Goal: Task Accomplishment & Management: Use online tool/utility

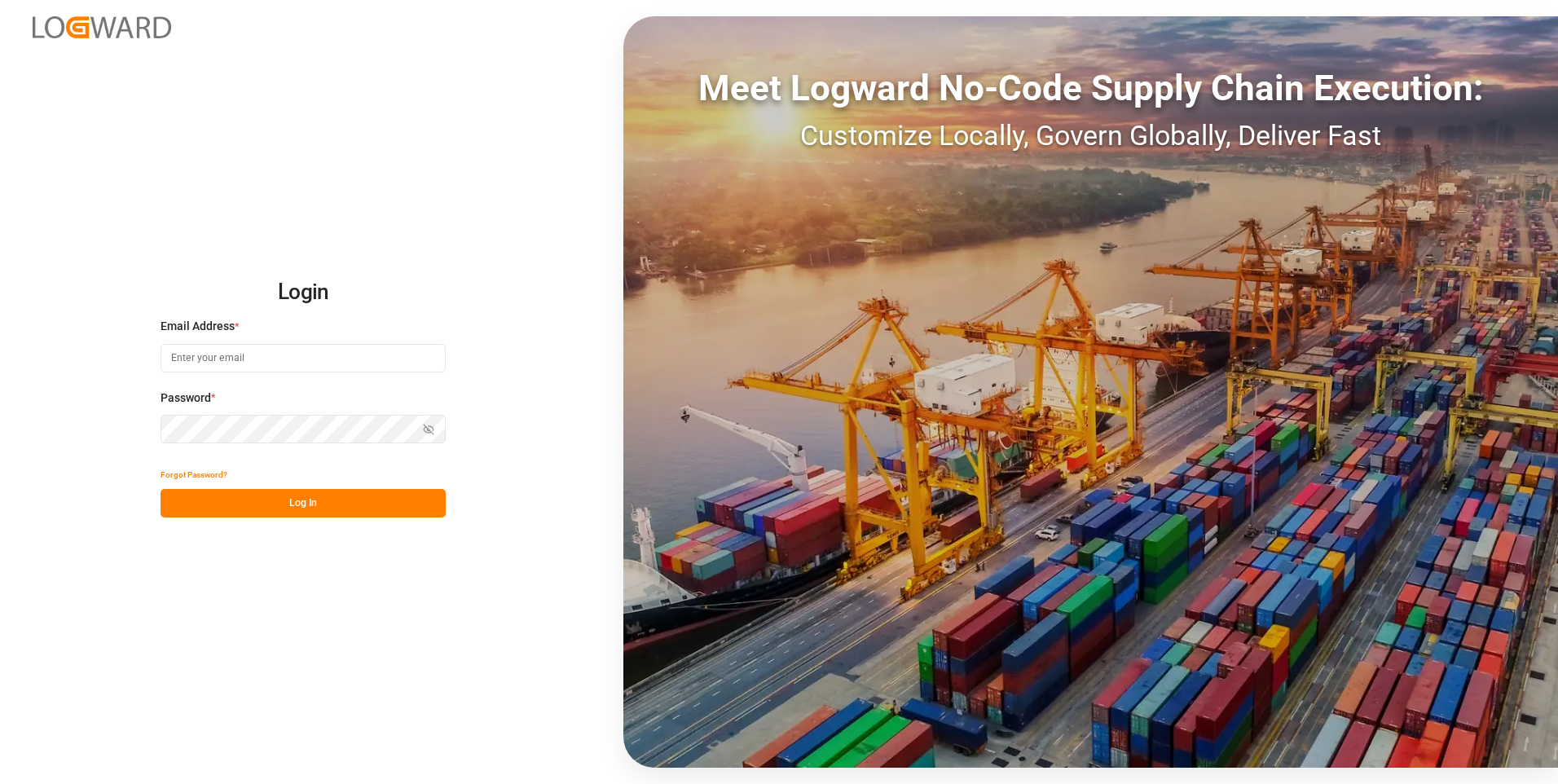
type input "chefequipe.fr.mse@melitta.fr"
click at [300, 499] on button "Log In" at bounding box center [303, 503] width 285 height 28
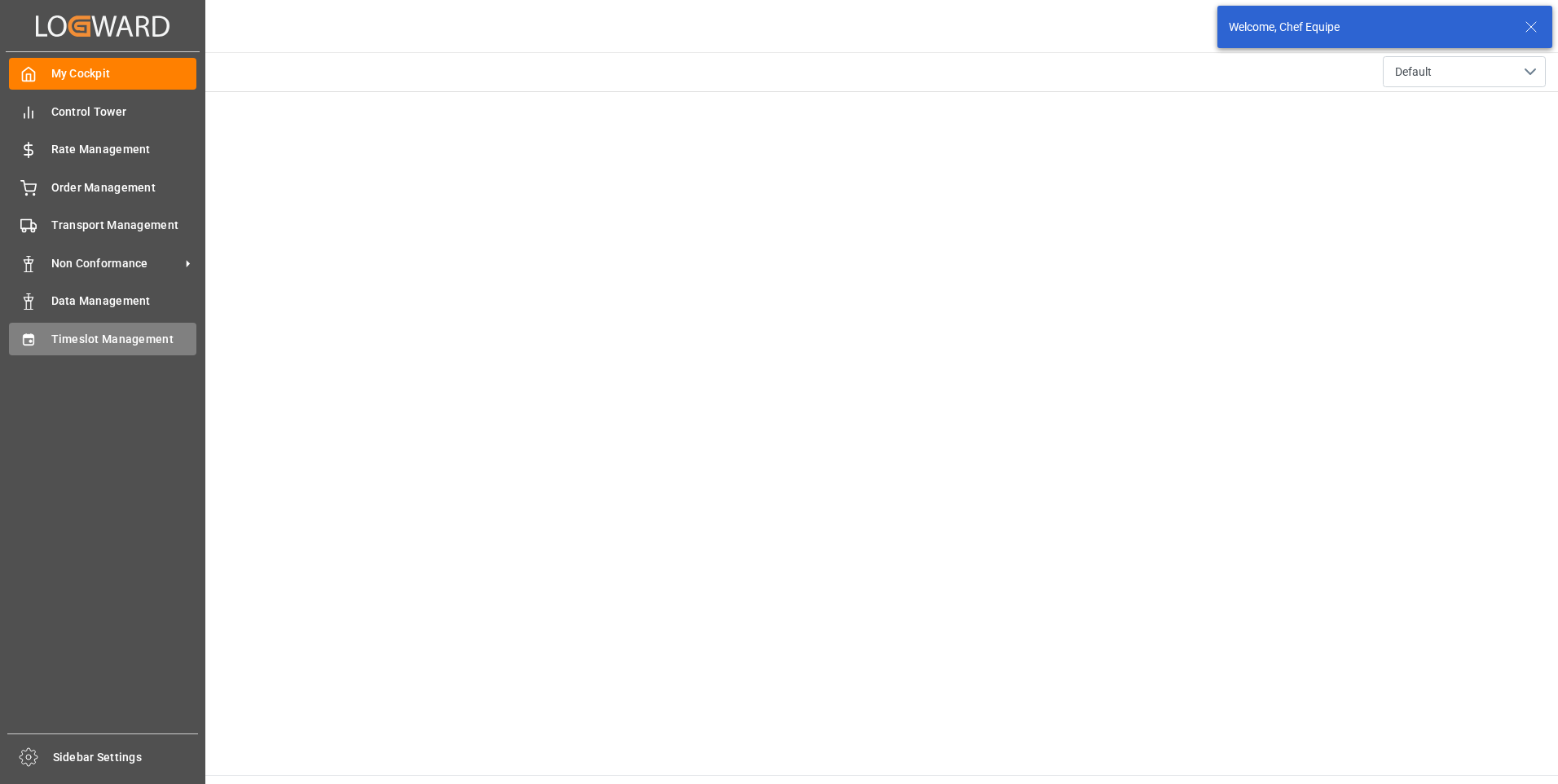
click at [39, 339] on div "Timeslot Management Timeslot Management" at bounding box center [102, 339] width 188 height 32
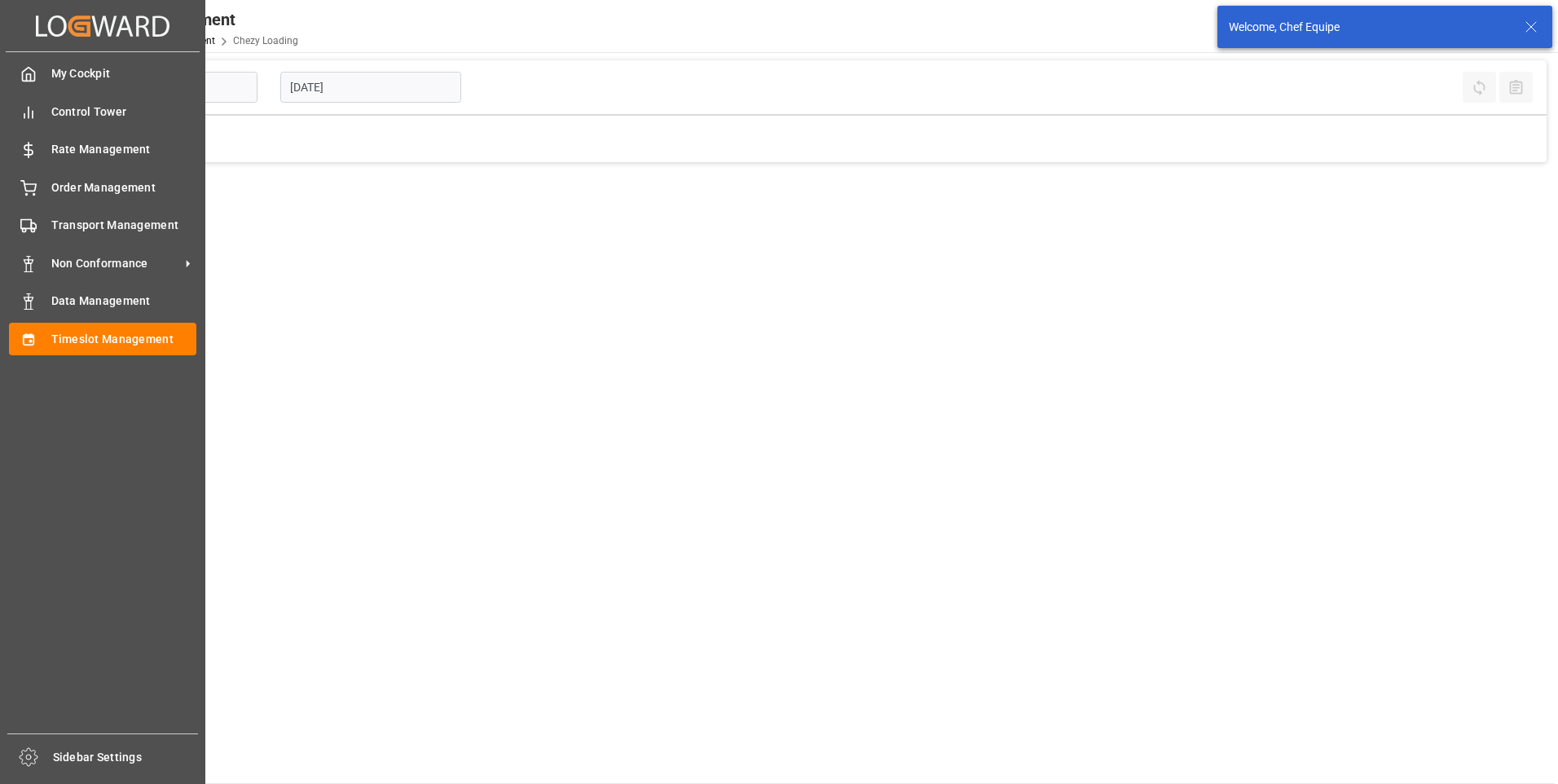
type input "Chezy Loading"
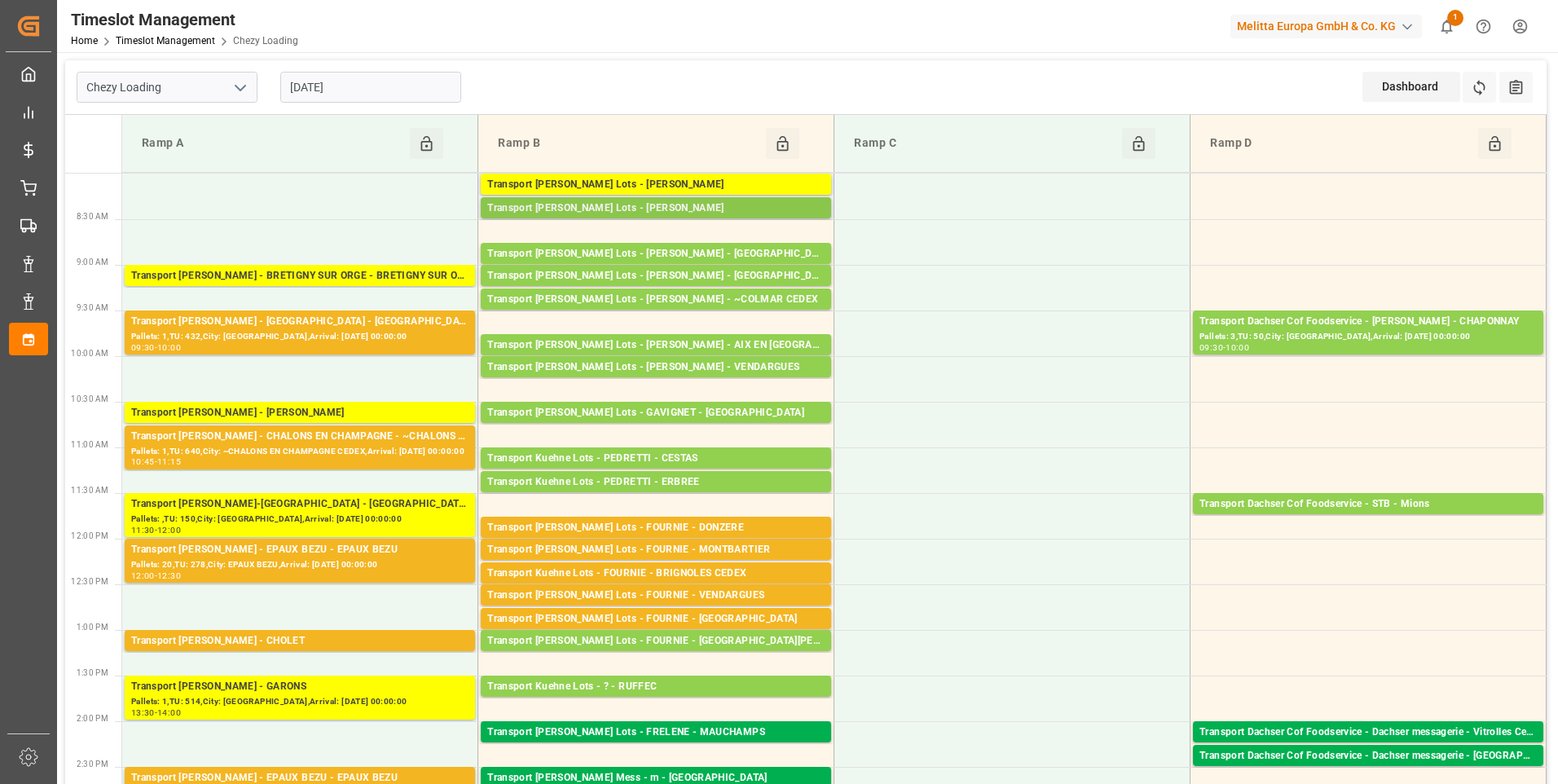
click at [686, 206] on div "Transport Kuehne Lots - ANTOINE - CARQUEFOU" at bounding box center [656, 208] width 338 height 17
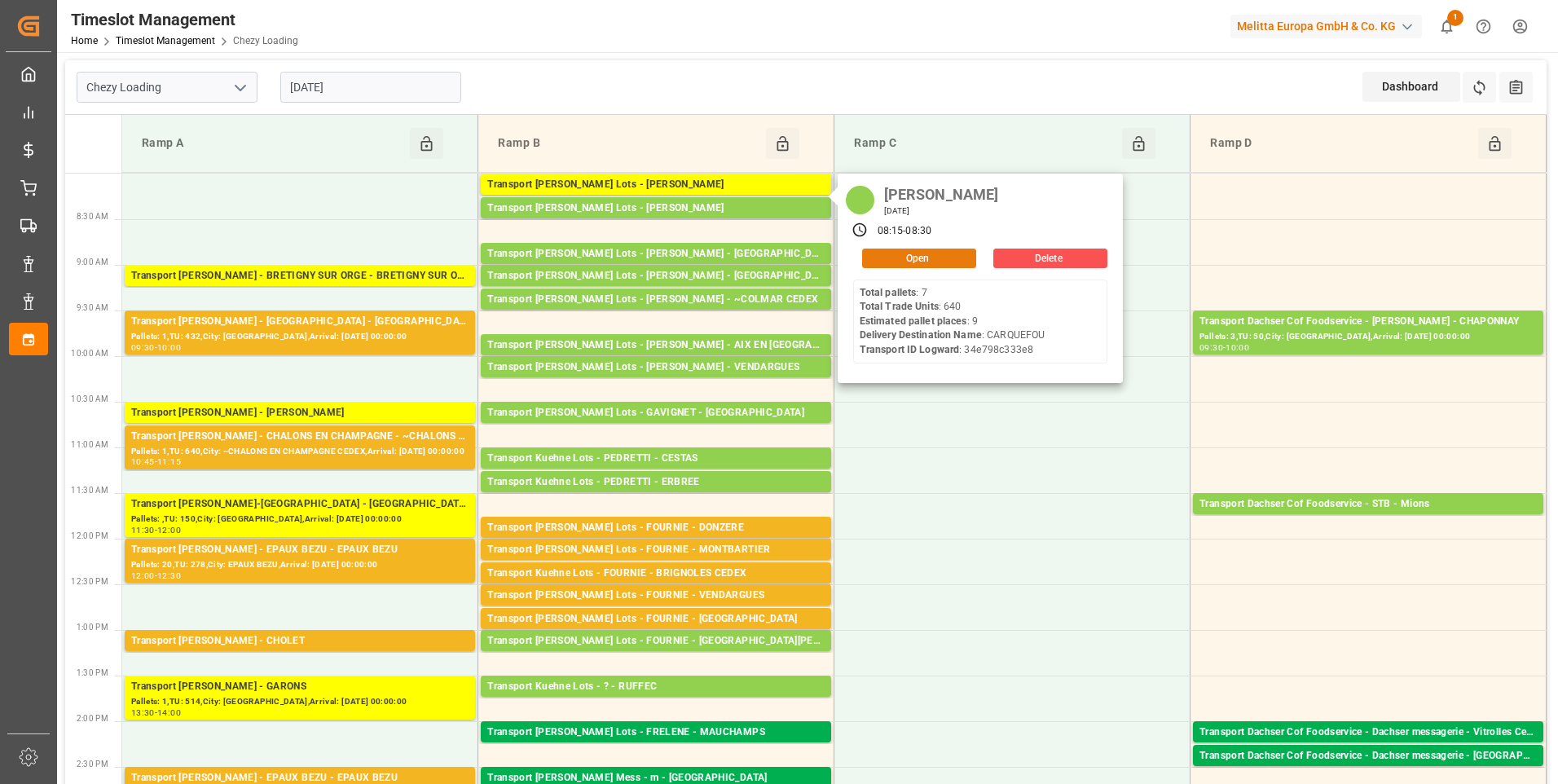
click at [933, 260] on button "Open" at bounding box center [919, 258] width 114 height 19
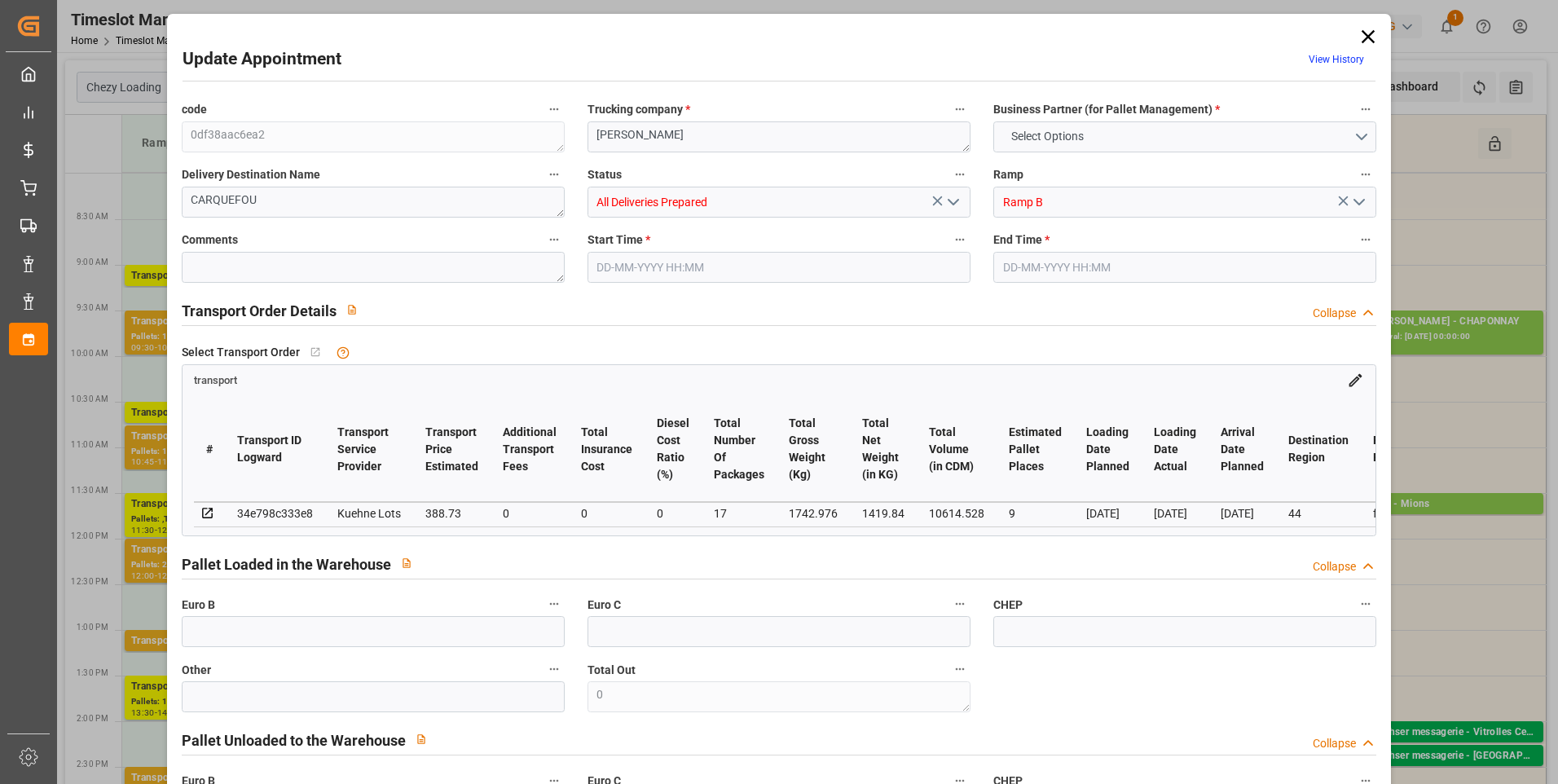
type input "9"
type input "388.73"
type input "0"
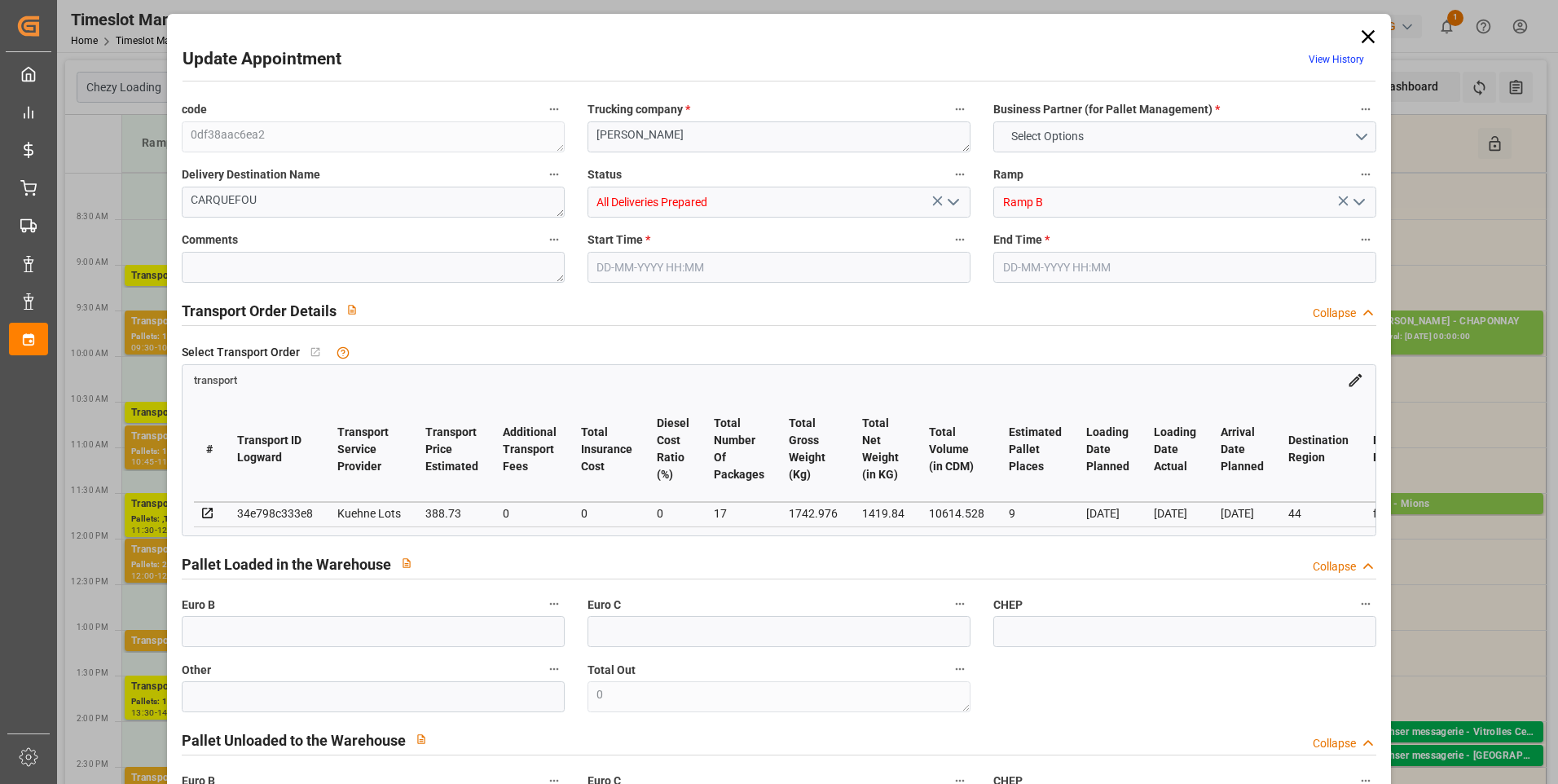
type input "388.73"
type input "0"
type input "17"
type input "1419.84"
type input "2210"
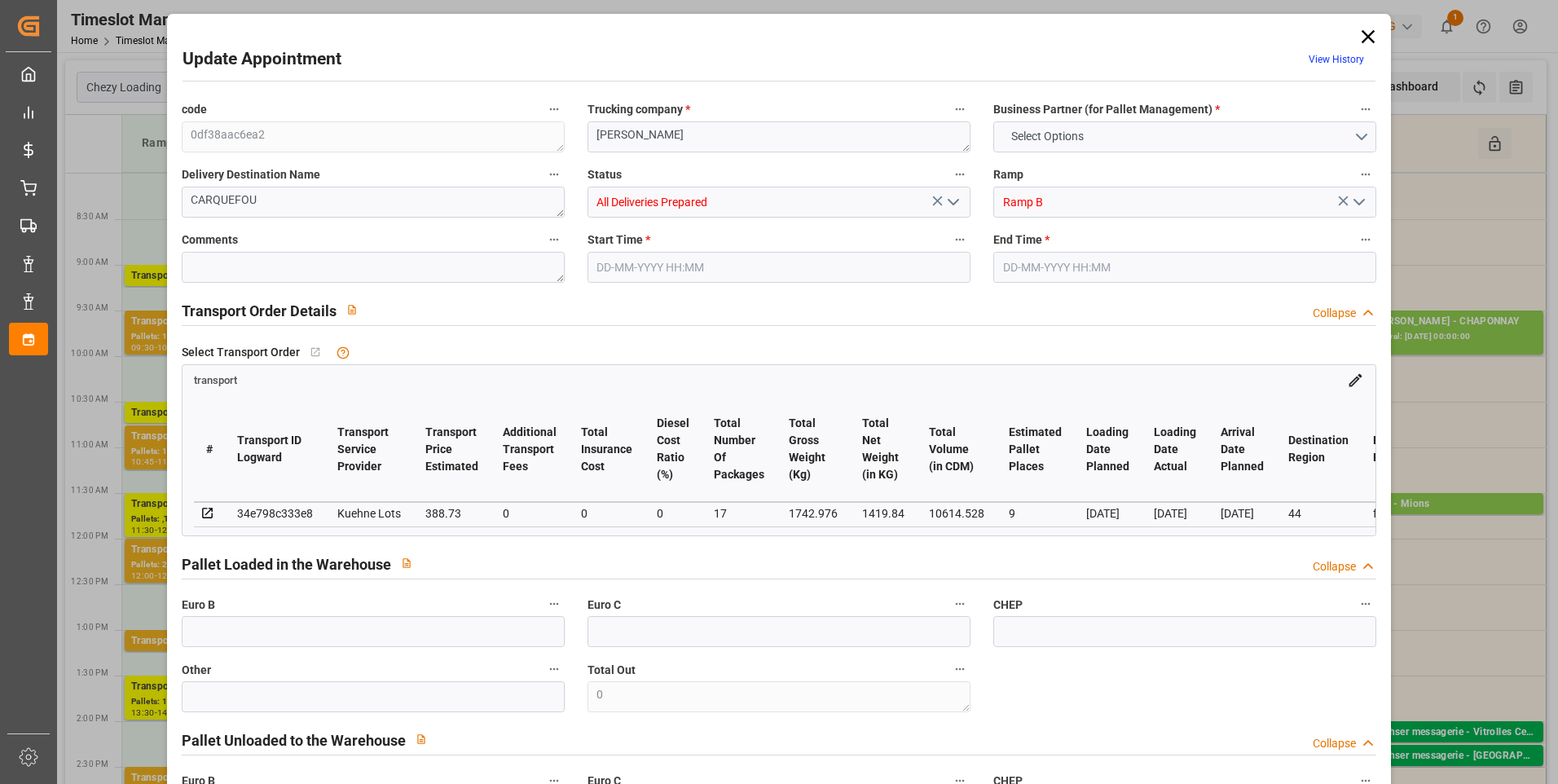
type input "10614.528"
type input "44"
type input "7"
type input "640"
type input "17"
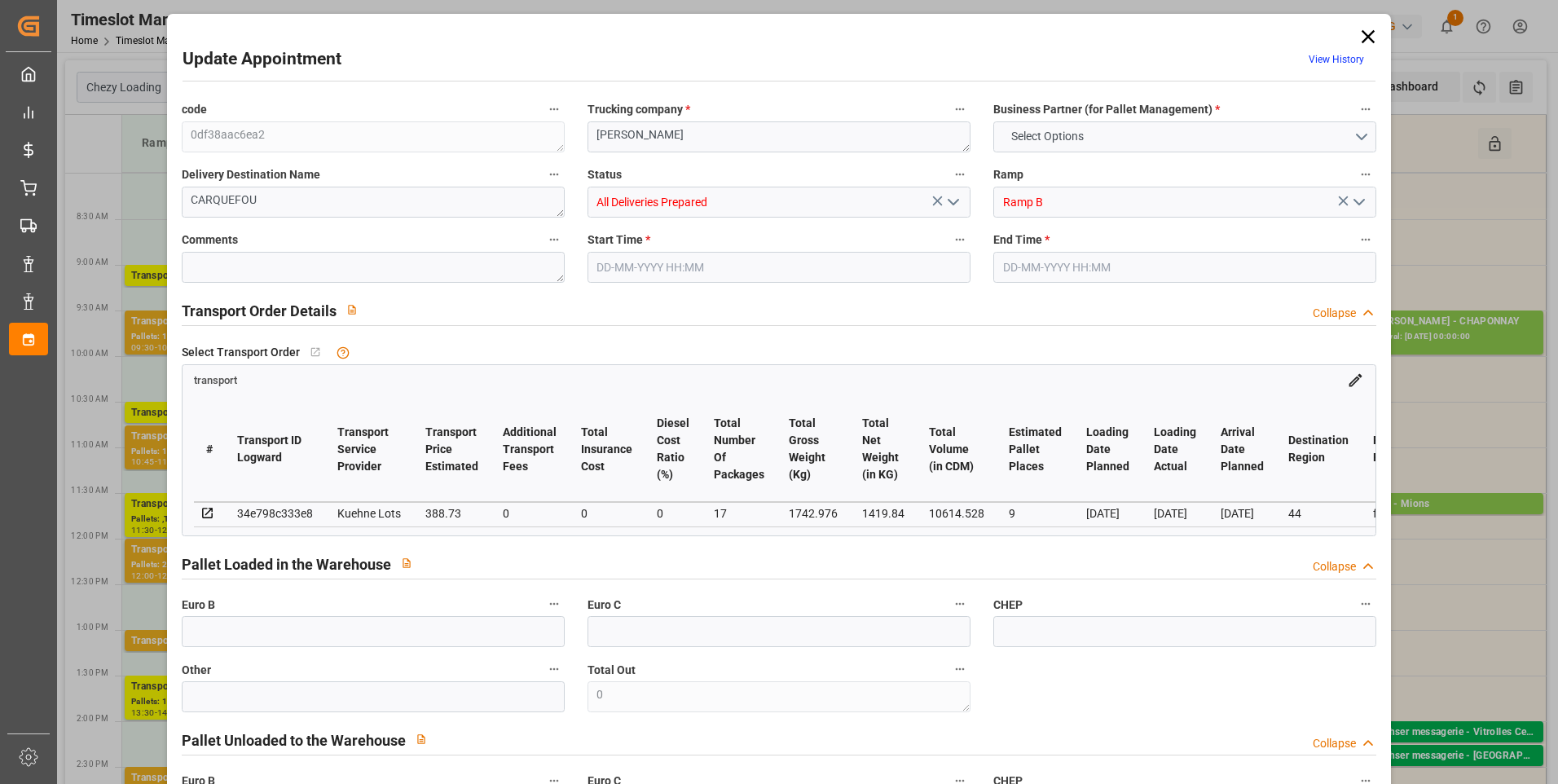
type input "101"
type input "1742.976"
type input "0"
type input "4710.8598"
type input "0"
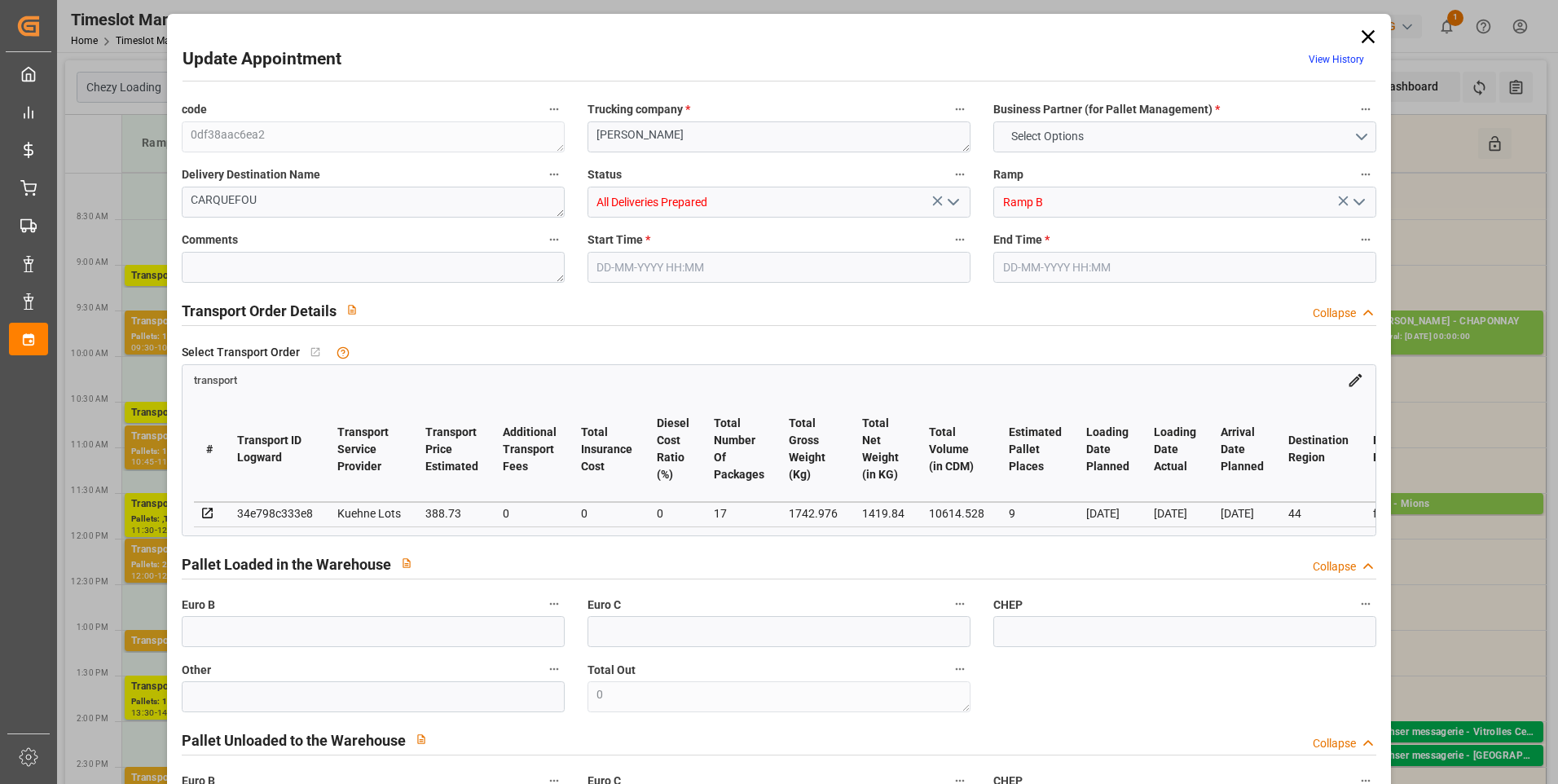
type input "0"
type input "21"
type input "35"
type input "08-09-2025 08:15"
type input "08-09-2025 08:30"
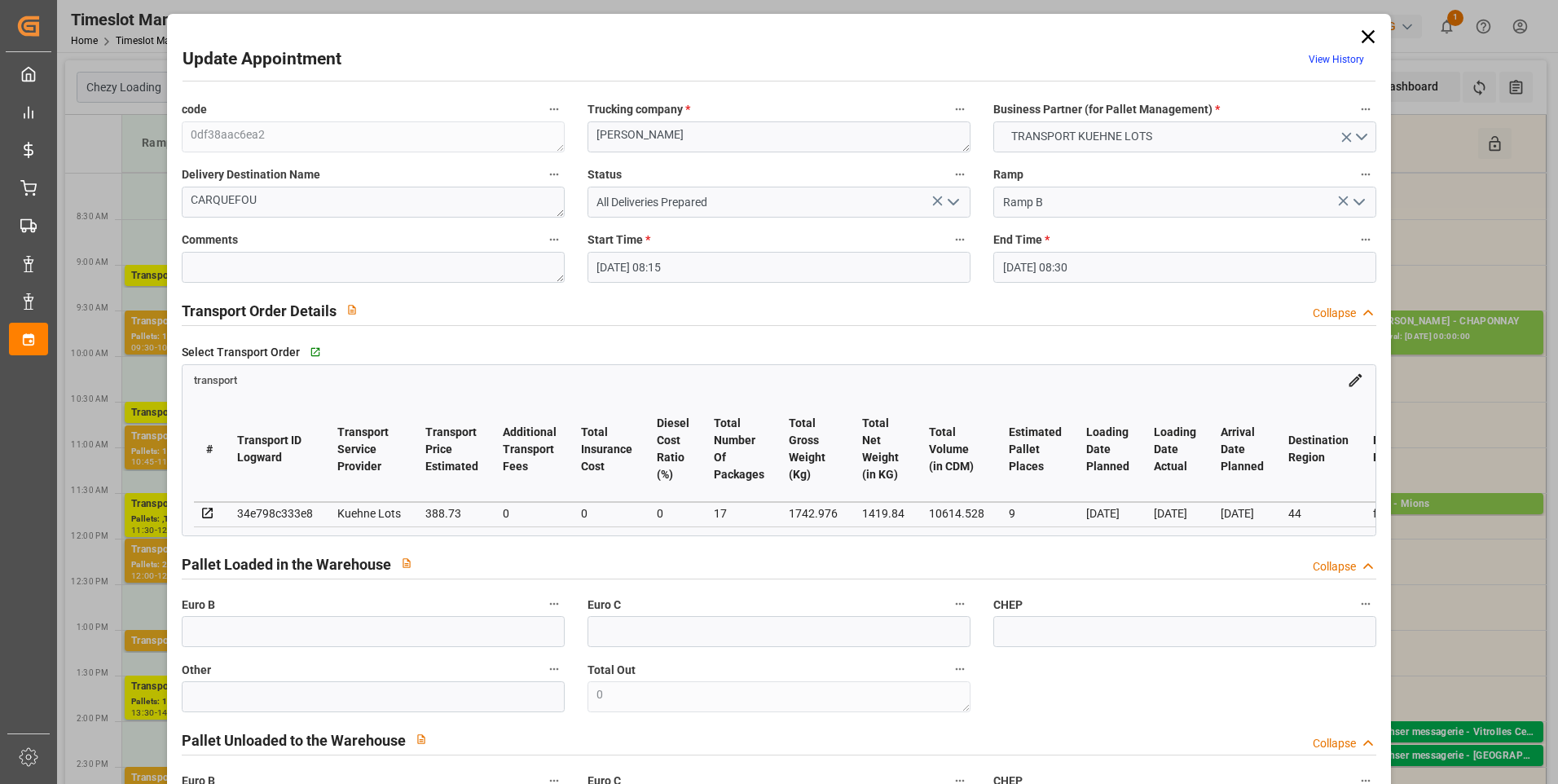
type input "02-09-2025 13:36"
type input "02-09-2025 11:23"
type input "[DATE]"
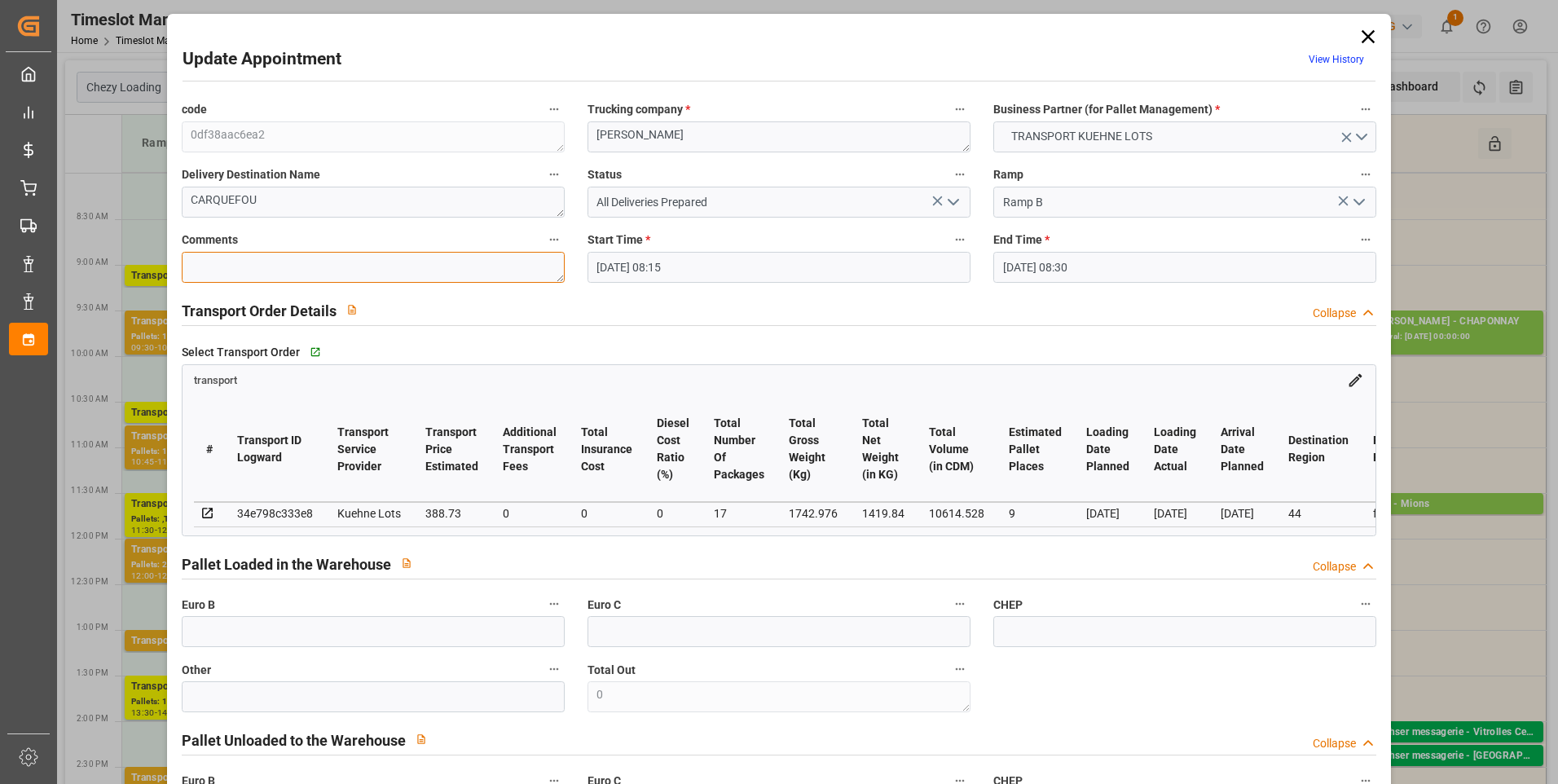
click at [274, 271] on textarea at bounding box center [374, 267] width 383 height 31
type textarea "JN 9"
click at [234, 635] on input "text" at bounding box center [374, 631] width 383 height 31
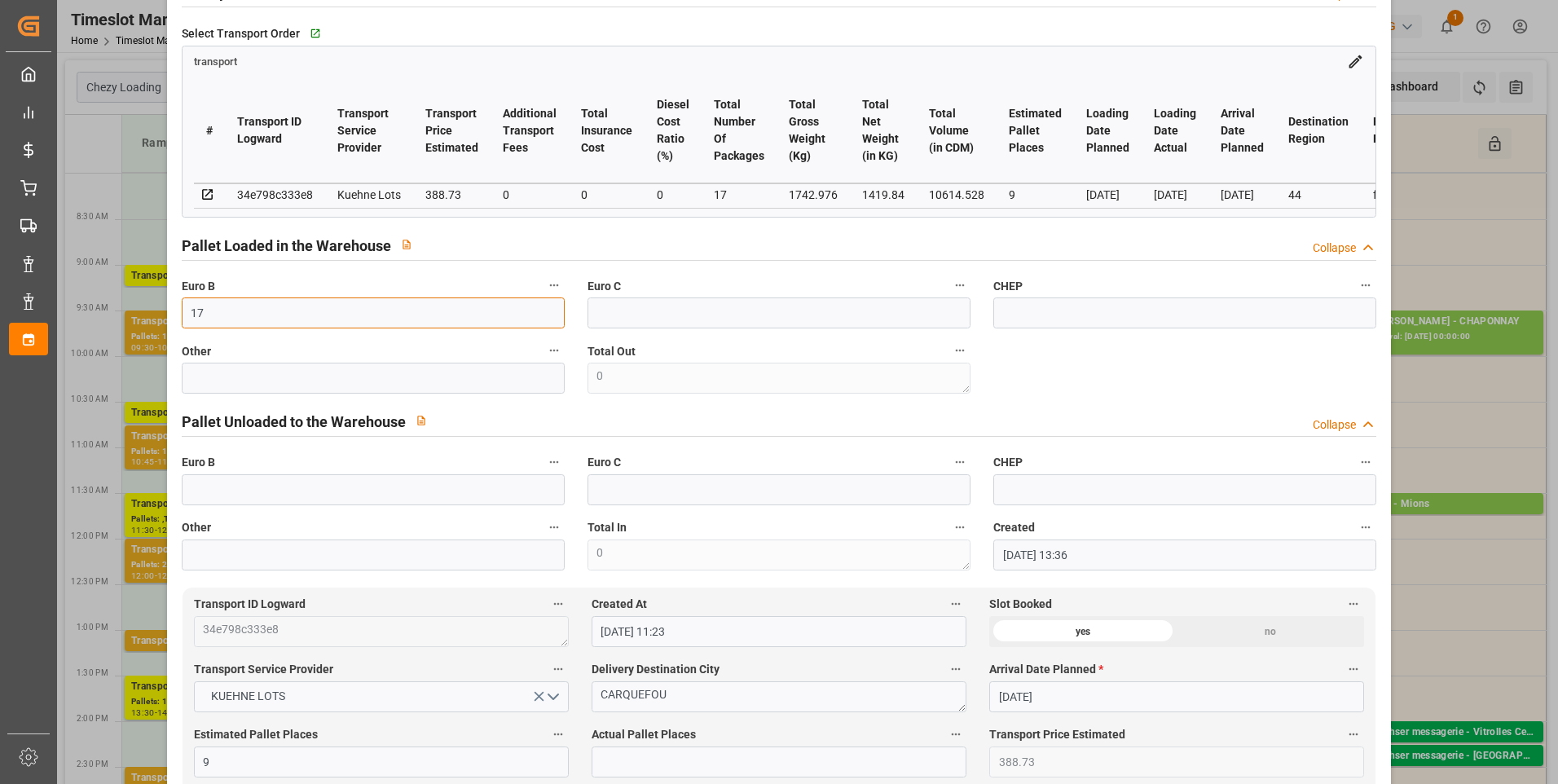
scroll to position [326, 0]
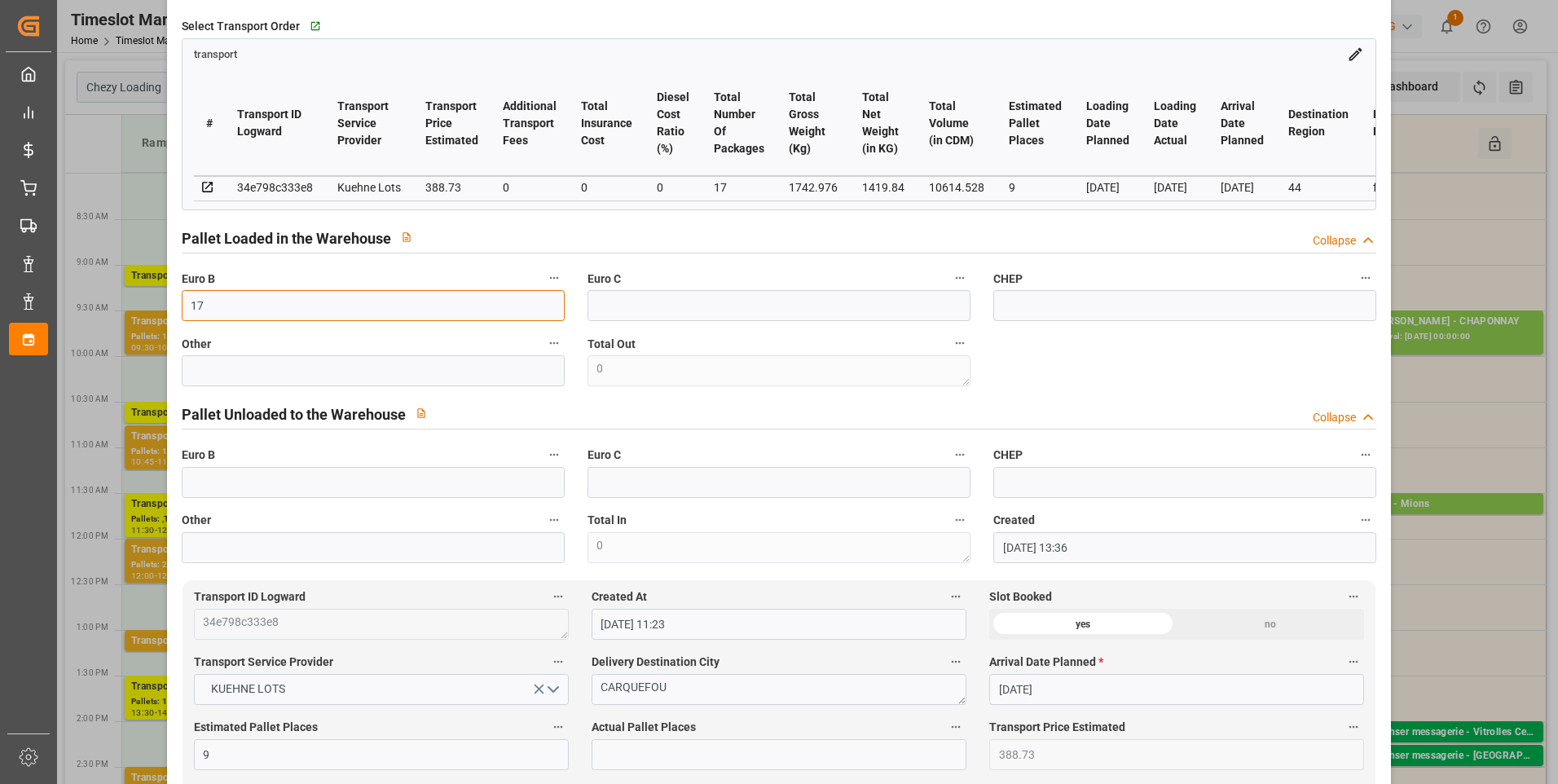
type input "17"
click at [231, 486] on input "text" at bounding box center [374, 482] width 383 height 31
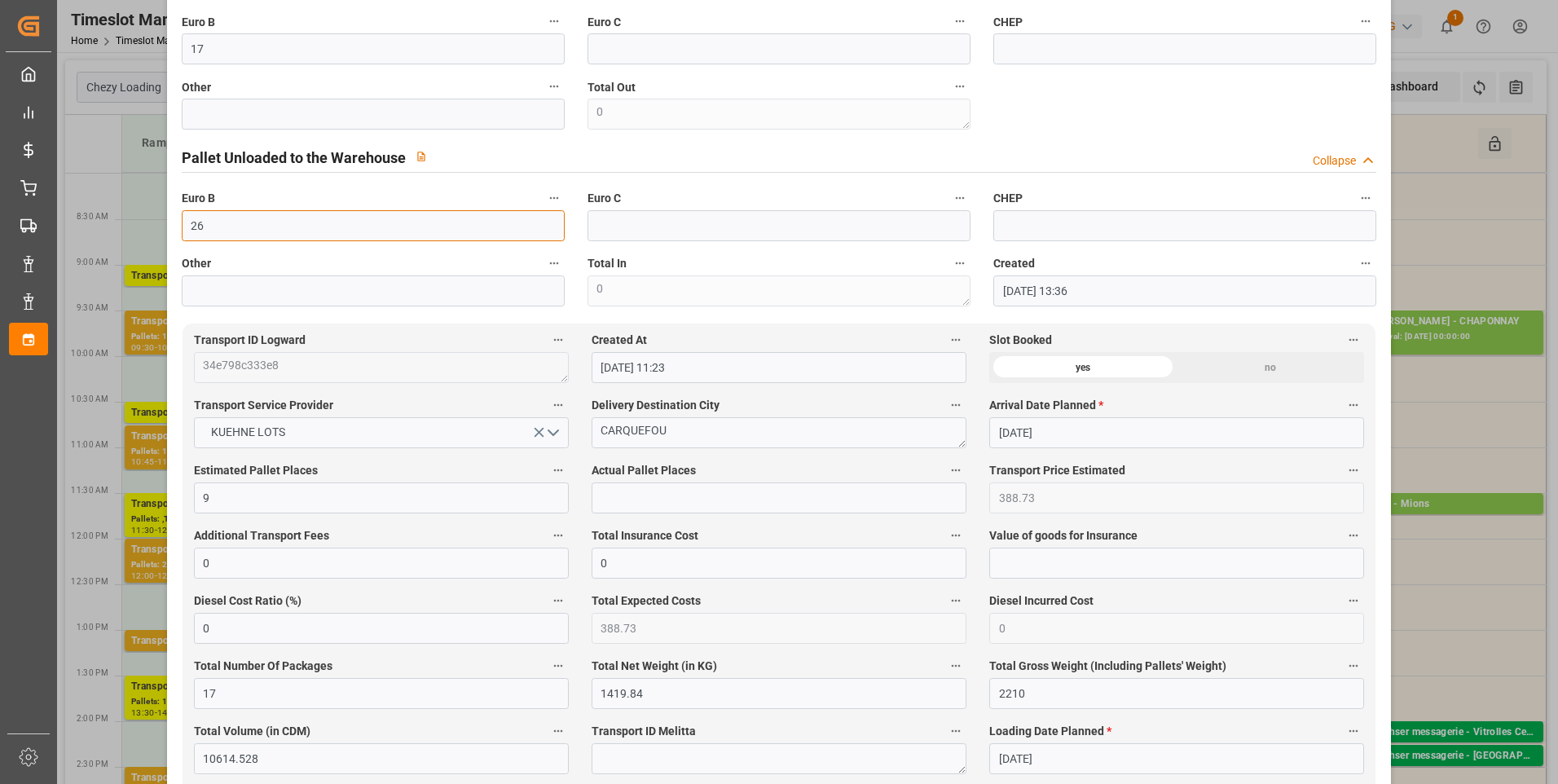
scroll to position [652, 0]
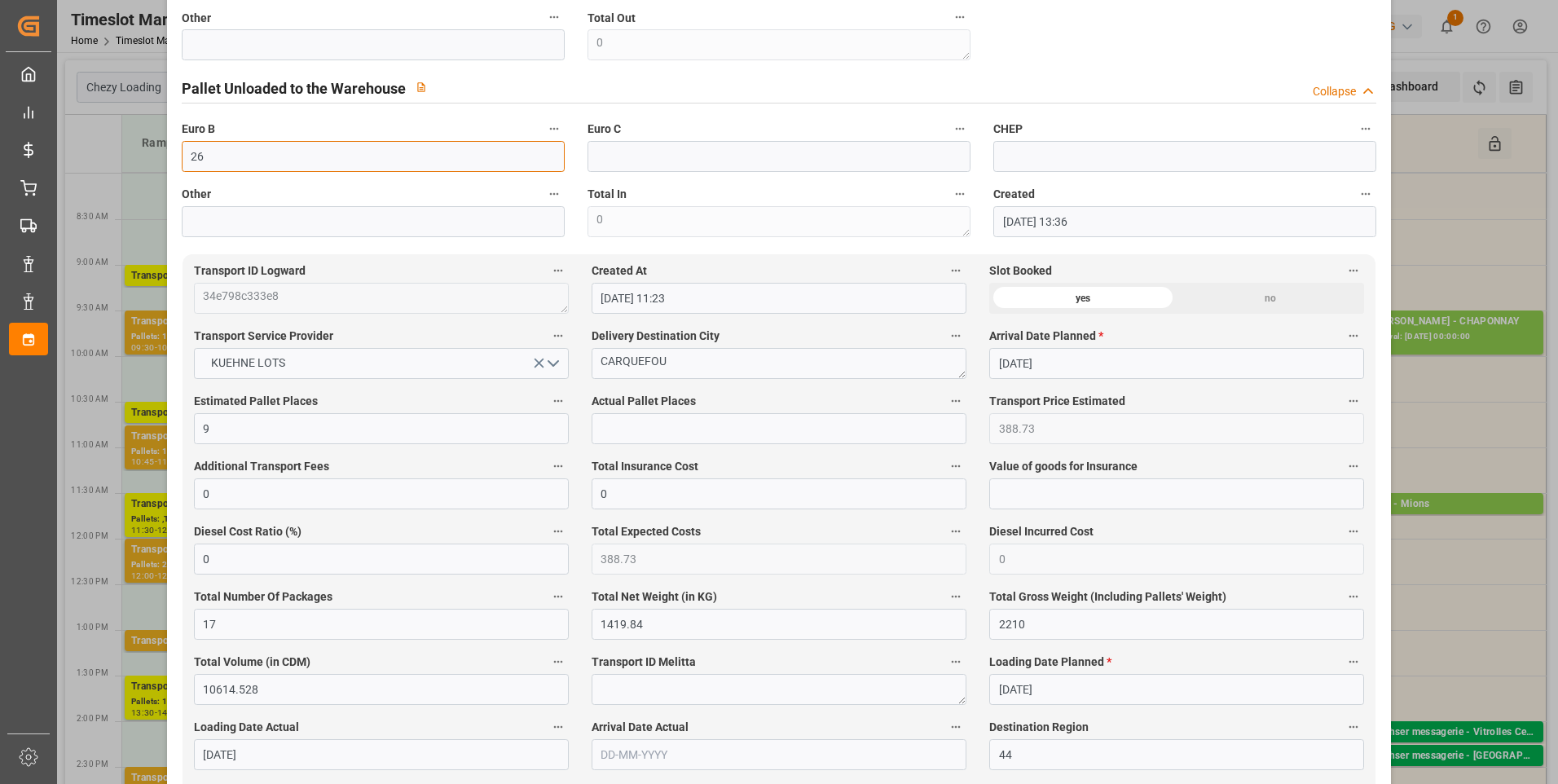
type input "26"
click at [634, 428] on input "text" at bounding box center [779, 429] width 375 height 31
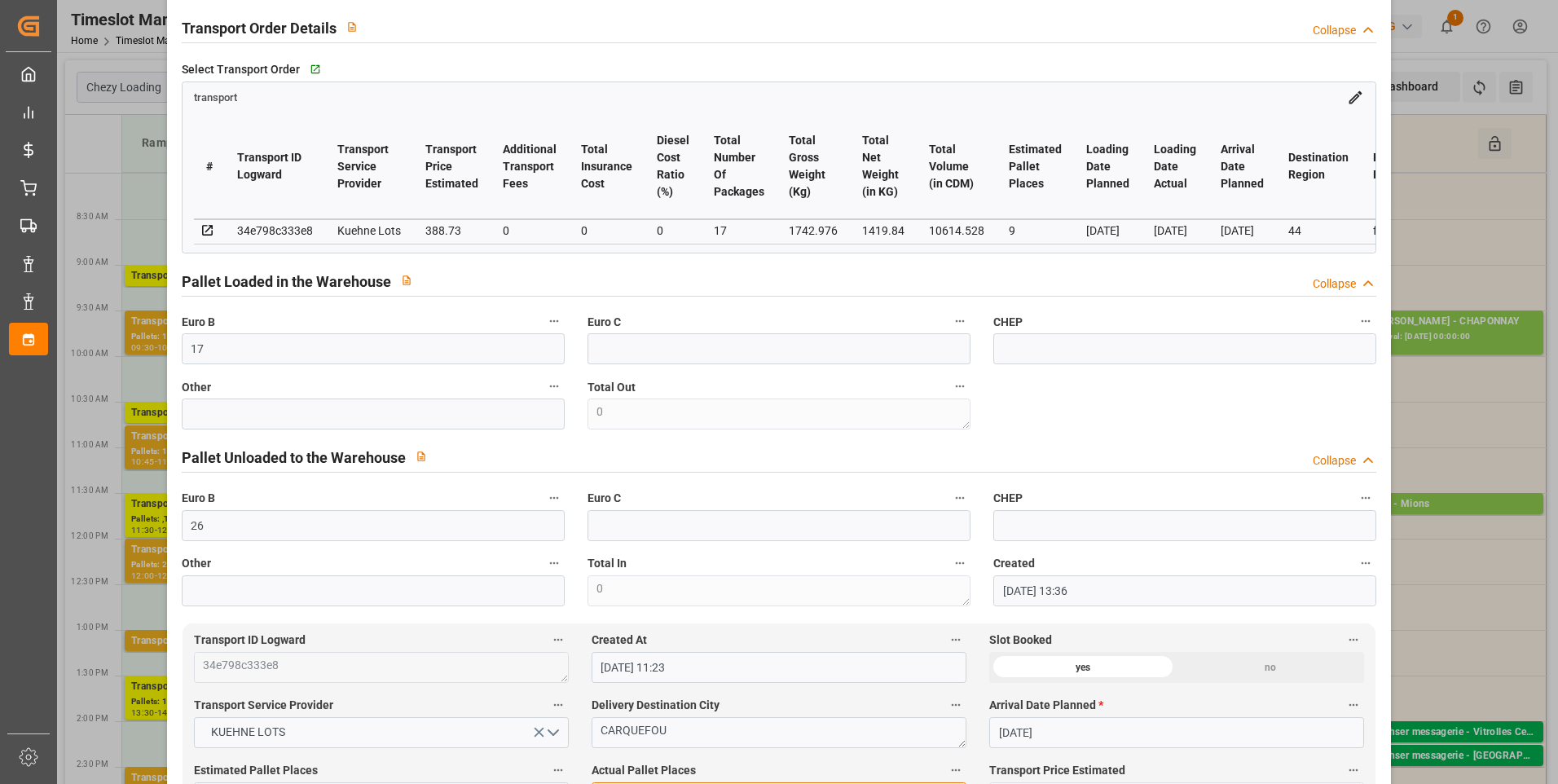
scroll to position [0, 0]
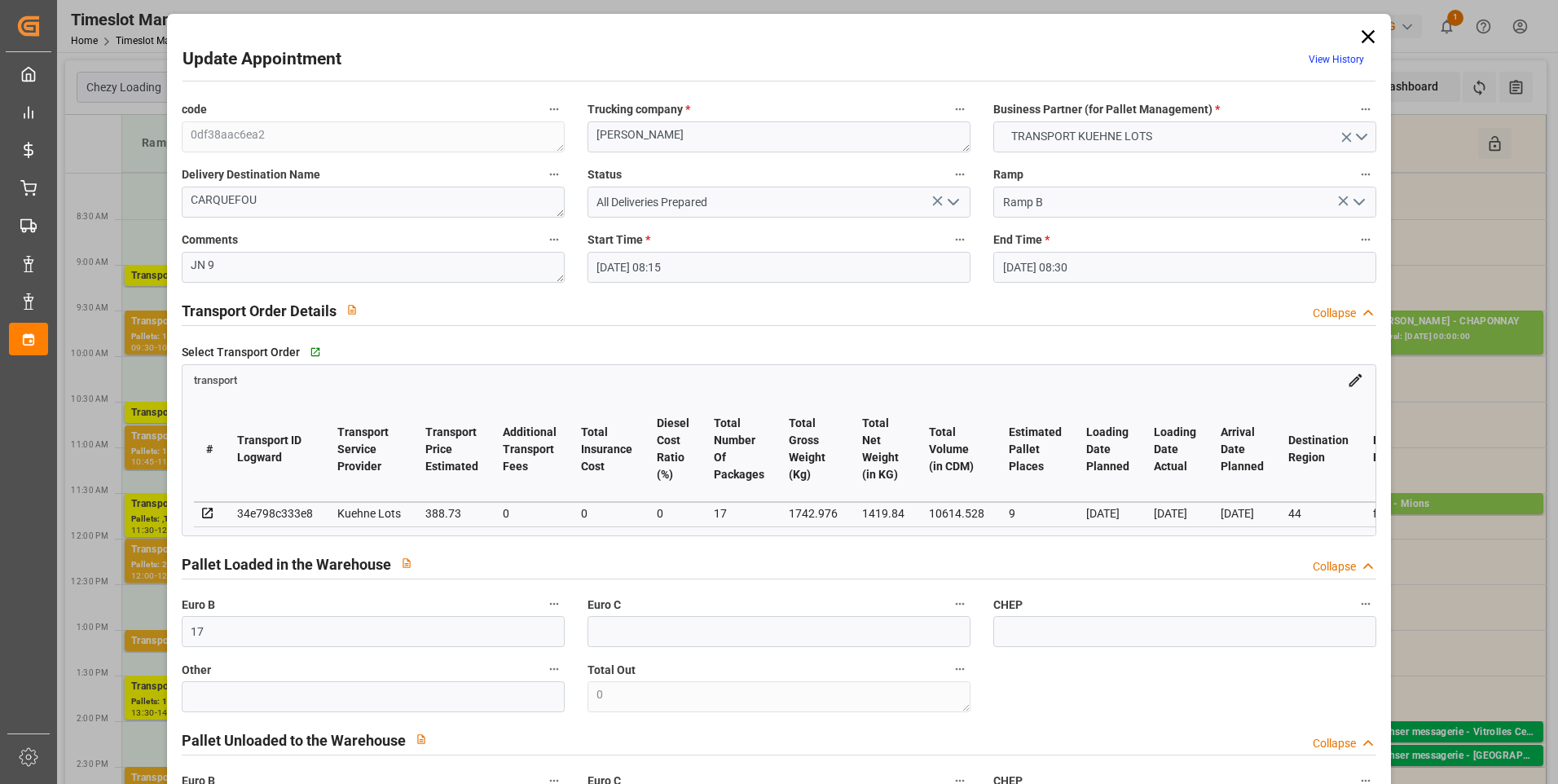
type input "9"
click at [953, 201] on polyline "open menu" at bounding box center [954, 201] width 10 height 5
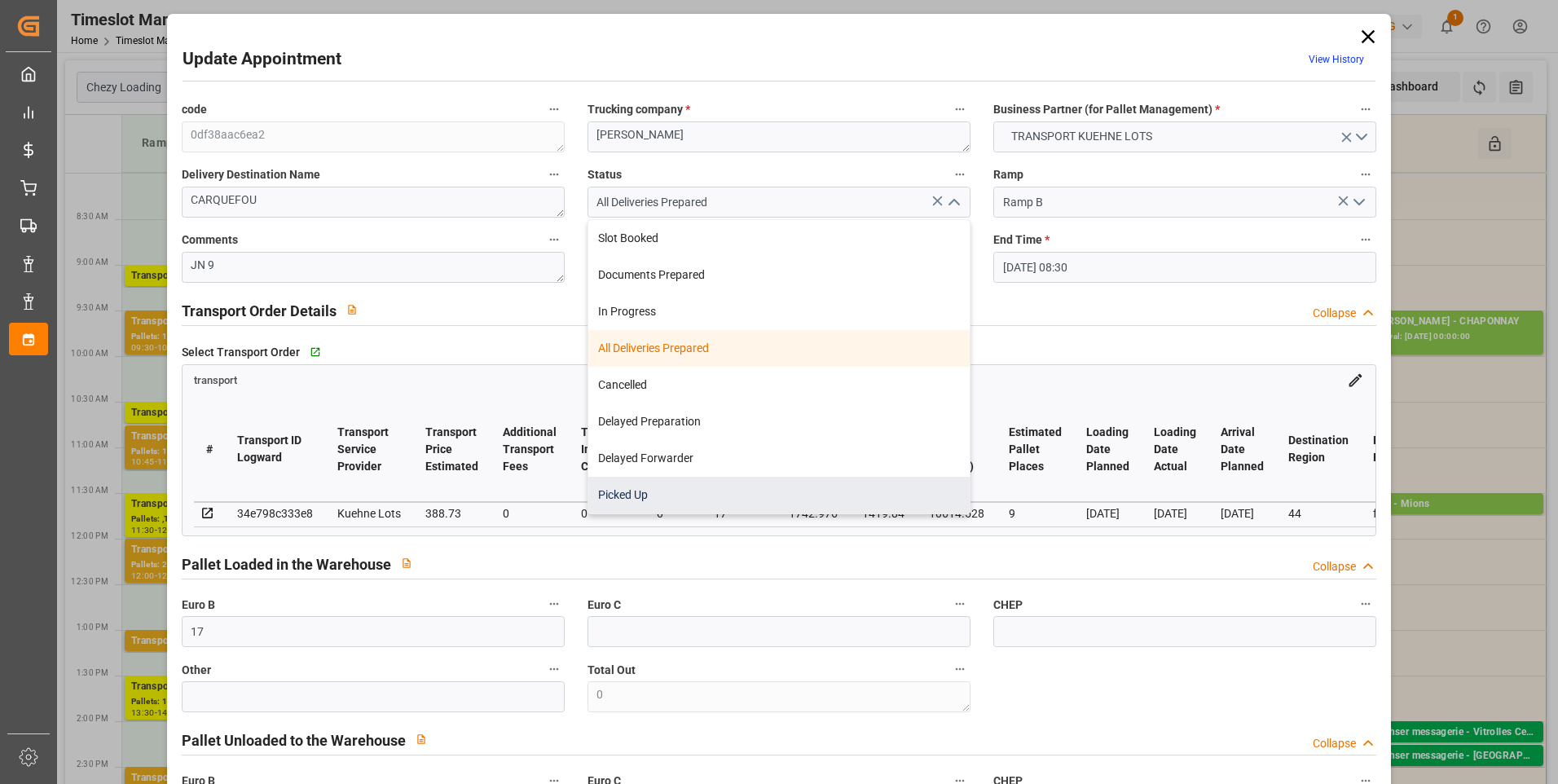
click at [624, 497] on div "Picked Up" at bounding box center [779, 495] width 381 height 37
type input "Picked Up"
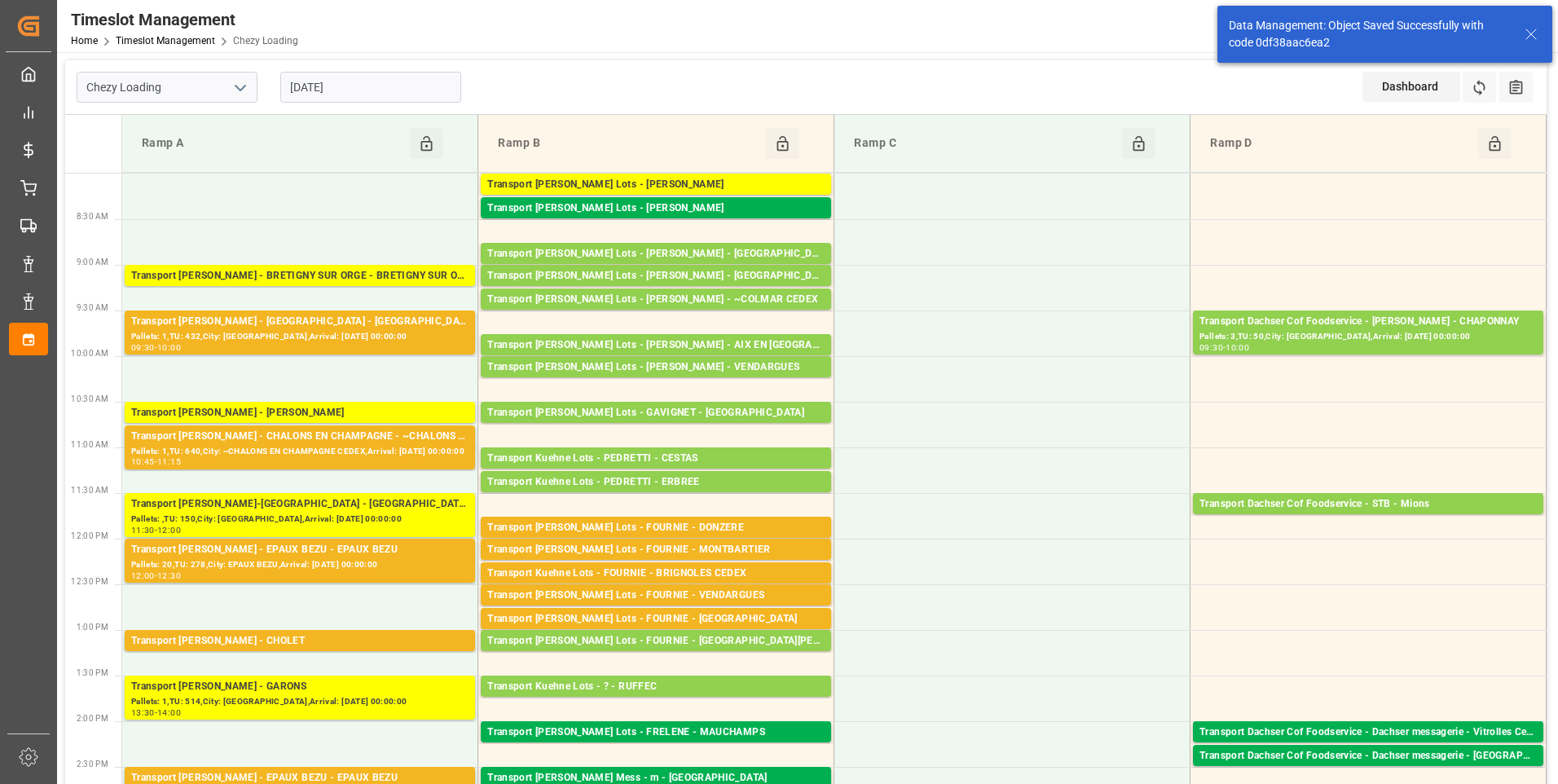
click at [670, 181] on div "Transport [PERSON_NAME] Lots - [PERSON_NAME]" at bounding box center [656, 185] width 338 height 17
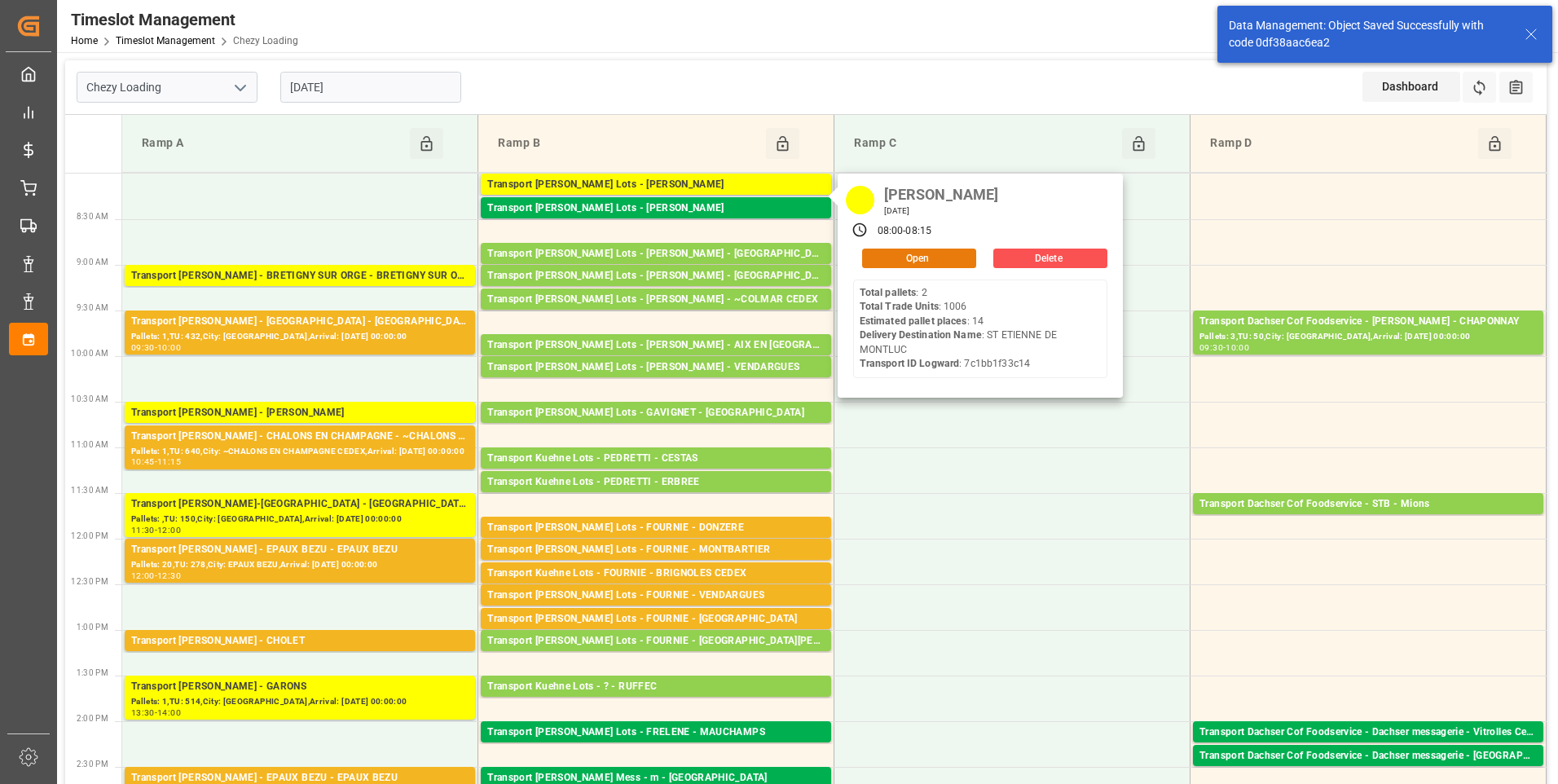
click at [914, 256] on button "Open" at bounding box center [919, 258] width 114 height 19
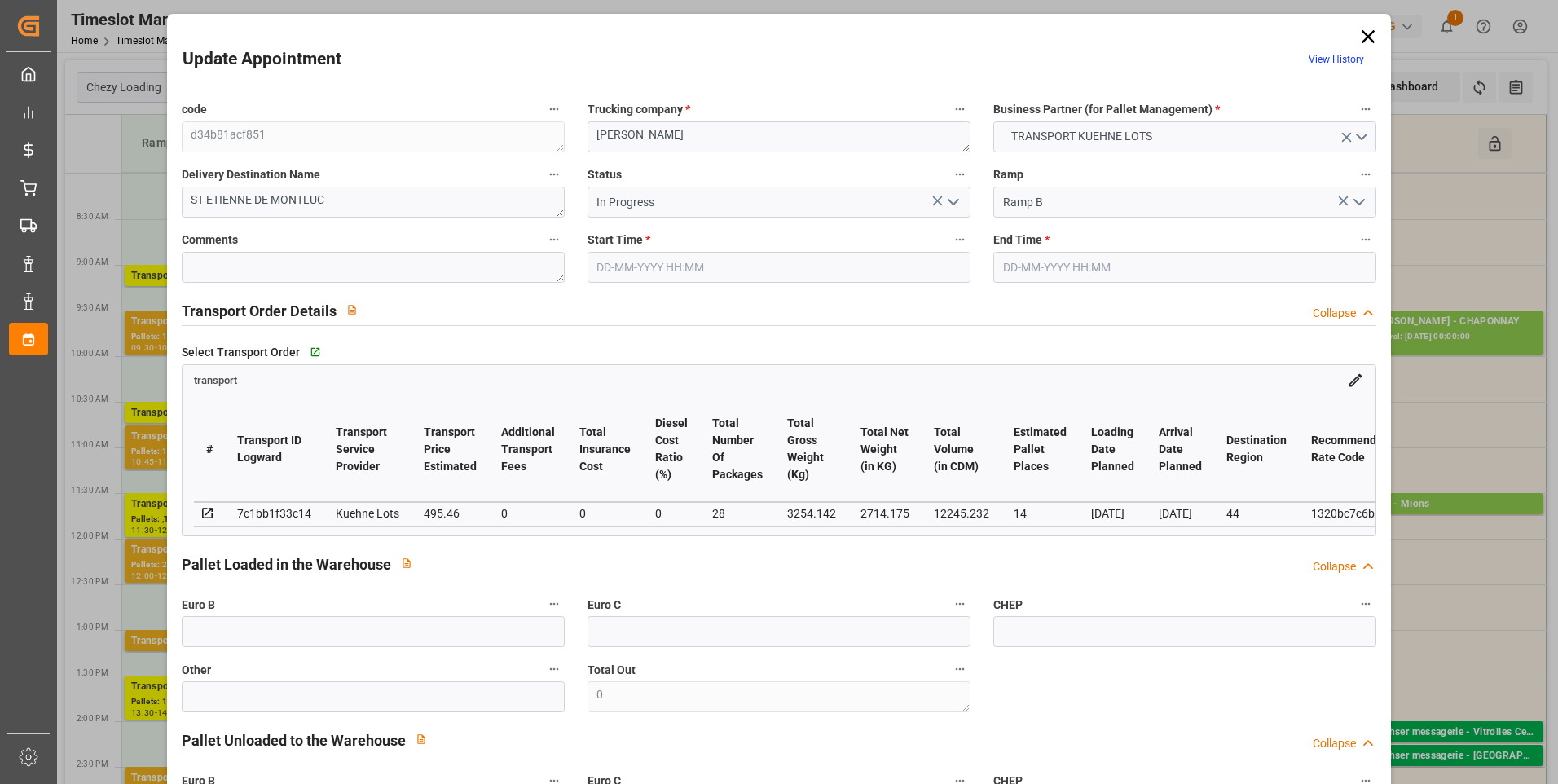
type input "14"
type input "495.46"
type input "0"
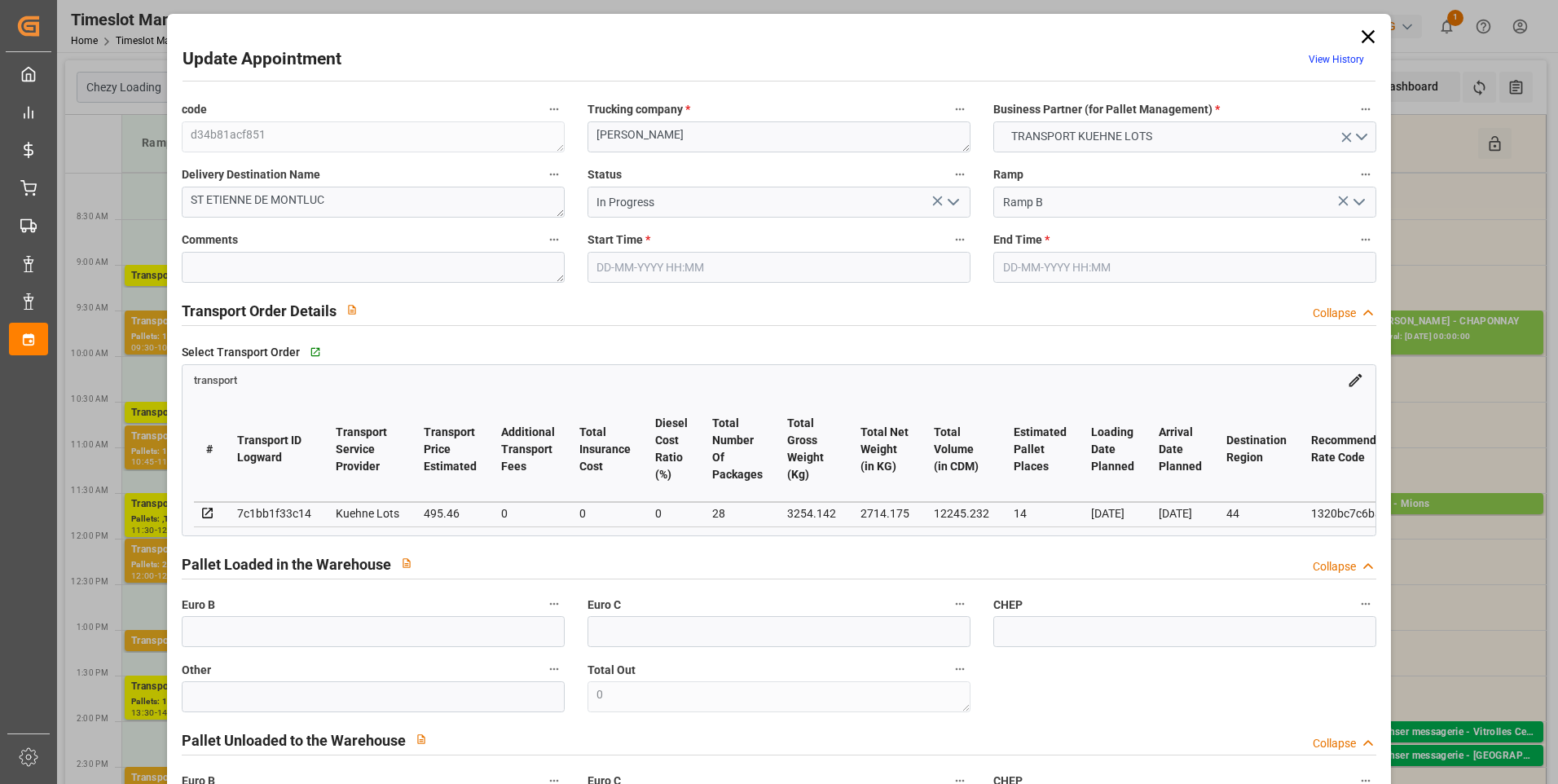
type input "495.46"
type input "0"
type input "28"
type input "2714.175"
type input "4084.878"
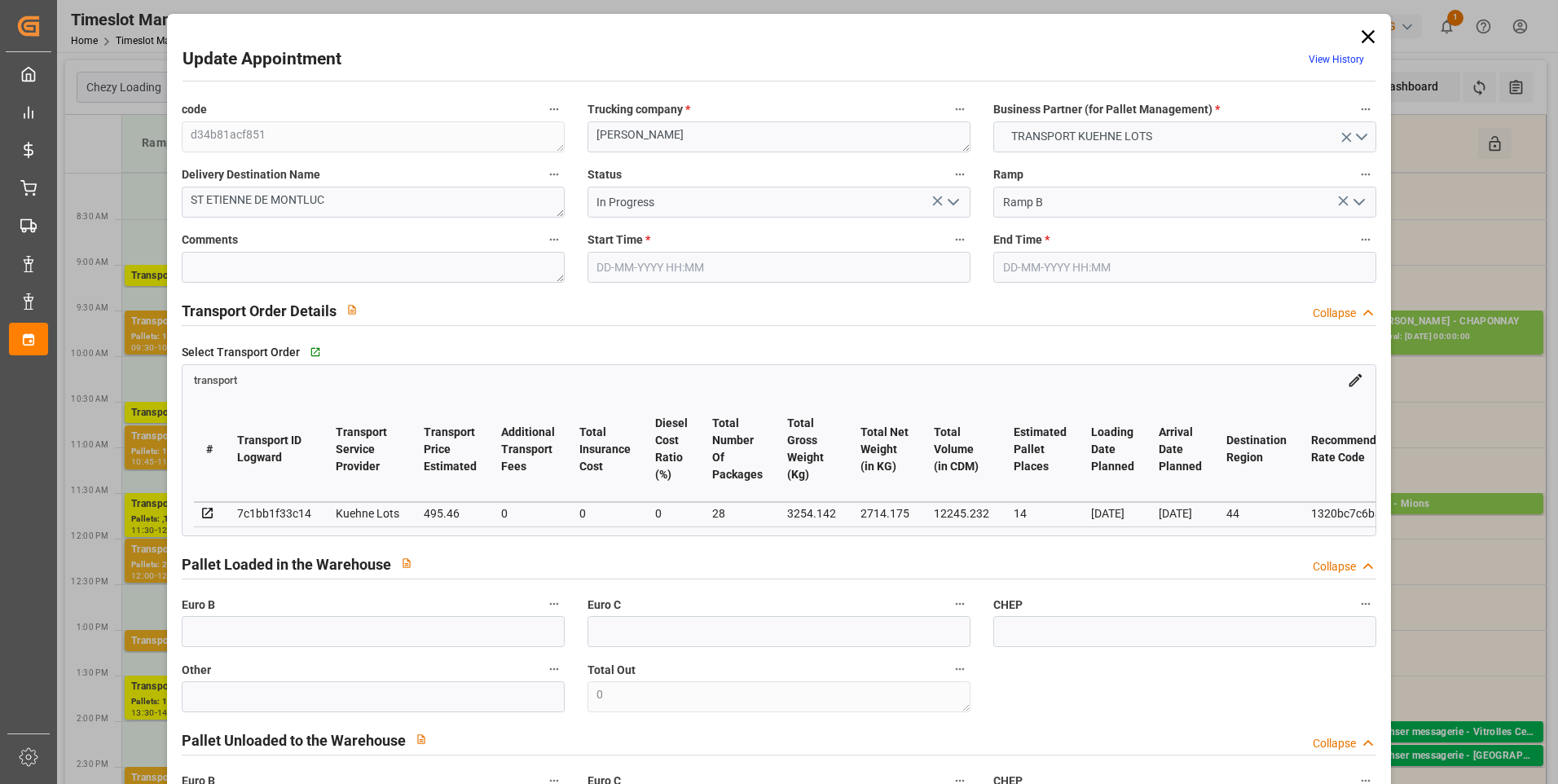
type input "12245.232"
type input "44"
type input "2"
type input "1006"
type input "35"
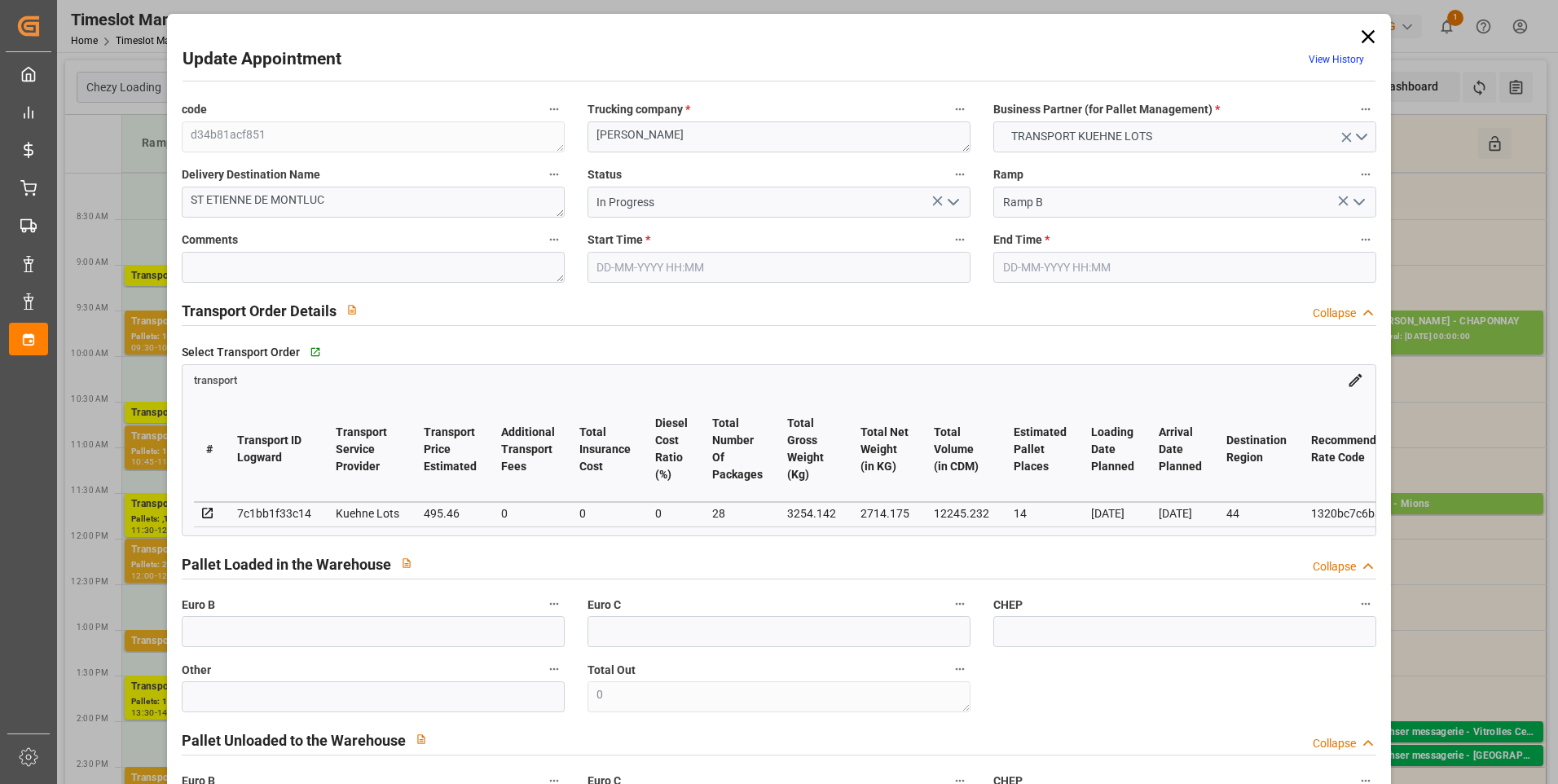
type input "101"
type input "3254.142"
type input "0"
type input "4710.8598"
type input "0"
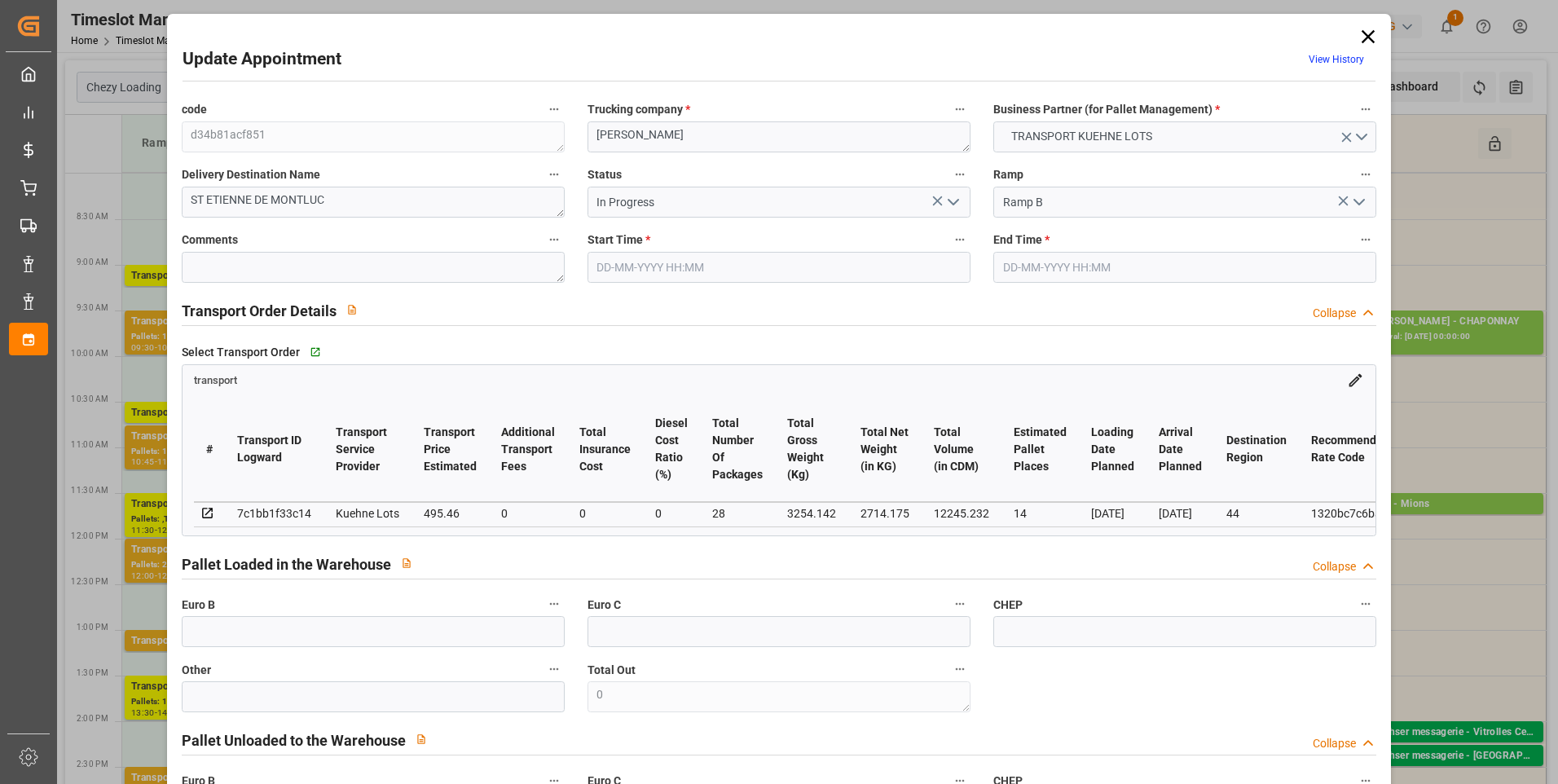
type input "0"
type input "21"
type input "35"
type input "08-09-2025 08:00"
type input "08-09-2025 08:15"
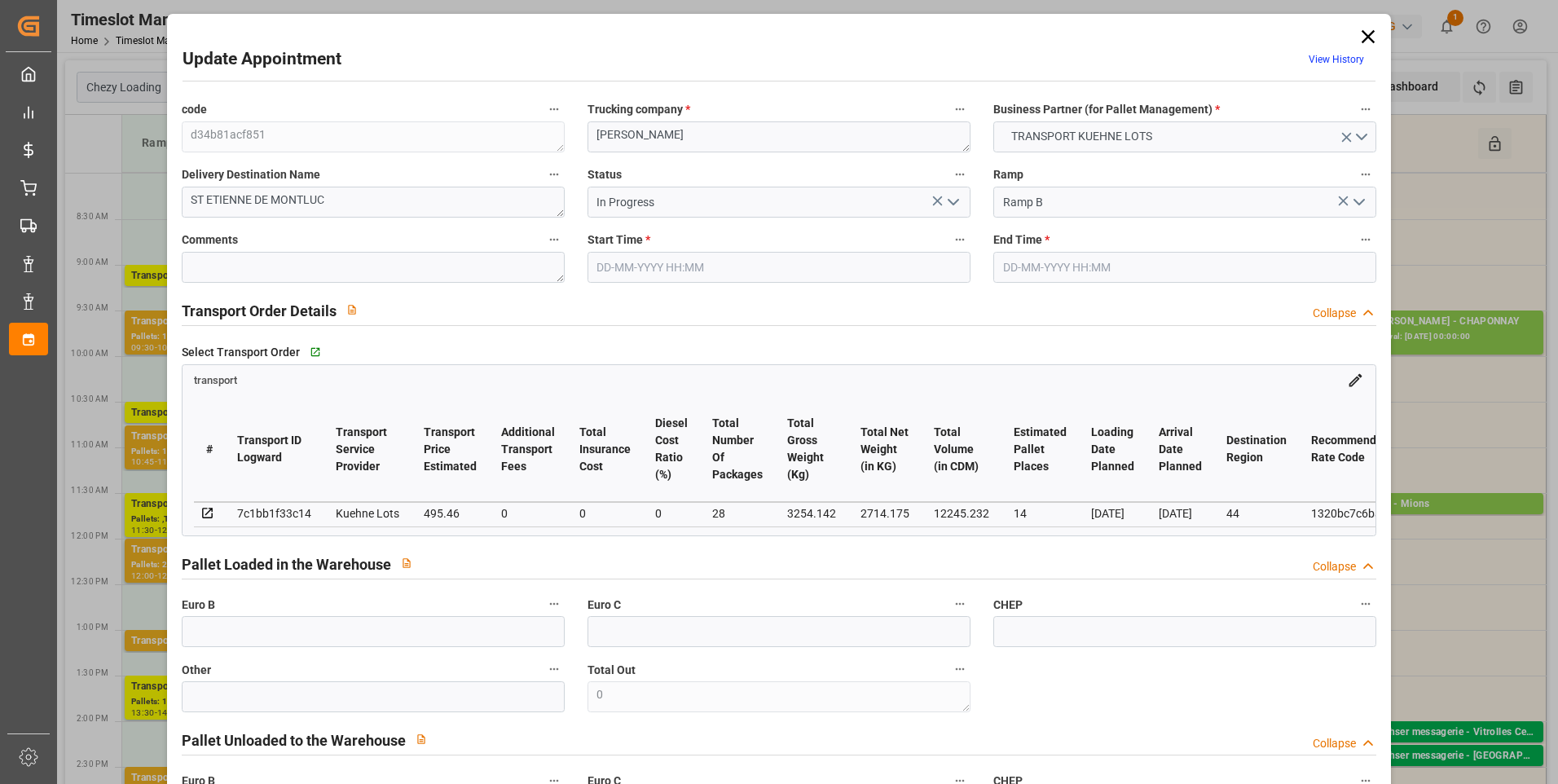
type input "02-09-2025 13:36"
type input "02-09-2025 11:21"
type input "[DATE]"
click at [236, 265] on textarea at bounding box center [374, 267] width 383 height 31
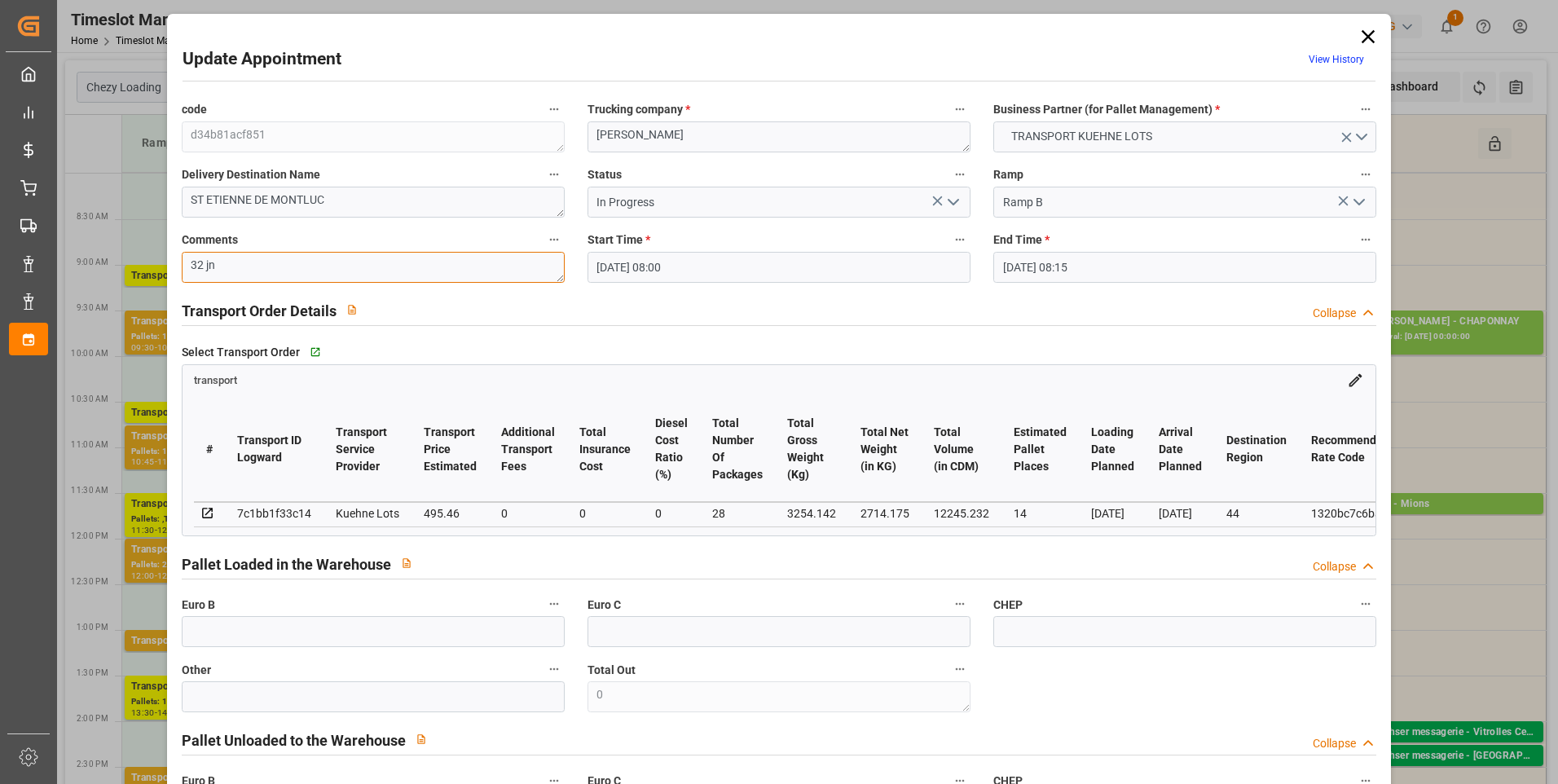
type textarea "32 jn"
click at [228, 638] on input "text" at bounding box center [374, 631] width 383 height 31
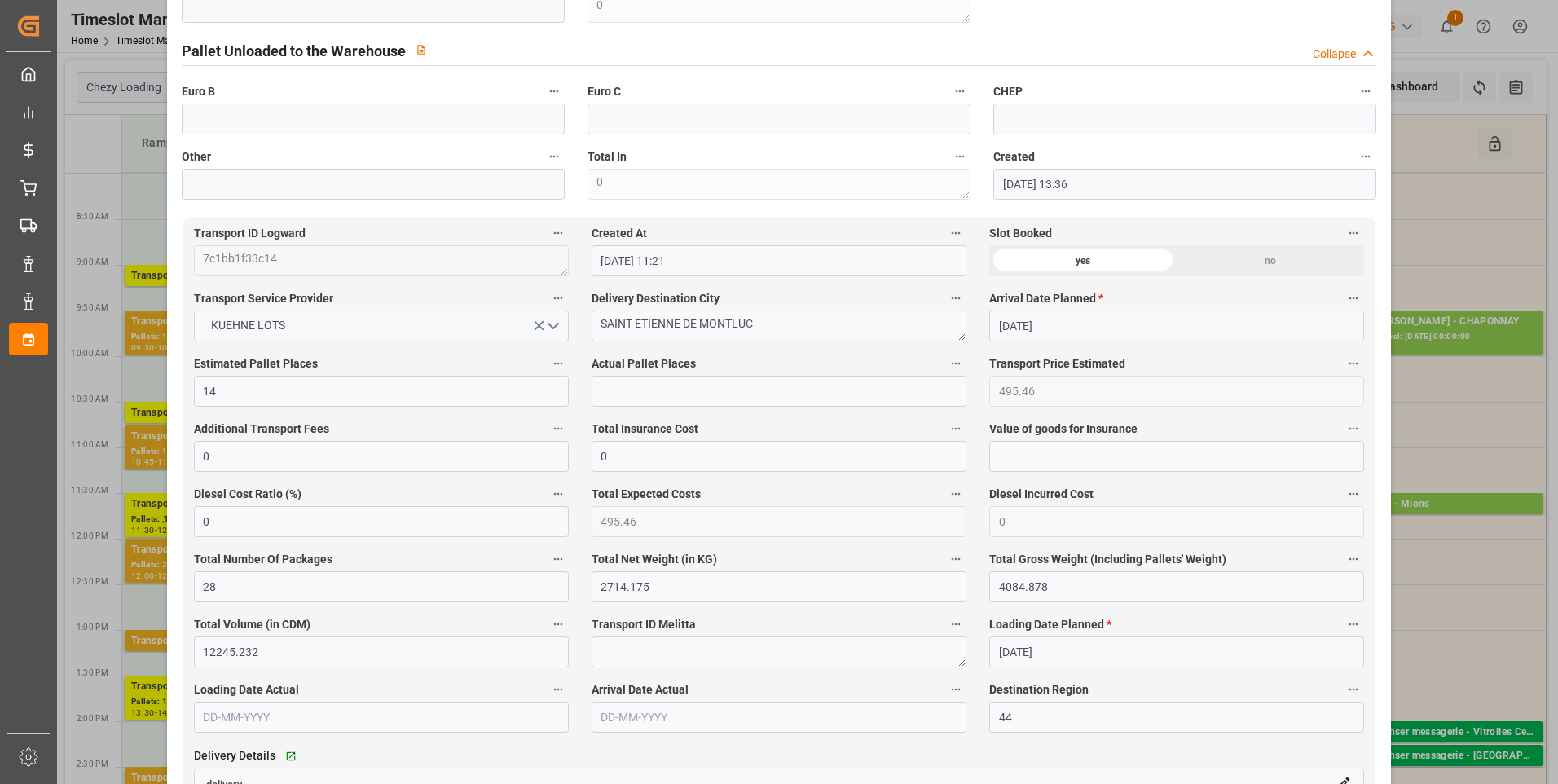
scroll to position [896, 0]
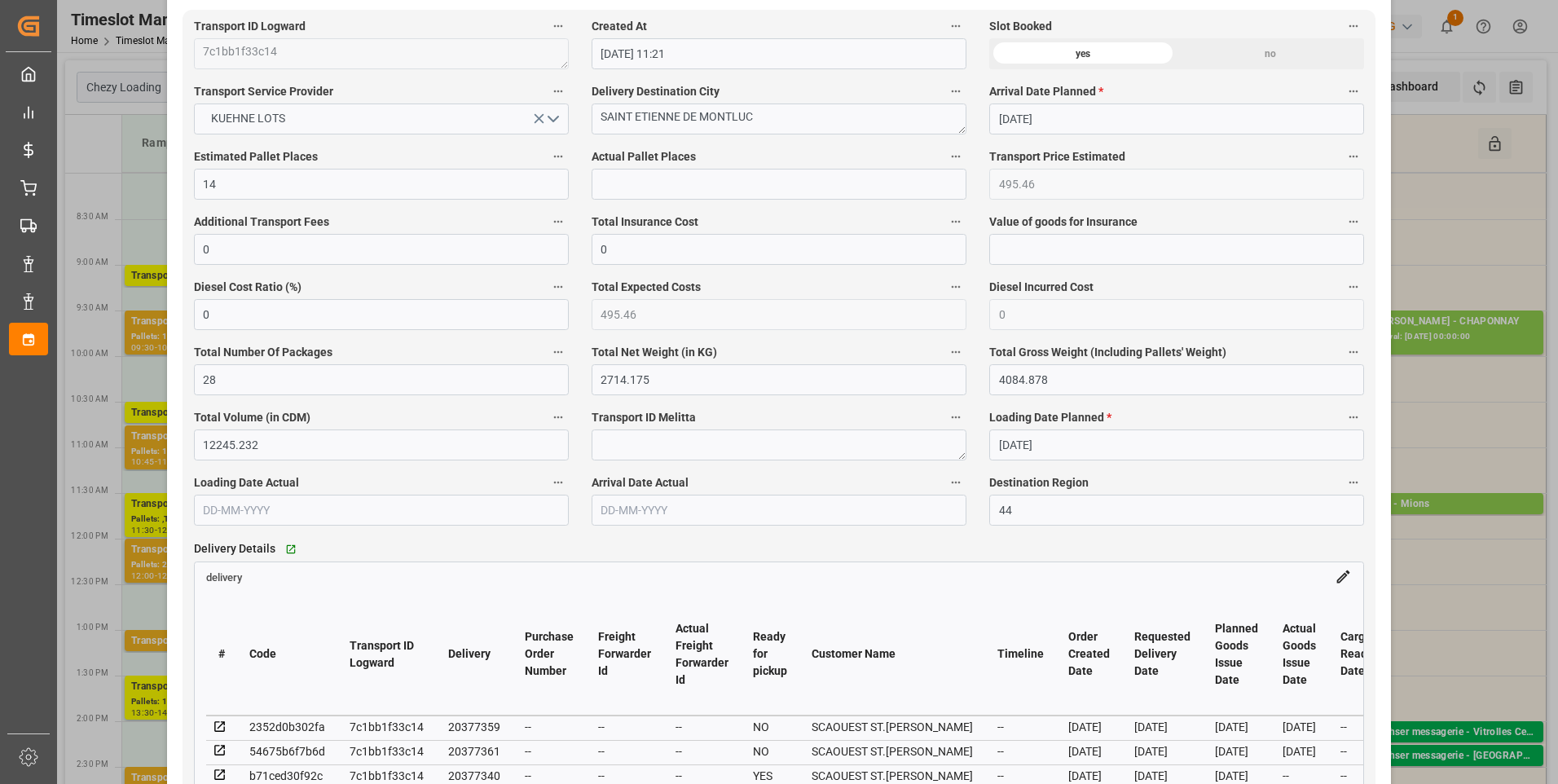
type input "32"
click at [609, 193] on input "text" at bounding box center [779, 184] width 375 height 31
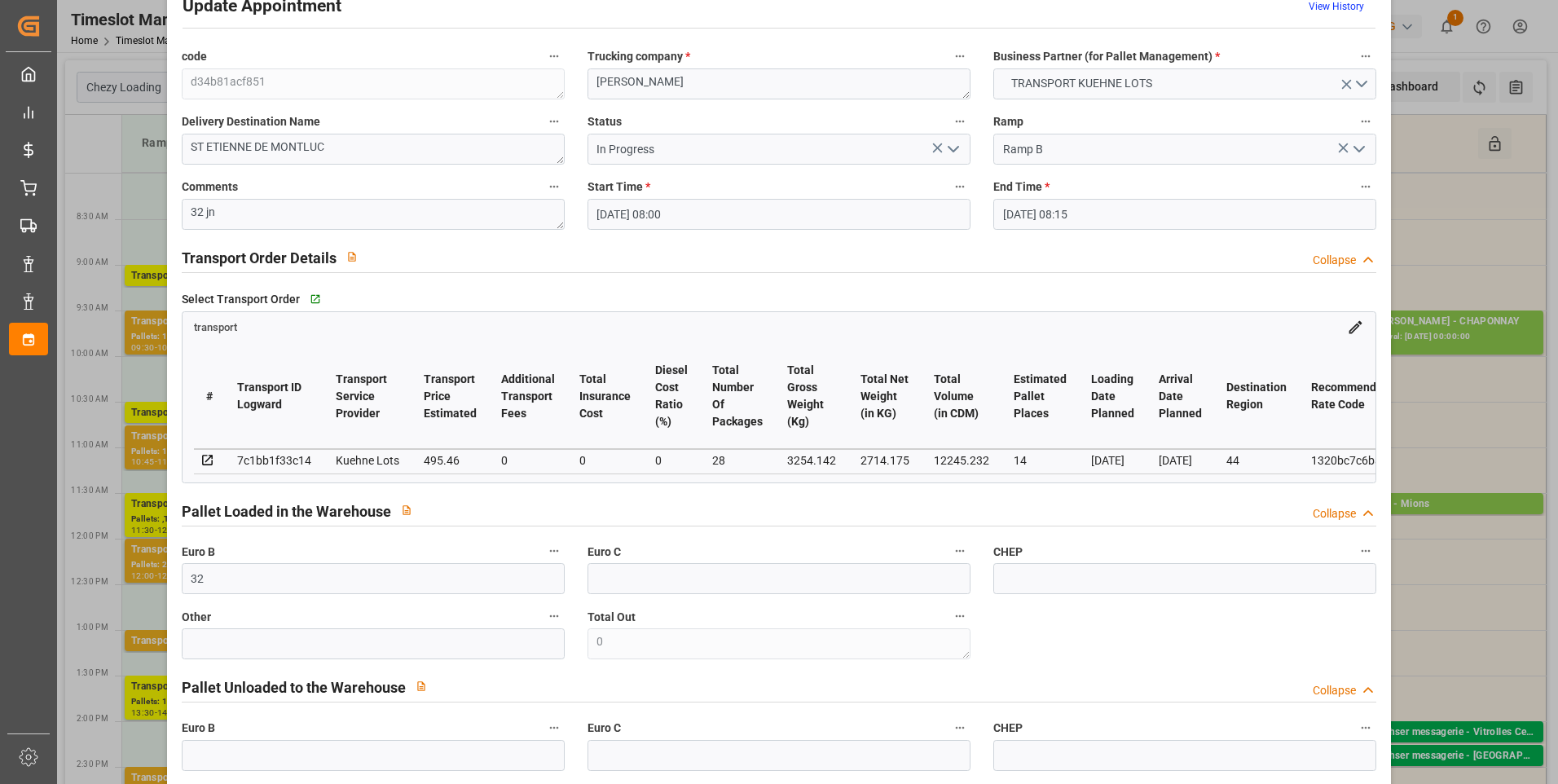
scroll to position [0, 0]
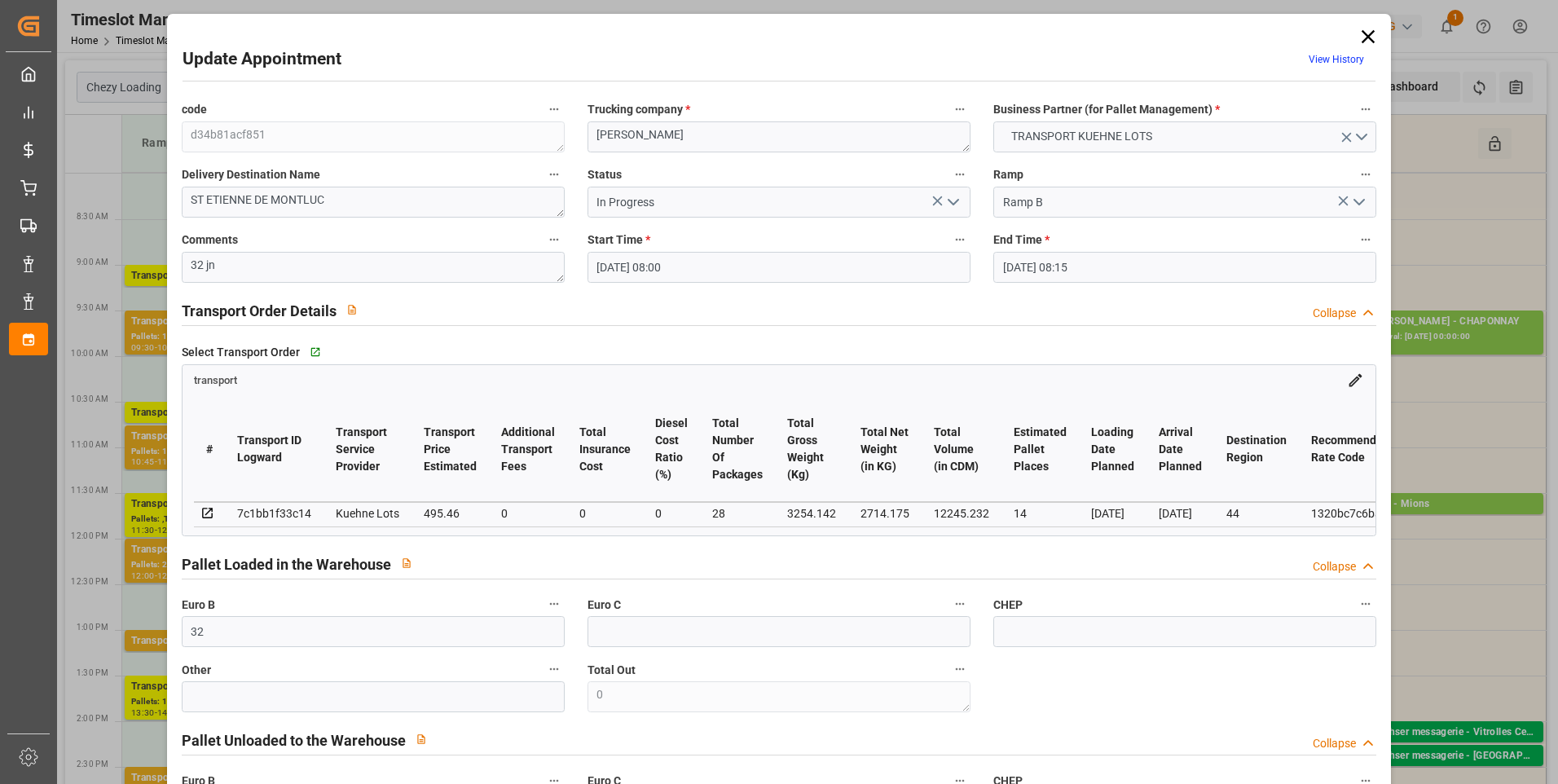
type input "9"
click at [949, 196] on icon "open menu" at bounding box center [954, 202] width 19 height 19
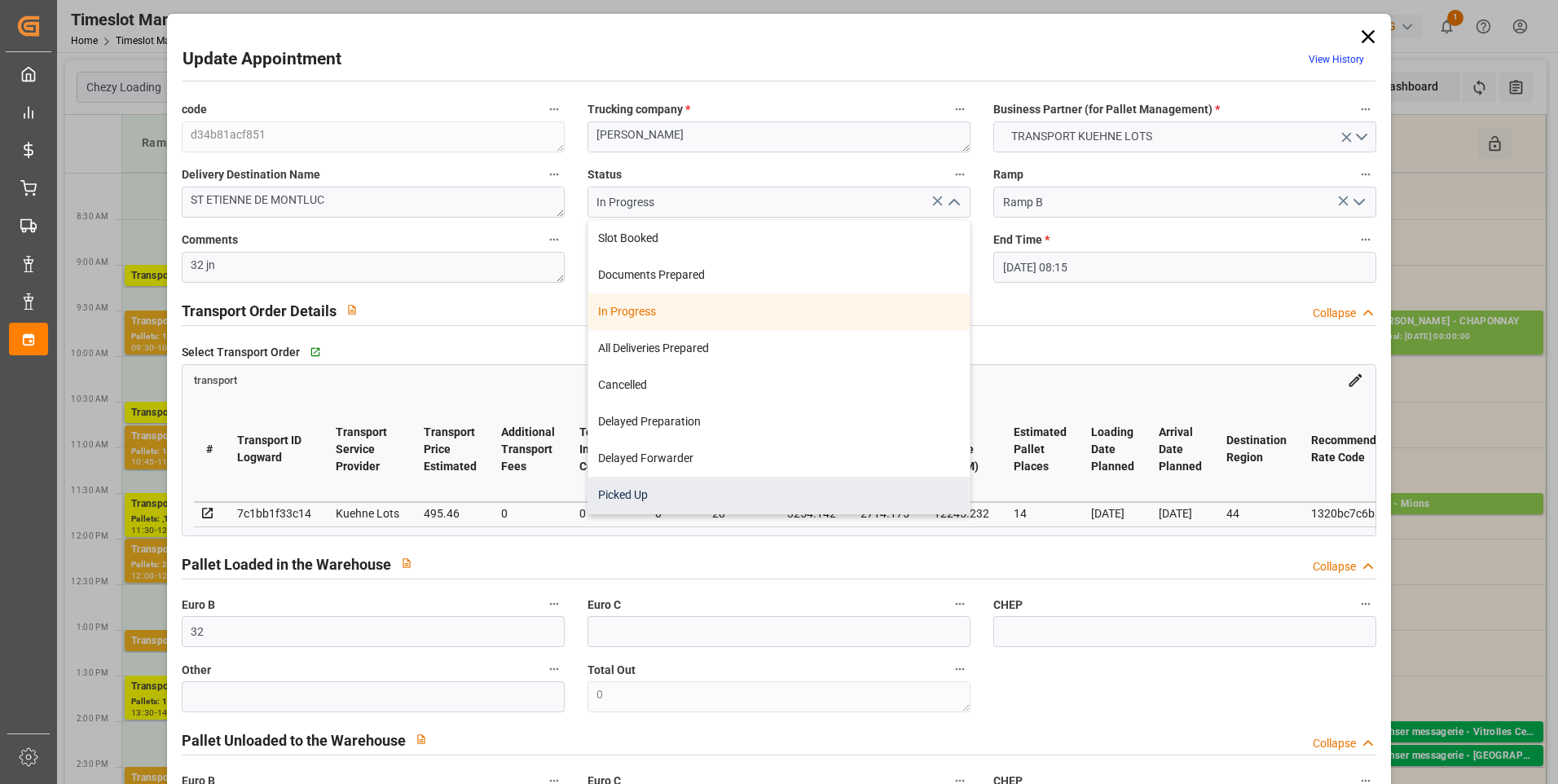
click at [608, 488] on div "Picked Up" at bounding box center [779, 495] width 381 height 37
type input "Picked Up"
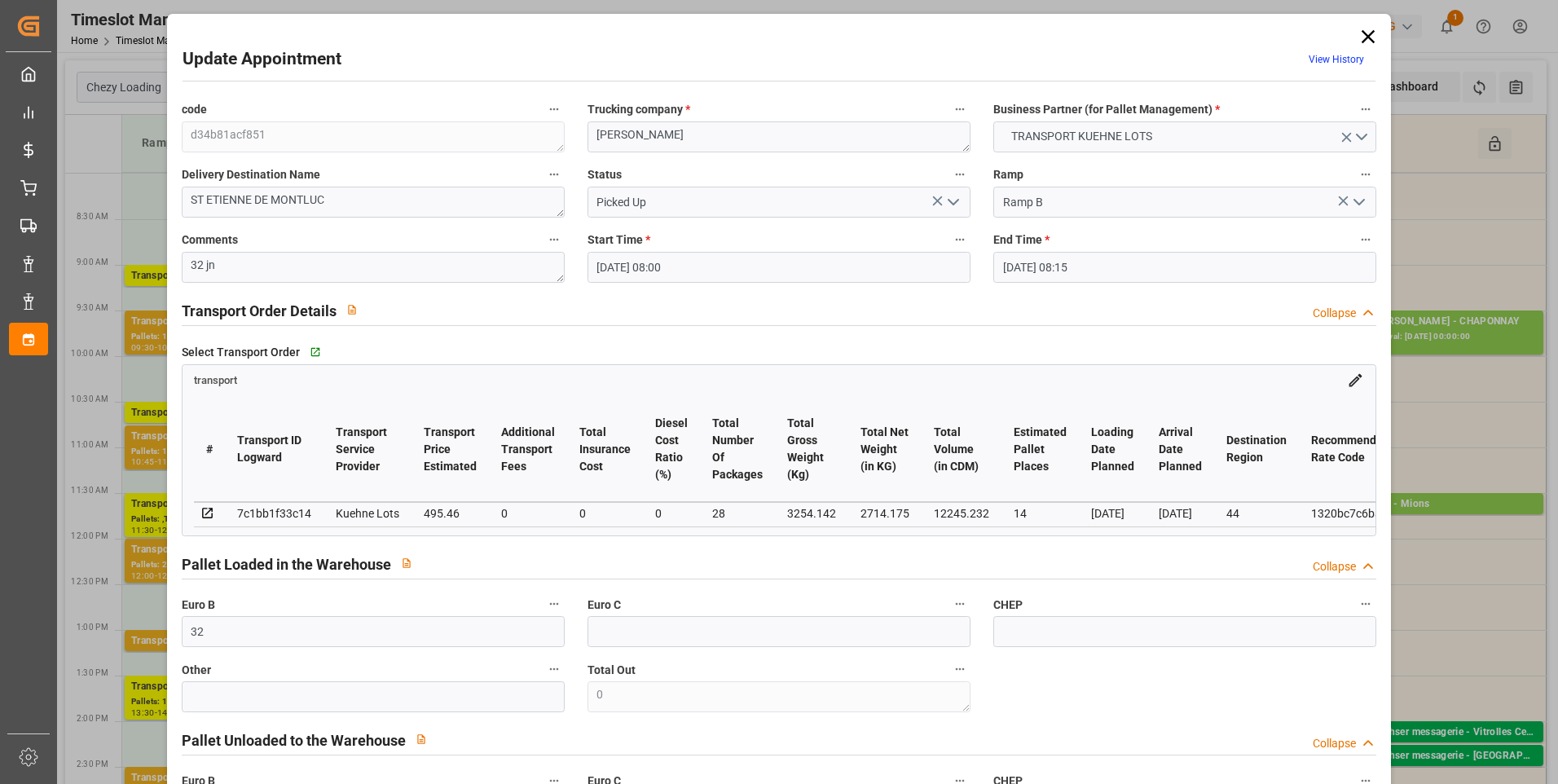
click at [956, 193] on icon "open menu" at bounding box center [954, 202] width 19 height 19
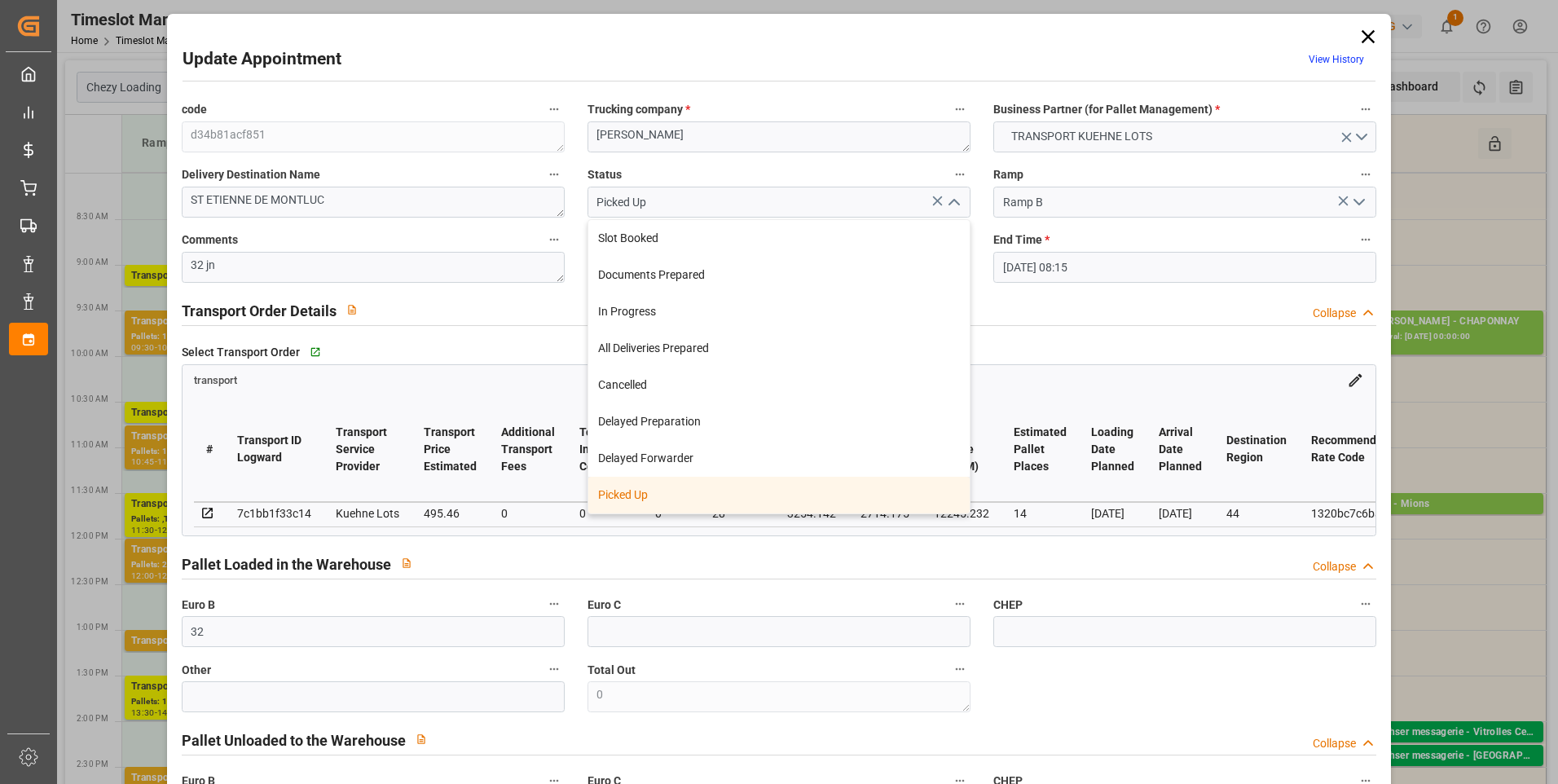
click at [623, 480] on div "Picked Up" at bounding box center [779, 495] width 381 height 37
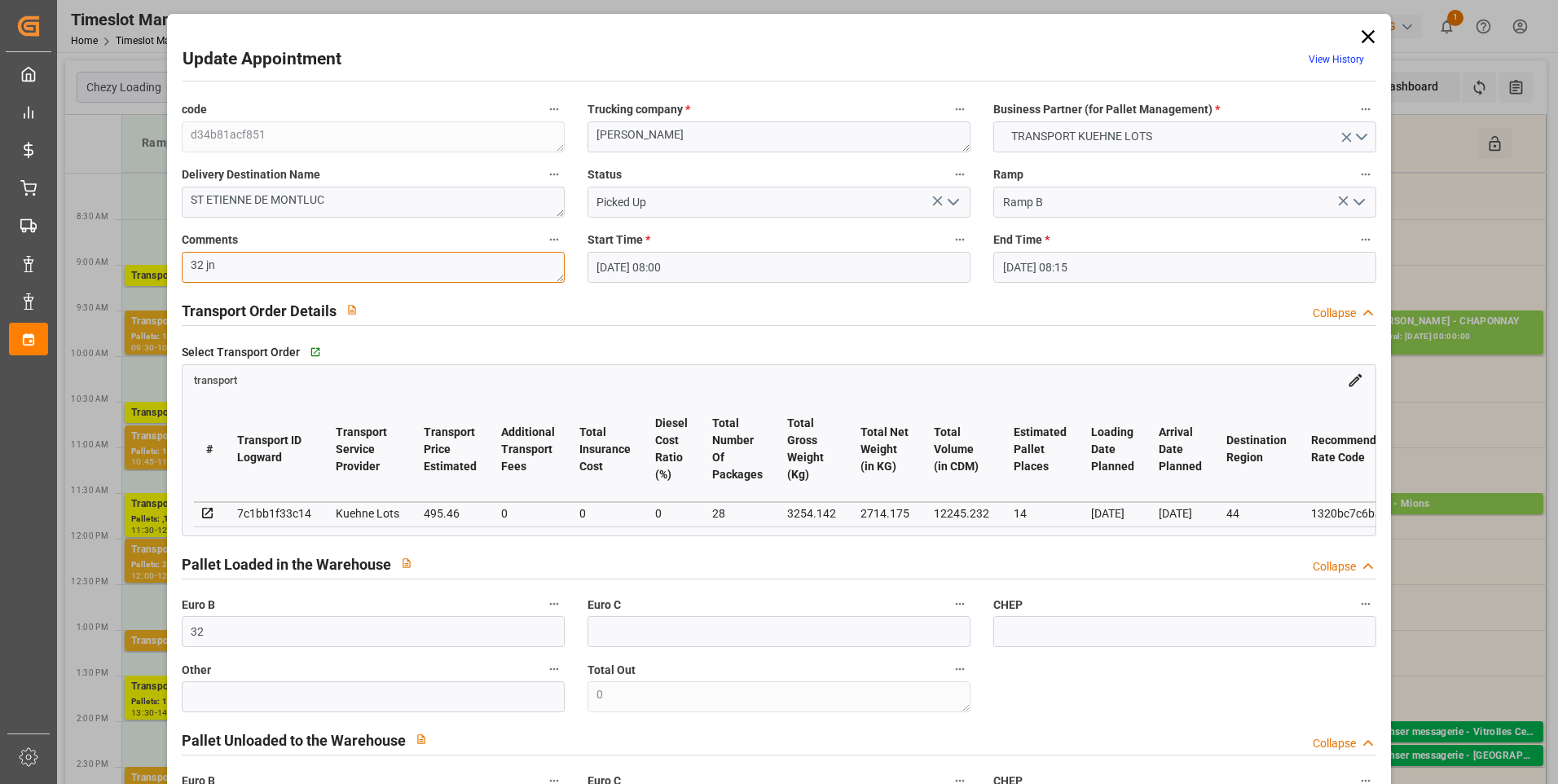
click at [239, 272] on textarea "32 jn" at bounding box center [374, 267] width 383 height 31
type textarea "3"
type textarea "JN 9"
click at [944, 202] on icon "open menu" at bounding box center [954, 202] width 19 height 19
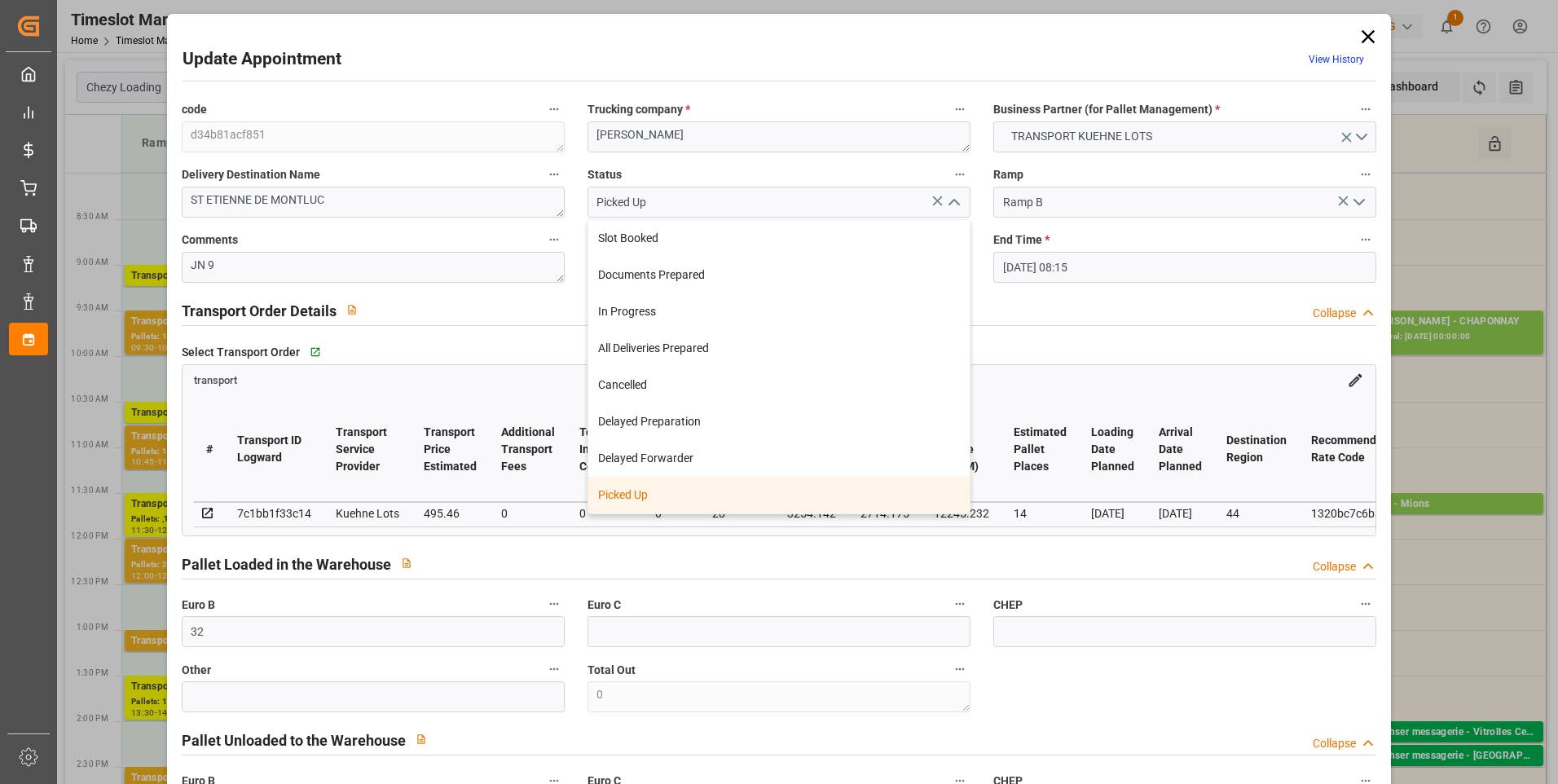
click at [602, 503] on div "Picked Up" at bounding box center [779, 495] width 381 height 37
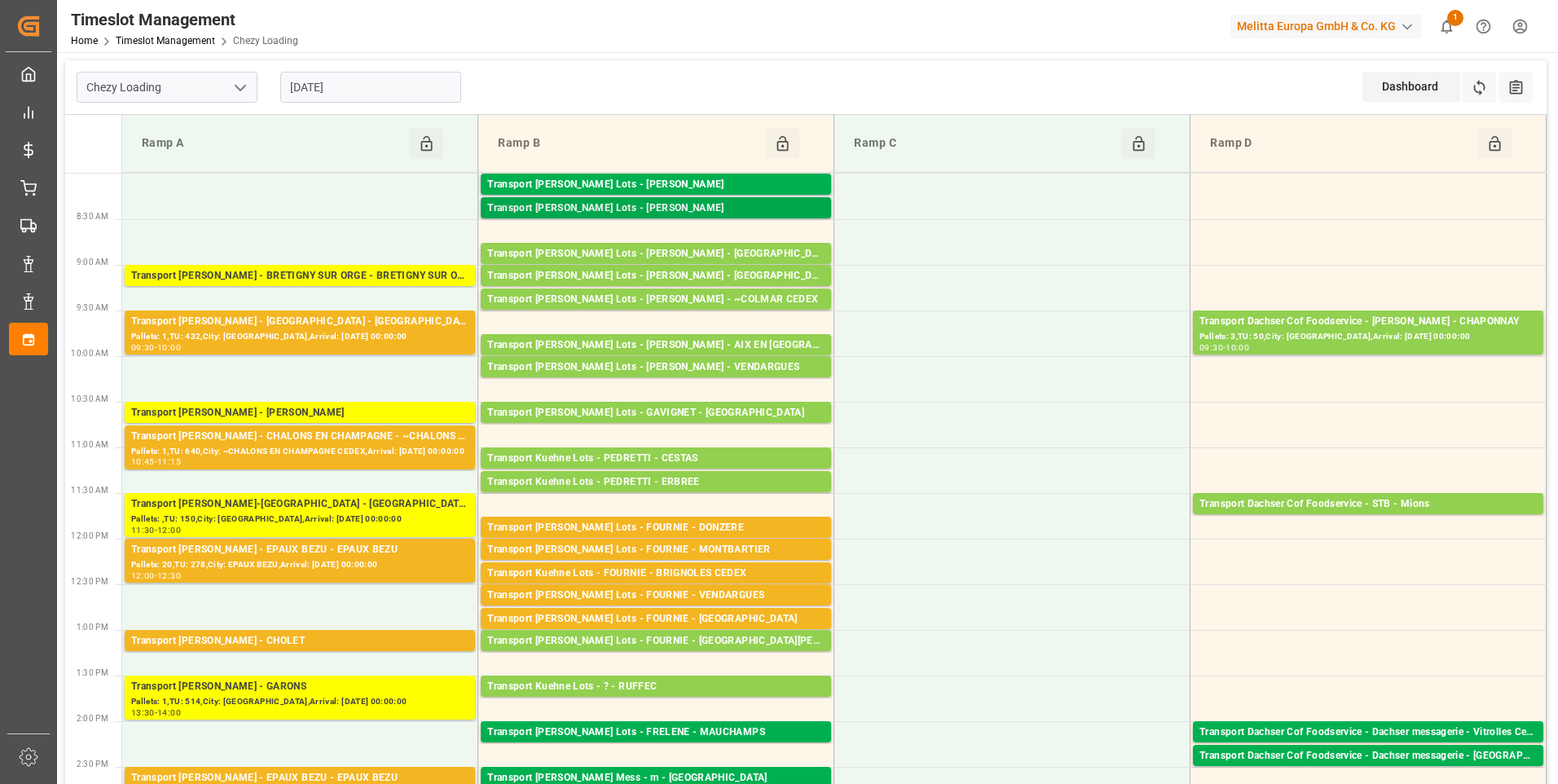
click at [673, 206] on div "Transport [PERSON_NAME] Lots - [PERSON_NAME]" at bounding box center [656, 208] width 338 height 17
click at [671, 203] on div "Transport [PERSON_NAME] Lots - [PERSON_NAME]" at bounding box center [656, 208] width 338 height 17
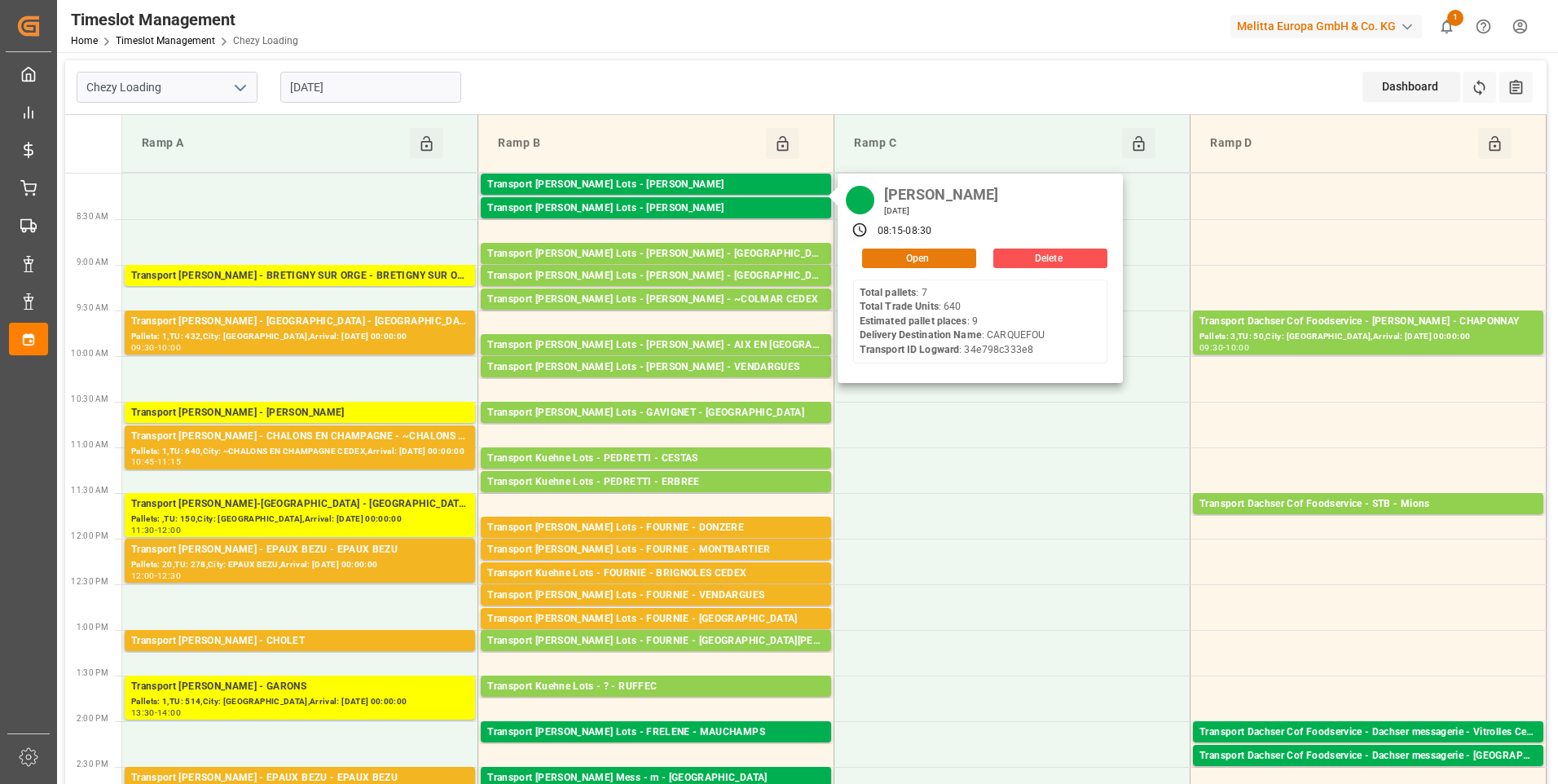
click at [919, 255] on button "Open" at bounding box center [919, 258] width 114 height 19
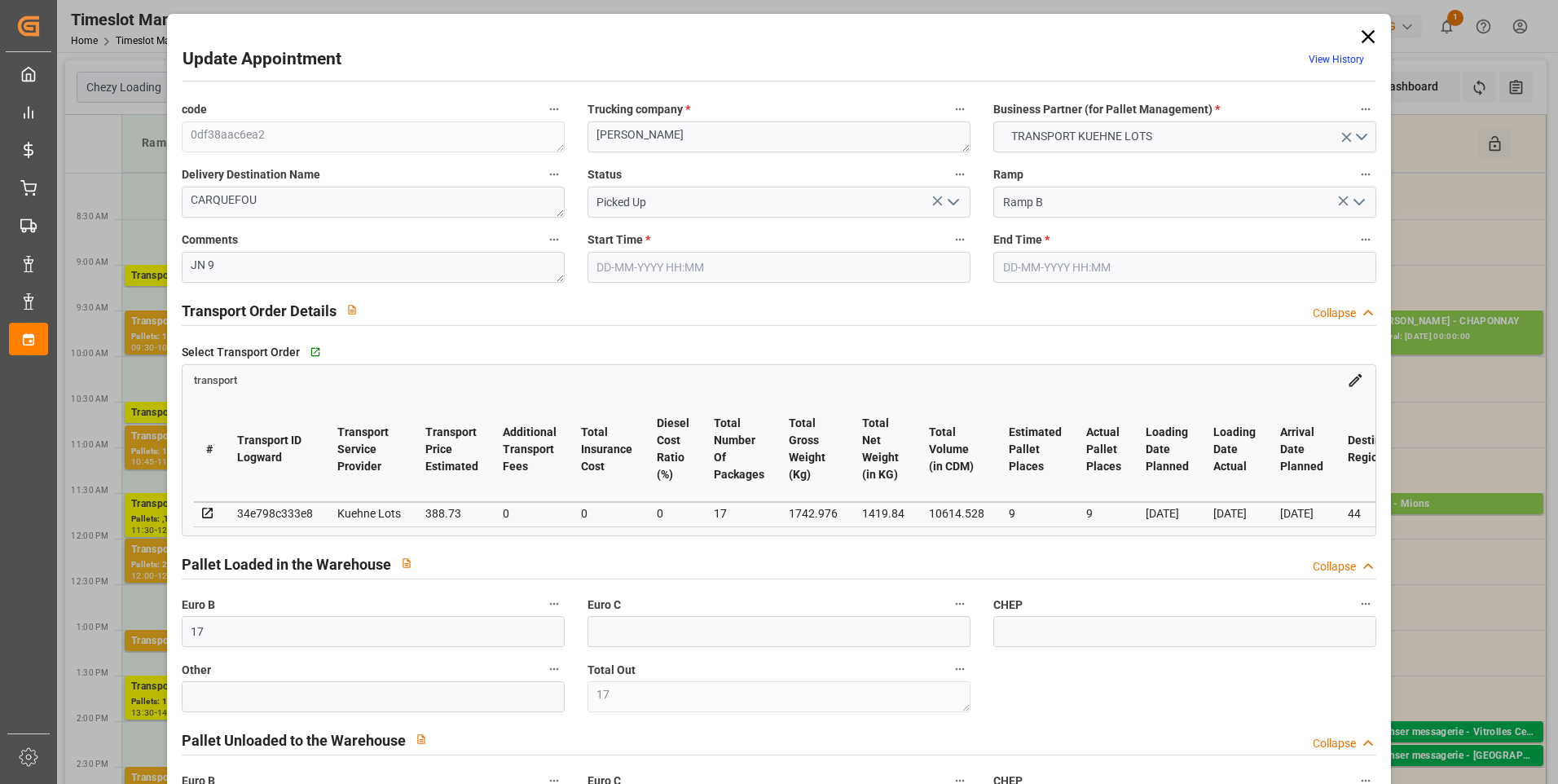
type input "17"
type input "26"
type input "9"
type input "388.73"
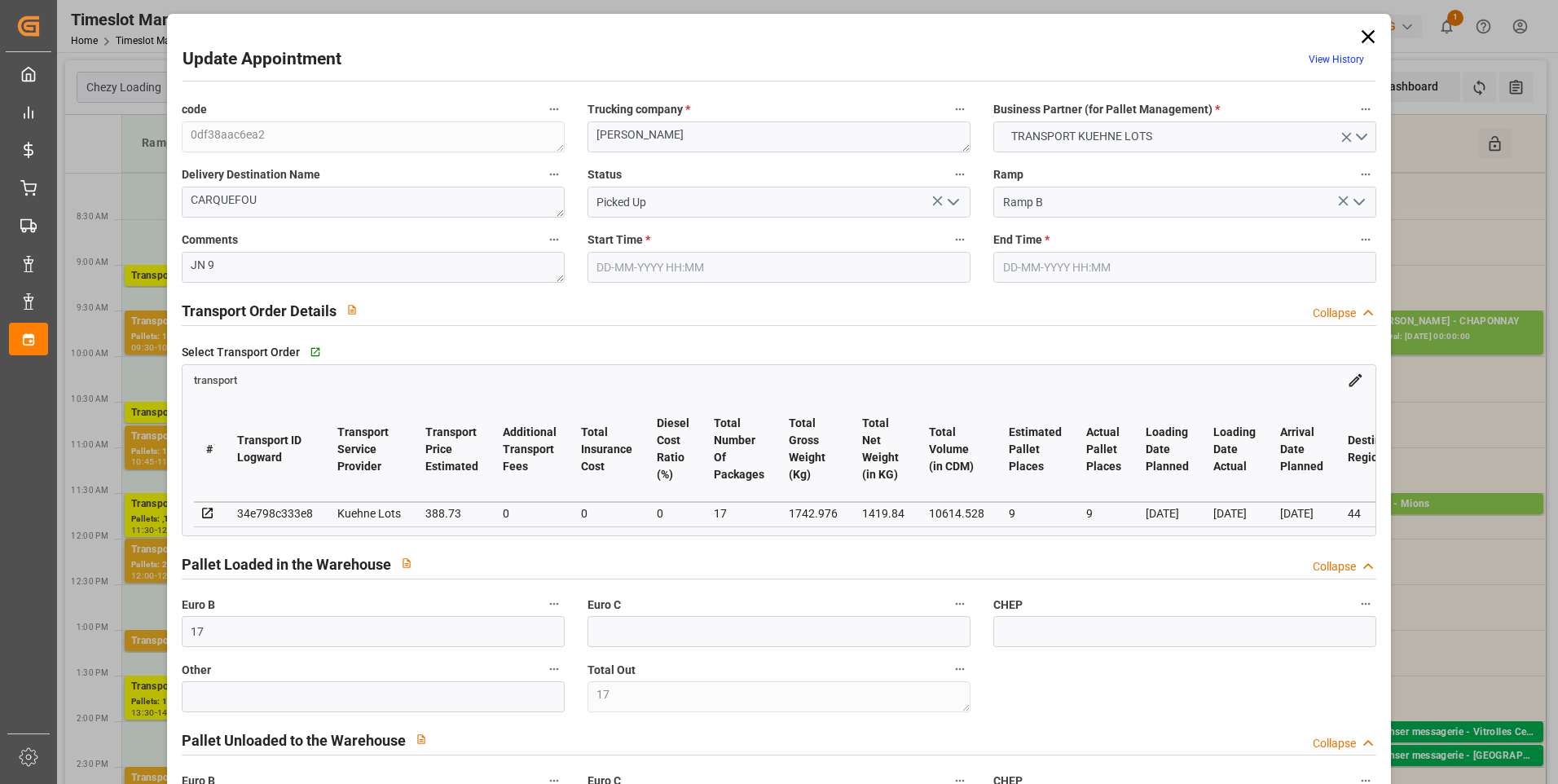
type input "0"
type input "388.73"
type input "0"
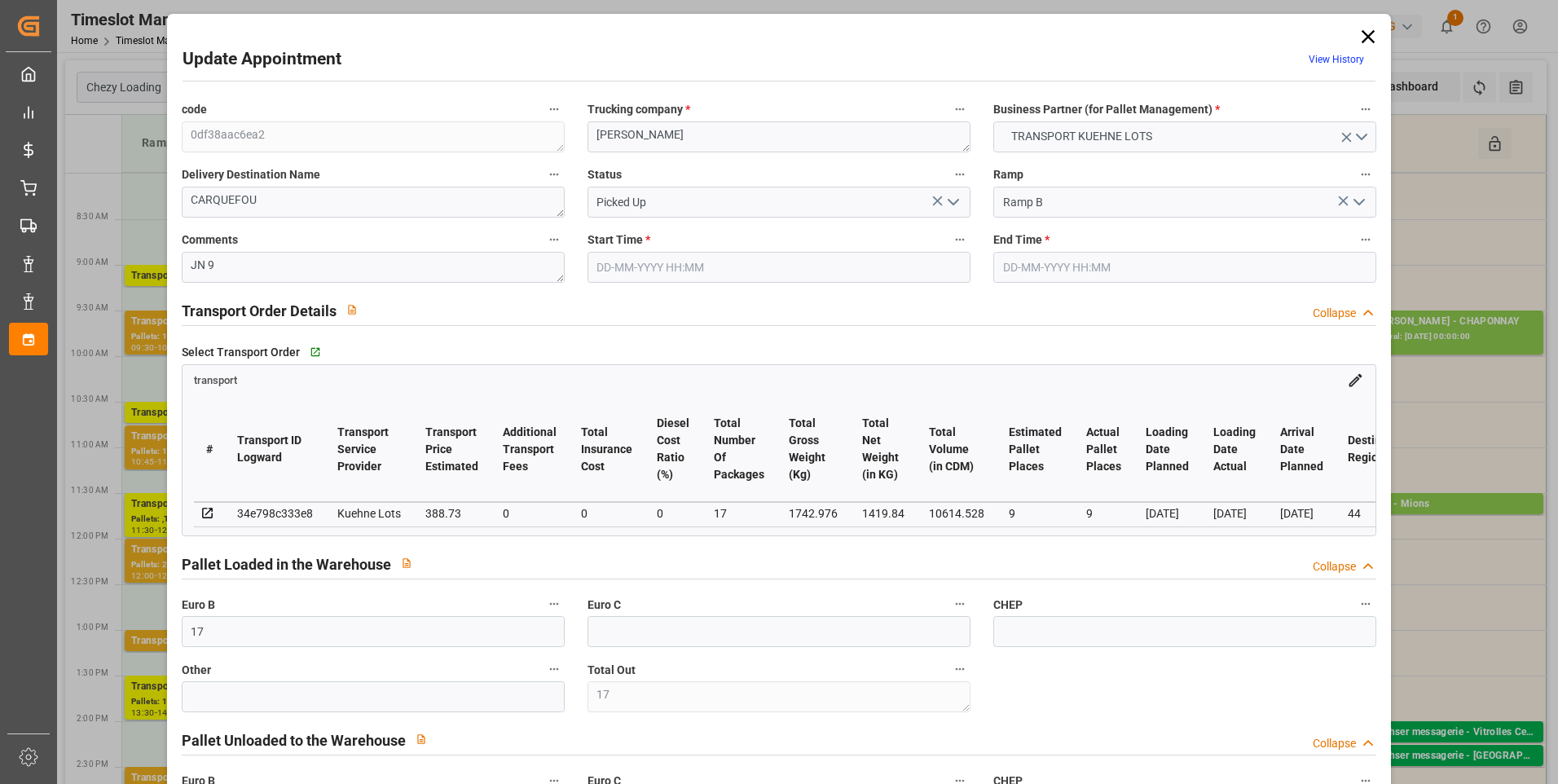
type input "17"
type input "1419.84"
type input "2210"
type input "10614.528"
type input "44"
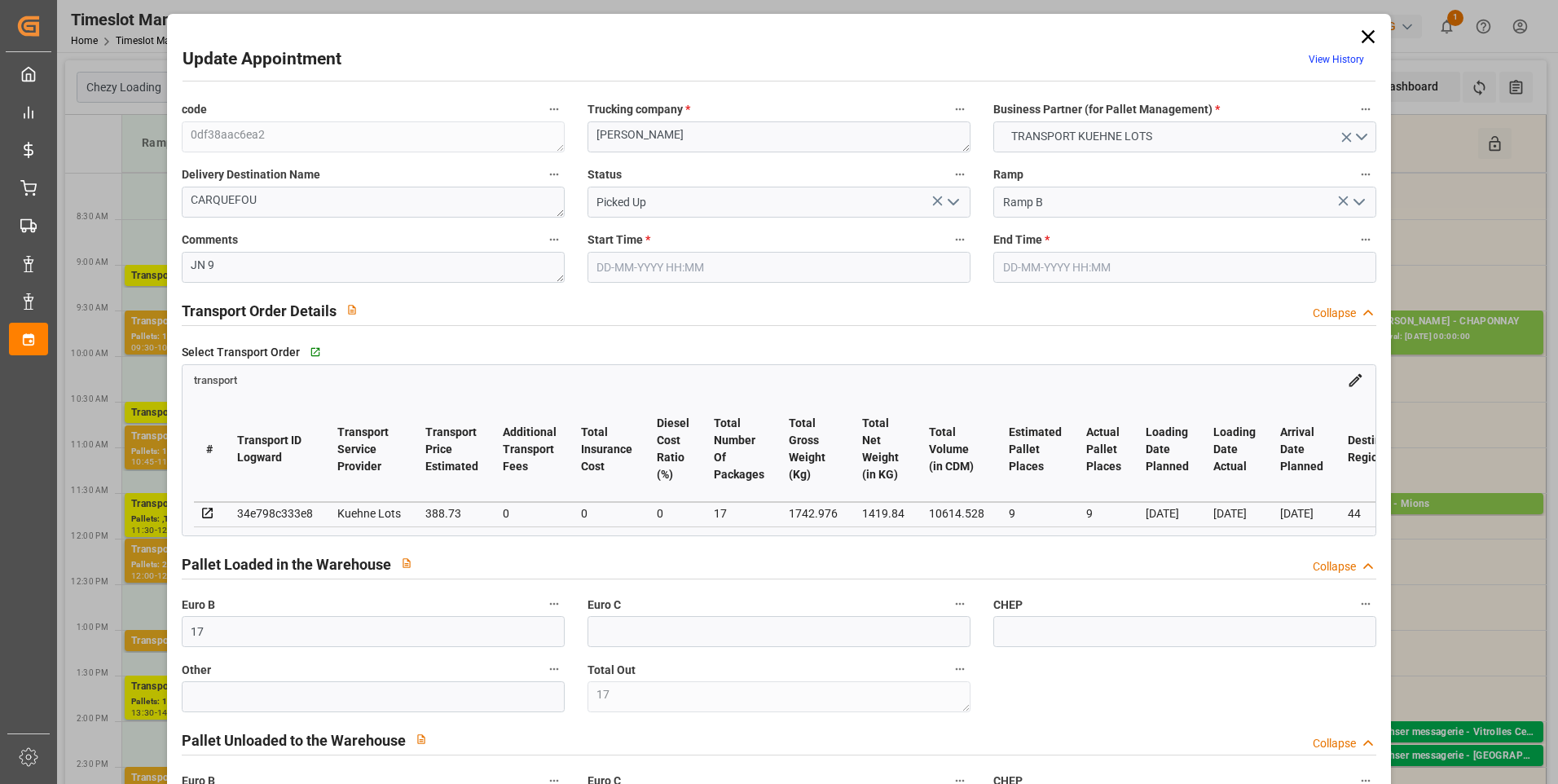
type input "7"
type input "640"
type input "17"
type input "101"
type input "1742.976"
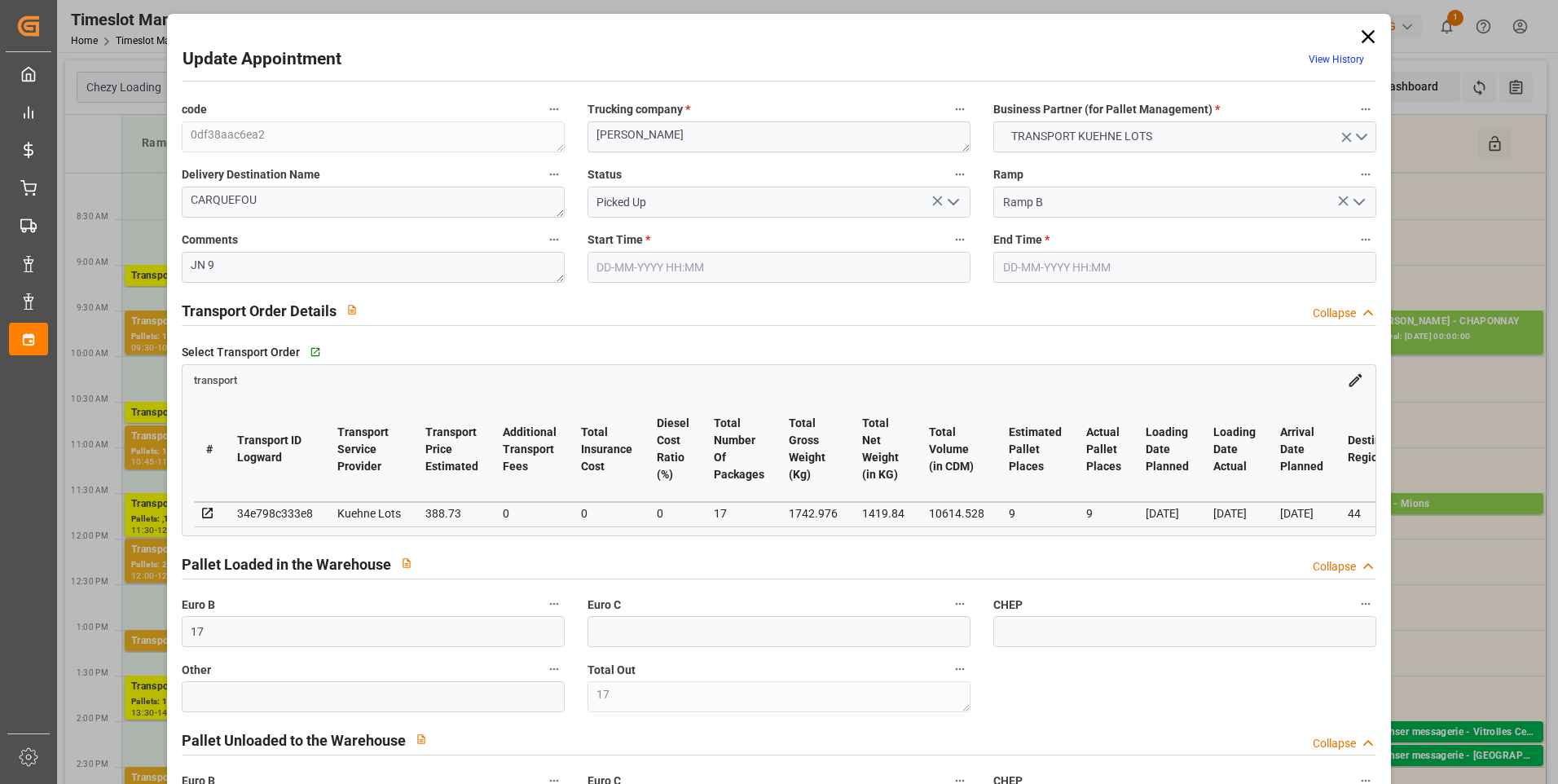
type input "0"
type input "10767.6795"
type input "0"
type input "21"
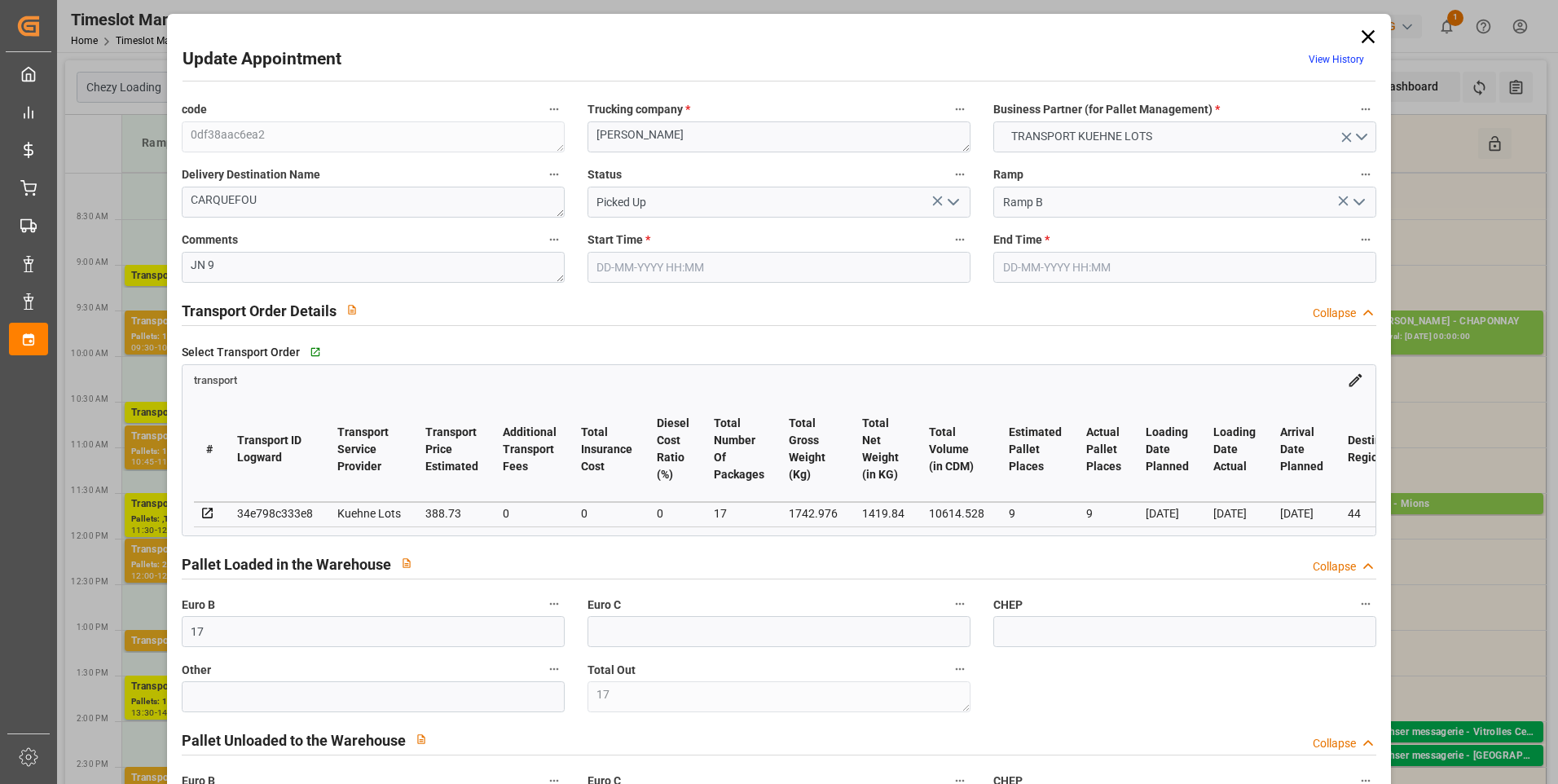
type input "80"
type input "08-09-2025 08:15"
type input "08-09-2025 08:30"
type input "02-09-2025 13:36"
type input "02-09-2025 11:23"
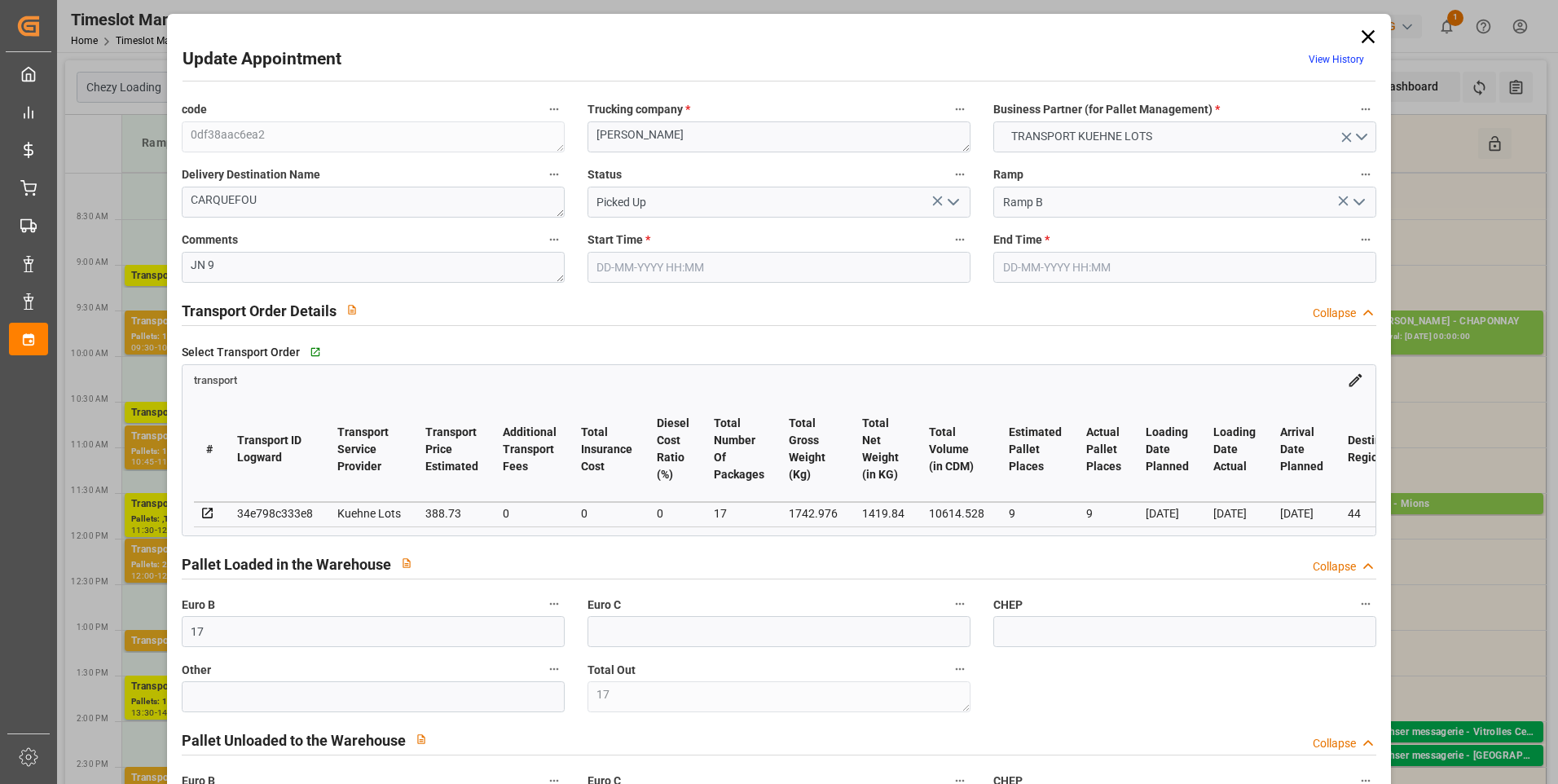
type input "[DATE]"
click at [1367, 33] on icon at bounding box center [1367, 36] width 13 height 13
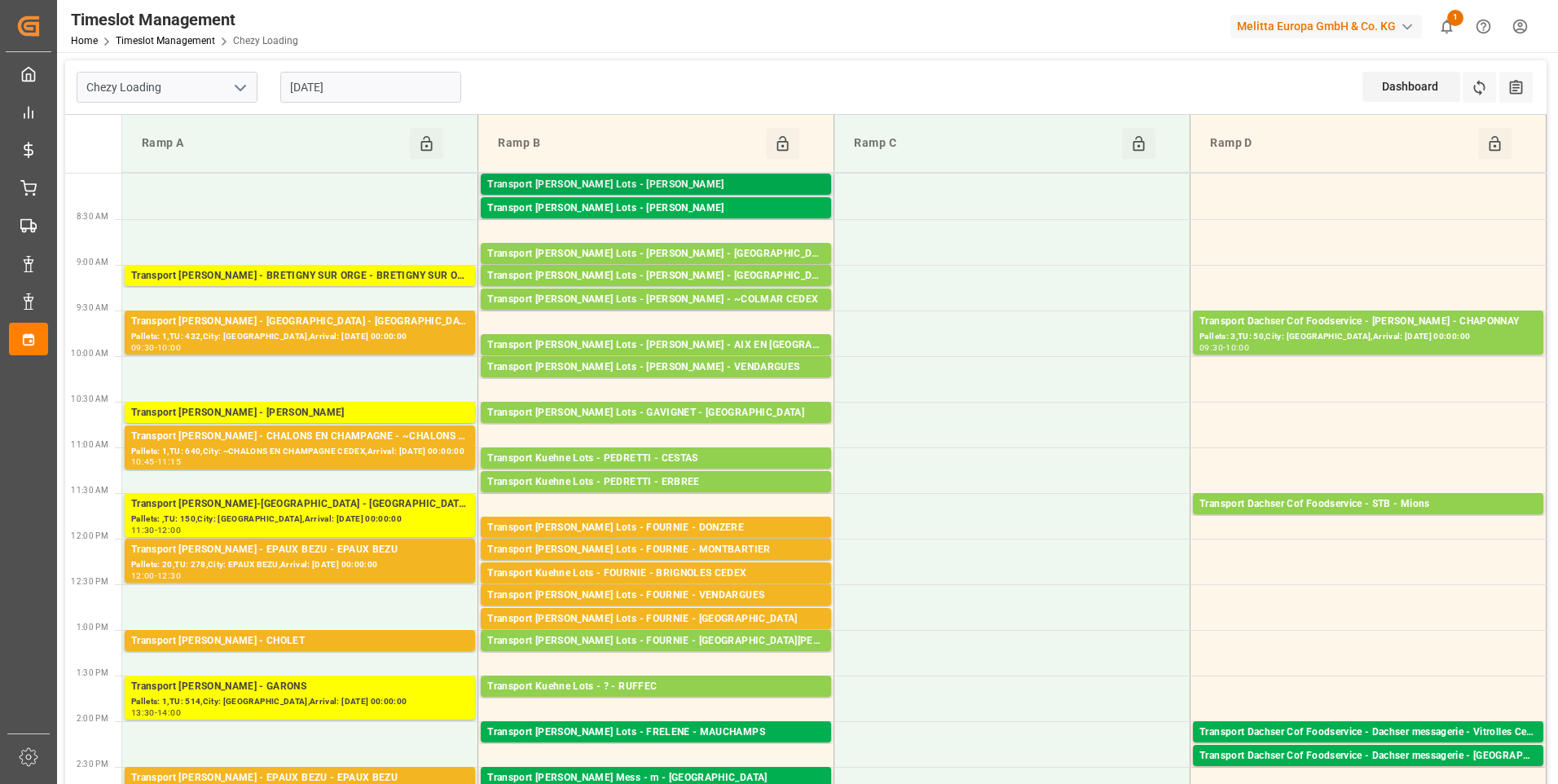
click at [691, 179] on div "Transport [PERSON_NAME] Lots - [PERSON_NAME]" at bounding box center [656, 185] width 338 height 17
click at [692, 178] on div "Transport [PERSON_NAME] Lots - [PERSON_NAME]" at bounding box center [656, 185] width 338 height 17
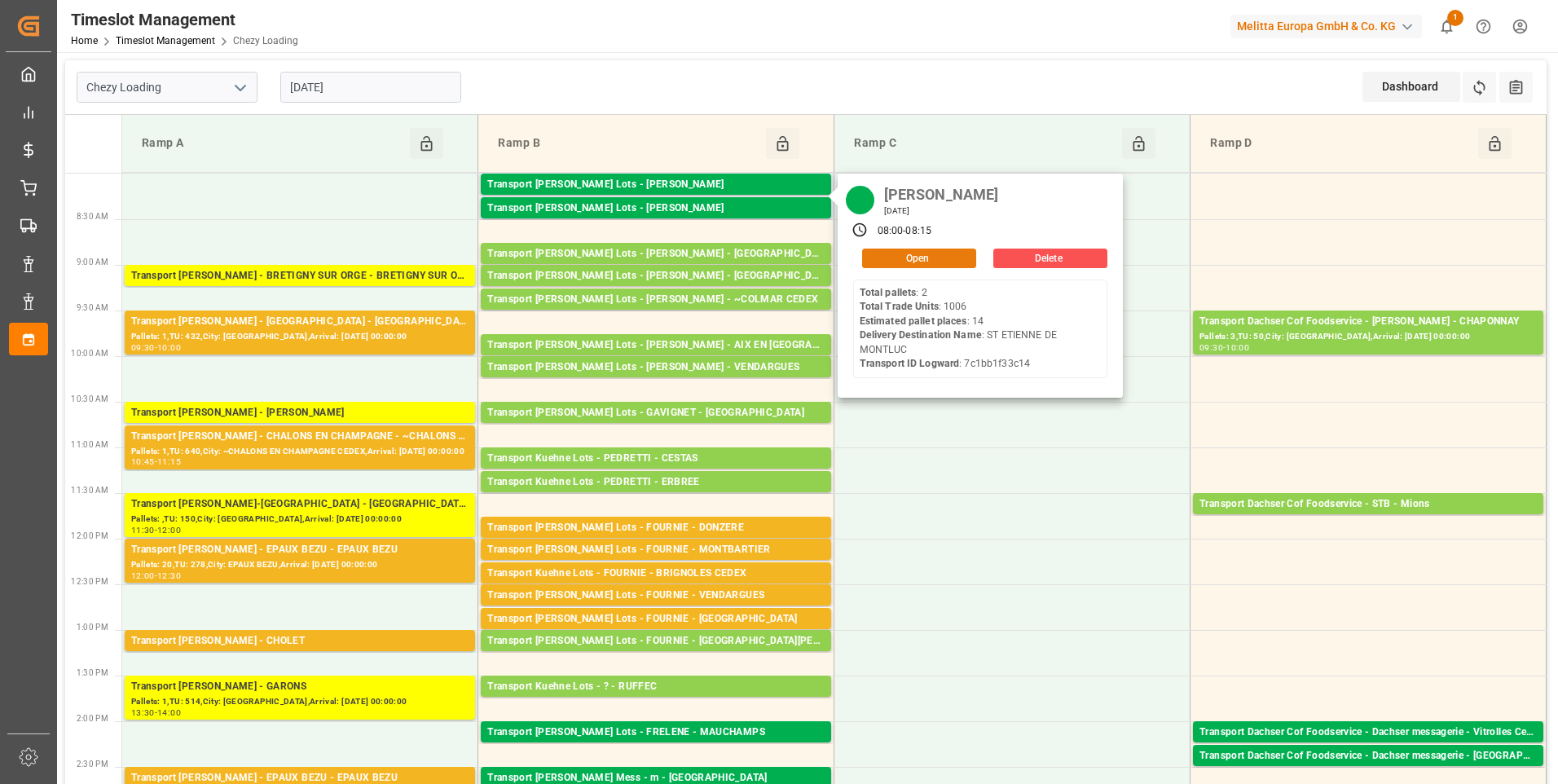
click at [900, 252] on button "Open" at bounding box center [919, 258] width 114 height 19
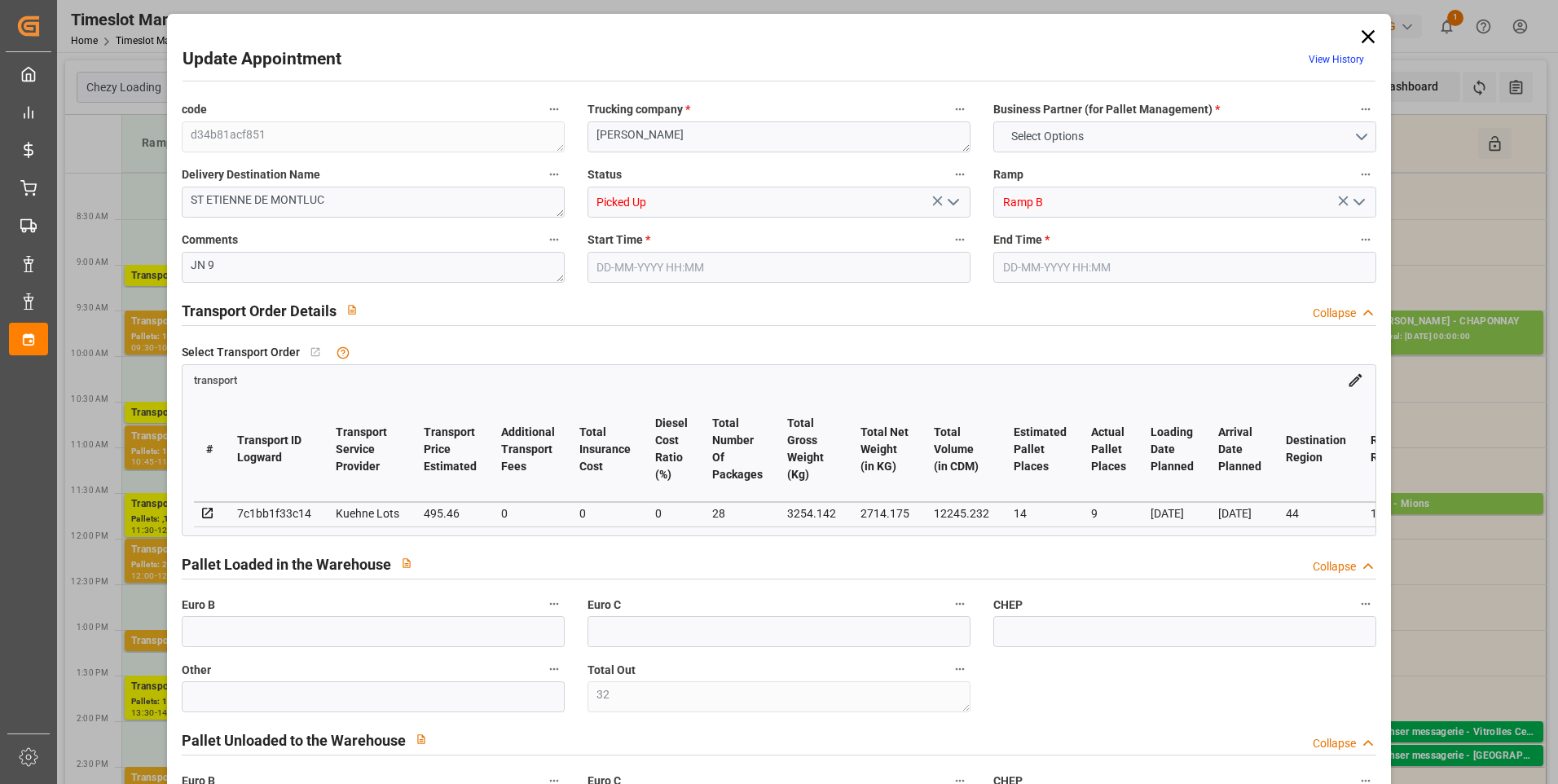
type input "32"
type input "14"
type input "9"
type input "495.46"
type input "0"
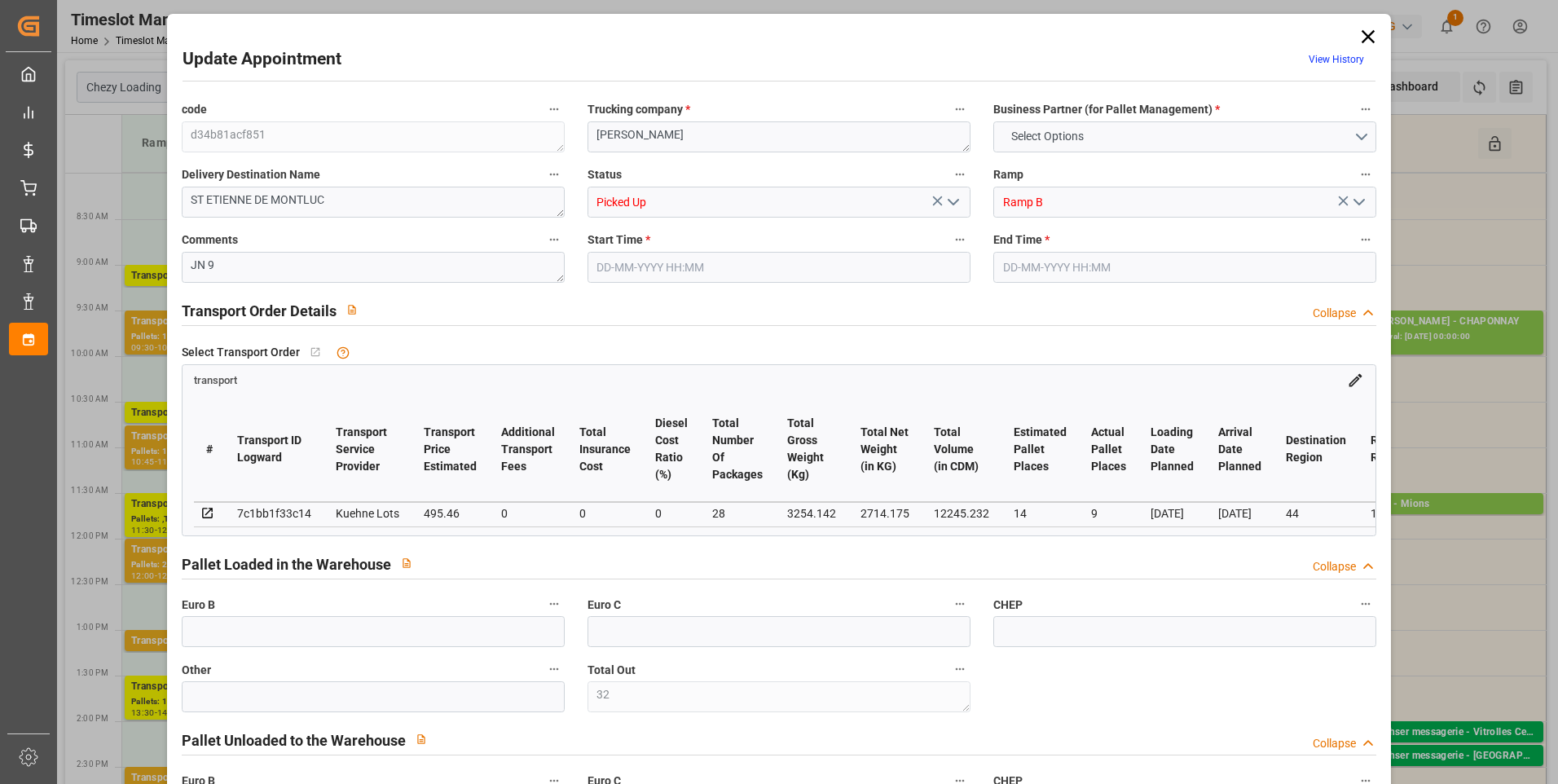
type input "0"
type input "495.46"
type input "0"
type input "28"
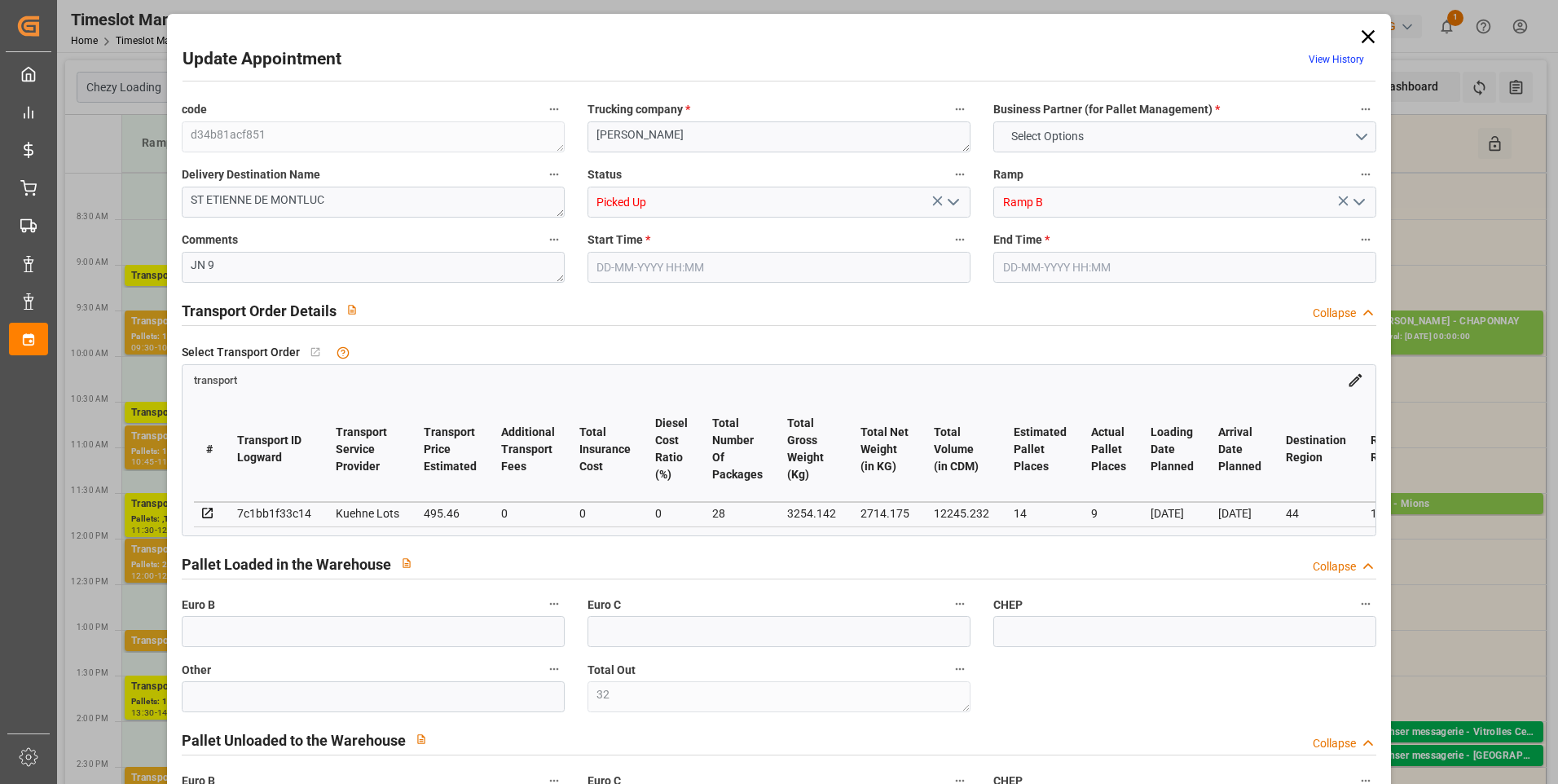
type input "2714.175"
type input "4084.878"
type input "12245.232"
type input "44"
type input "2"
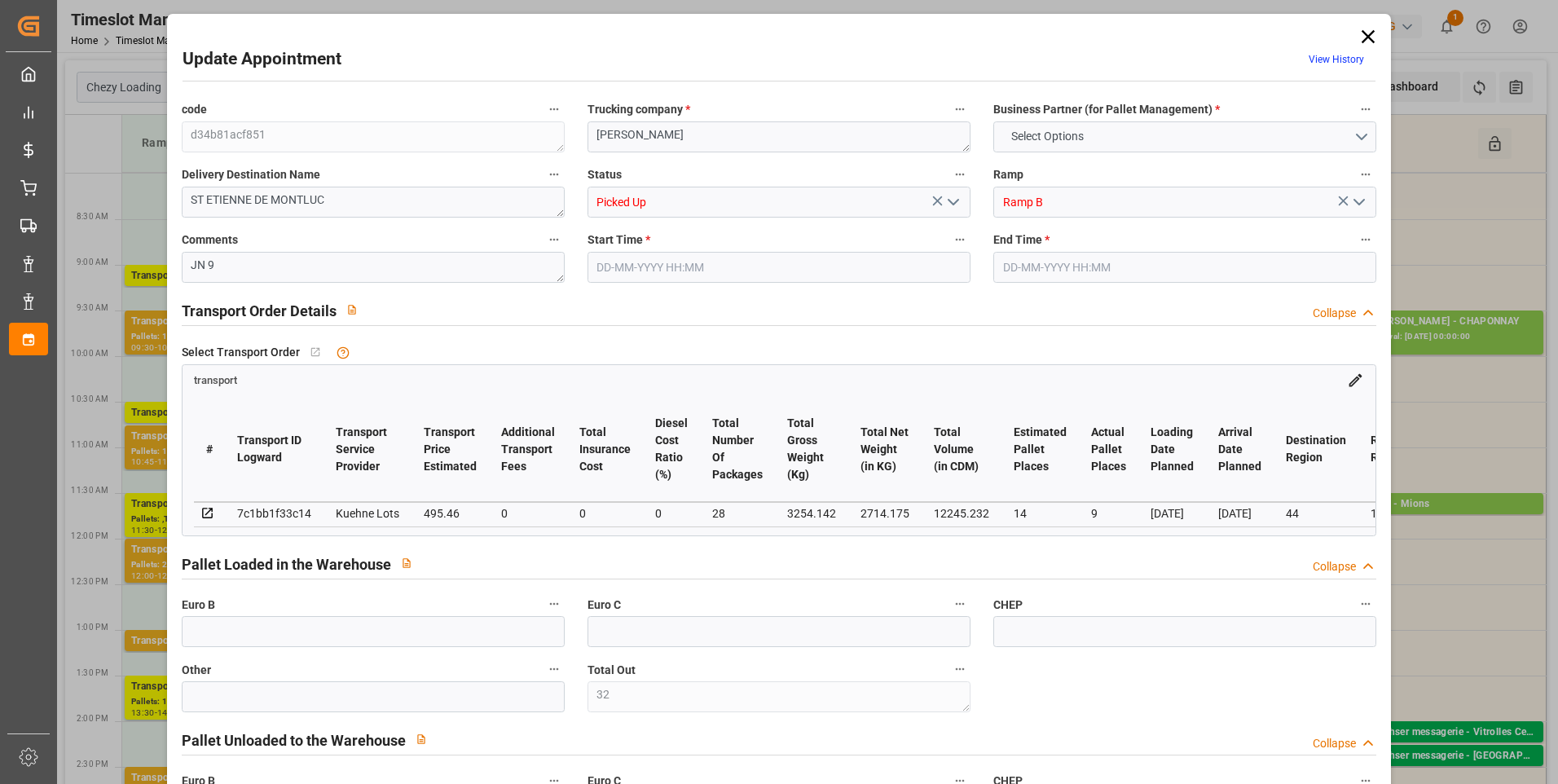
type input "1006"
type input "35"
type input "101"
type input "3254.142"
type input "0"
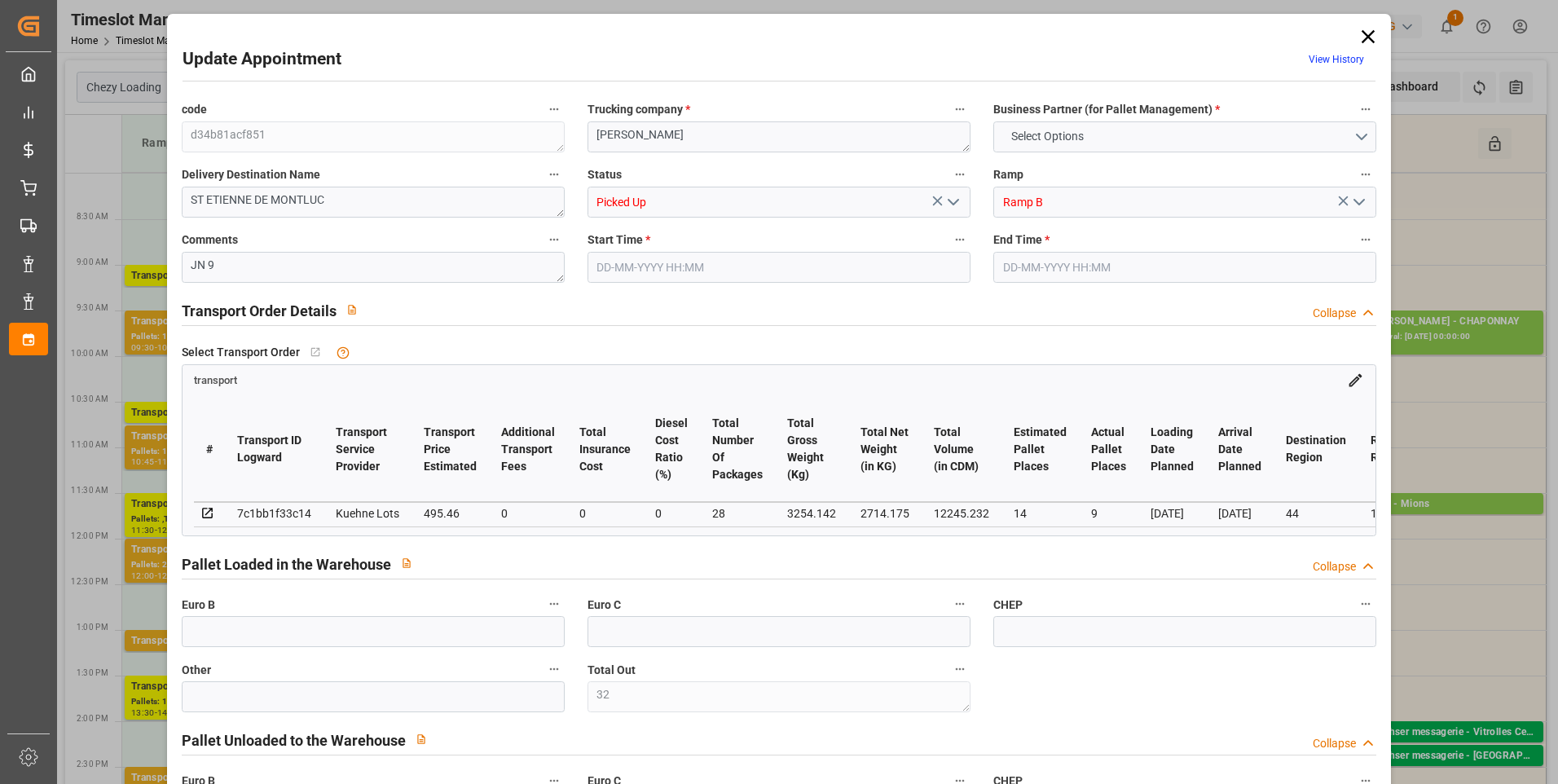
type input "10767.6795"
type input "0"
type input "21"
type input "80"
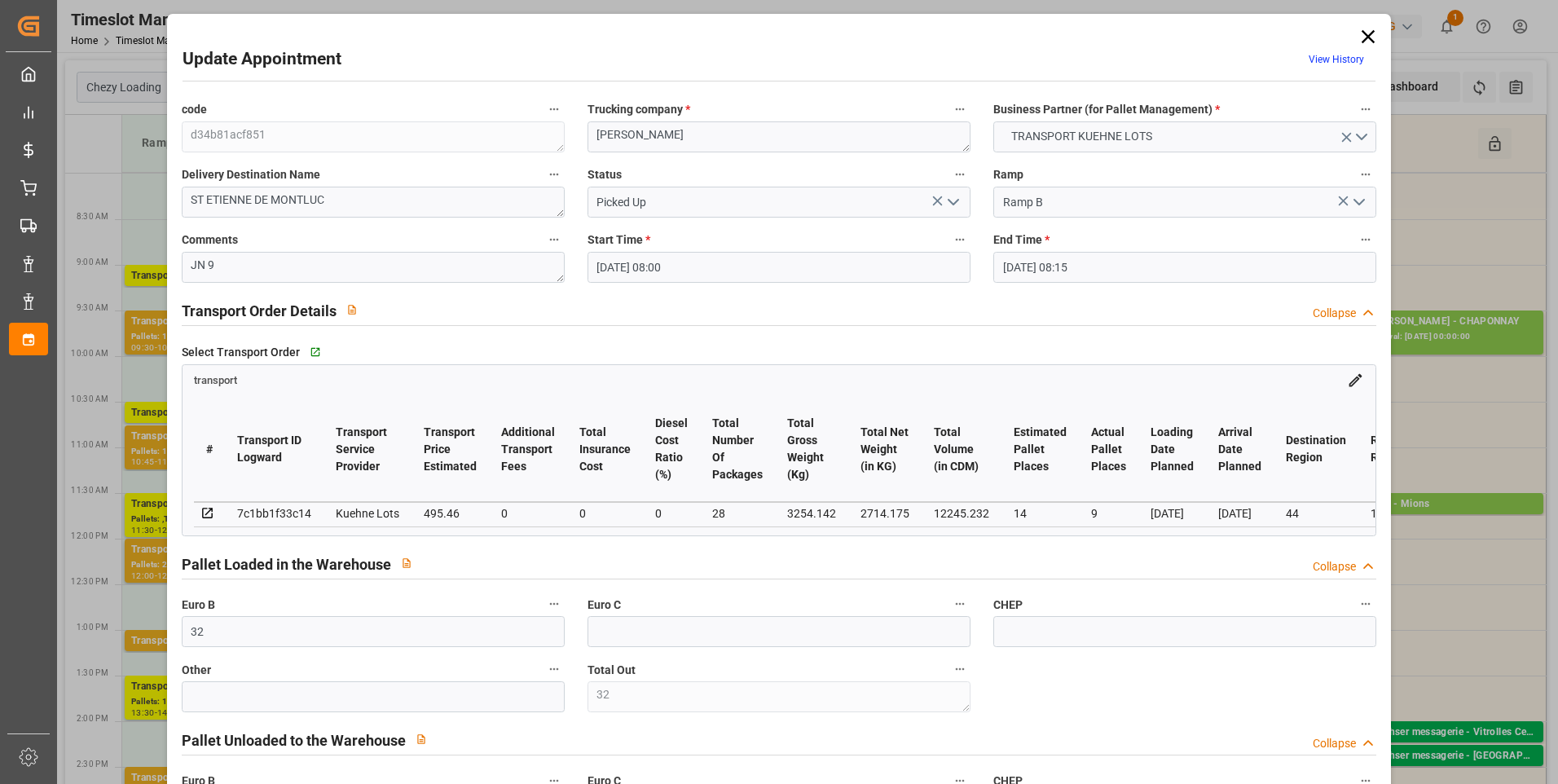
type input "08-09-2025 08:00"
type input "08-09-2025 08:15"
type input "02-09-2025 13:36"
type input "02-09-2025 11:21"
type input "[DATE]"
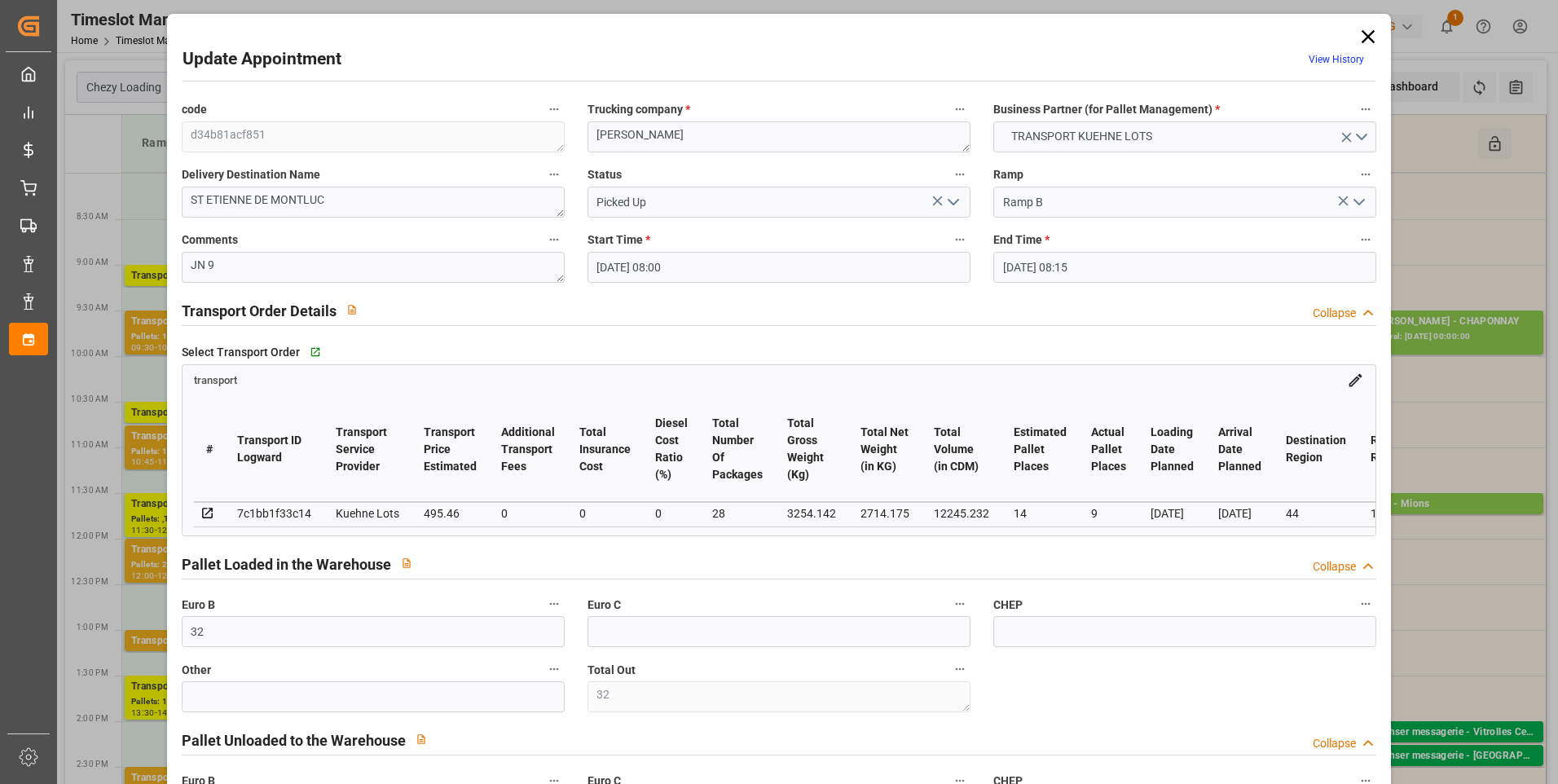
type input "[DATE]"
click at [1362, 37] on icon at bounding box center [1367, 36] width 13 height 13
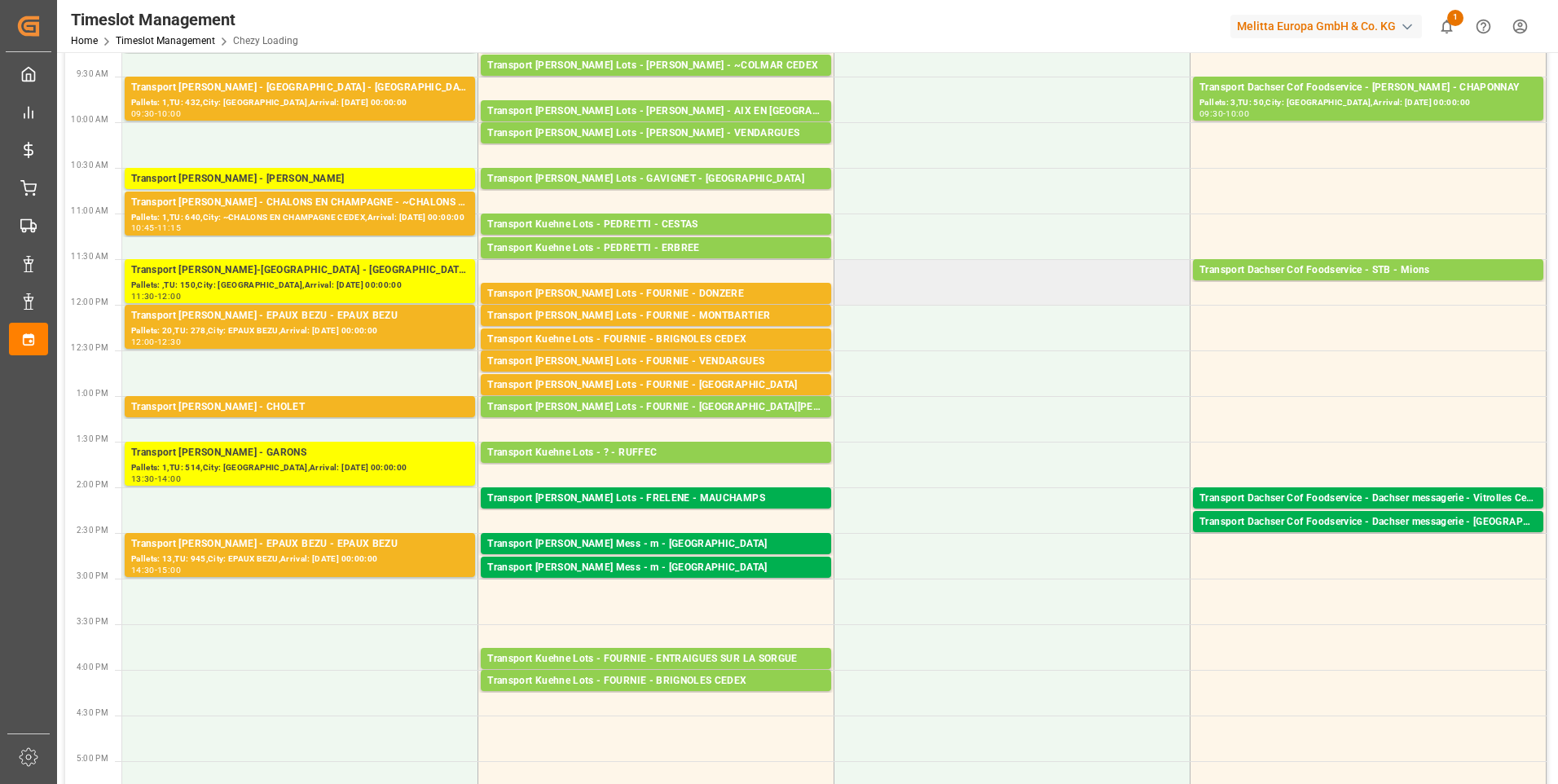
scroll to position [244, 0]
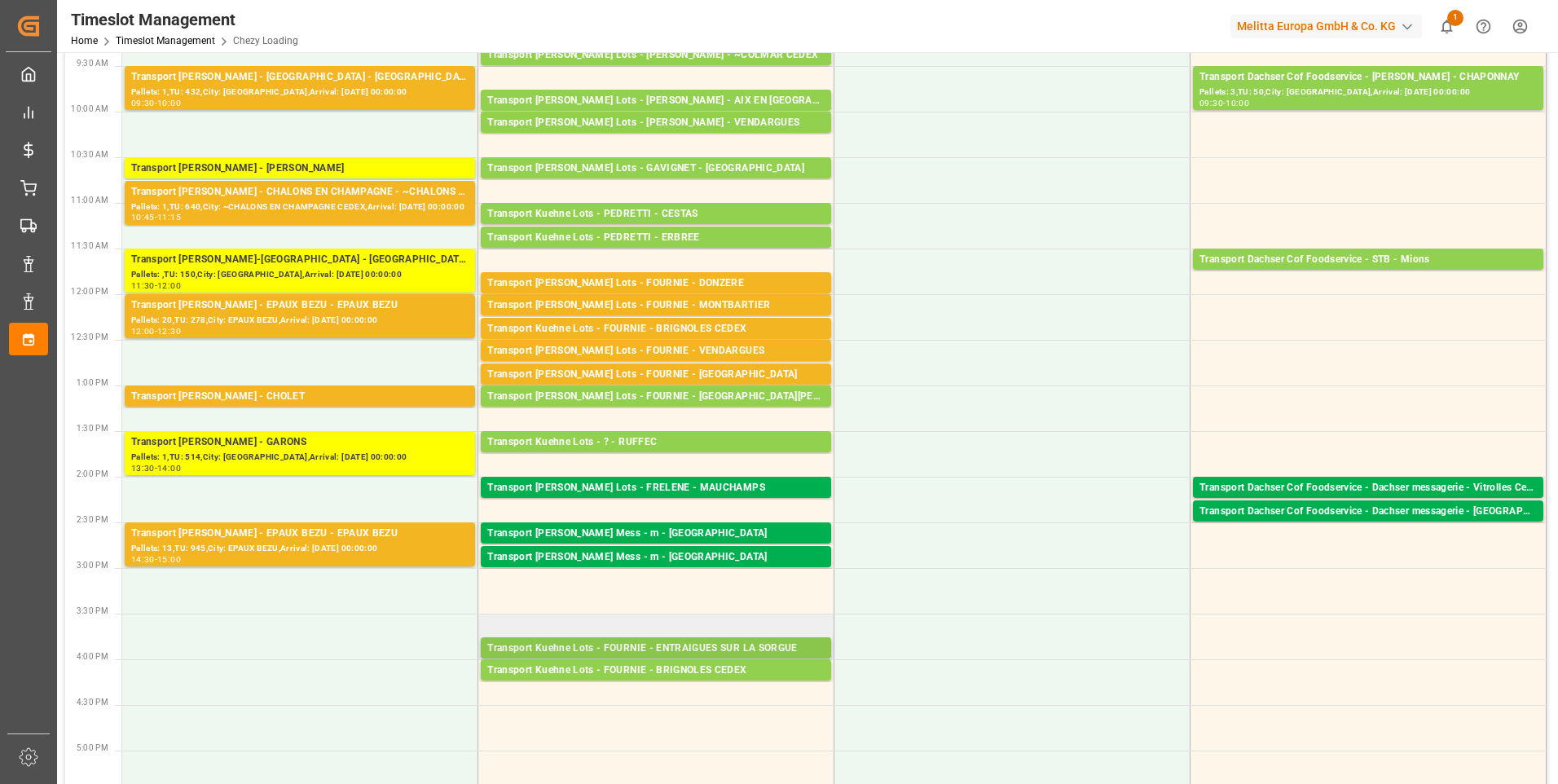
click at [668, 640] on div "Transport Kuehne Lots - FOURNIE - ENTRAIGUES SUR LA SORGUE" at bounding box center [656, 648] width 338 height 17
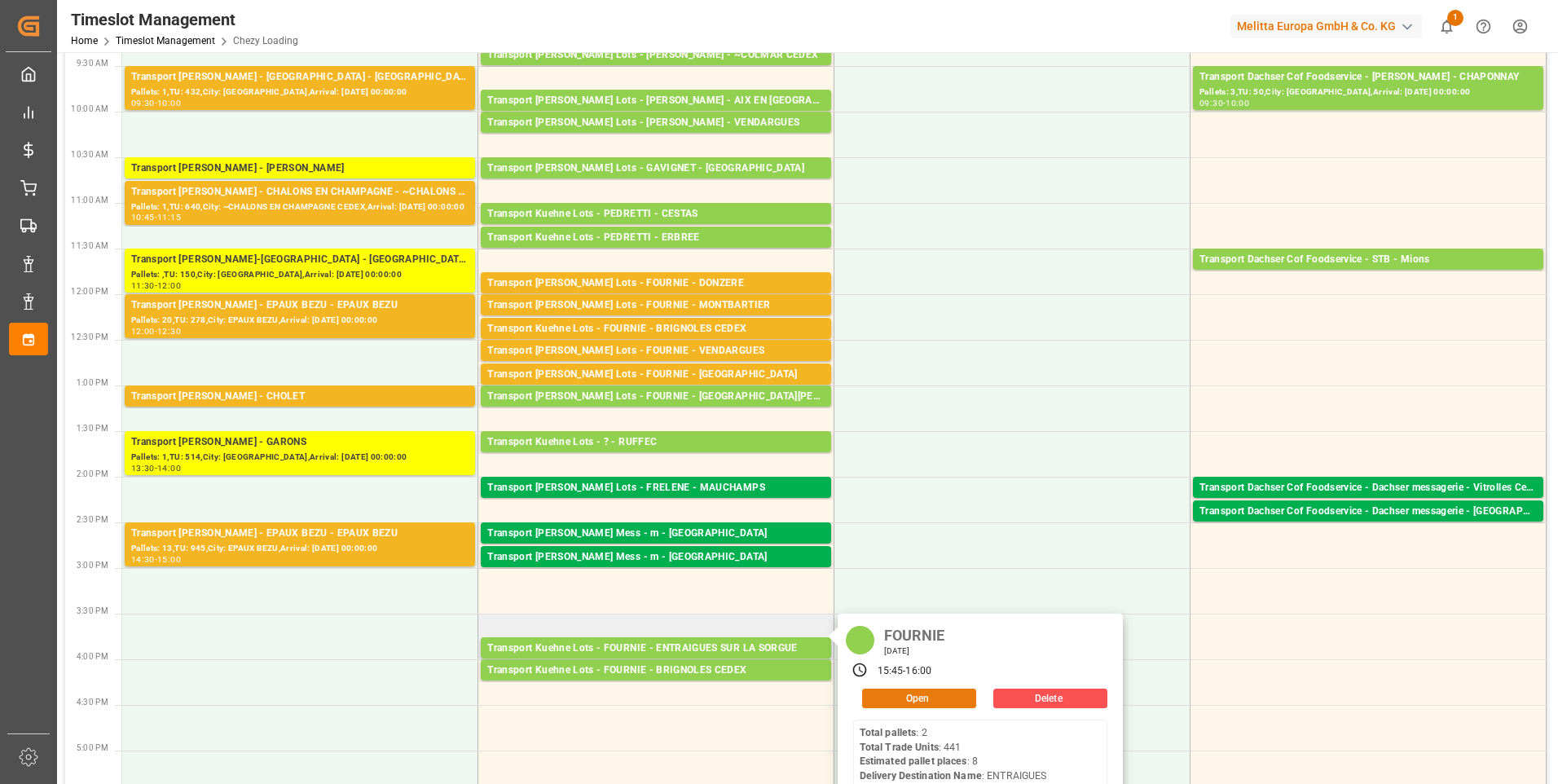
click at [937, 699] on button "Open" at bounding box center [919, 698] width 114 height 19
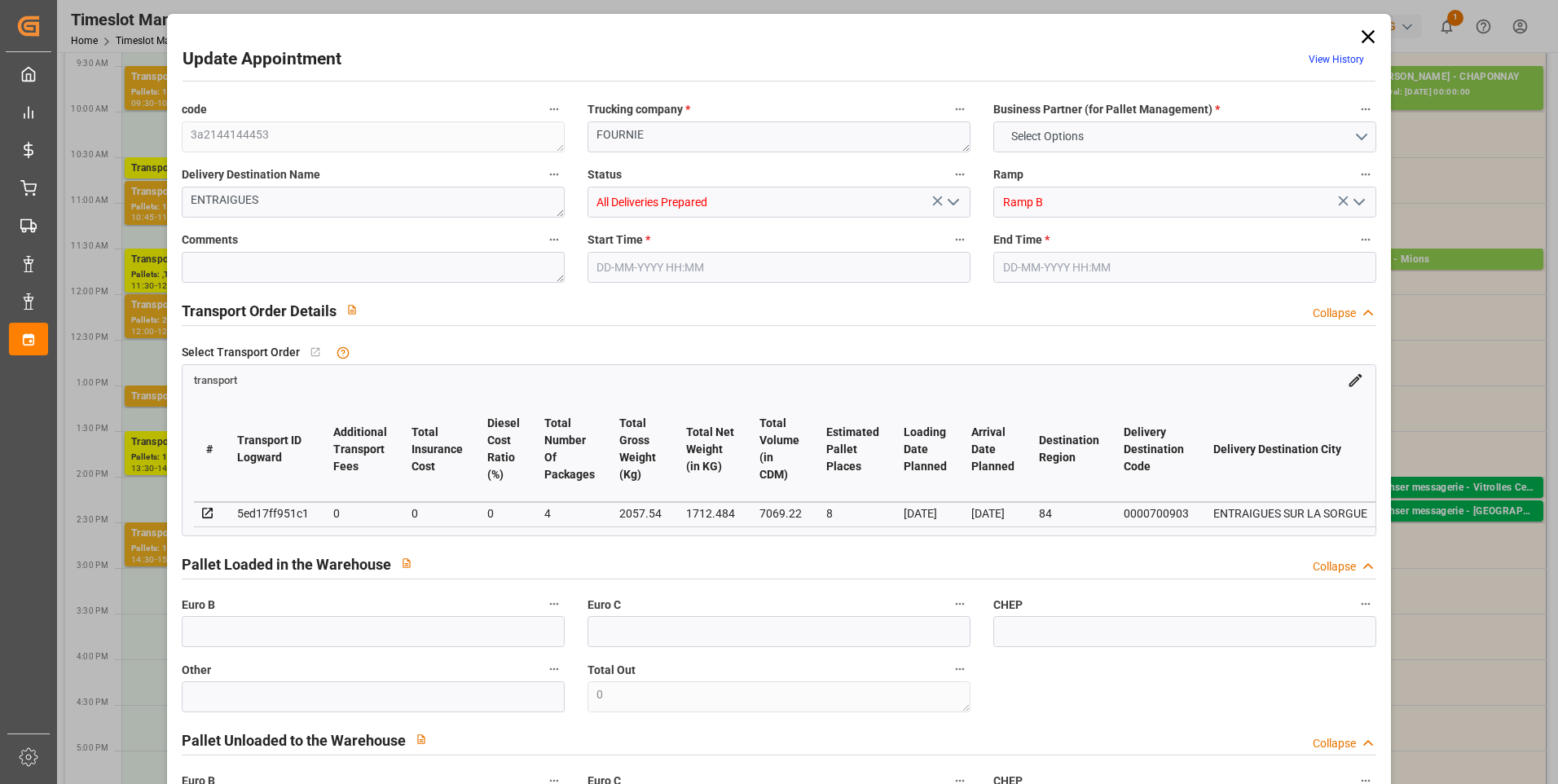
type input "8"
type input "0"
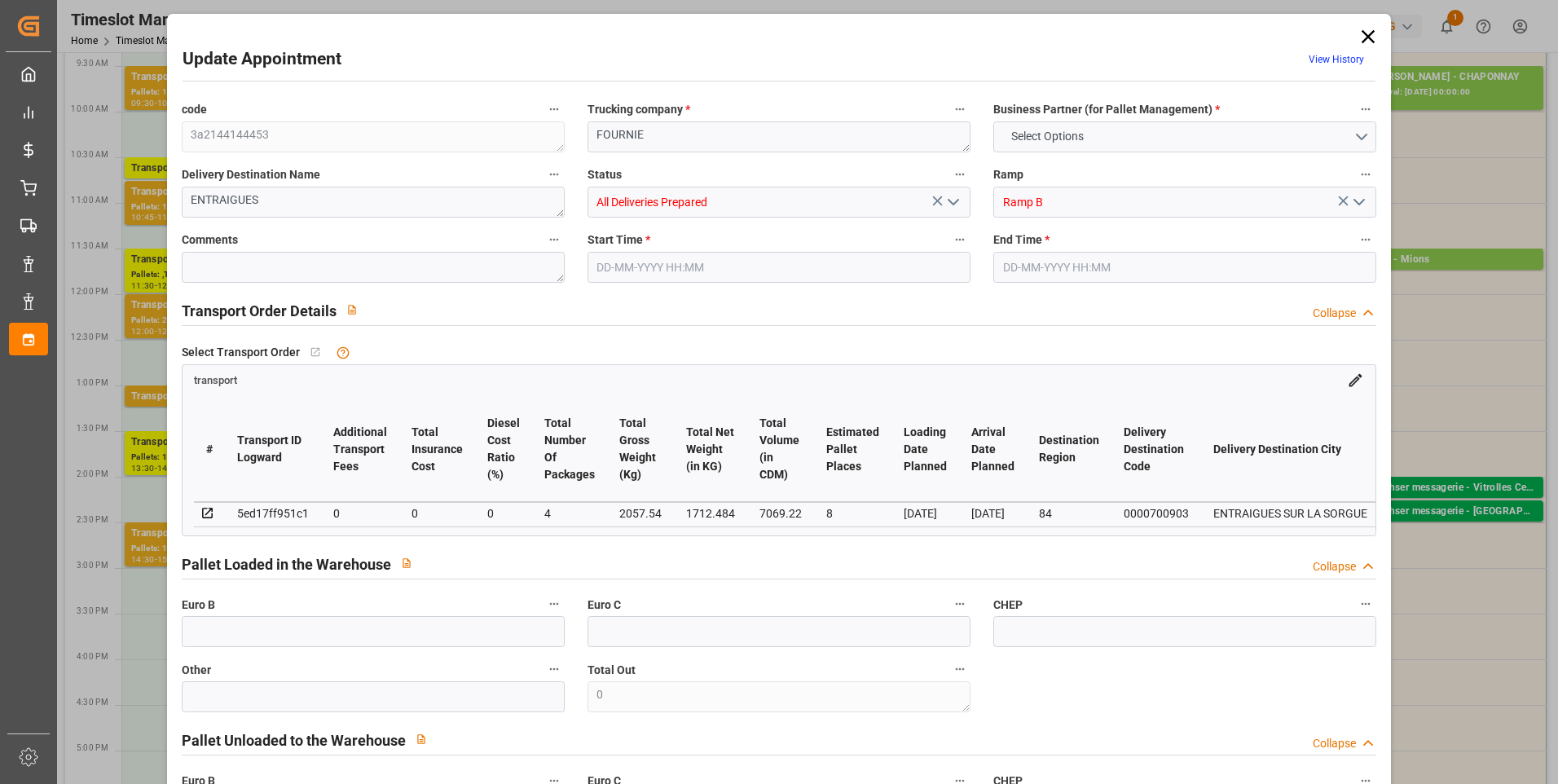
type input "4"
type input "1712.484"
type input "2450.716"
type input "7069.22"
type input "84"
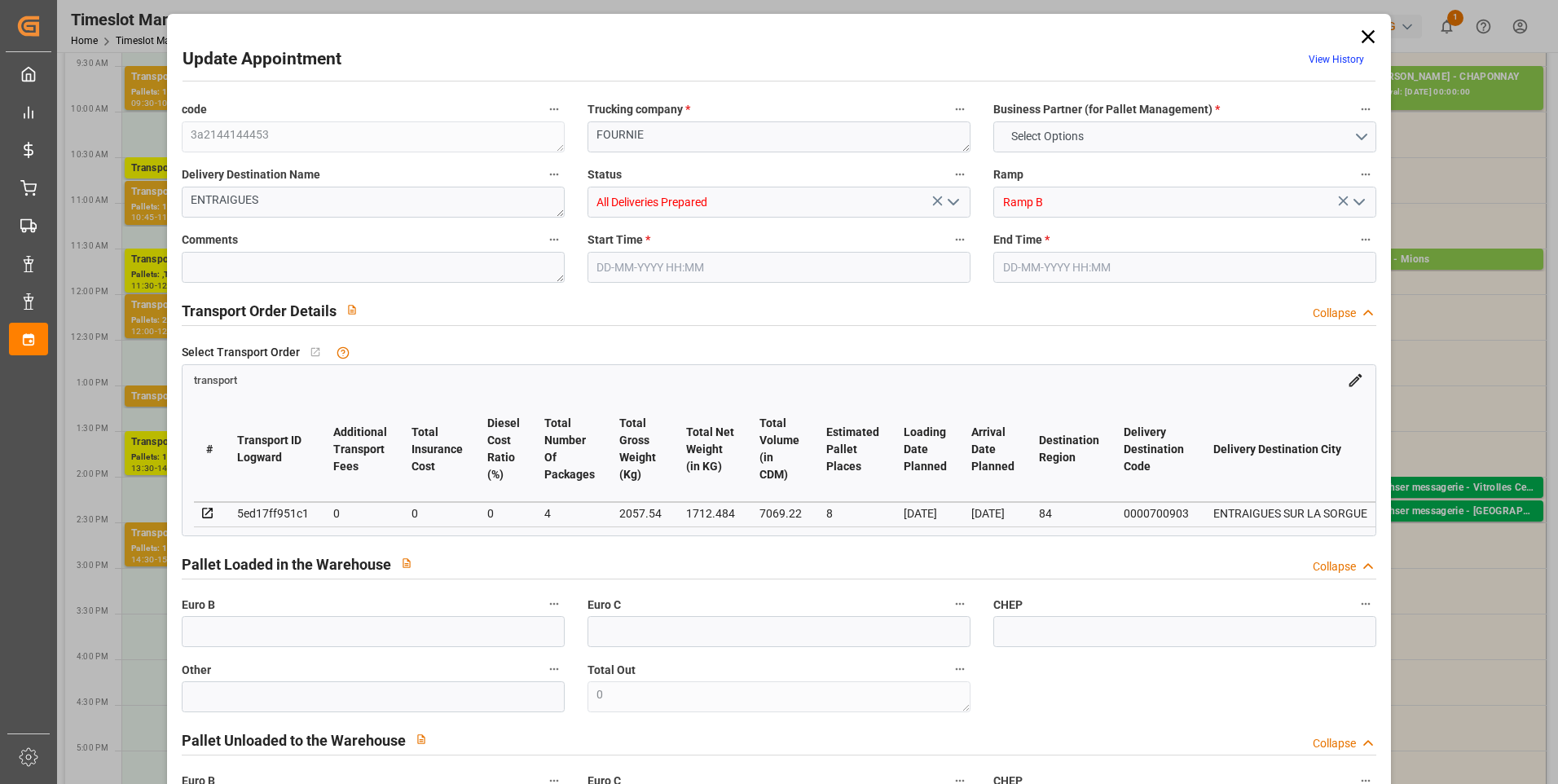
type input "2"
type input "441"
type input "15"
type input "101"
type input "2057.54"
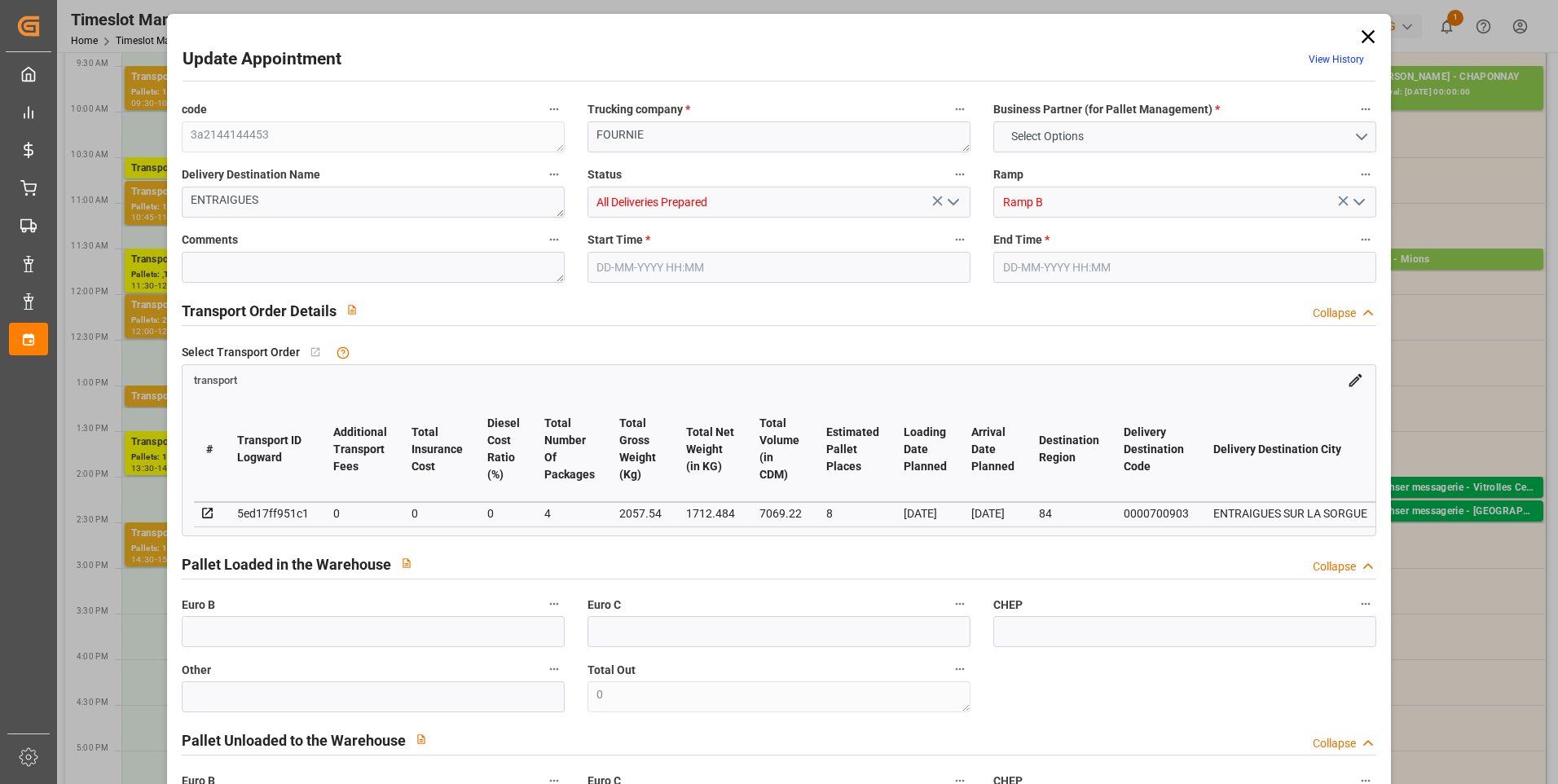
type input "0"
type input "4710.8598"
type input "0"
type input "21"
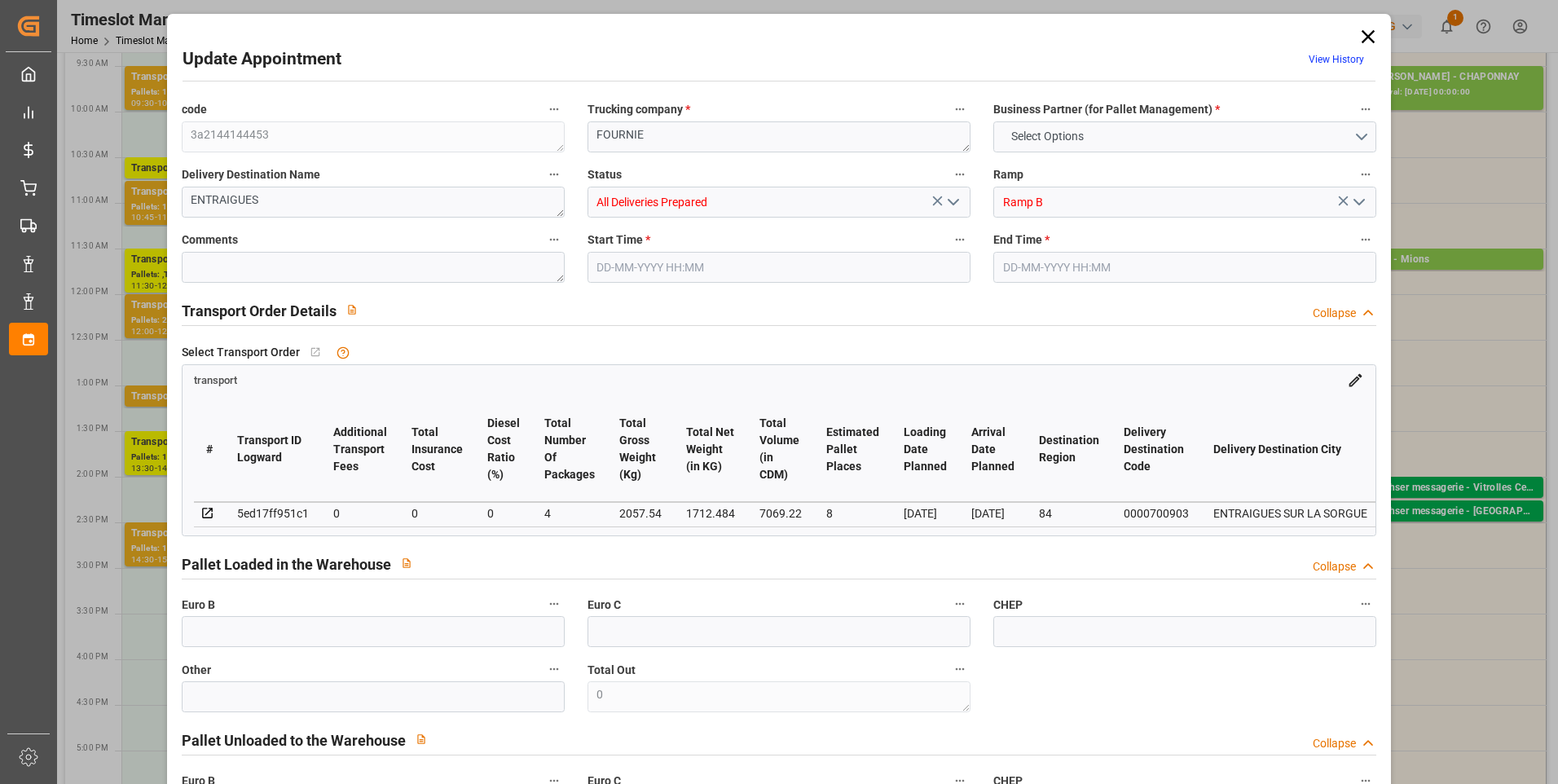
type input "35"
type input "08-09-2025 15:45"
type input "08-09-2025 16:00"
type input "03-09-2025 14:01"
type input "03-09-2025 11:25"
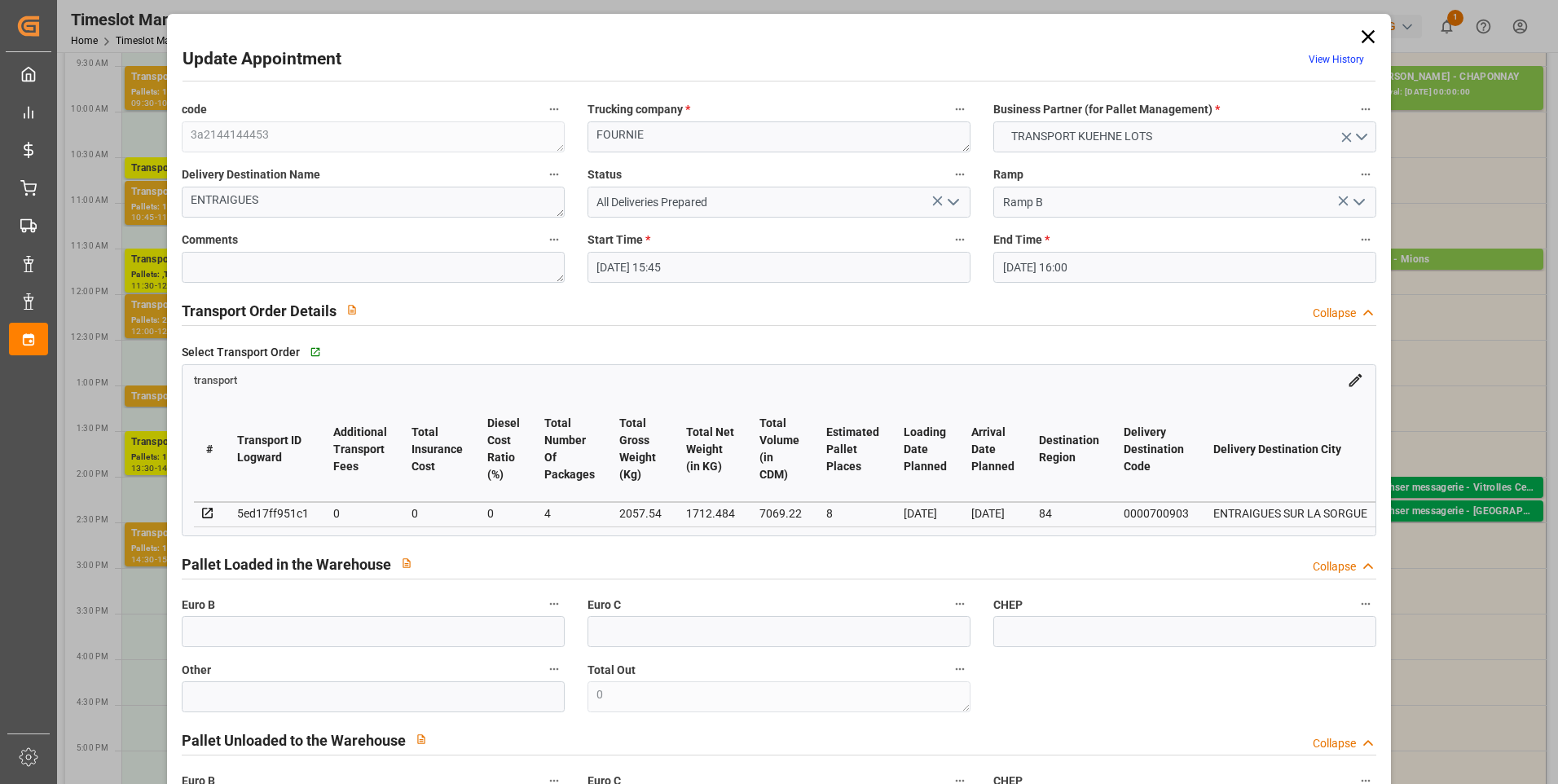
type input "[DATE]"
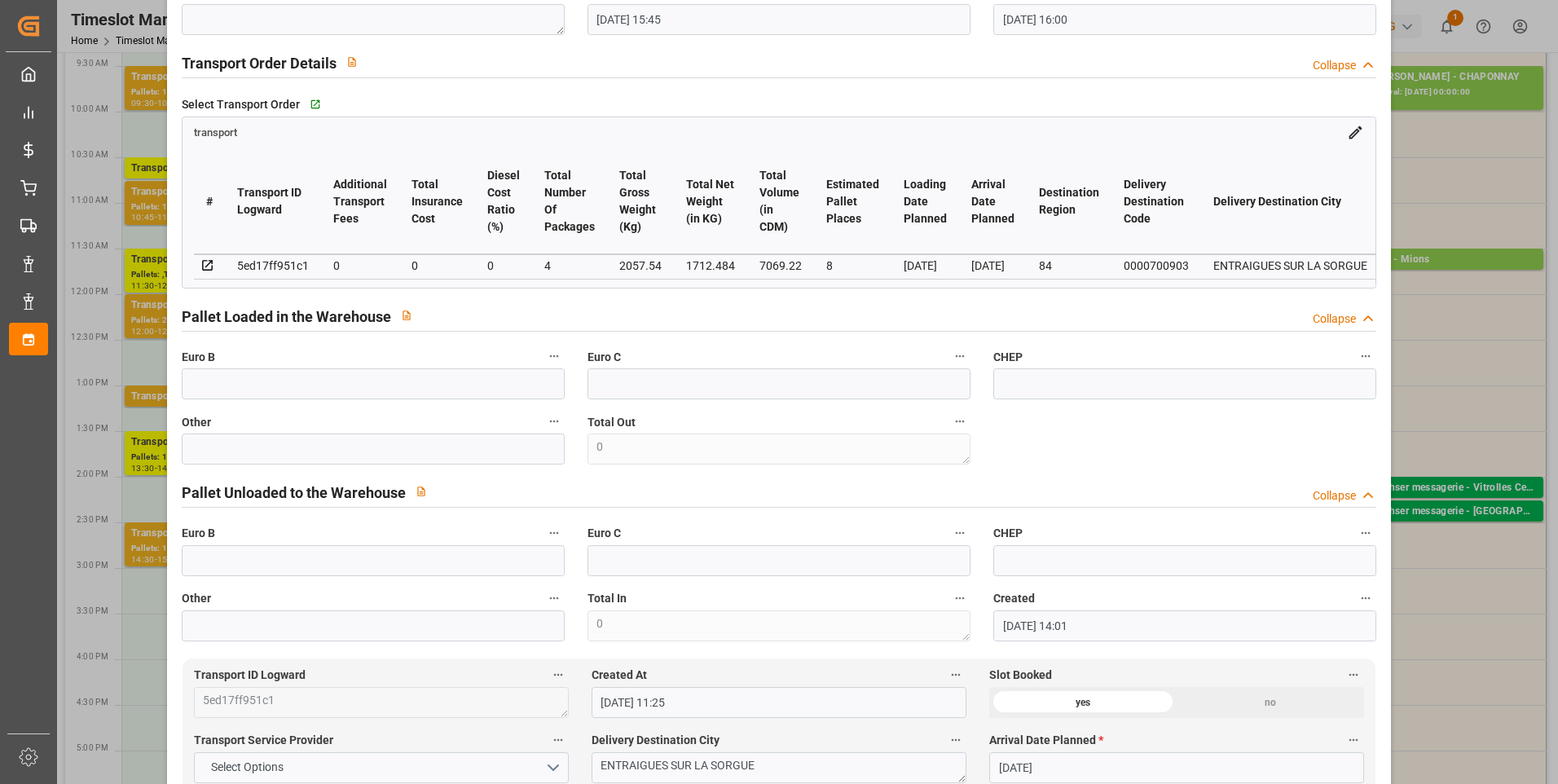
scroll to position [0, 0]
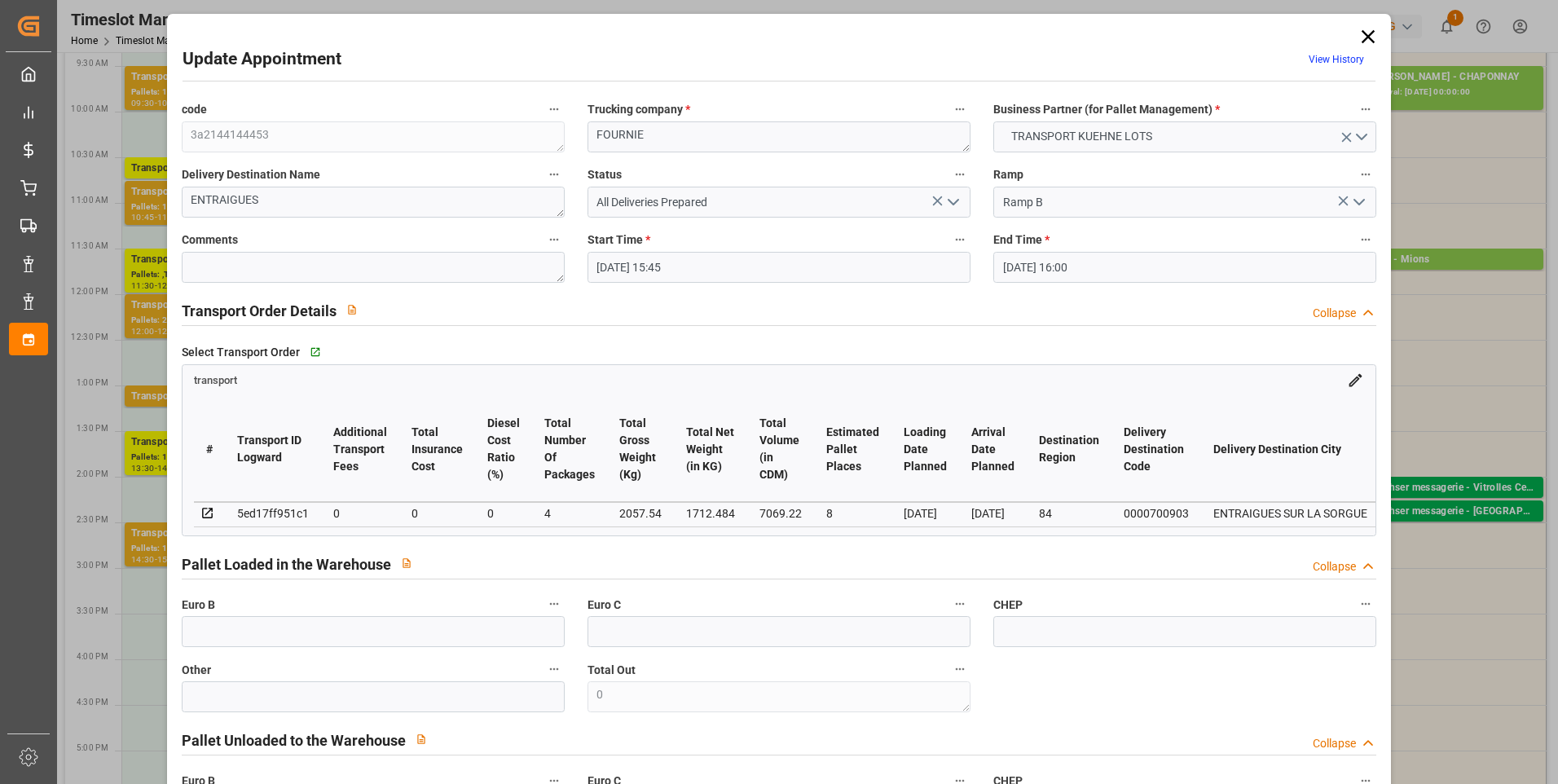
click at [1362, 34] on icon at bounding box center [1367, 36] width 22 height 22
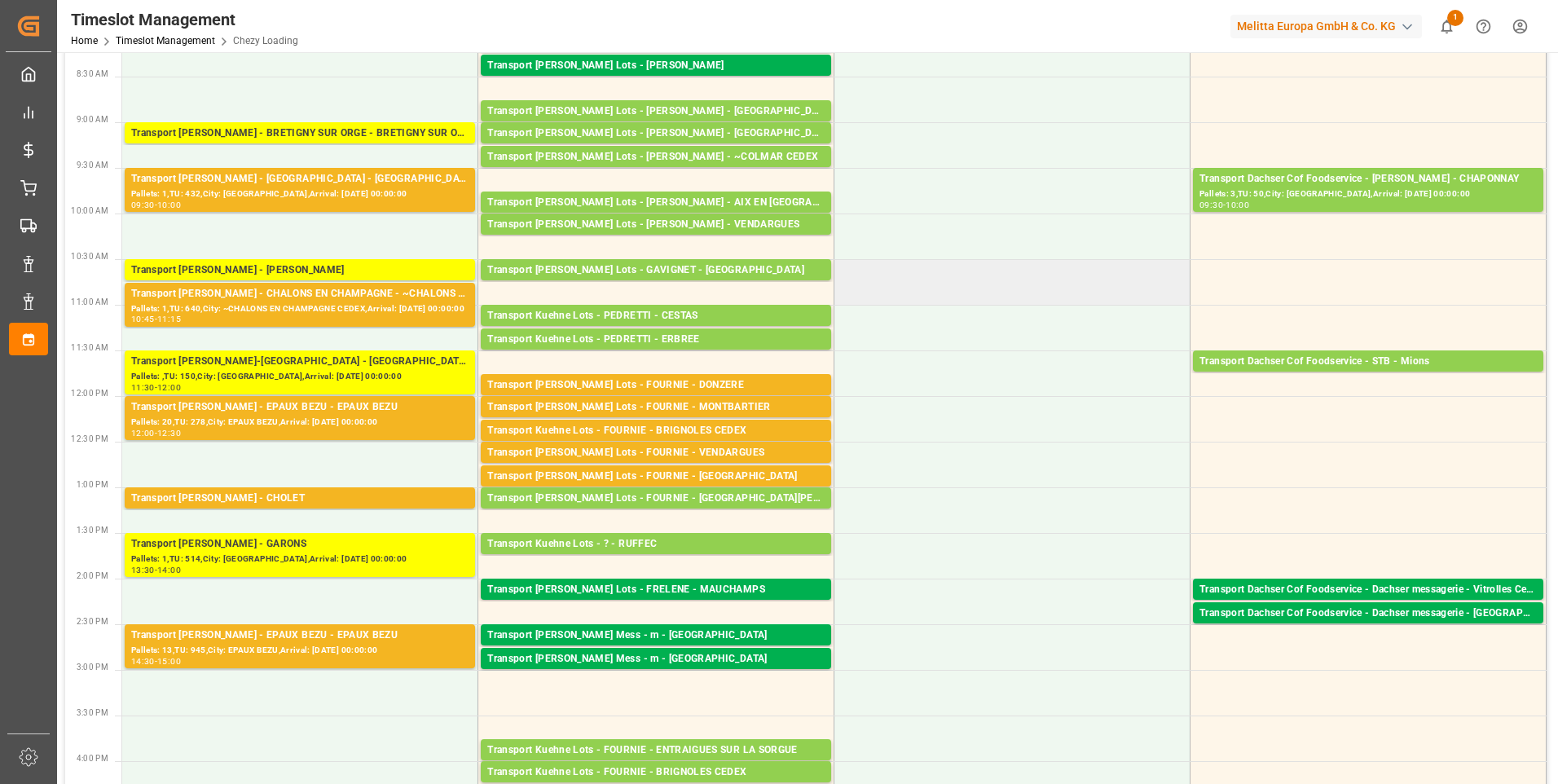
scroll to position [163, 0]
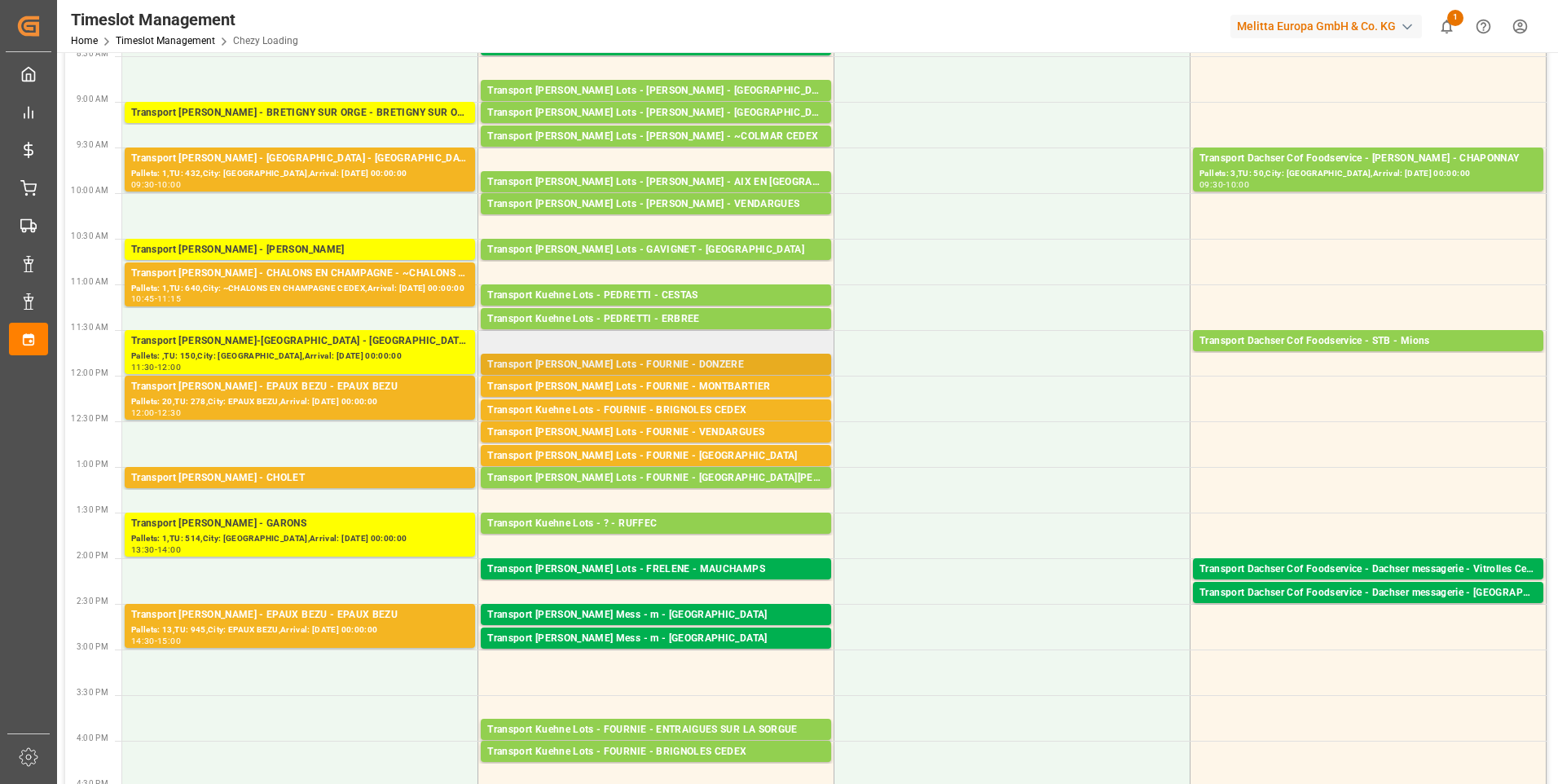
click at [679, 358] on div "Transport Kuehne Lots - FOURNIE - DONZERE" at bounding box center [656, 365] width 338 height 17
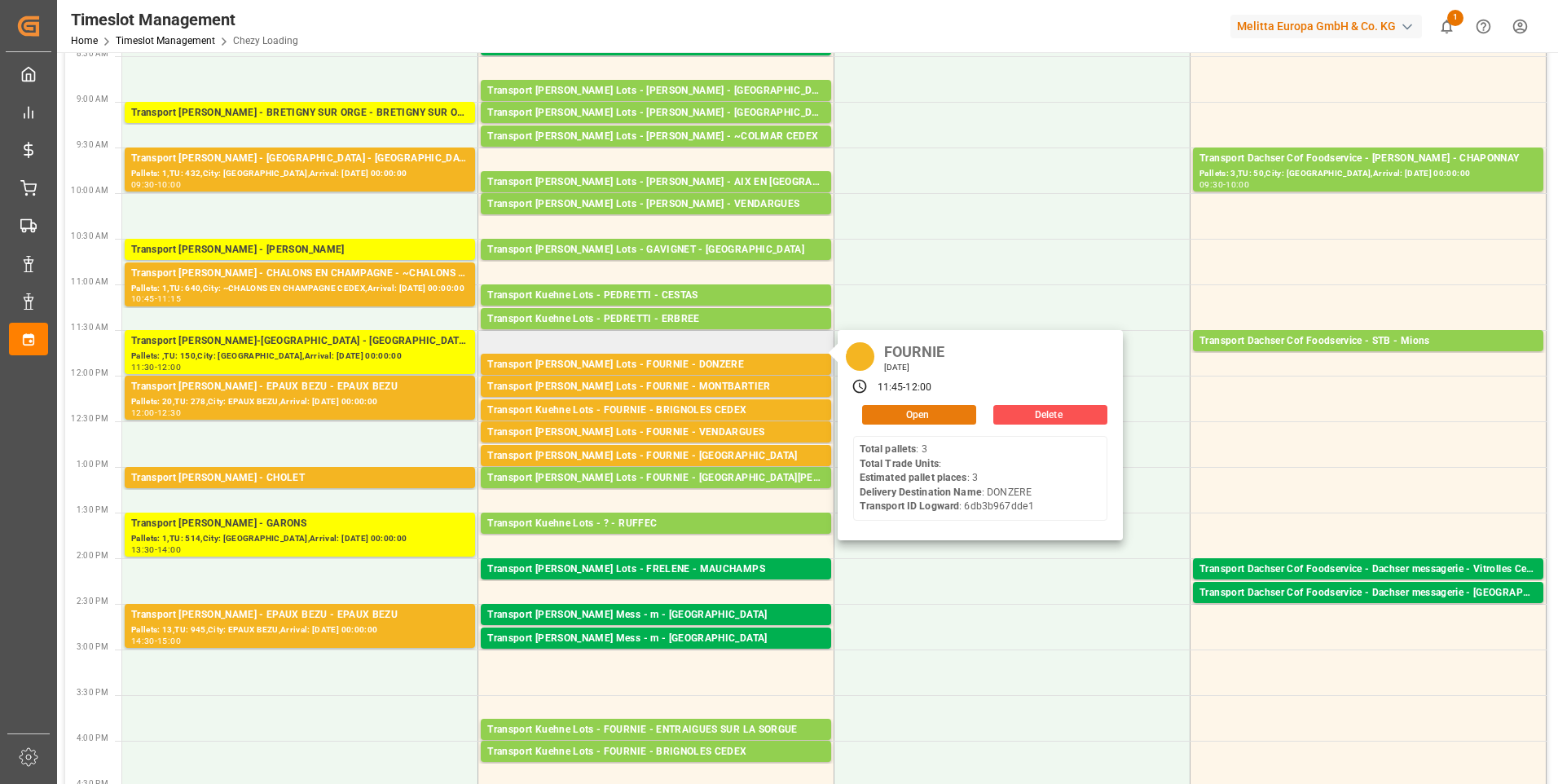
click at [924, 416] on button "Open" at bounding box center [919, 414] width 114 height 19
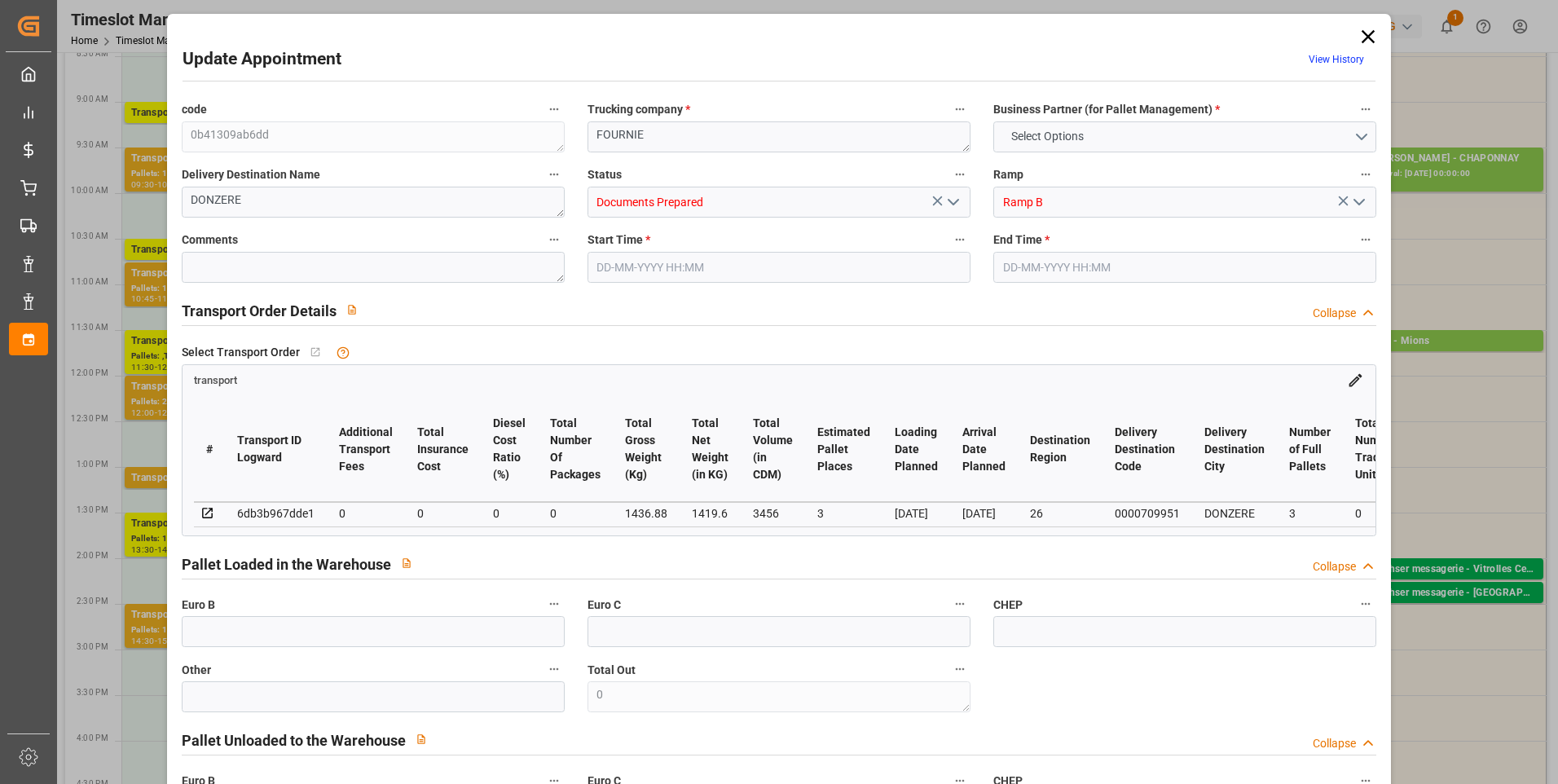
type input "3"
type input "0"
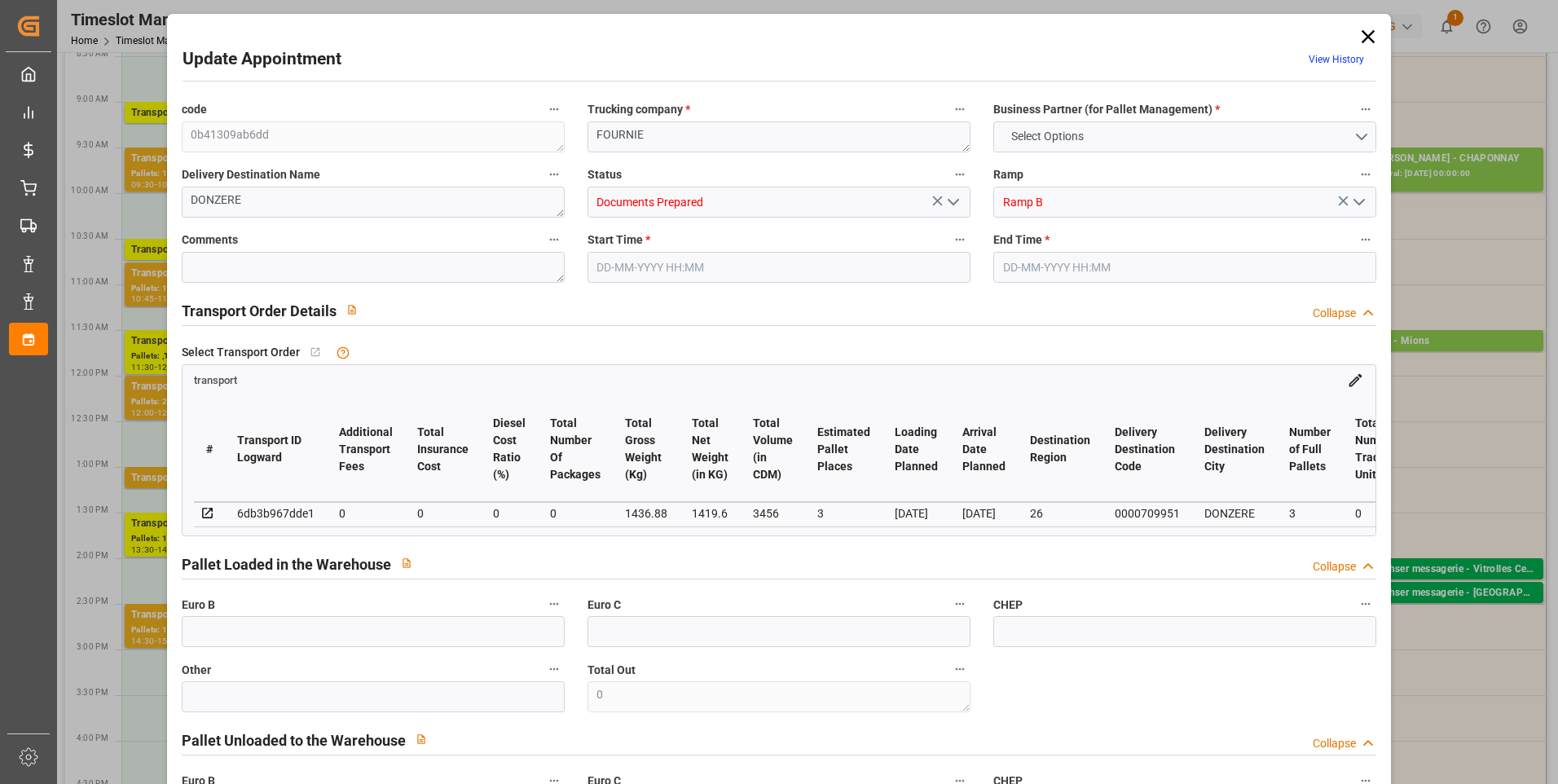
type input "0"
type input "1419.6"
type input "1590"
type input "3456"
type input "26"
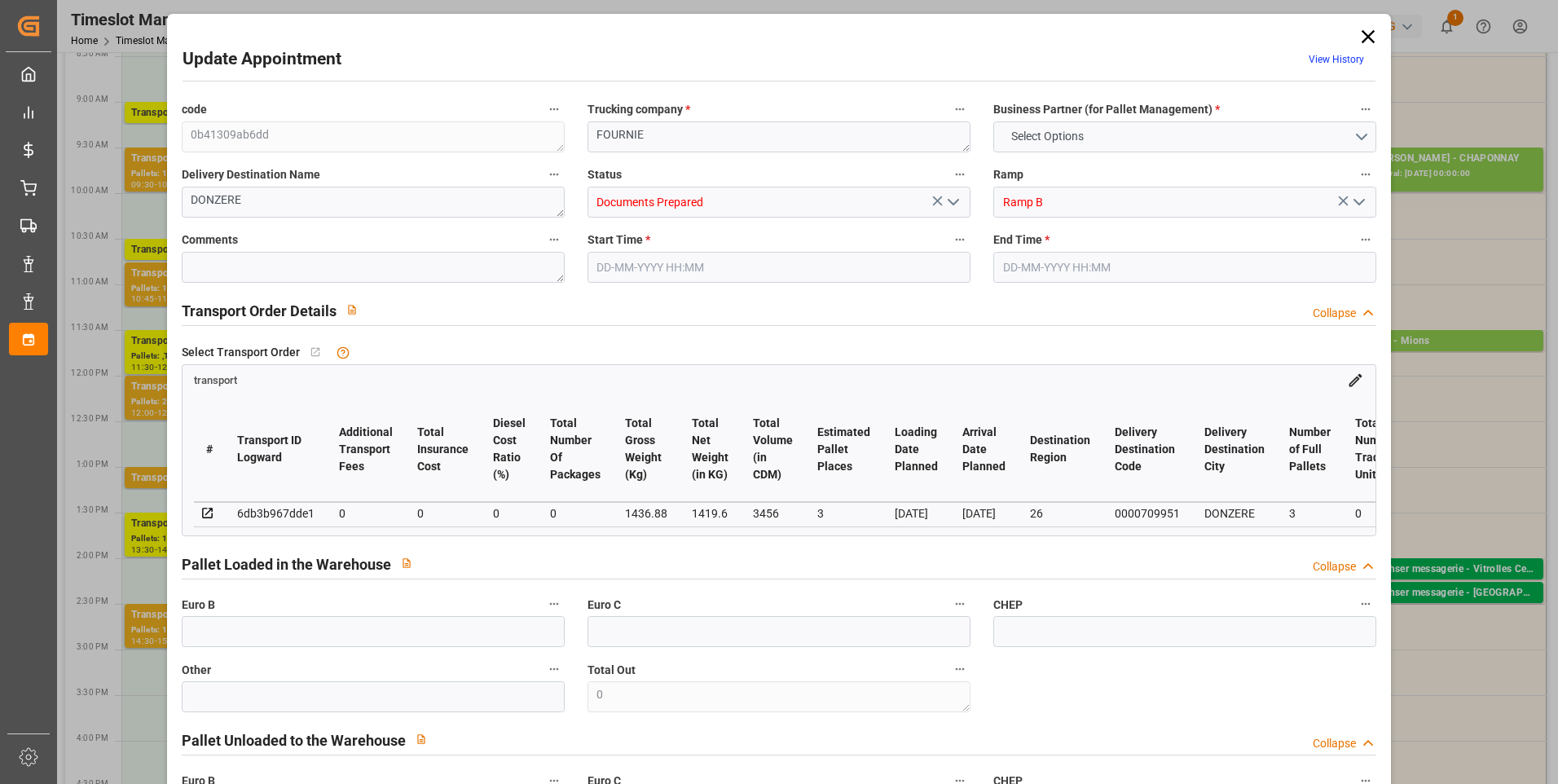
type input "3"
type input "0"
type input "3"
type input "101"
type input "1436.88"
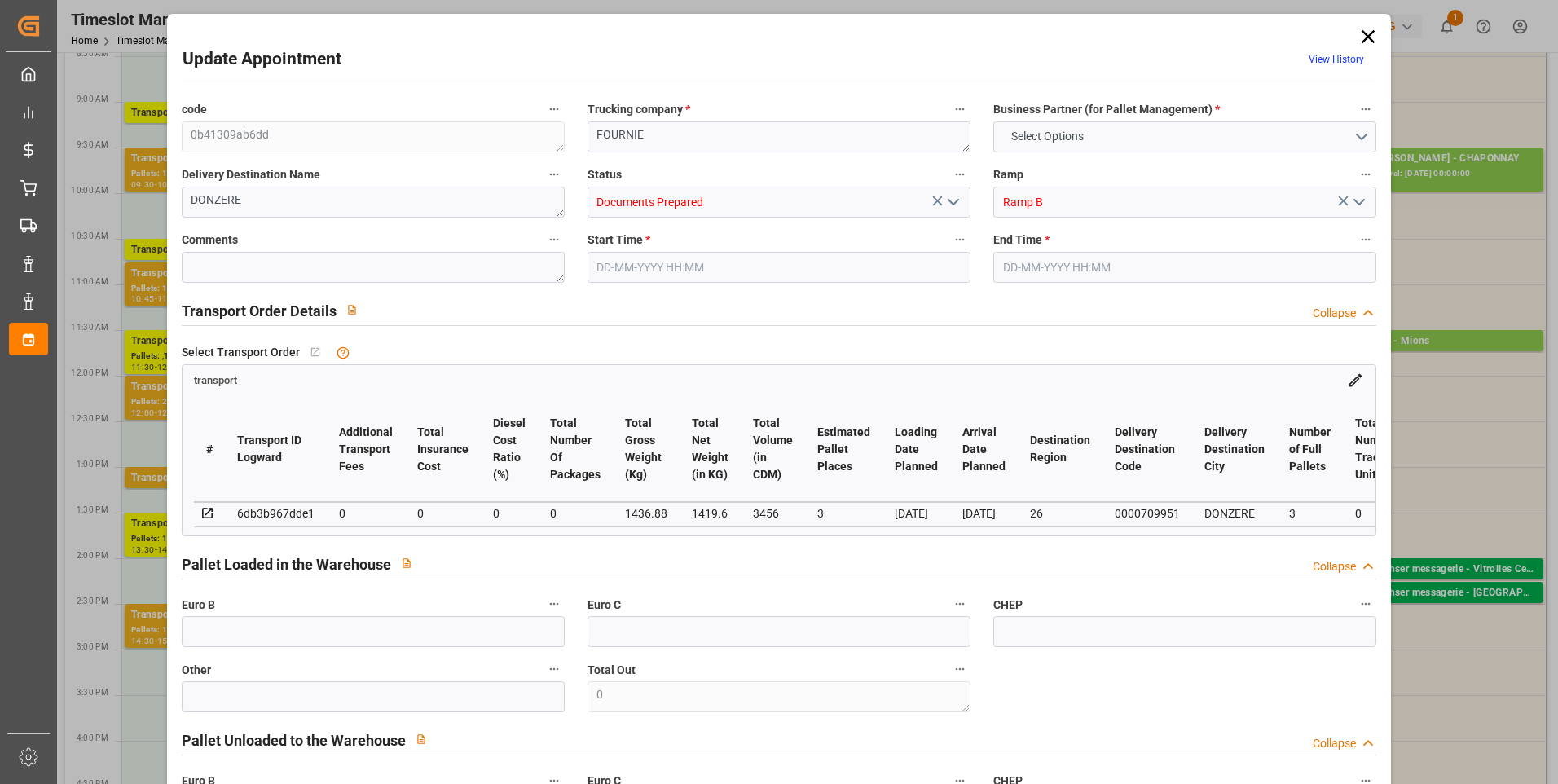
type input "0"
type input "4710.8598"
type input "0"
type input "21"
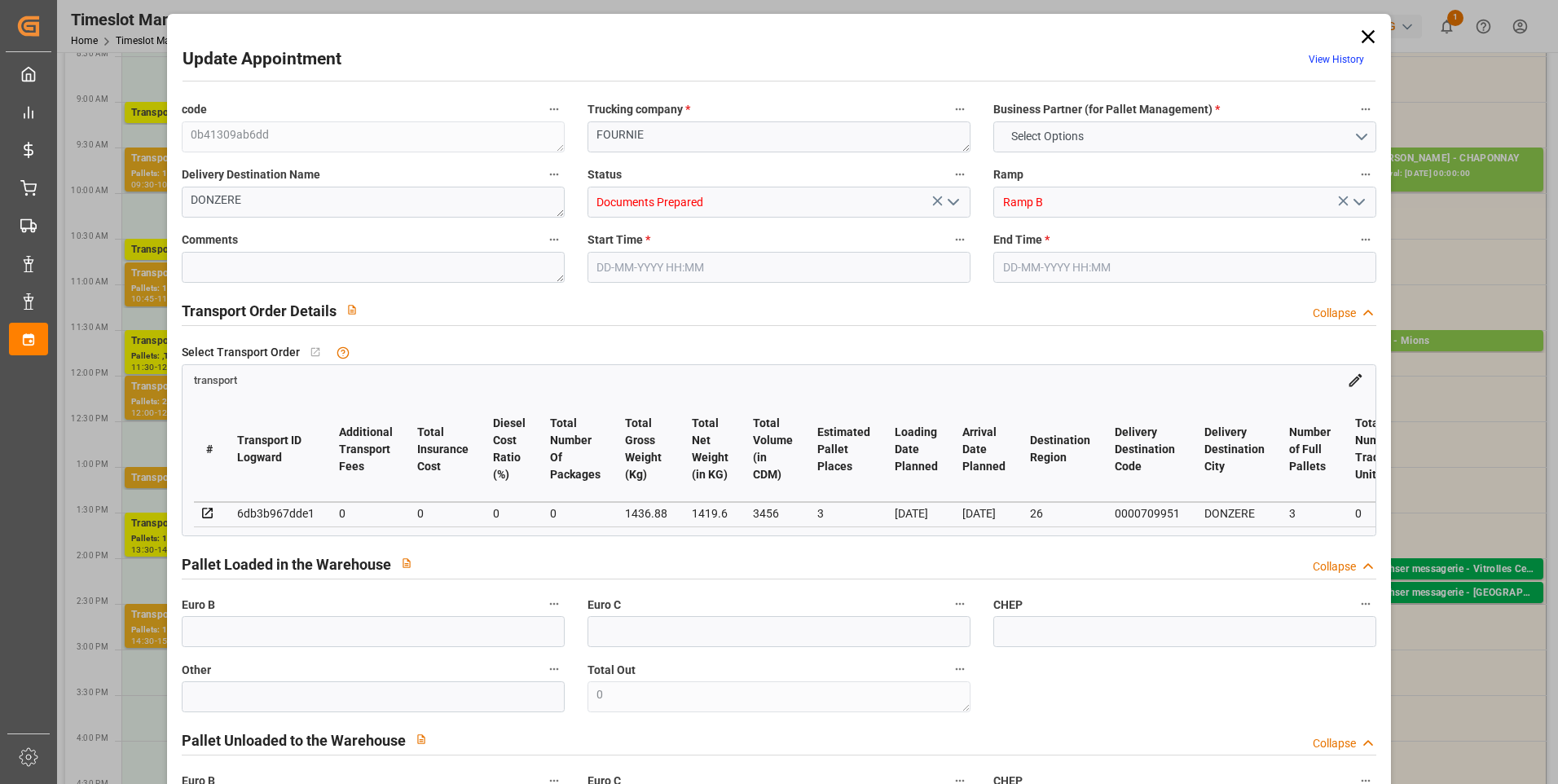
type input "35"
type input "08-09-2025 11:45"
type input "08-09-2025 12:00"
type input "05-09-2025 13:03"
type input "05-09-2025 11:25"
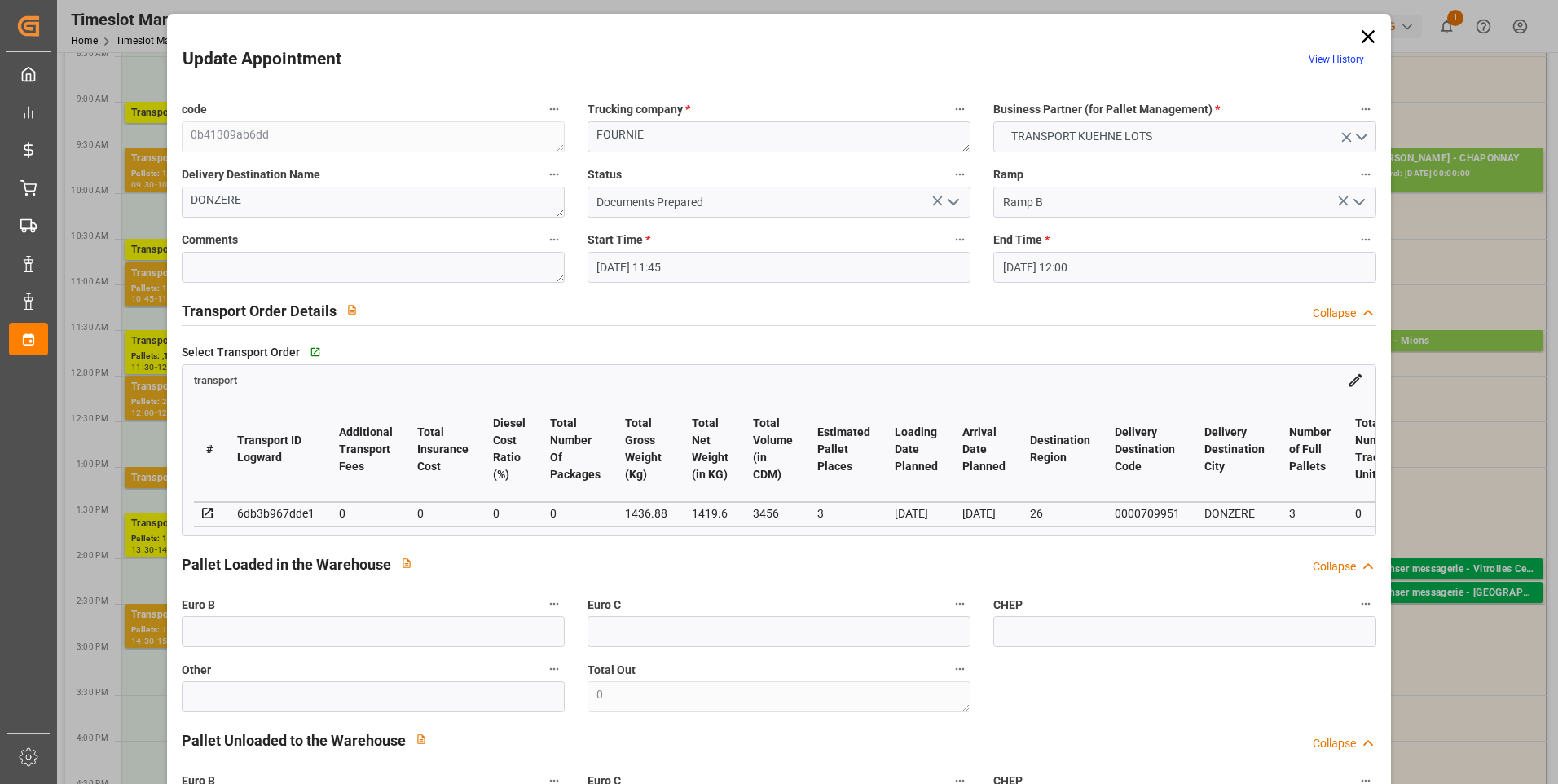
type input "[DATE]"
click at [953, 197] on icon "open menu" at bounding box center [954, 202] width 19 height 19
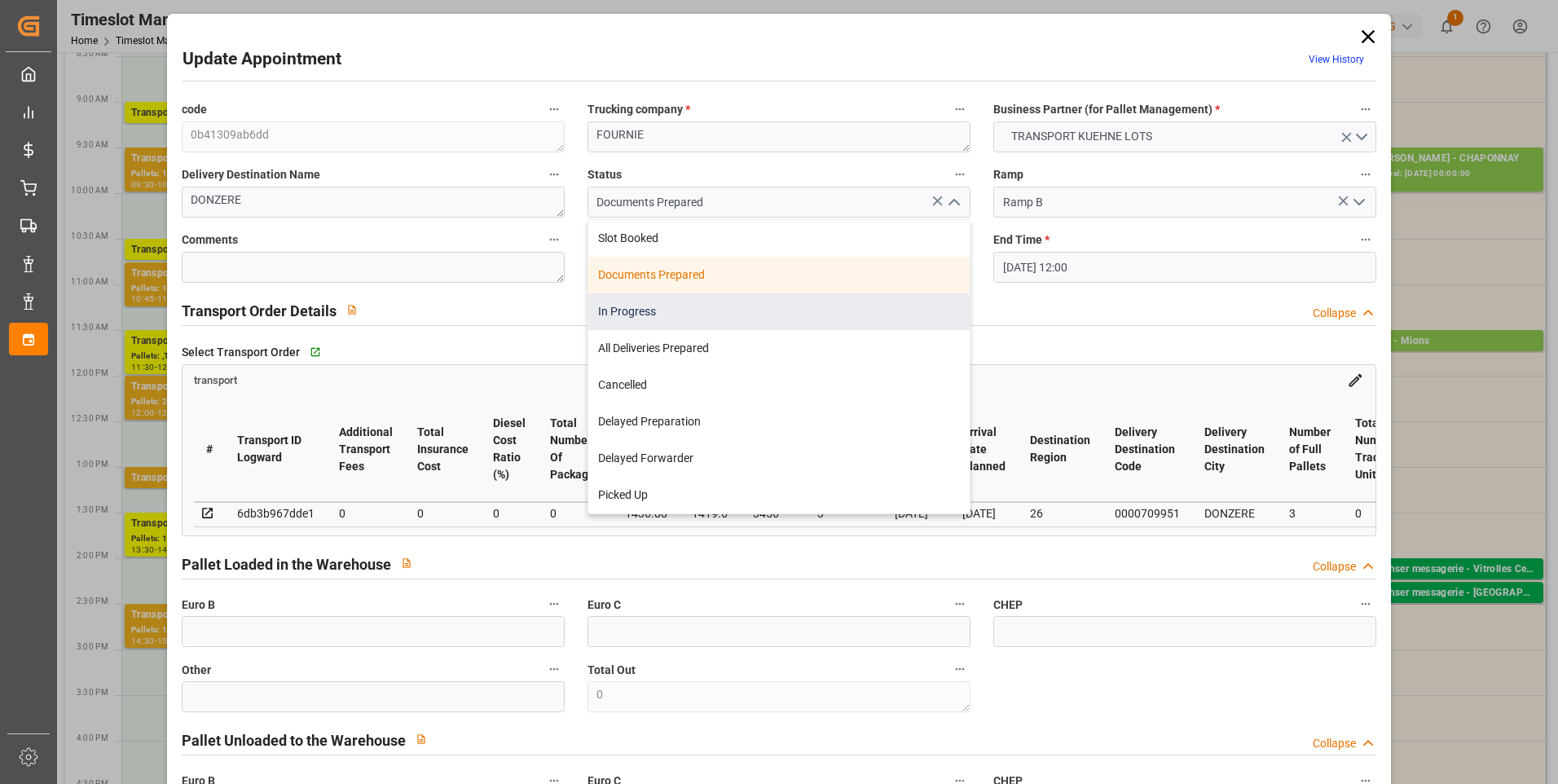
click at [630, 313] on div "In Progress" at bounding box center [779, 312] width 381 height 37
type input "In Progress"
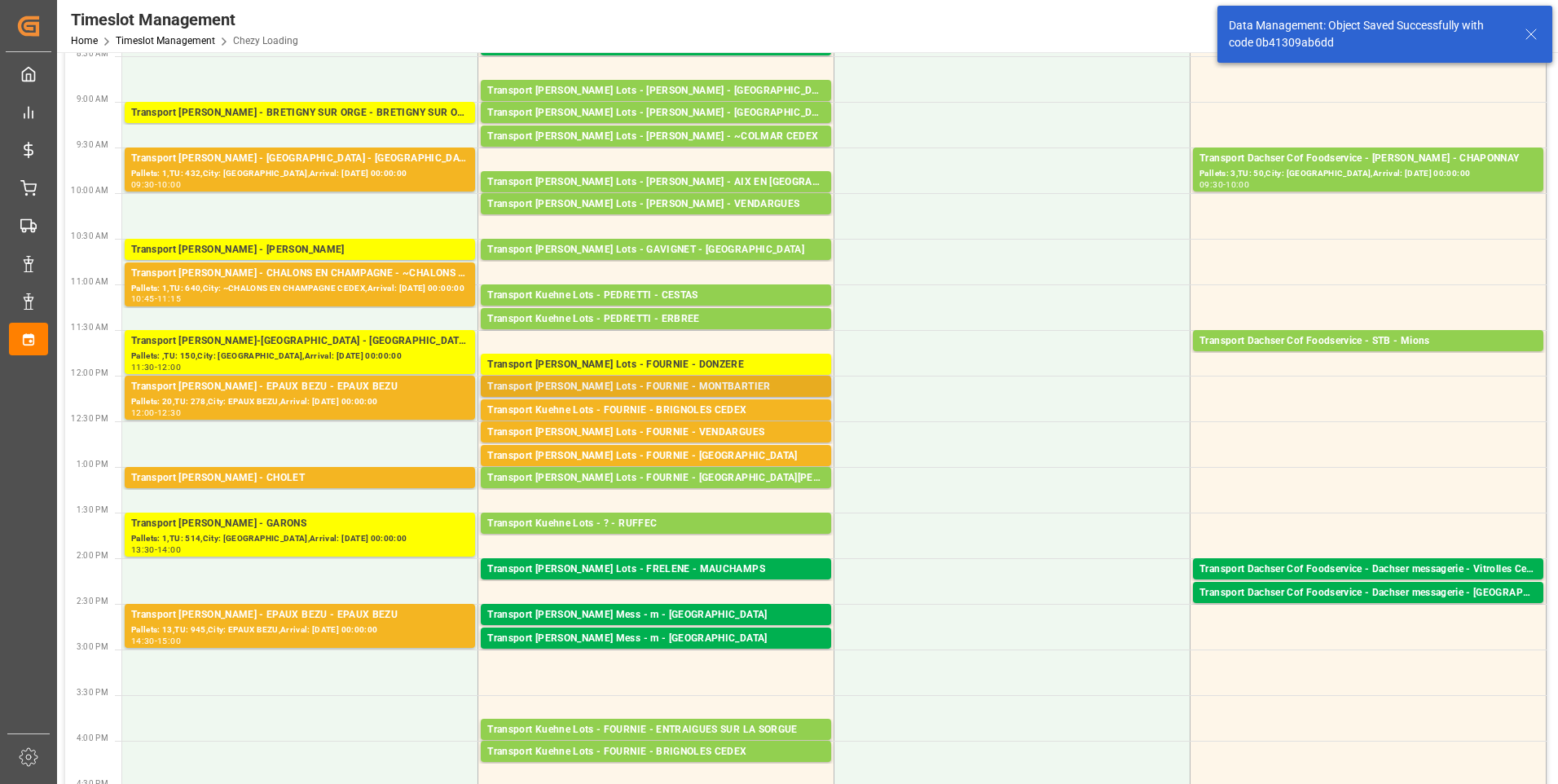
click at [696, 389] on div "Transport Kuehne Lots - FOURNIE - MONTBARTIER" at bounding box center [656, 386] width 338 height 17
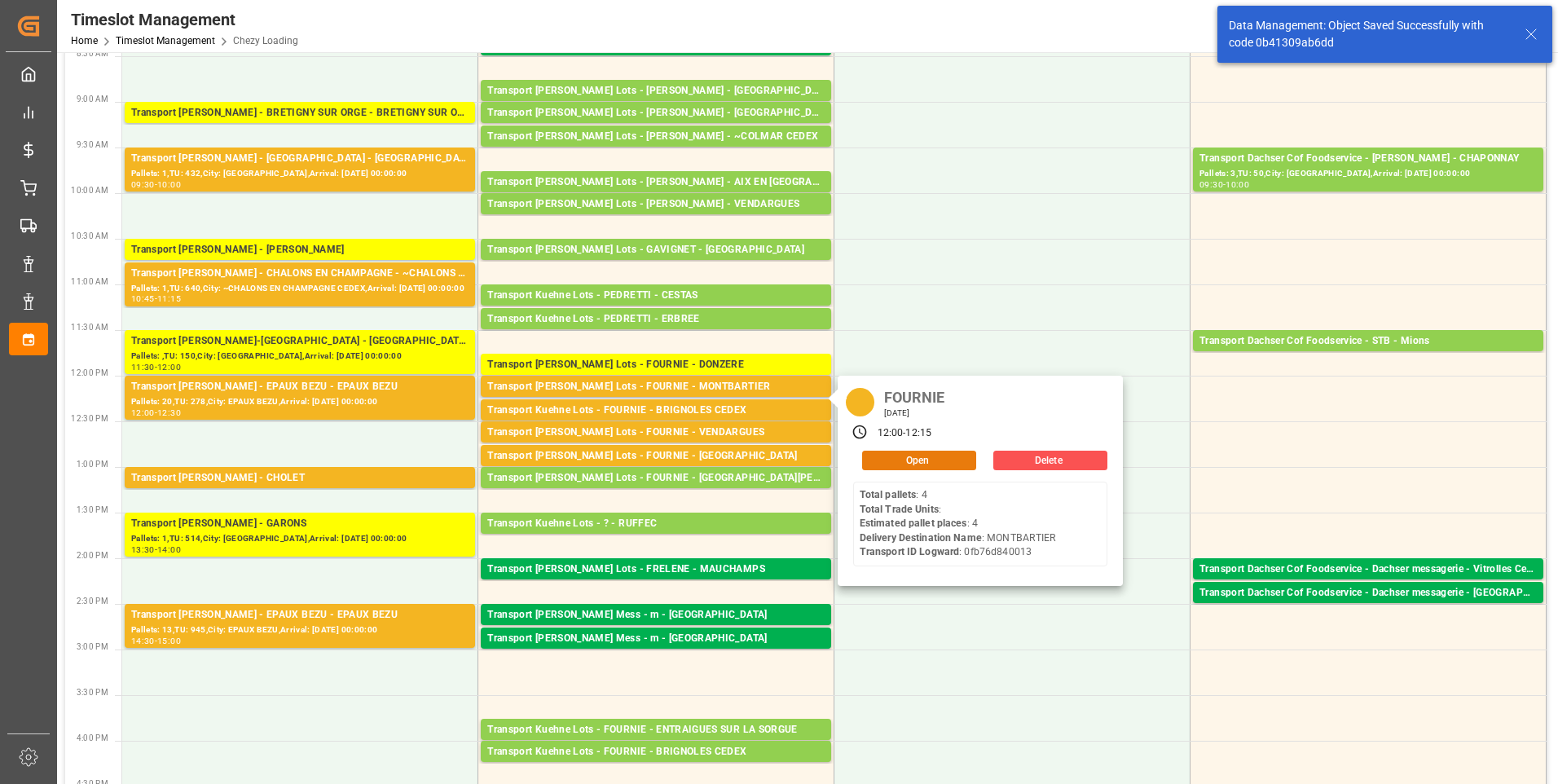
click at [912, 458] on button "Open" at bounding box center [919, 460] width 114 height 19
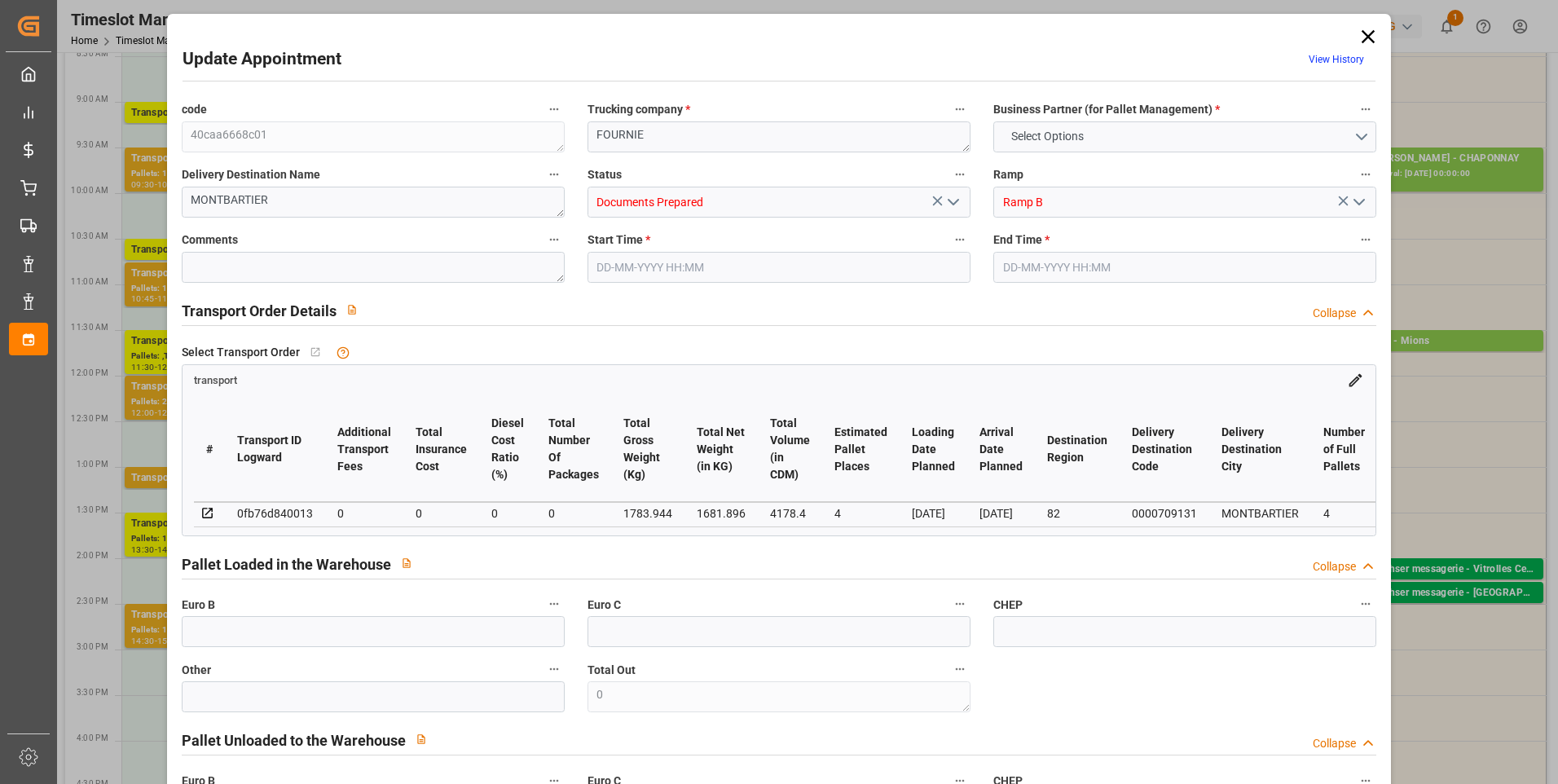
type input "4"
type input "0"
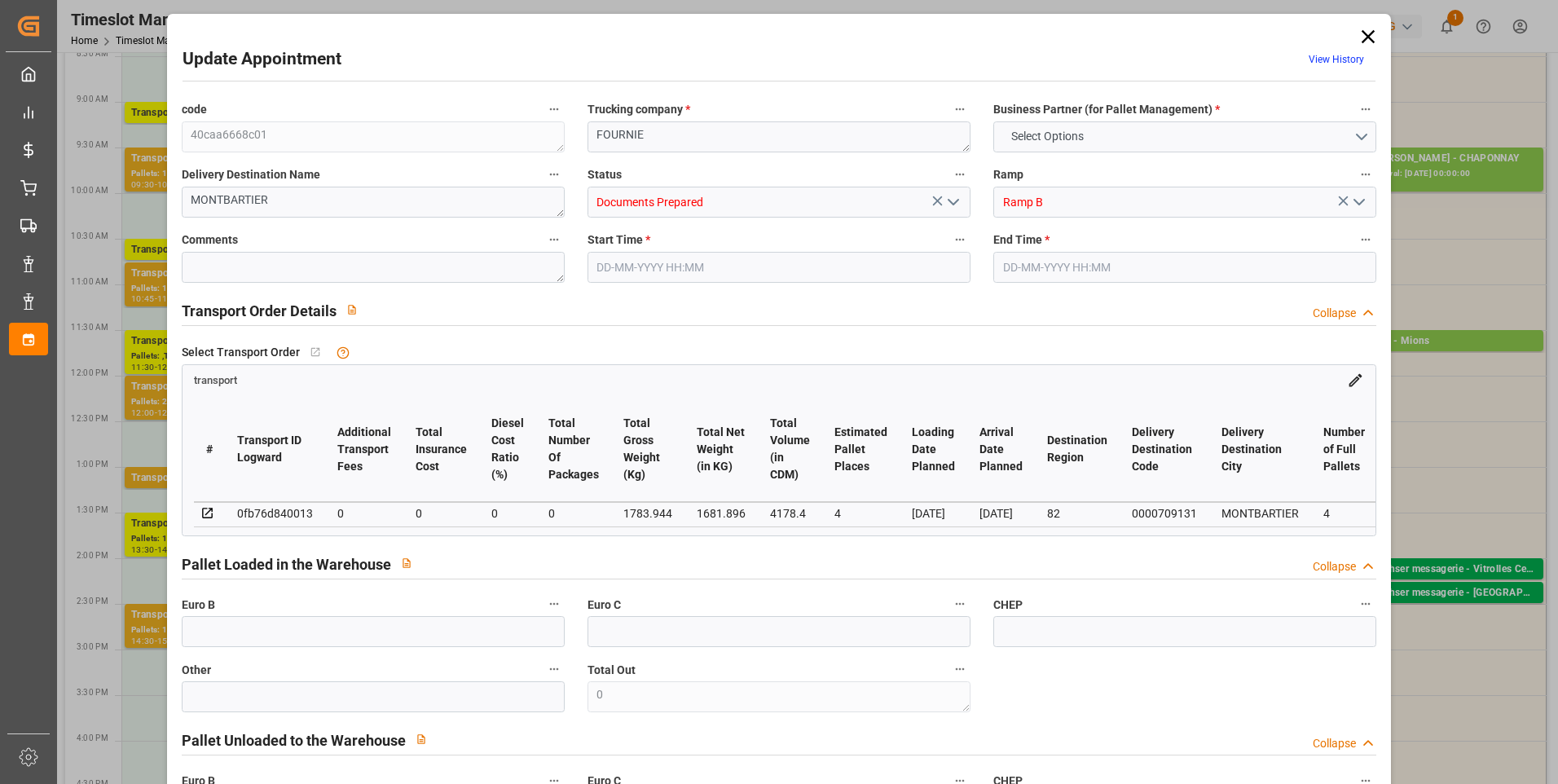
type input "0"
click at [959, 198] on icon "open menu" at bounding box center [954, 202] width 19 height 19
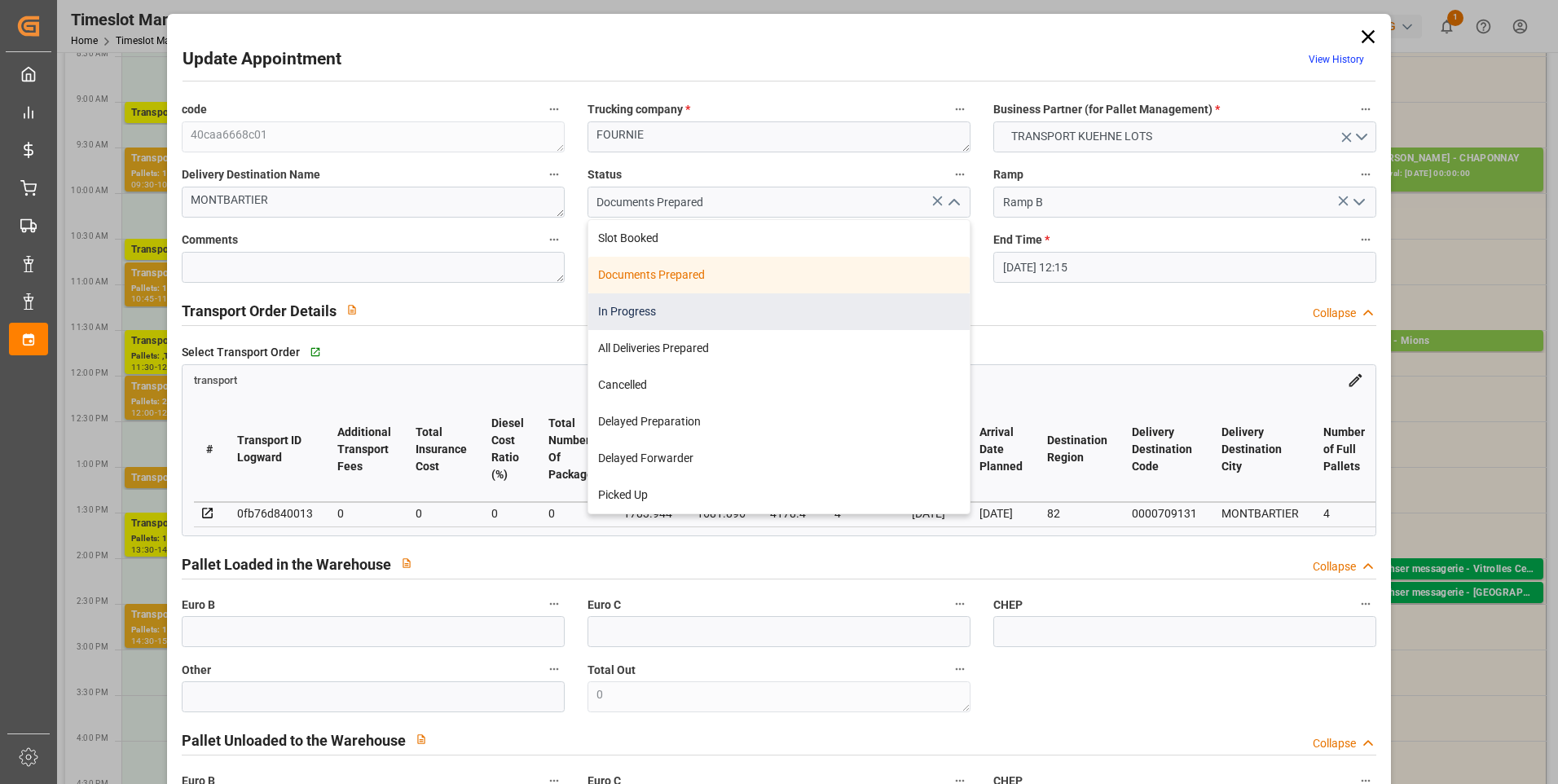
click at [648, 317] on div "In Progress" at bounding box center [779, 312] width 381 height 37
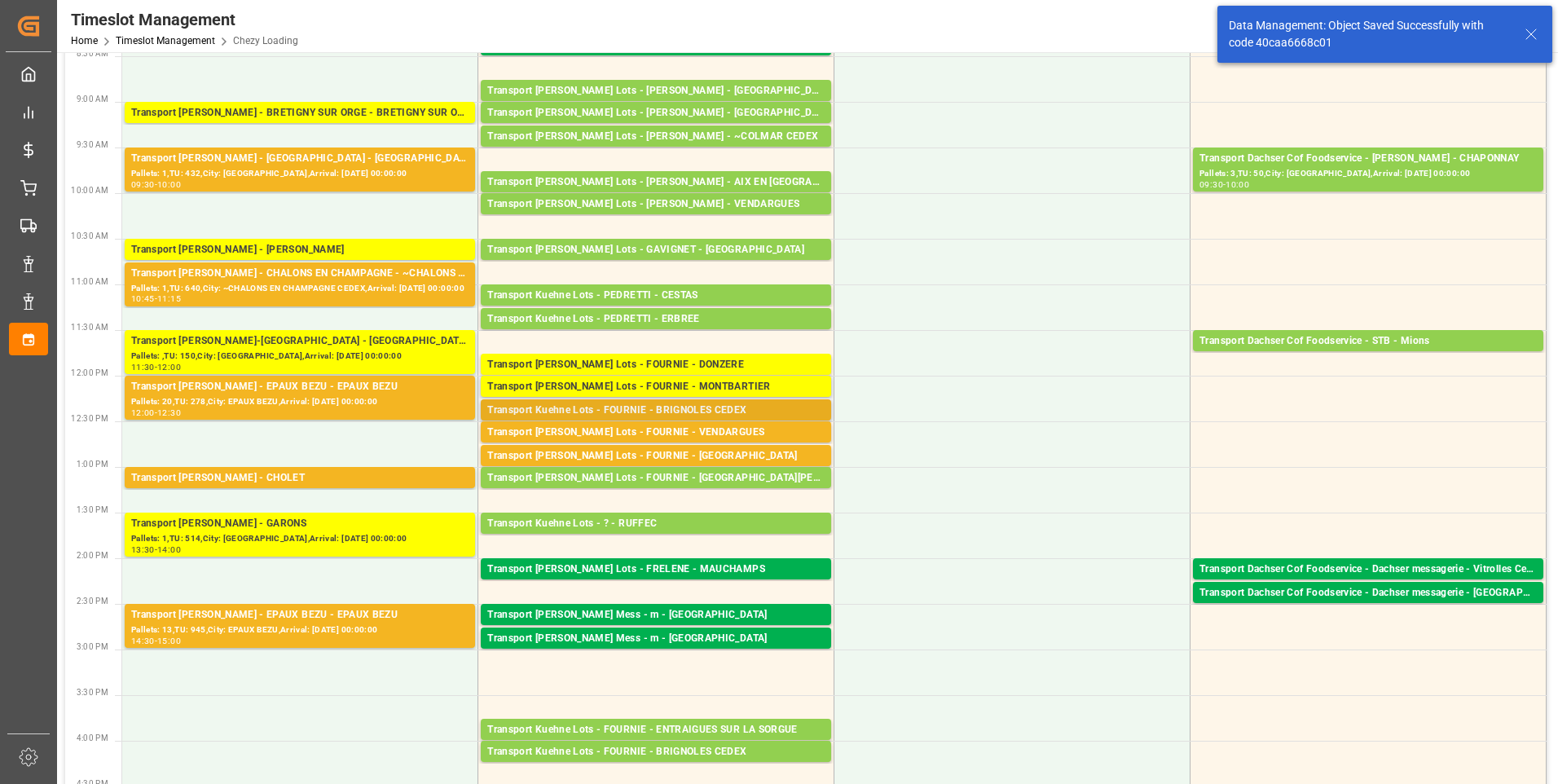
click at [688, 413] on div "Transport Kuehne Lots - FOURNIE - BRIGNOLES CEDEX" at bounding box center [656, 410] width 338 height 17
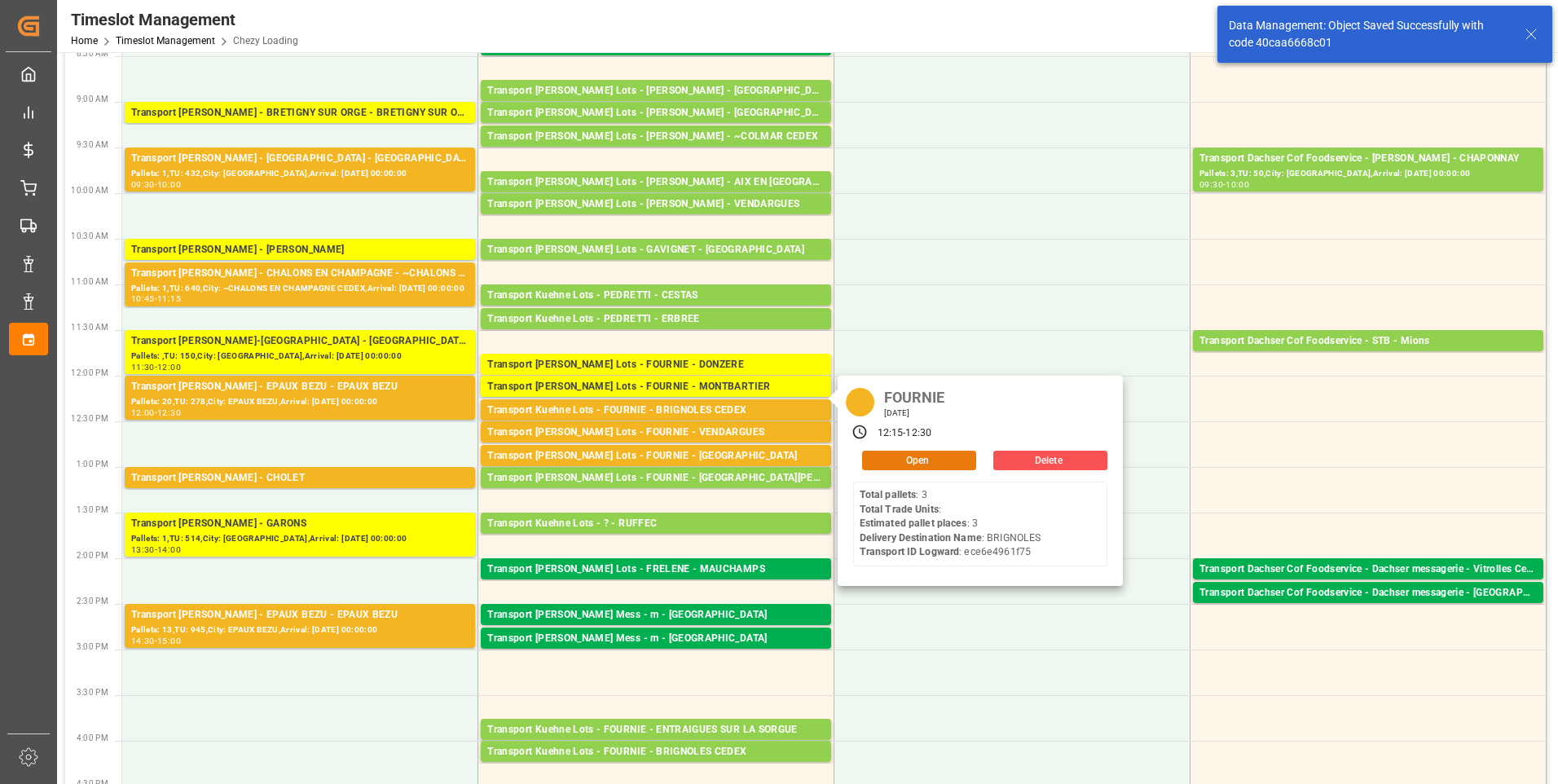
click at [870, 457] on button "Open" at bounding box center [919, 460] width 114 height 19
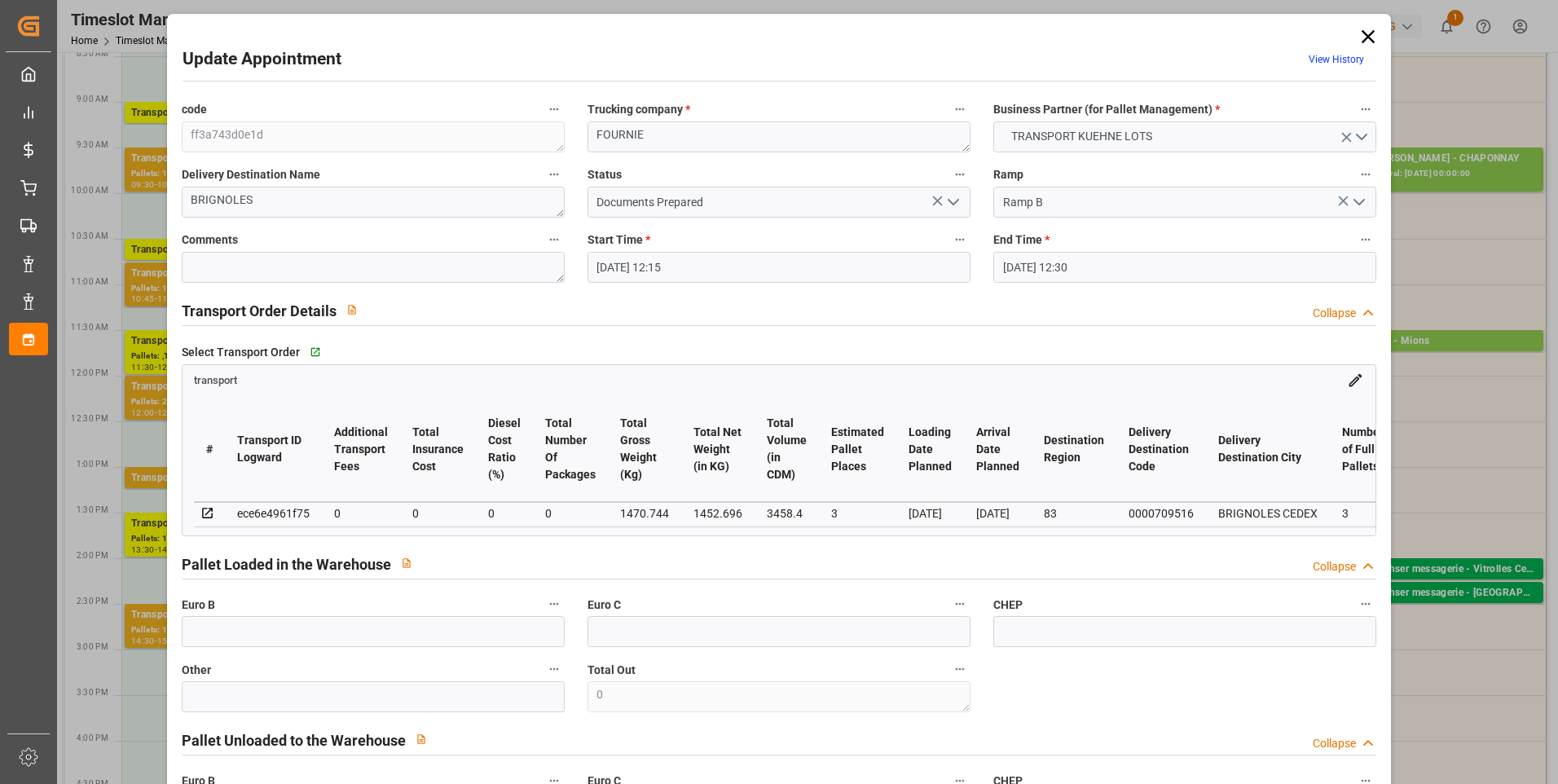
click at [948, 204] on icon "open menu" at bounding box center [954, 202] width 19 height 19
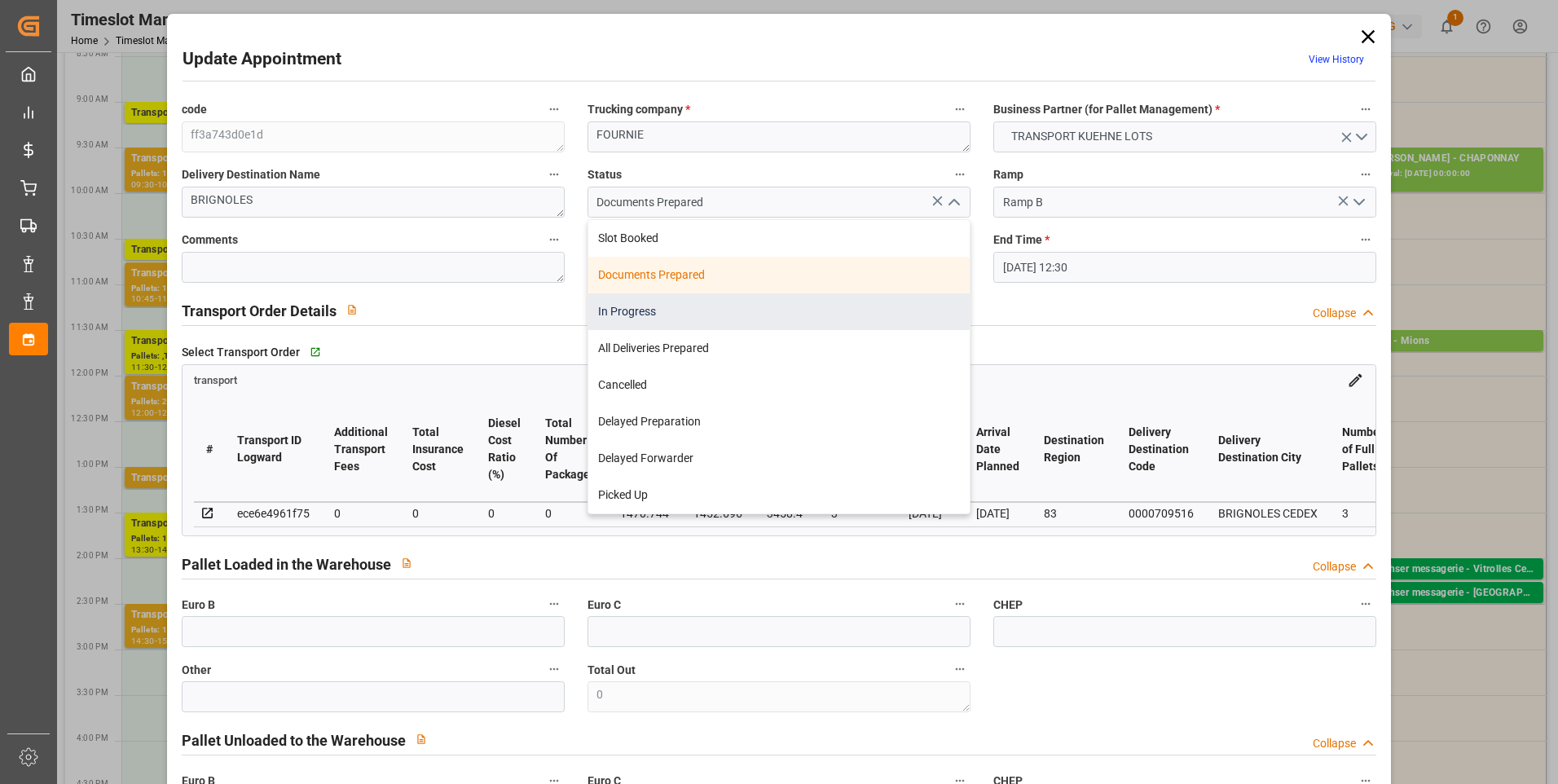
click at [612, 311] on div "In Progress" at bounding box center [779, 312] width 381 height 37
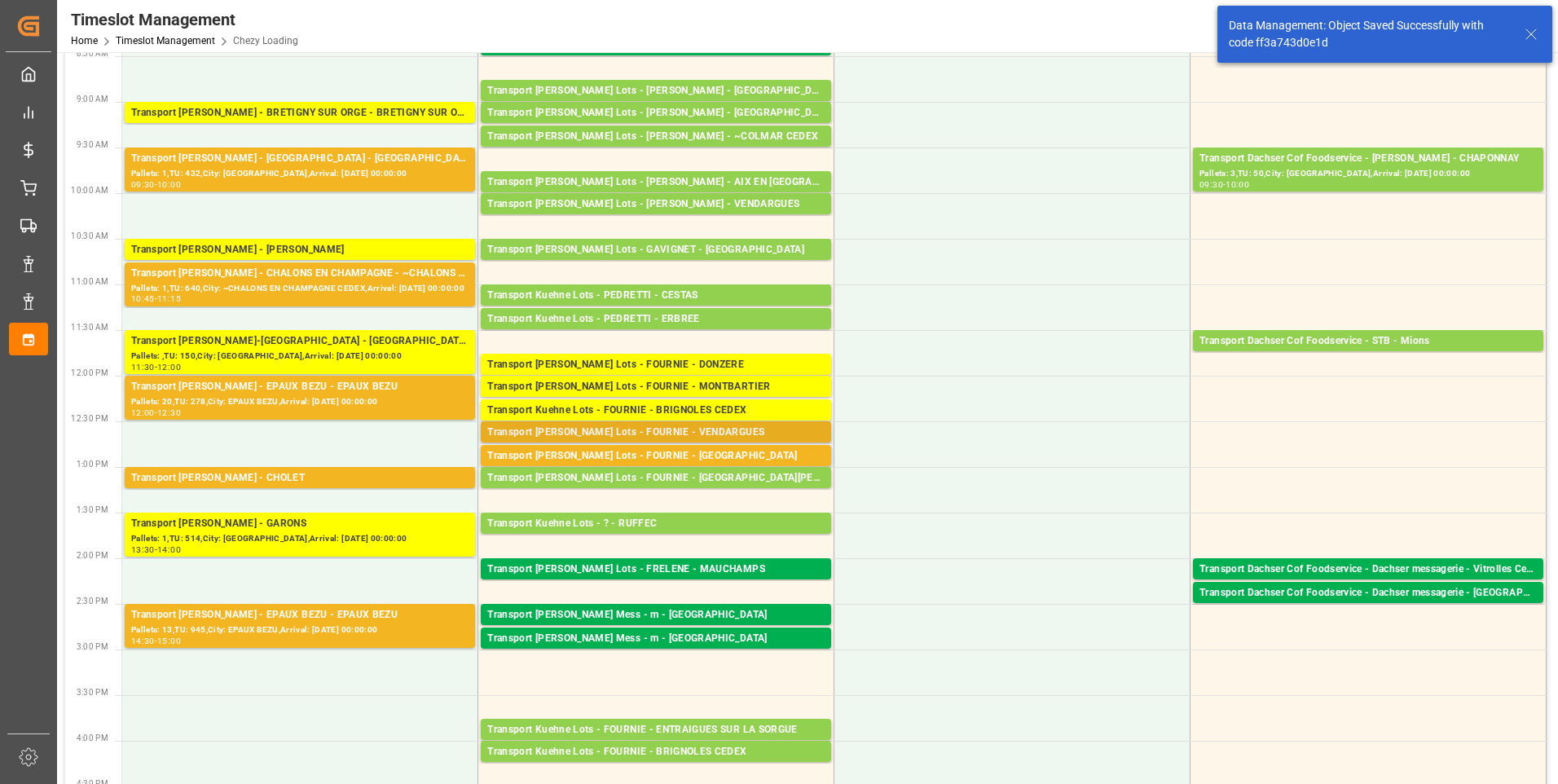
click at [667, 426] on div "Transport Kuehne Lots - FOURNIE - VENDARGUES" at bounding box center [656, 432] width 338 height 17
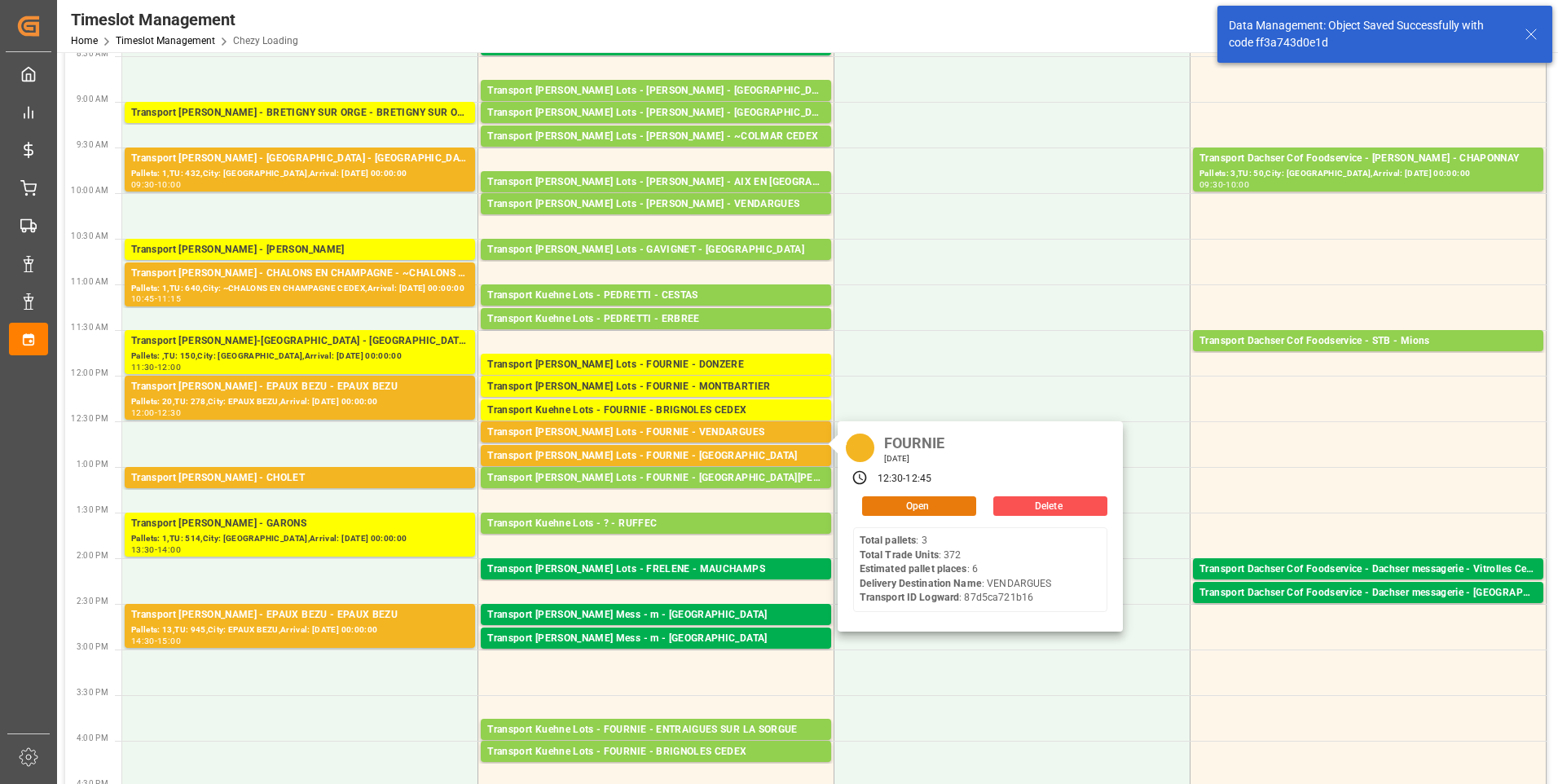
click at [902, 506] on button "Open" at bounding box center [919, 506] width 114 height 19
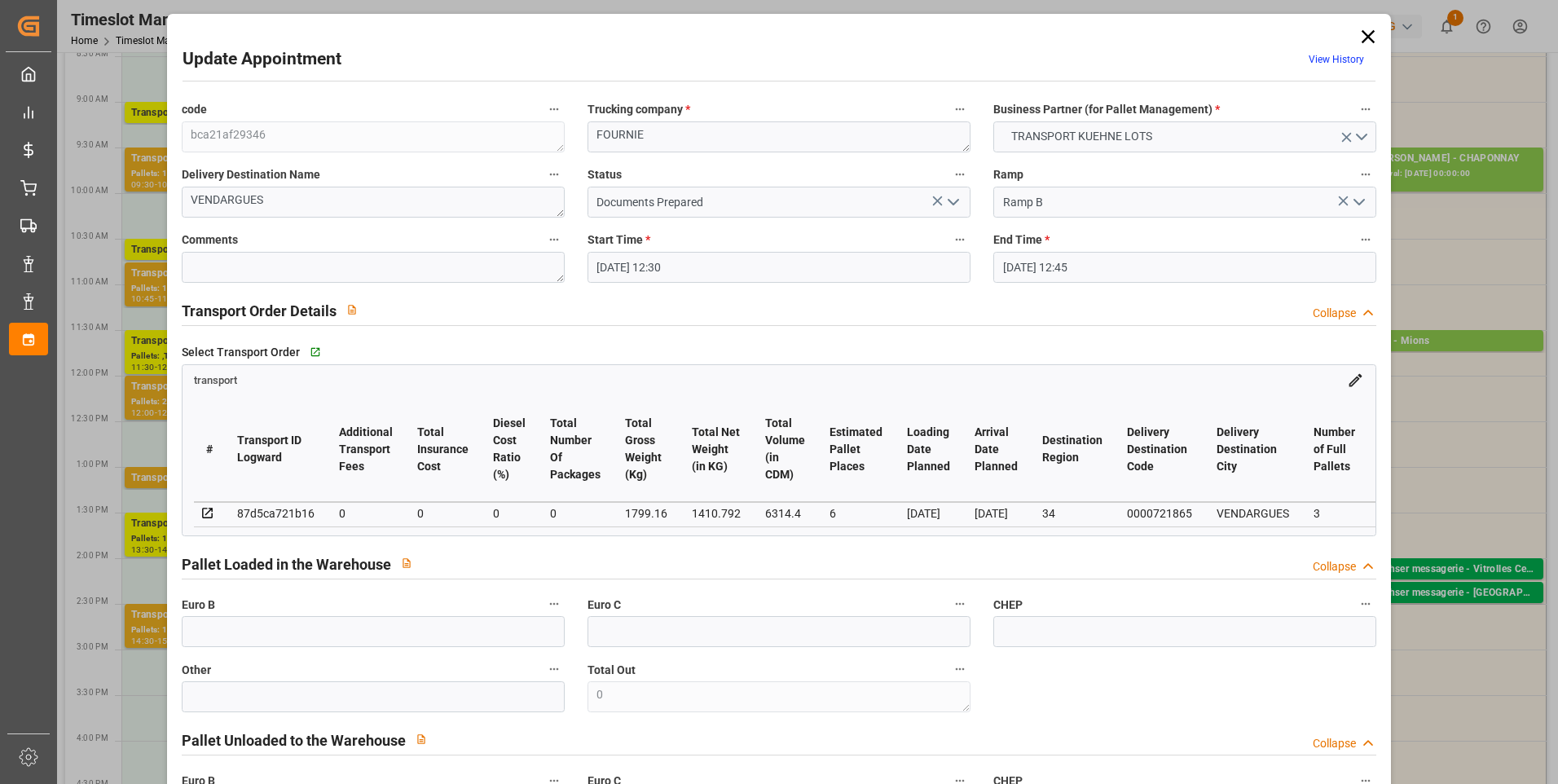
click at [945, 201] on icon "open menu" at bounding box center [954, 202] width 19 height 19
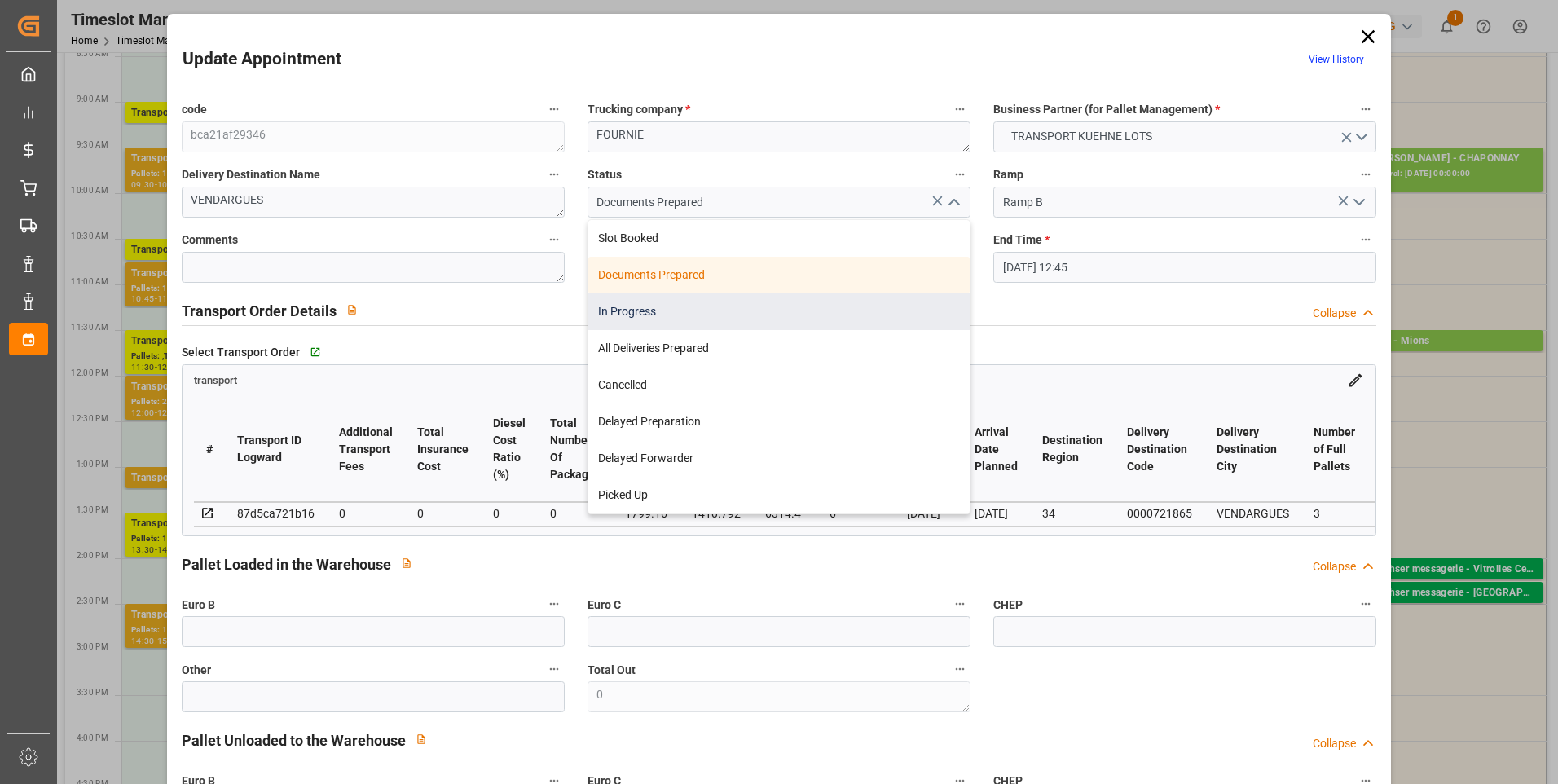
click at [647, 306] on div "In Progress" at bounding box center [779, 312] width 381 height 37
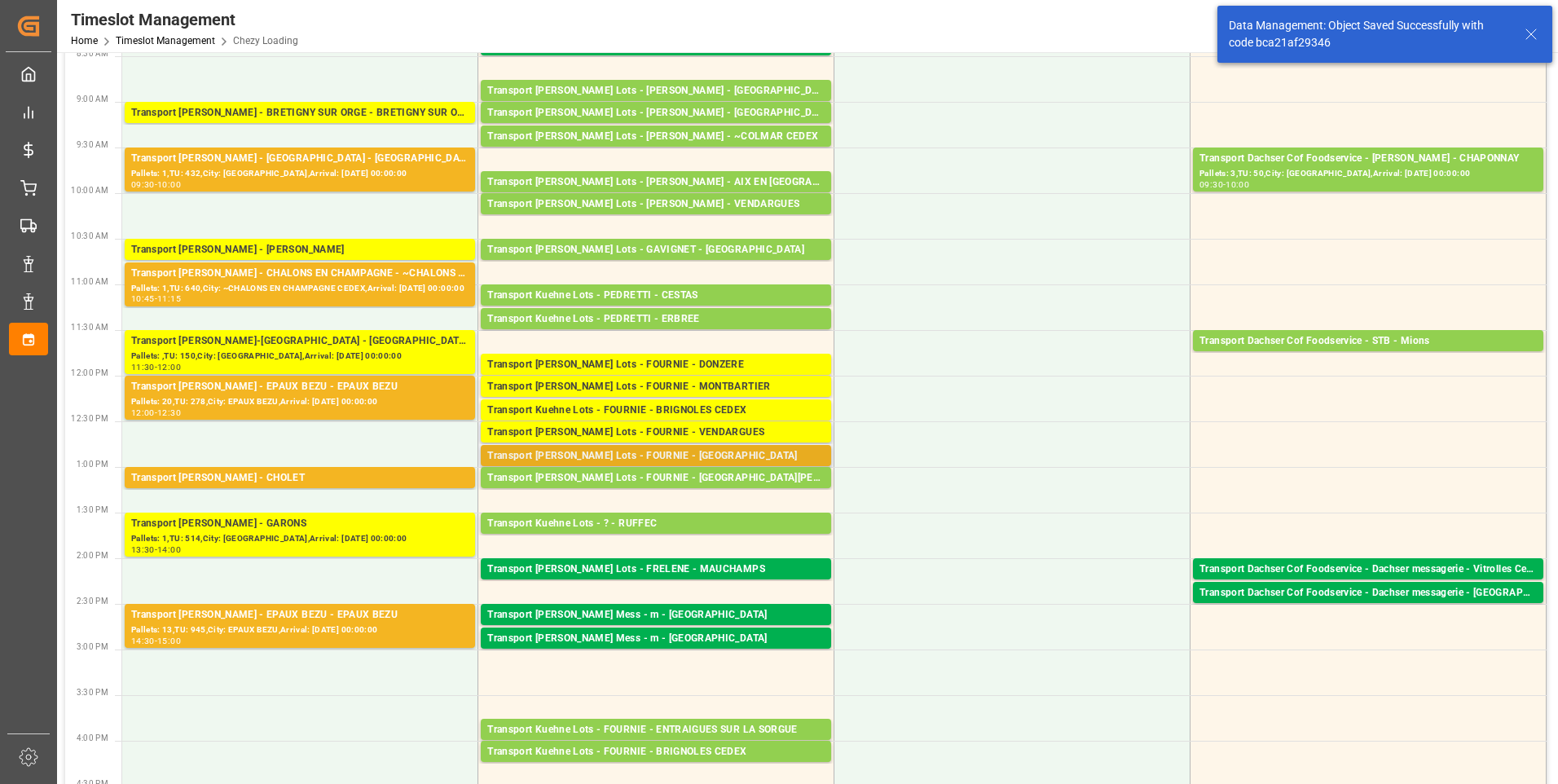
click at [719, 452] on div "Transport [PERSON_NAME] Lots - FOURNIE - [GEOGRAPHIC_DATA]" at bounding box center [656, 456] width 338 height 17
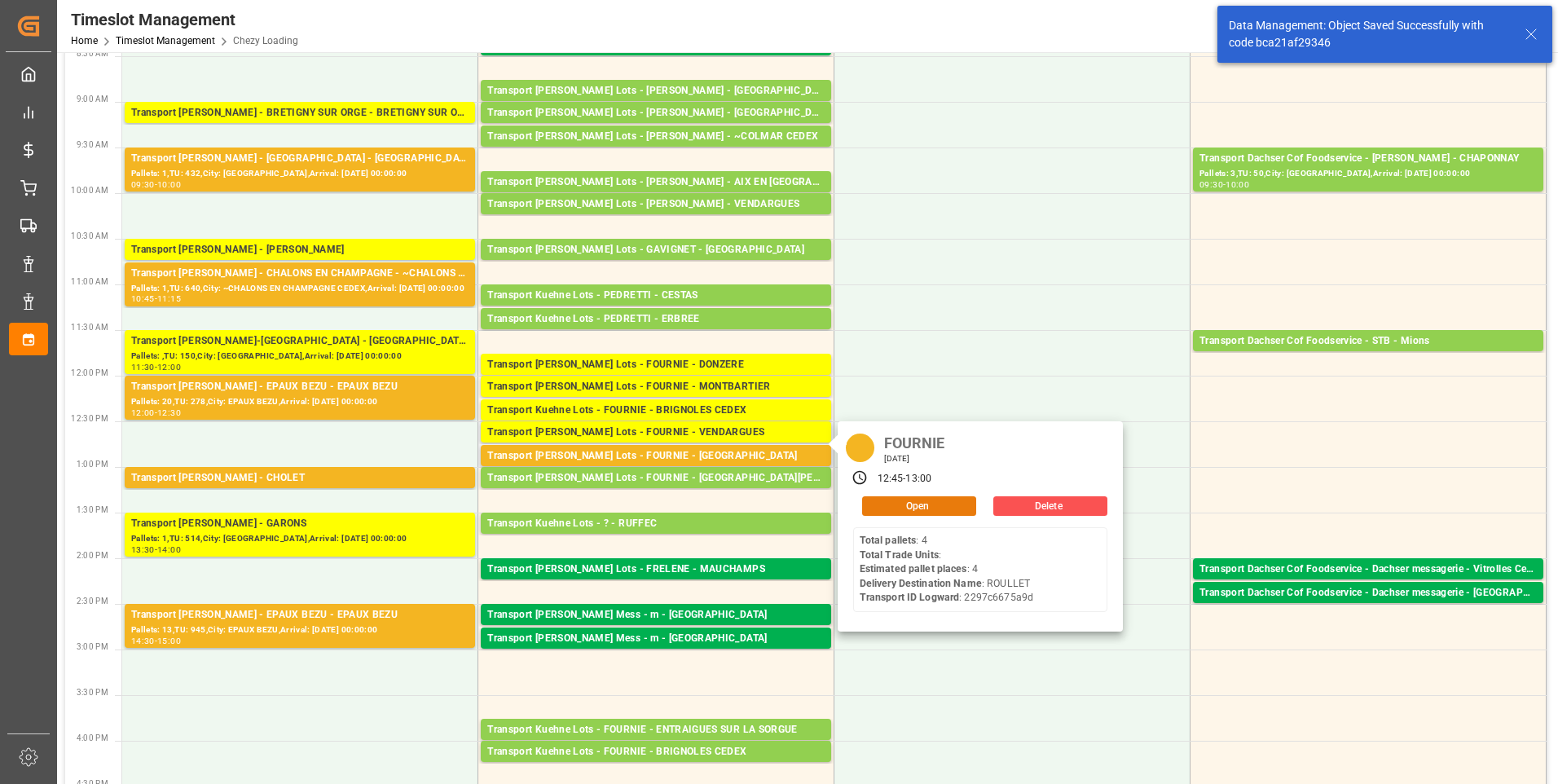
click at [894, 498] on button "Open" at bounding box center [919, 506] width 114 height 19
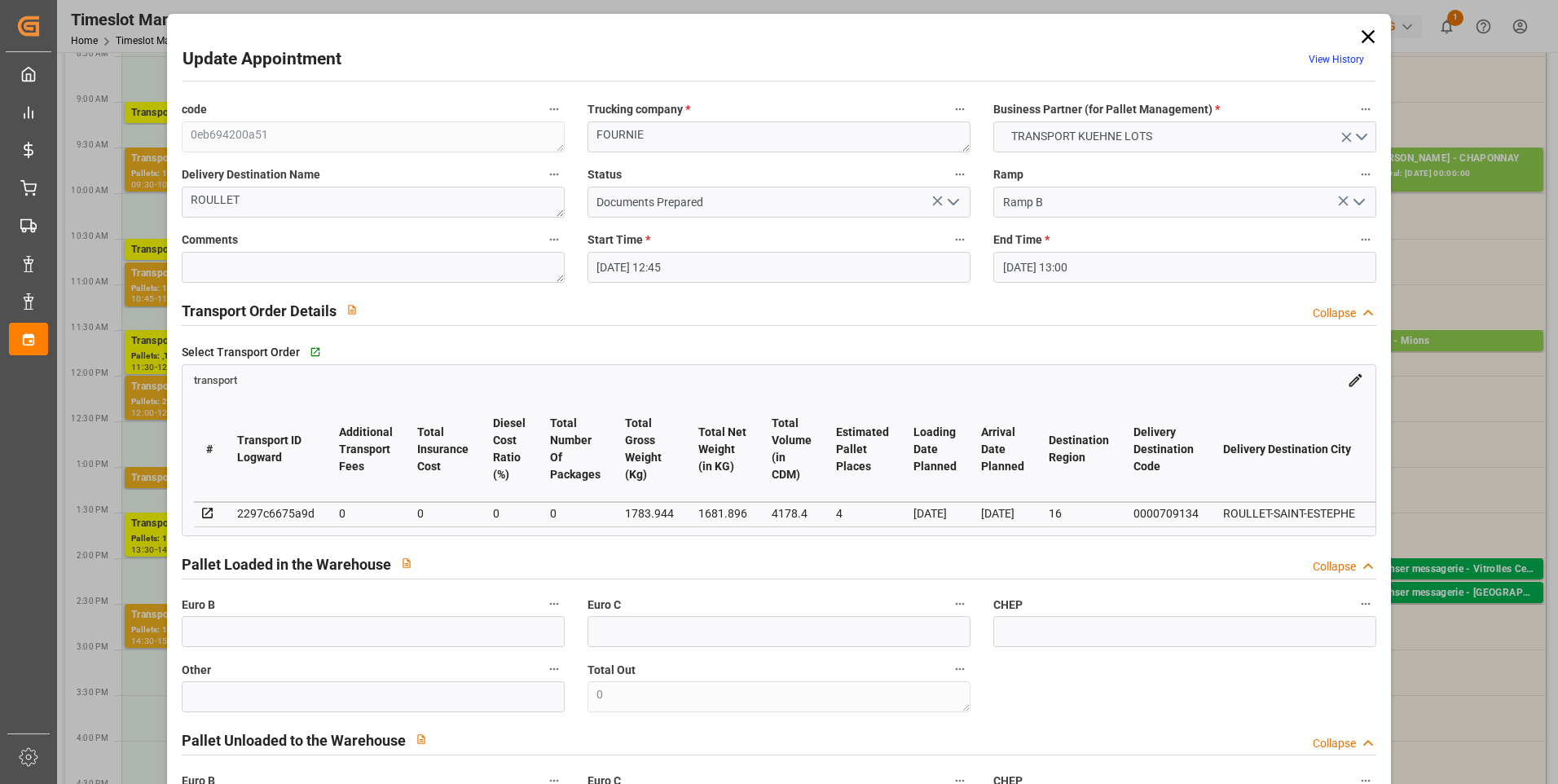
click at [946, 203] on icon "open menu" at bounding box center [954, 202] width 19 height 19
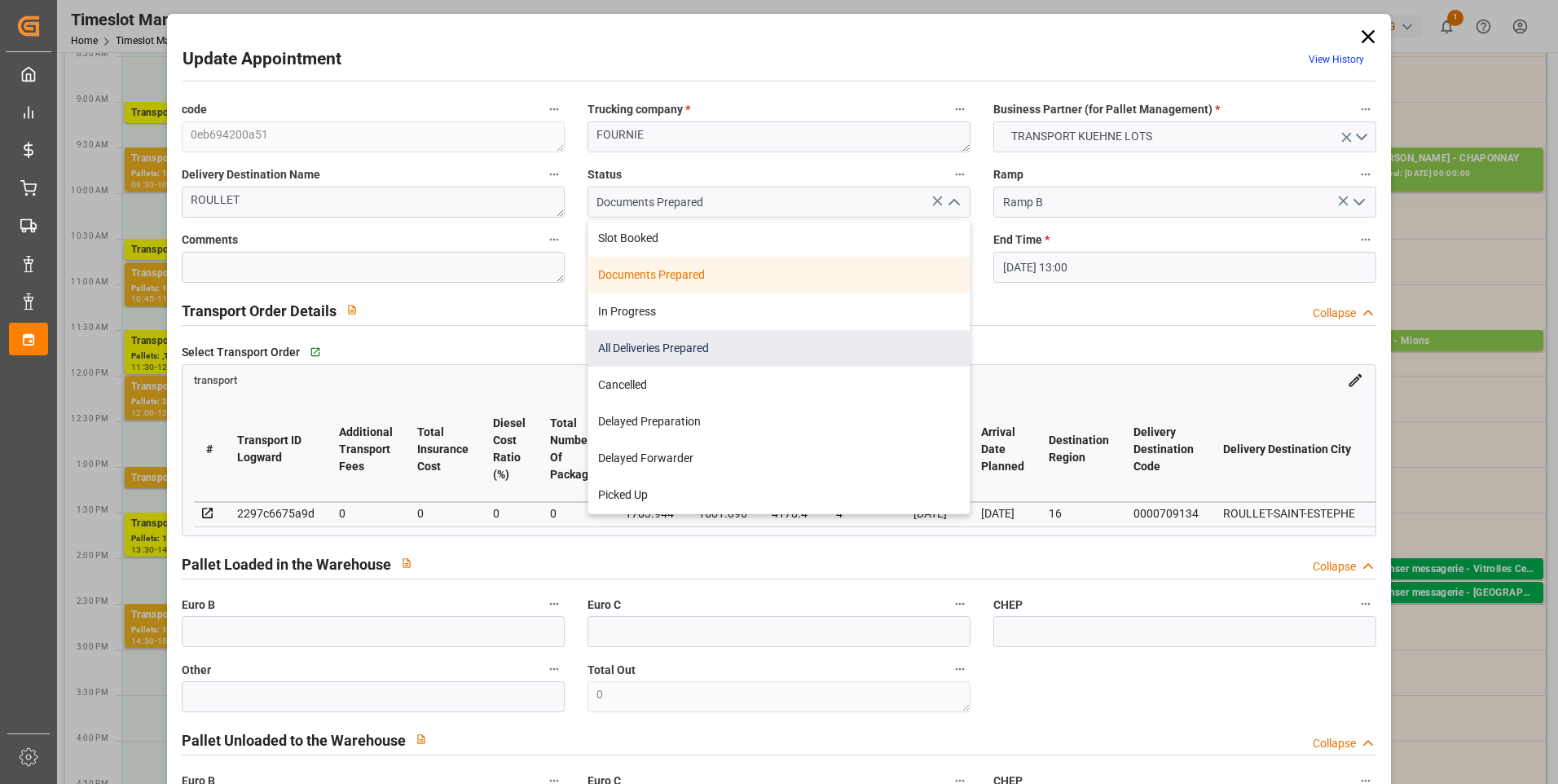
click at [636, 339] on div "All Deliveries Prepared" at bounding box center [779, 348] width 381 height 37
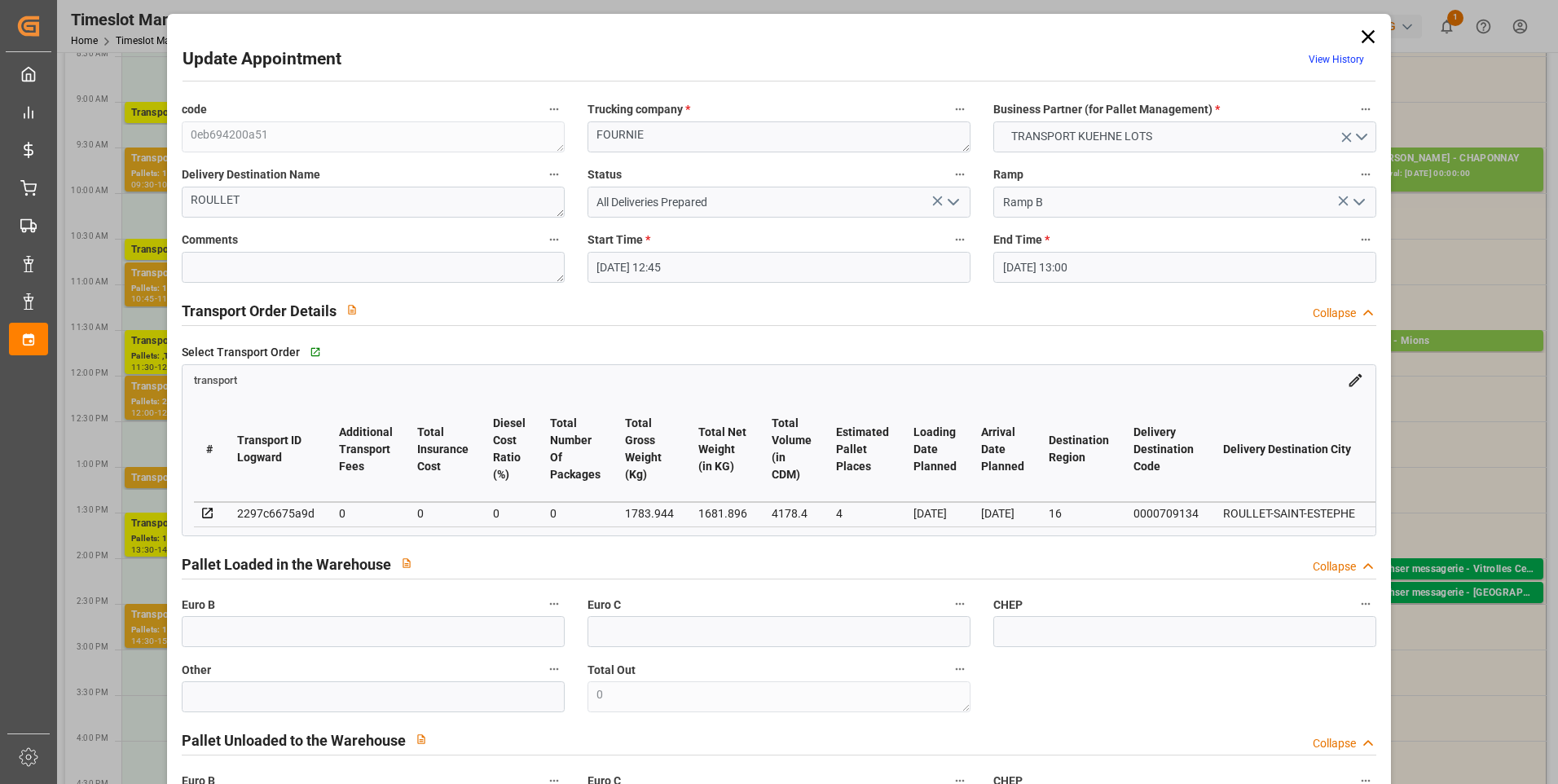
click at [944, 203] on icon "open menu" at bounding box center [954, 202] width 19 height 19
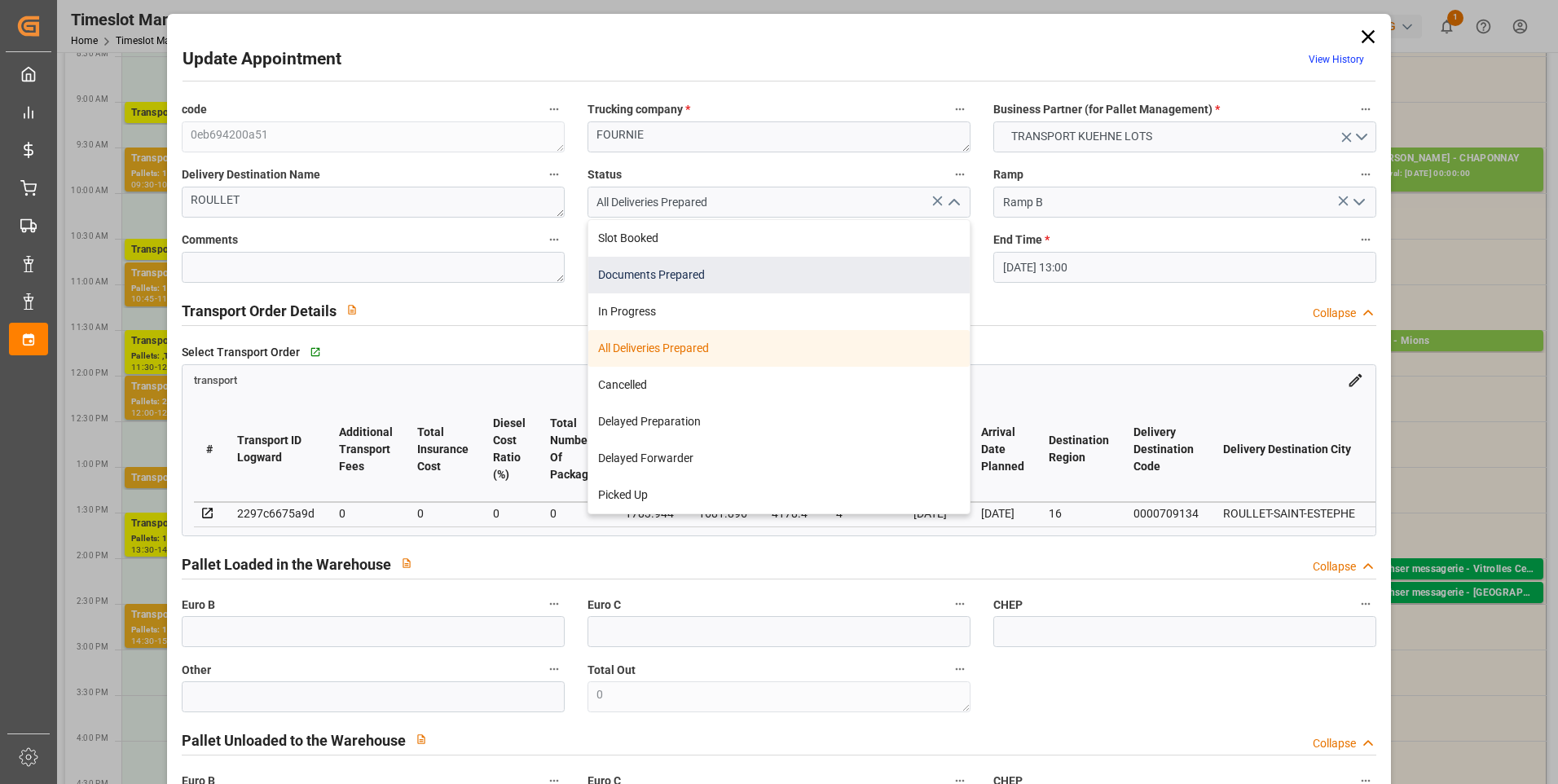
click at [634, 273] on div "Documents Prepared" at bounding box center [779, 275] width 381 height 37
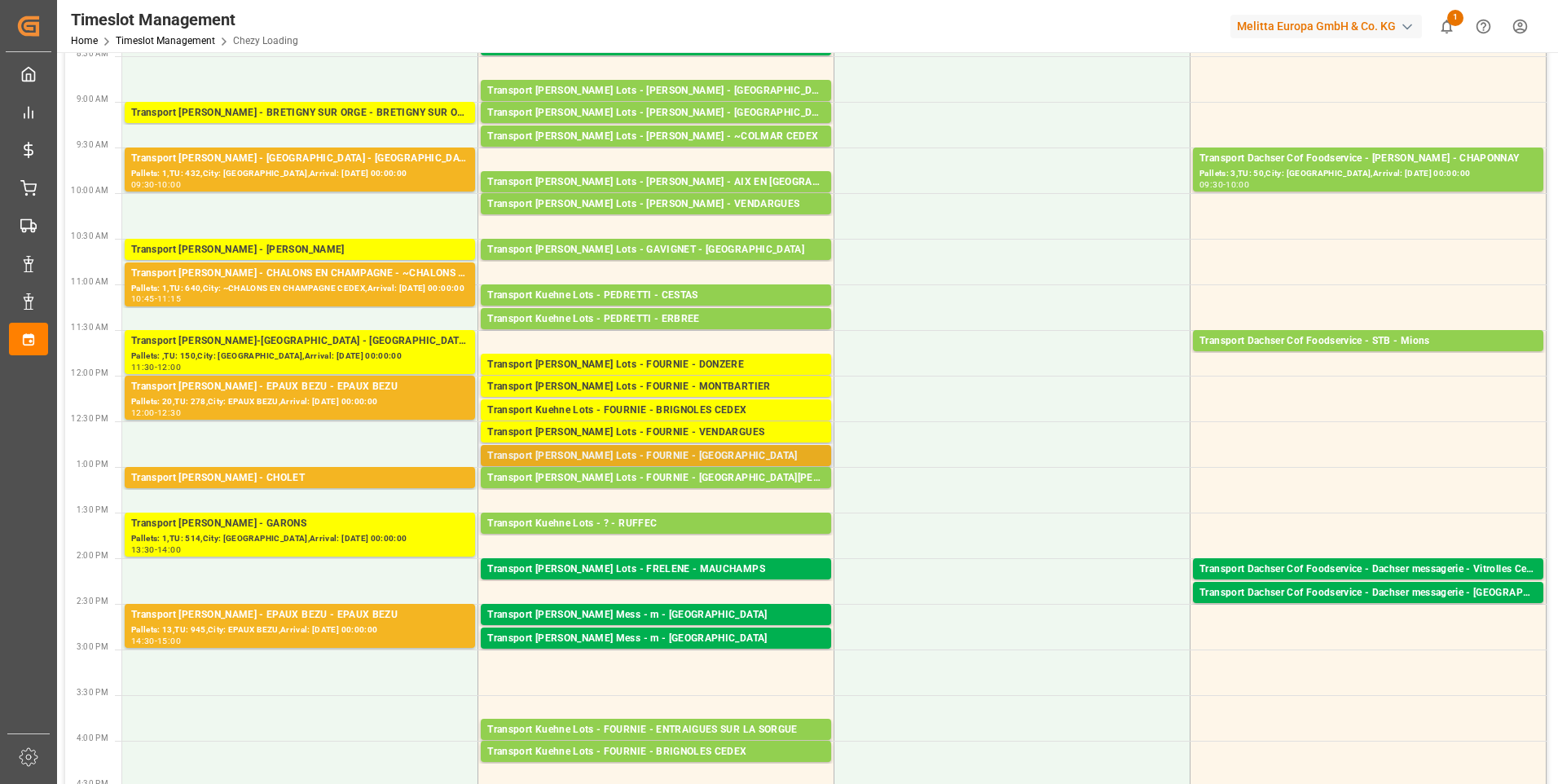
click at [656, 454] on div "Transport [PERSON_NAME] Lots - FOURNIE - [GEOGRAPHIC_DATA]" at bounding box center [656, 456] width 338 height 17
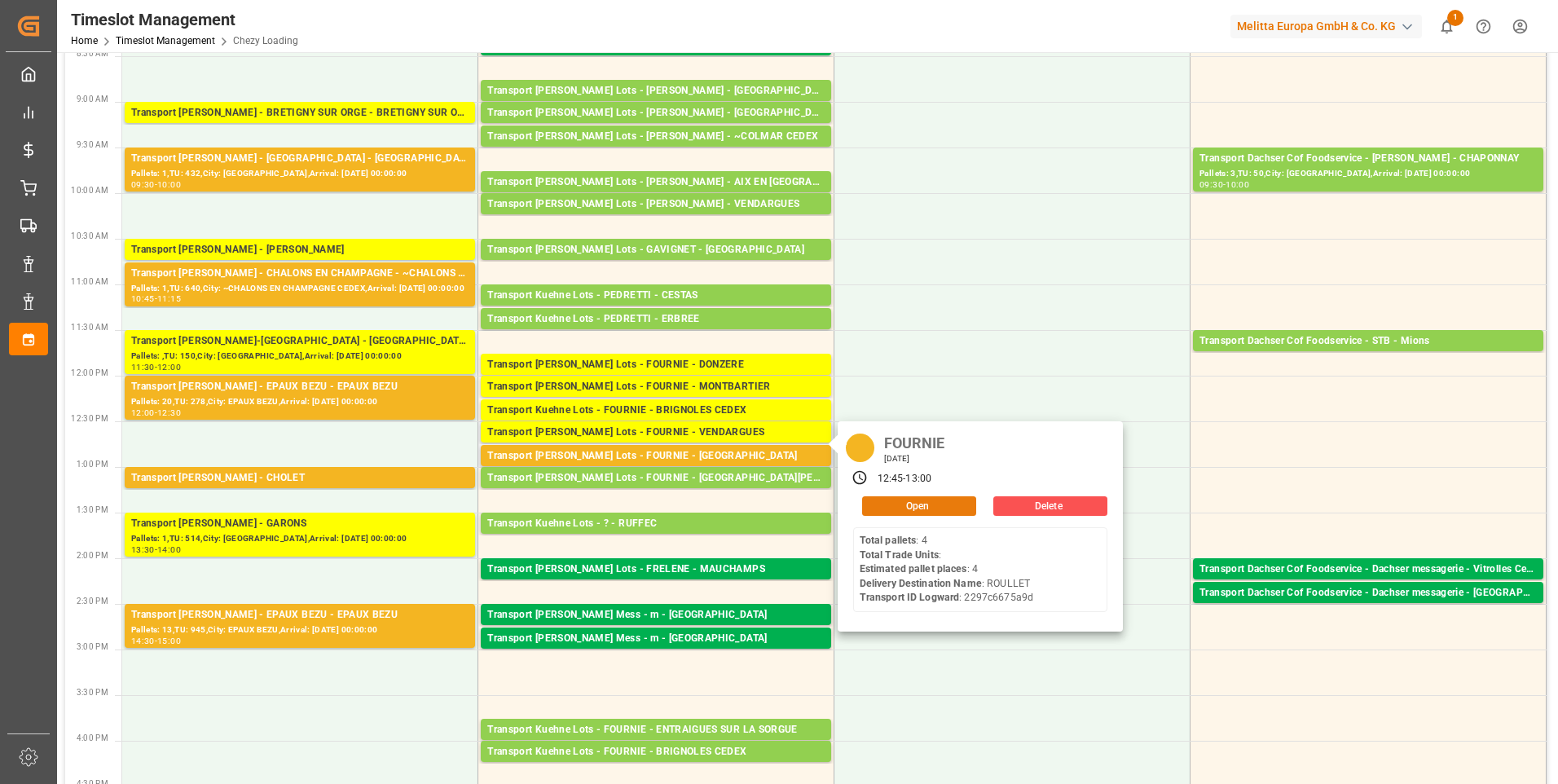
click at [938, 499] on button "Open" at bounding box center [919, 506] width 114 height 19
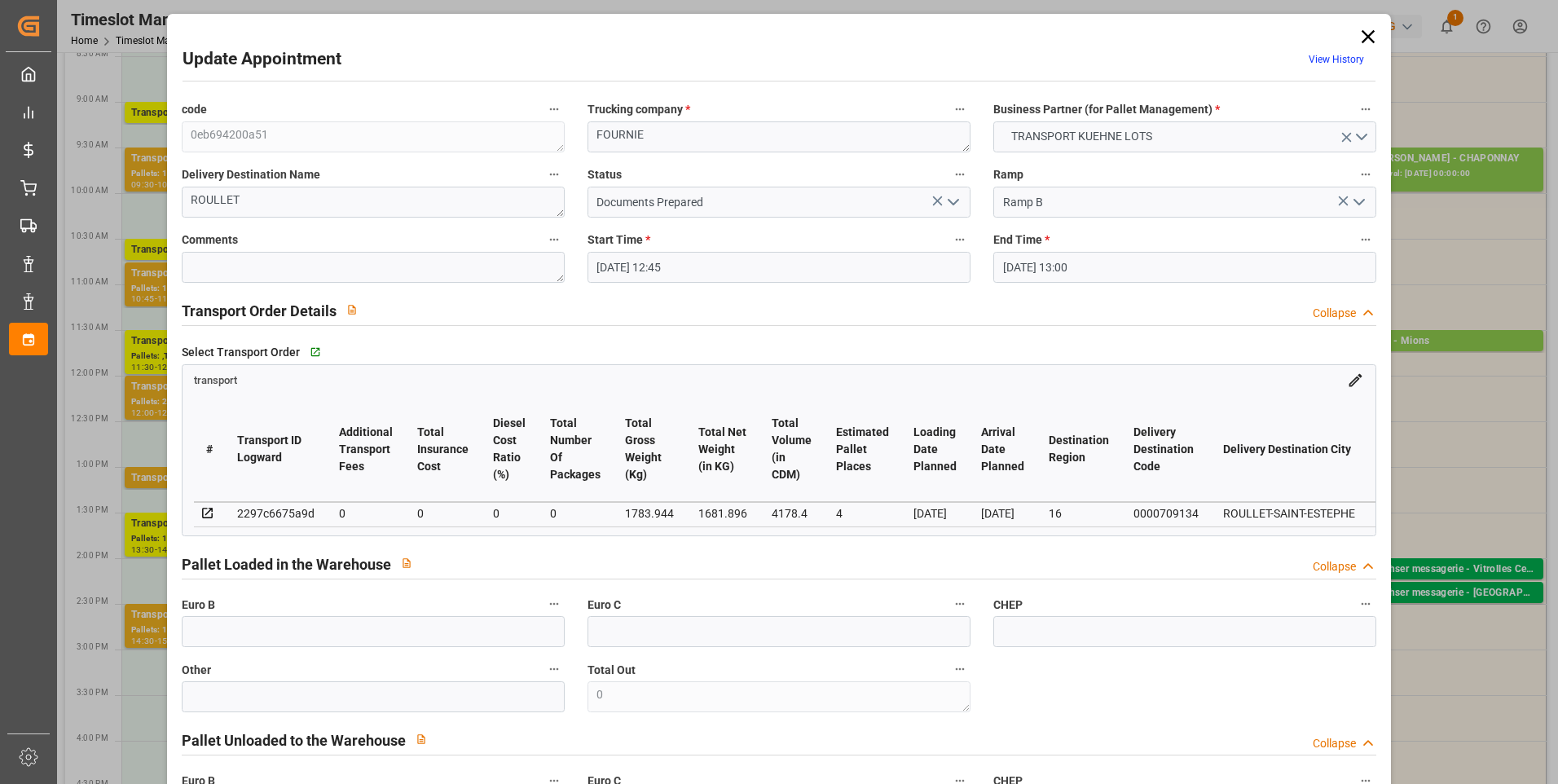
click at [944, 202] on icon "open menu" at bounding box center [954, 202] width 19 height 19
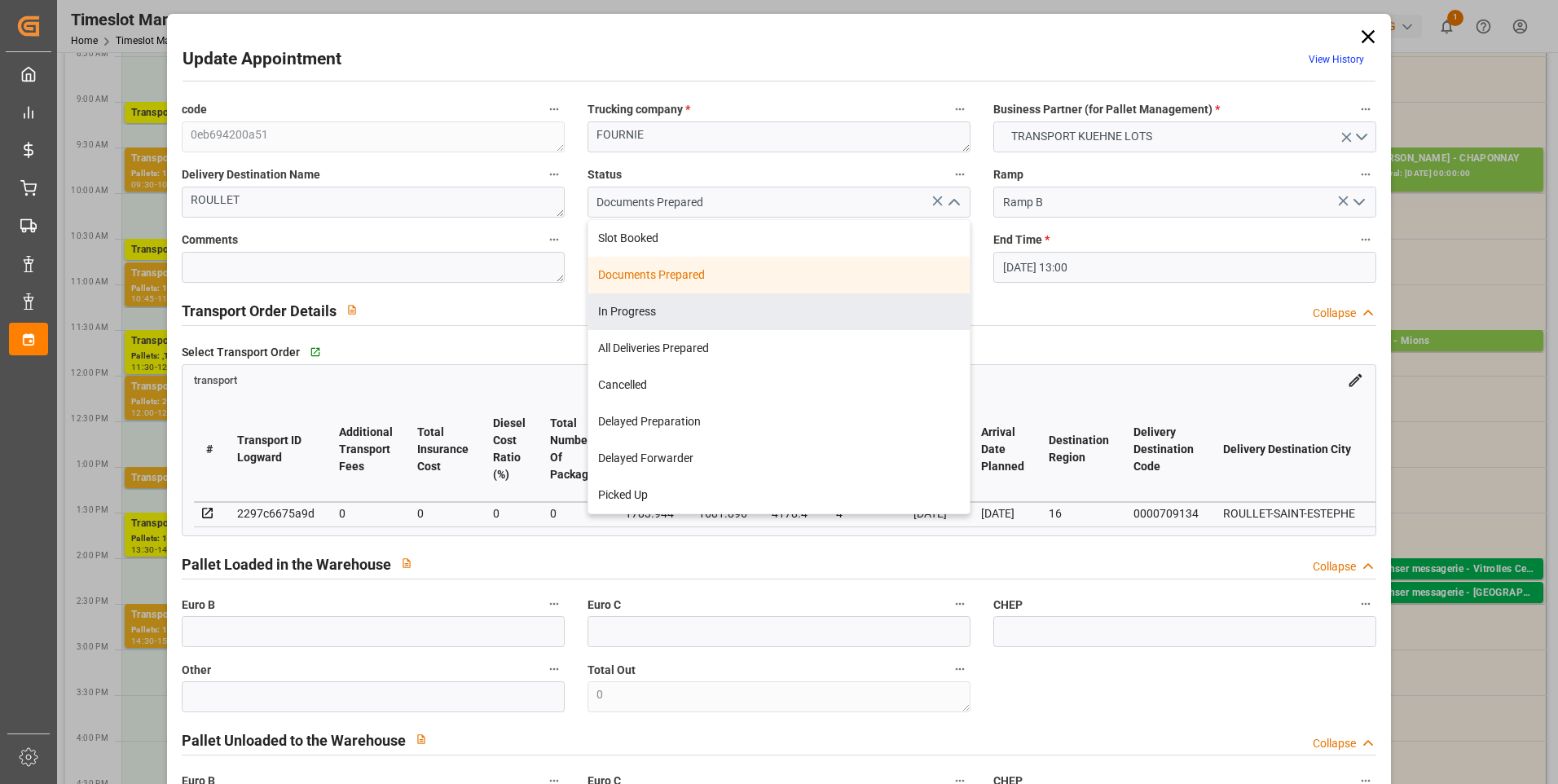
drag, startPoint x: 630, startPoint y: 312, endPoint x: 636, endPoint y: 303, distance: 10.8
click at [631, 313] on div "In Progress" at bounding box center [779, 312] width 381 height 37
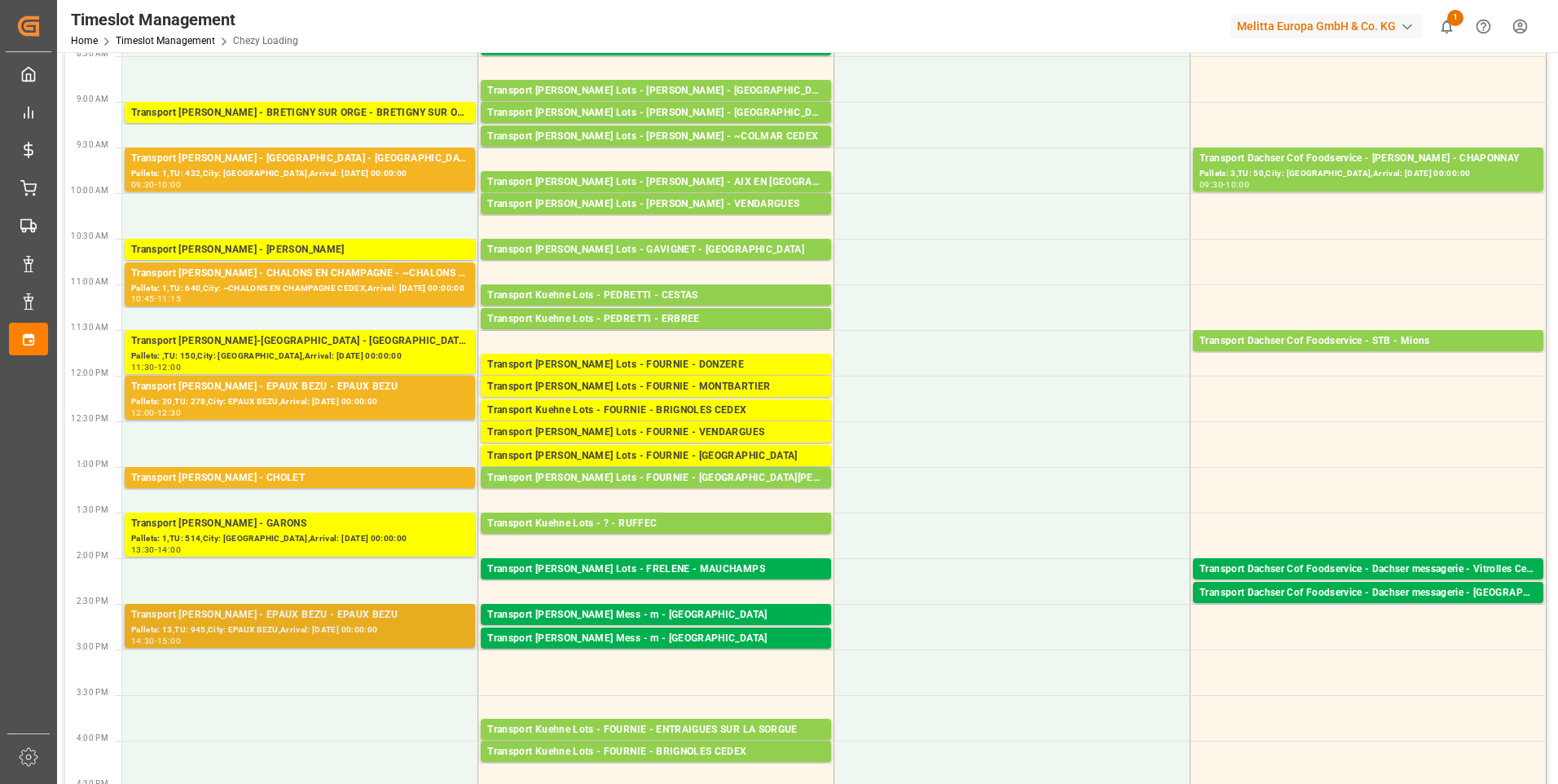
click at [288, 620] on div "Transport [PERSON_NAME] - EPAUX BEZU - EPAUX BEZU" at bounding box center [300, 615] width 338 height 17
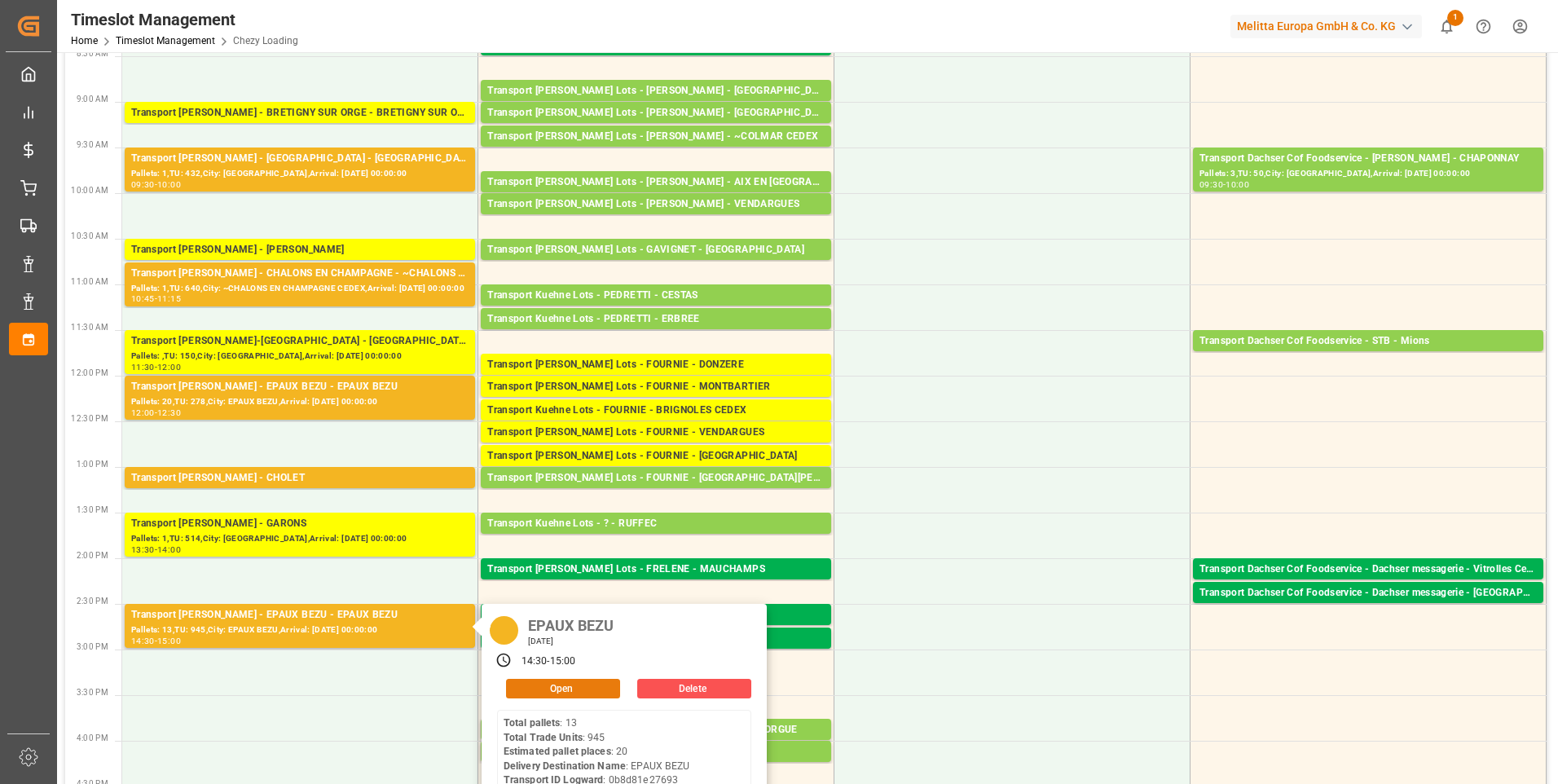
click at [570, 692] on button "Open" at bounding box center [562, 689] width 114 height 19
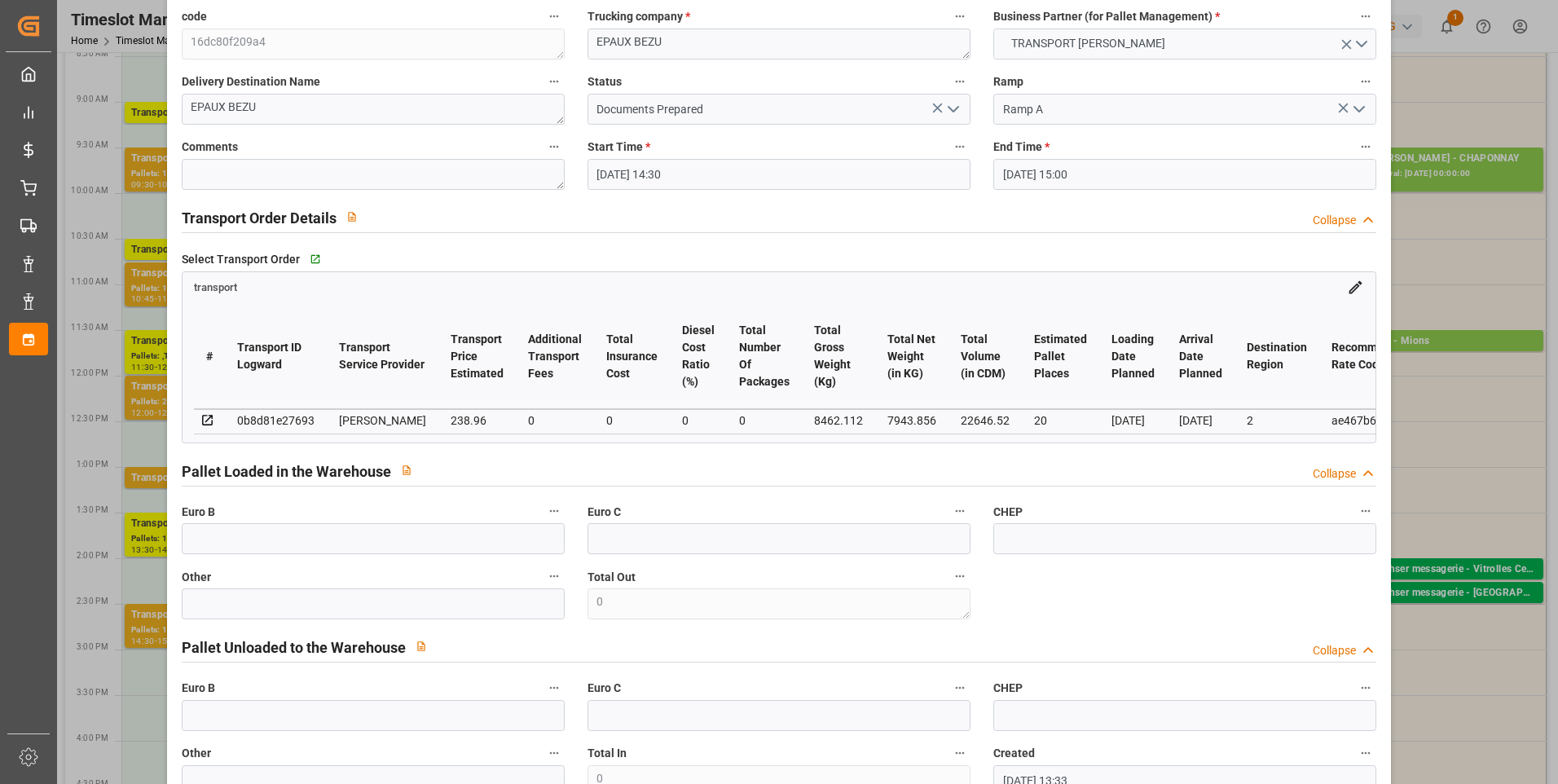
scroll to position [0, 0]
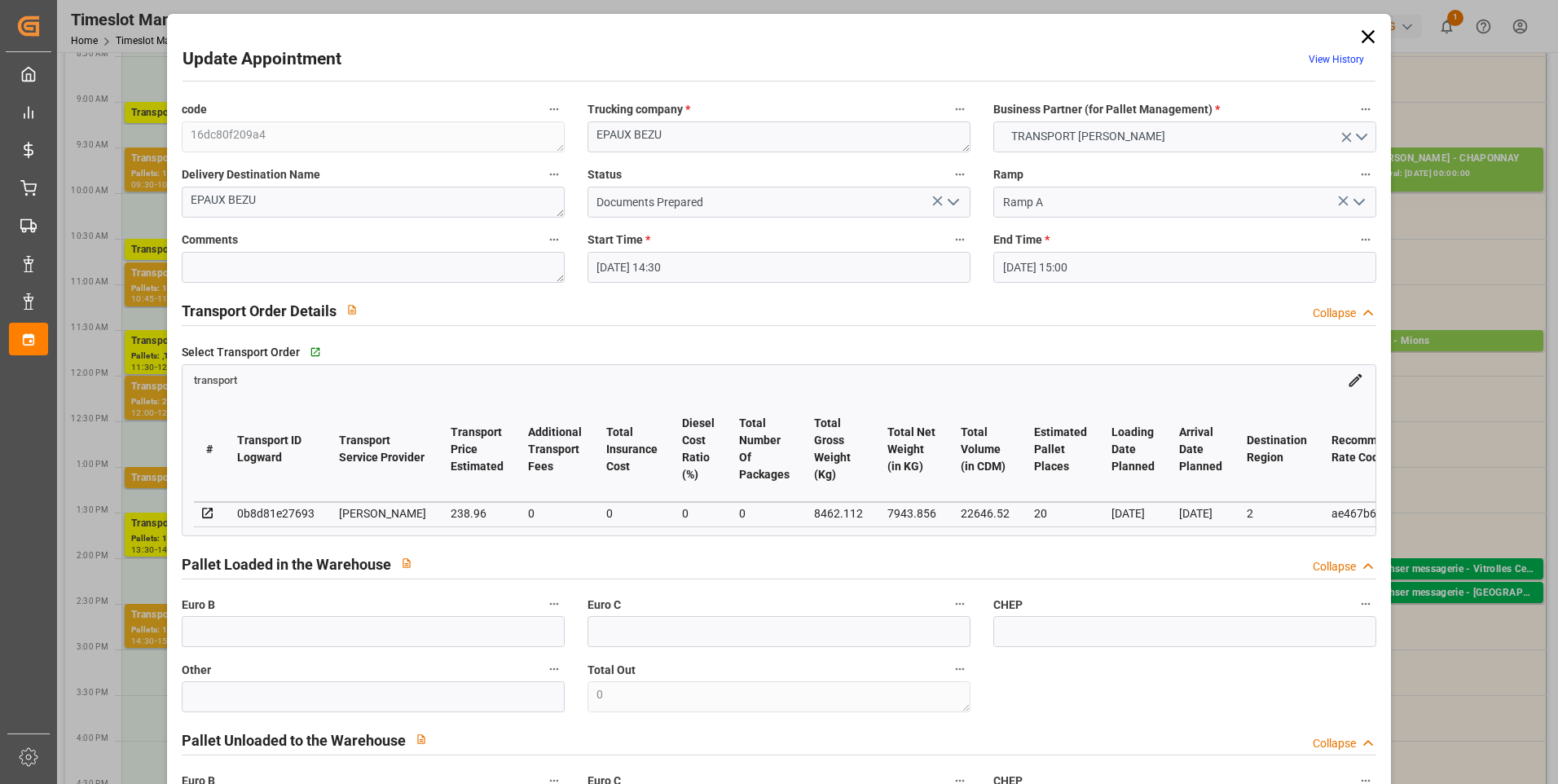
drag, startPoint x: 1379, startPoint y: 25, endPoint x: 1370, endPoint y: 30, distance: 10.3
click at [1357, 34] on icon at bounding box center [1367, 36] width 22 height 22
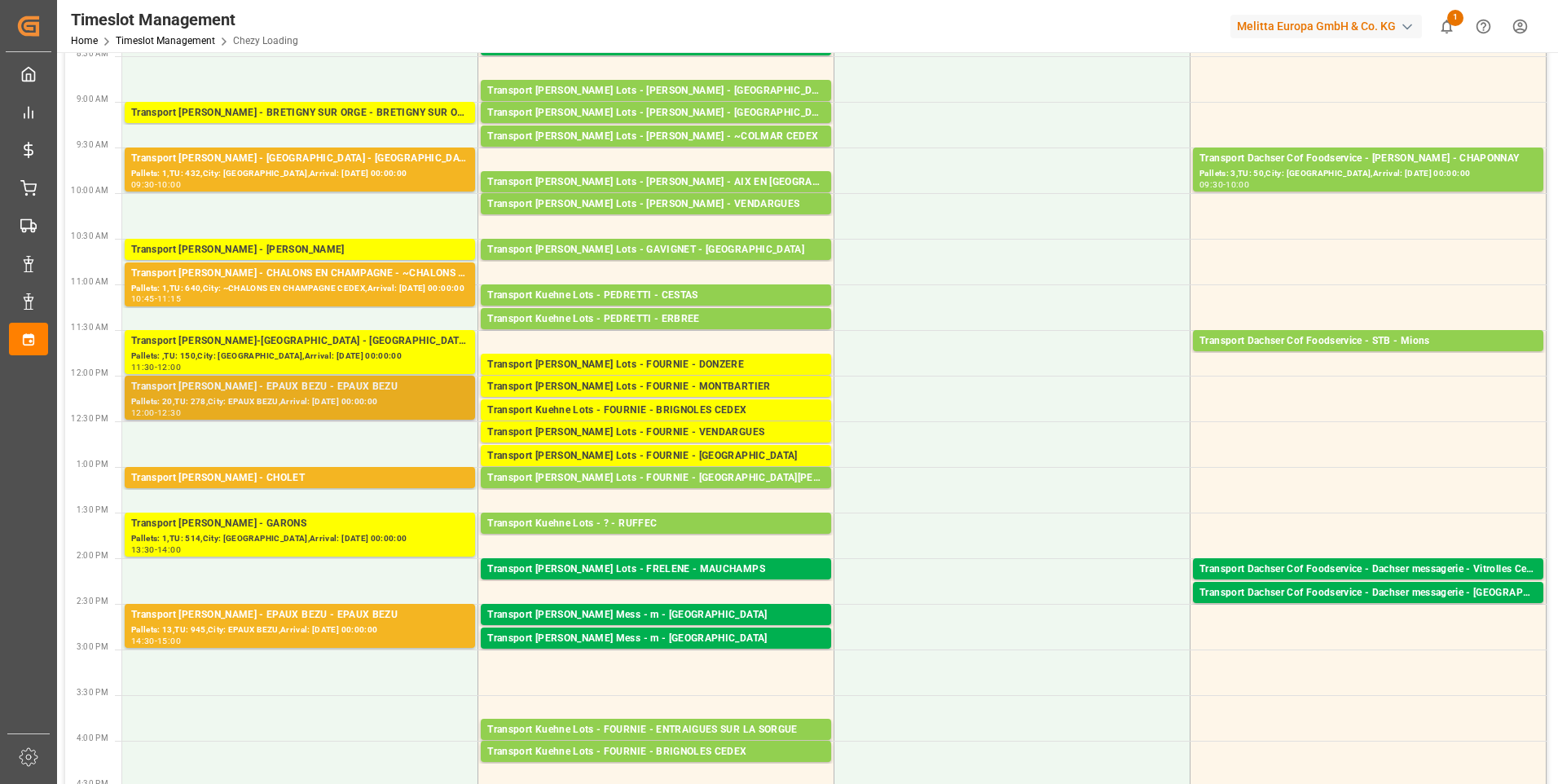
click at [328, 384] on div "Transport [PERSON_NAME] - EPAUX BEZU - EPAUX BEZU" at bounding box center [300, 386] width 338 height 17
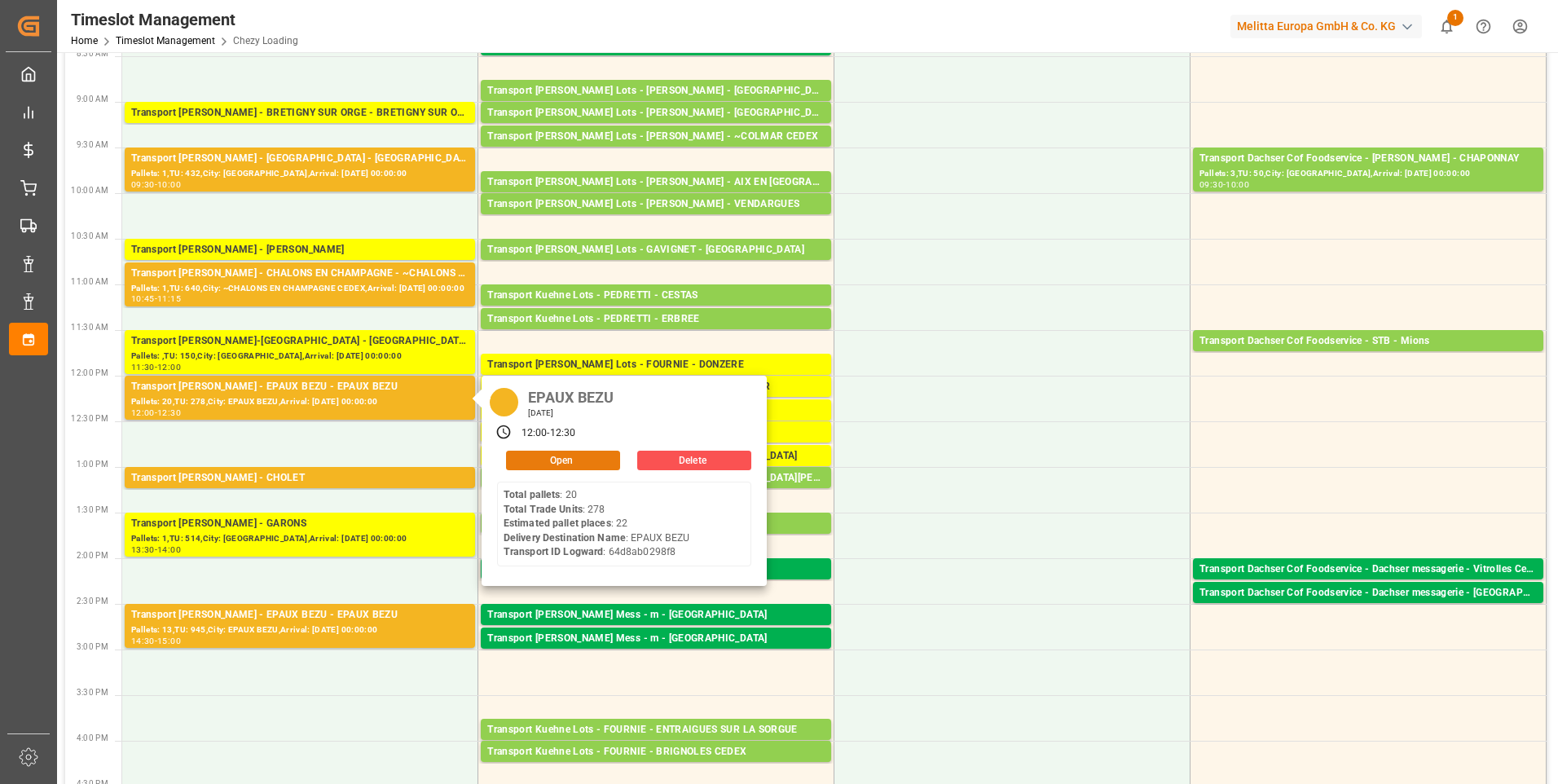
click at [564, 457] on button "Open" at bounding box center [562, 460] width 114 height 19
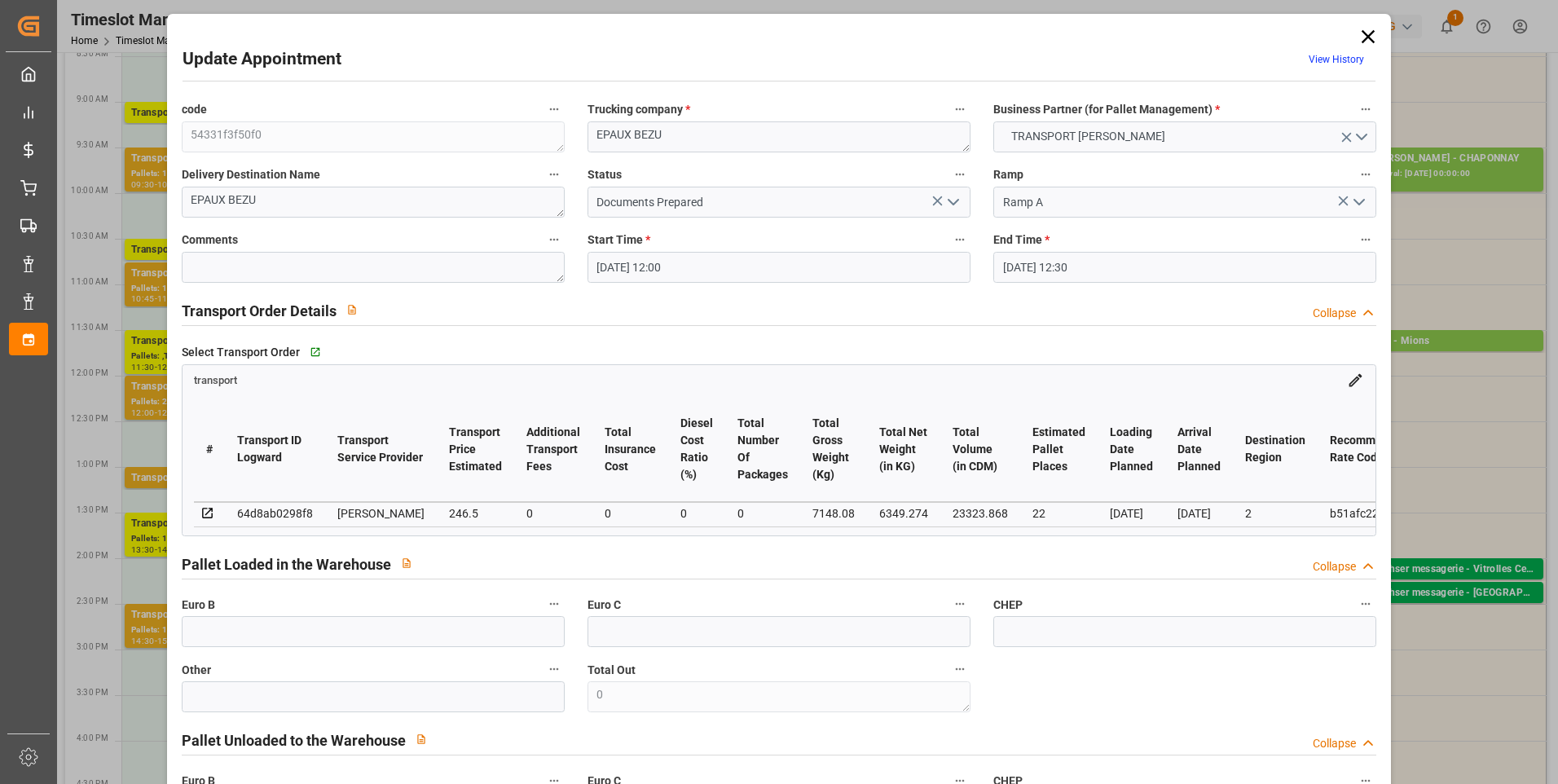
click at [945, 201] on icon "open menu" at bounding box center [954, 202] width 19 height 19
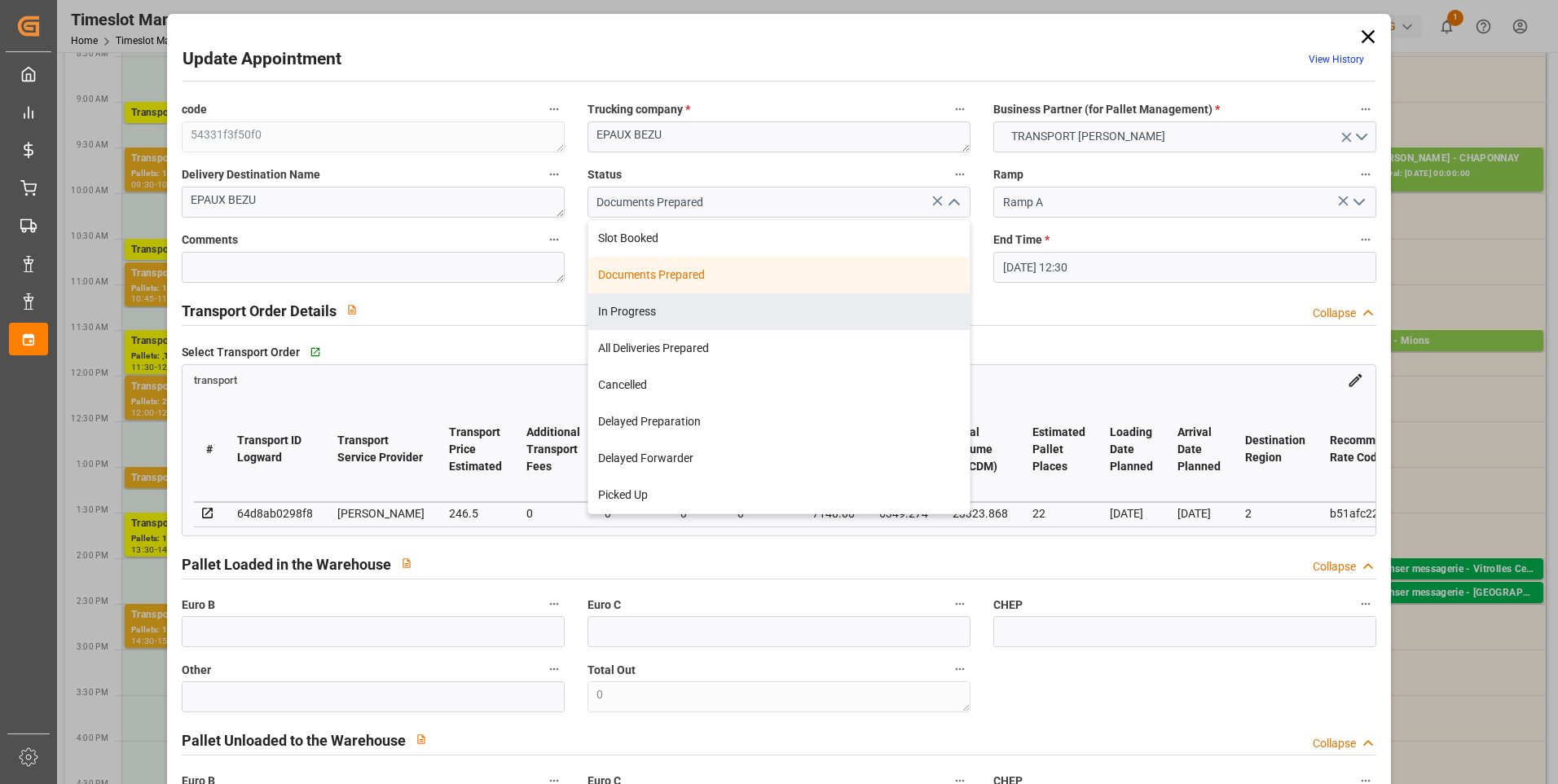
click at [634, 310] on div "In Progress" at bounding box center [779, 312] width 381 height 37
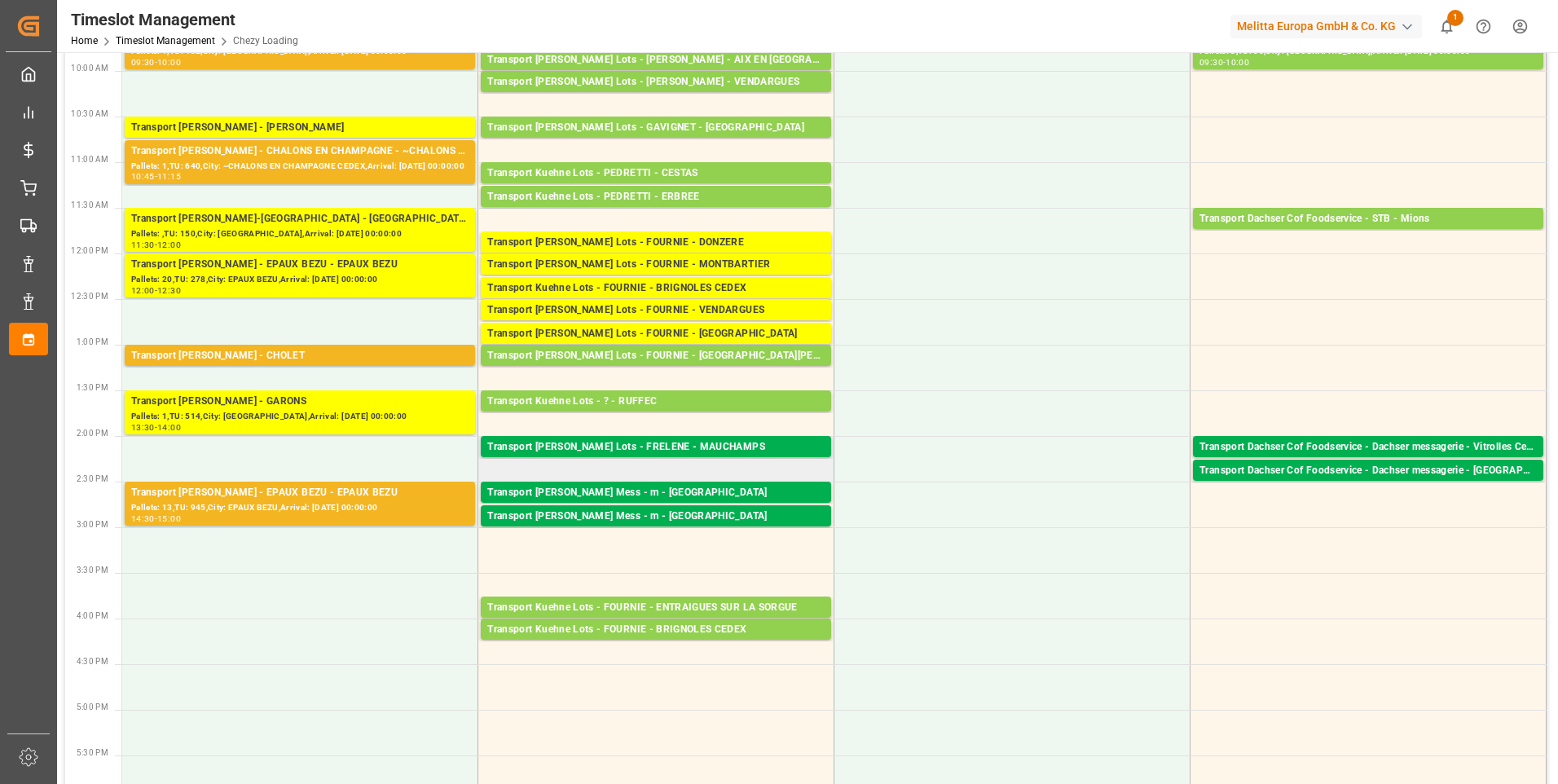
scroll to position [326, 0]
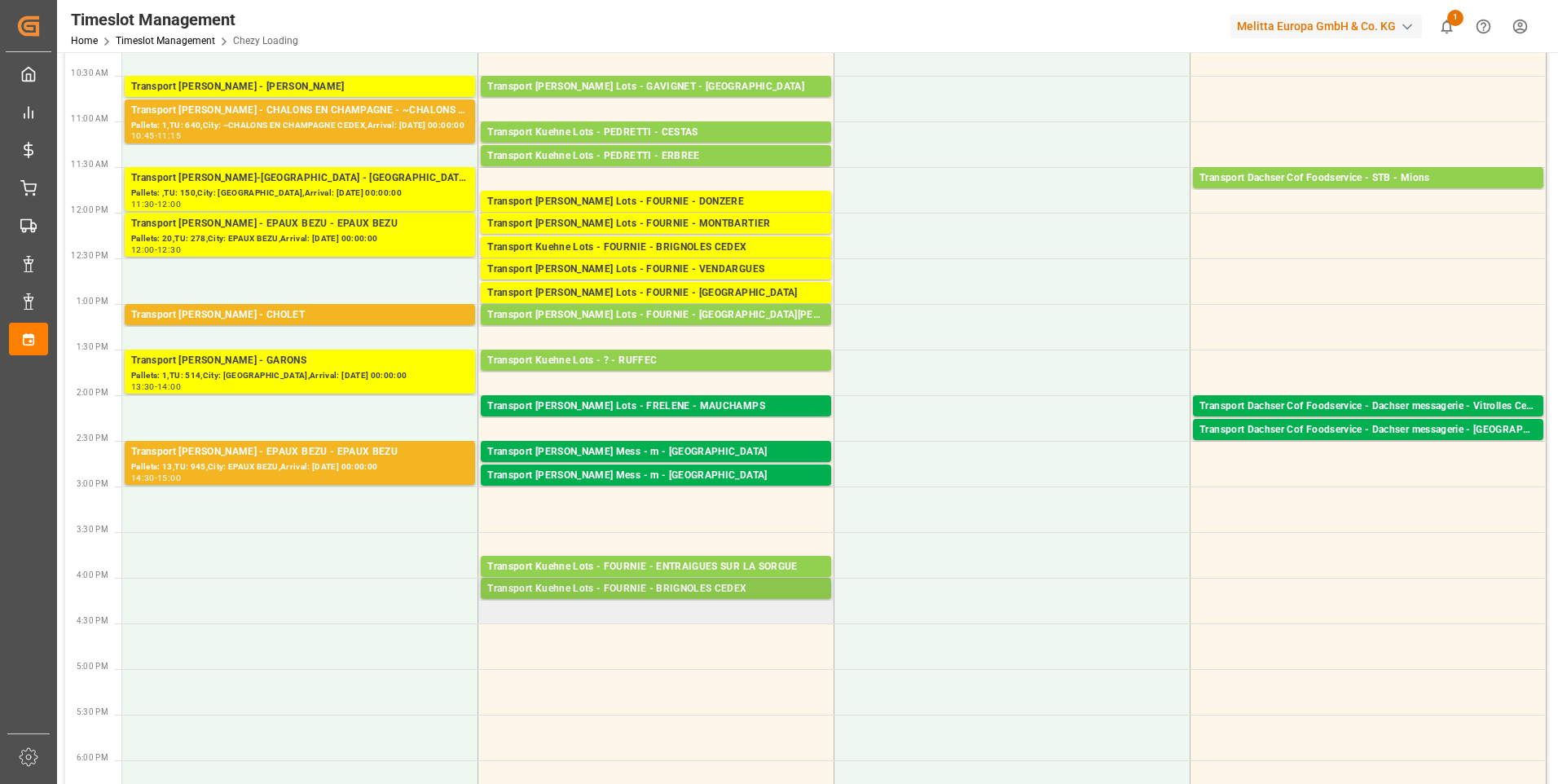
click at [665, 587] on div "Transport Kuehne Lots - FOURNIE - BRIGNOLES CEDEX" at bounding box center [656, 588] width 338 height 17
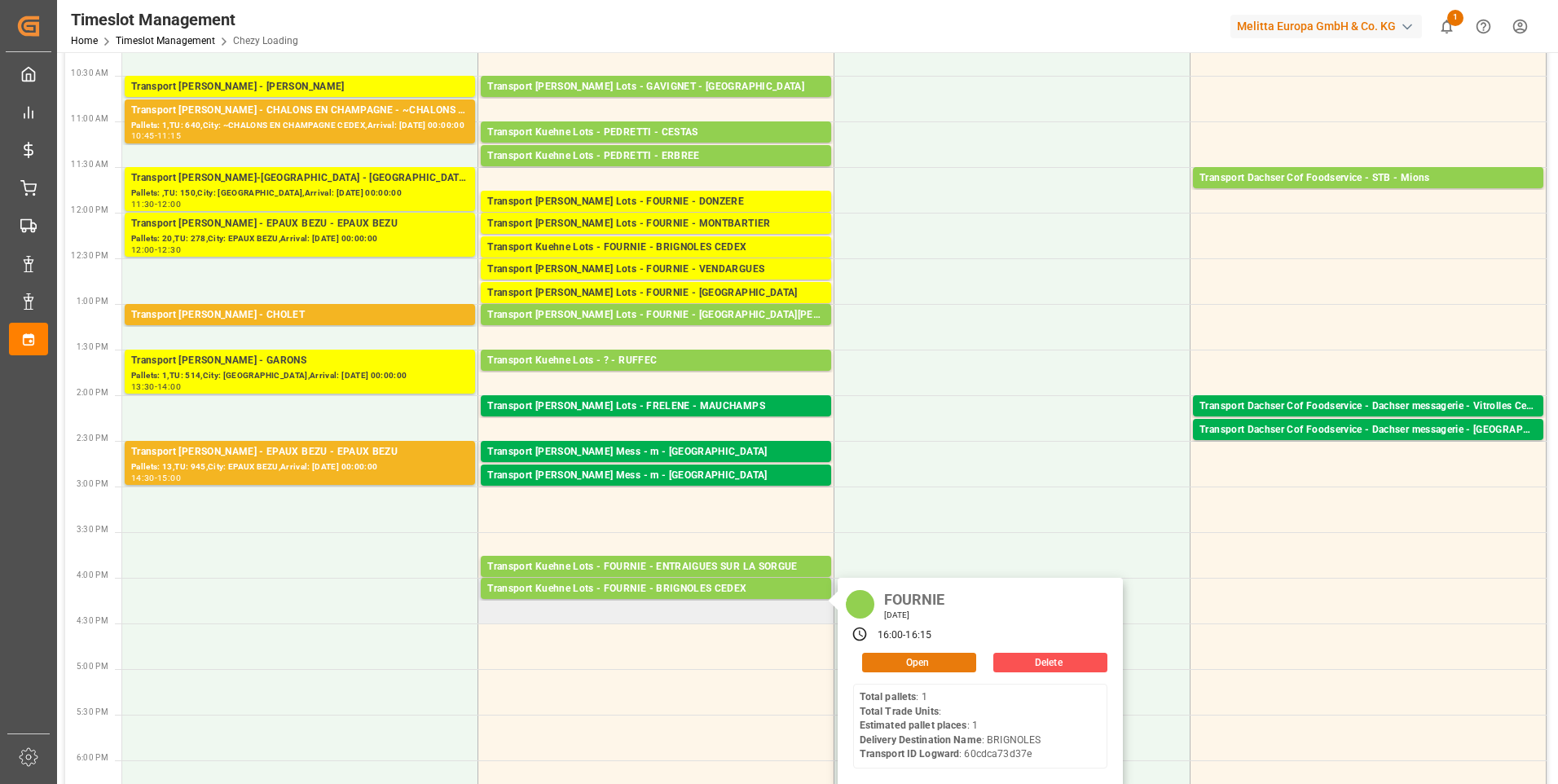
click at [913, 663] on button "Open" at bounding box center [919, 662] width 114 height 19
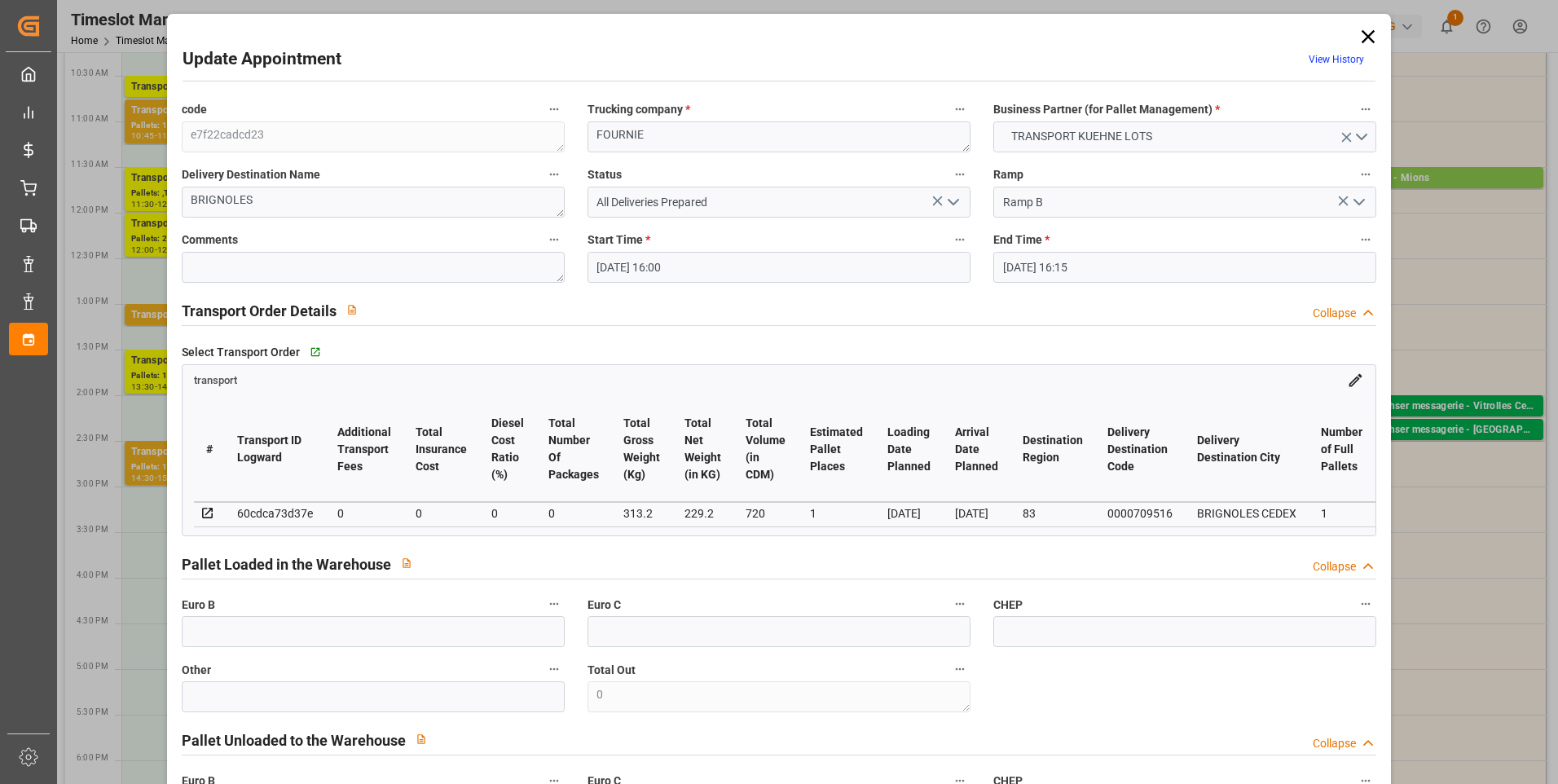
click at [944, 199] on icon "open menu" at bounding box center [954, 202] width 19 height 19
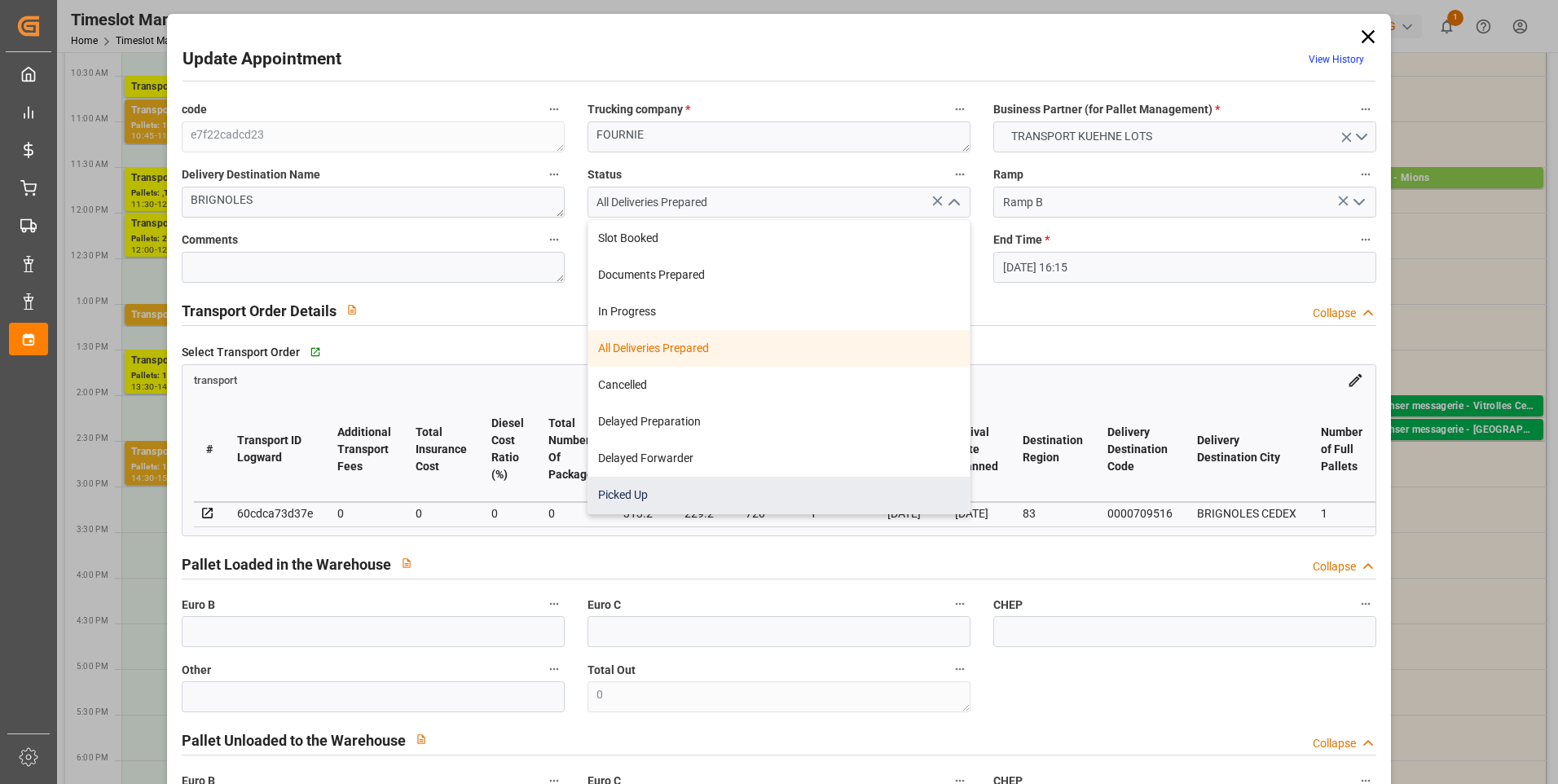
drag, startPoint x: 612, startPoint y: 489, endPoint x: 459, endPoint y: 359, distance: 200.8
click at [613, 489] on div "Picked Up" at bounding box center [779, 495] width 381 height 37
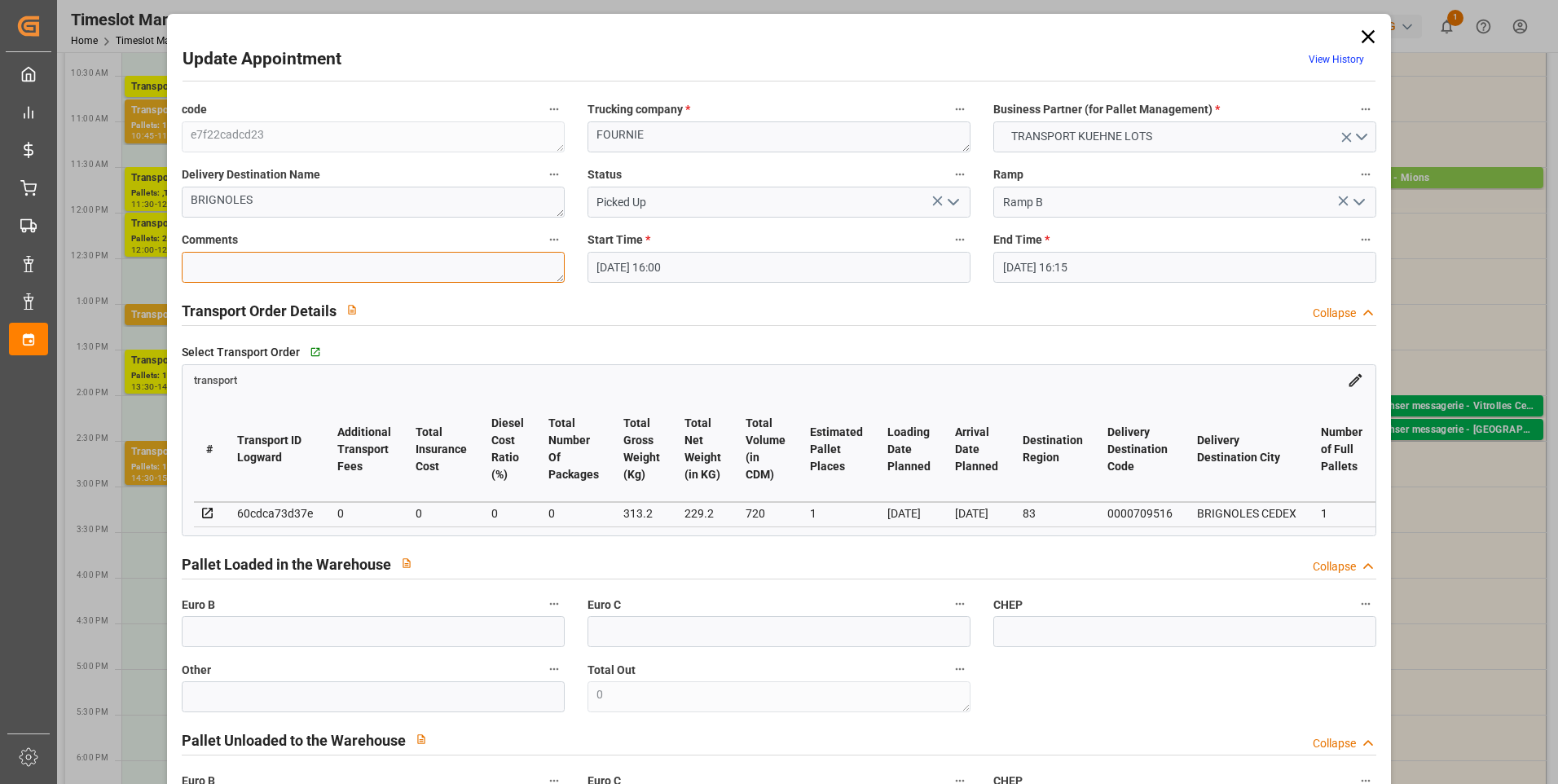
click at [274, 268] on textarea at bounding box center [374, 267] width 383 height 31
click at [299, 636] on input "text" at bounding box center [374, 631] width 383 height 31
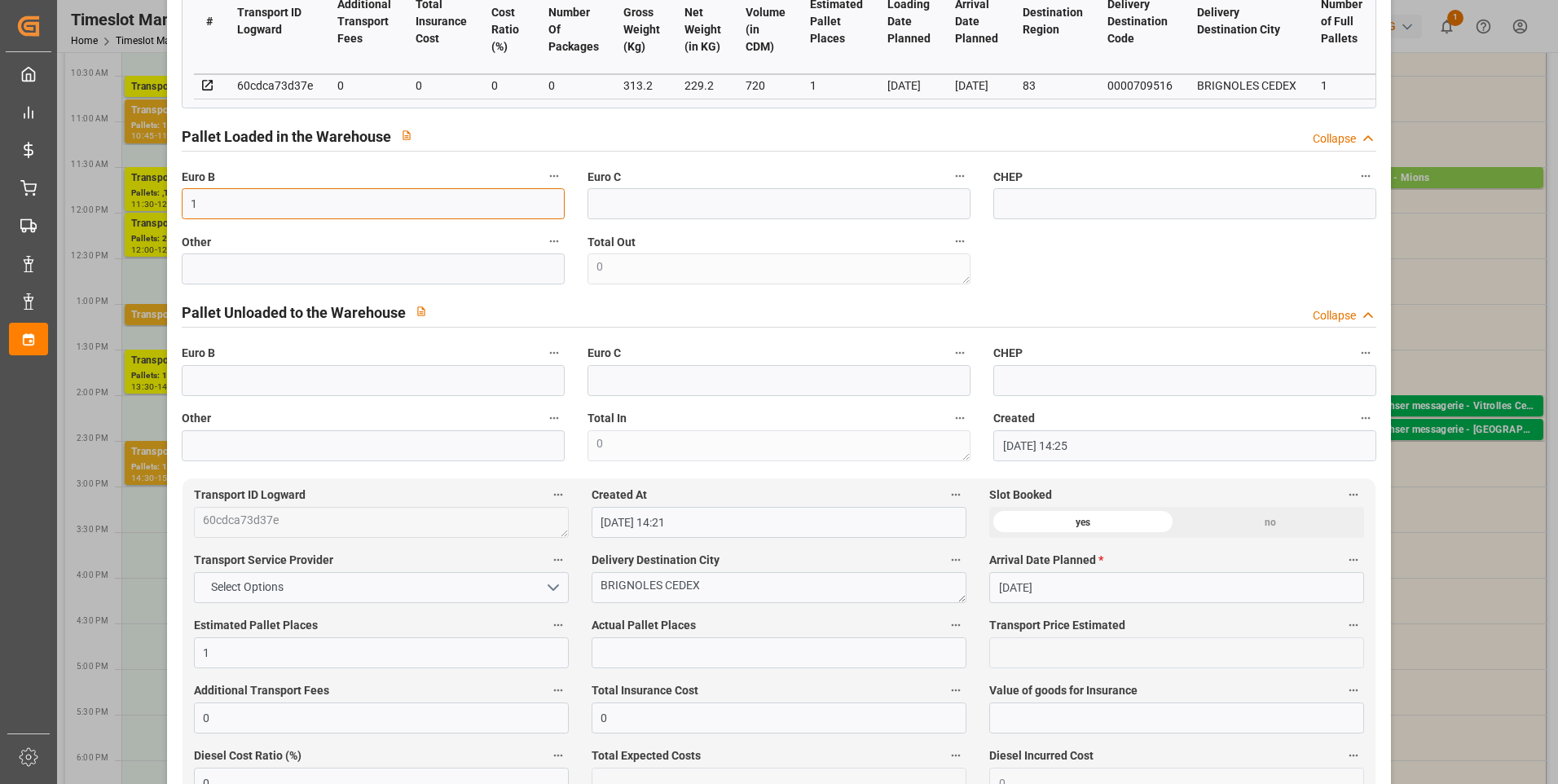
scroll to position [489, 0]
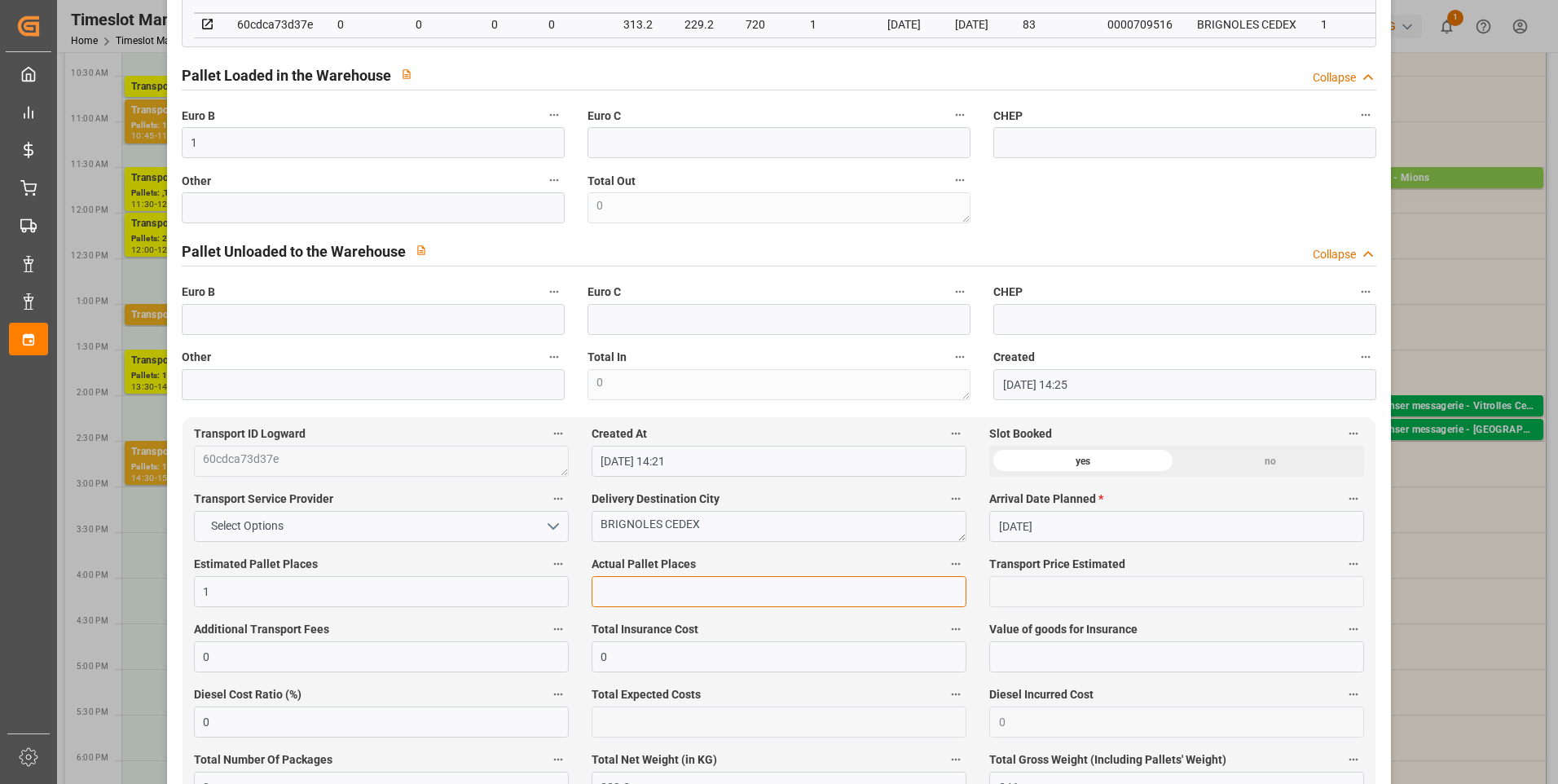
click at [624, 592] on input "text" at bounding box center [779, 591] width 375 height 31
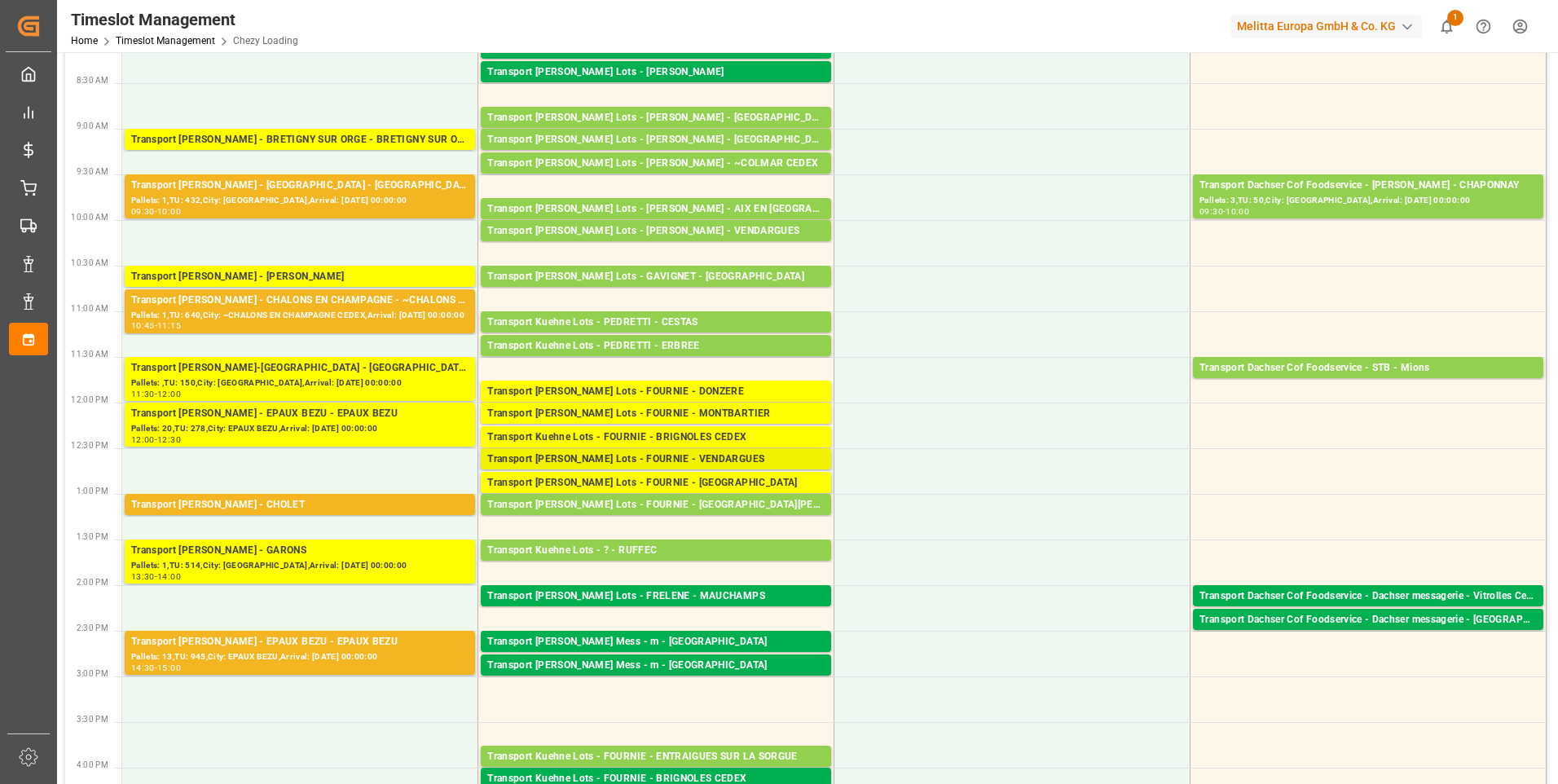
scroll to position [0, 0]
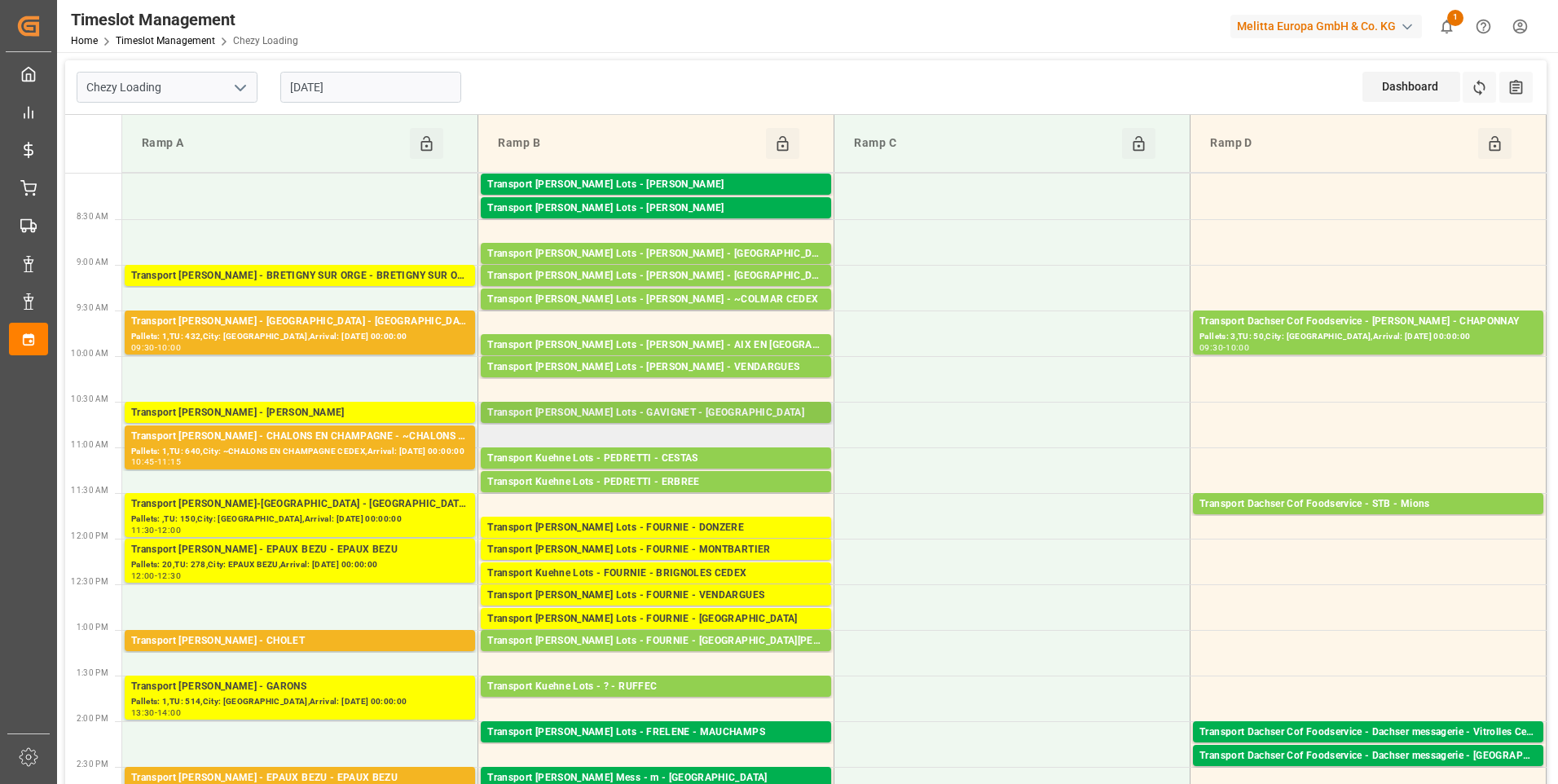
click at [634, 412] on div "Transport [PERSON_NAME] Lots - GAVIGNET - [GEOGRAPHIC_DATA]" at bounding box center [656, 412] width 338 height 17
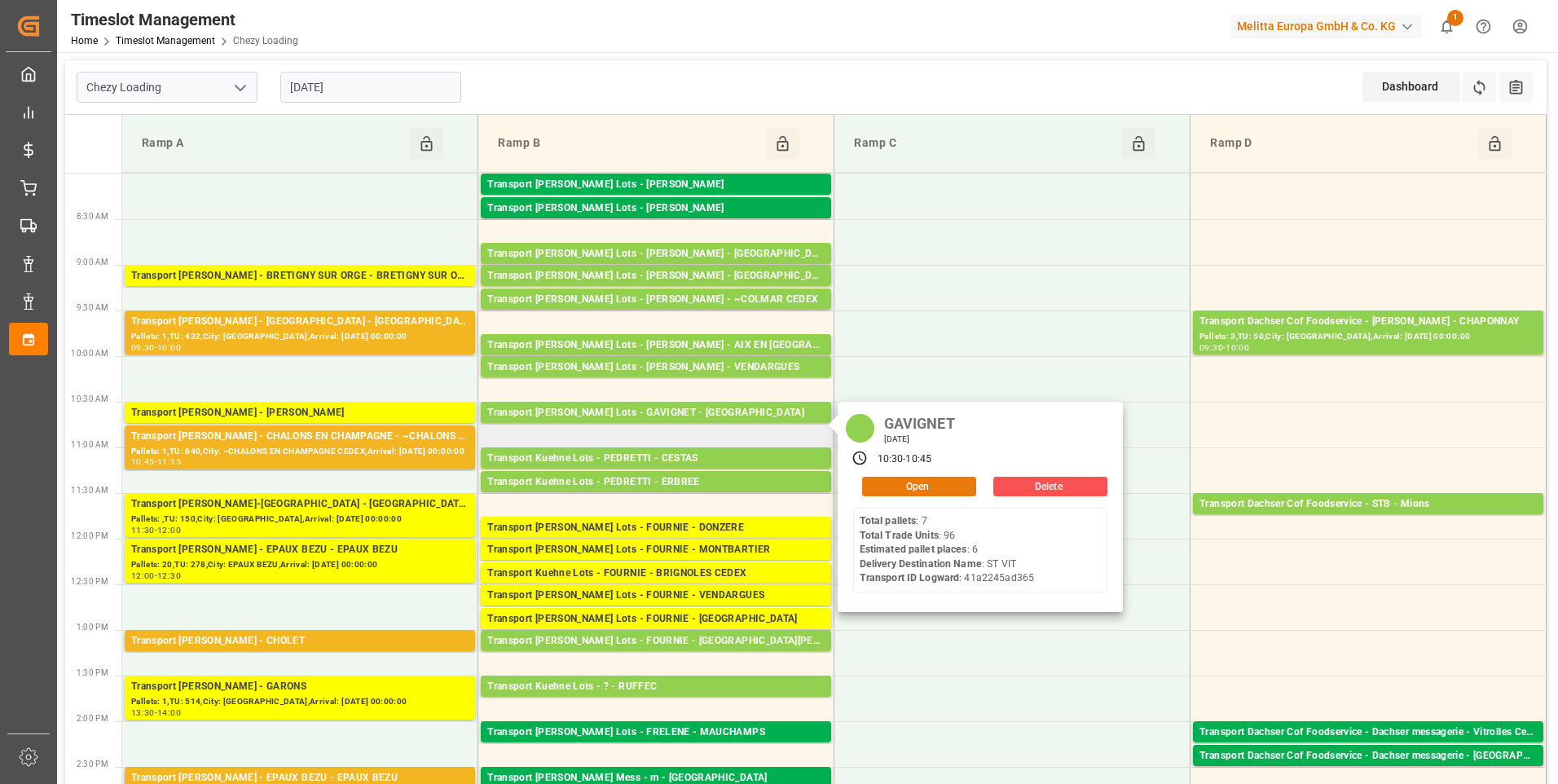
click at [903, 477] on button "Open" at bounding box center [919, 486] width 114 height 19
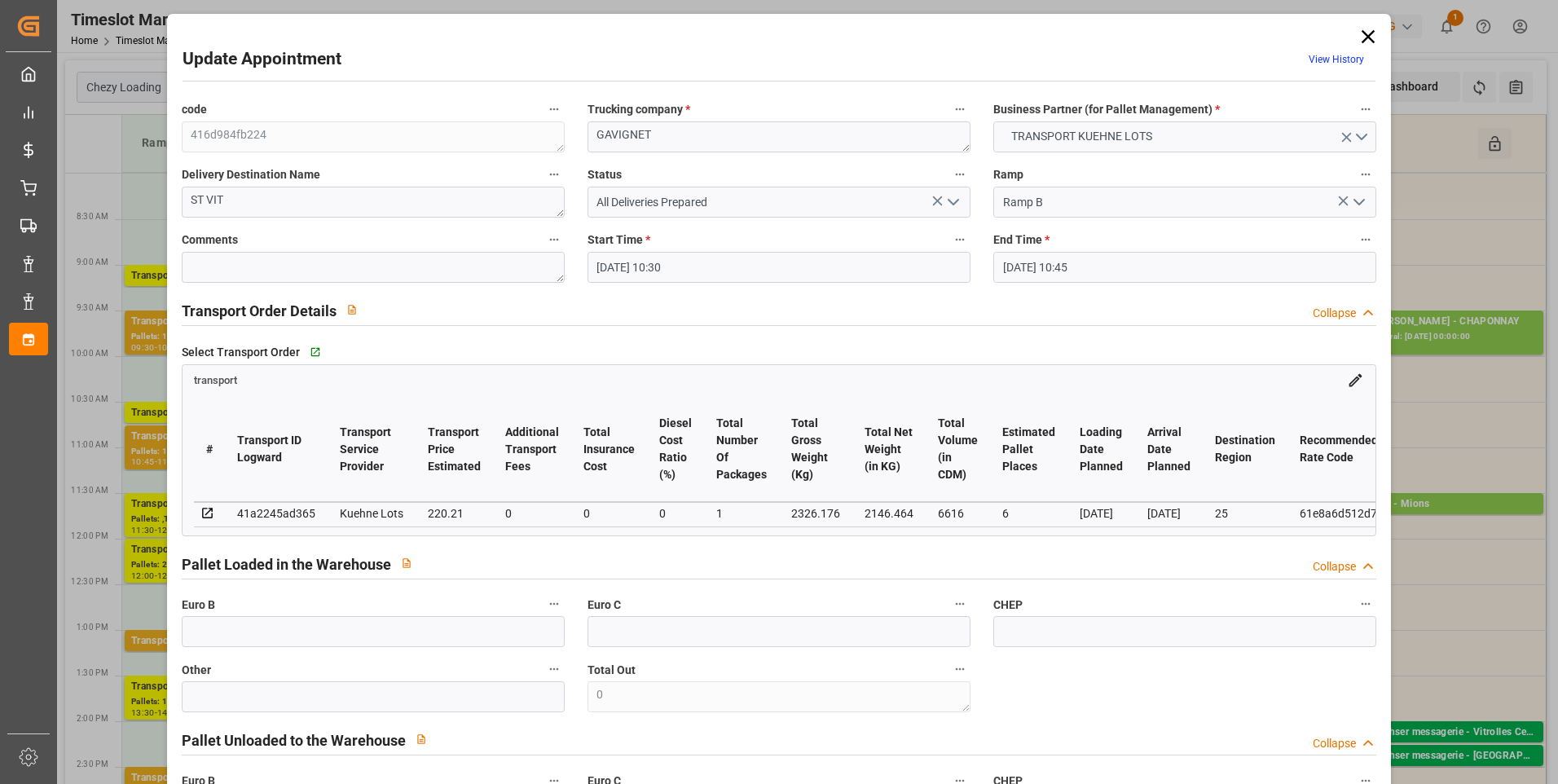
click at [1365, 33] on icon at bounding box center [1367, 36] width 22 height 22
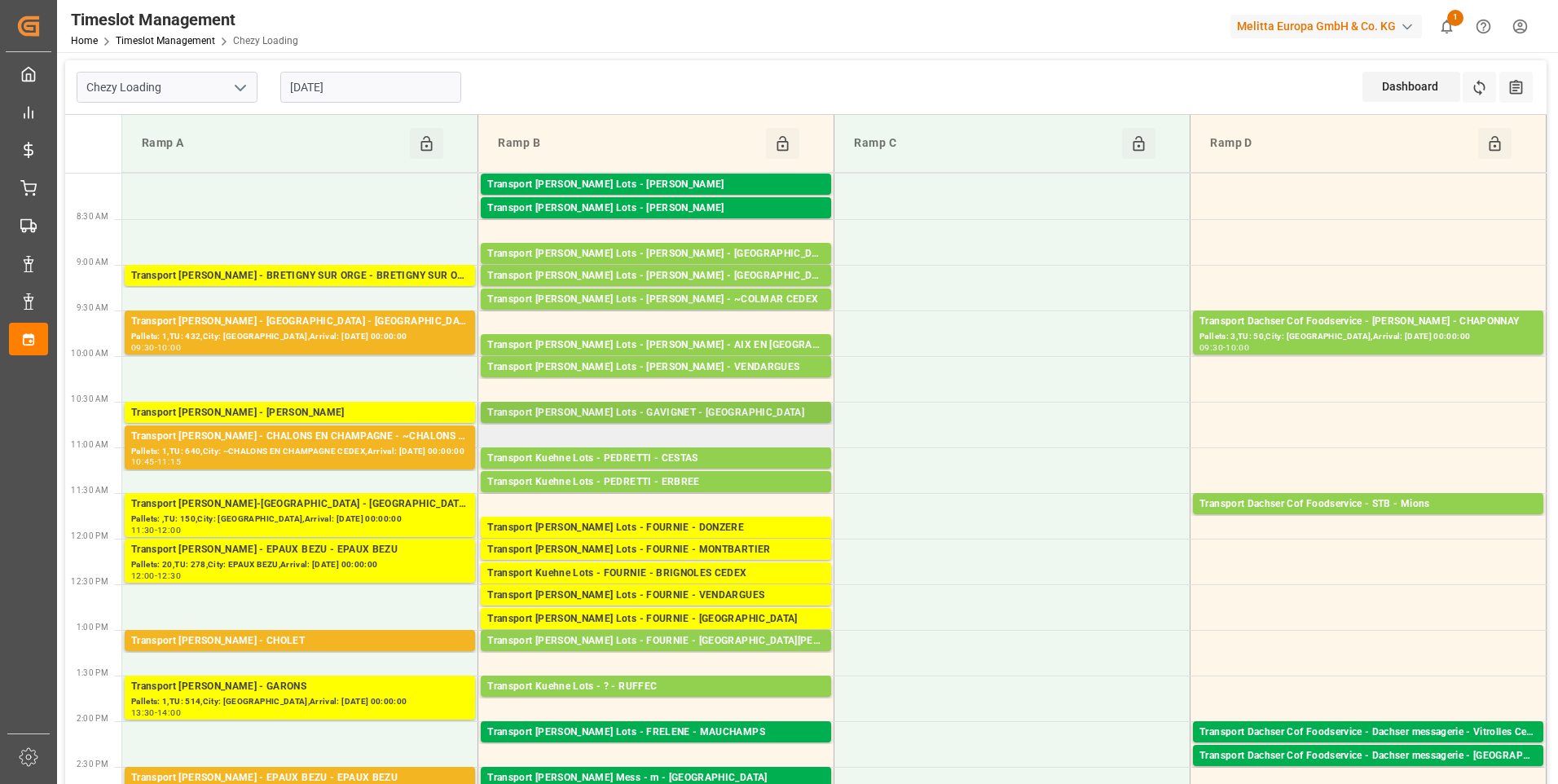
click at [639, 407] on div "Transport [PERSON_NAME] Lots - GAVIGNET - [GEOGRAPHIC_DATA]" at bounding box center [656, 412] width 338 height 17
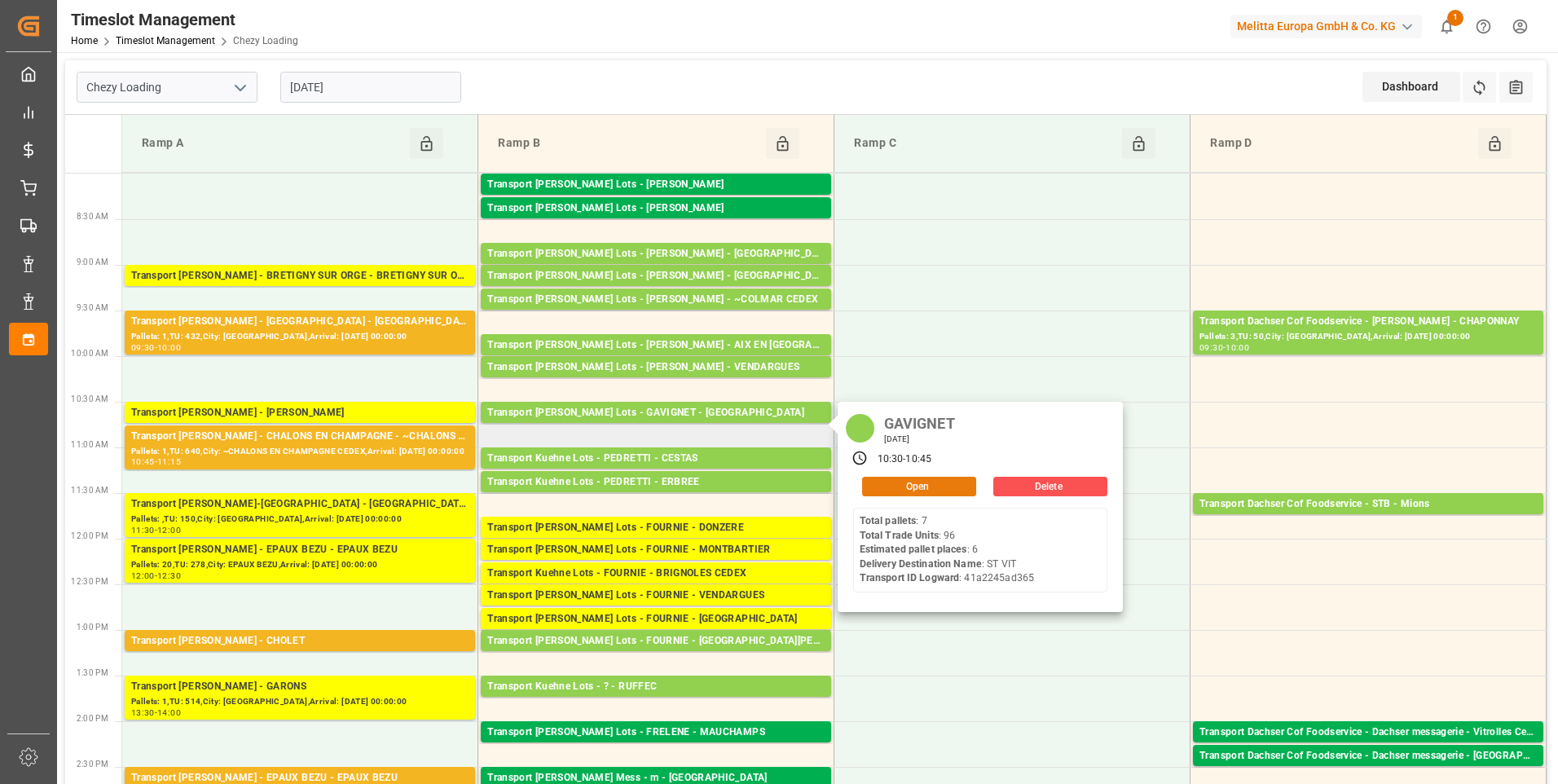
click at [938, 483] on button "Open" at bounding box center [919, 486] width 114 height 19
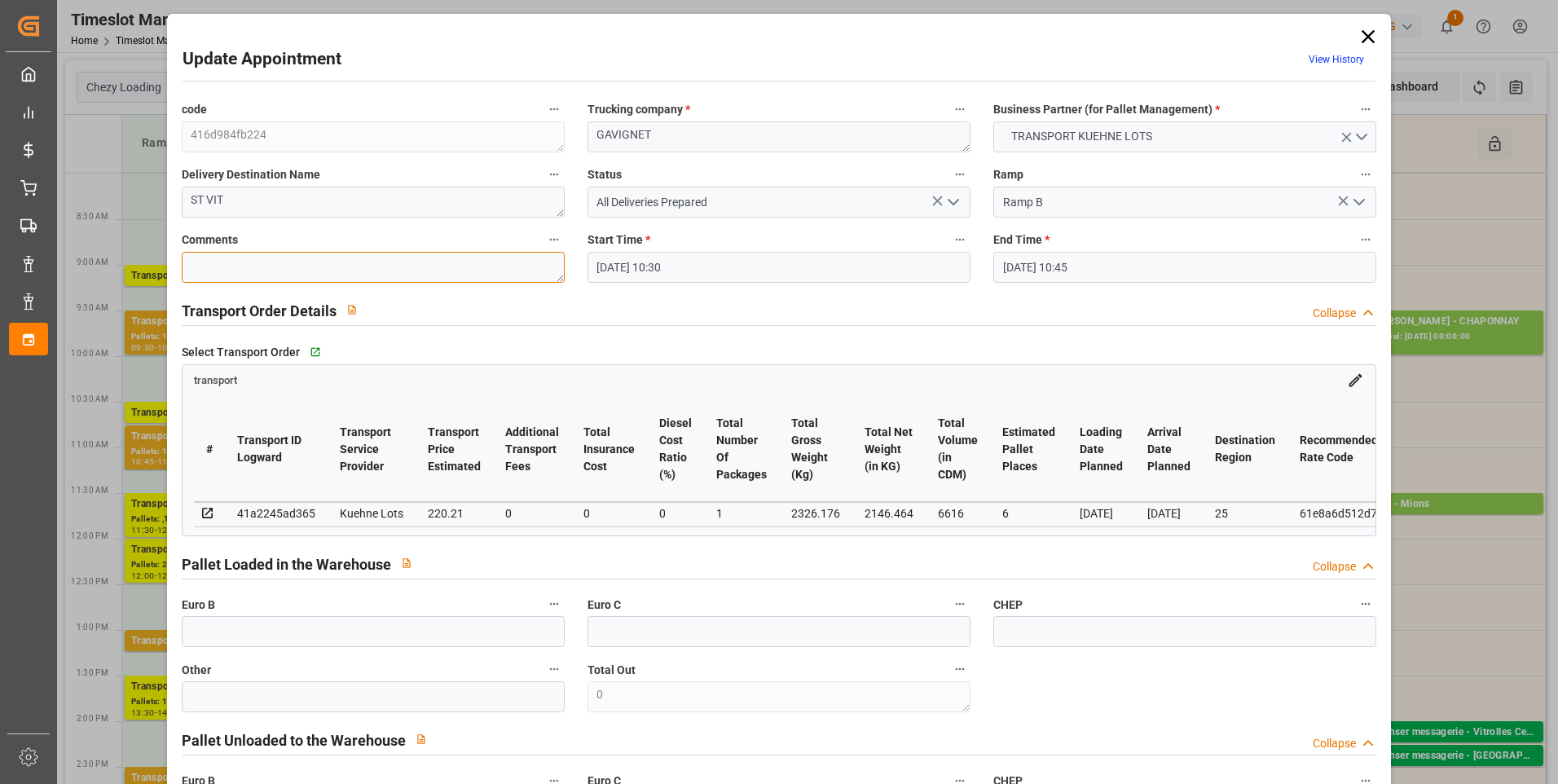
click at [201, 264] on textarea at bounding box center [374, 267] width 383 height 31
click at [349, 647] on input "text" at bounding box center [374, 631] width 383 height 31
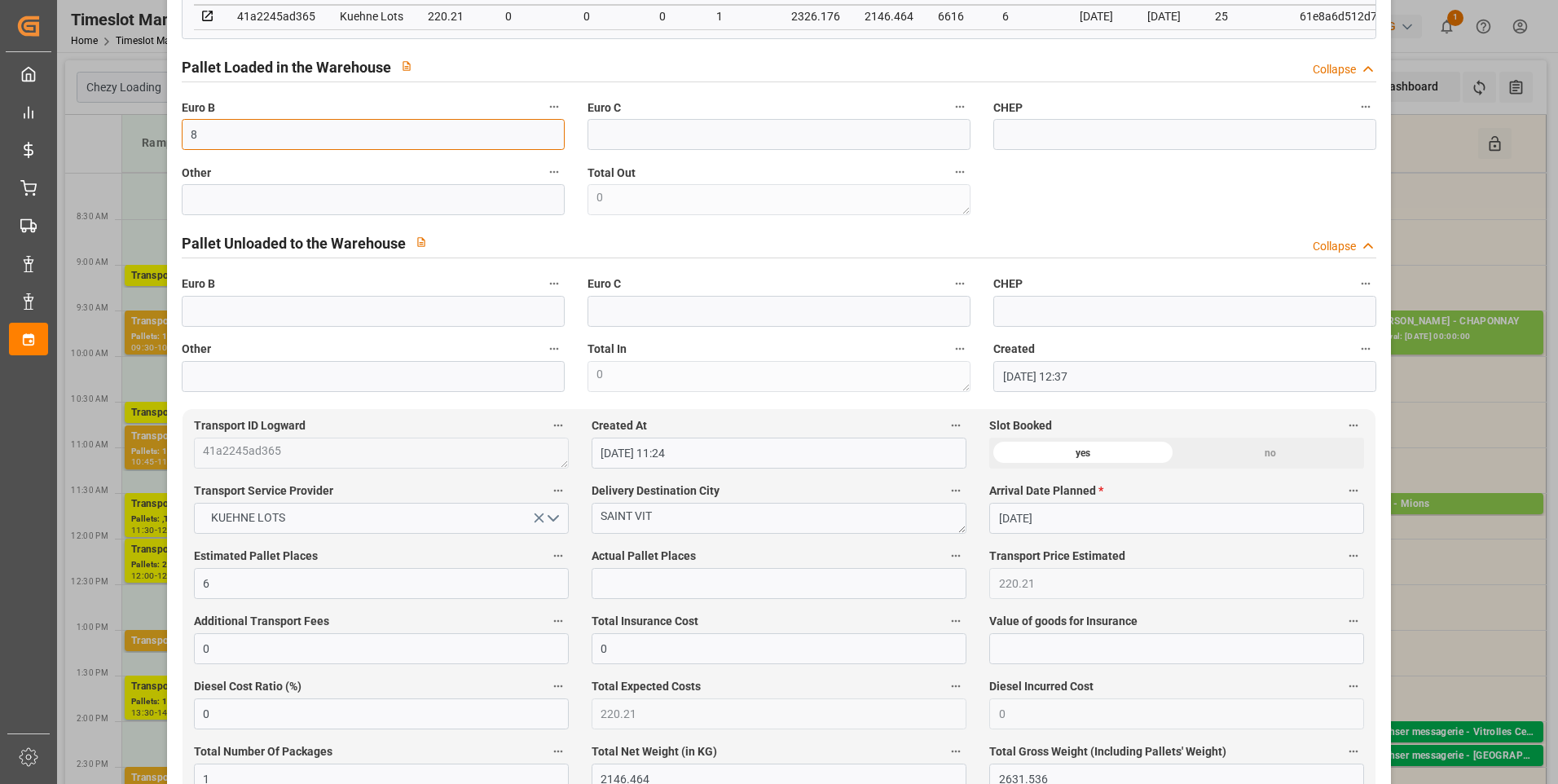
scroll to position [652, 0]
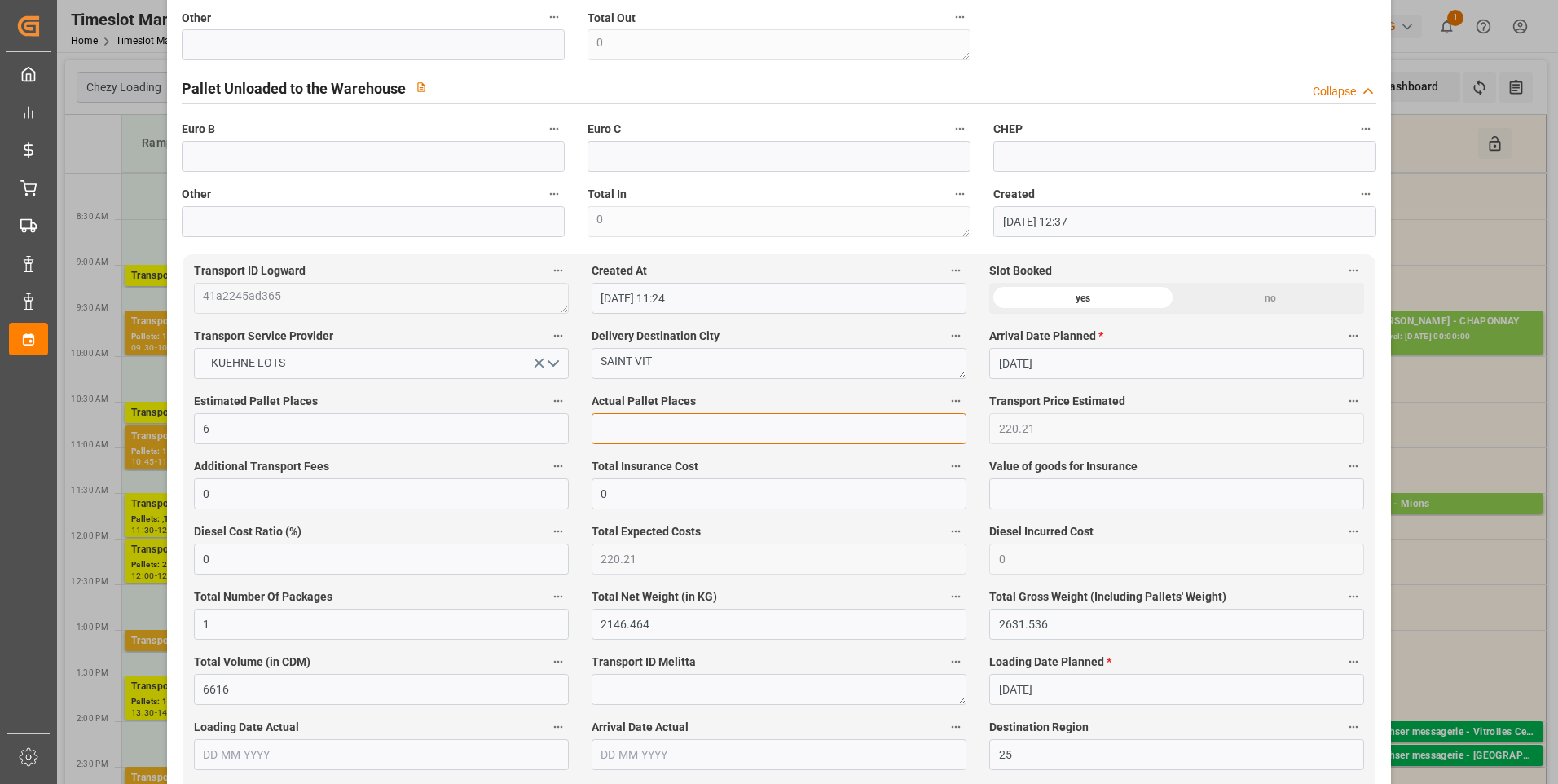
click at [639, 442] on input "text" at bounding box center [779, 429] width 375 height 31
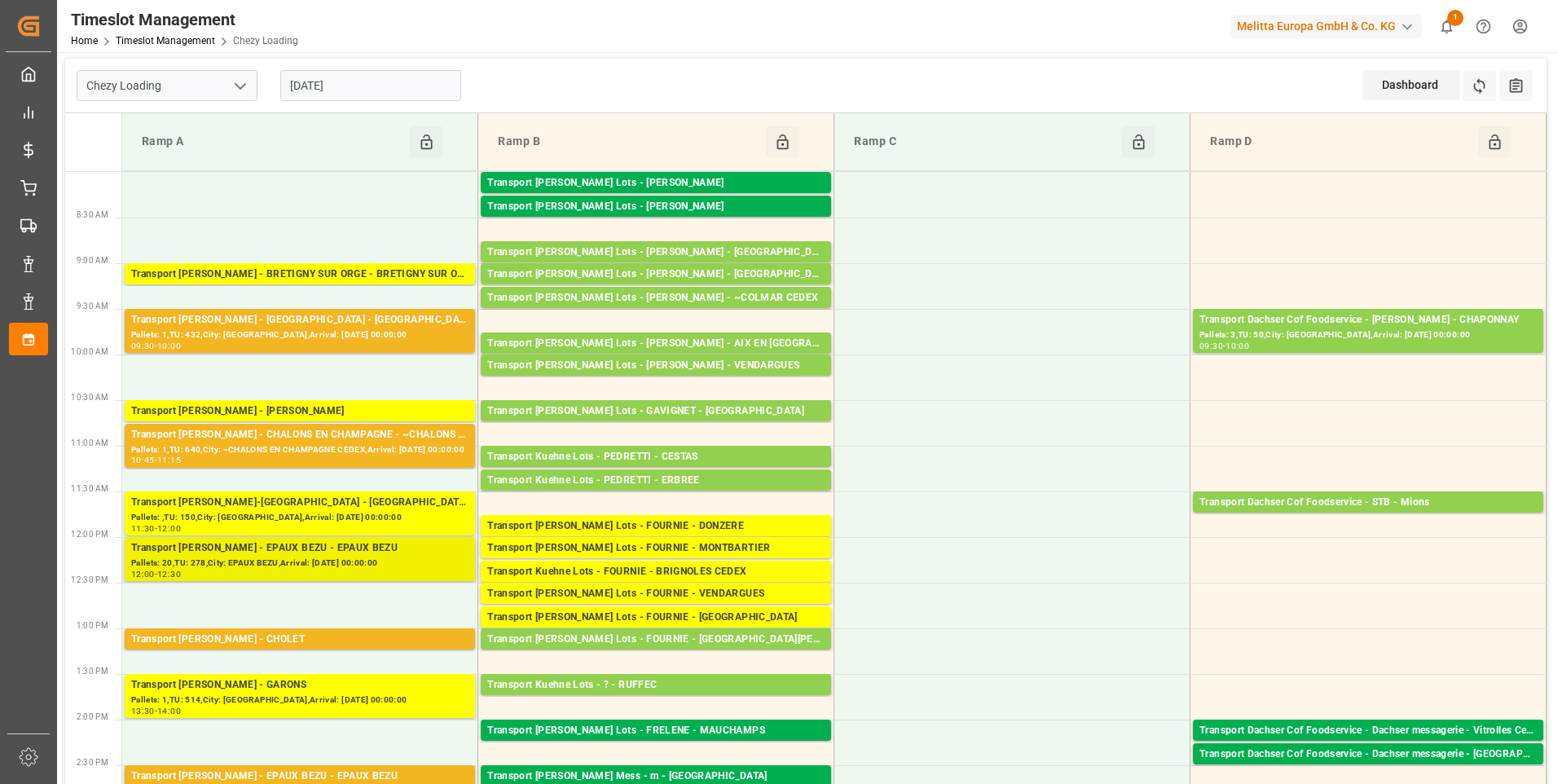
scroll to position [0, 0]
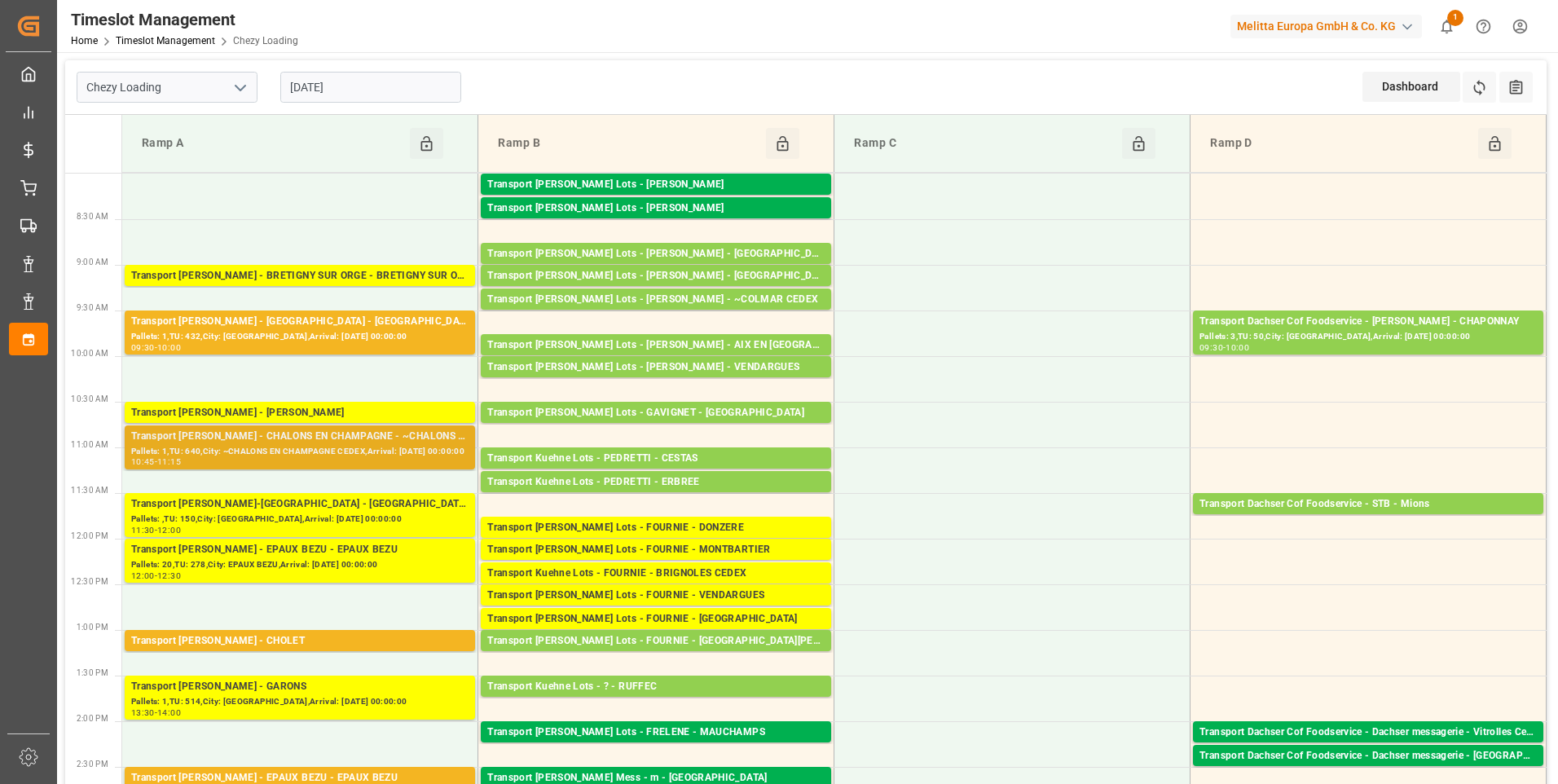
click at [342, 430] on div "Transport [PERSON_NAME] - CHALONS EN CHAMPAGNE - ~CHALONS EN CHAMPAGNE CEDEX" at bounding box center [300, 437] width 338 height 17
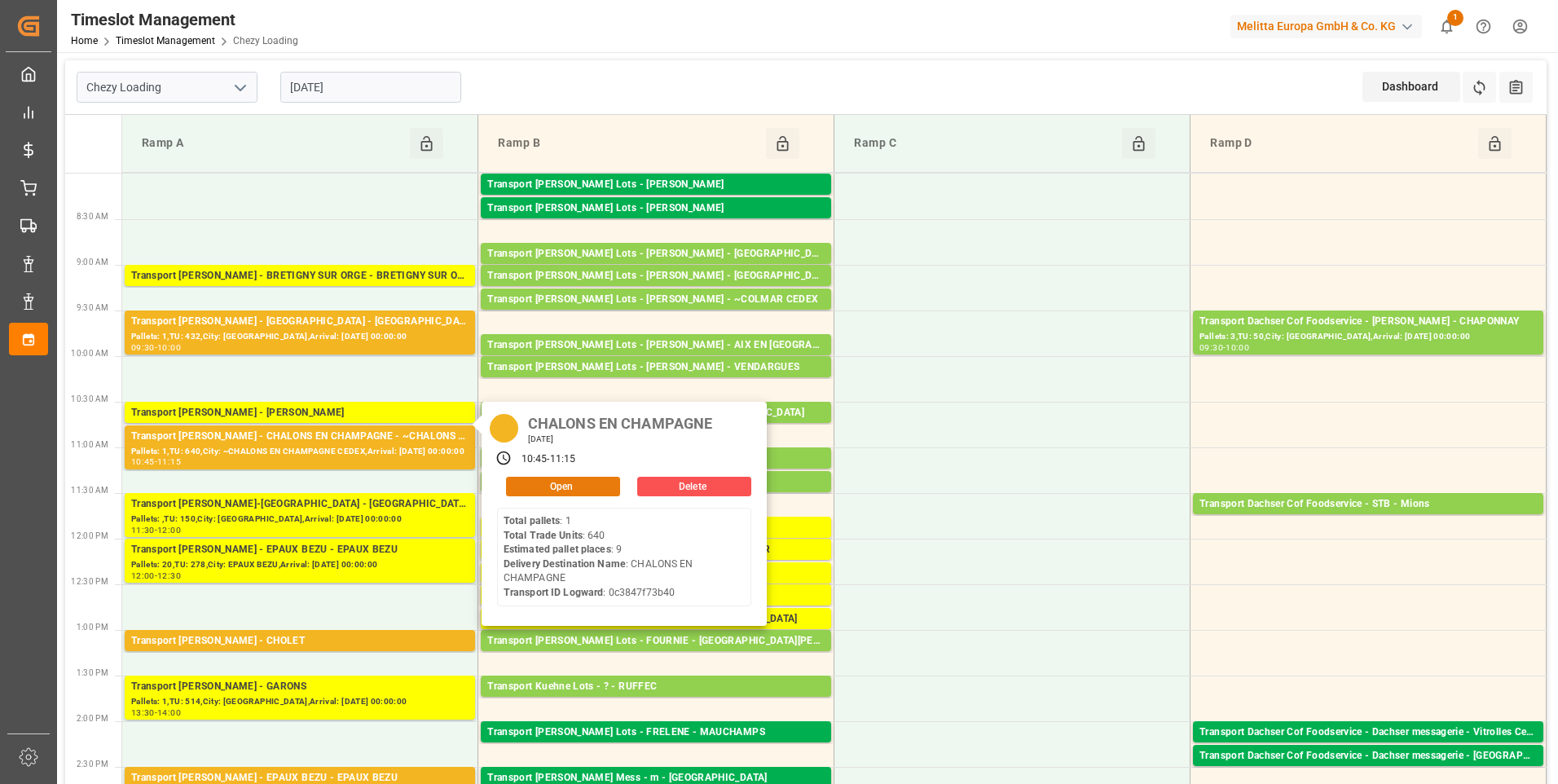
click at [558, 484] on button "Open" at bounding box center [562, 486] width 114 height 19
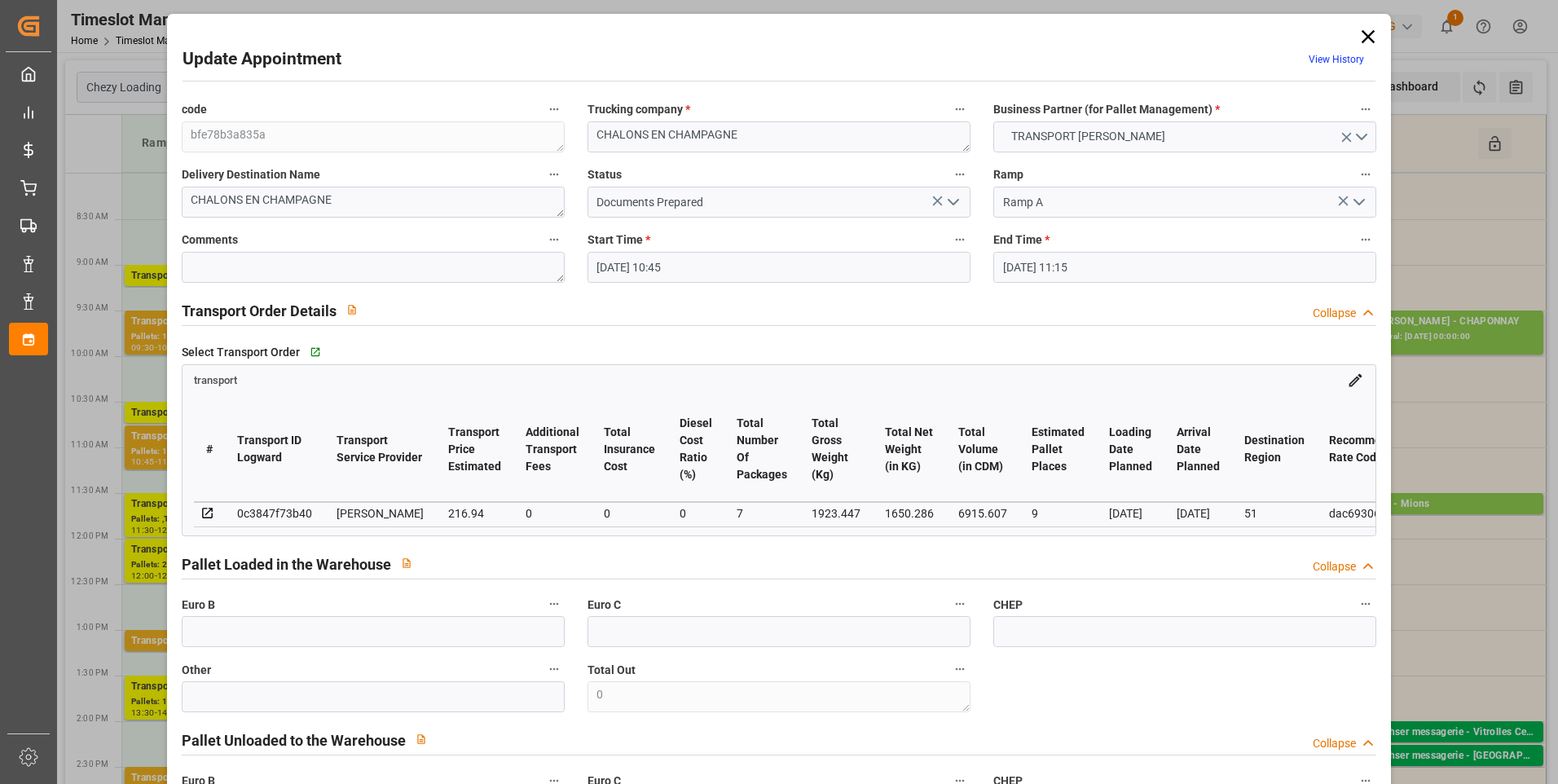
click at [951, 205] on icon "open menu" at bounding box center [954, 202] width 19 height 19
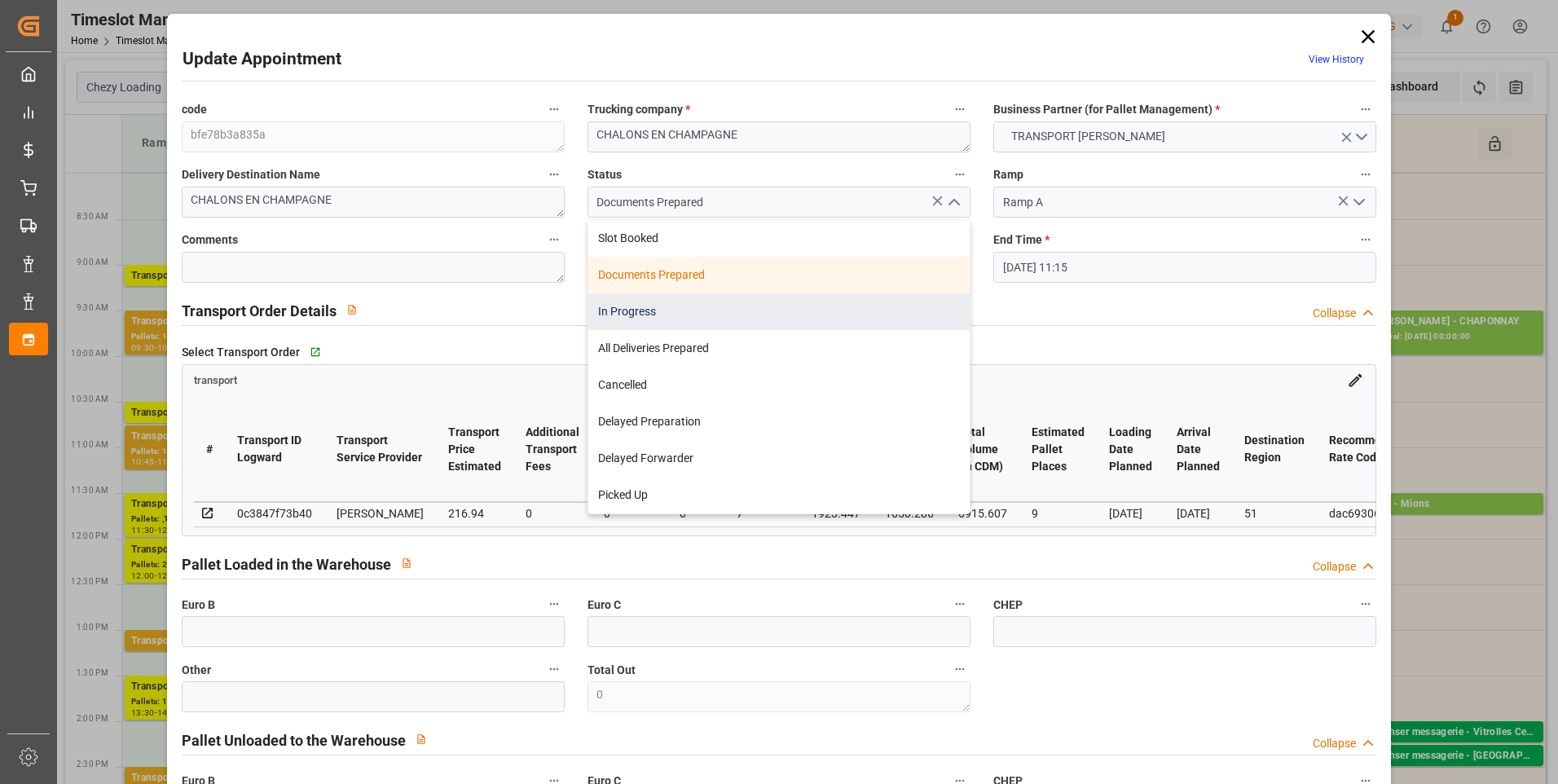
click at [602, 311] on div "In Progress" at bounding box center [779, 312] width 381 height 37
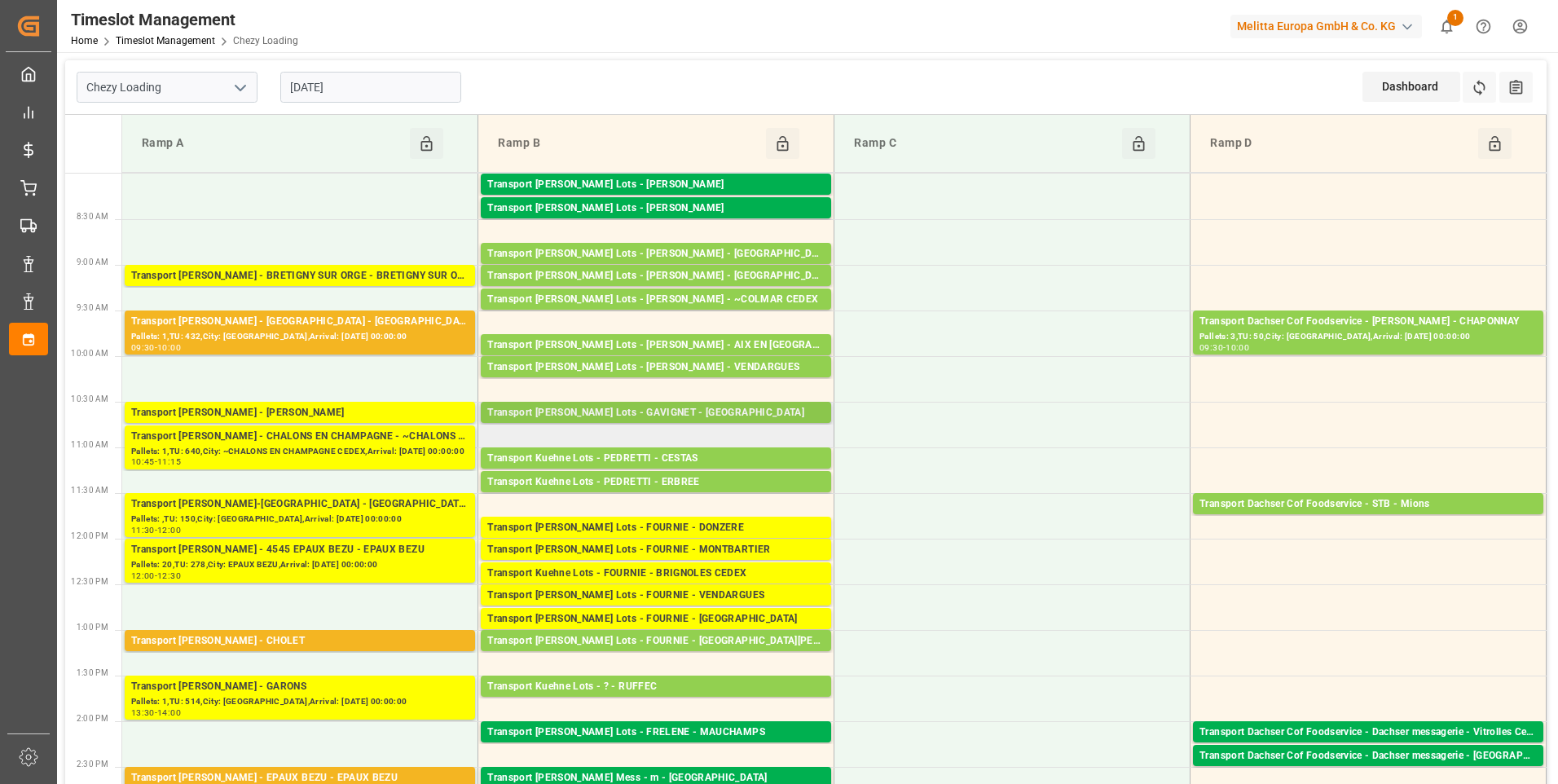
click at [615, 408] on div "Transport [PERSON_NAME] Lots - GAVIGNET - [GEOGRAPHIC_DATA]" at bounding box center [656, 412] width 338 height 17
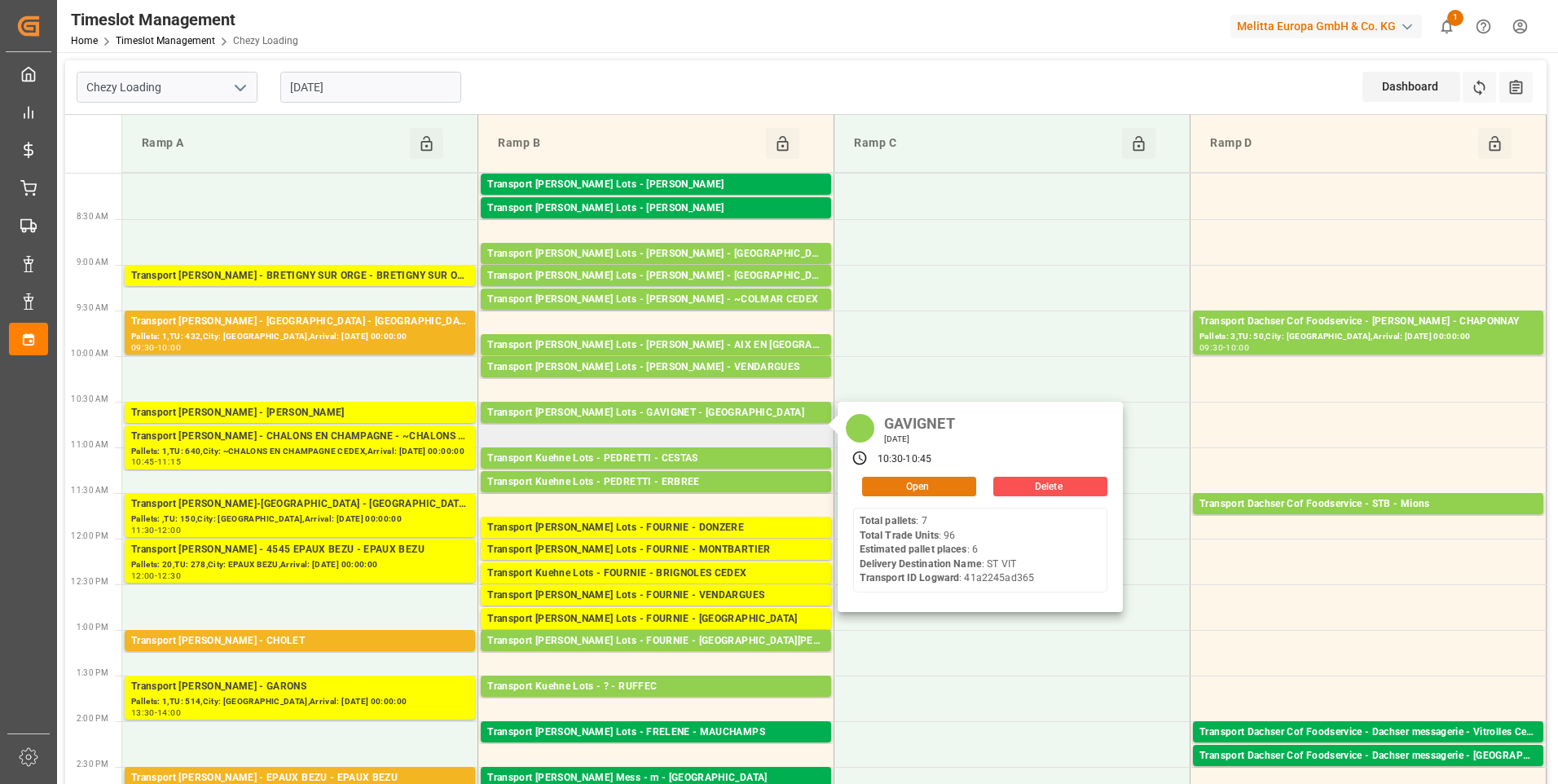
click at [888, 491] on button "Open" at bounding box center [919, 486] width 114 height 19
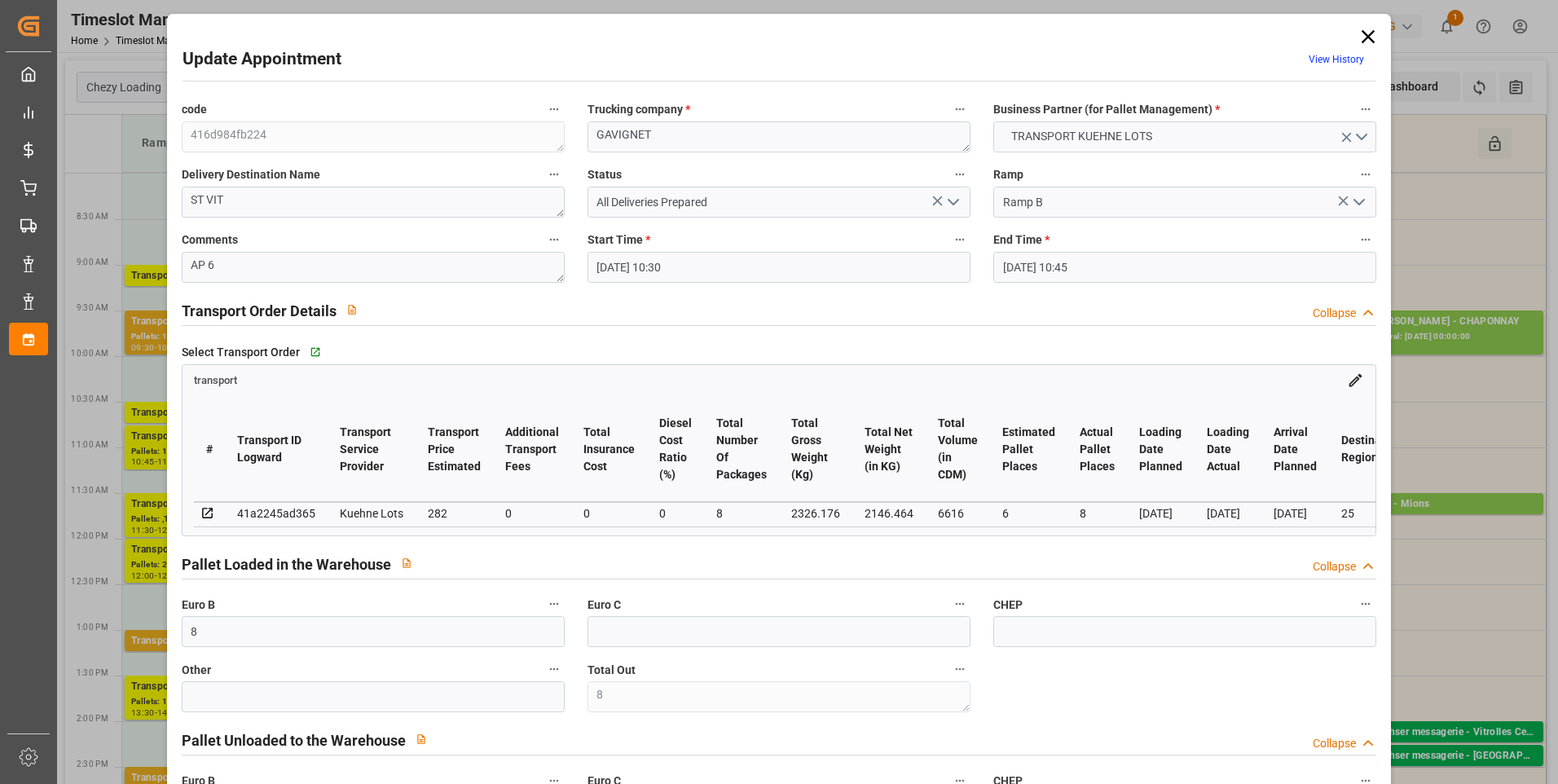
click at [952, 196] on icon "open menu" at bounding box center [954, 202] width 19 height 19
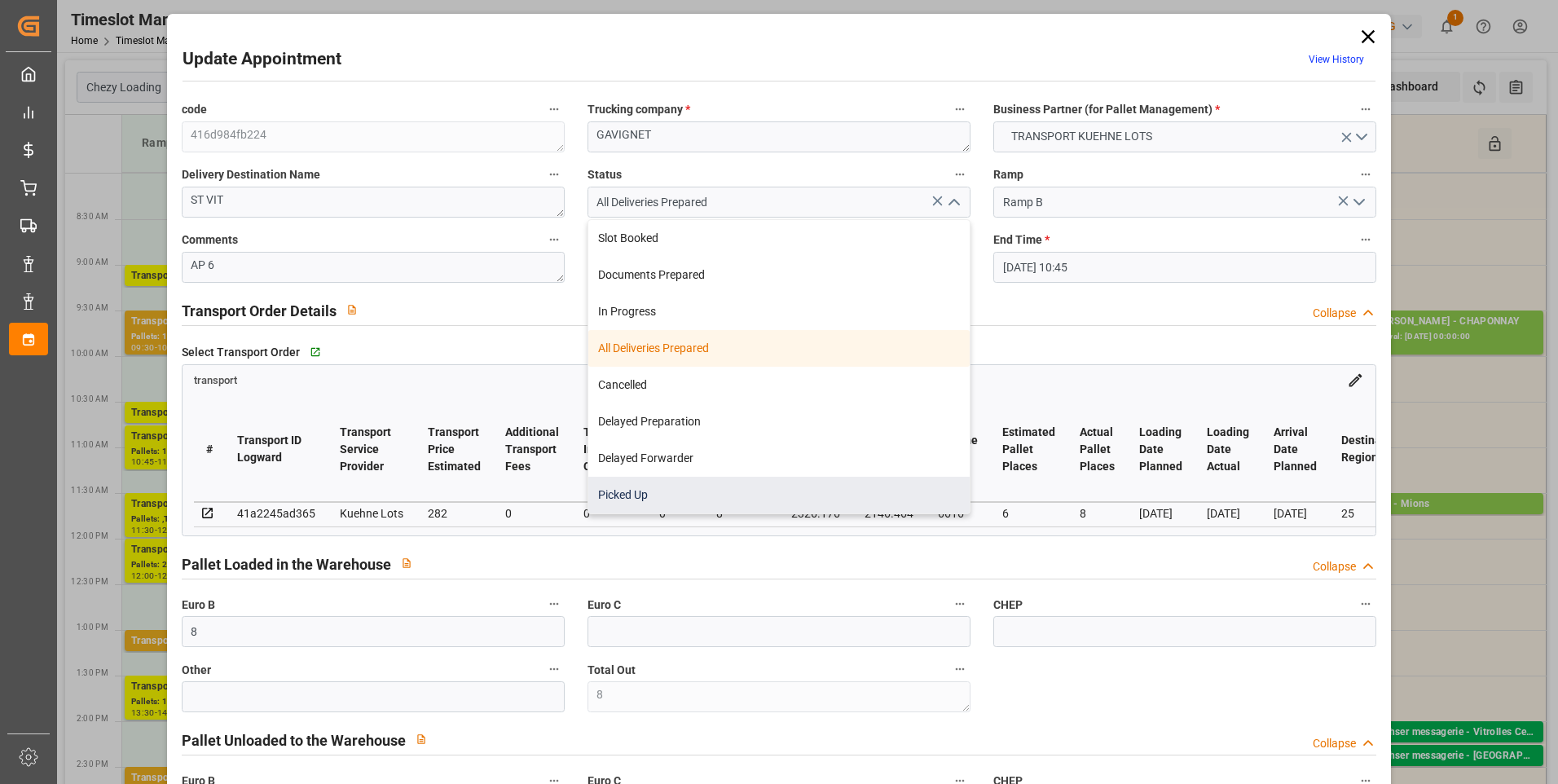
click at [646, 489] on div "Picked Up" at bounding box center [779, 495] width 381 height 37
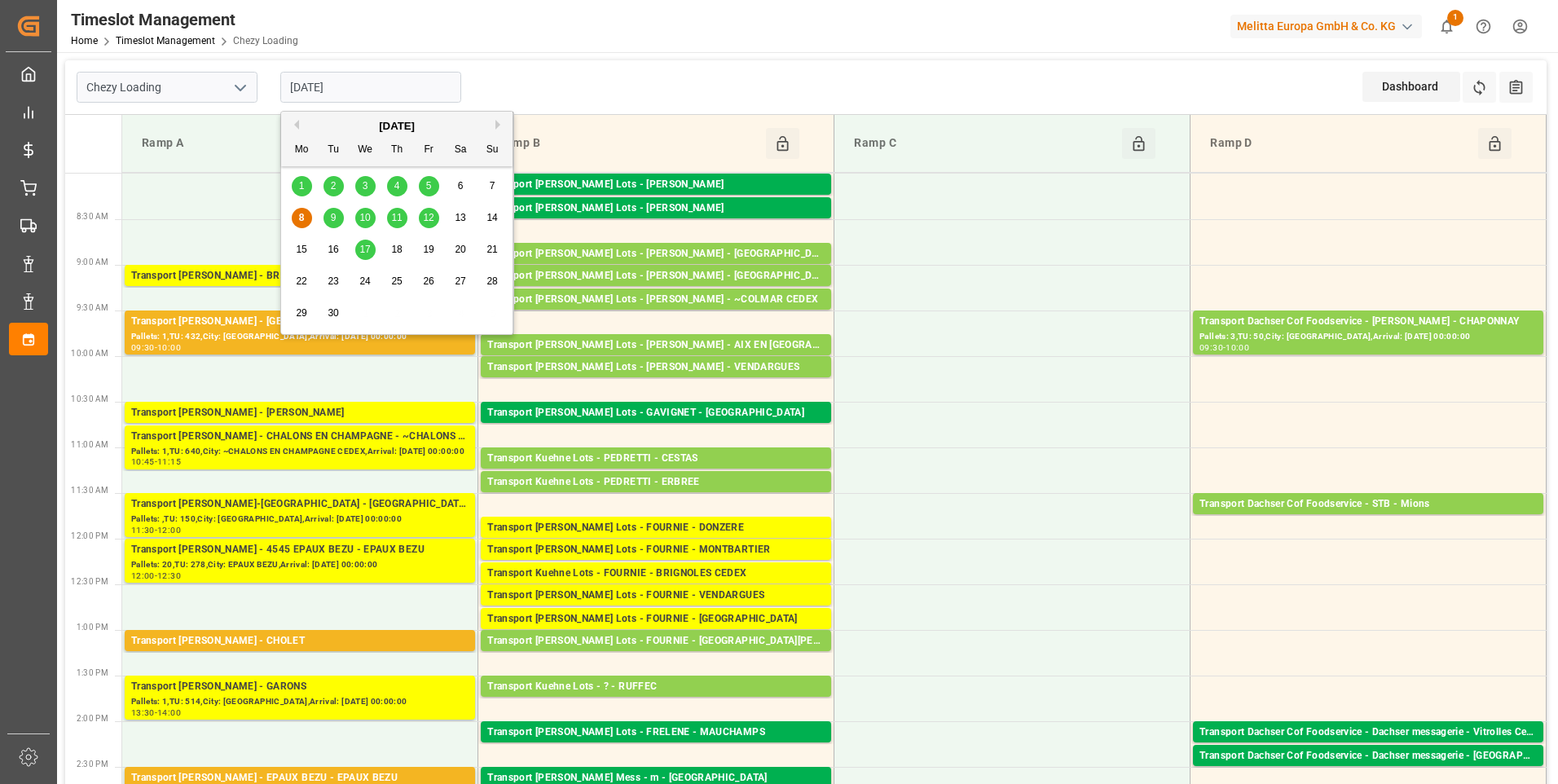
click at [363, 78] on input "[DATE]" at bounding box center [371, 88] width 181 height 31
click at [335, 214] on span "9" at bounding box center [334, 218] width 6 height 12
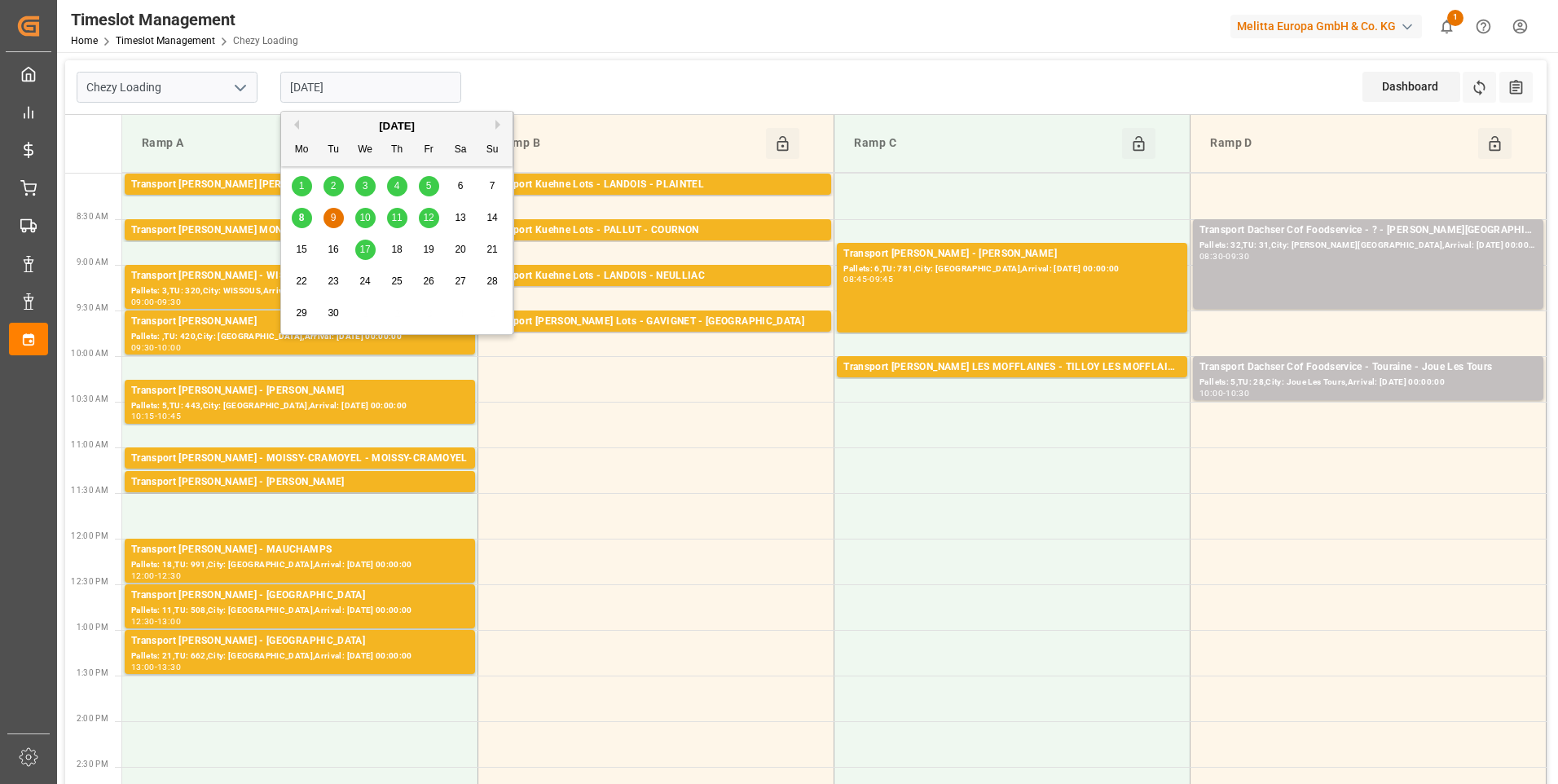
click at [374, 88] on input "[DATE]" at bounding box center [371, 88] width 181 height 31
click at [303, 218] on span "8" at bounding box center [302, 218] width 6 height 12
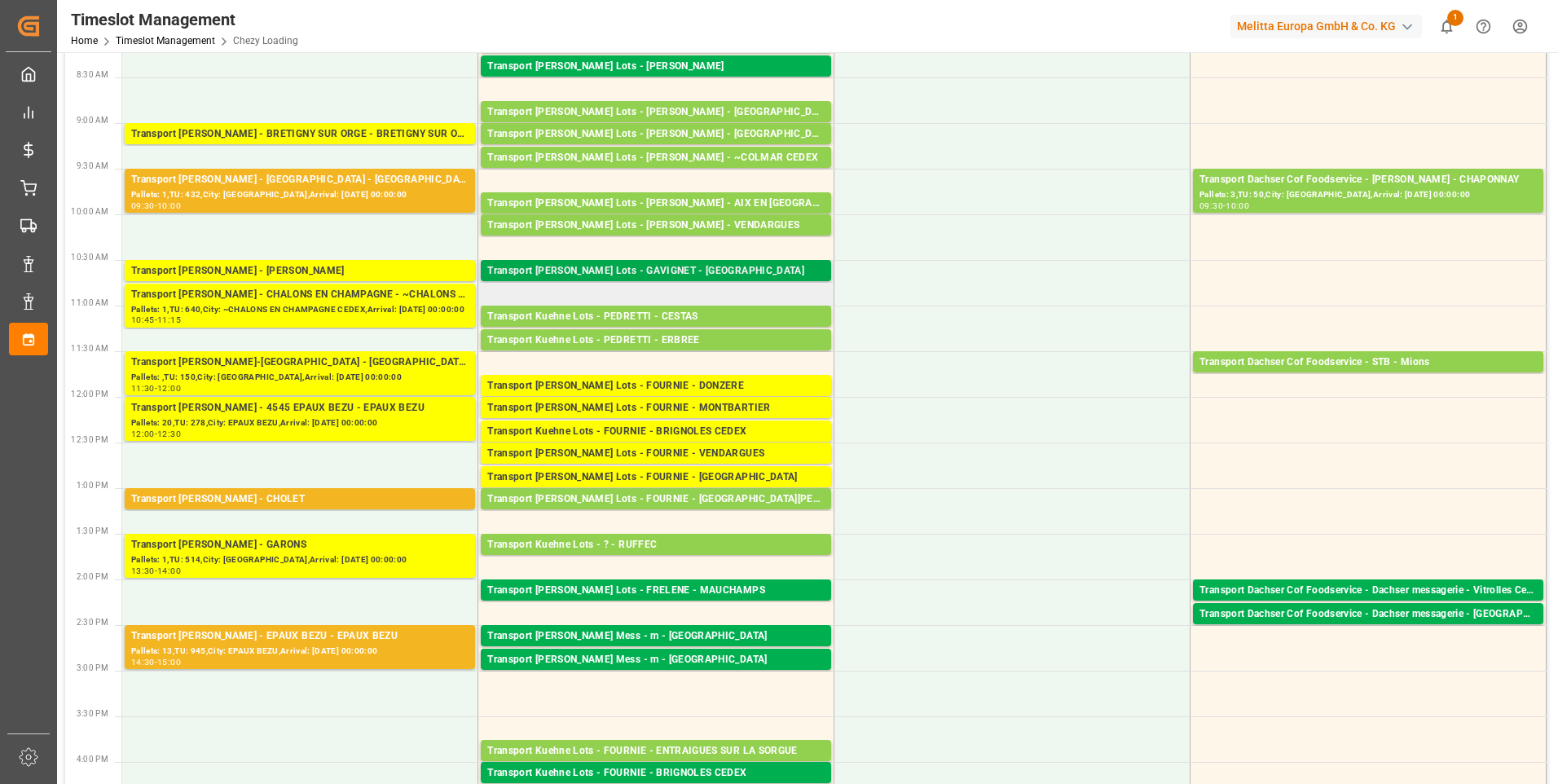
scroll to position [163, 0]
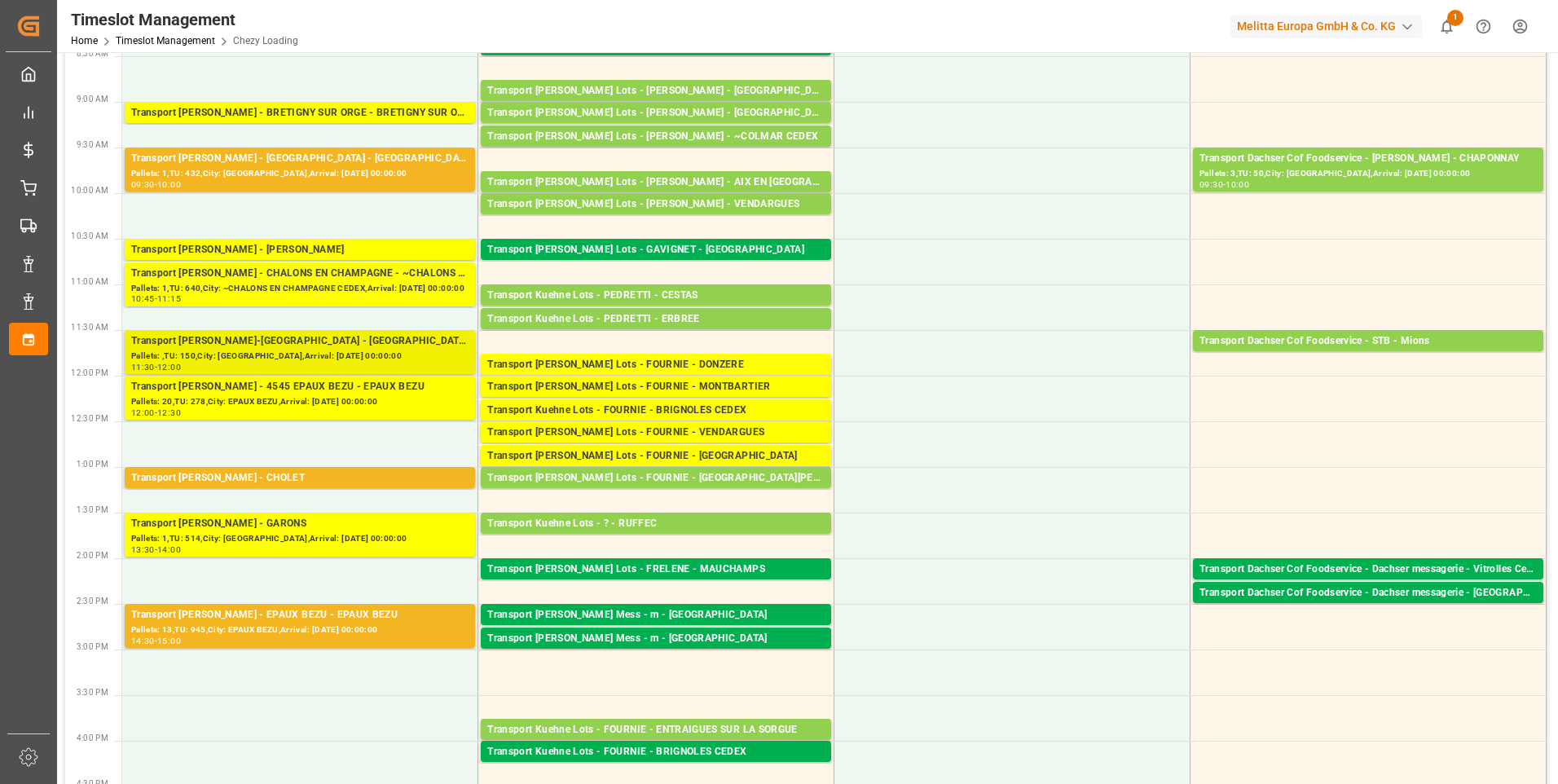
click at [272, 339] on div "Transport Delisle - VILLETTE-DANTHON - VILLETTE-DANTHON" at bounding box center [300, 341] width 338 height 17
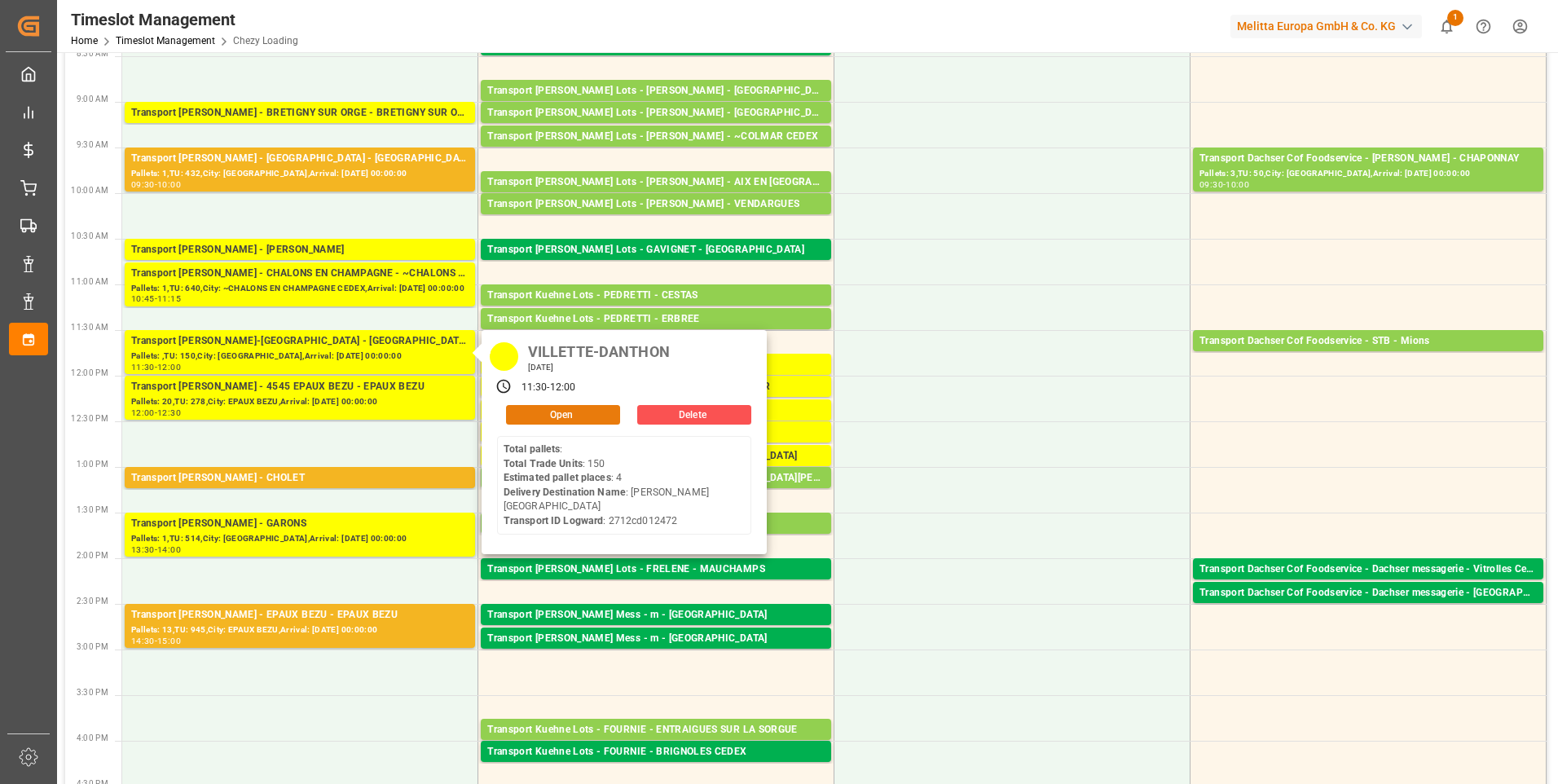
click at [536, 409] on button "Open" at bounding box center [562, 414] width 114 height 19
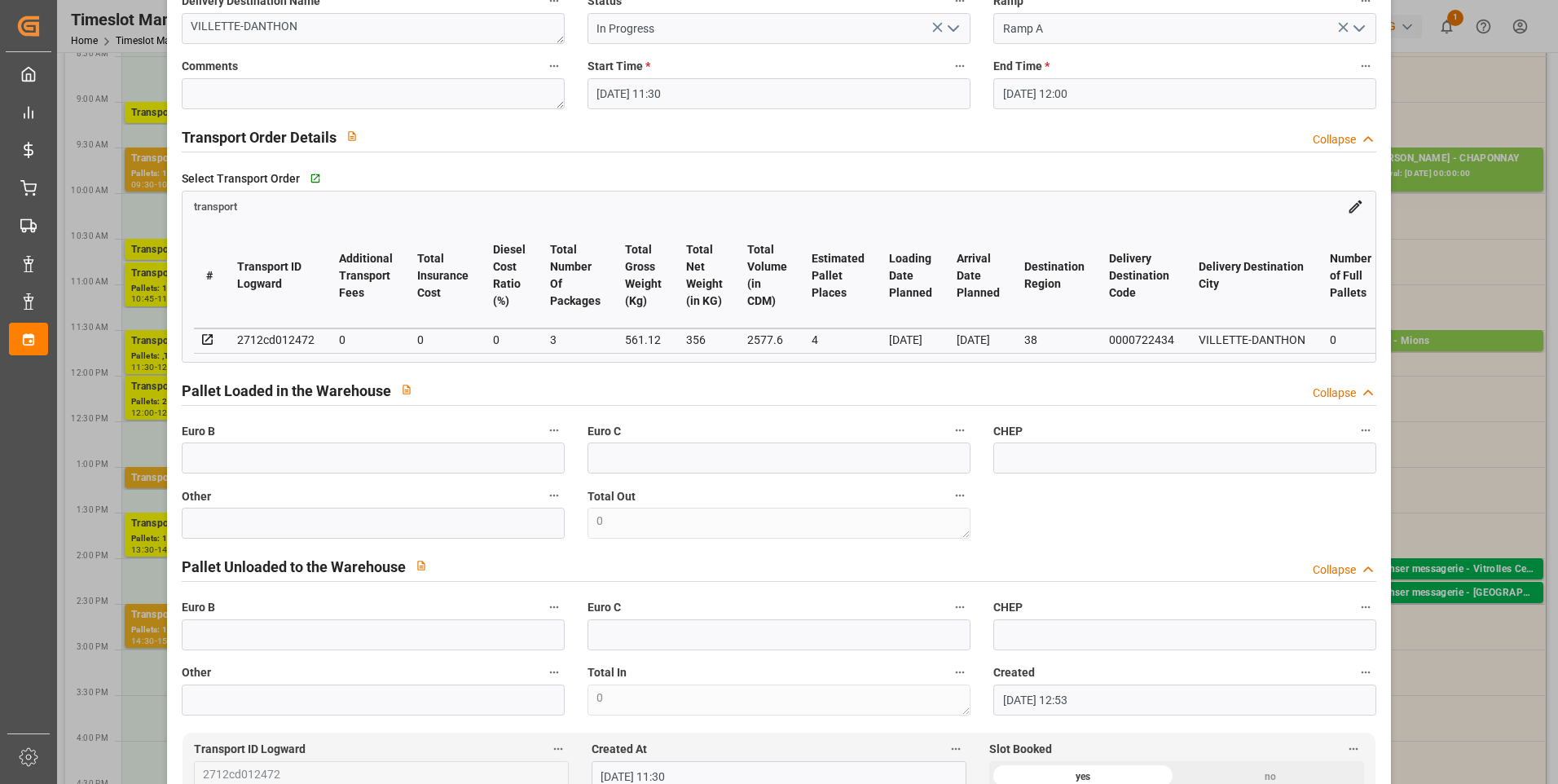
scroll to position [0, 0]
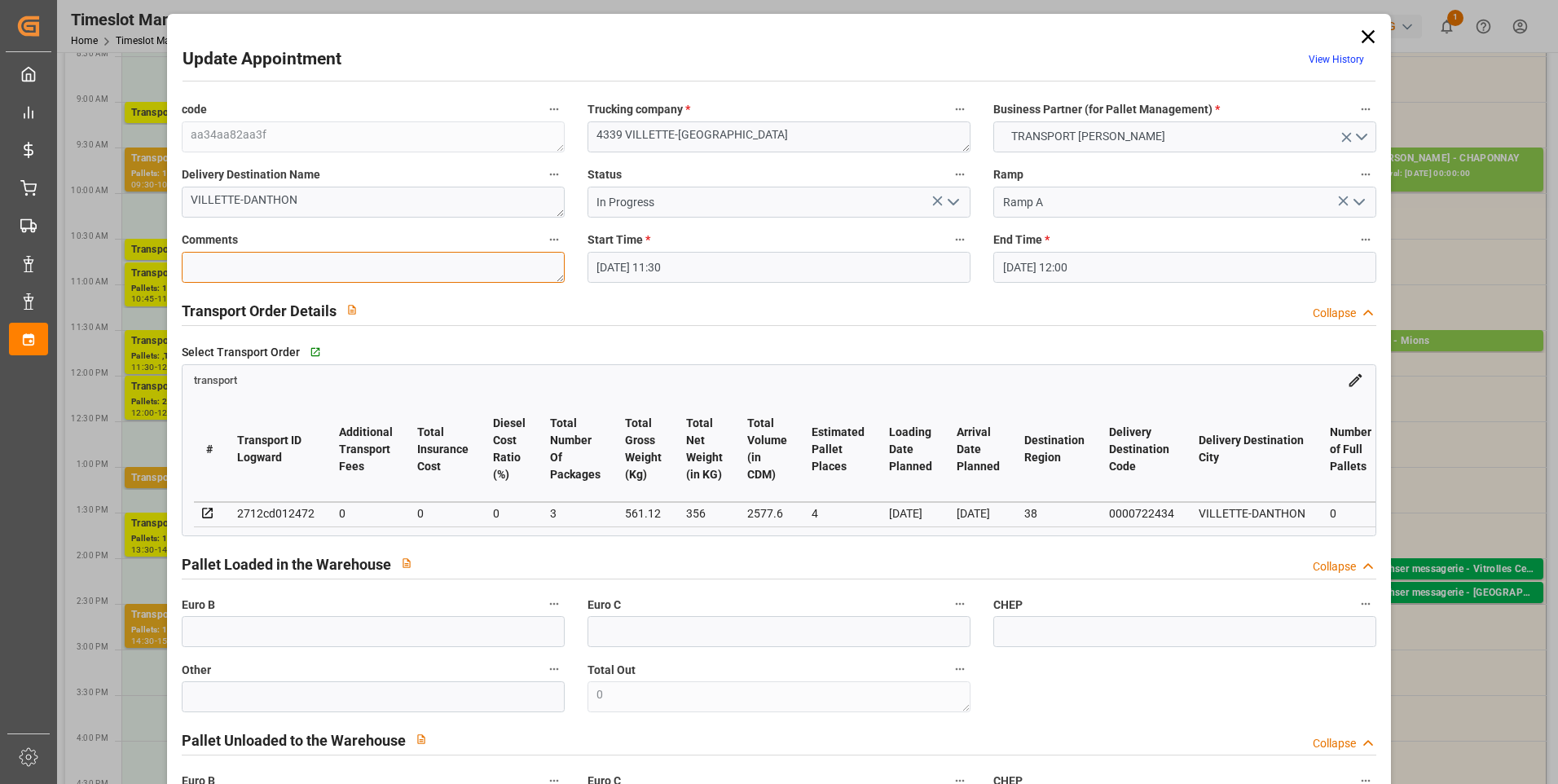
click at [235, 268] on textarea at bounding box center [374, 267] width 383 height 31
click at [258, 634] on input "text" at bounding box center [374, 631] width 383 height 31
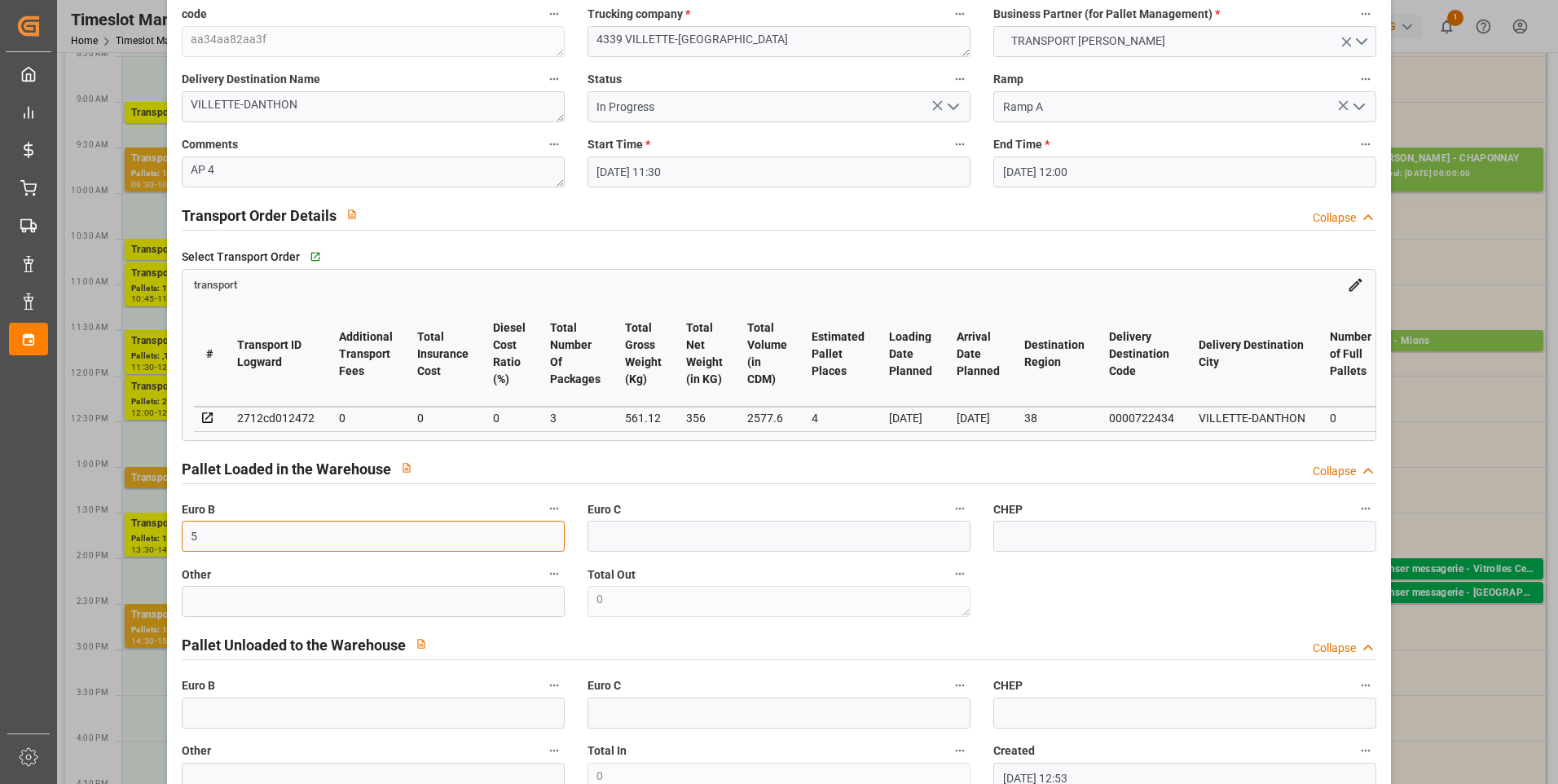
scroll to position [570, 0]
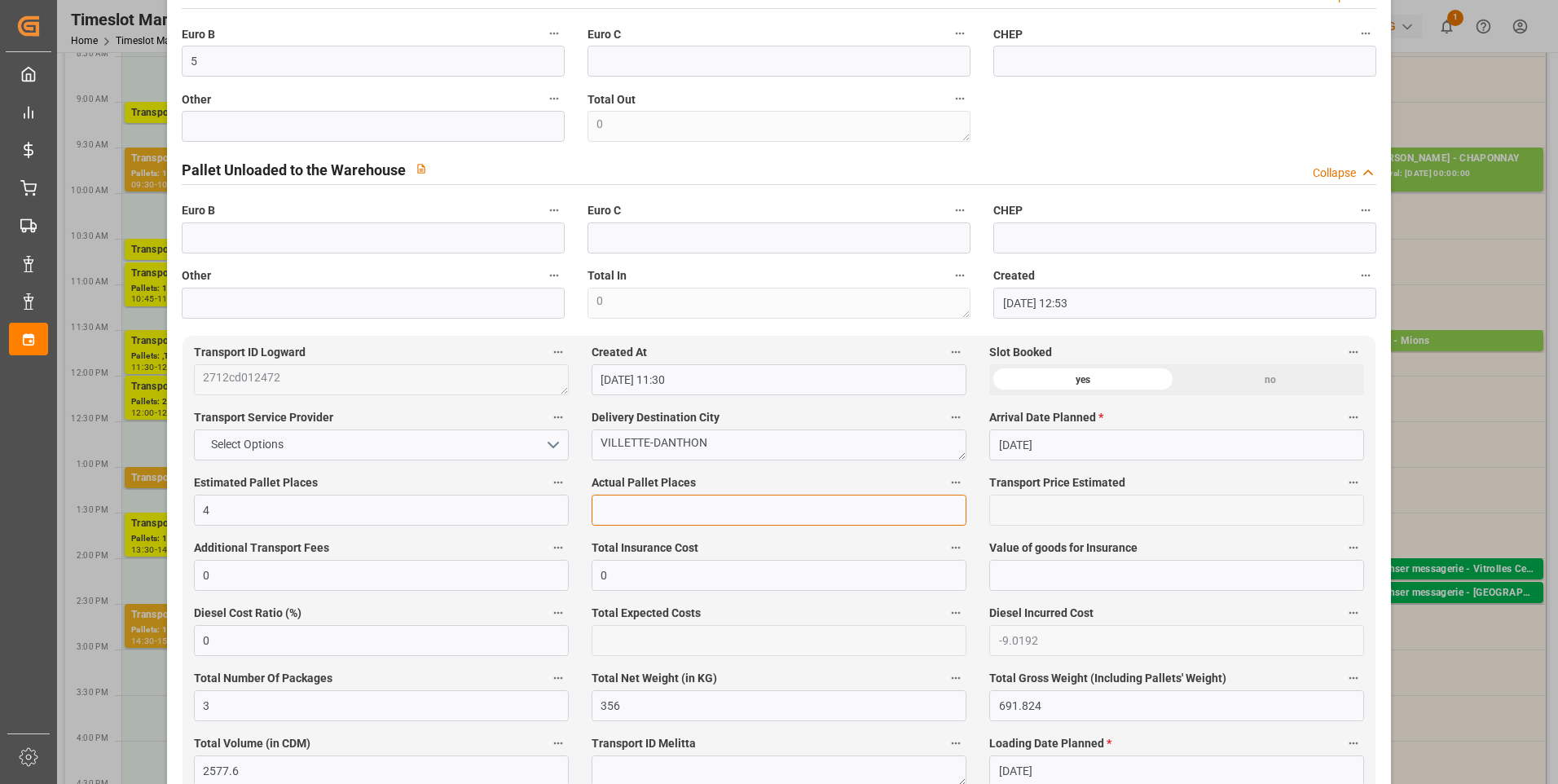
click at [651, 507] on input "text" at bounding box center [779, 510] width 375 height 31
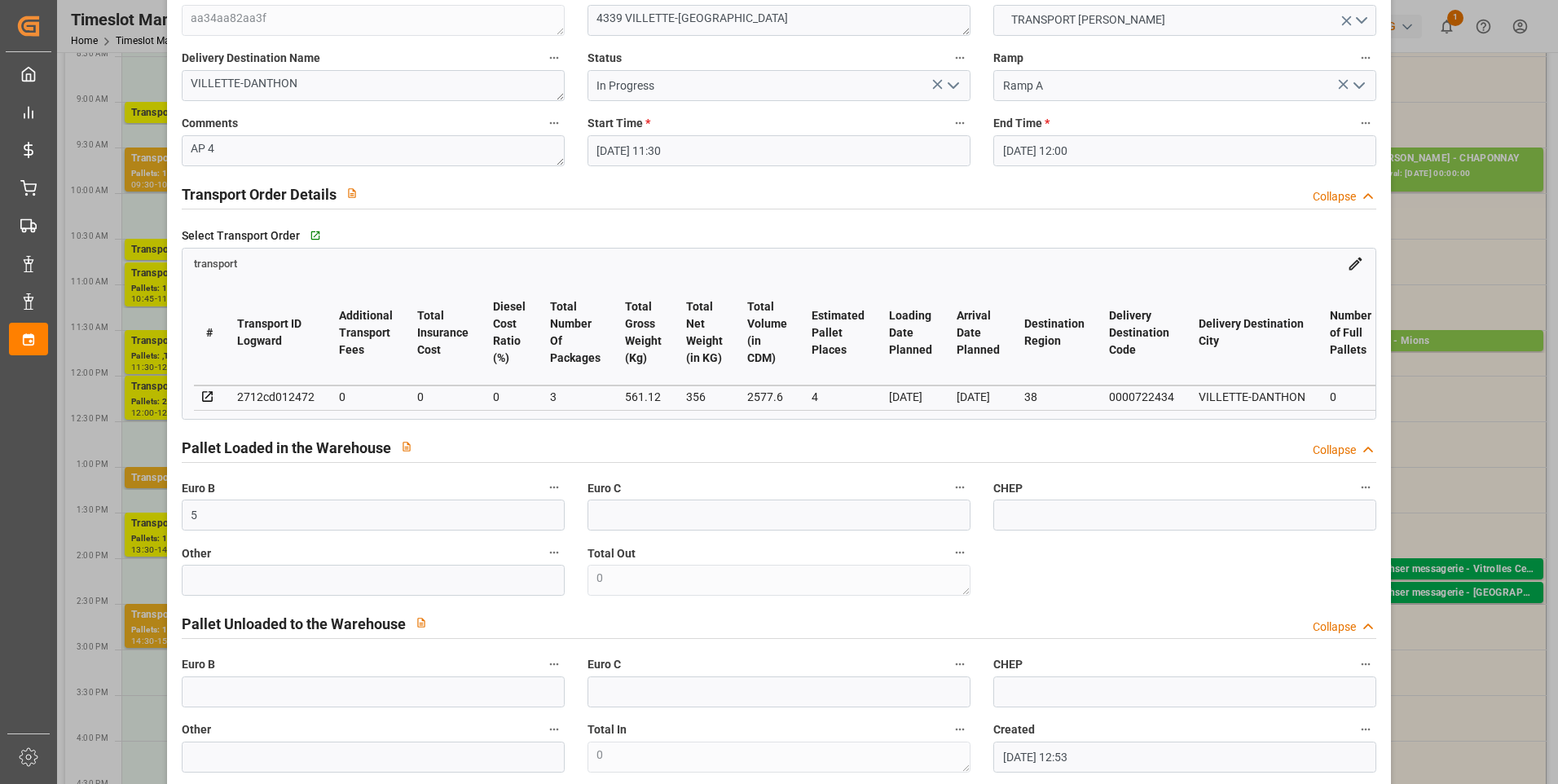
scroll to position [0, 0]
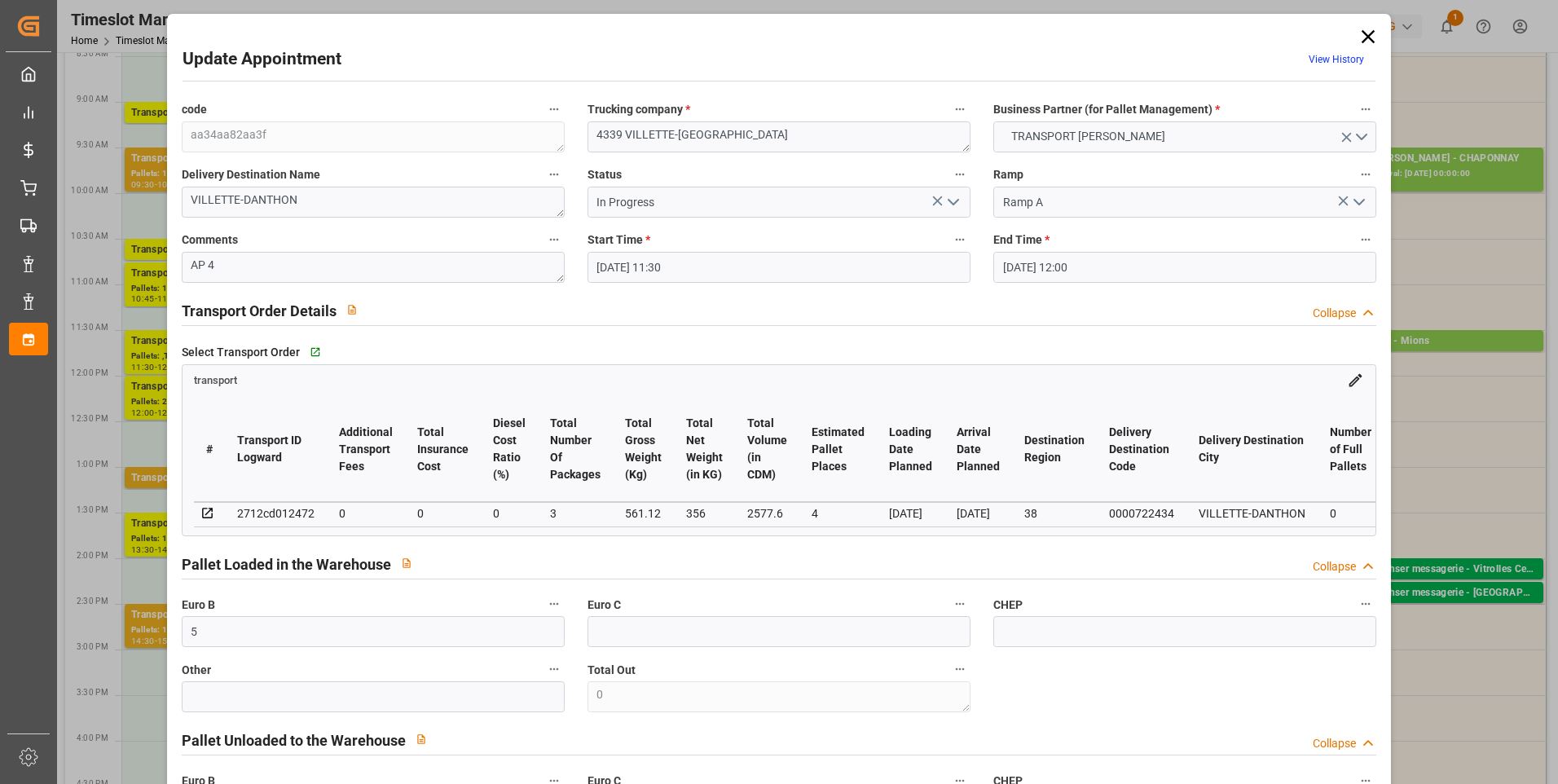
click at [947, 207] on icon "open menu" at bounding box center [954, 202] width 19 height 19
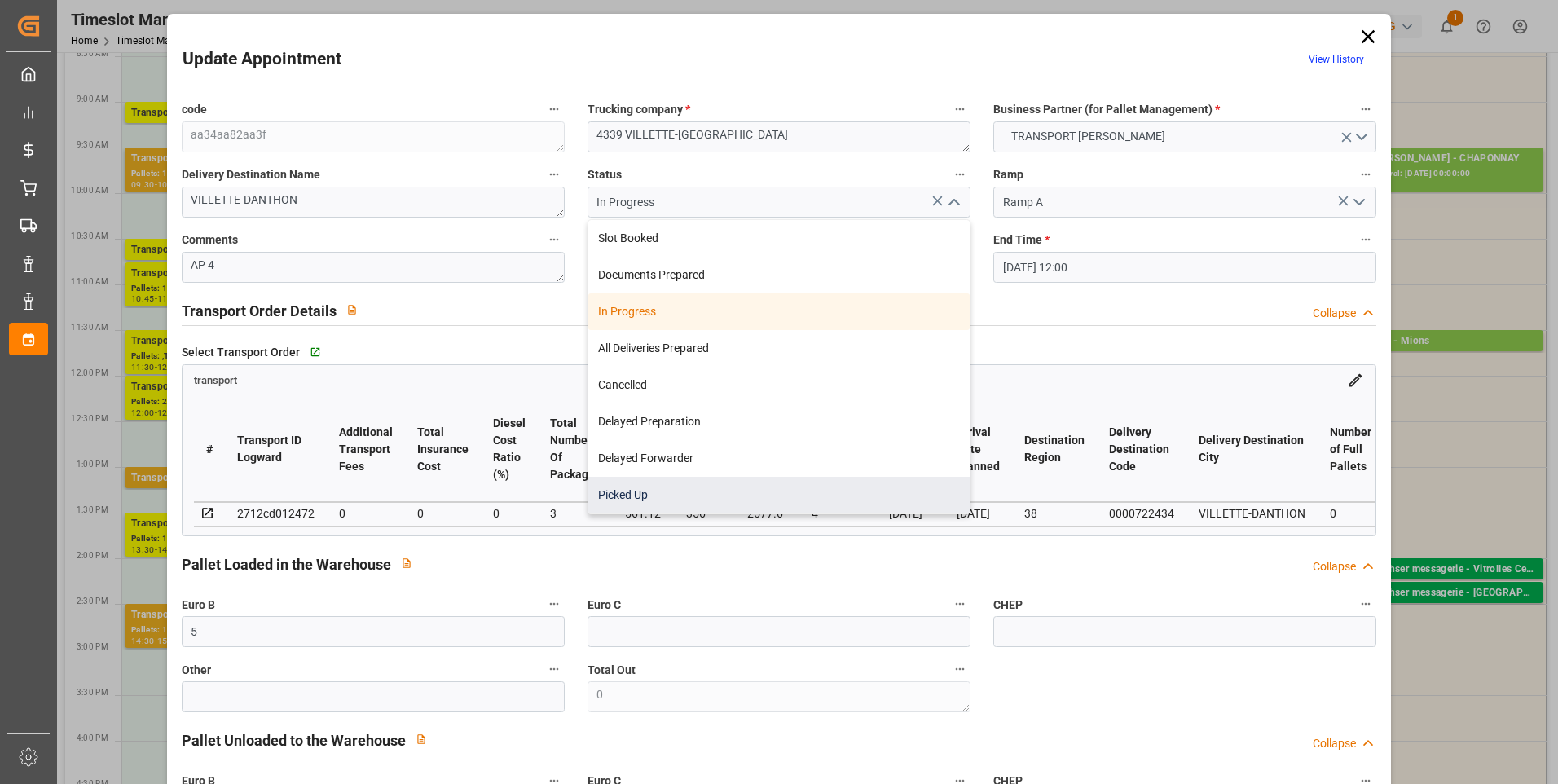
click at [625, 495] on div "Picked Up" at bounding box center [779, 495] width 381 height 37
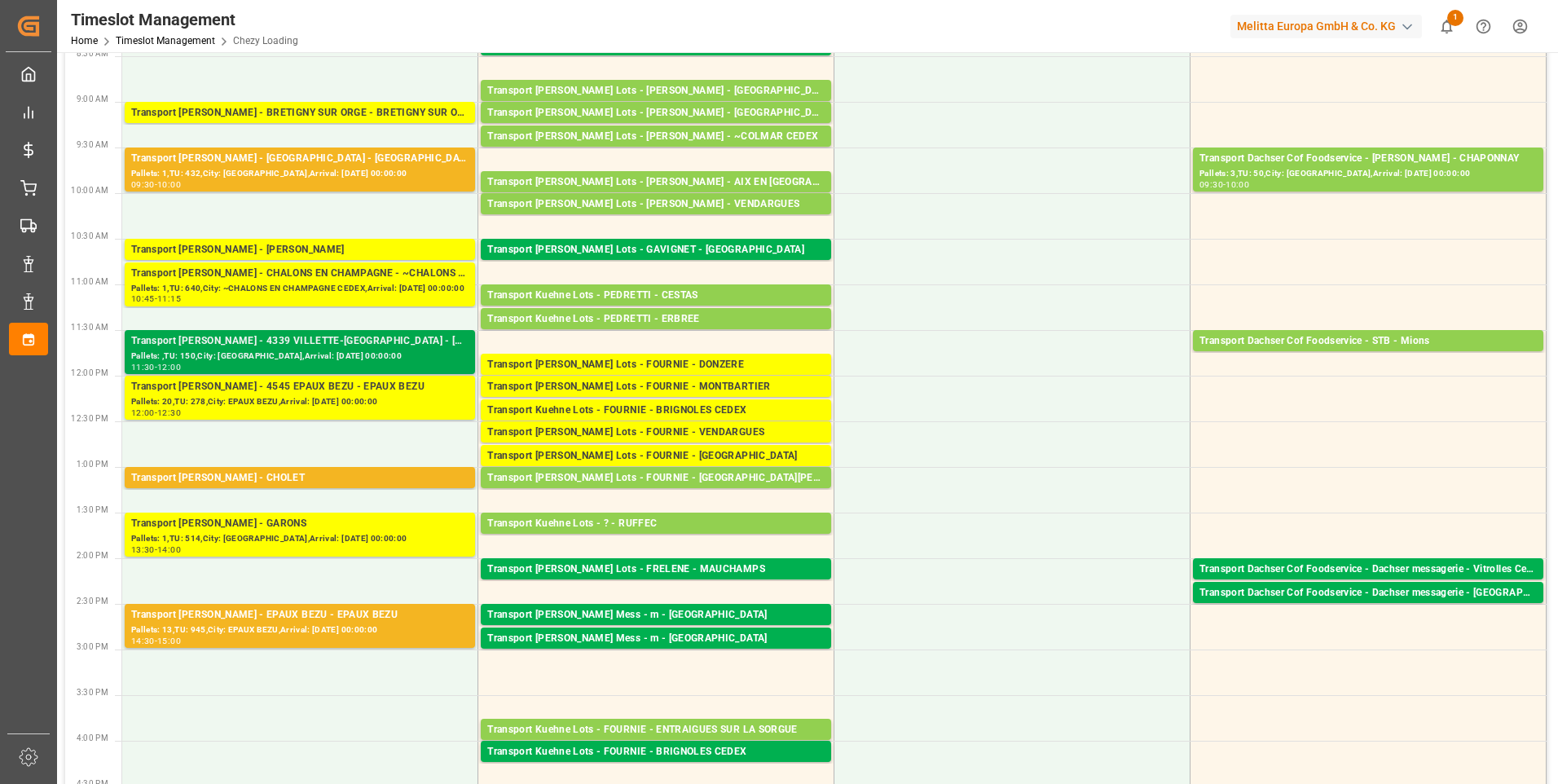
click at [339, 357] on div "Pallets: ,TU: 150,City: [GEOGRAPHIC_DATA],Arrival: [DATE] 00:00:00" at bounding box center [300, 356] width 338 height 14
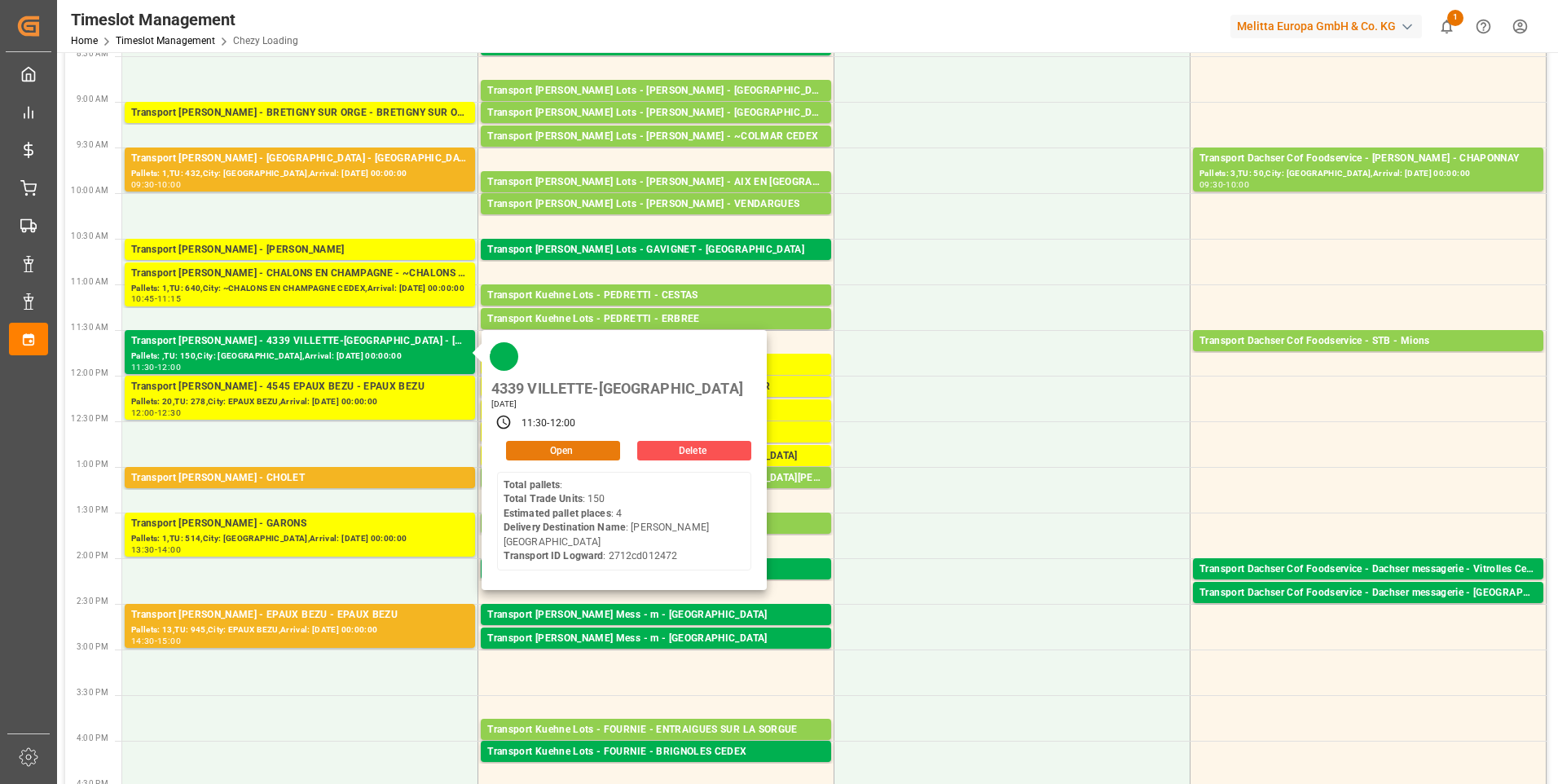
click at [600, 441] on button "Open" at bounding box center [562, 450] width 114 height 19
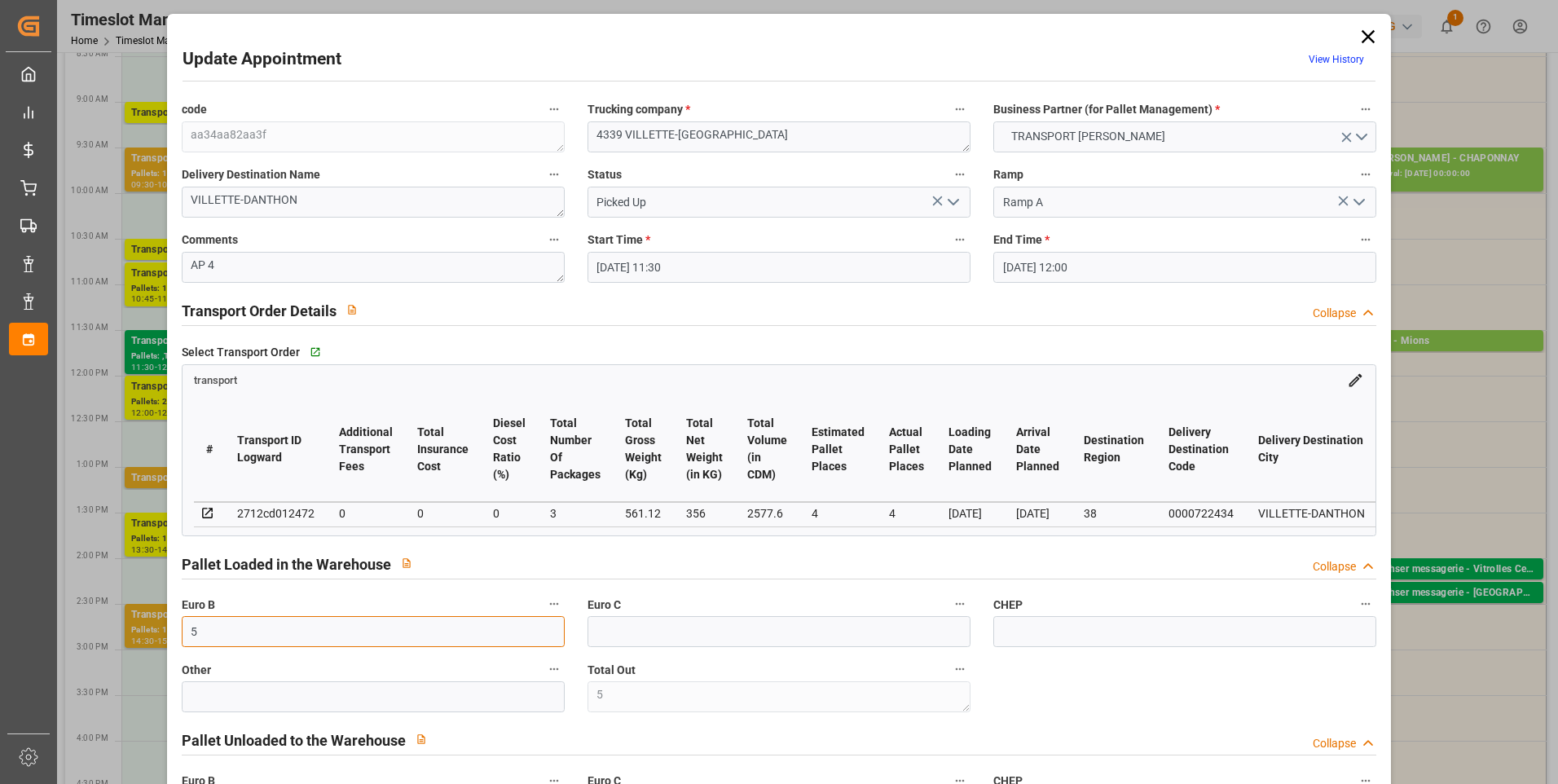
click at [259, 642] on input "5" at bounding box center [374, 631] width 383 height 31
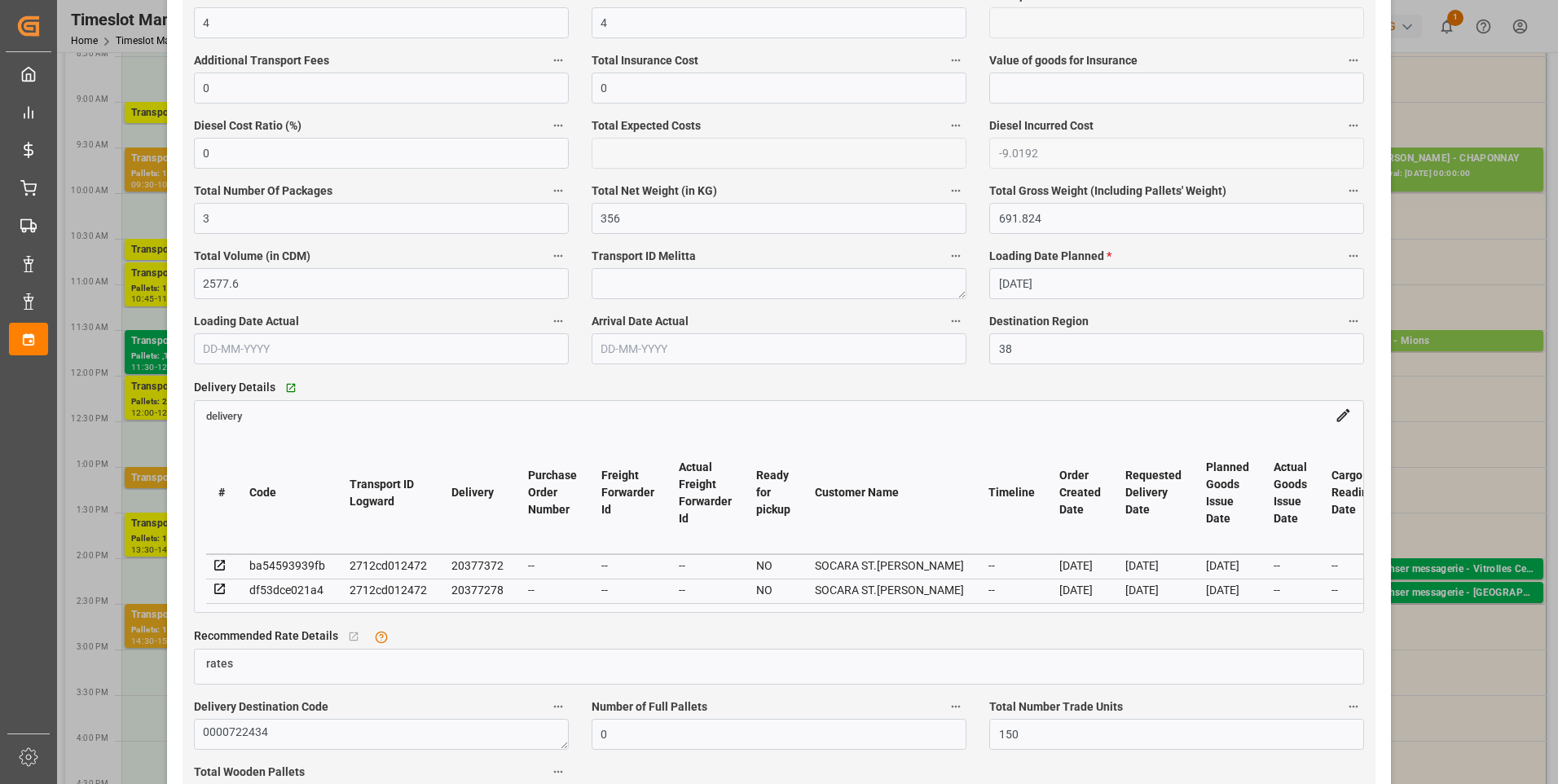
scroll to position [1059, 0]
click at [464, 594] on div "20377278" at bounding box center [478, 588] width 53 height 19
click at [456, 590] on div "20377278" at bounding box center [478, 588] width 53 height 19
click at [223, 592] on icon at bounding box center [220, 587] width 15 height 15
click at [215, 588] on icon at bounding box center [219, 588] width 11 height 11
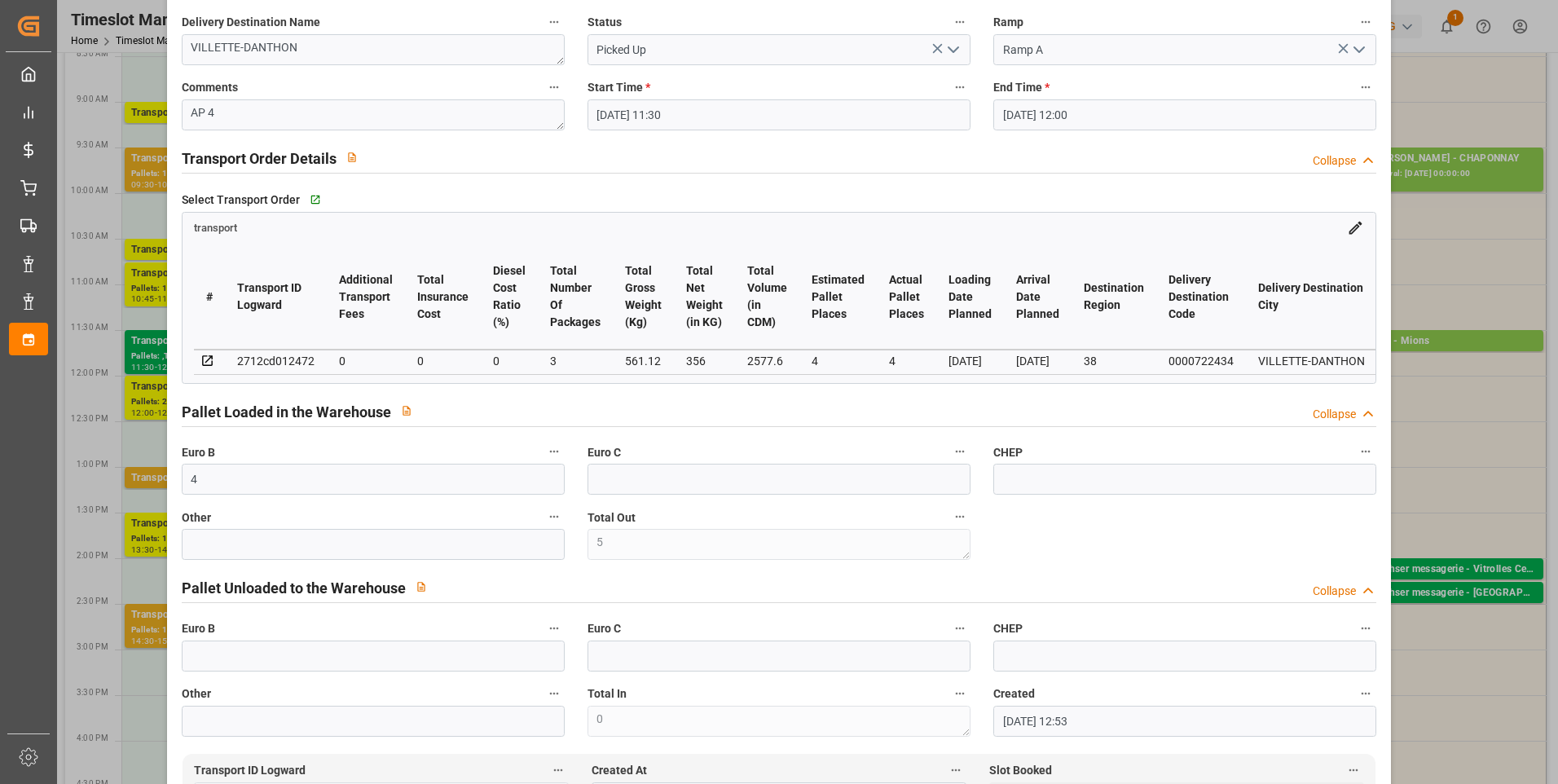
scroll to position [0, 0]
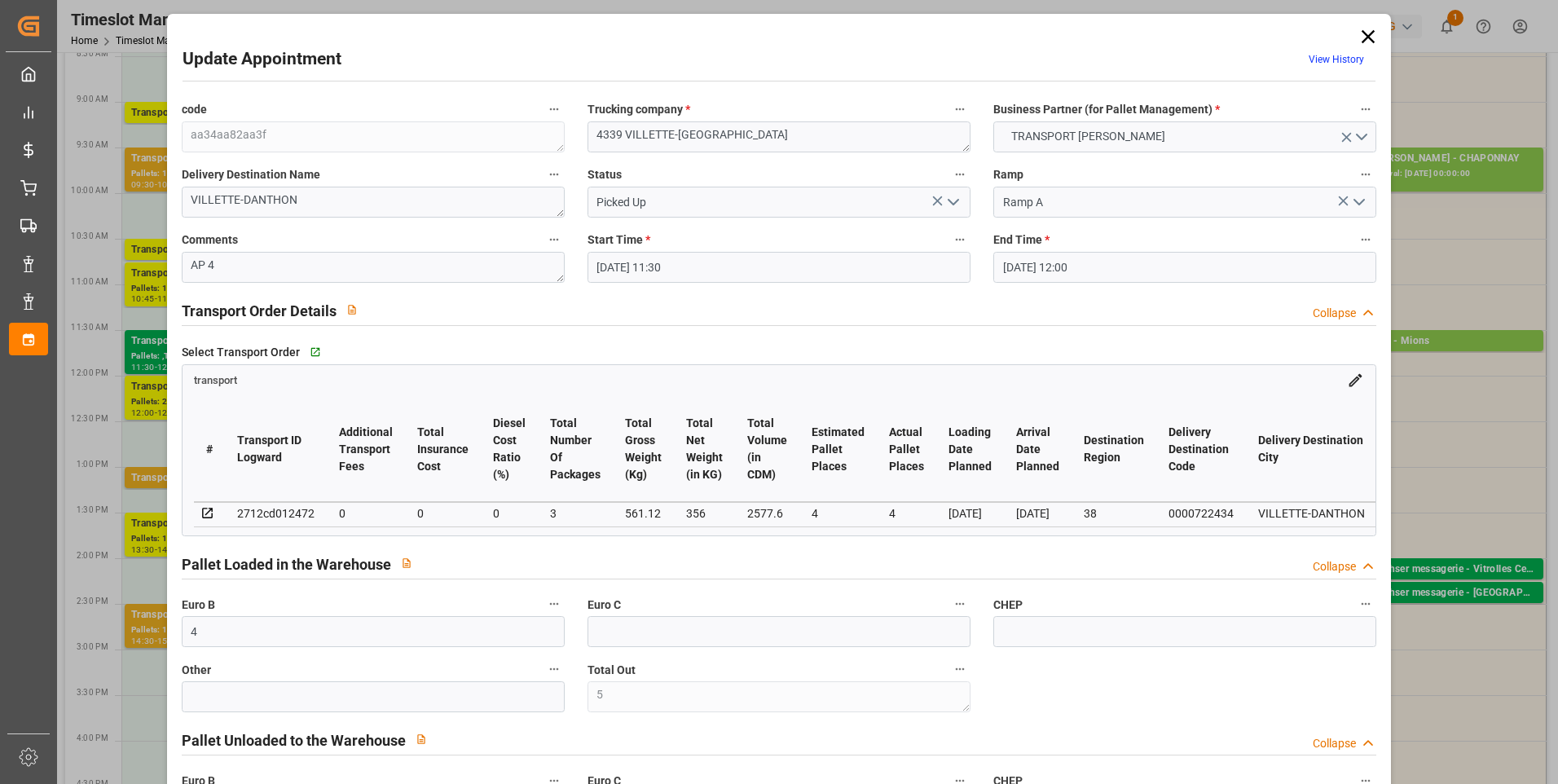
click at [951, 203] on polyline "open menu" at bounding box center [954, 201] width 10 height 5
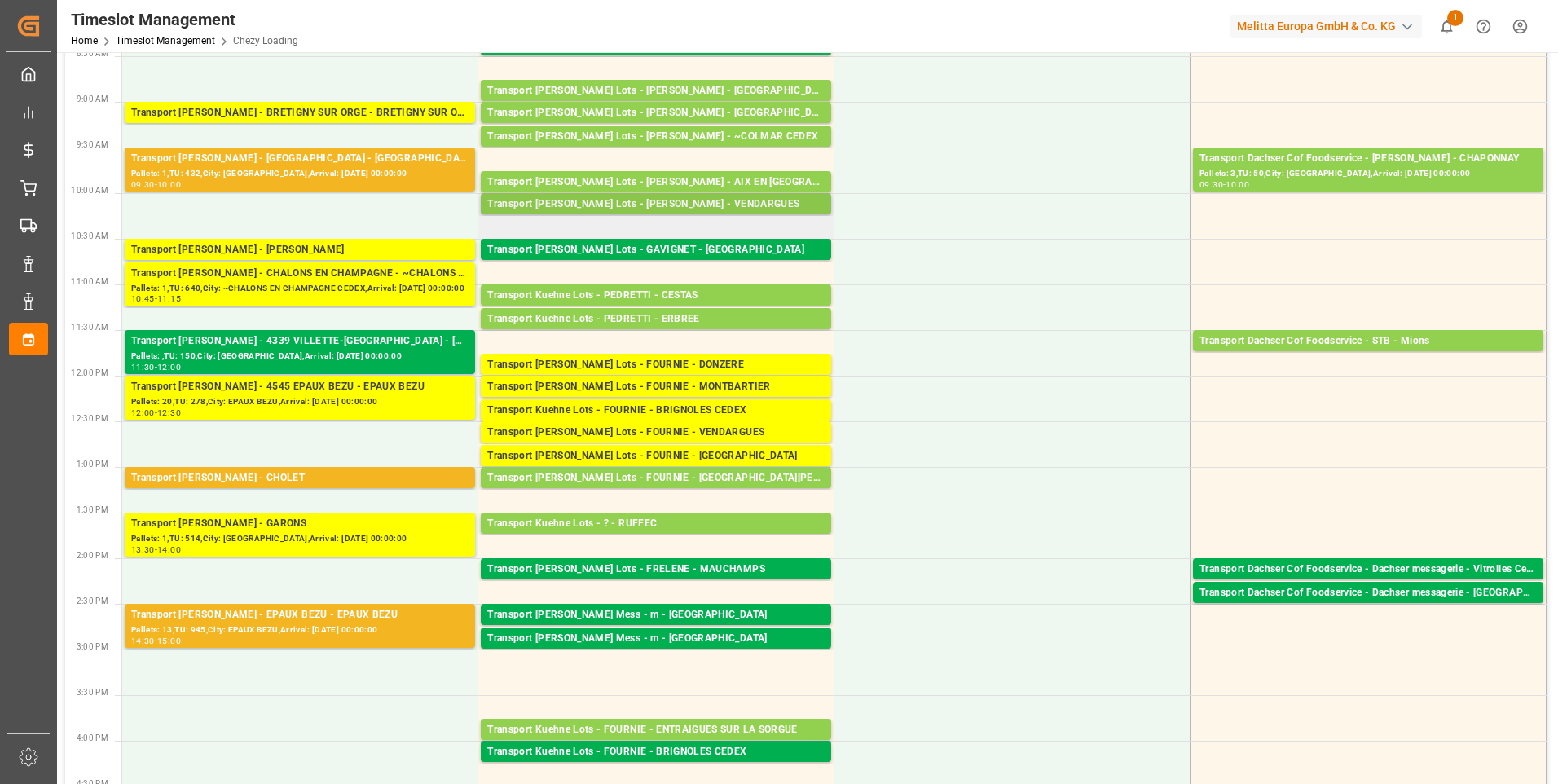
click at [641, 201] on div "Transport Kuehne Lots - COLLARD - VENDARGUES" at bounding box center [656, 204] width 338 height 17
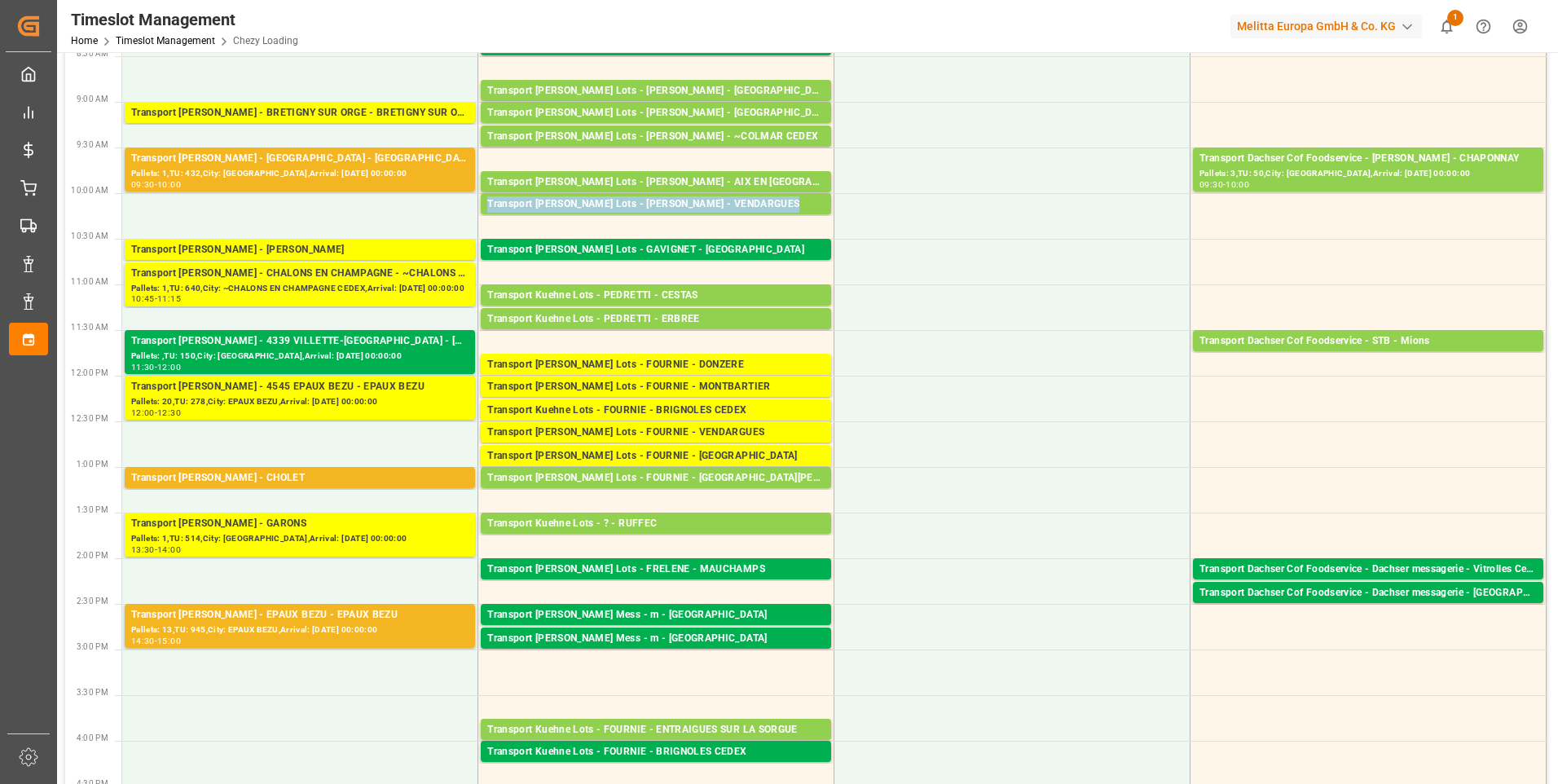
click at [641, 201] on div "Transport Kuehne Lots - COLLARD - VENDARGUES" at bounding box center [656, 204] width 338 height 17
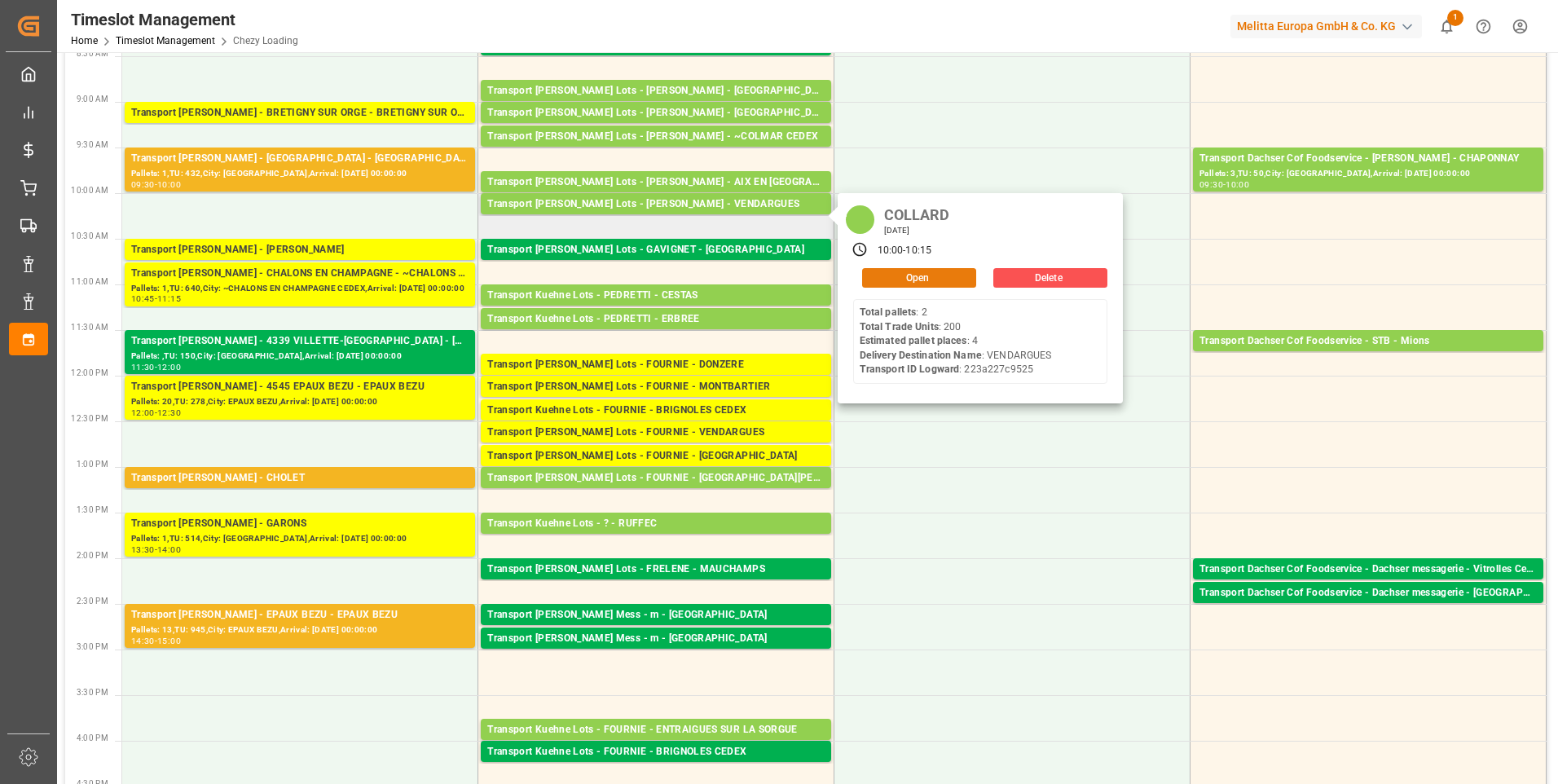
click at [916, 271] on button "Open" at bounding box center [919, 278] width 114 height 19
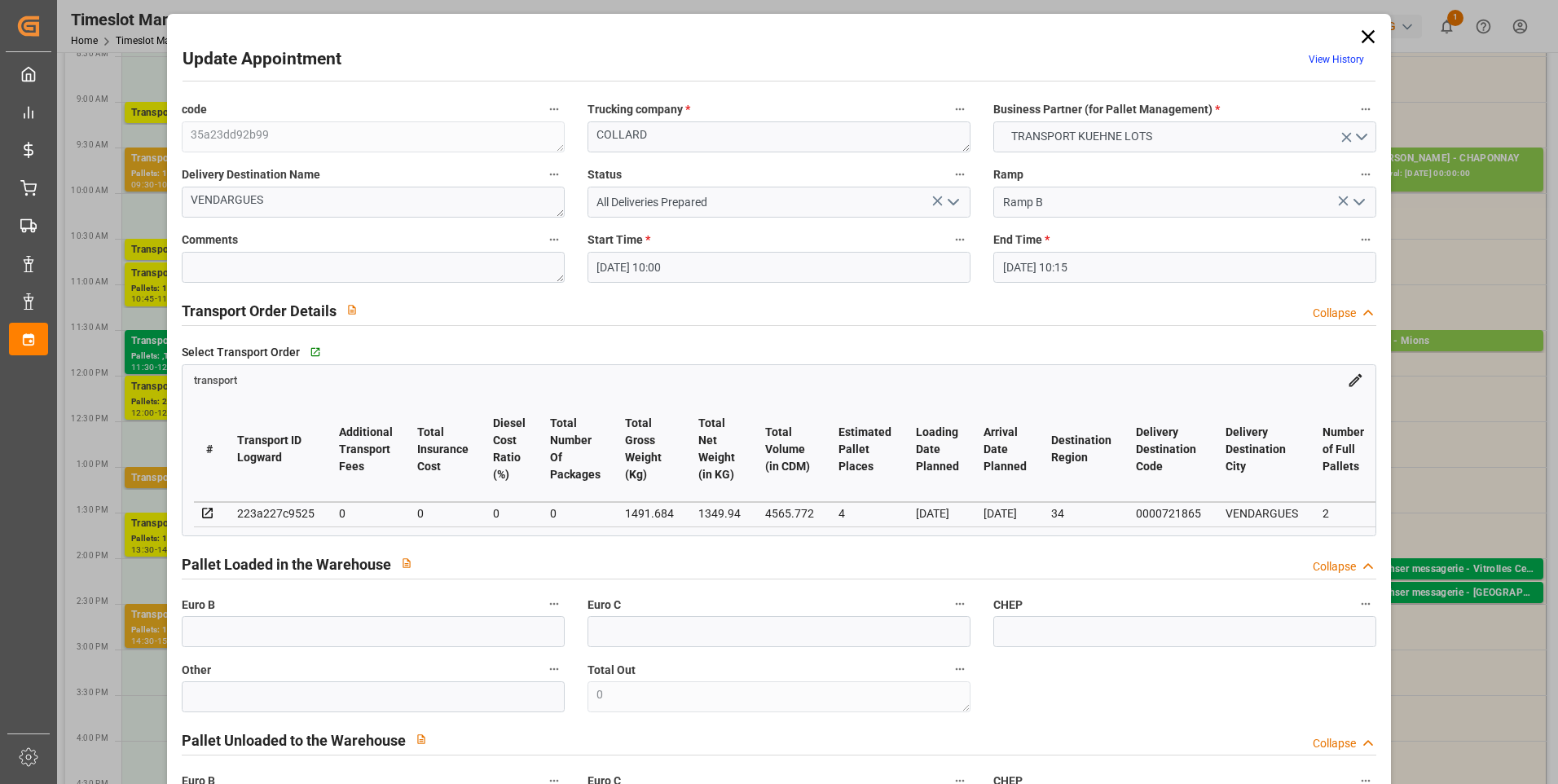
click at [1367, 33] on icon at bounding box center [1367, 36] width 13 height 13
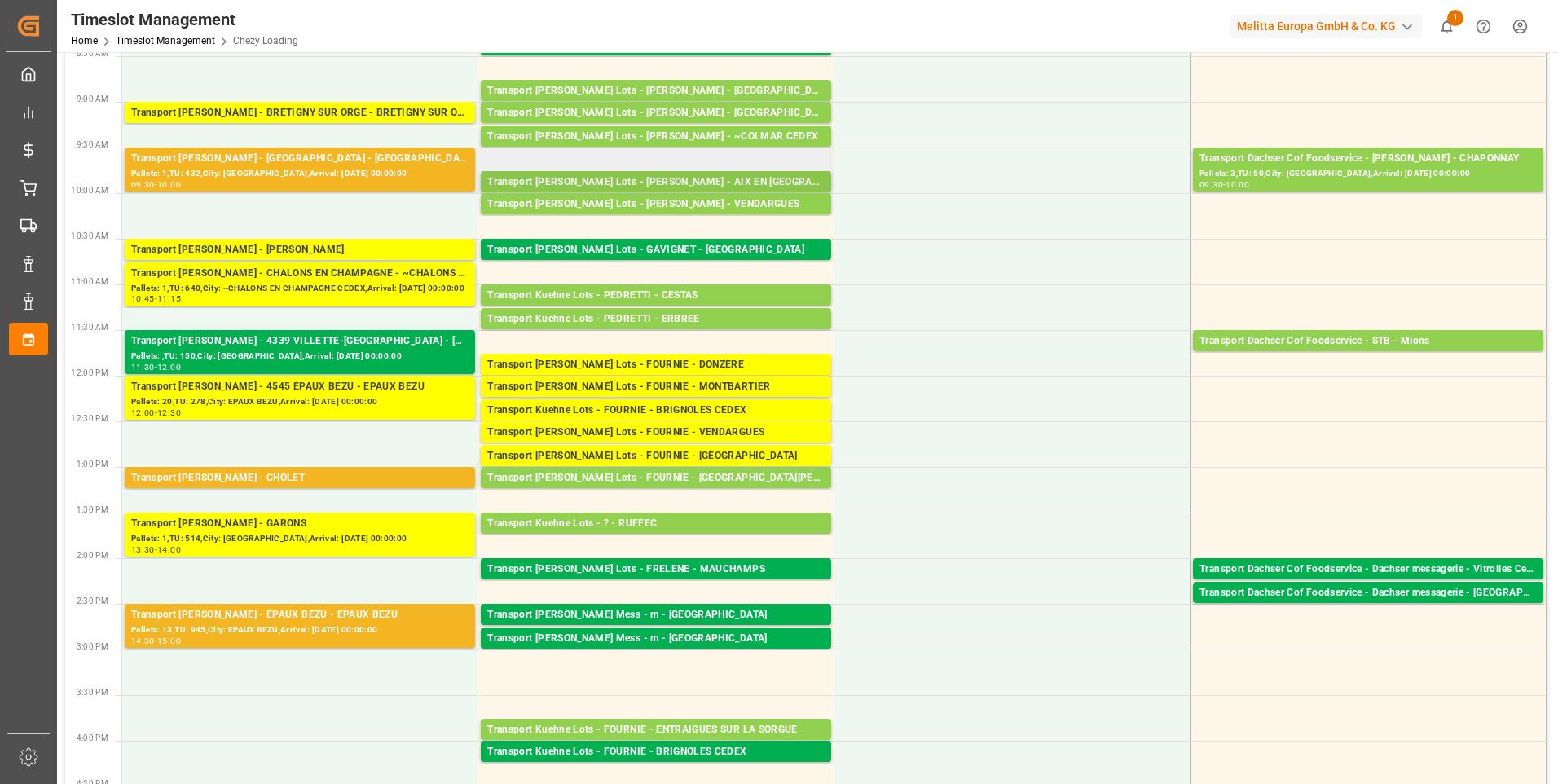
click at [680, 175] on div "Transport [PERSON_NAME] Lots - [PERSON_NAME] - AIX EN [GEOGRAPHIC_DATA]" at bounding box center [656, 182] width 338 height 17
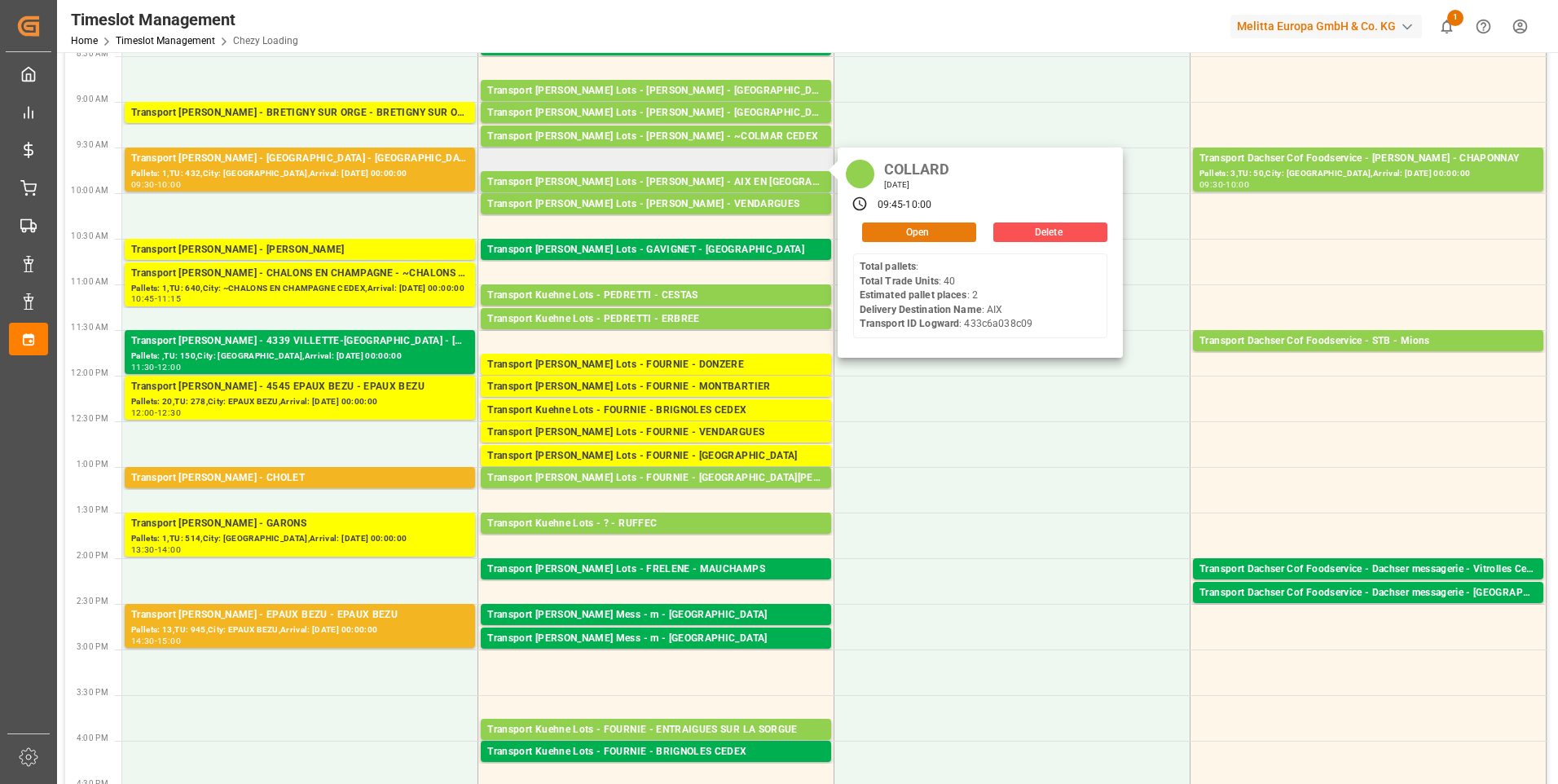
click at [911, 228] on button "Open" at bounding box center [919, 232] width 114 height 19
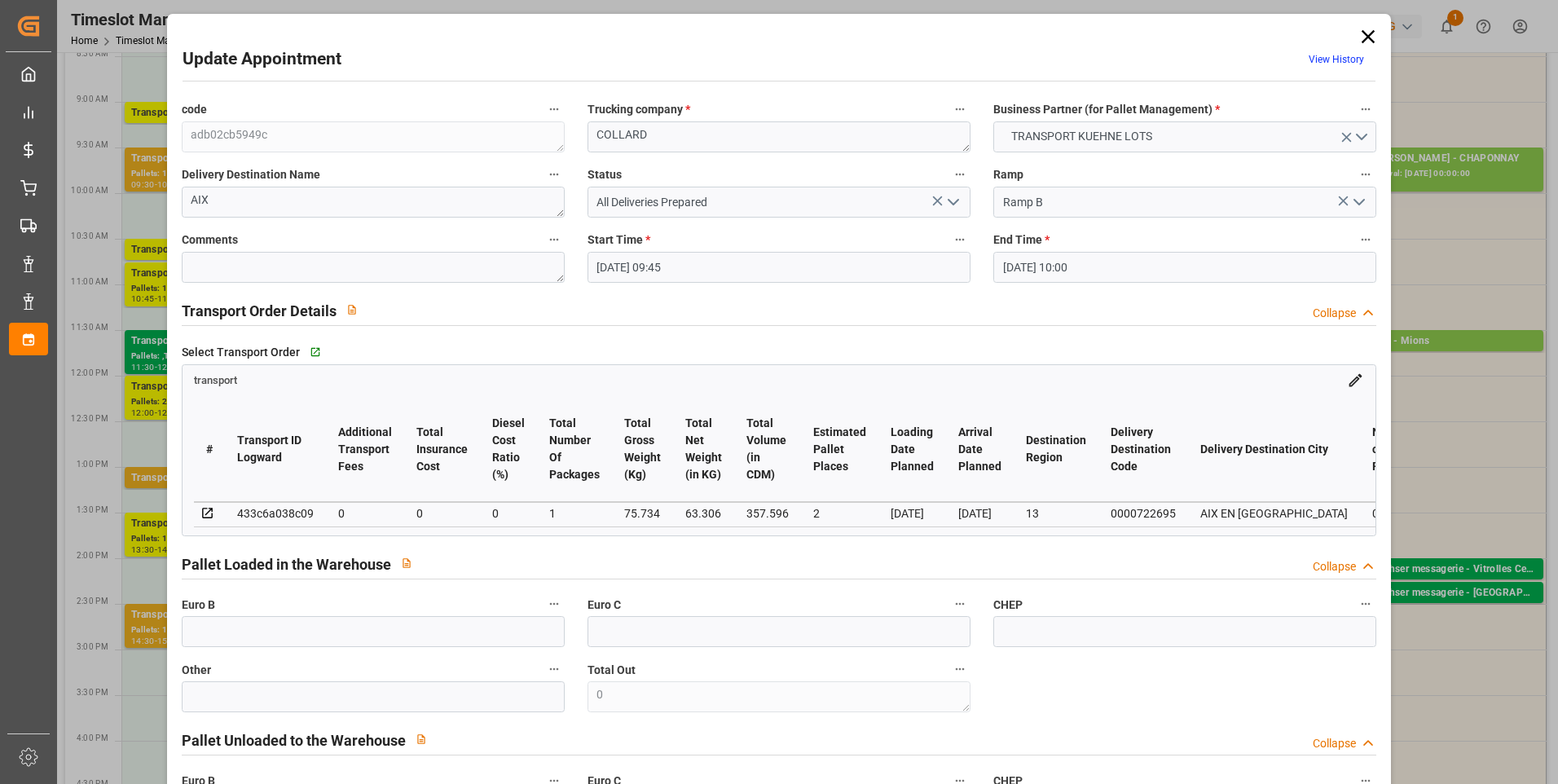
click at [953, 199] on icon "open menu" at bounding box center [954, 202] width 19 height 19
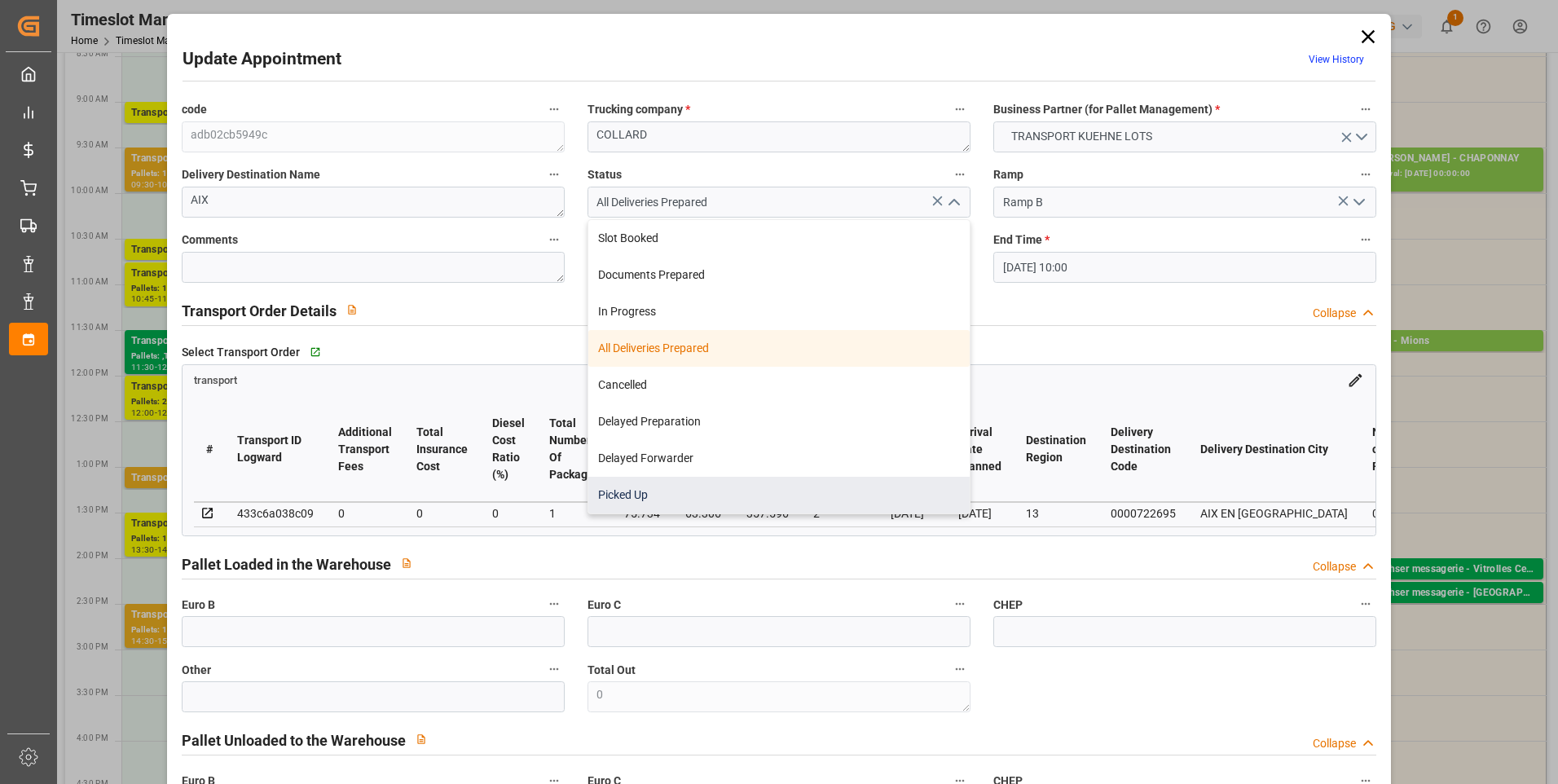
click at [634, 495] on div "Picked Up" at bounding box center [779, 495] width 381 height 37
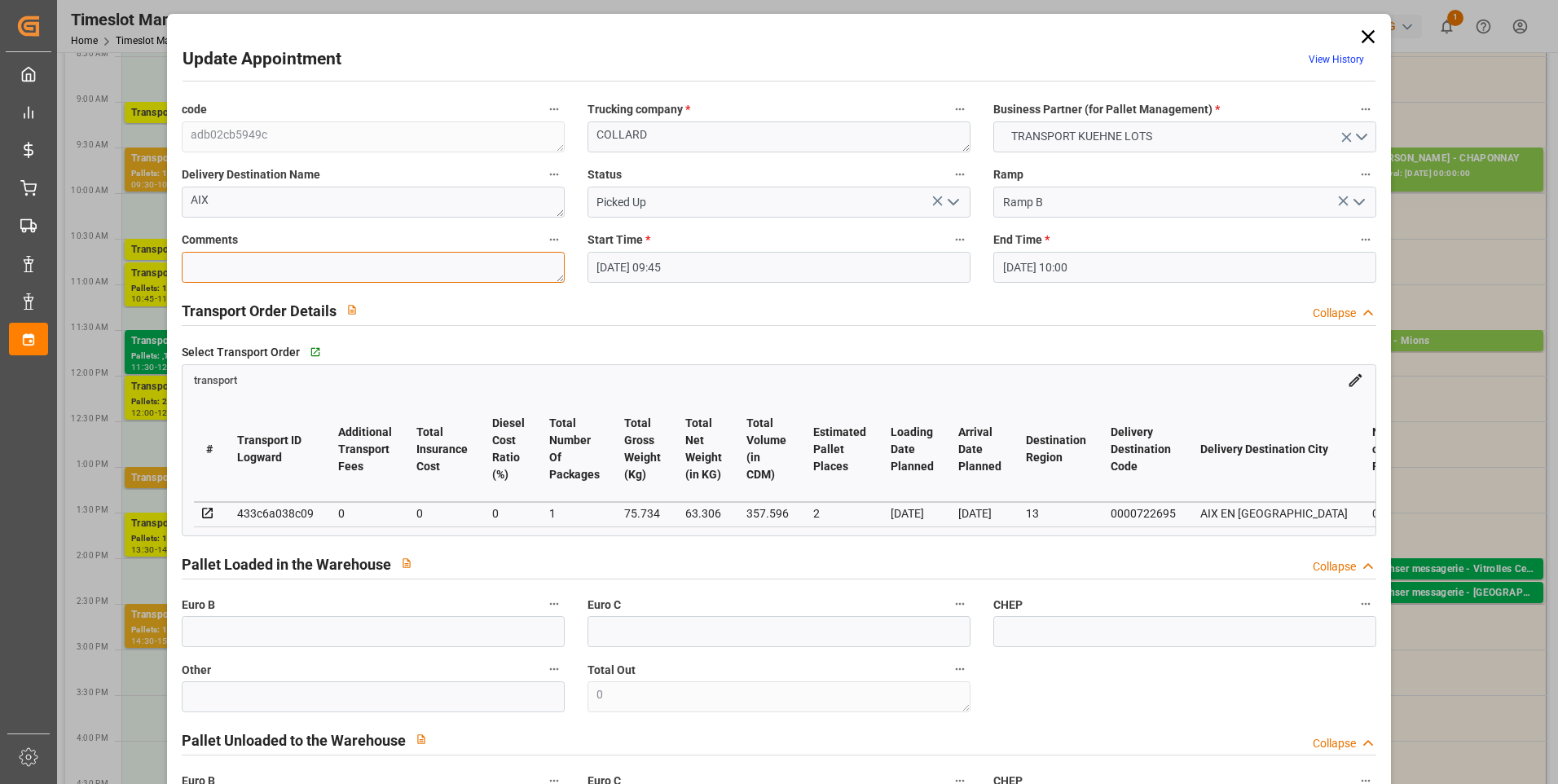
click at [300, 275] on textarea at bounding box center [374, 267] width 383 height 31
drag, startPoint x: 267, startPoint y: 642, endPoint x: 243, endPoint y: 632, distance: 26.0
click at [267, 642] on input "text" at bounding box center [374, 631] width 383 height 31
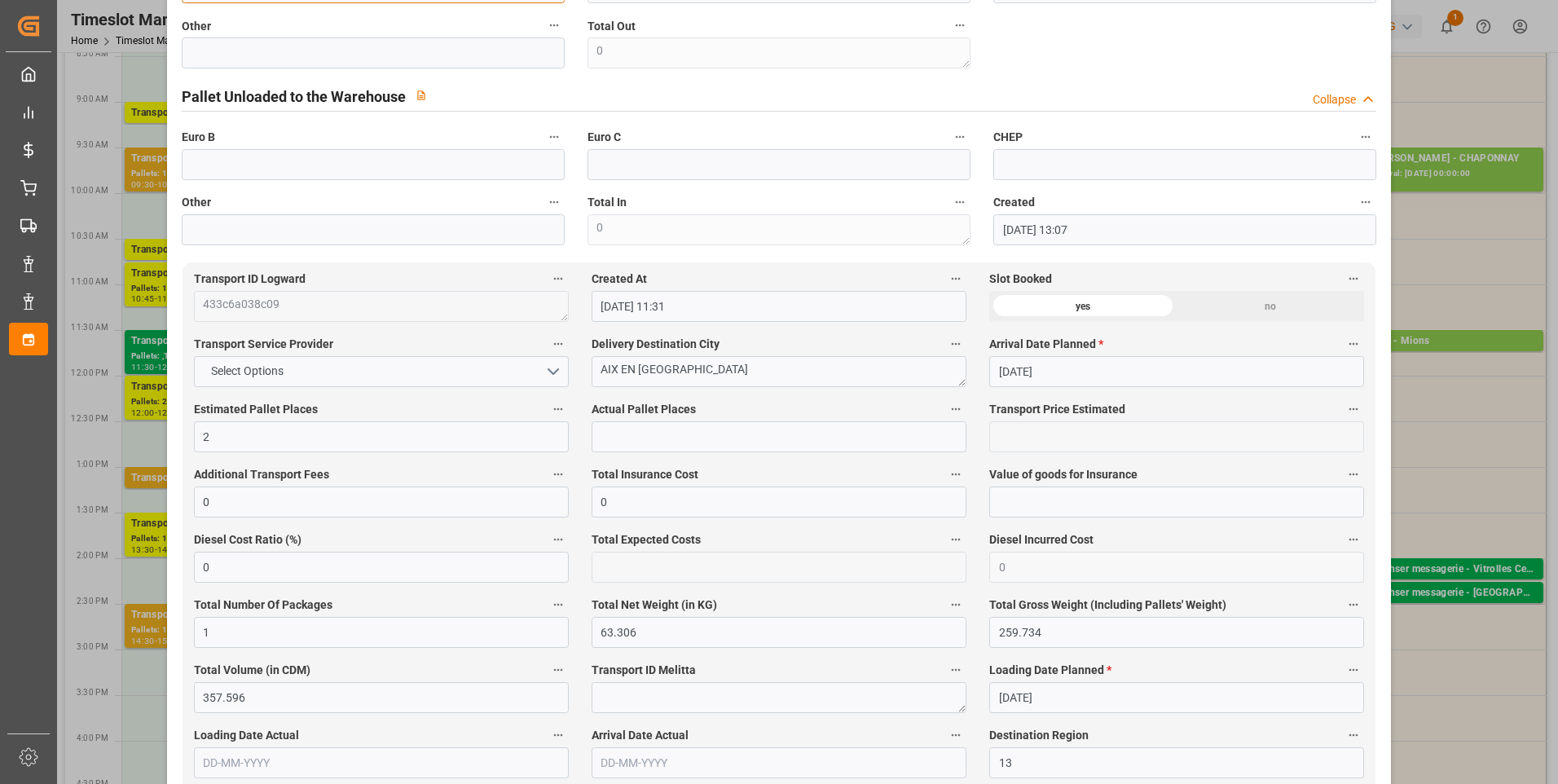
scroll to position [652, 0]
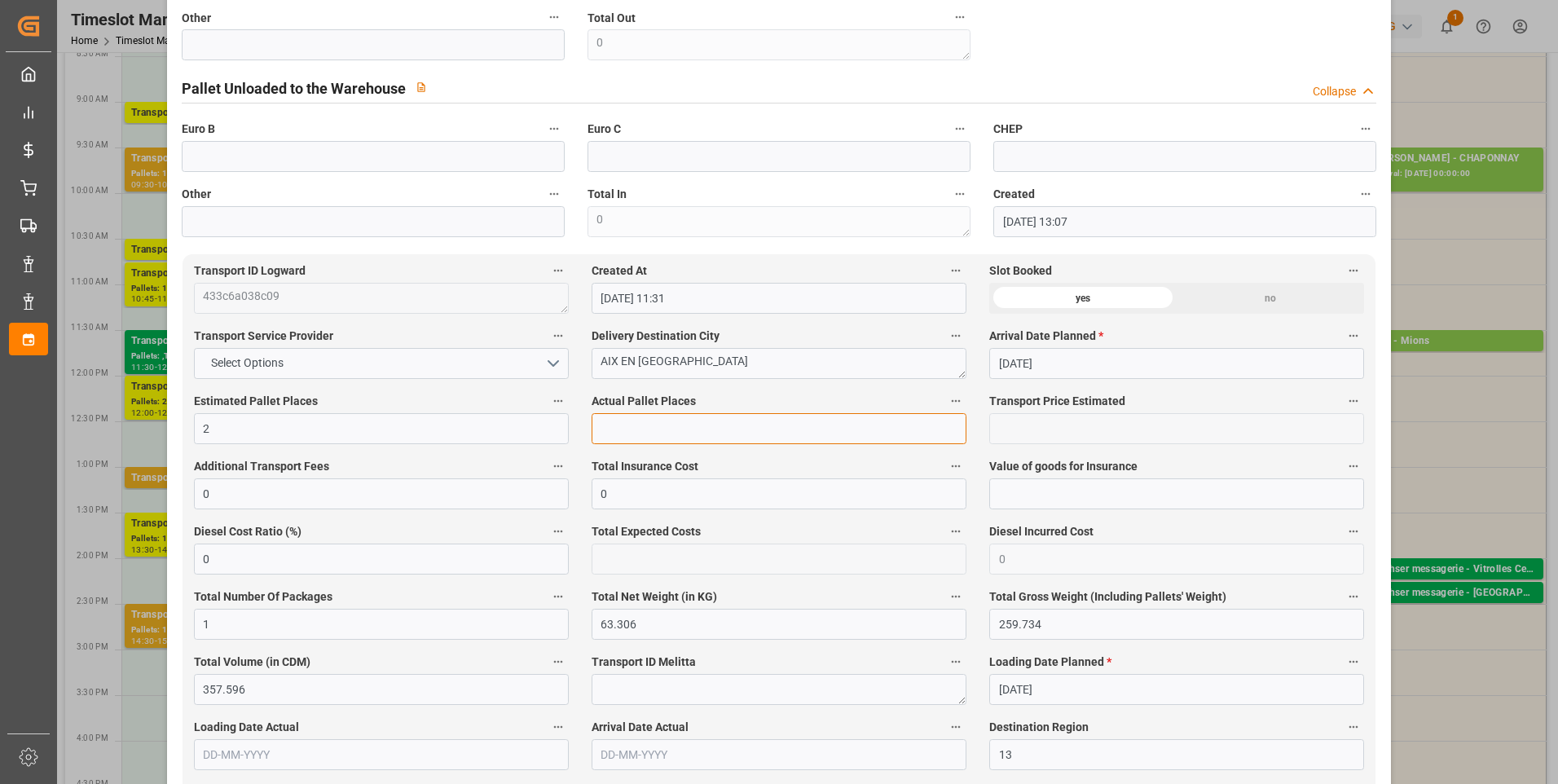
click at [617, 444] on input "text" at bounding box center [779, 429] width 375 height 31
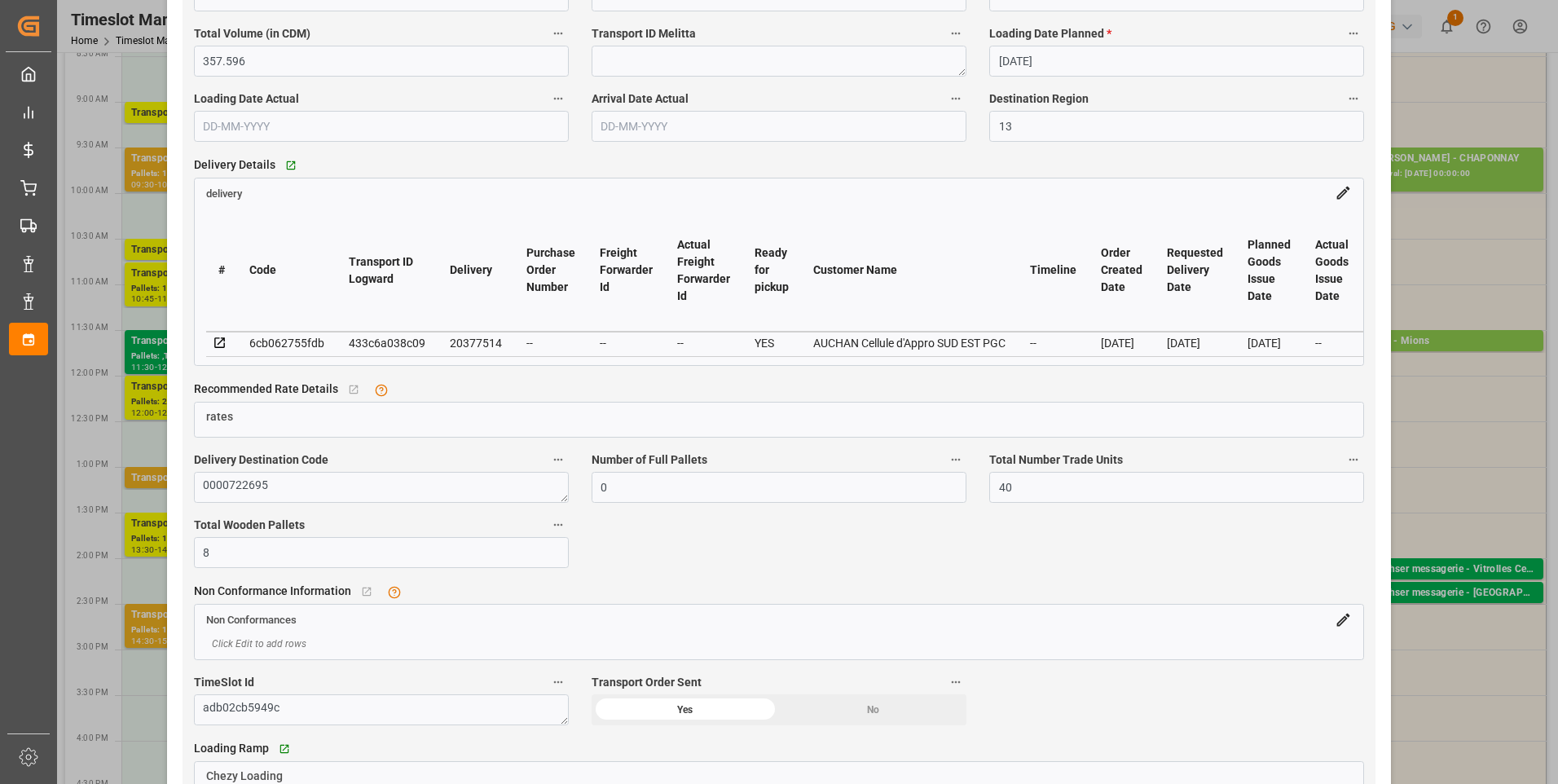
scroll to position [1278, 0]
click at [220, 350] on icon at bounding box center [220, 344] width 15 height 15
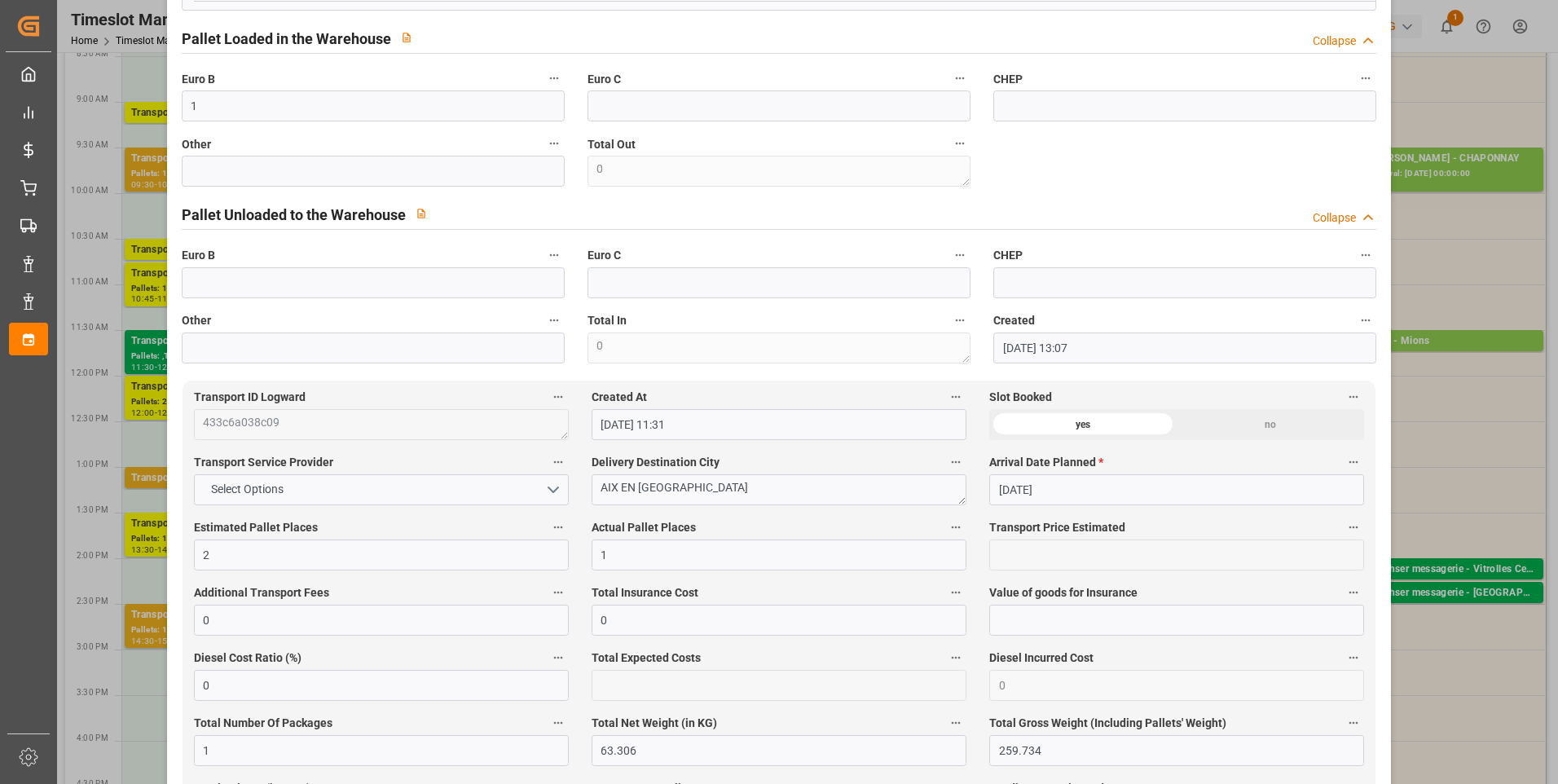
scroll to position [138, 0]
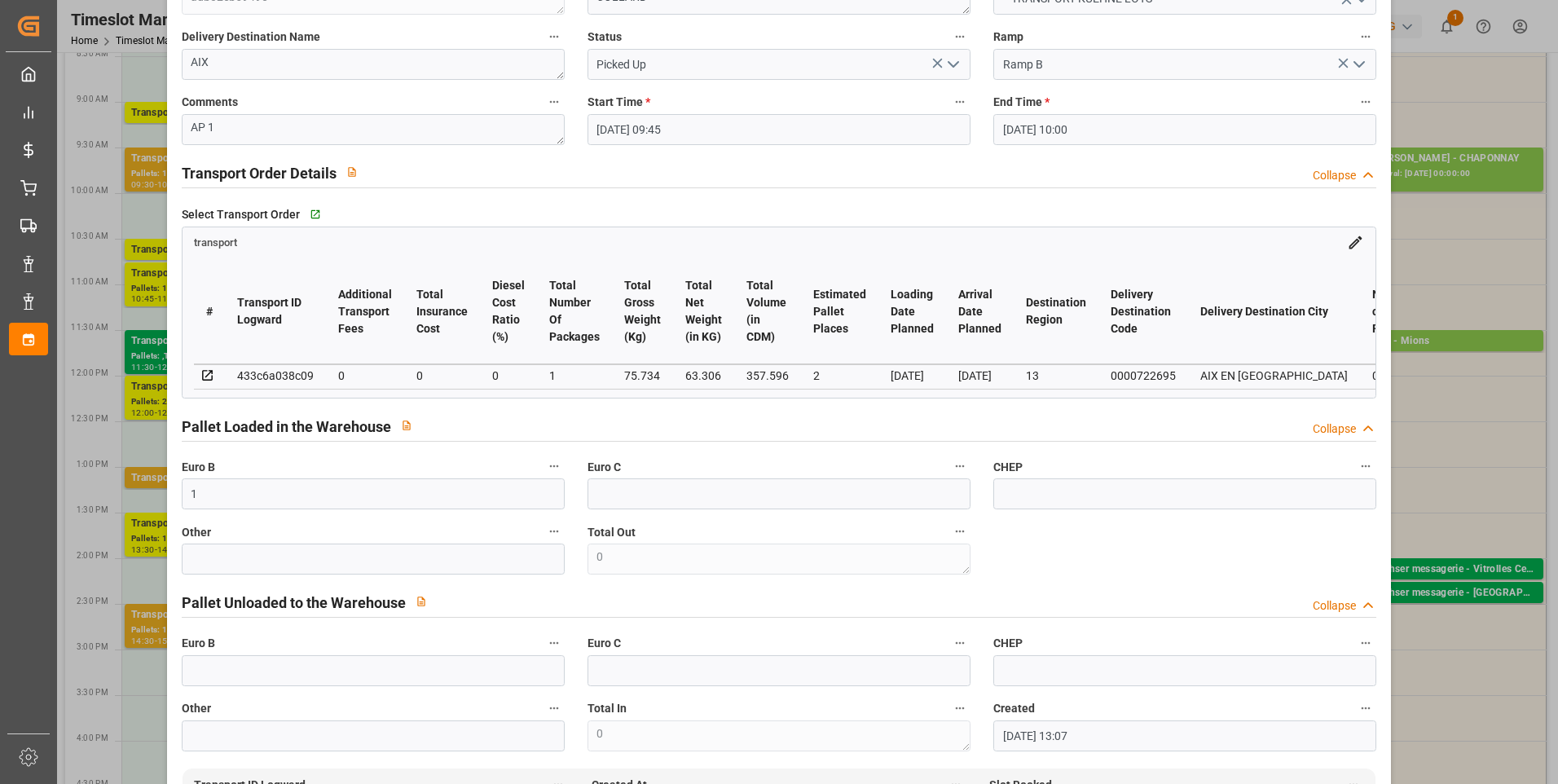
click at [957, 63] on icon "open menu" at bounding box center [954, 64] width 19 height 19
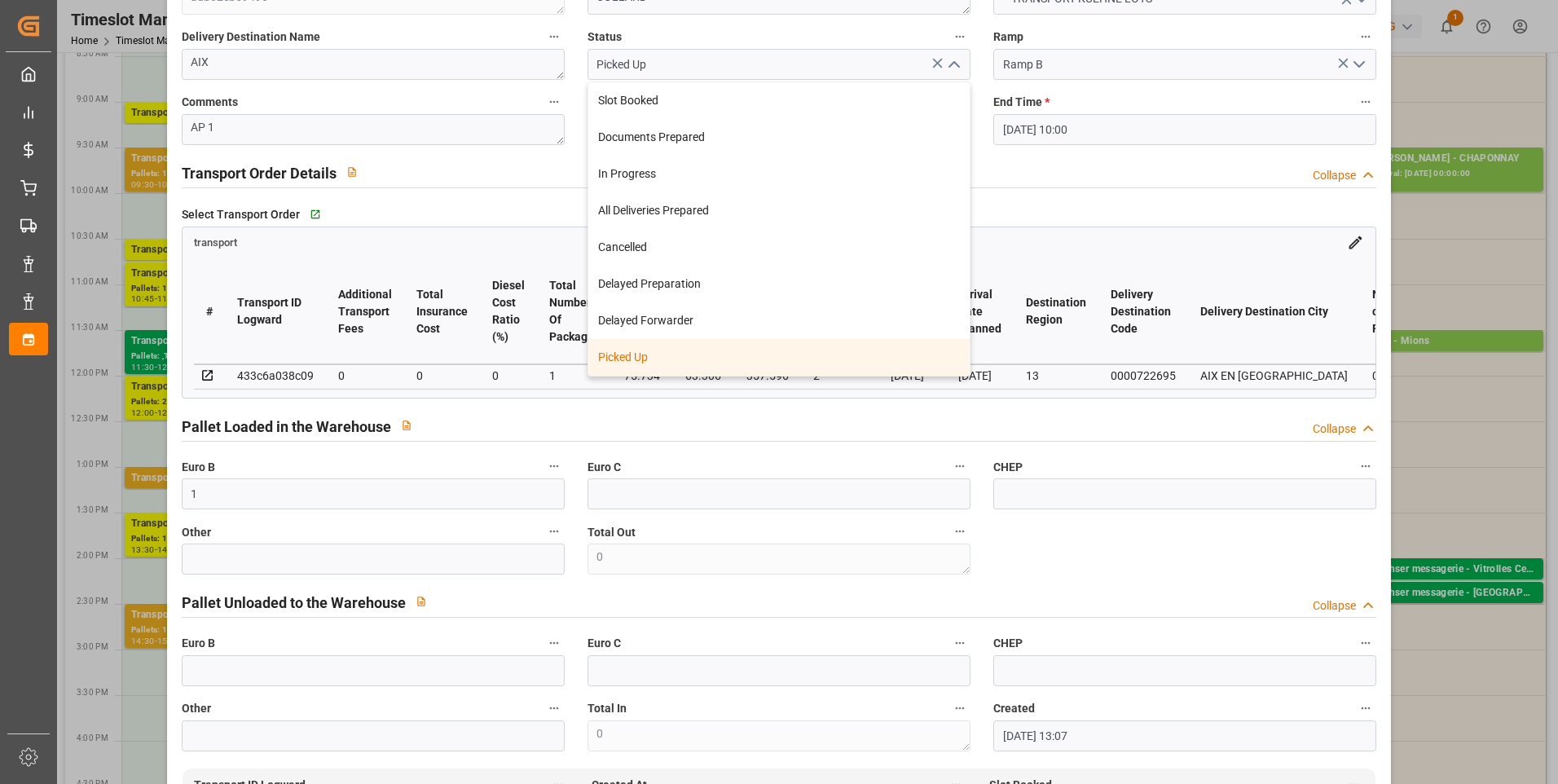
click at [617, 350] on div "Picked Up" at bounding box center [779, 357] width 381 height 37
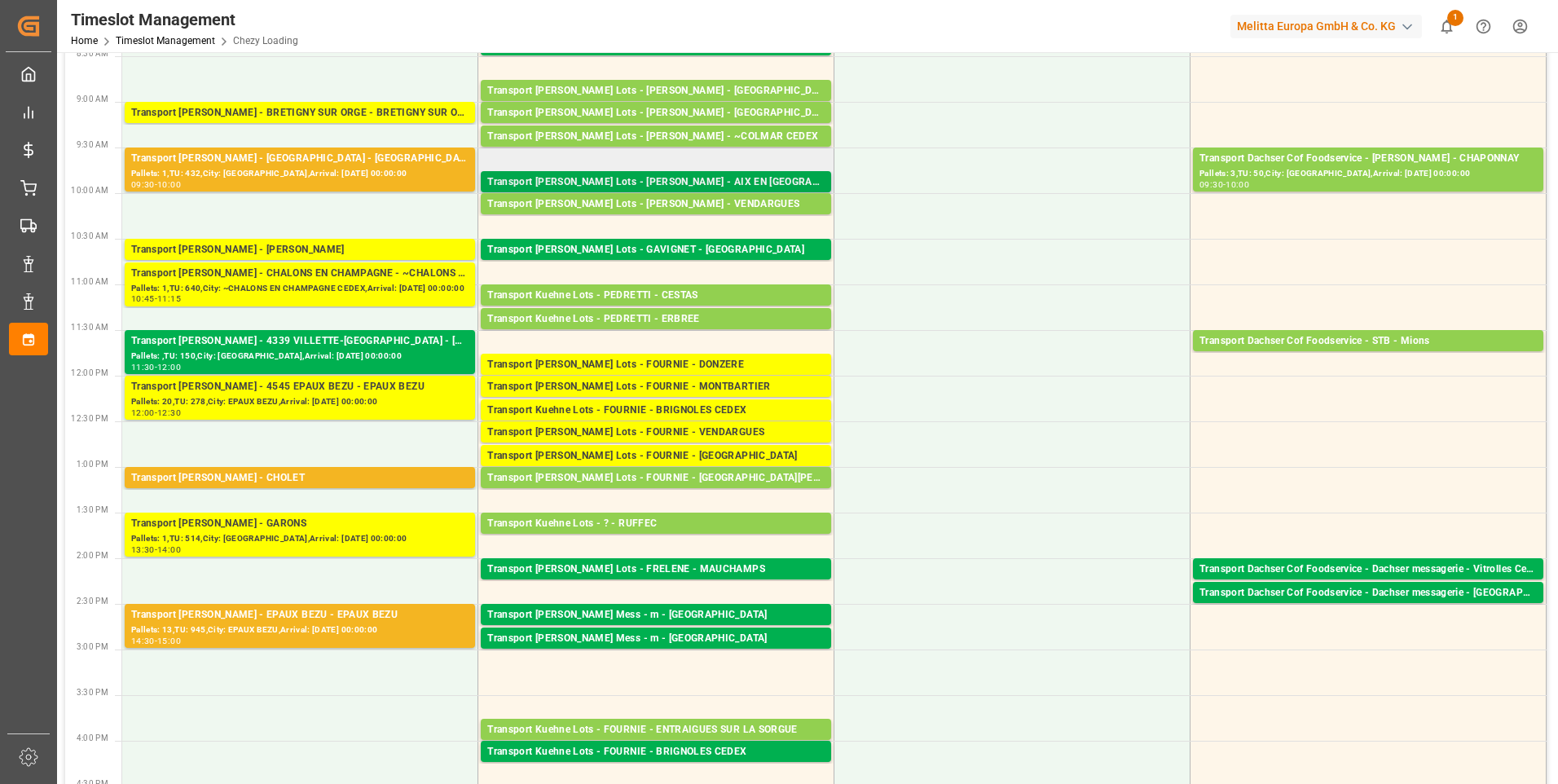
click at [670, 193] on div "Transport Kuehne Lots - COLLARD - AIX EN PROVENCE Pallets: ,TU: 40,City: AIX EN…" at bounding box center [656, 182] width 355 height 22
click at [669, 203] on div "Transport Kuehne Lots - COLLARD - VENDARGUES" at bounding box center [656, 204] width 338 height 17
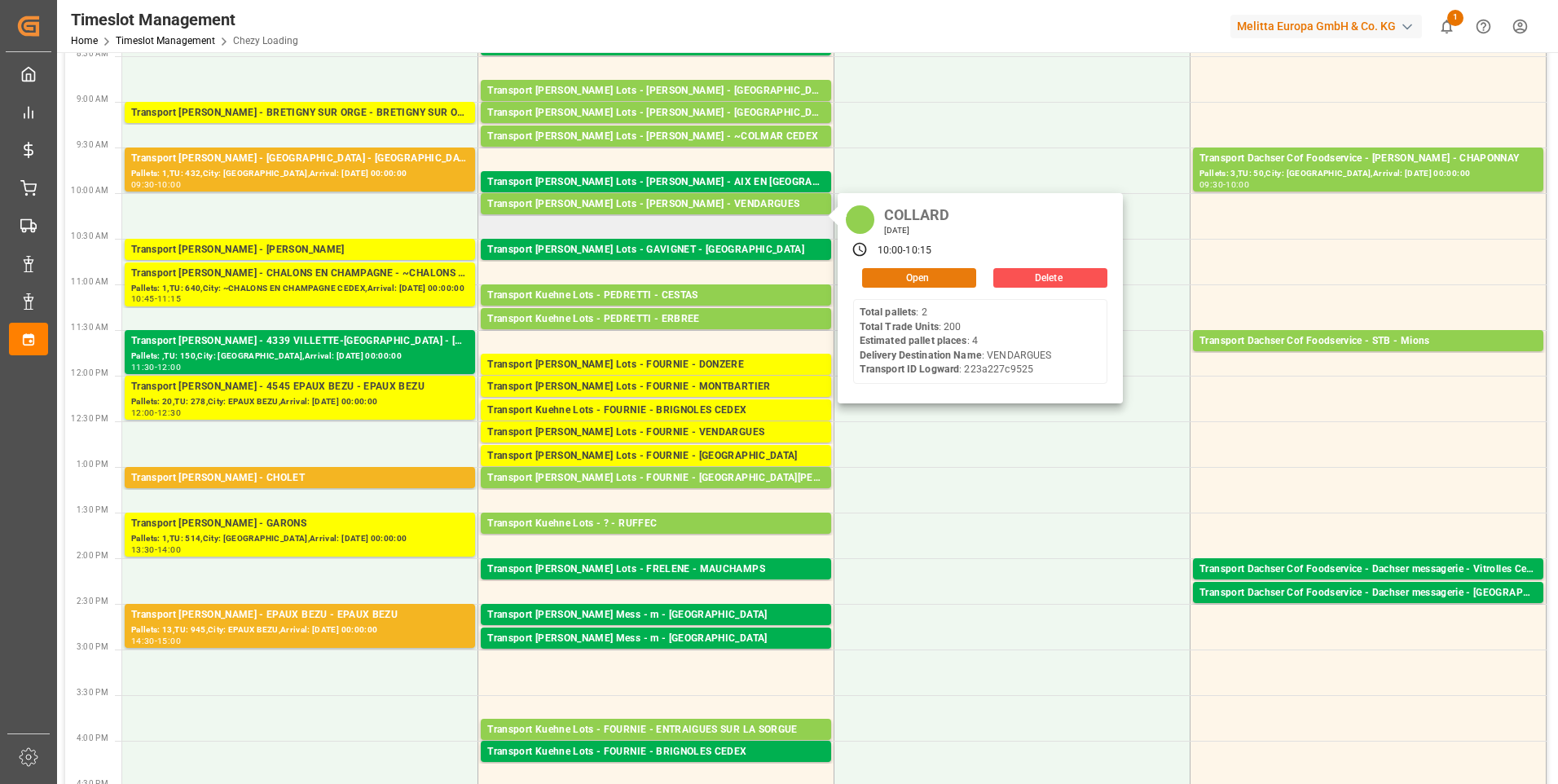
click at [912, 269] on button "Open" at bounding box center [919, 278] width 114 height 19
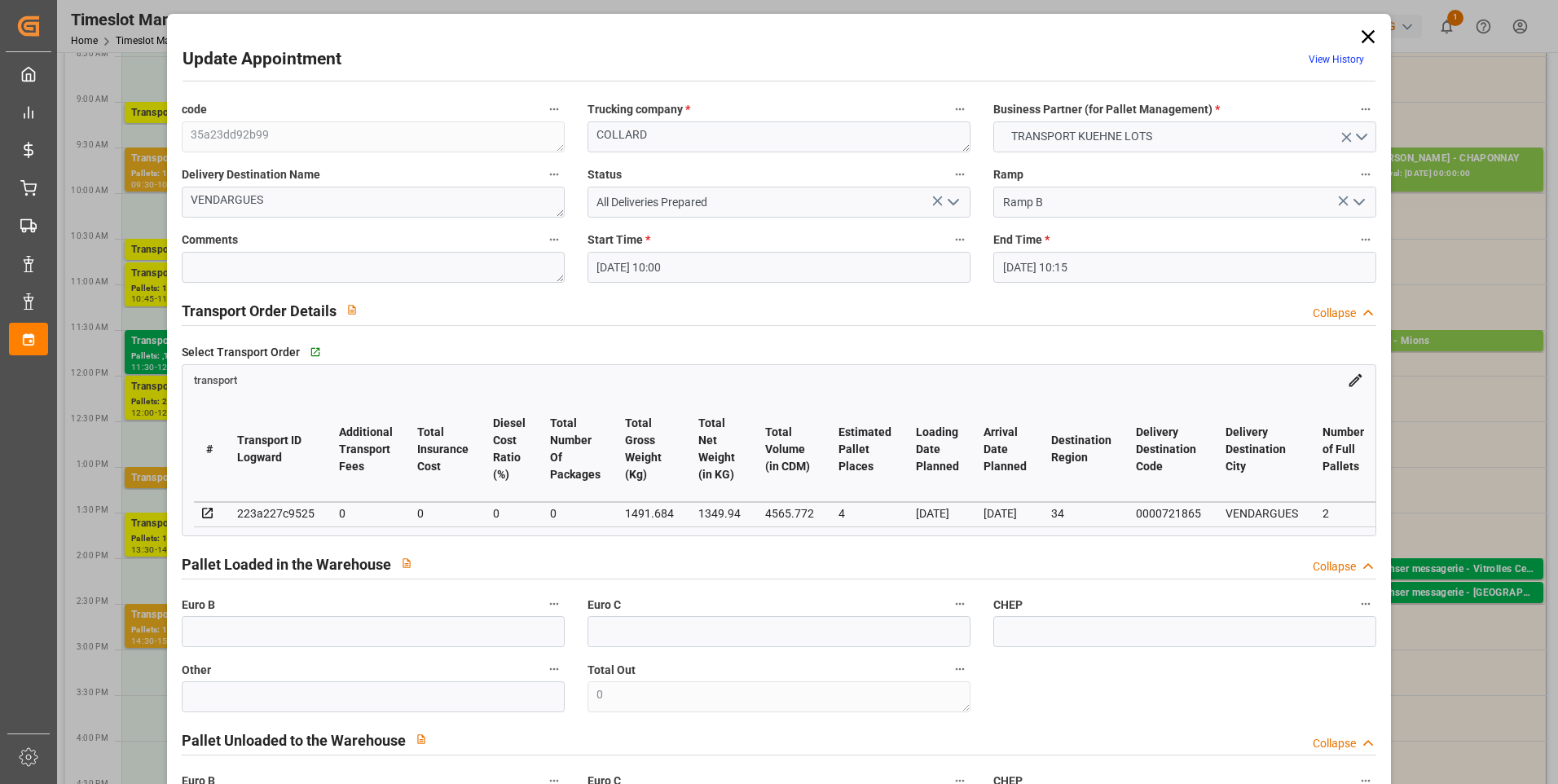
click at [951, 194] on icon "open menu" at bounding box center [954, 202] width 19 height 19
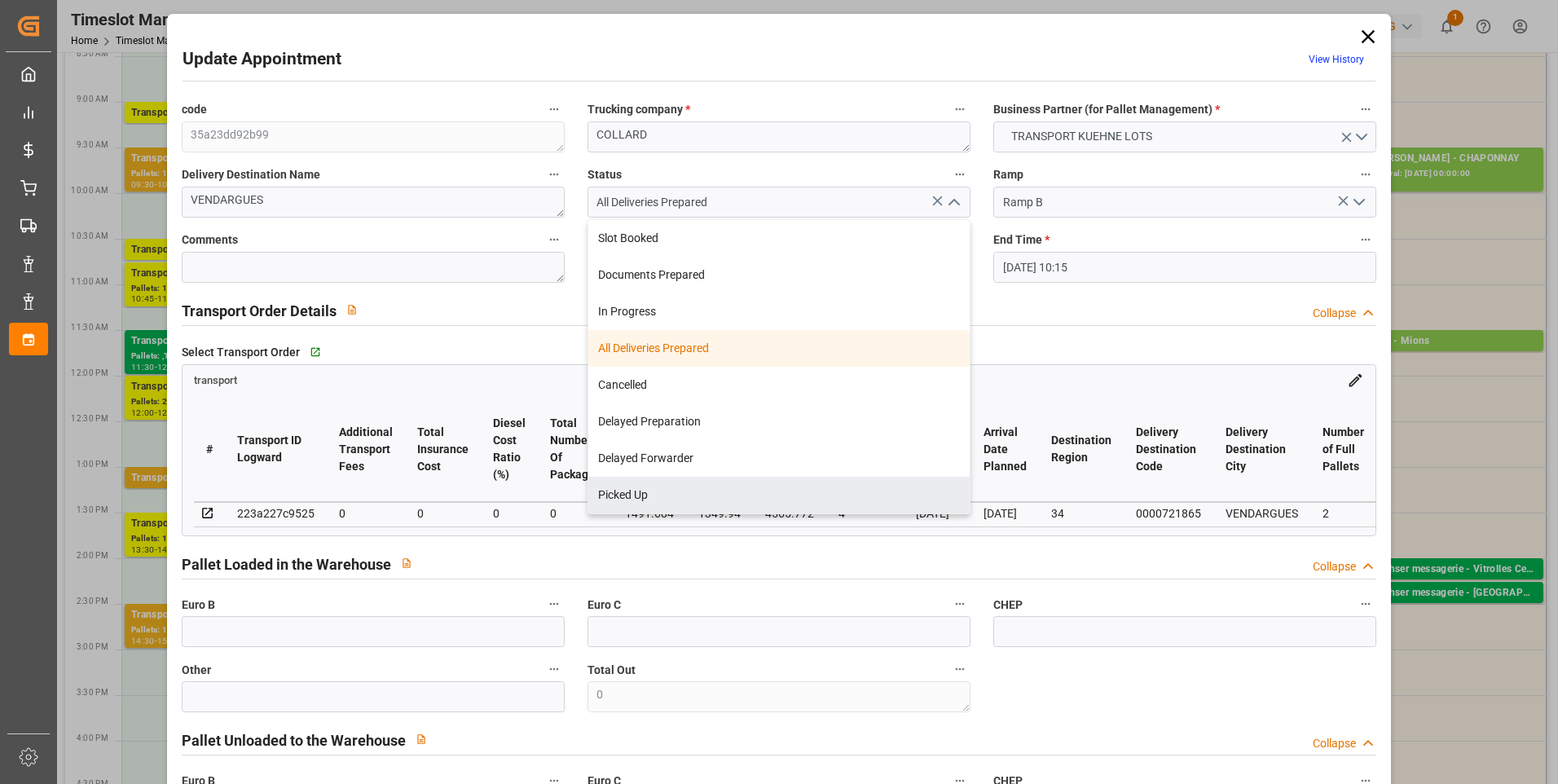
drag, startPoint x: 654, startPoint y: 499, endPoint x: 230, endPoint y: 395, distance: 436.6
click at [648, 495] on div "Picked Up" at bounding box center [779, 495] width 381 height 37
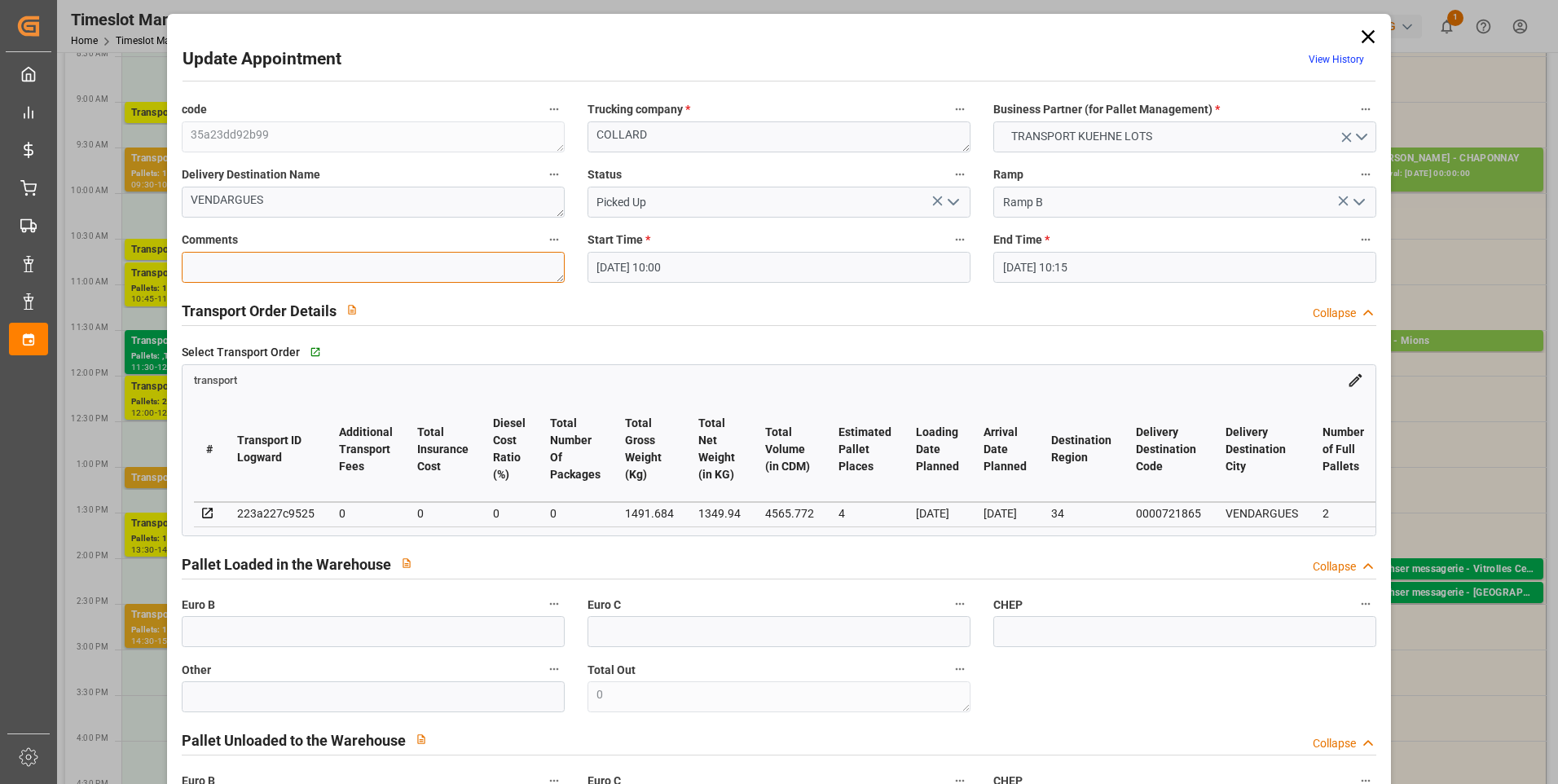
click at [201, 263] on textarea at bounding box center [374, 267] width 383 height 31
drag, startPoint x: 251, startPoint y: 637, endPoint x: 238, endPoint y: 632, distance: 13.9
click at [251, 637] on input "text" at bounding box center [374, 631] width 383 height 31
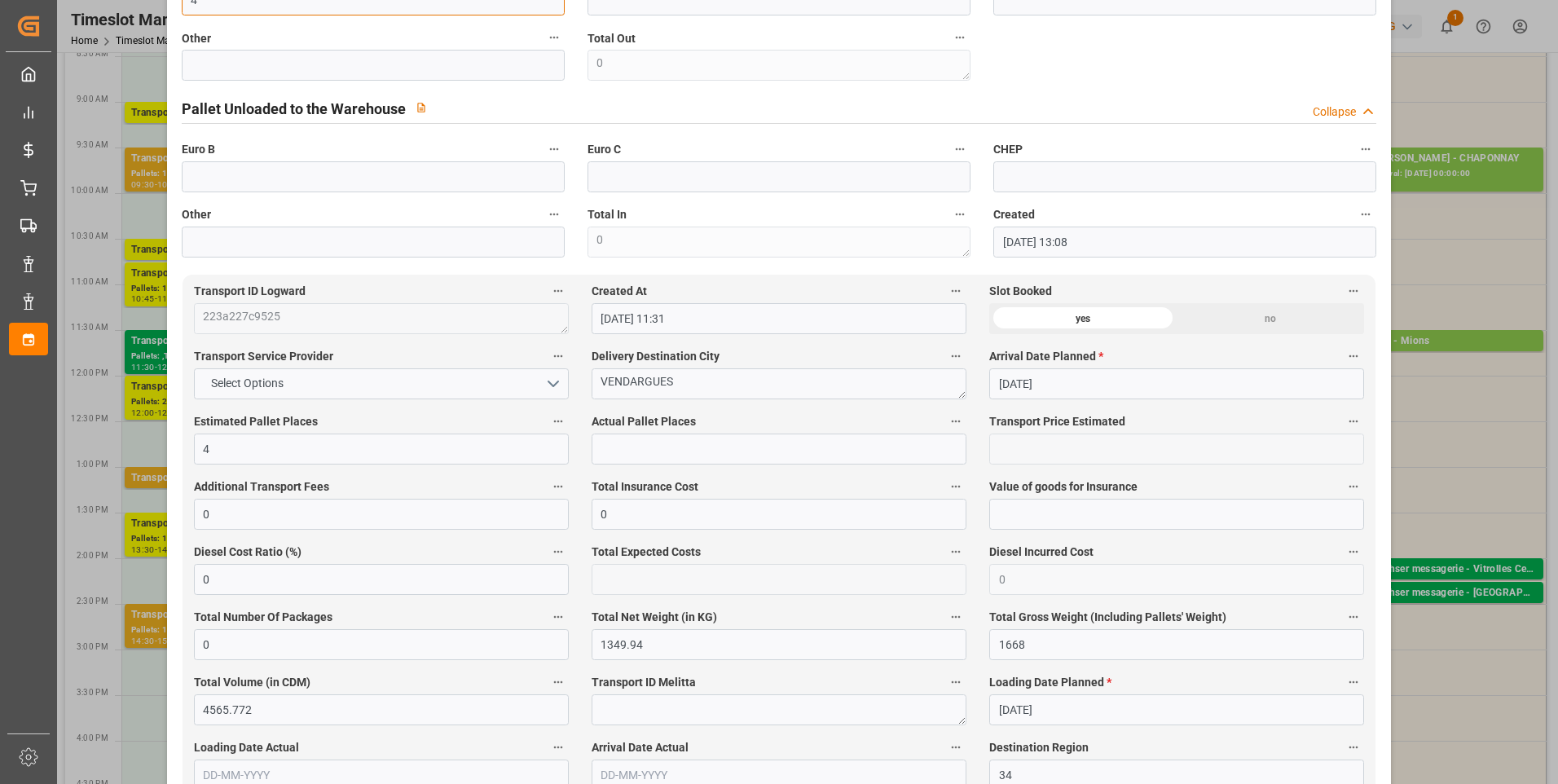
scroll to position [652, 0]
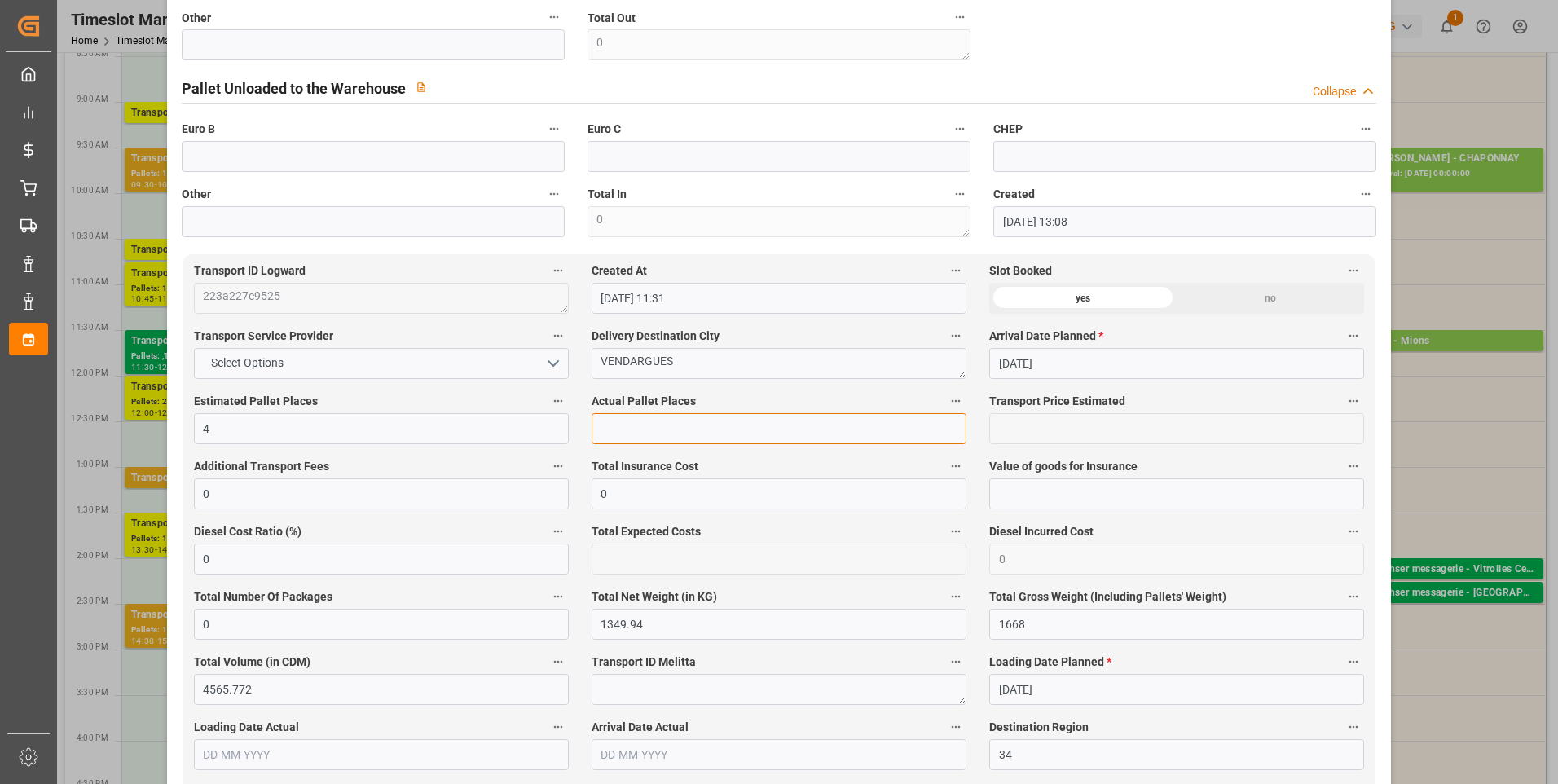
click at [625, 436] on input "text" at bounding box center [779, 429] width 375 height 31
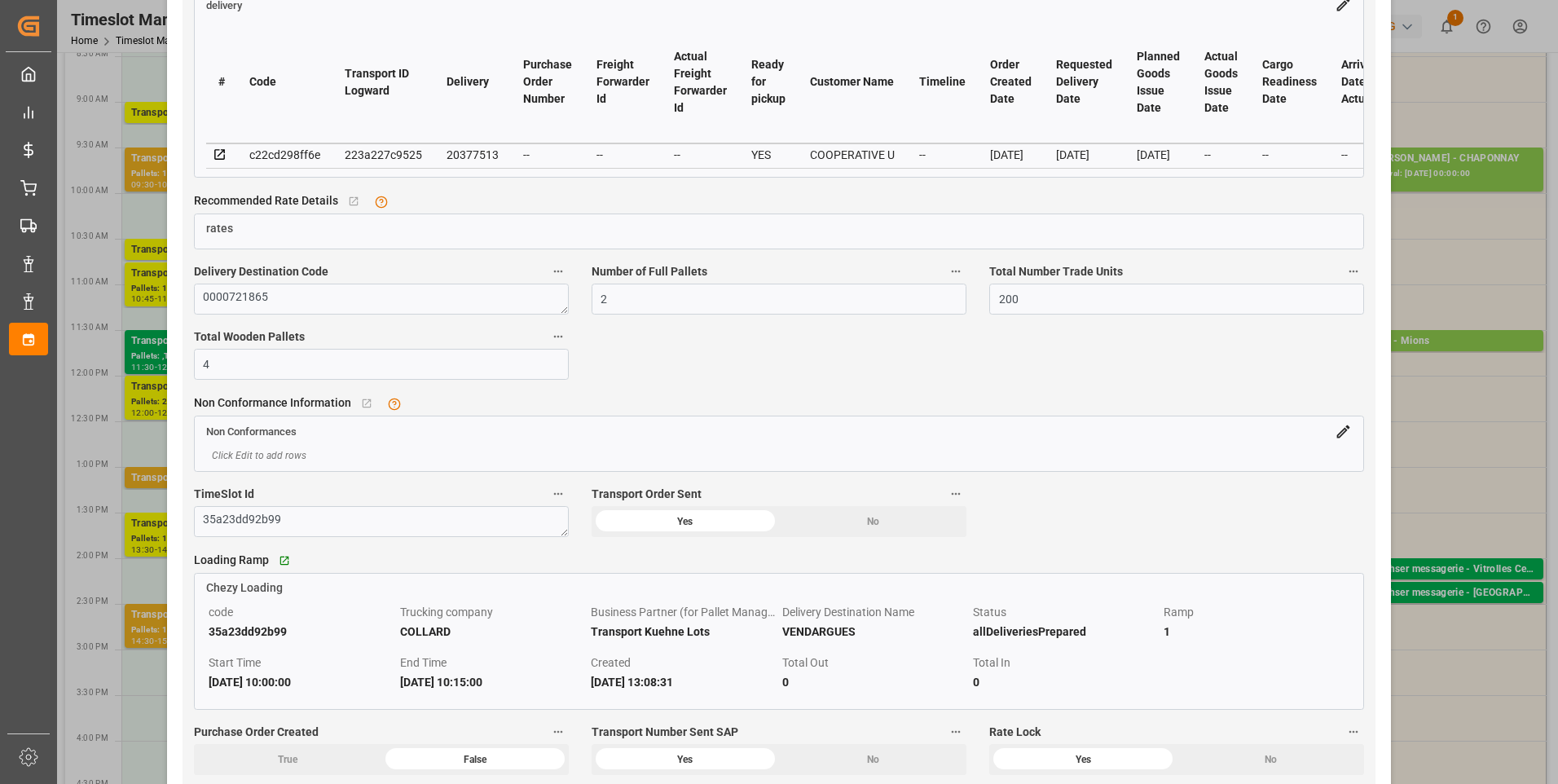
scroll to position [1711, 0]
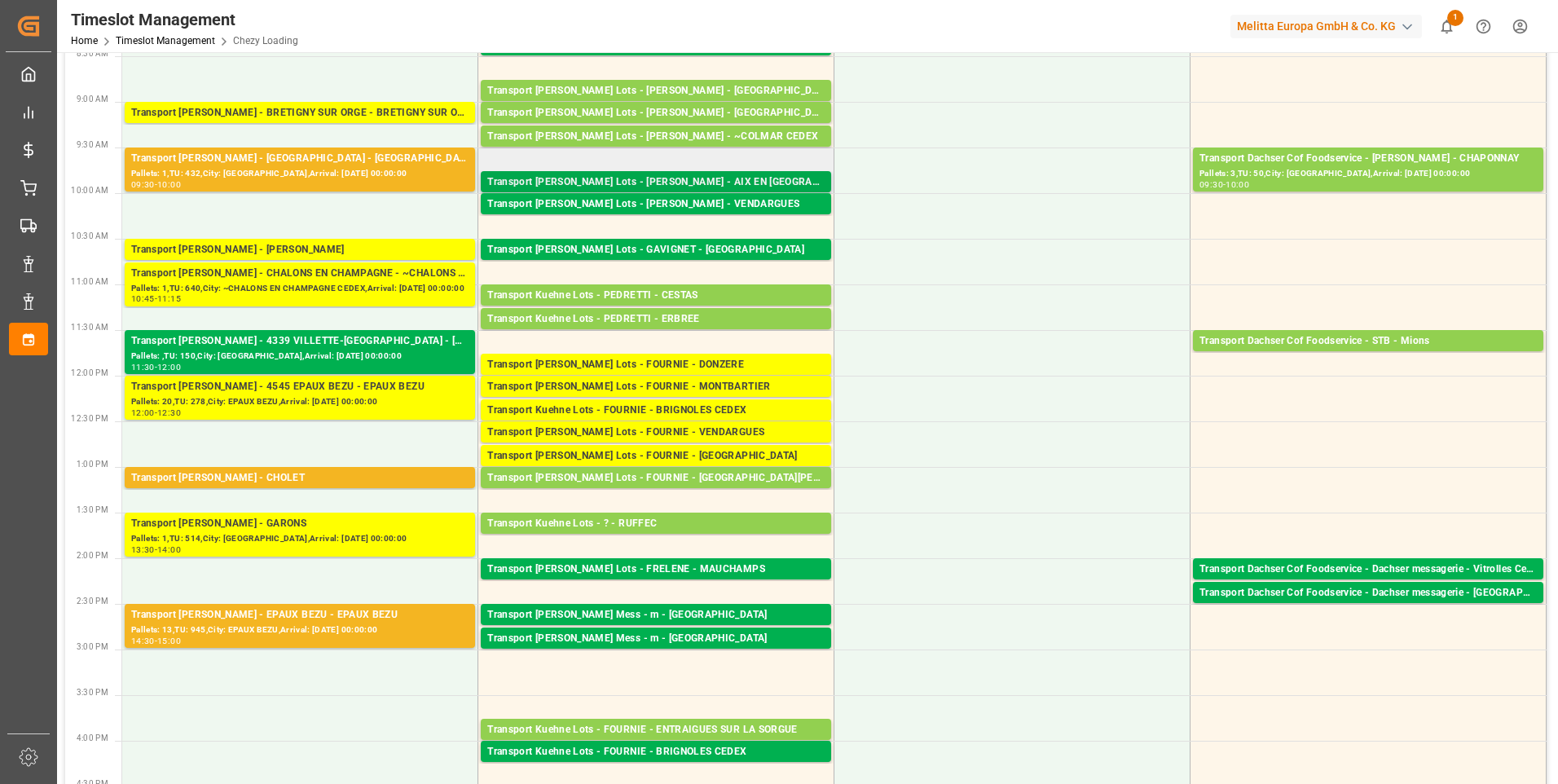
click at [707, 181] on div "Transport [PERSON_NAME] Lots - [PERSON_NAME] - AIX EN [GEOGRAPHIC_DATA]" at bounding box center [656, 182] width 338 height 17
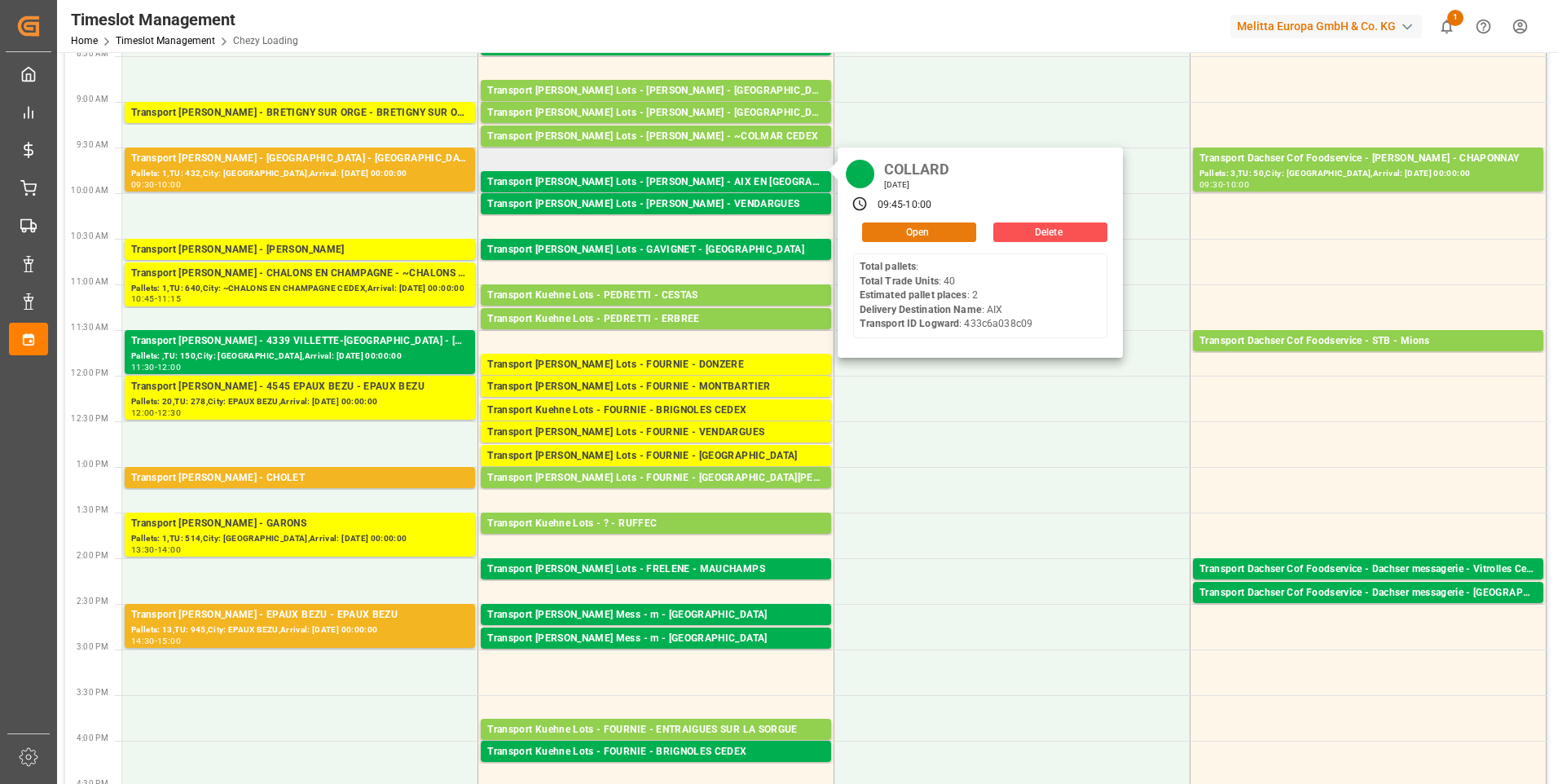
click at [942, 229] on button "Open" at bounding box center [919, 232] width 114 height 19
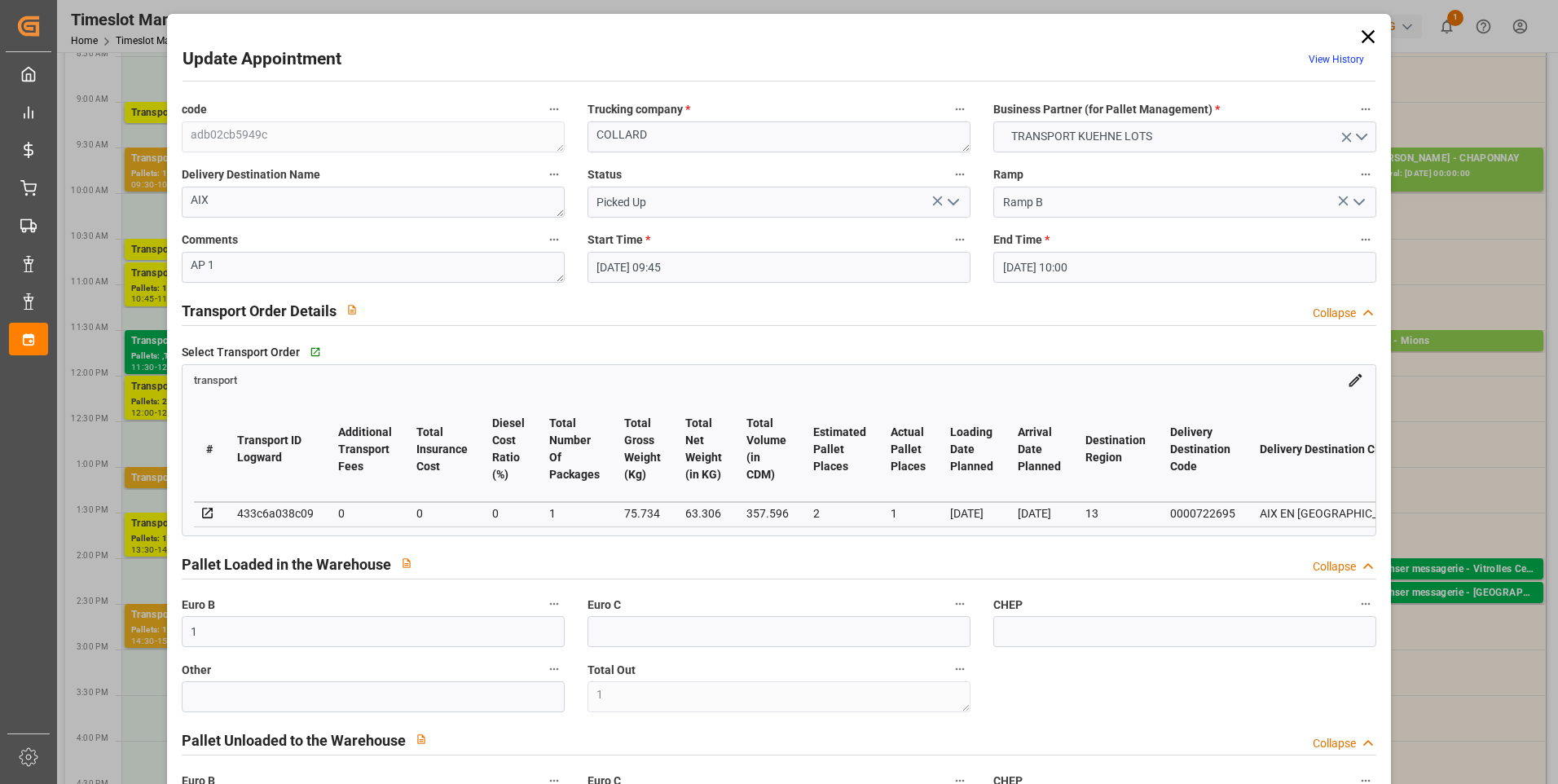
click at [955, 200] on polyline "open menu" at bounding box center [954, 201] width 10 height 5
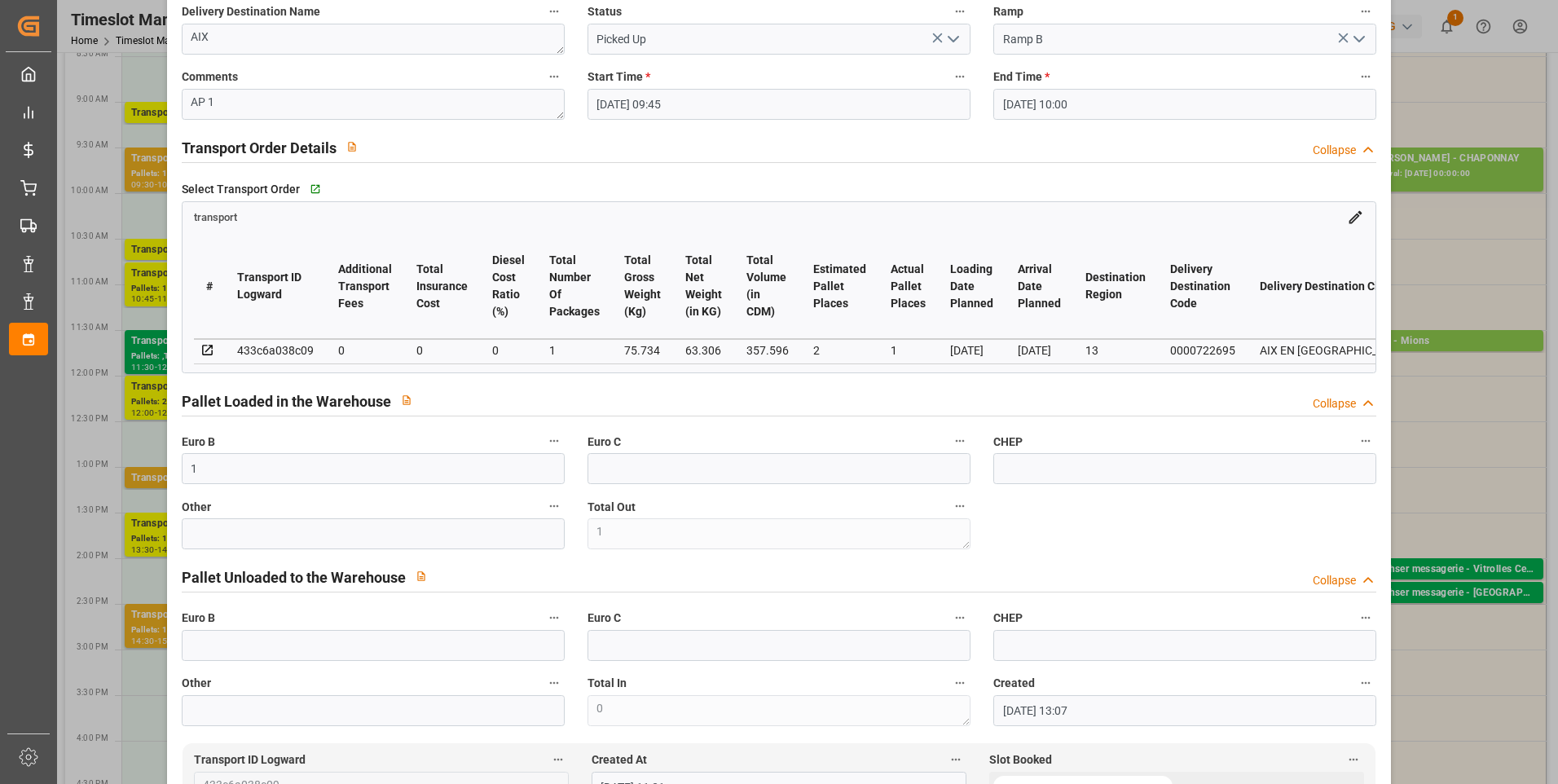
scroll to position [0, 0]
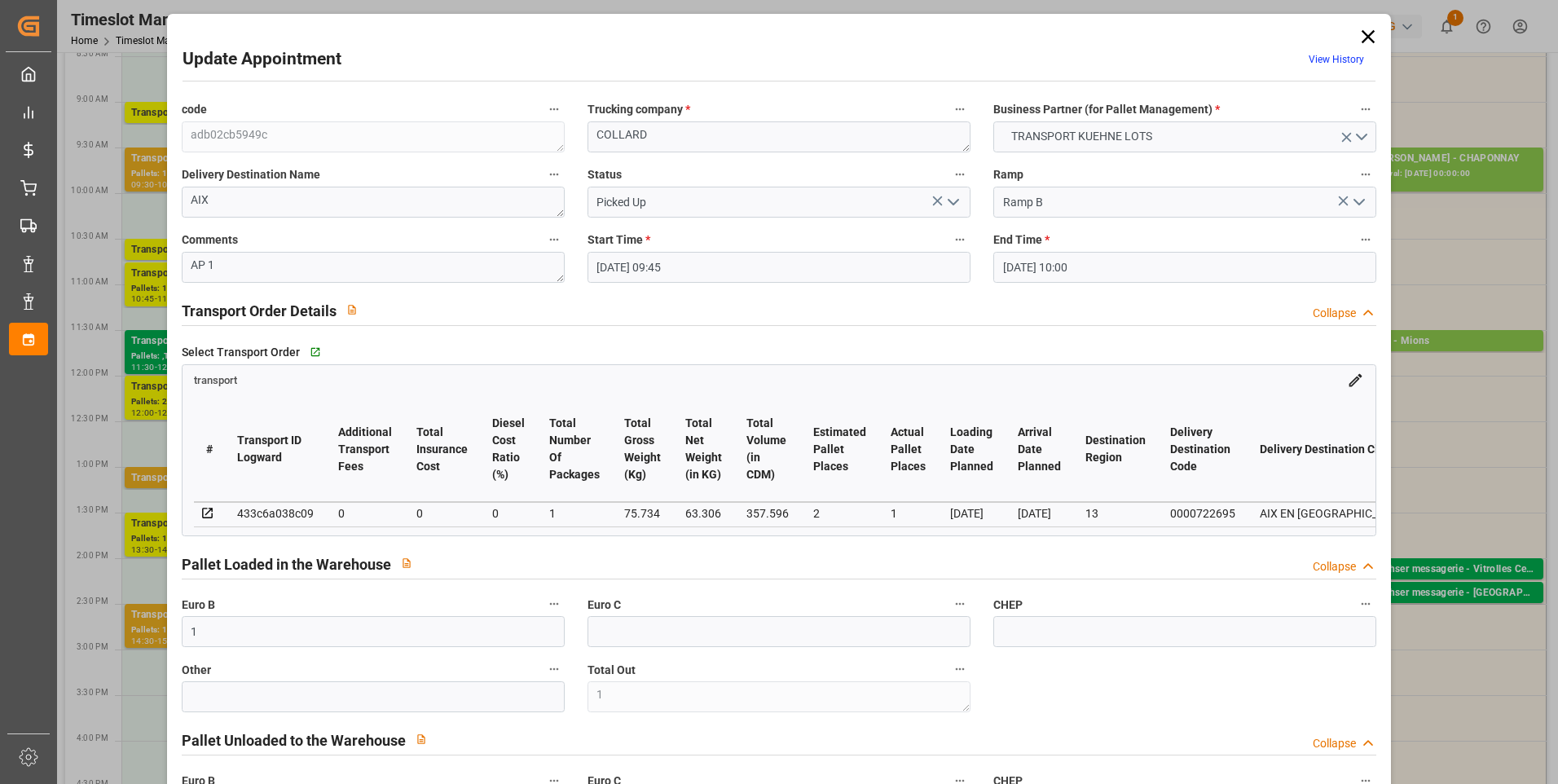
click at [1367, 33] on icon at bounding box center [1367, 36] width 13 height 13
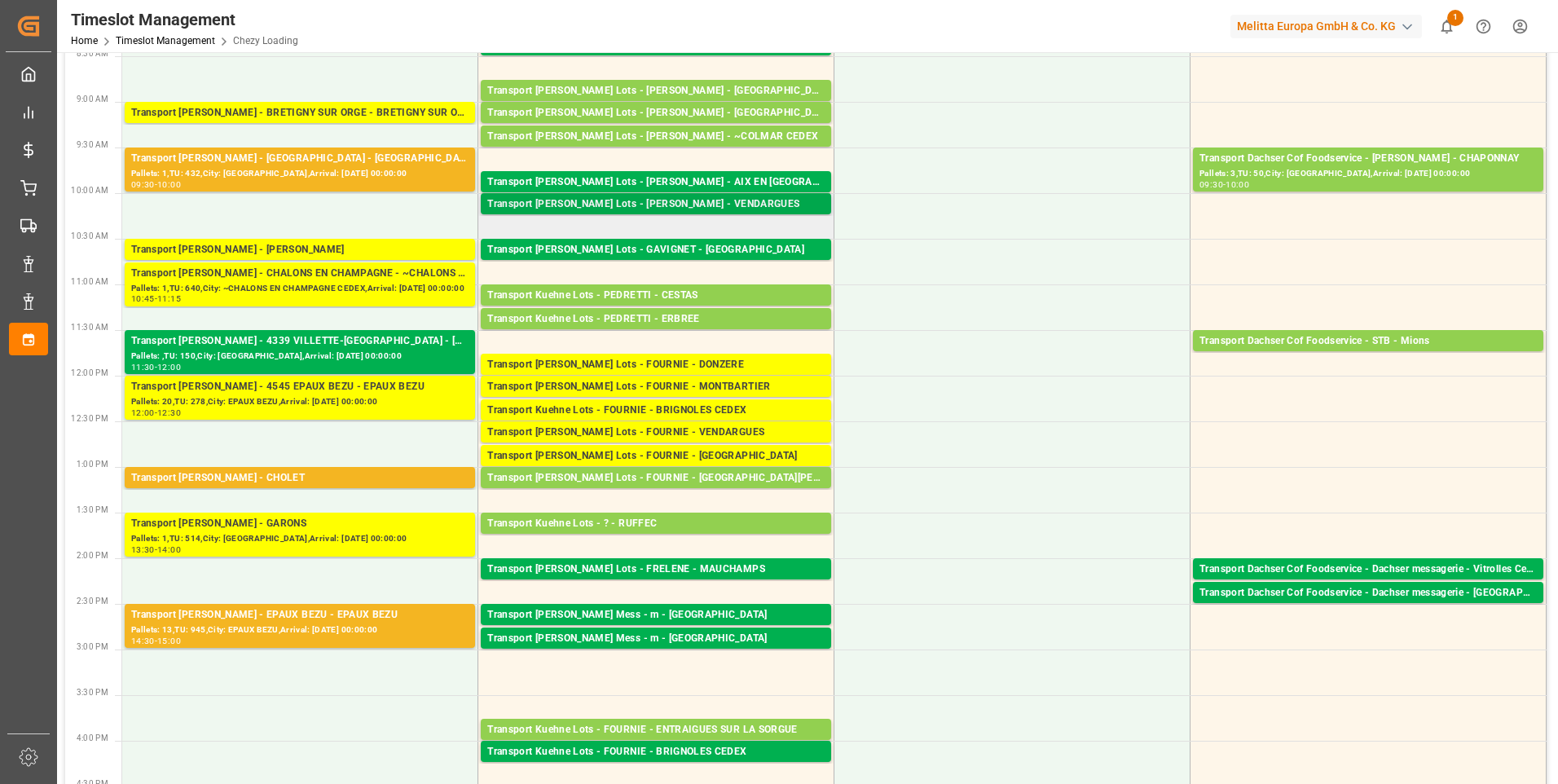
click at [672, 200] on div "Transport Kuehne Lots - COLLARD - VENDARGUES" at bounding box center [656, 204] width 338 height 17
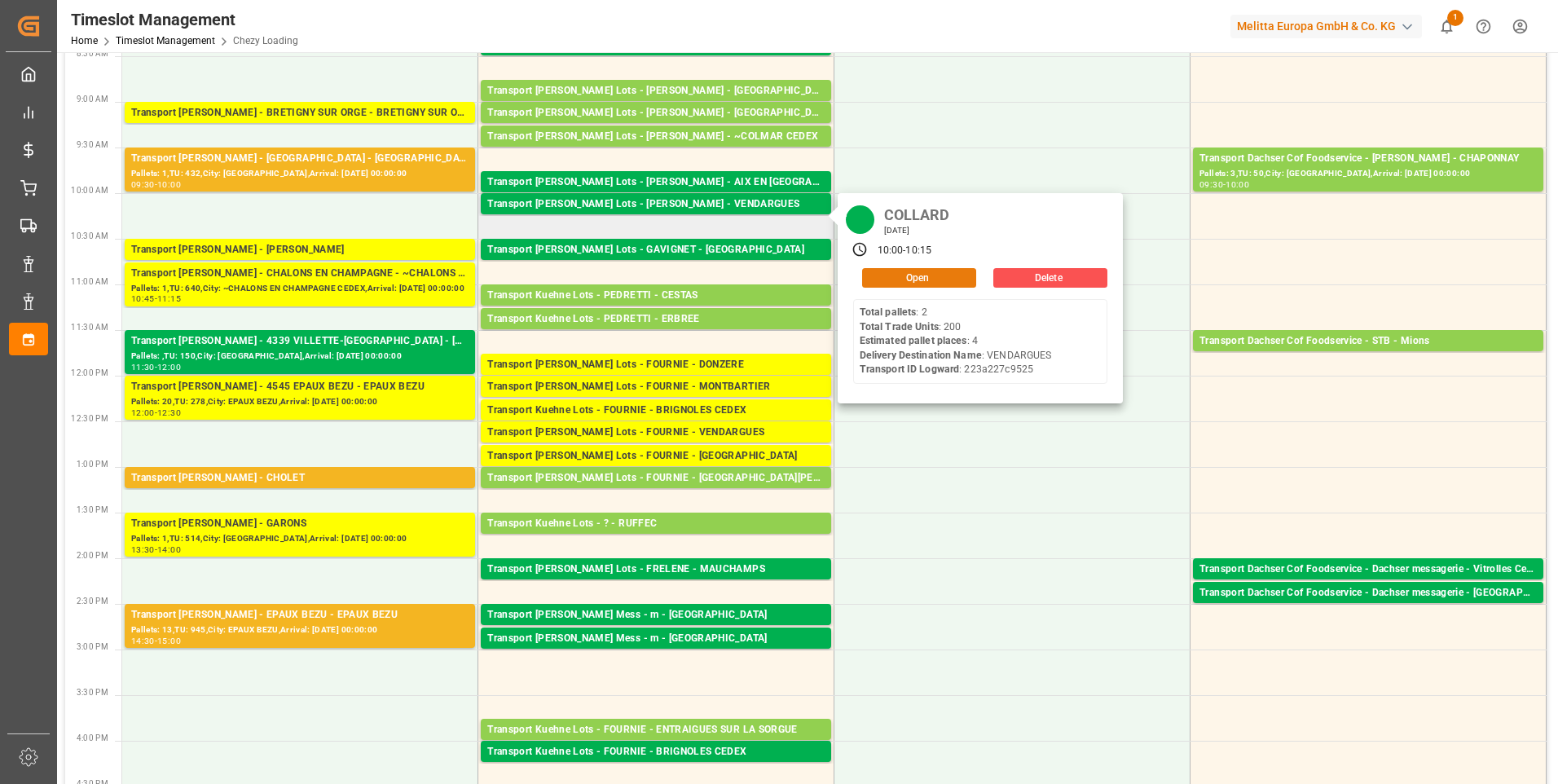
click at [898, 275] on button "Open" at bounding box center [919, 278] width 114 height 19
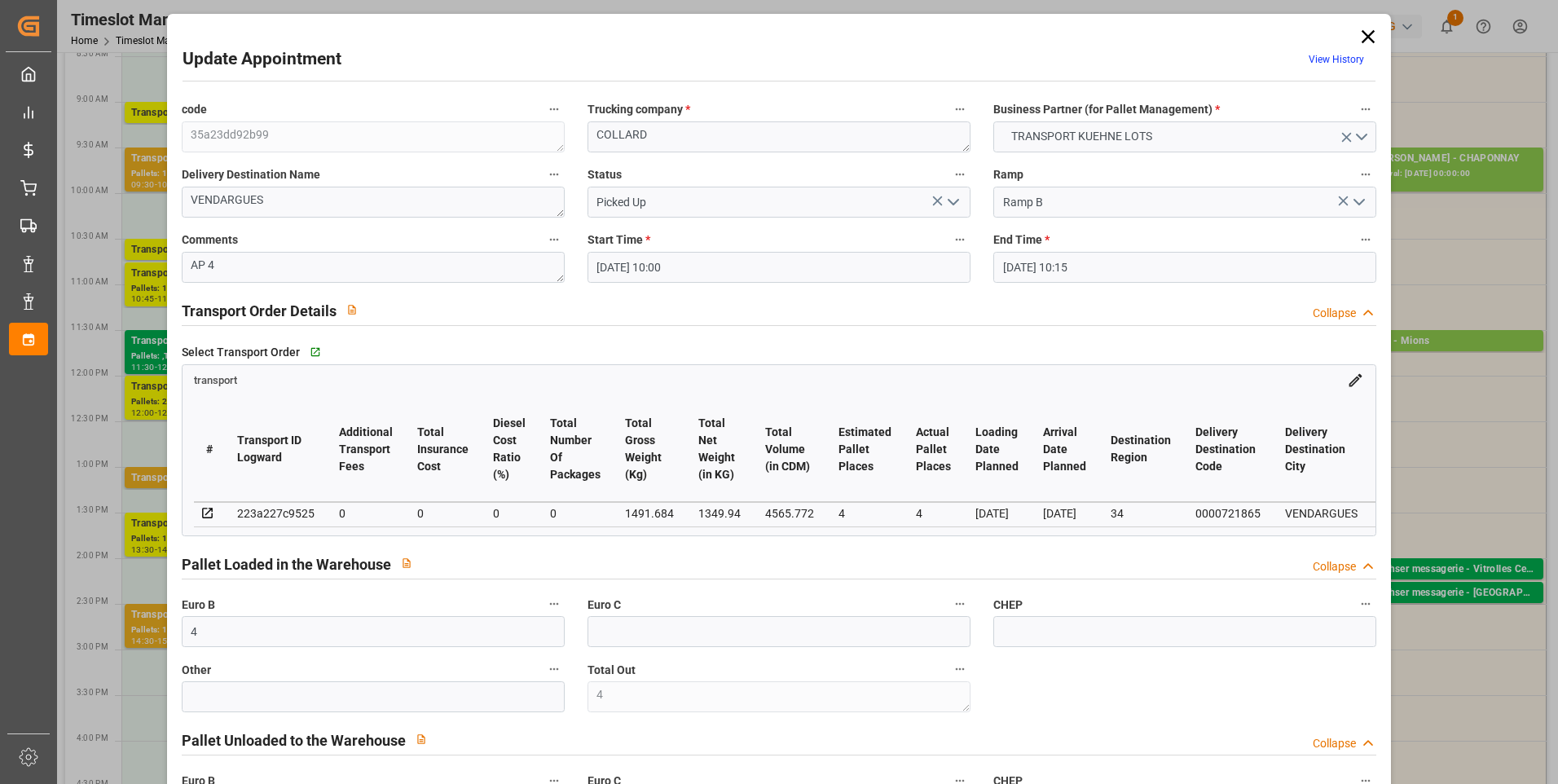
click at [1367, 38] on icon at bounding box center [1367, 36] width 22 height 22
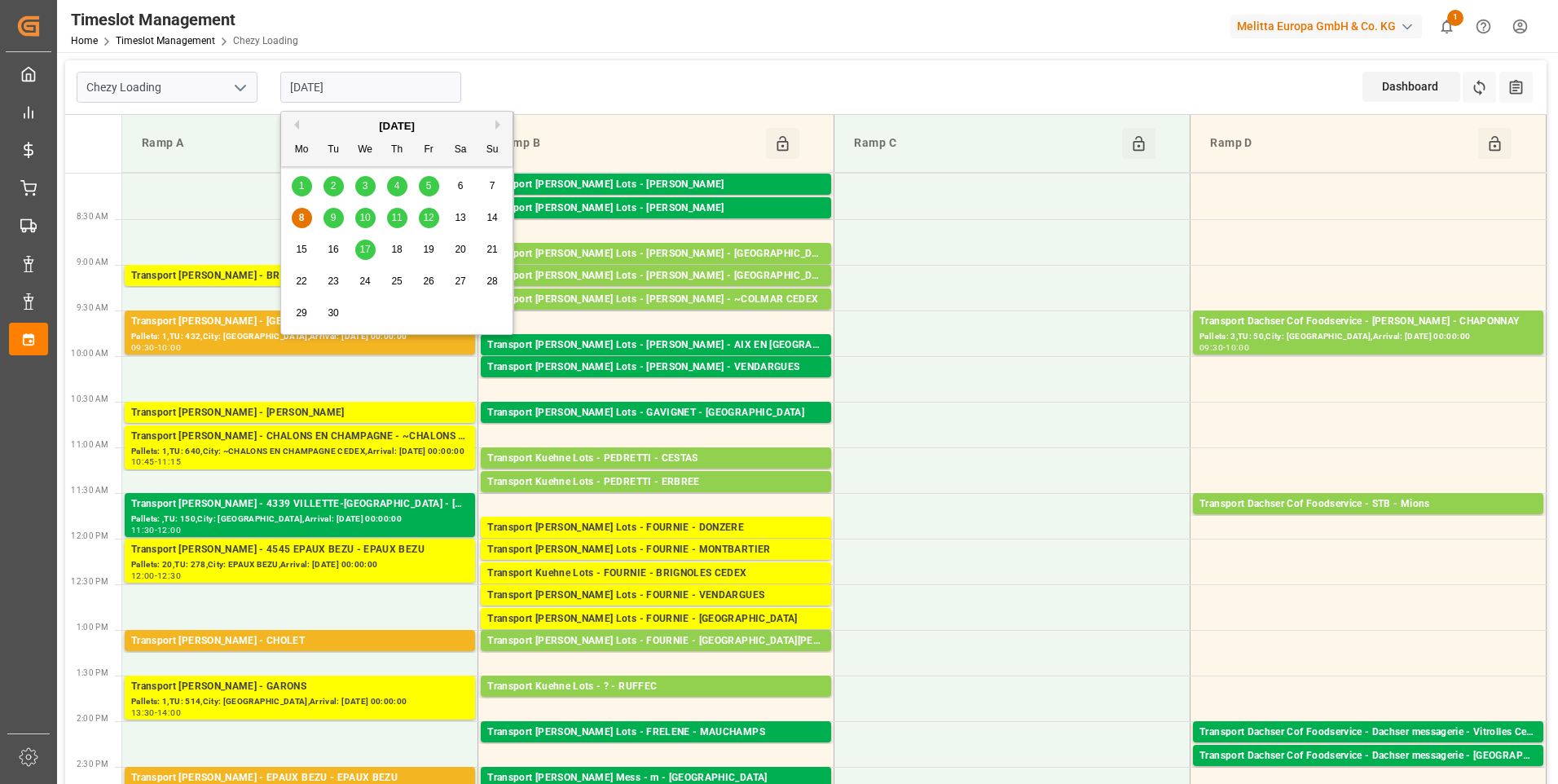
click at [404, 90] on input "[DATE]" at bounding box center [371, 88] width 181 height 31
click at [336, 219] on span "9" at bounding box center [334, 218] width 6 height 12
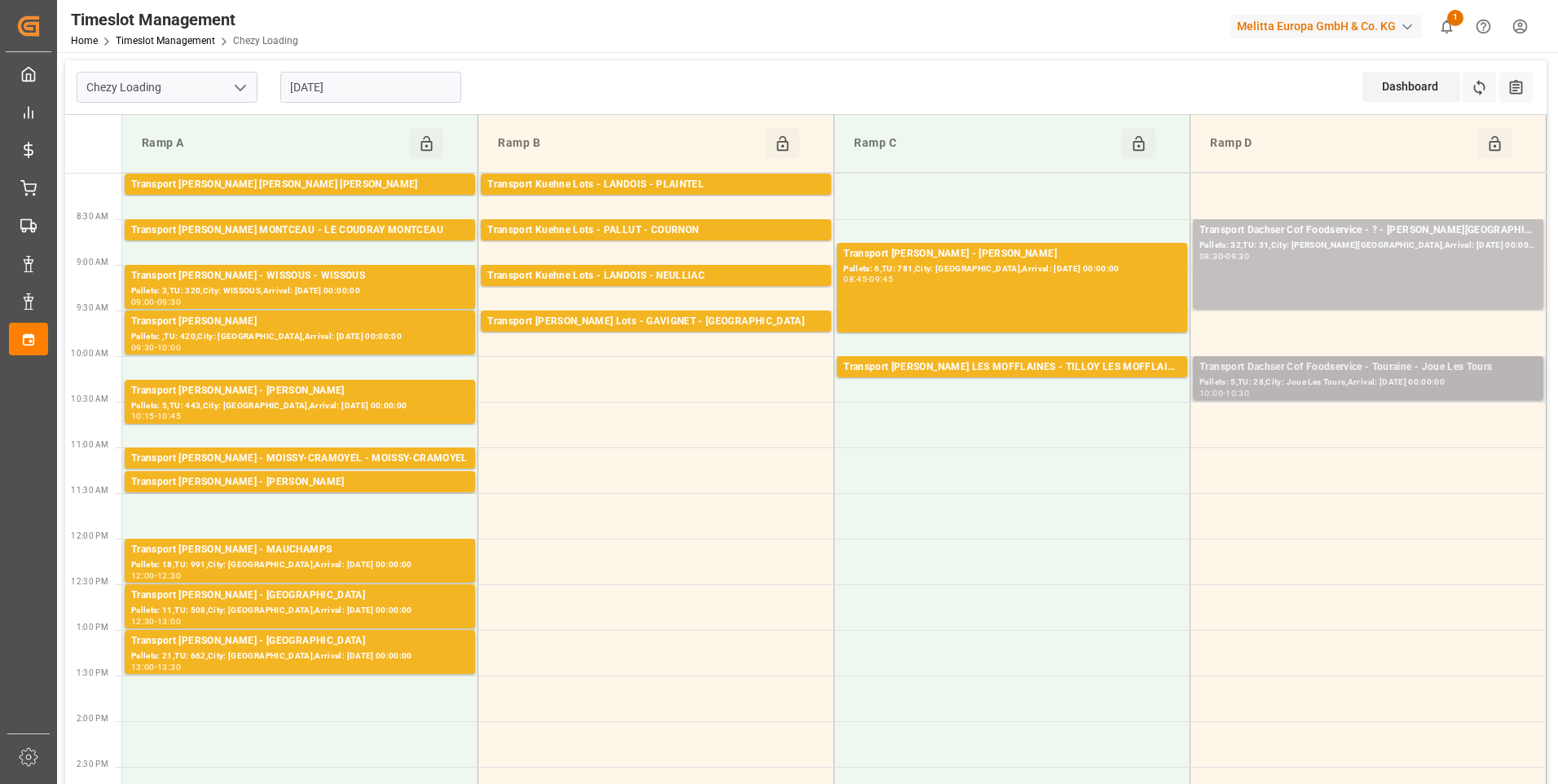
click at [1392, 380] on div "Pallets: 5,TU: 28,City: Joue Les Tours,Arrival: [DATE] 00:00:00" at bounding box center [1368, 382] width 338 height 14
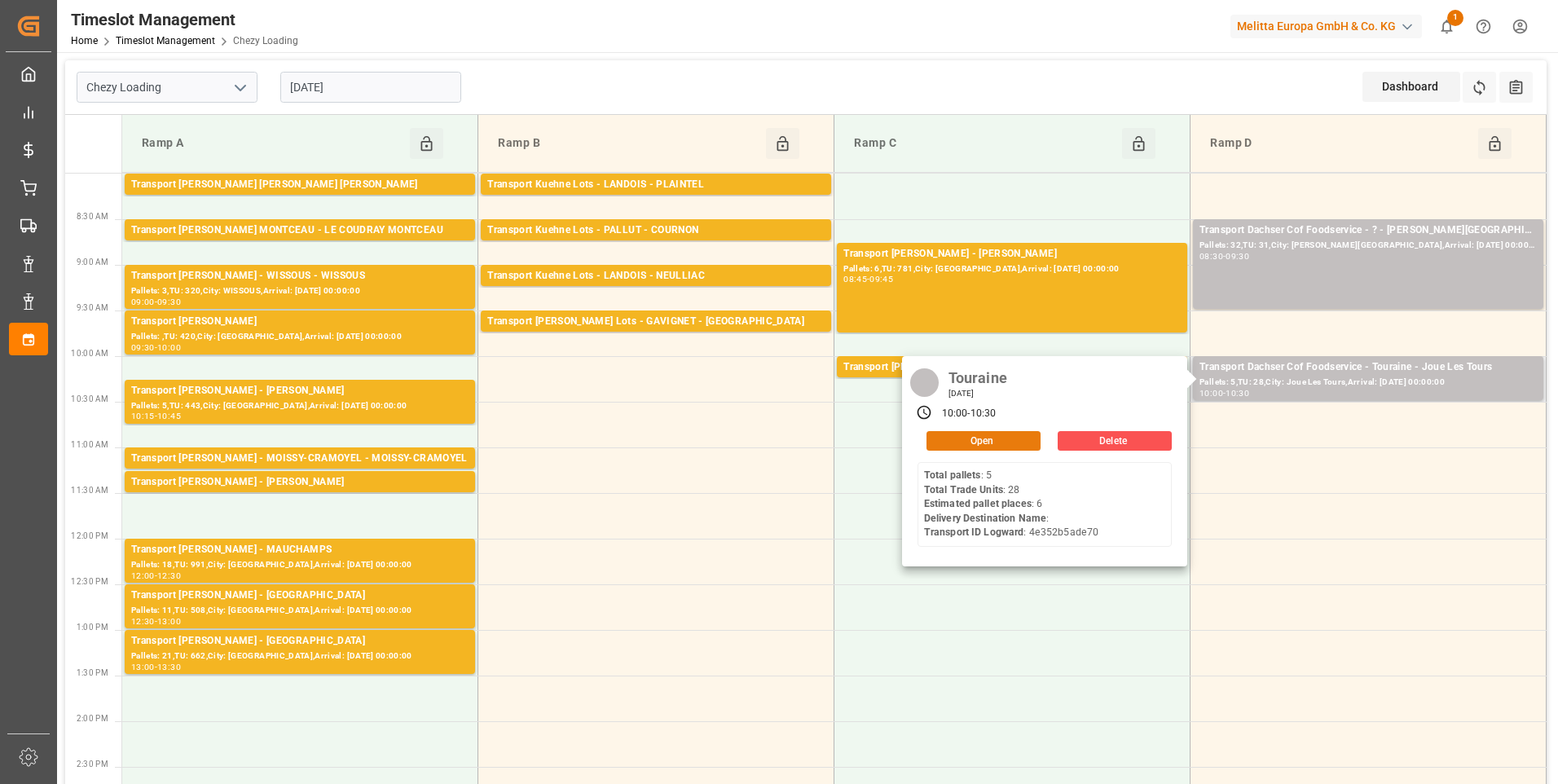
click at [1000, 437] on button "Open" at bounding box center [983, 441] width 114 height 19
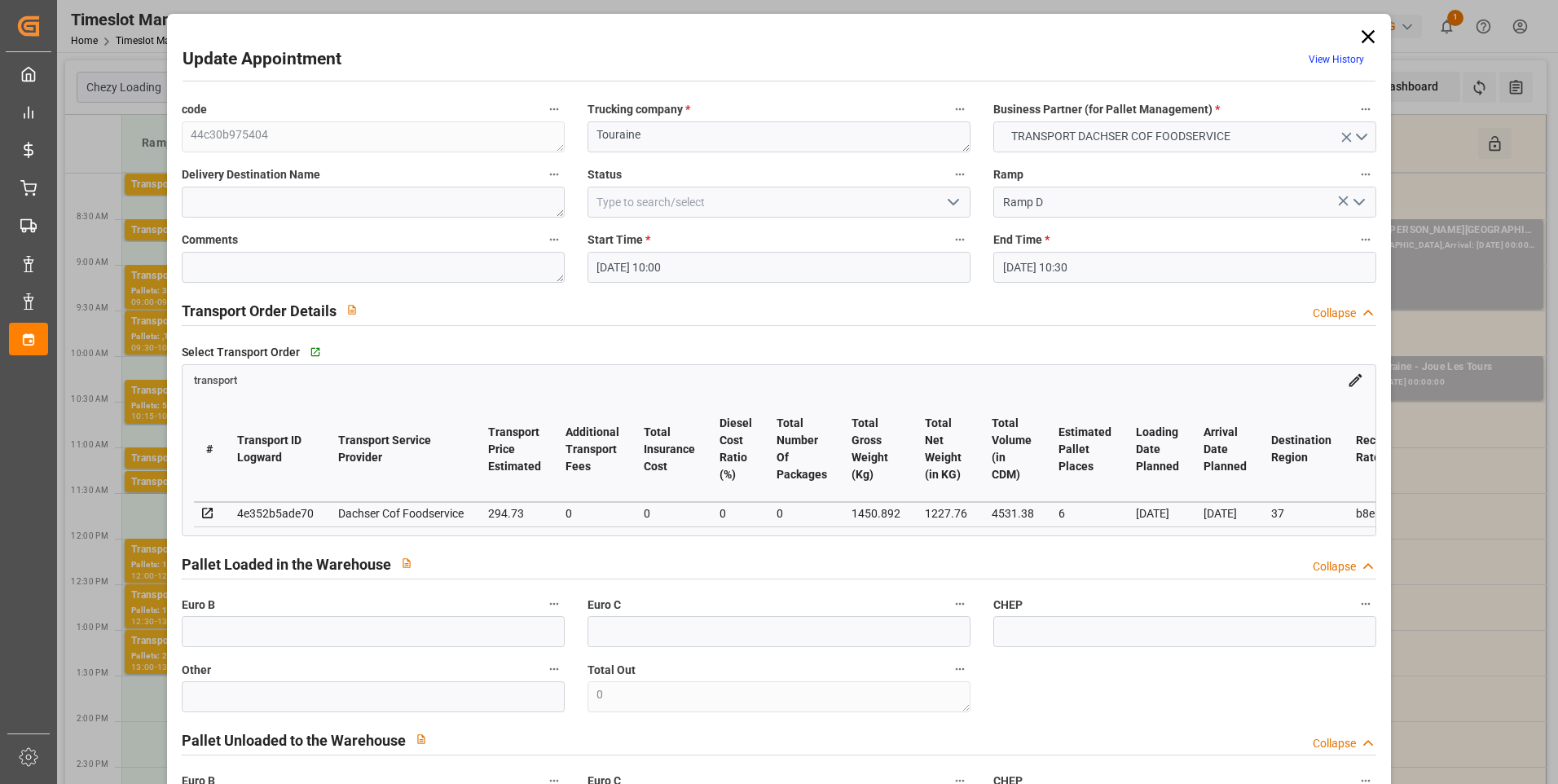
click at [1350, 195] on icon "open menu" at bounding box center [1359, 202] width 19 height 19
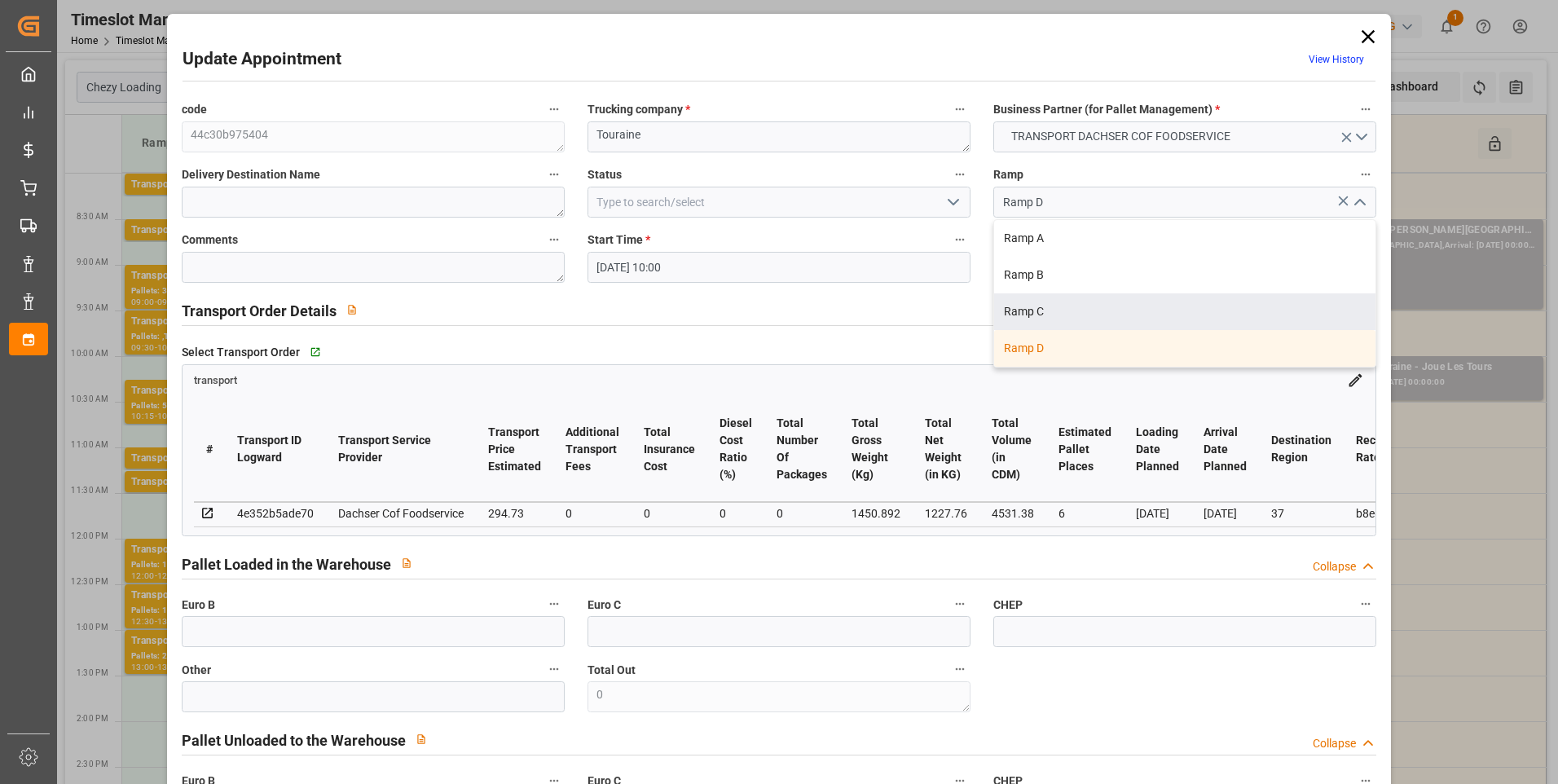
click at [954, 203] on icon "open menu" at bounding box center [954, 202] width 19 height 19
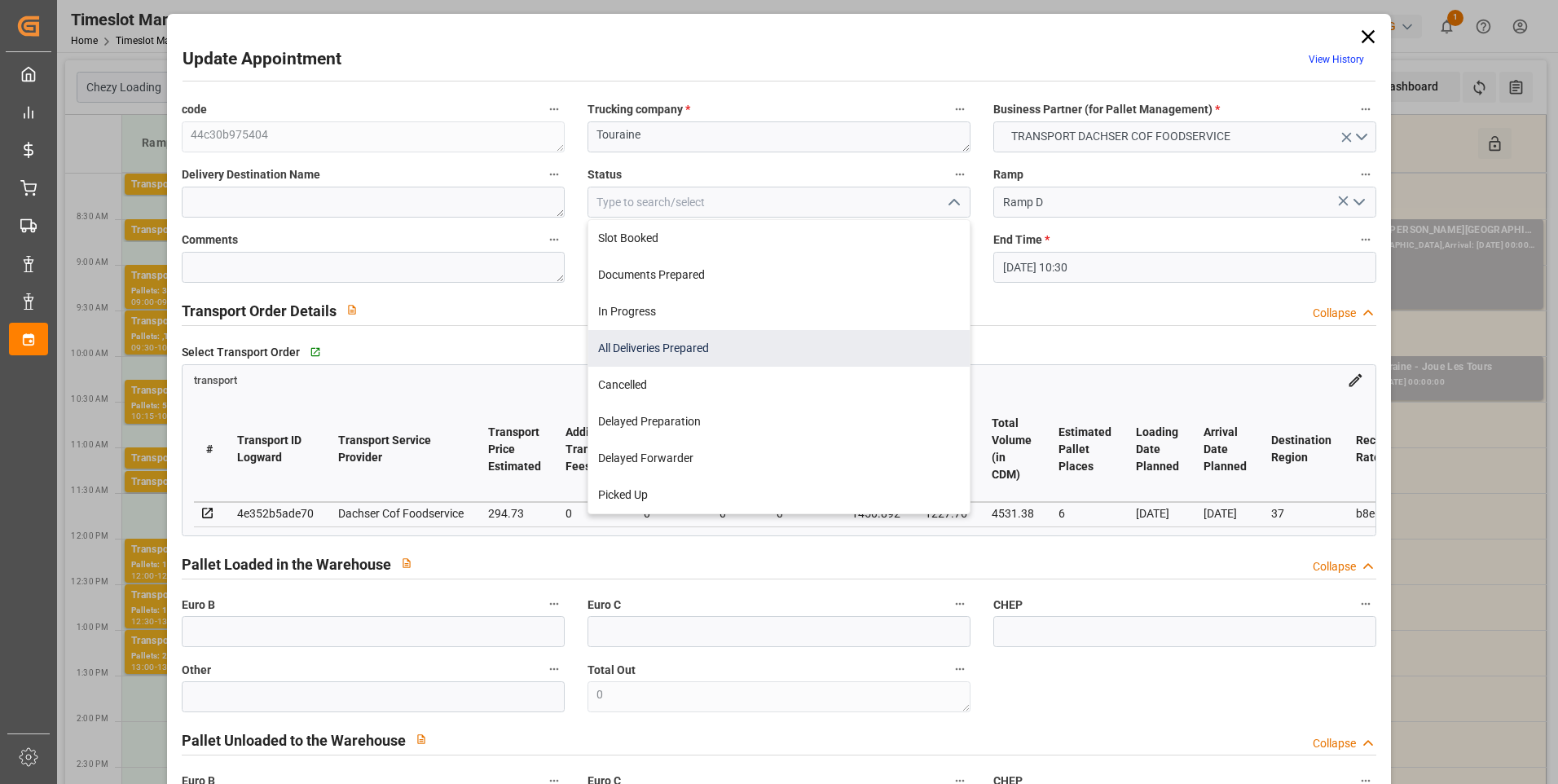
click at [663, 340] on div "All Deliveries Prepared" at bounding box center [779, 348] width 381 height 37
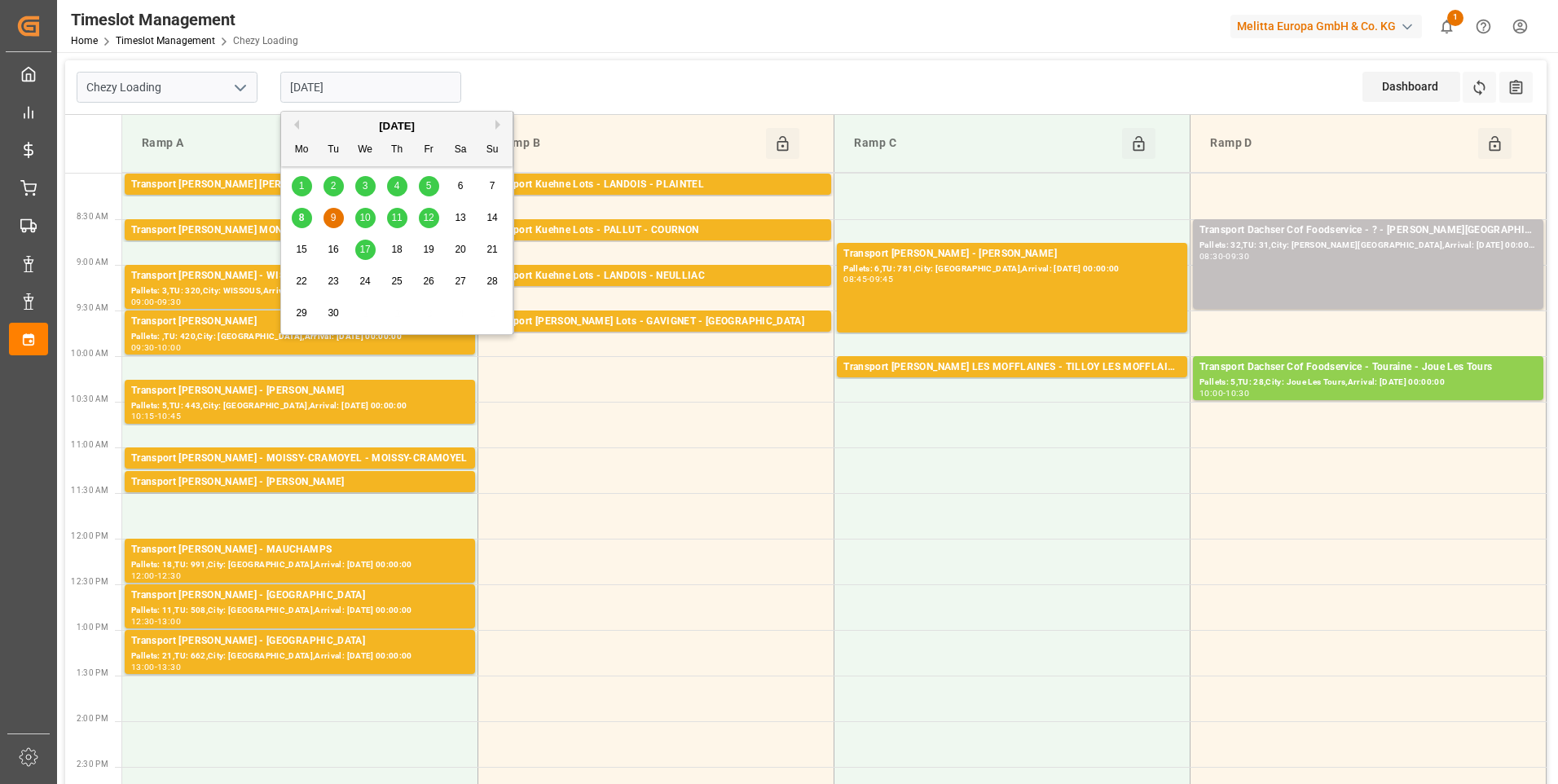
click at [381, 93] on input "[DATE]" at bounding box center [371, 88] width 181 height 31
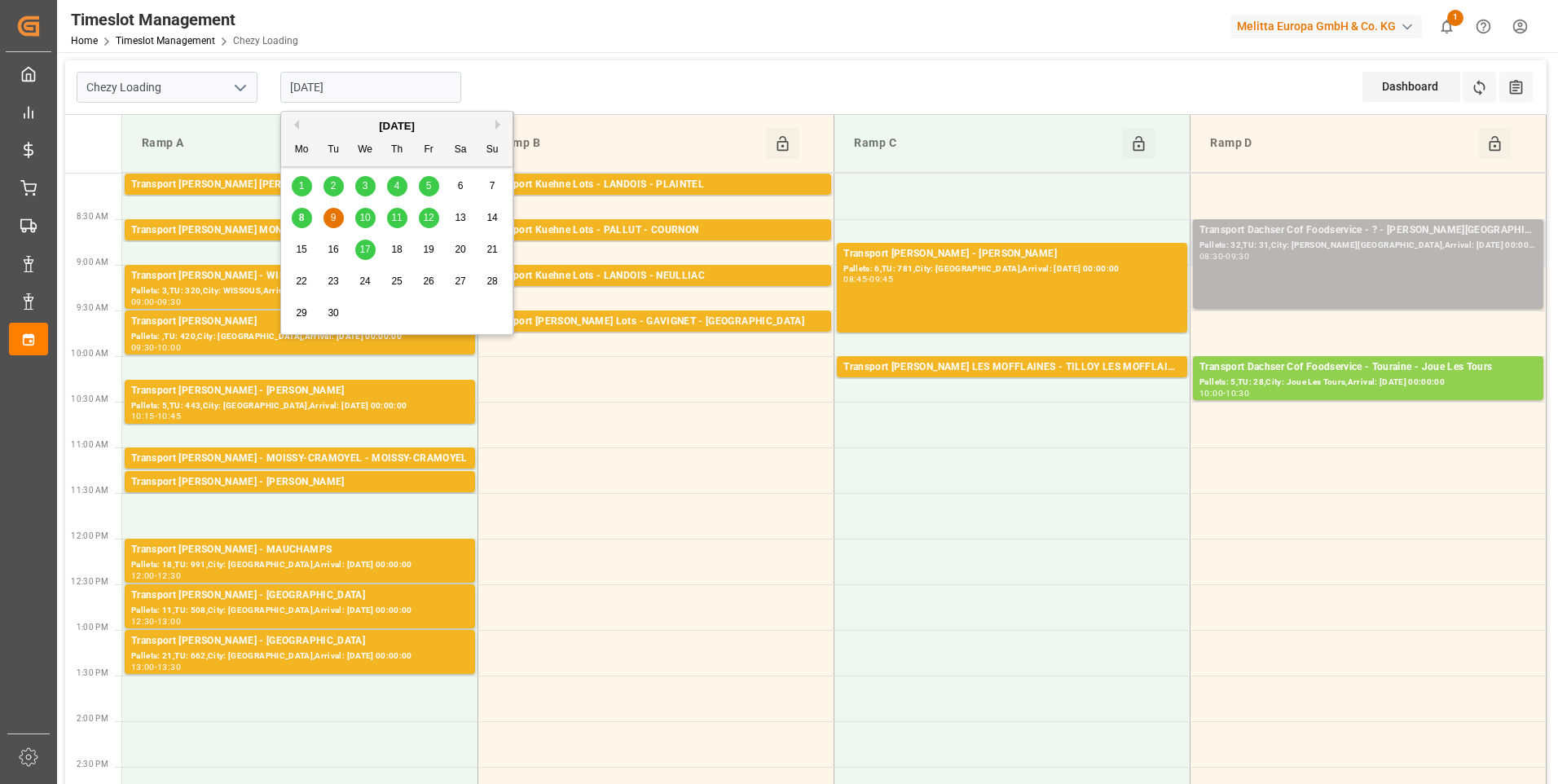
click at [1286, 261] on div "08:30 - 09:30" at bounding box center [1368, 257] width 338 height 9
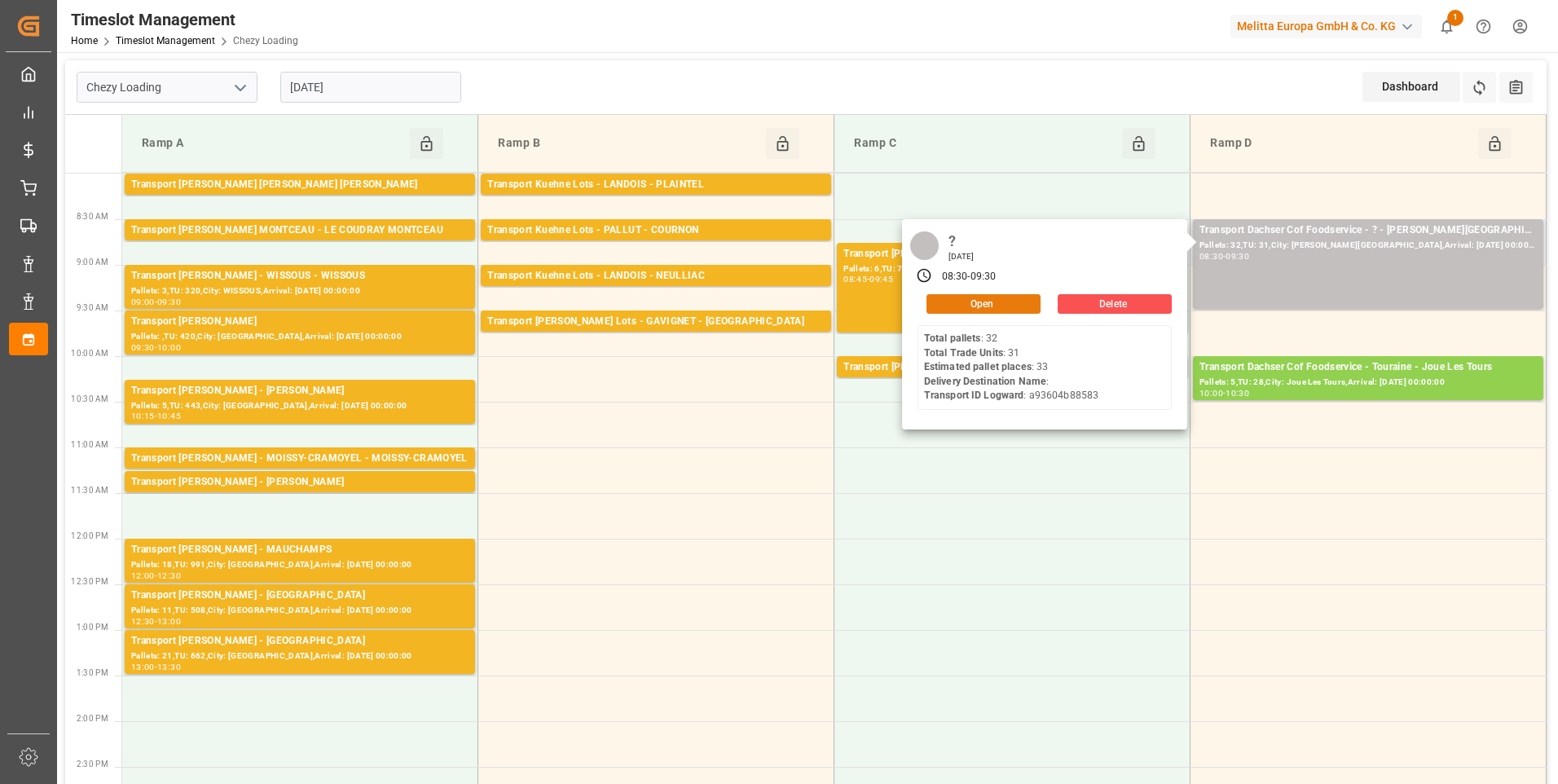
click at [972, 303] on button "Open" at bounding box center [983, 303] width 114 height 19
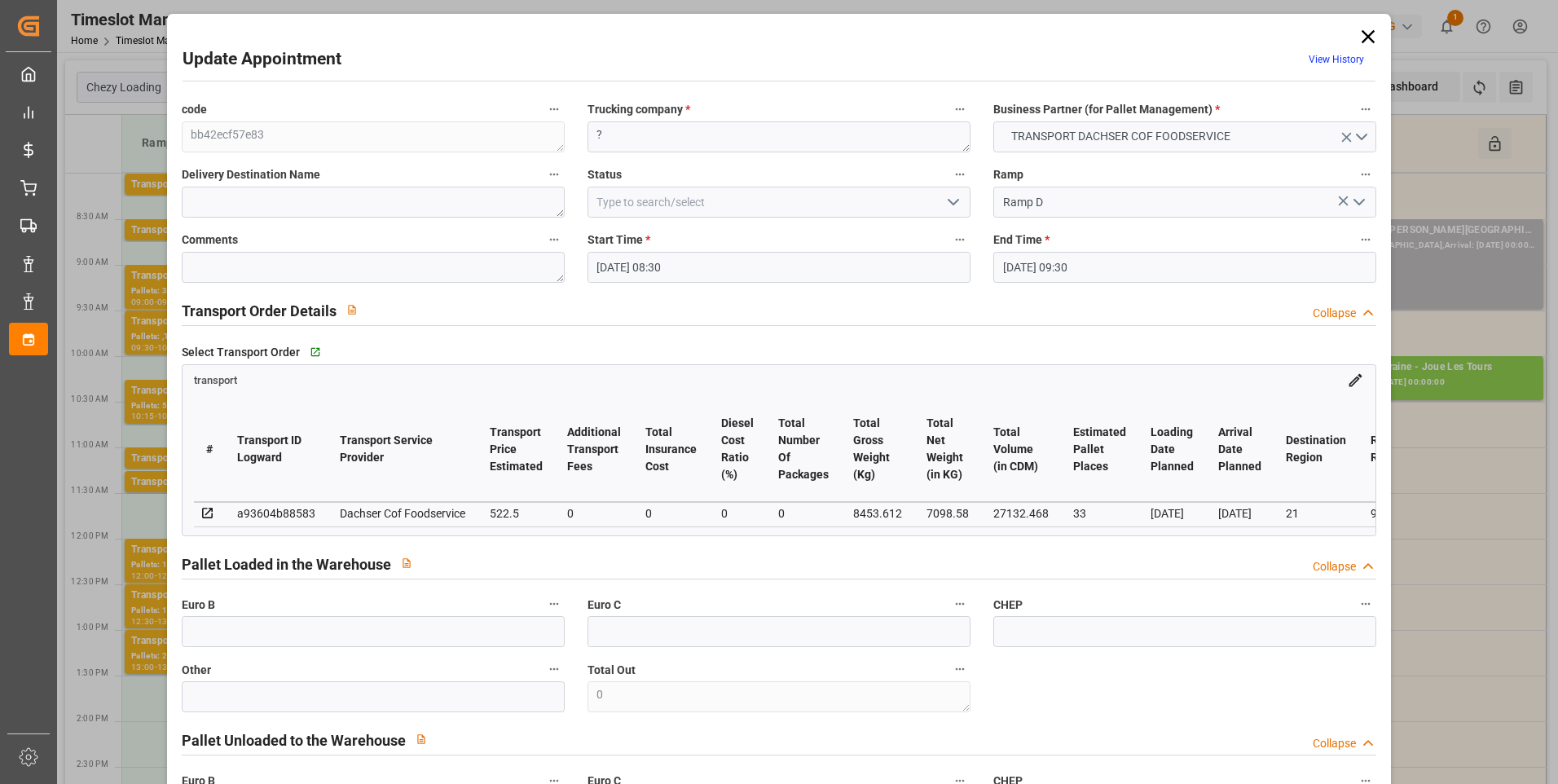
click at [1362, 39] on icon at bounding box center [1367, 36] width 22 height 22
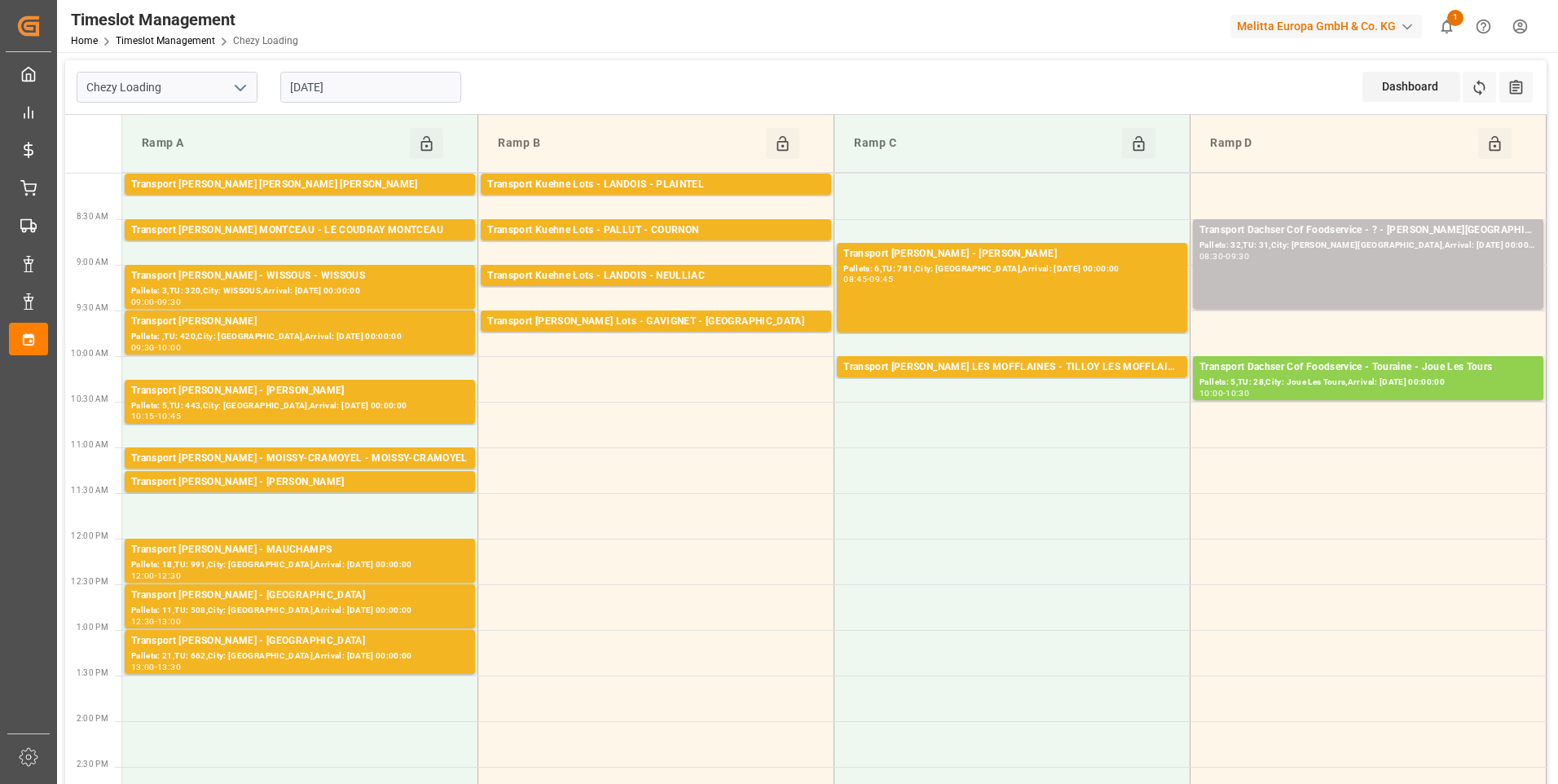
click at [364, 78] on input "[DATE]" at bounding box center [371, 88] width 181 height 31
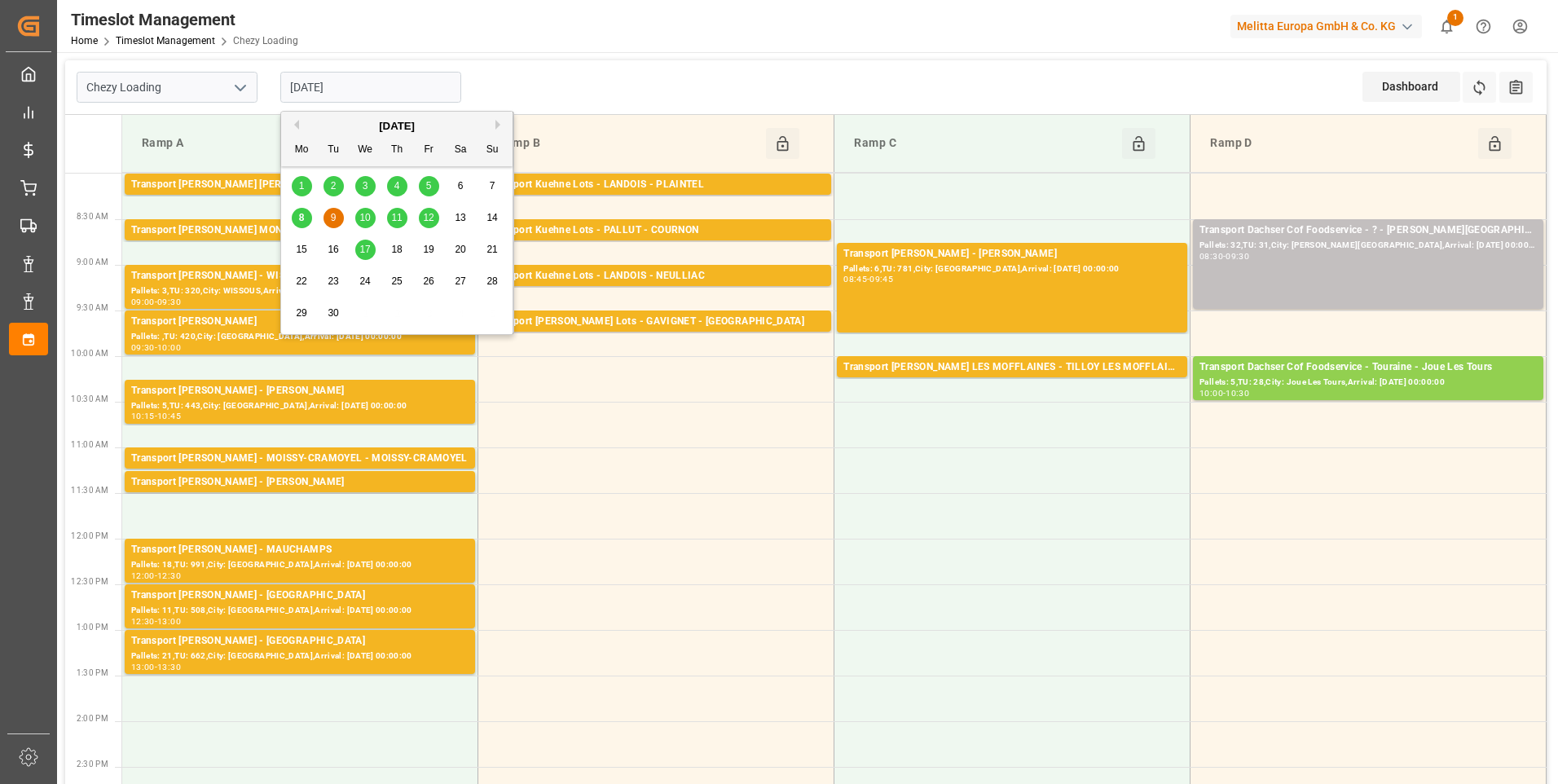
click at [299, 213] on span "8" at bounding box center [302, 218] width 6 height 12
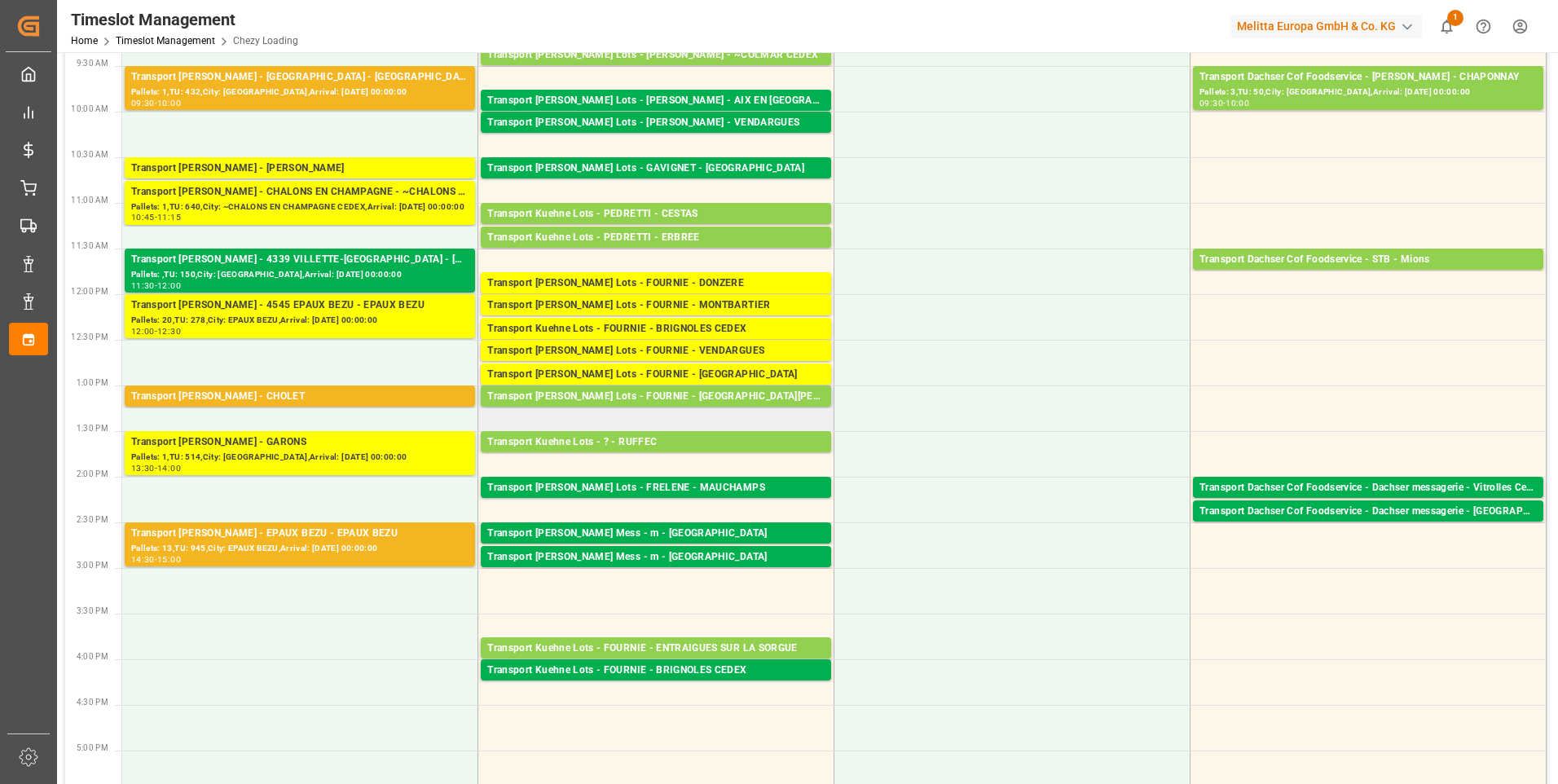
scroll to position [163, 0]
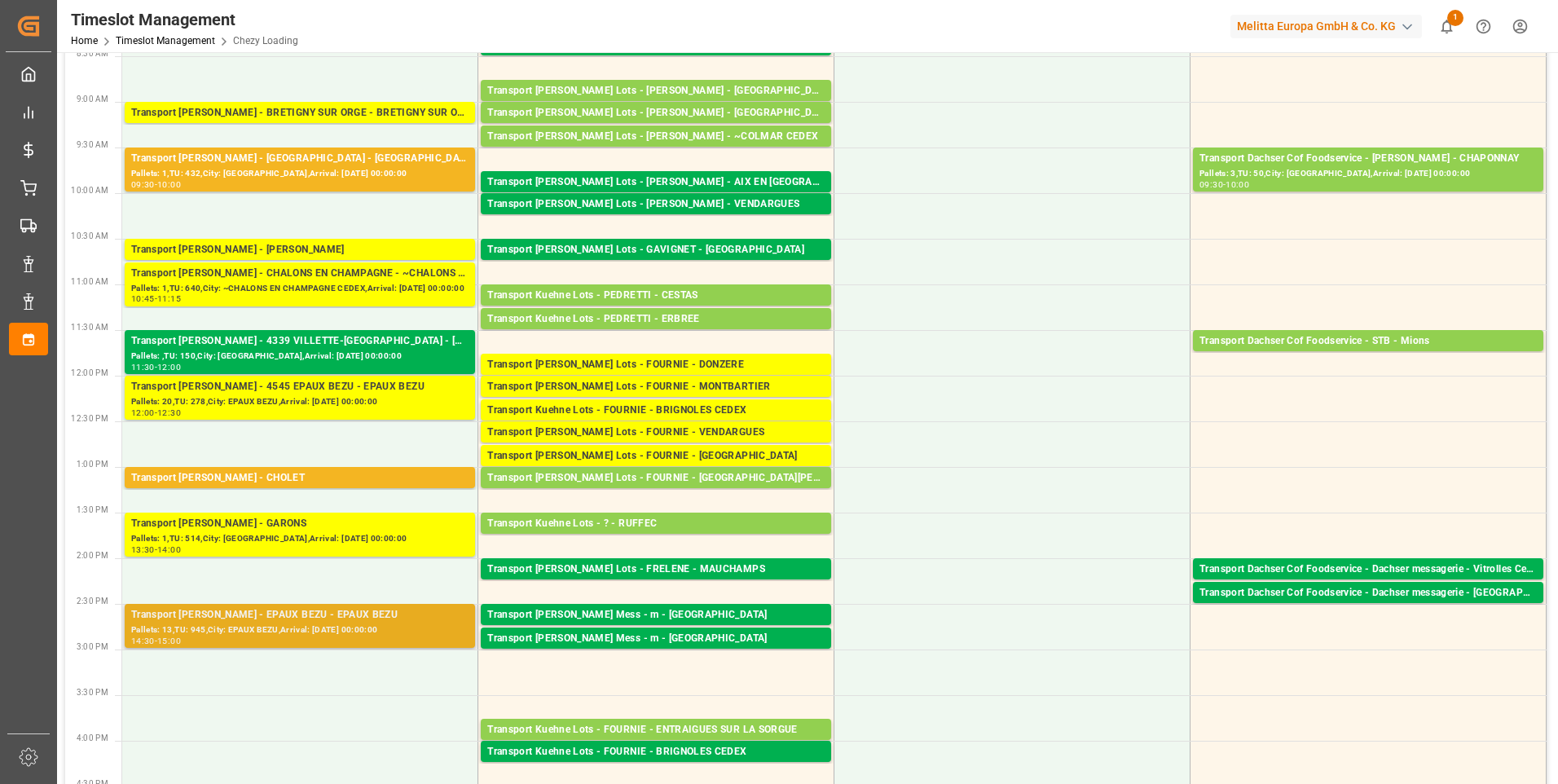
click at [264, 624] on div "Pallets: 13,TU: 945,City: EPAUX BEZU,Arrival: [DATE] 00:00:00" at bounding box center [300, 630] width 338 height 14
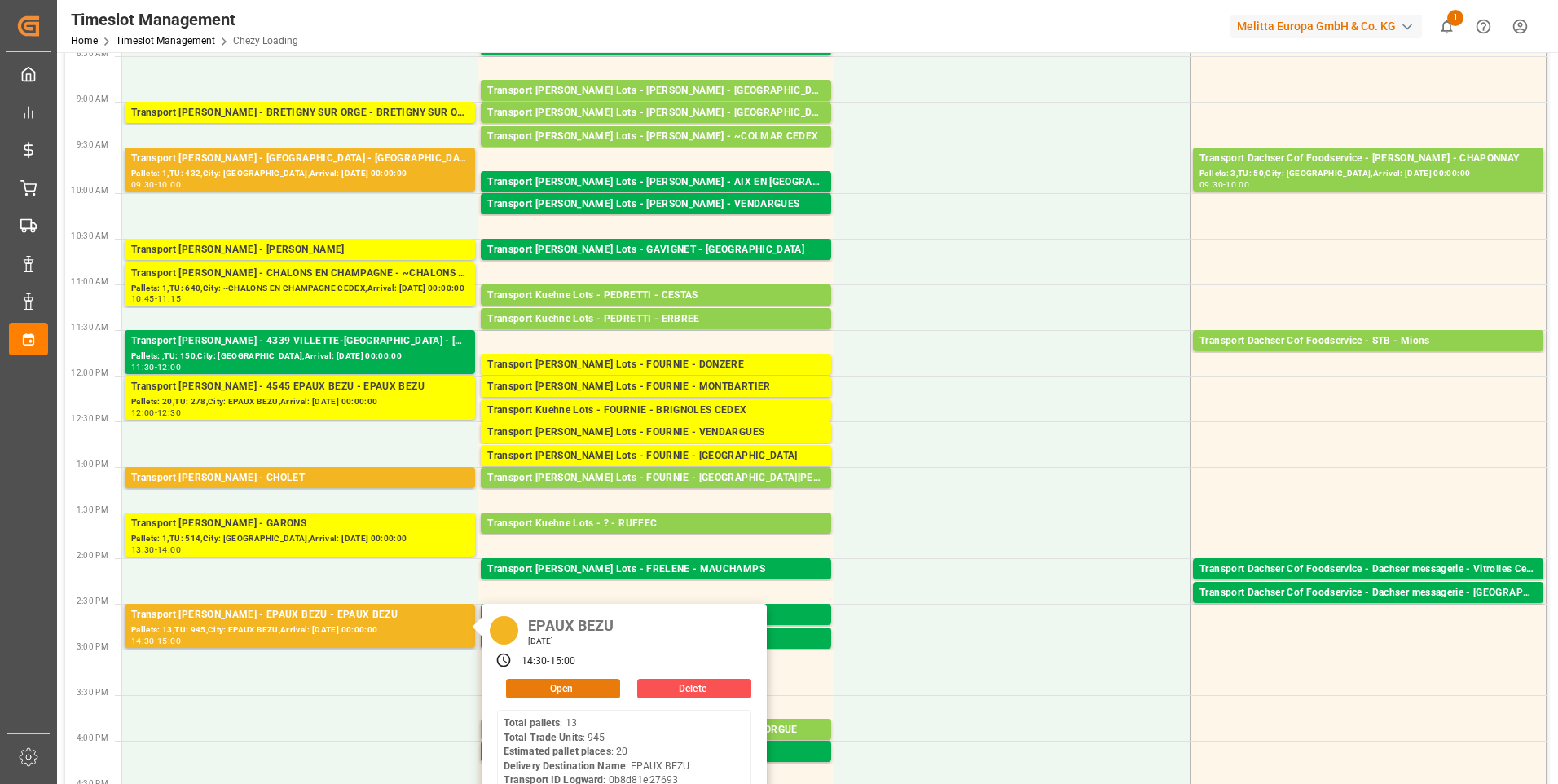
click at [592, 679] on button "Open" at bounding box center [562, 689] width 114 height 19
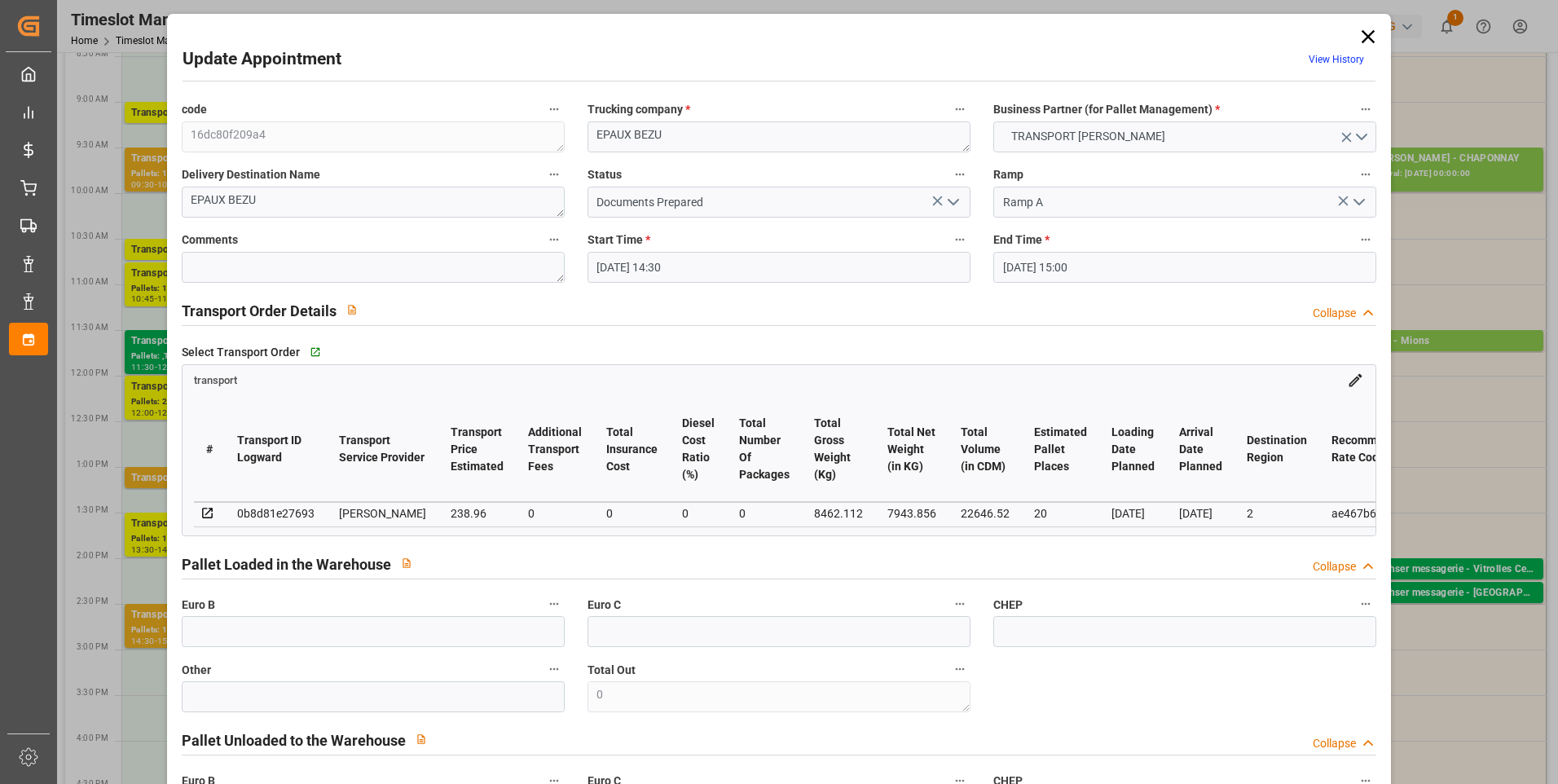
click at [949, 202] on polyline "open menu" at bounding box center [954, 201] width 10 height 5
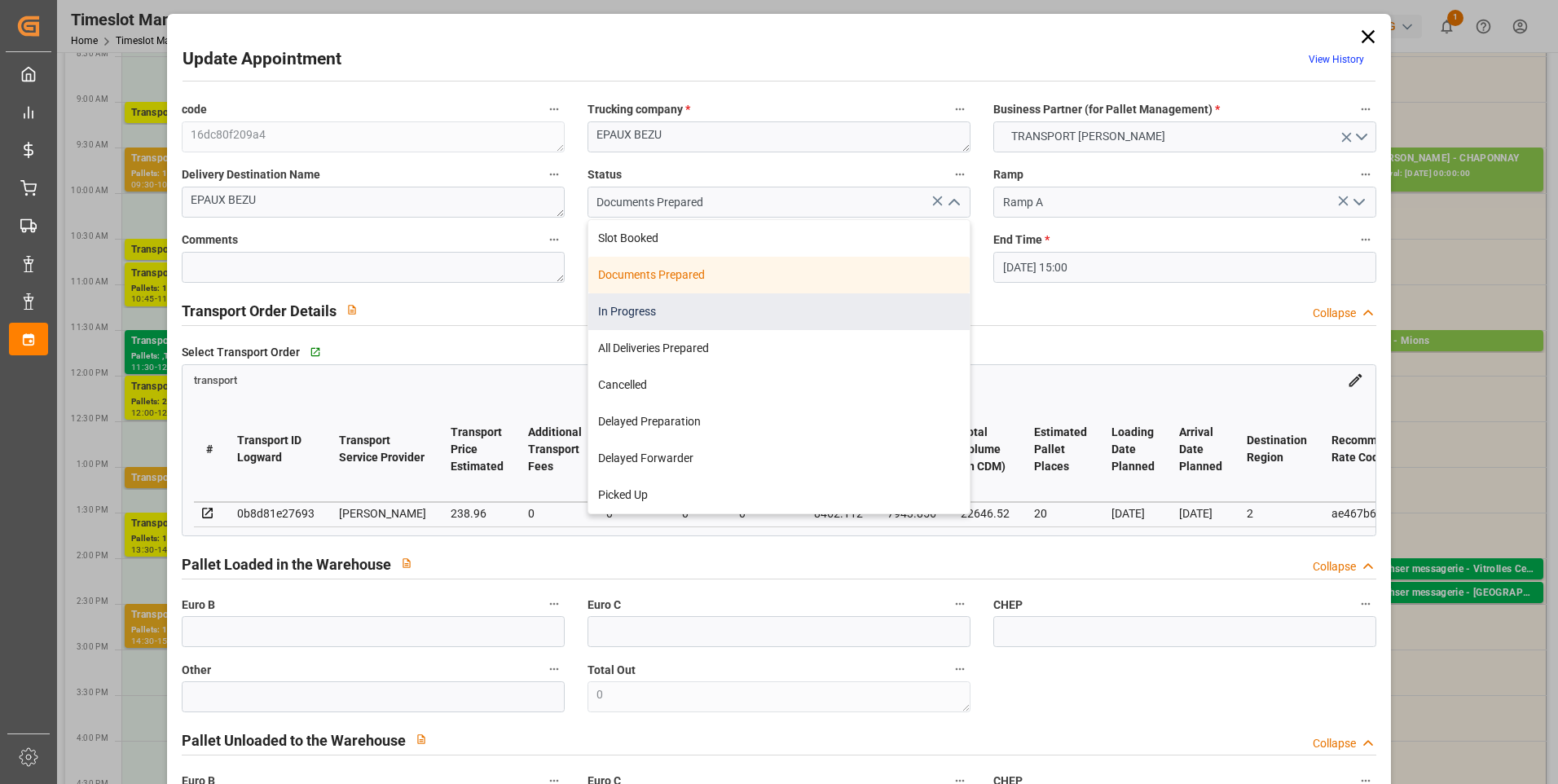
click at [652, 312] on div "In Progress" at bounding box center [779, 312] width 381 height 37
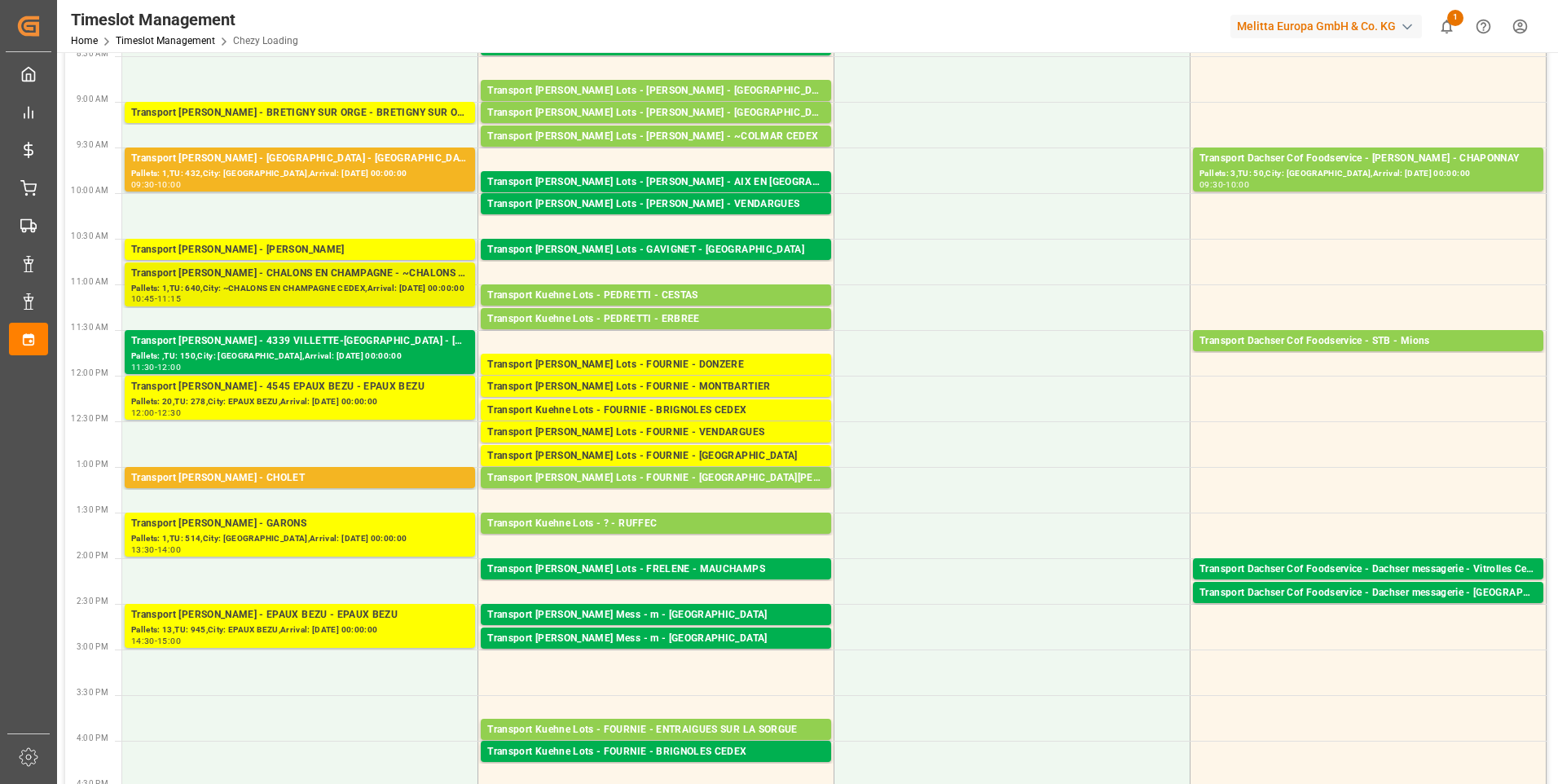
click at [288, 284] on div "Pallets: 1,TU: 640,City: ~CHALONS EN CHAMPAGNE CEDEX,Arrival: [DATE] 00:00:00" at bounding box center [300, 289] width 338 height 14
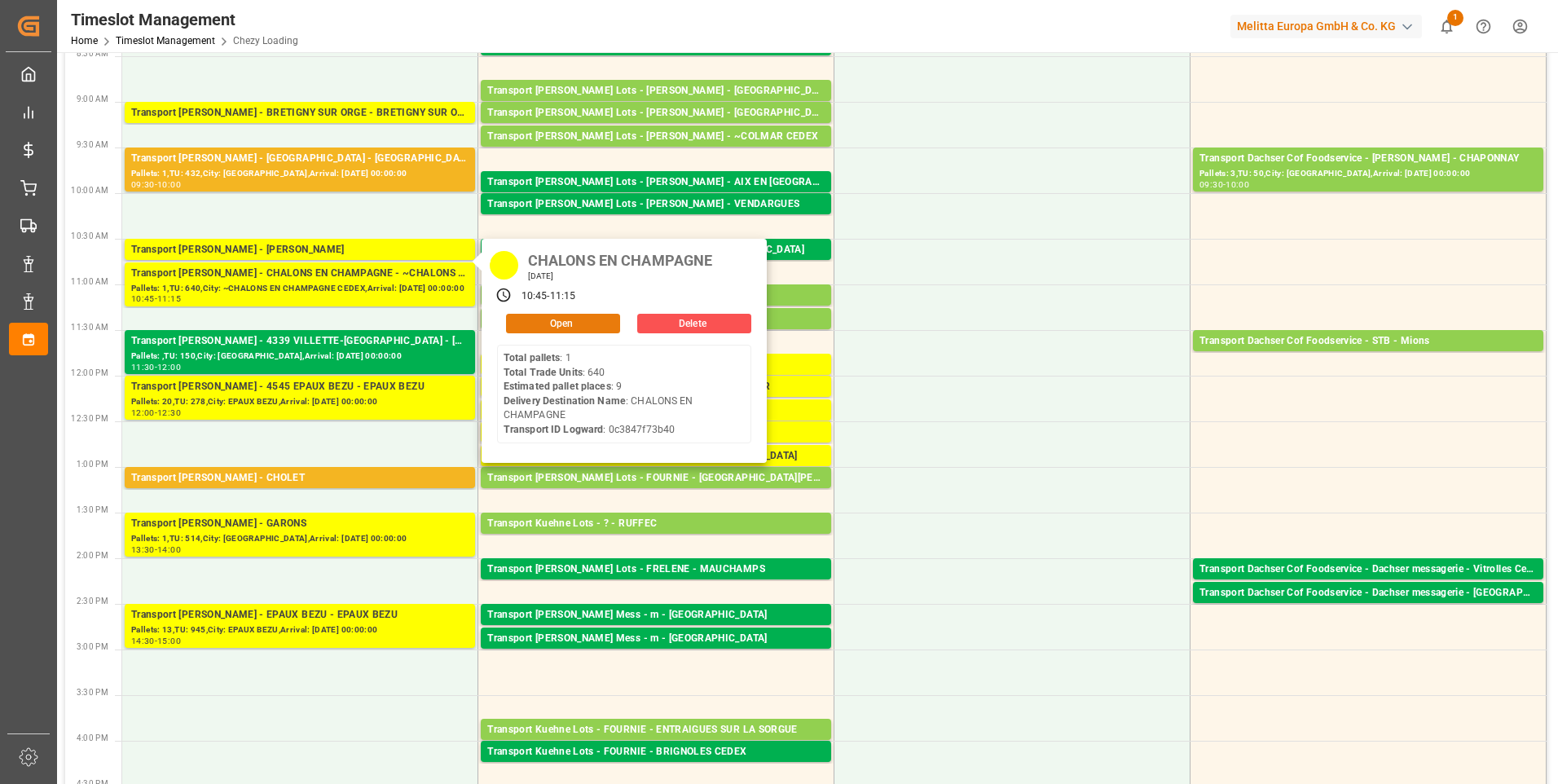
click at [568, 319] on button "Open" at bounding box center [562, 323] width 114 height 19
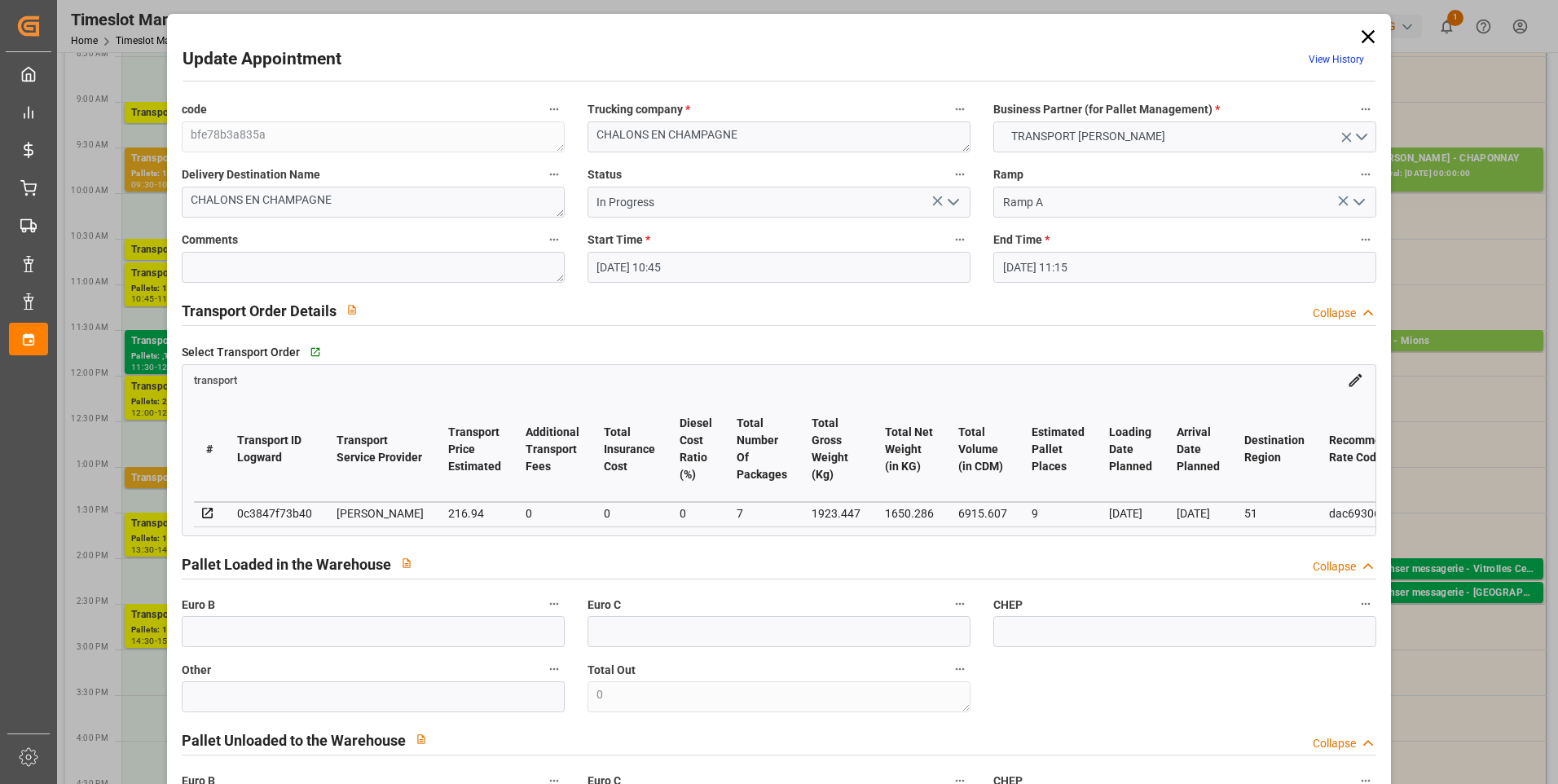
click at [944, 202] on icon "open menu" at bounding box center [954, 202] width 19 height 19
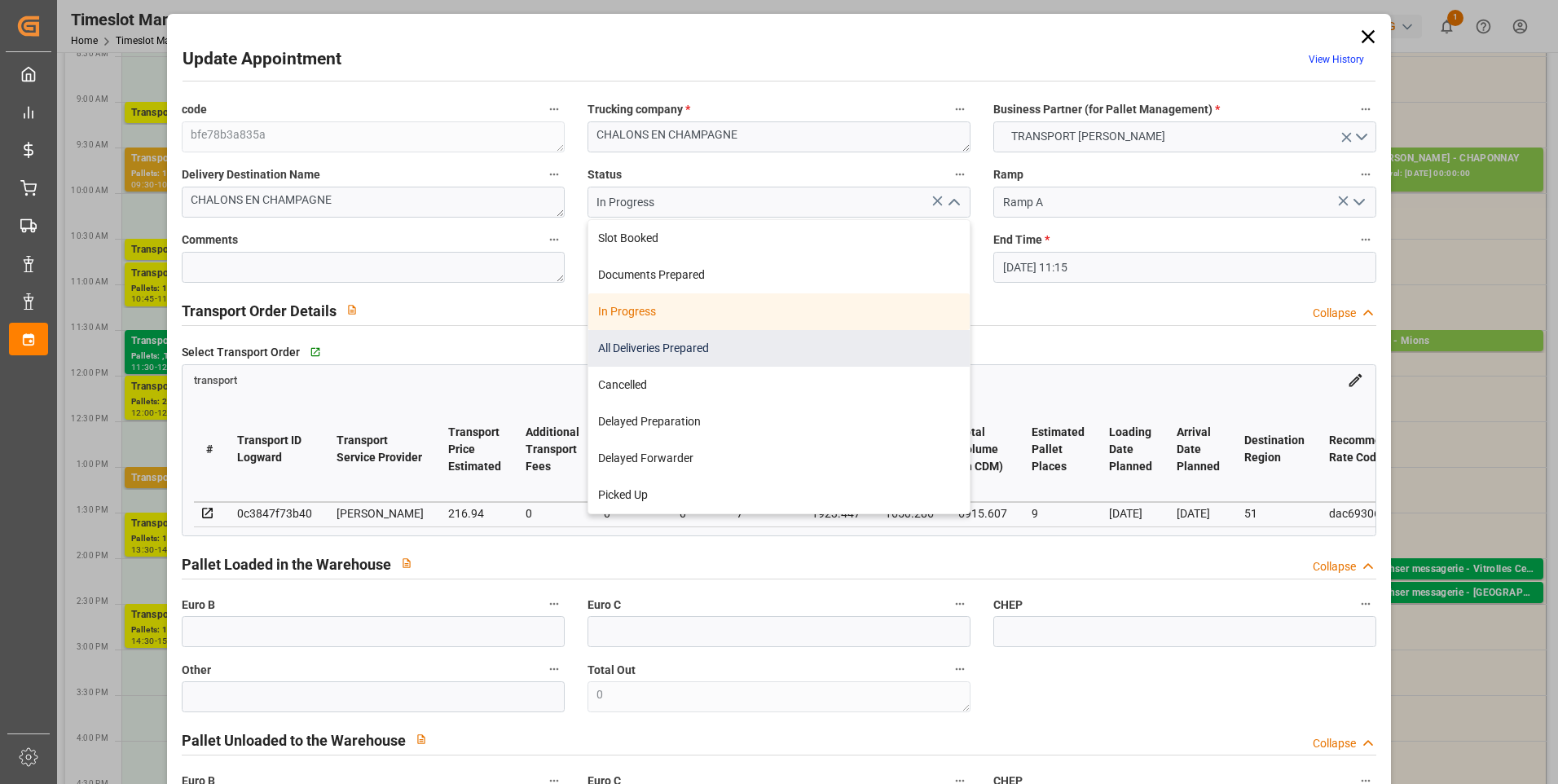
click at [642, 343] on div "All Deliveries Prepared" at bounding box center [779, 348] width 381 height 37
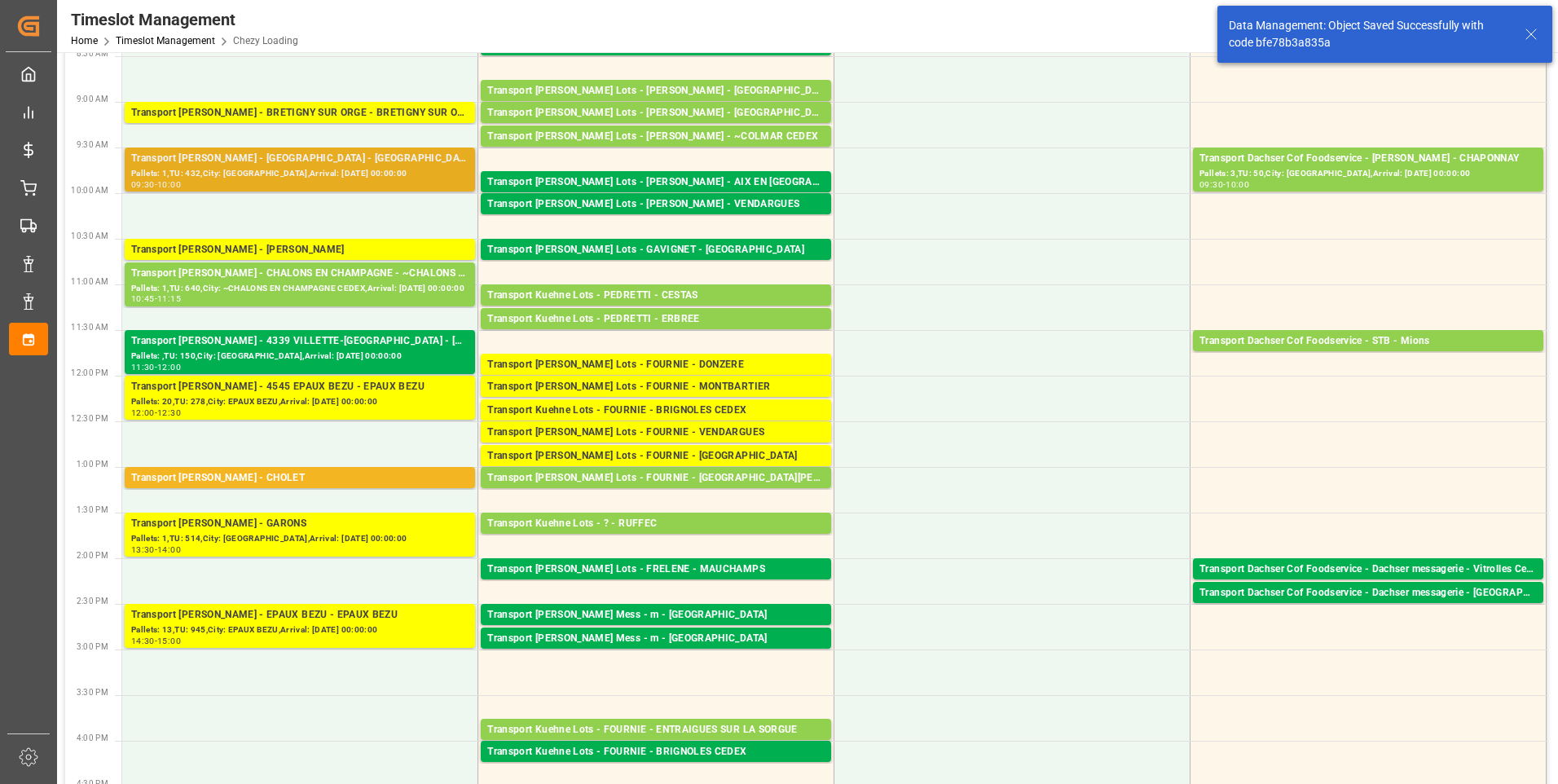
click at [299, 172] on div "Pallets: 1,TU: 432,City: [GEOGRAPHIC_DATA],Arrival: [DATE] 00:00:00" at bounding box center [300, 174] width 338 height 14
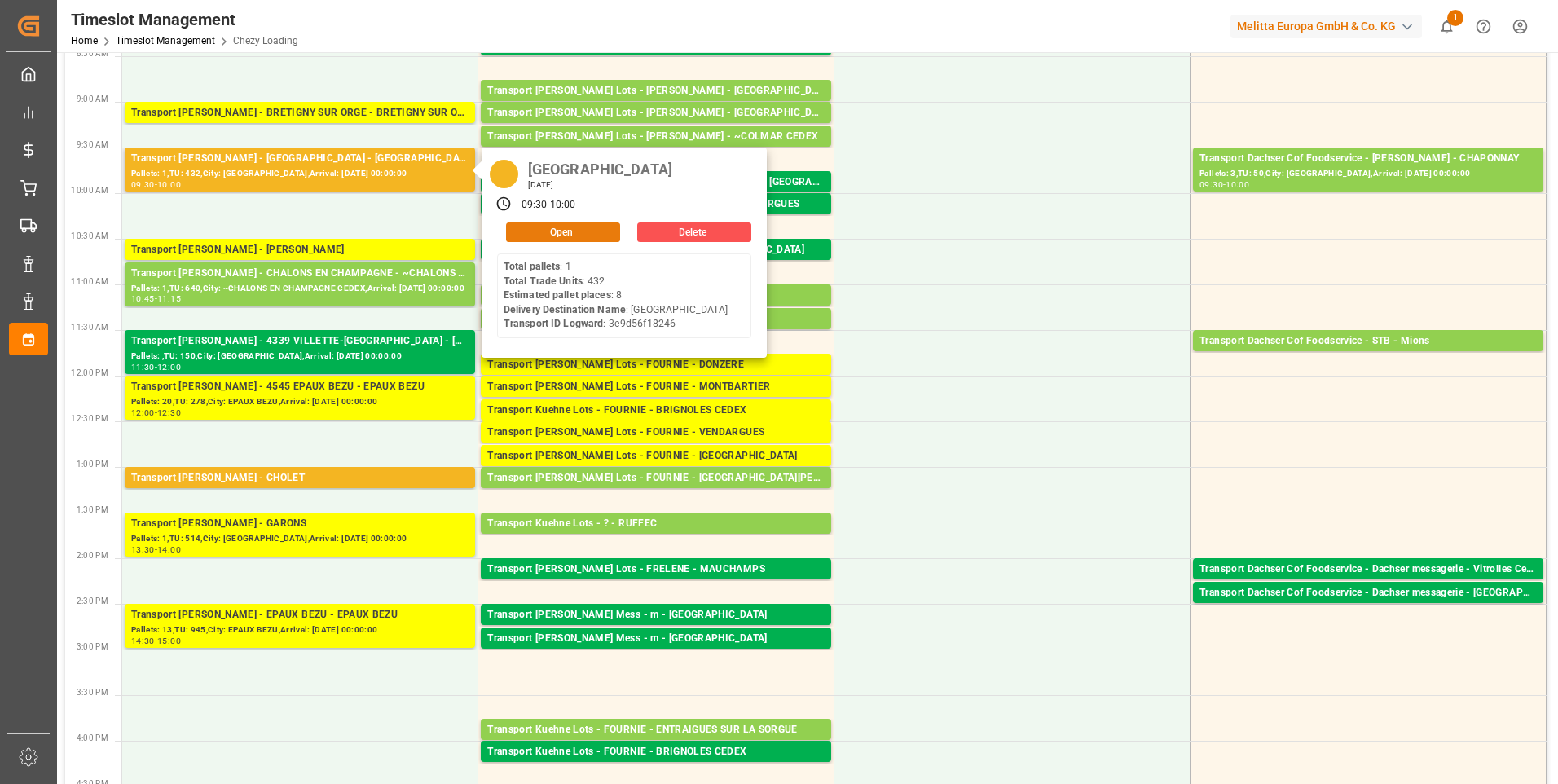
click at [568, 231] on button "Open" at bounding box center [562, 232] width 114 height 19
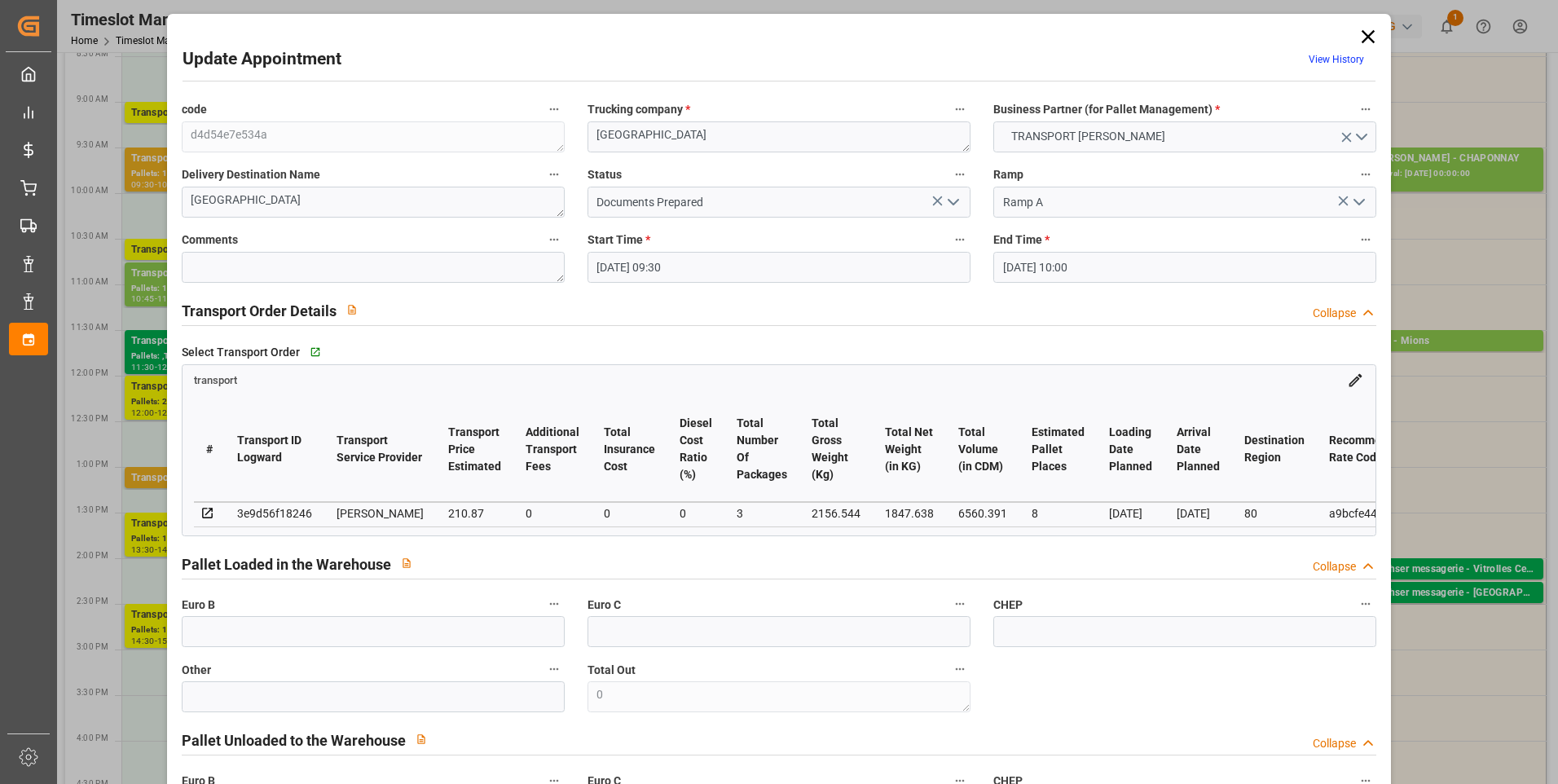
click at [948, 204] on icon "open menu" at bounding box center [954, 202] width 19 height 19
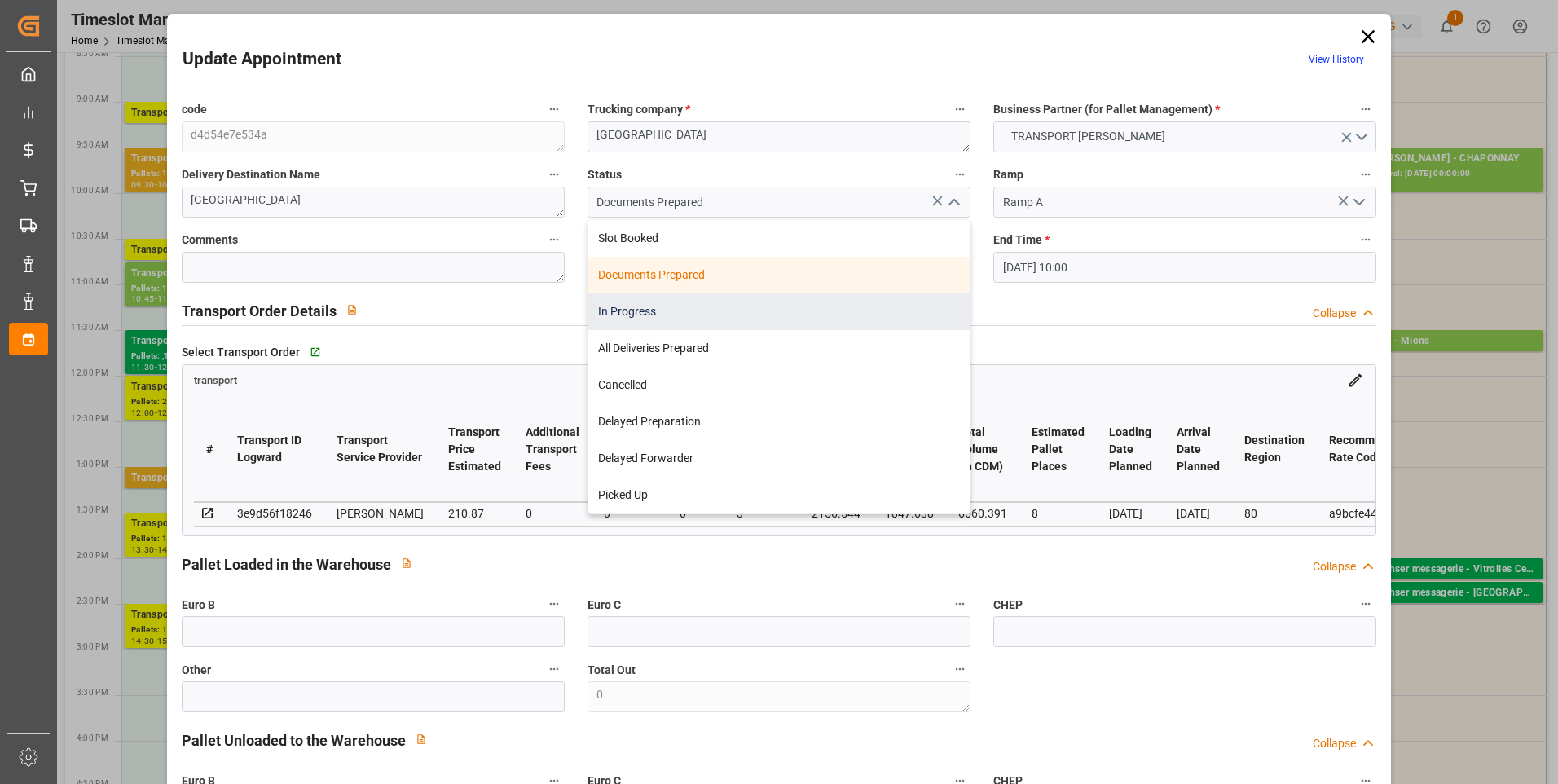
click at [649, 311] on div "In Progress" at bounding box center [779, 312] width 381 height 37
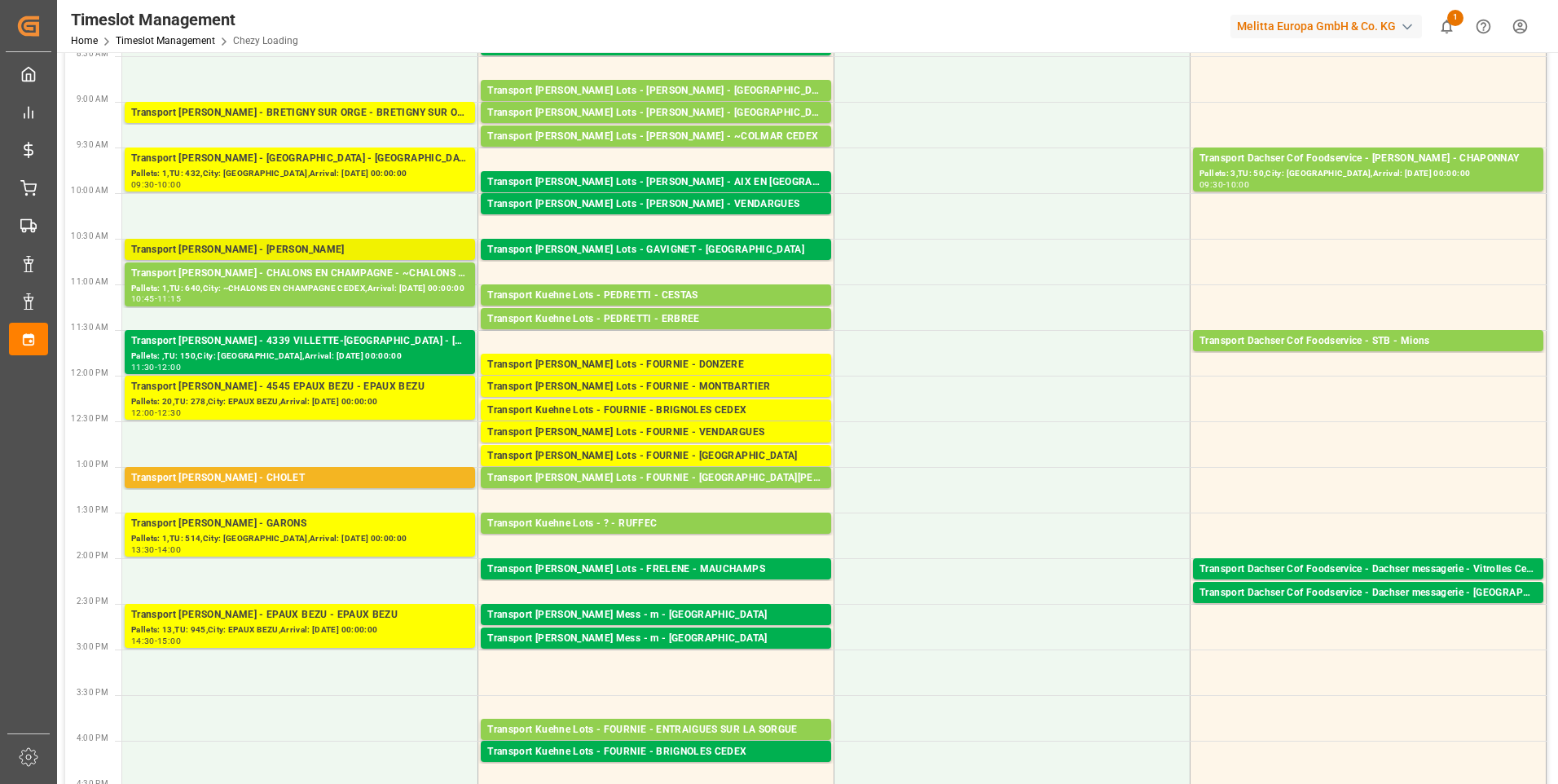
click at [330, 243] on div "Transport [PERSON_NAME] - [PERSON_NAME]" at bounding box center [300, 250] width 338 height 17
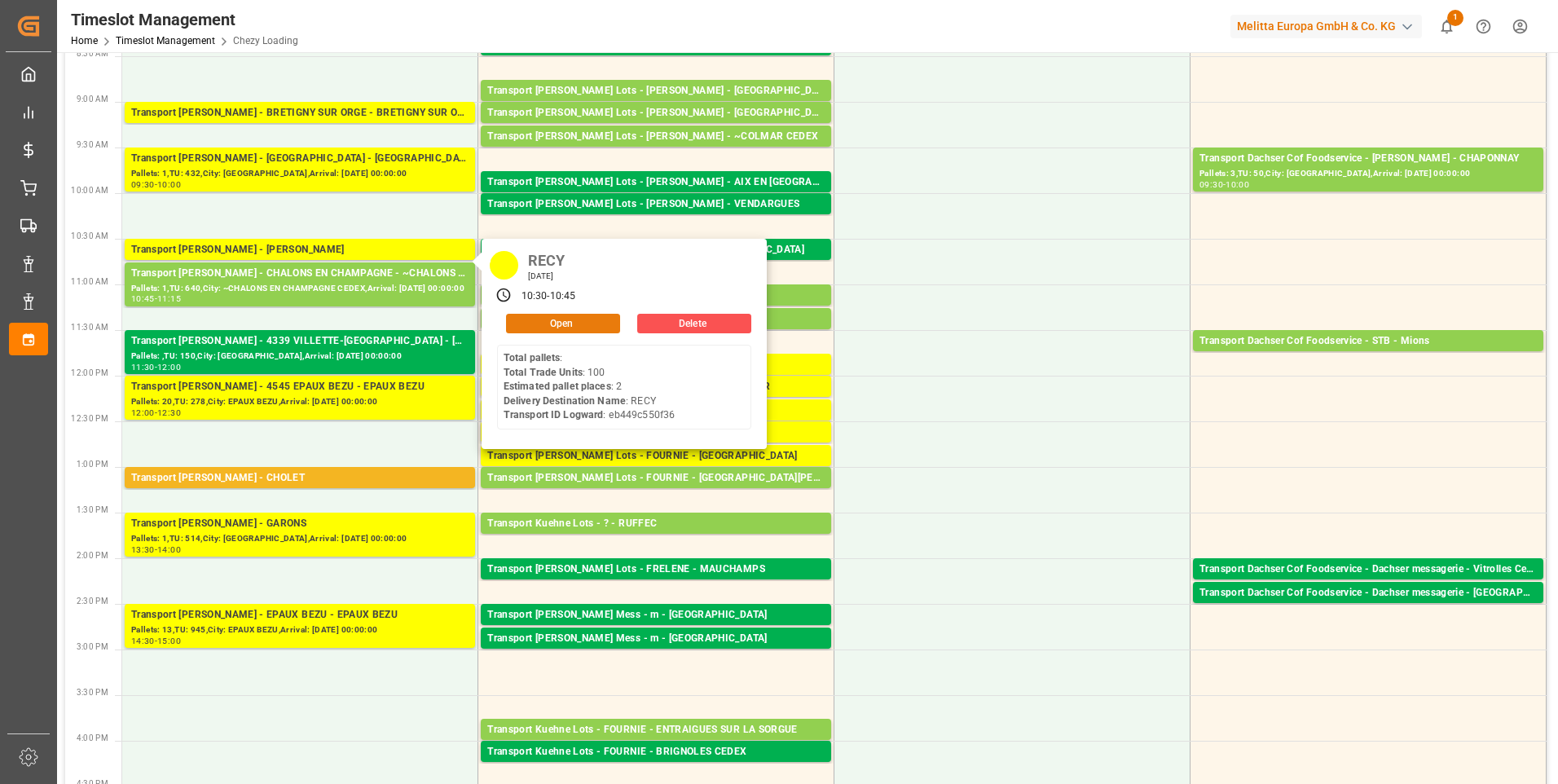
click at [577, 319] on button "Open" at bounding box center [562, 323] width 114 height 19
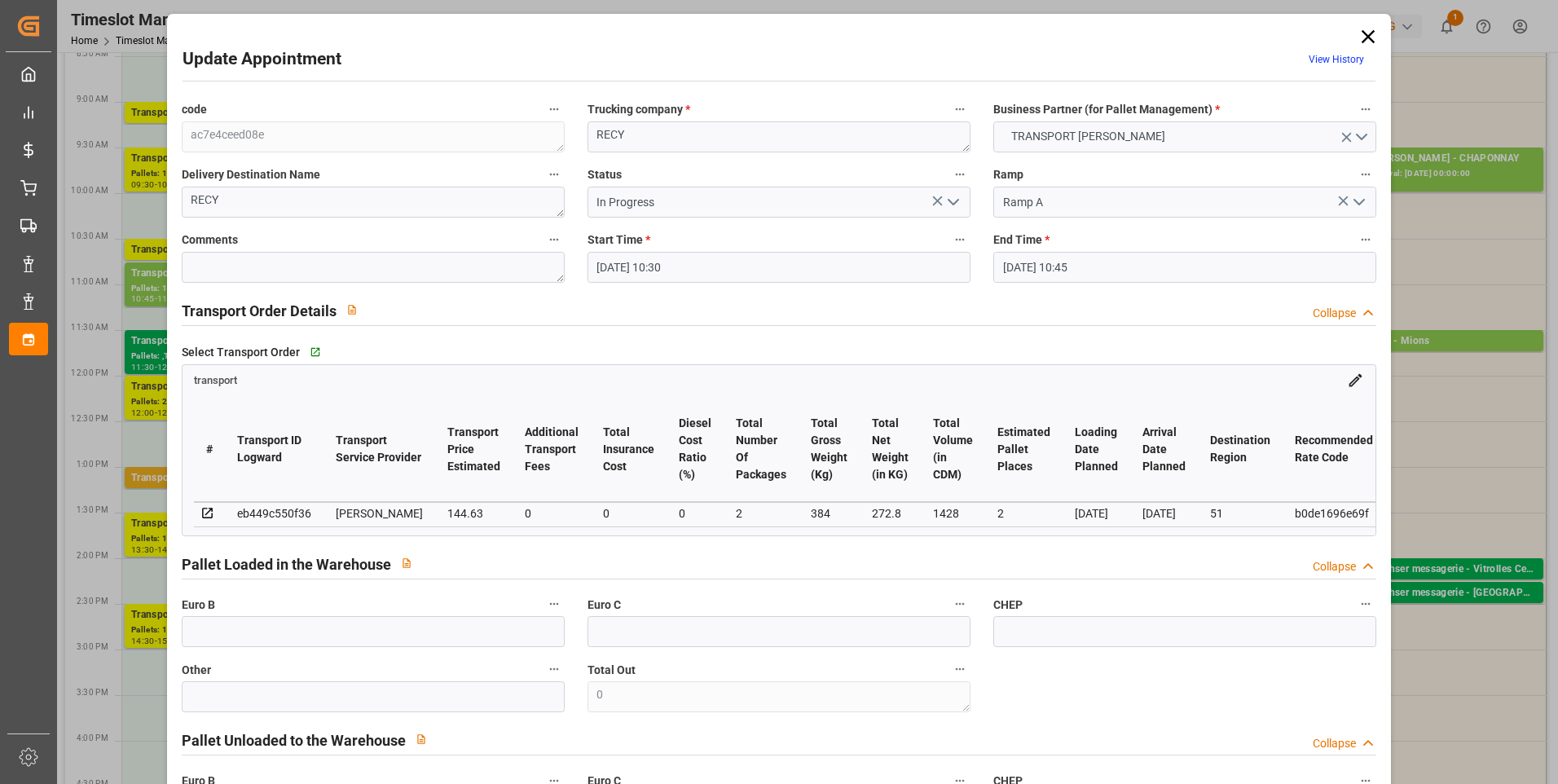
click at [951, 199] on icon "open menu" at bounding box center [954, 202] width 19 height 19
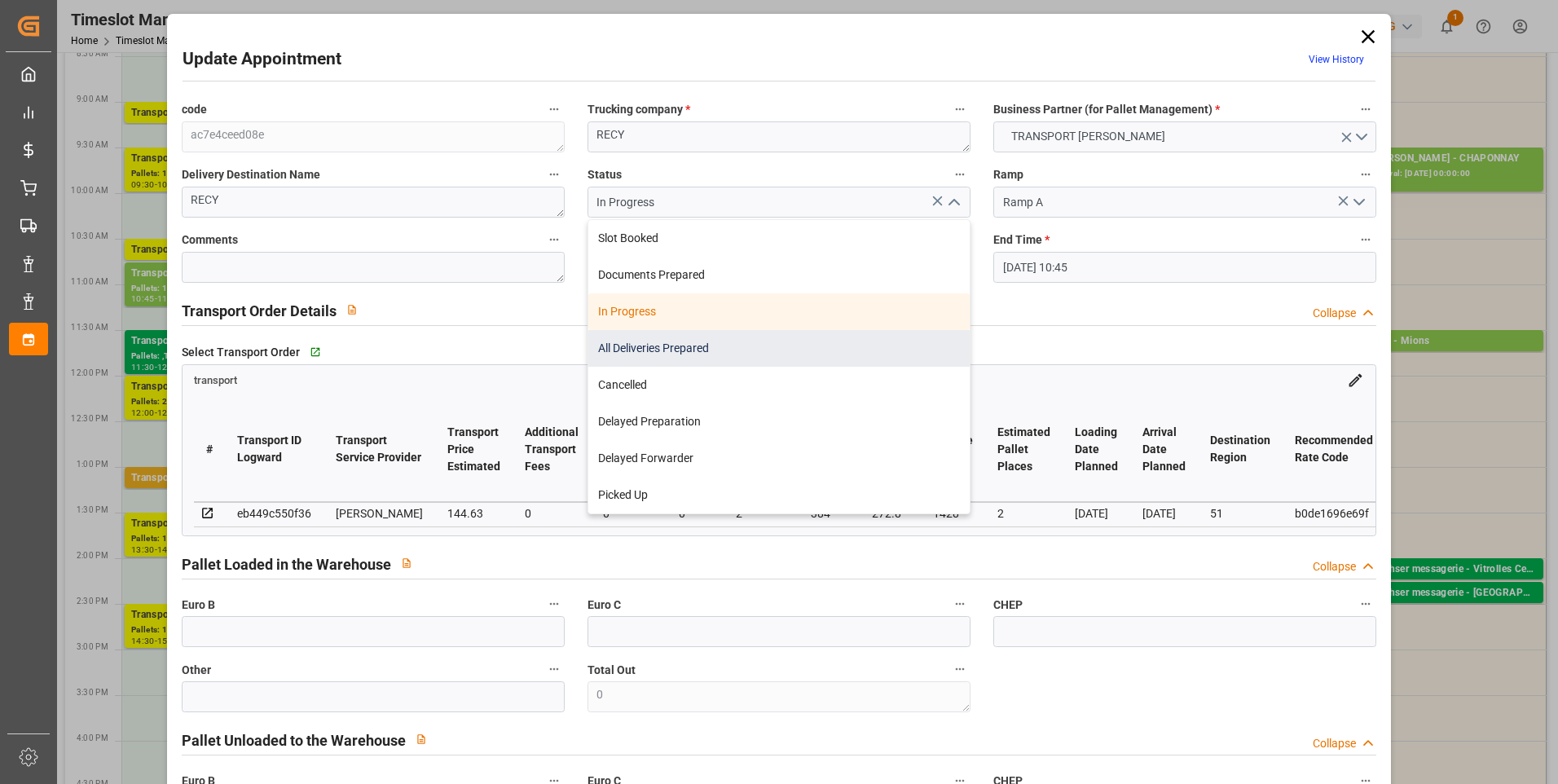
click at [617, 343] on div "All Deliveries Prepared" at bounding box center [779, 348] width 381 height 37
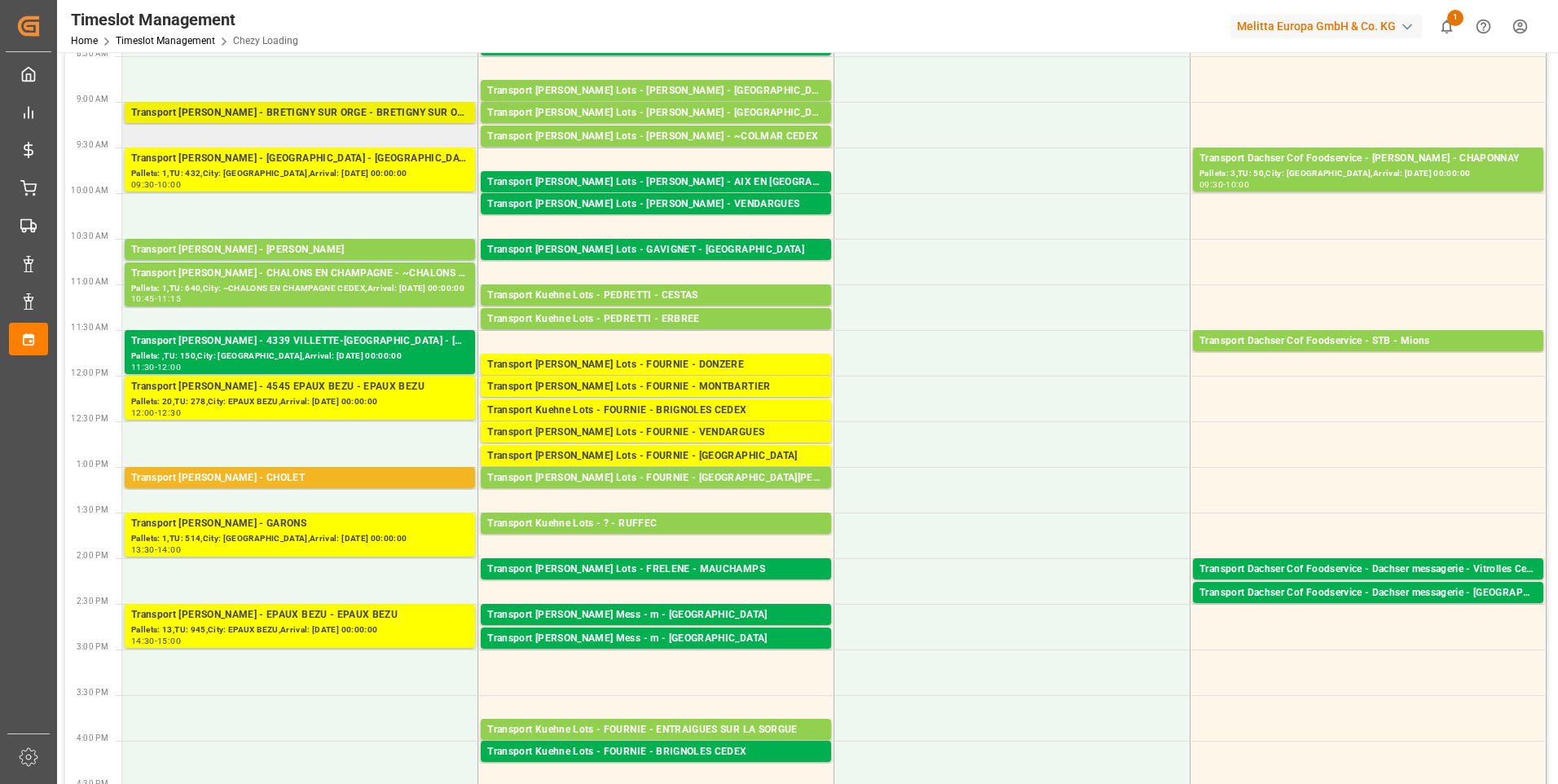
click at [311, 111] on div "Transport [PERSON_NAME] - BRETIGNY SUR ORGE - BRETIGNY SUR ORGE" at bounding box center [300, 113] width 338 height 17
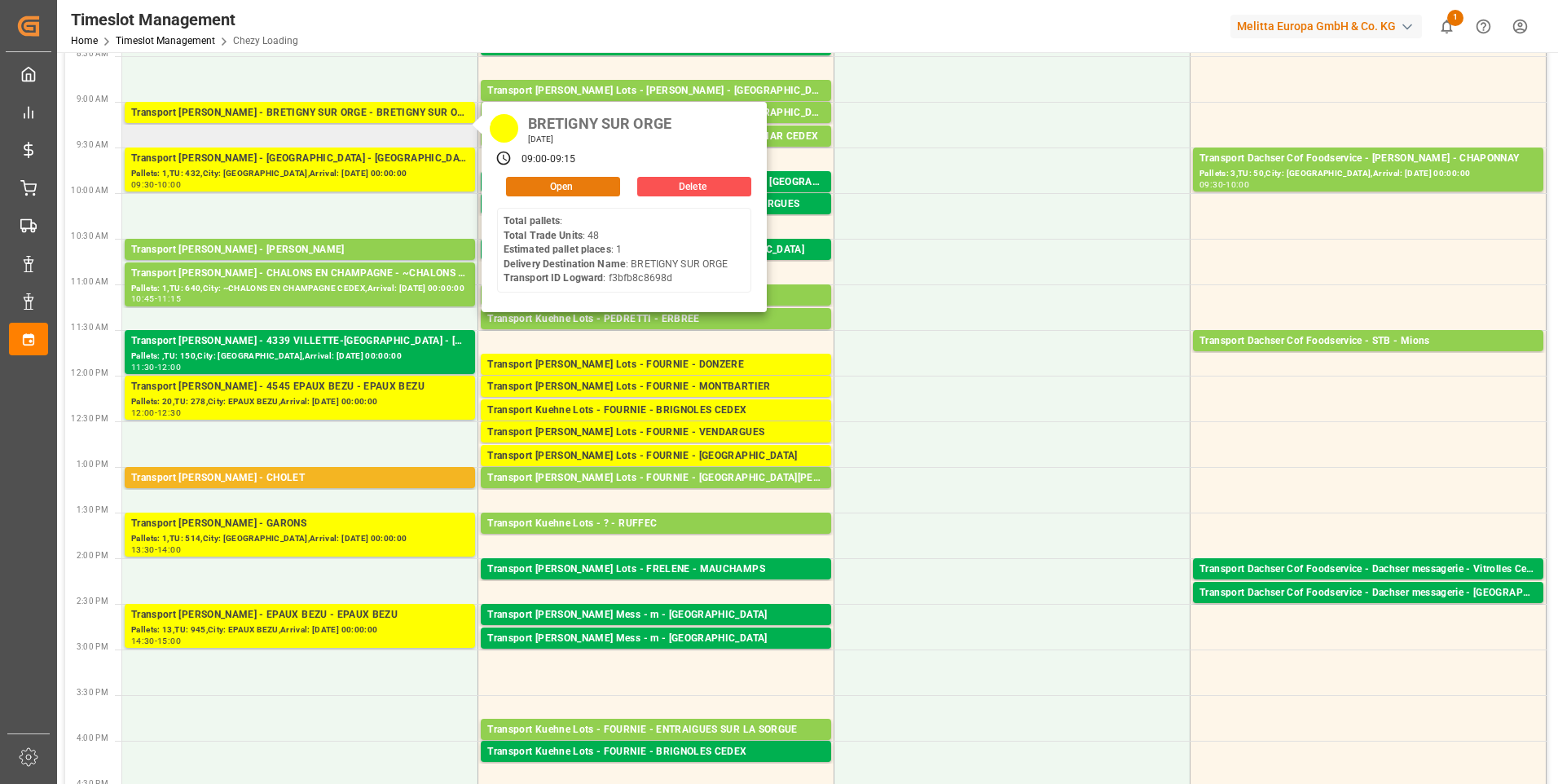
click at [560, 185] on button "Open" at bounding box center [562, 187] width 114 height 19
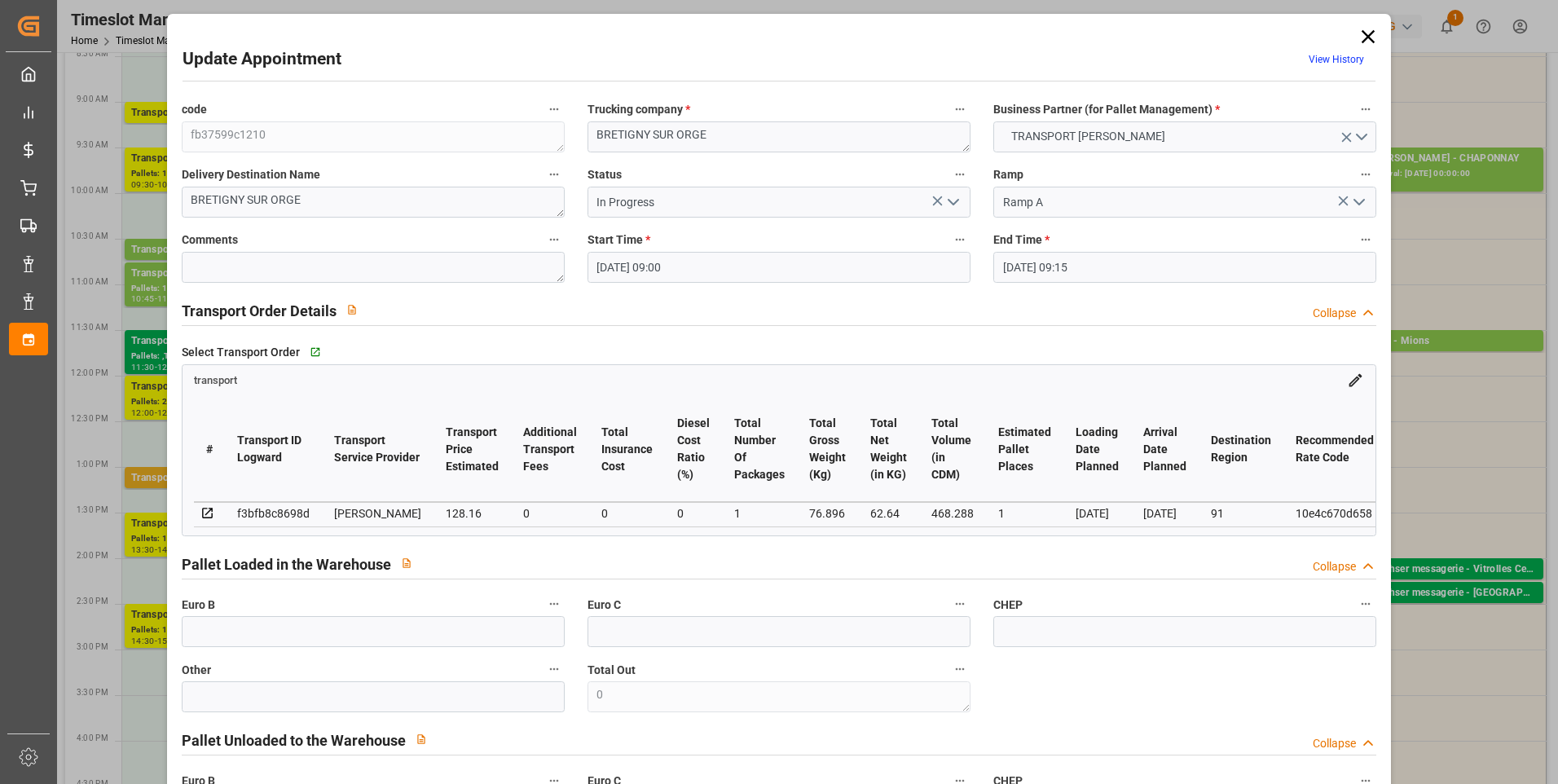
click at [951, 200] on icon "open menu" at bounding box center [954, 202] width 19 height 19
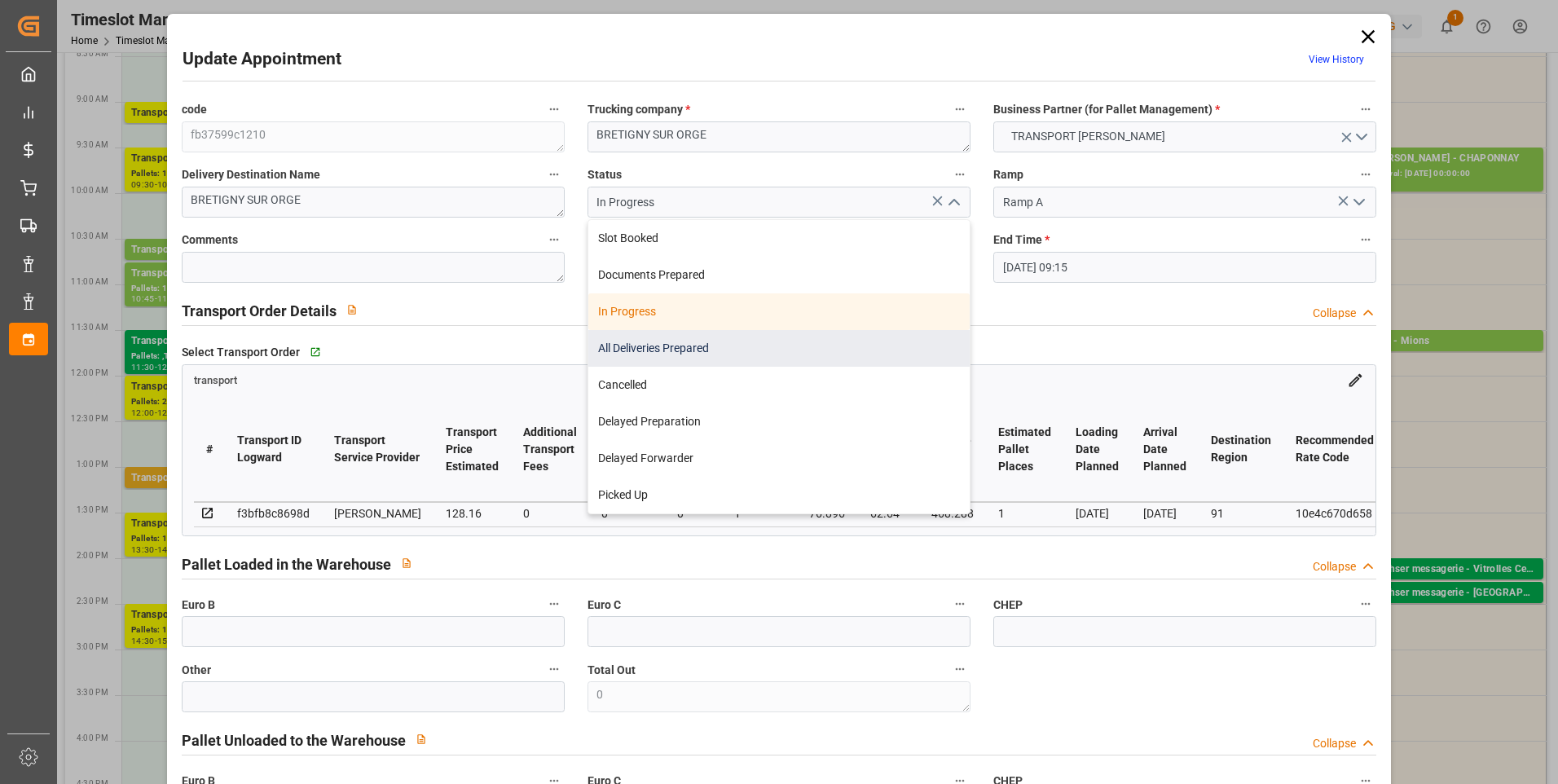
click at [631, 343] on div "All Deliveries Prepared" at bounding box center [779, 348] width 381 height 37
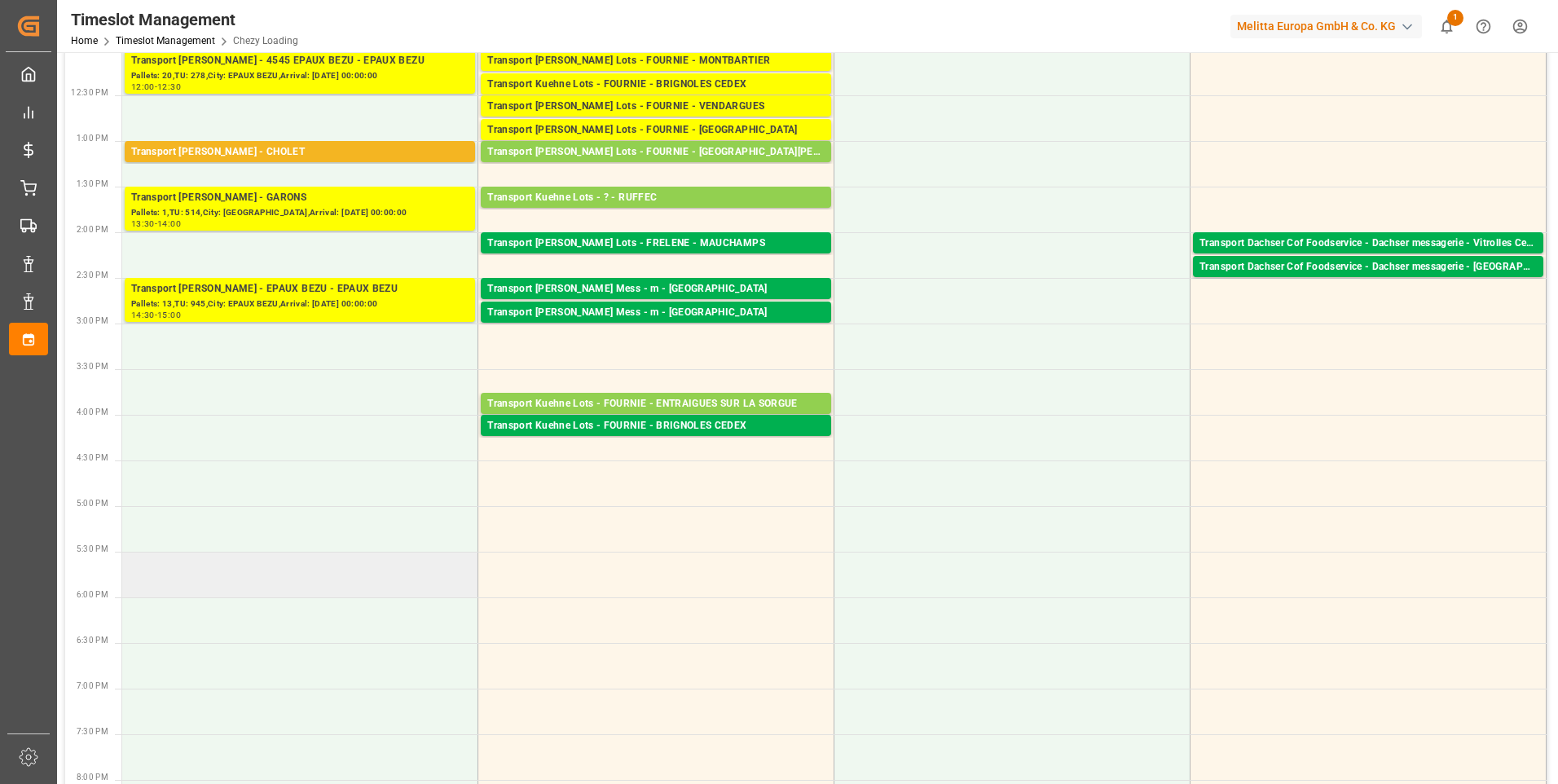
scroll to position [326, 0]
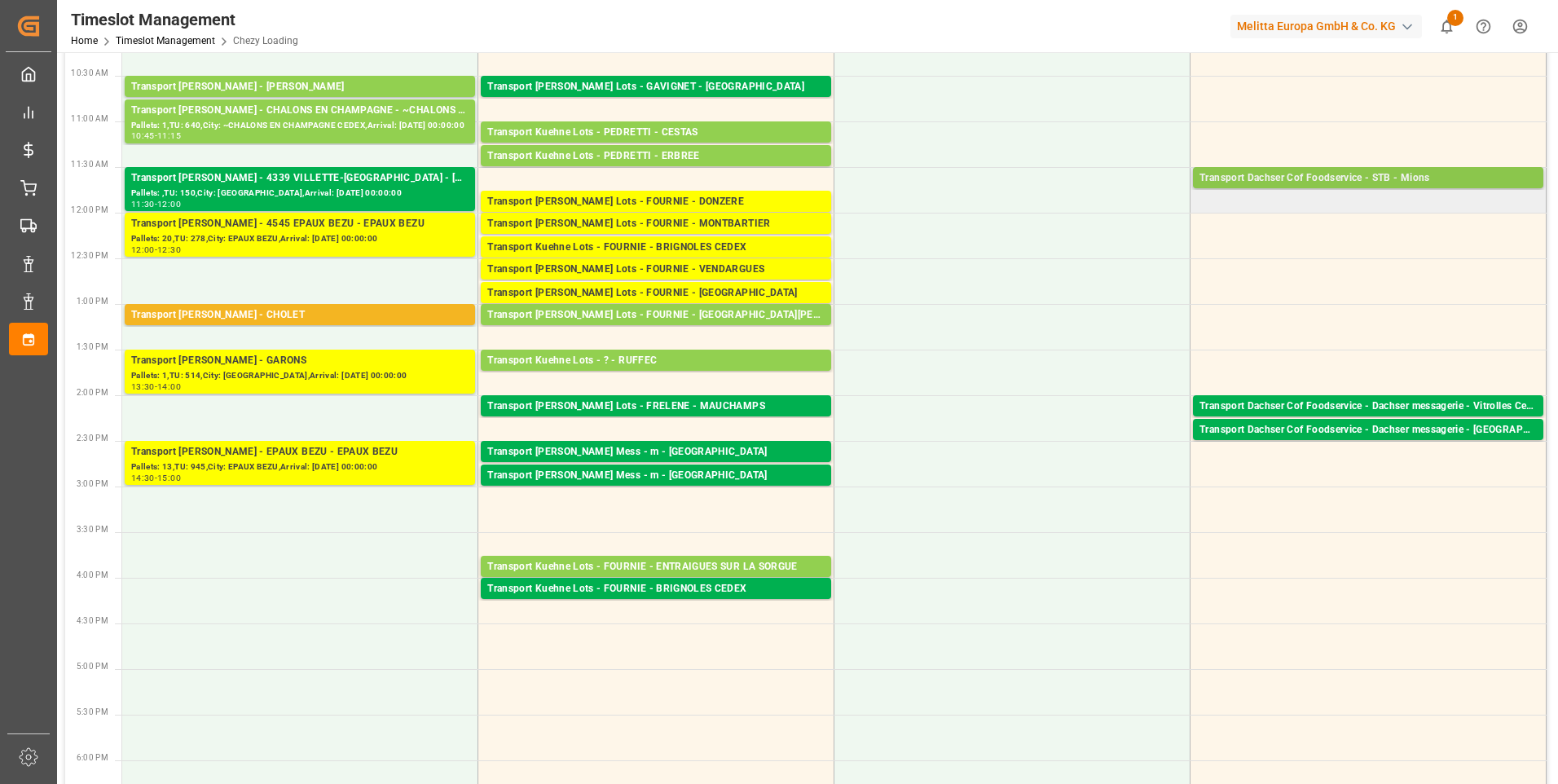
click at [1333, 172] on div "Transport Dachser Cof Foodservice - STB - Mions" at bounding box center [1368, 178] width 338 height 17
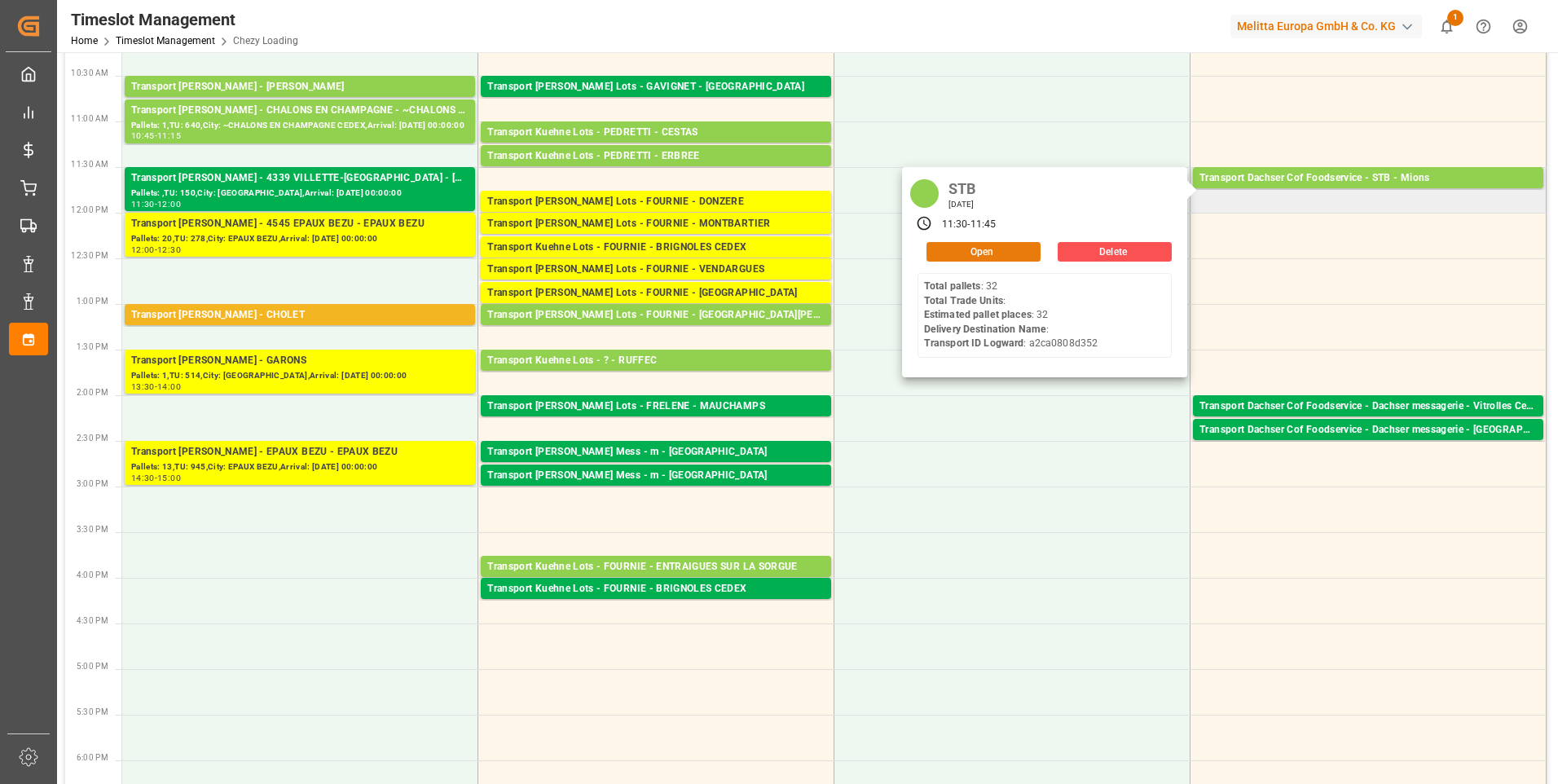
click at [966, 247] on button "Open" at bounding box center [983, 252] width 114 height 19
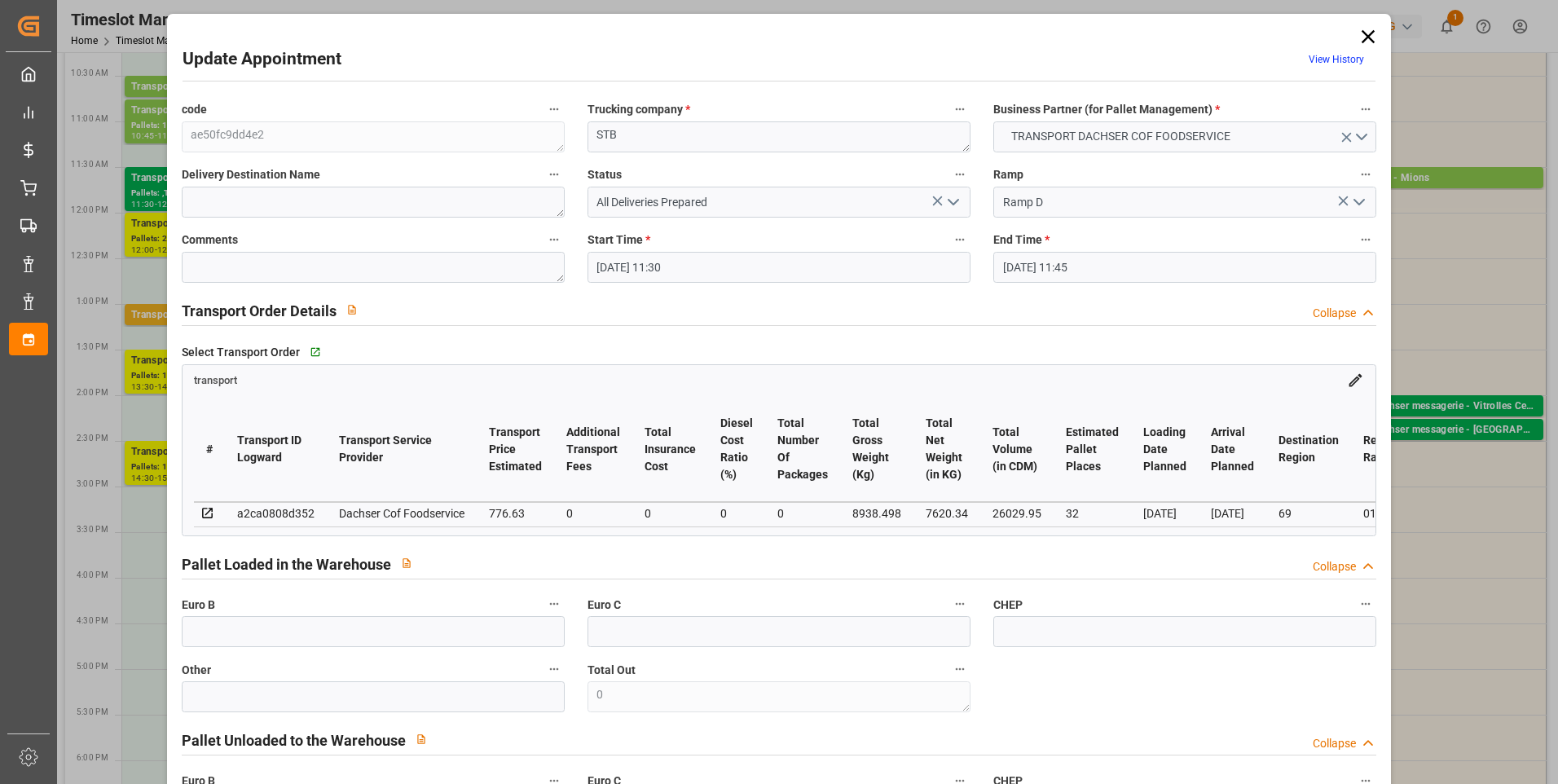
click at [951, 199] on icon "open menu" at bounding box center [954, 202] width 19 height 19
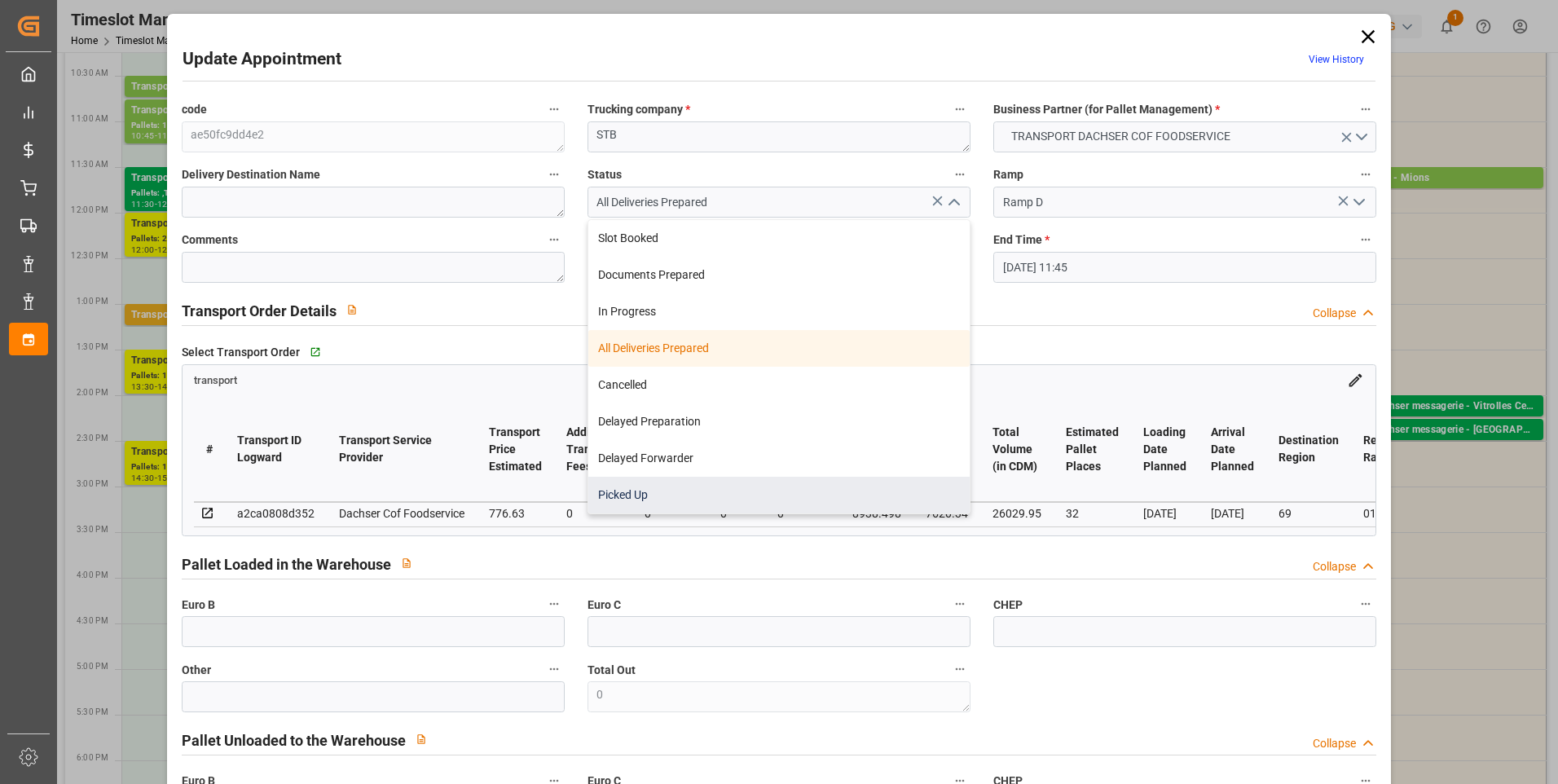
click at [630, 493] on div "Picked Up" at bounding box center [779, 495] width 381 height 37
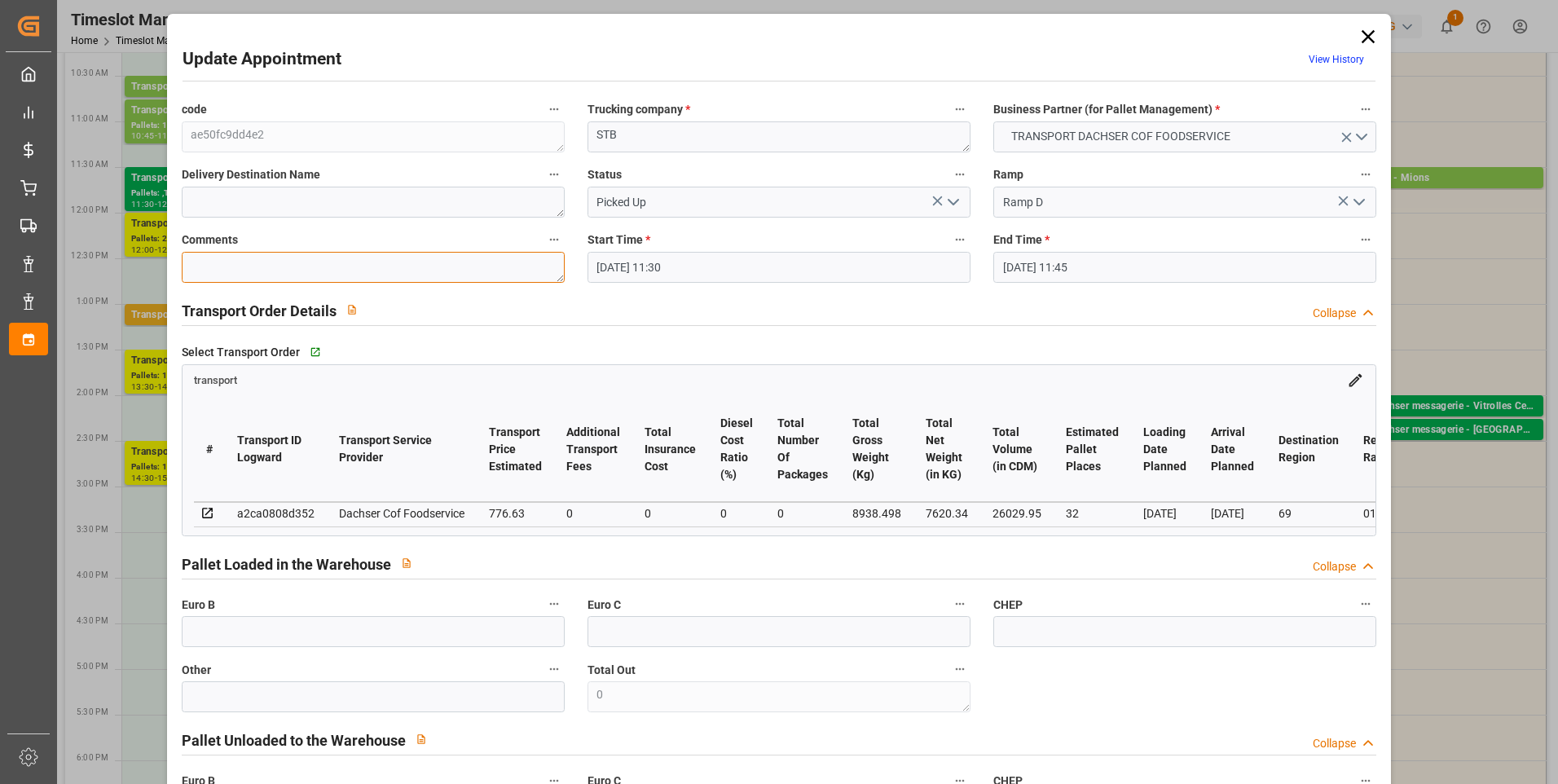
click at [286, 273] on textarea at bounding box center [374, 267] width 383 height 31
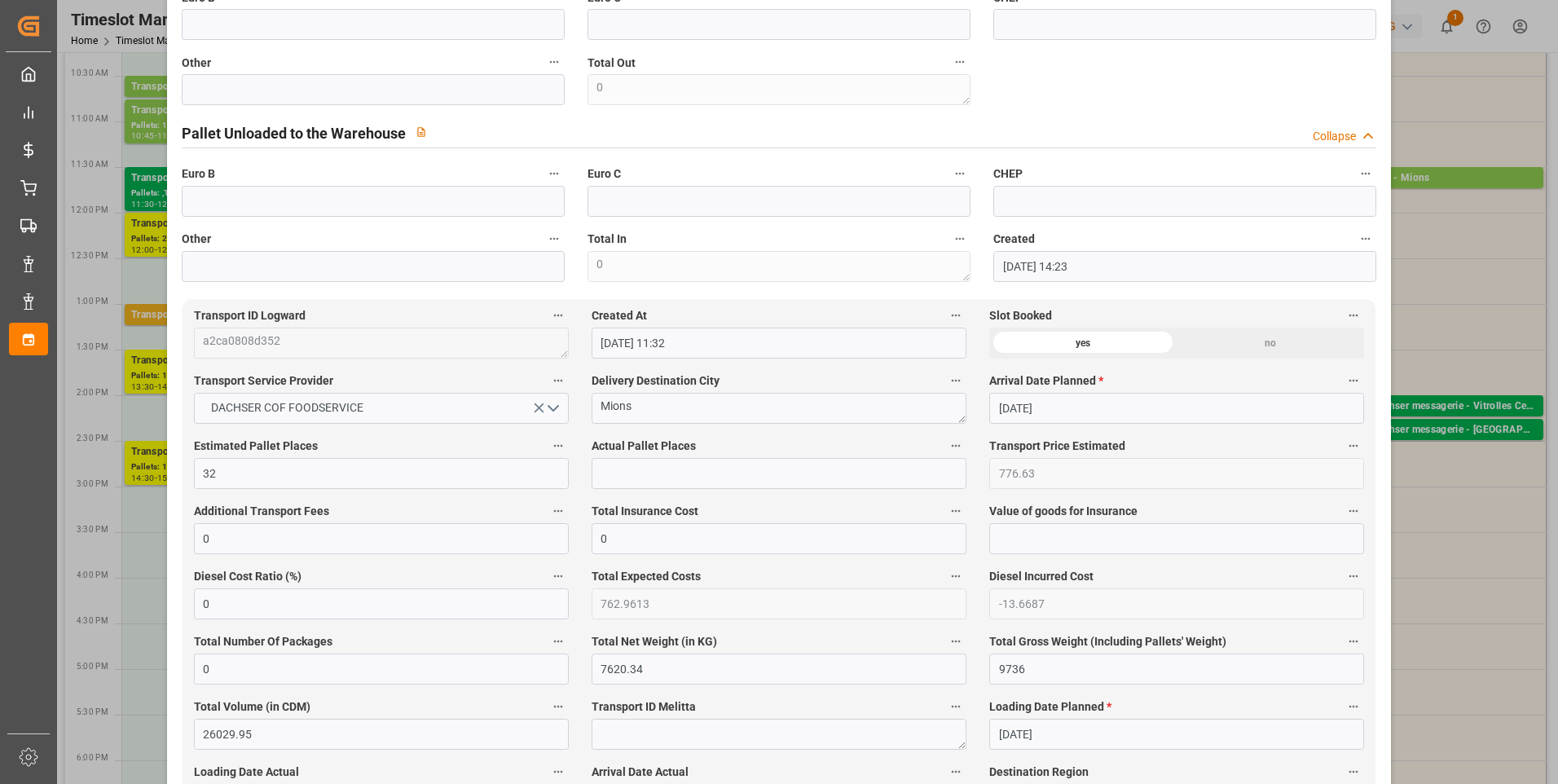
scroll to position [733, 0]
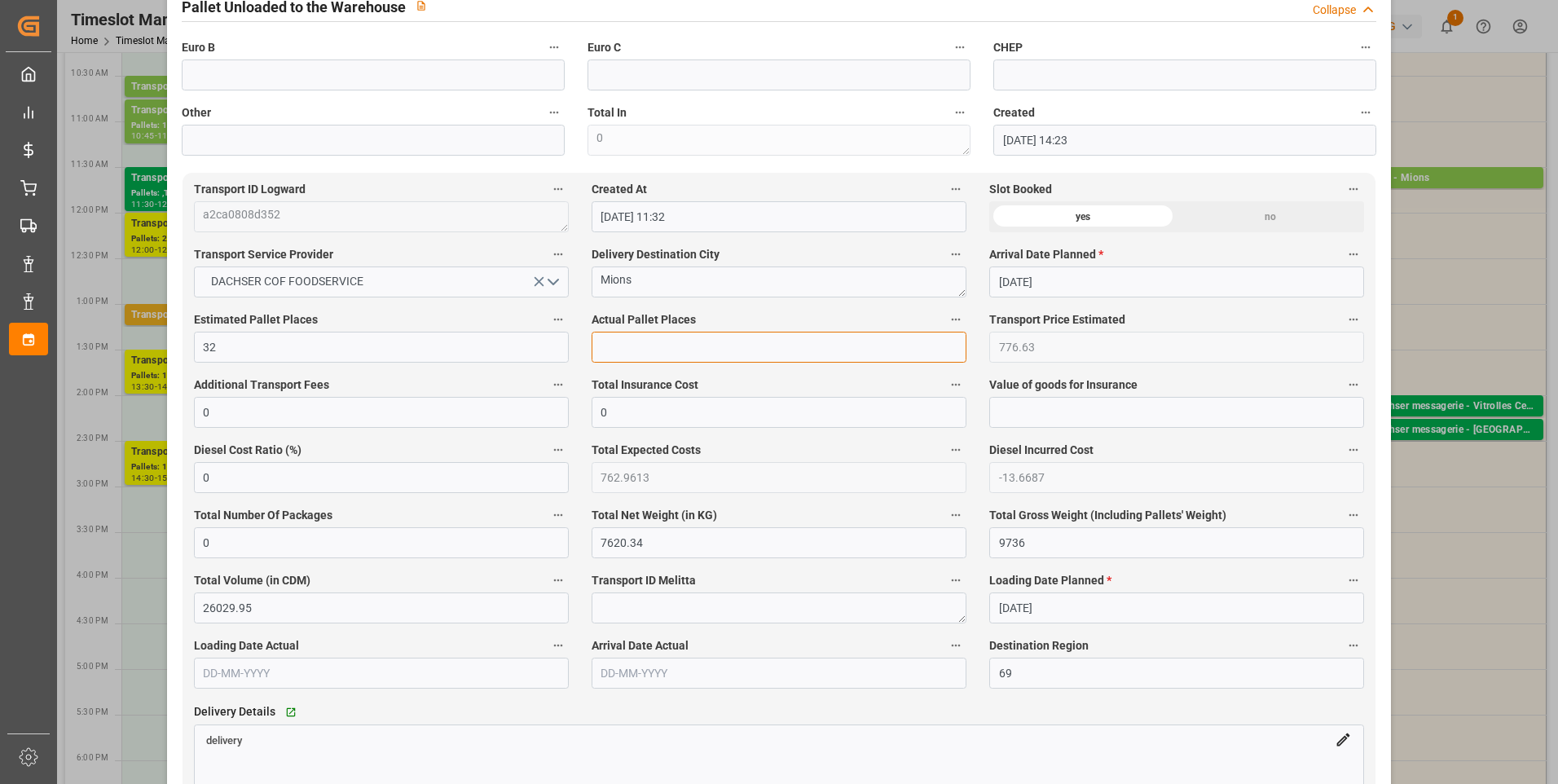
click at [640, 342] on input "text" at bounding box center [779, 347] width 375 height 31
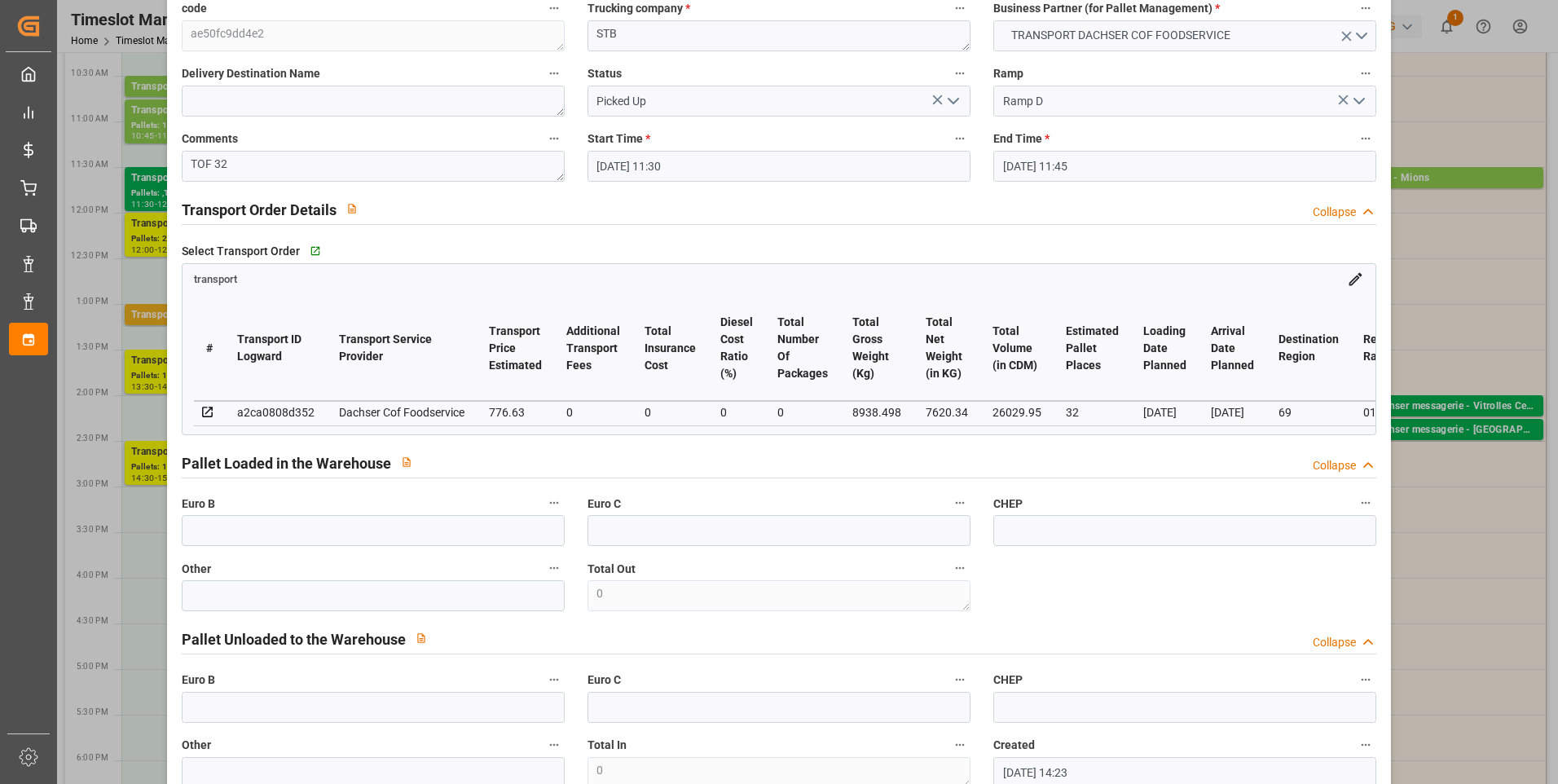
scroll to position [0, 0]
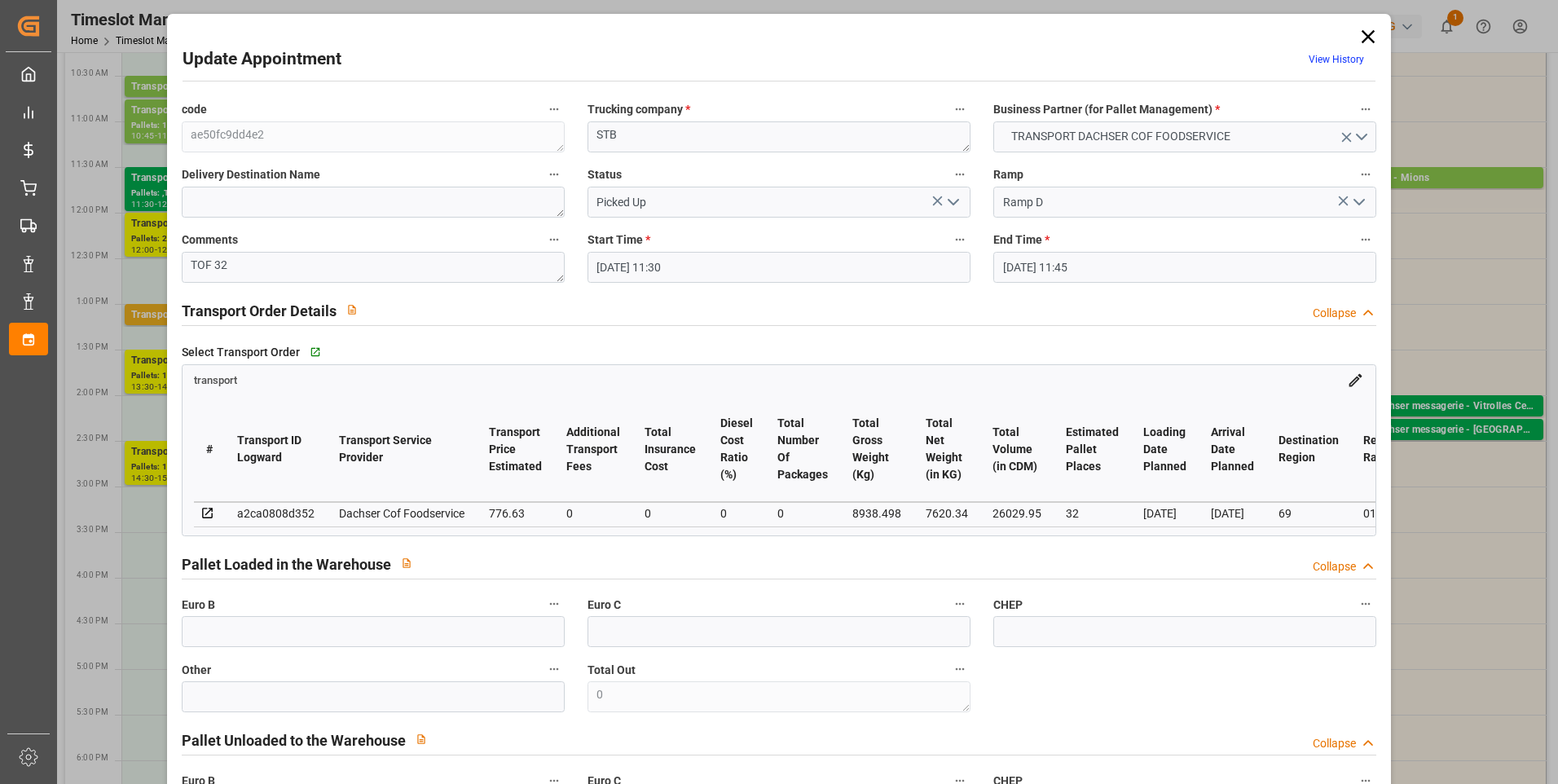
click at [948, 206] on icon "open menu" at bounding box center [954, 202] width 19 height 19
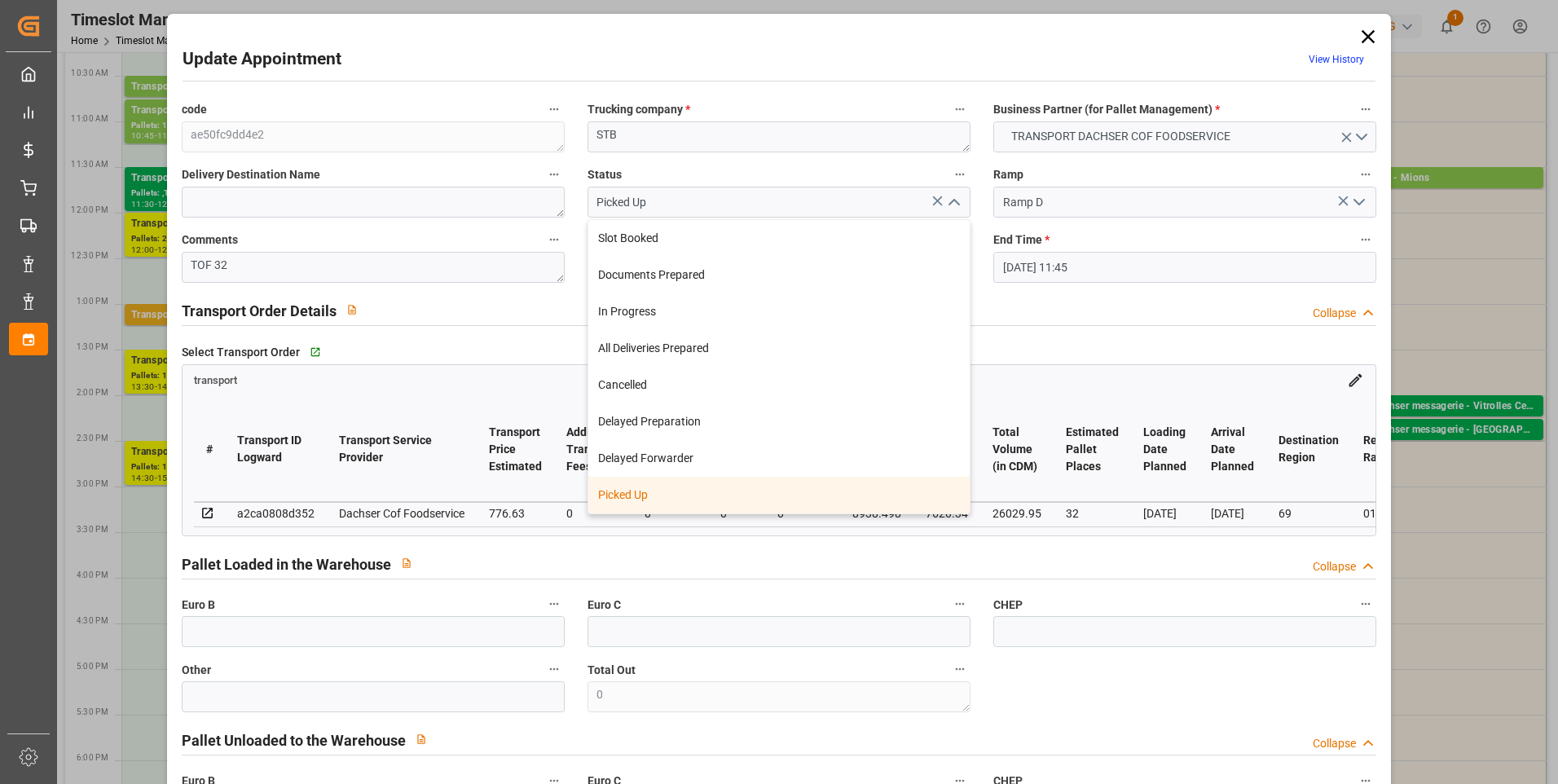
click at [686, 496] on div "Picked Up" at bounding box center [779, 495] width 381 height 37
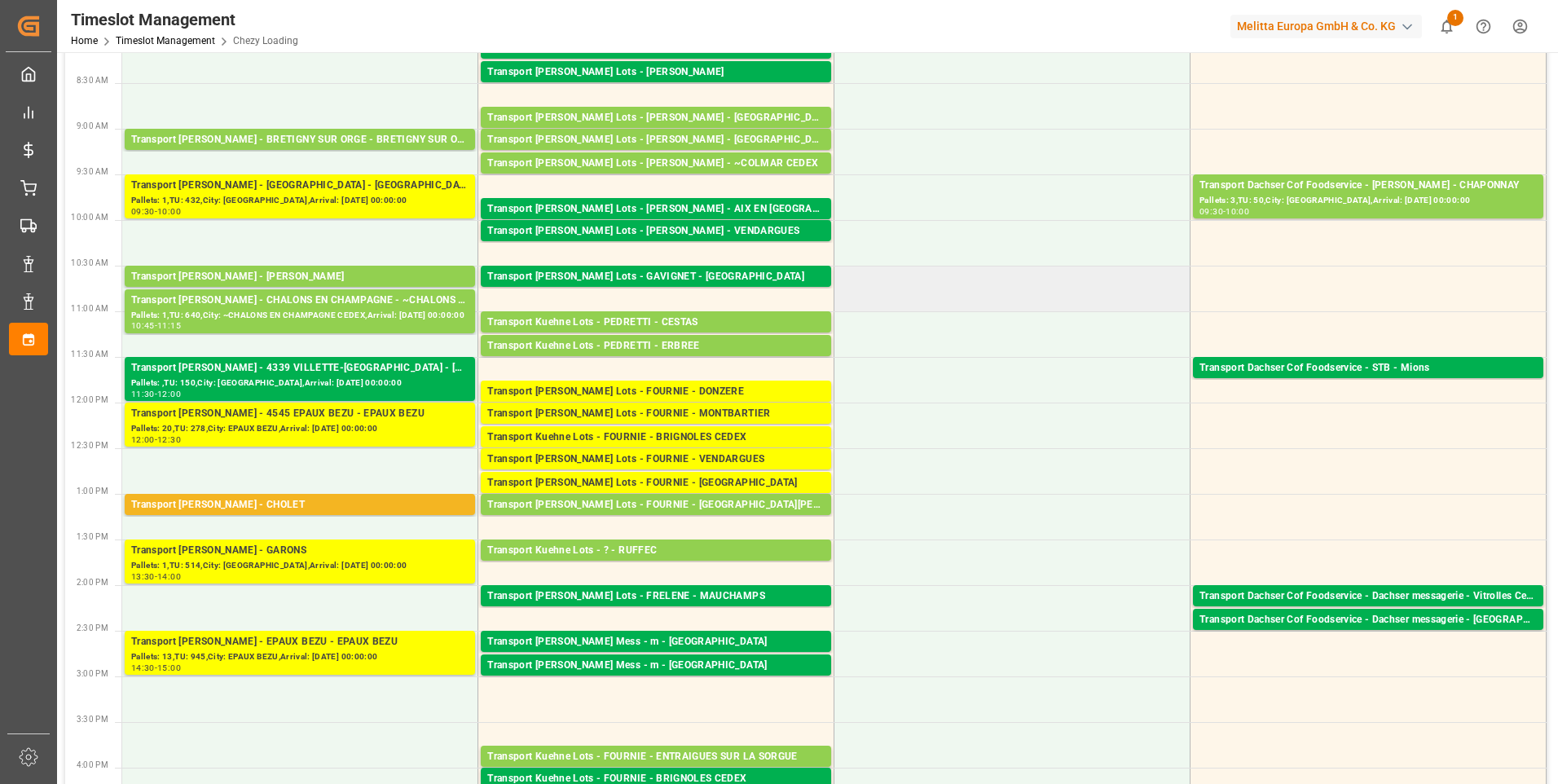
scroll to position [163, 0]
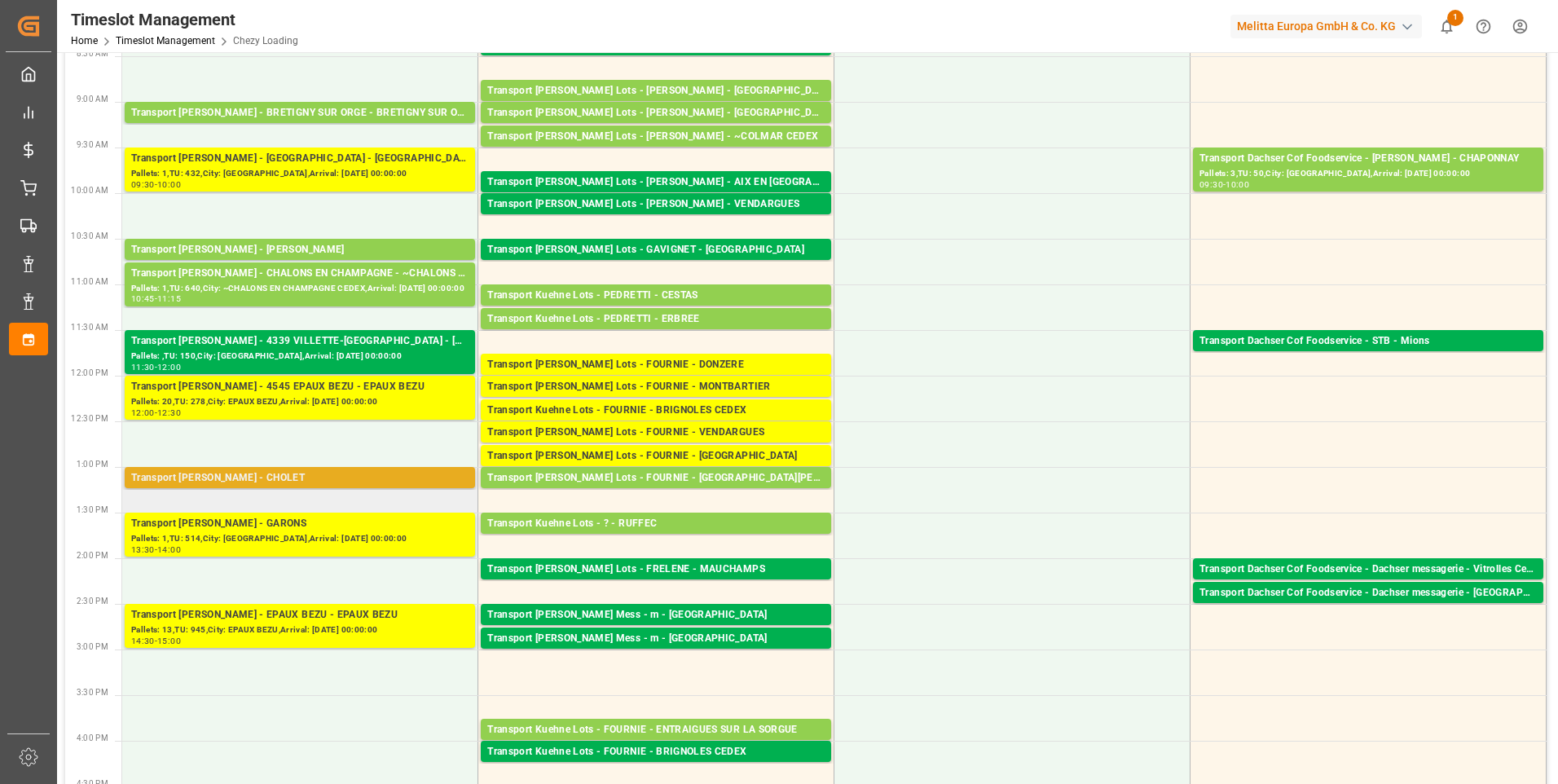
click at [300, 481] on div "Transport [PERSON_NAME] - CHOLET" at bounding box center [300, 478] width 338 height 17
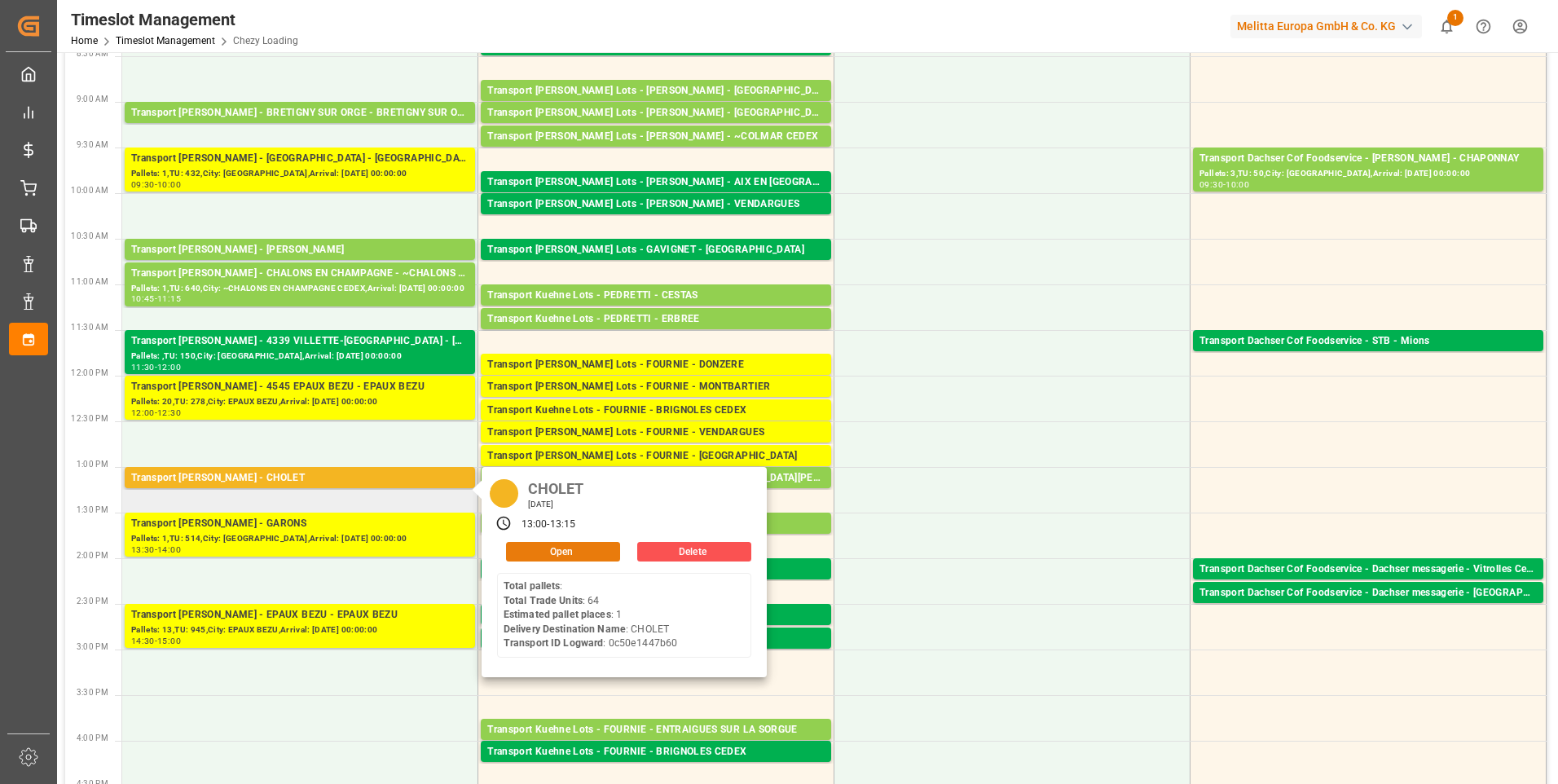
click at [585, 552] on button "Open" at bounding box center [562, 552] width 114 height 19
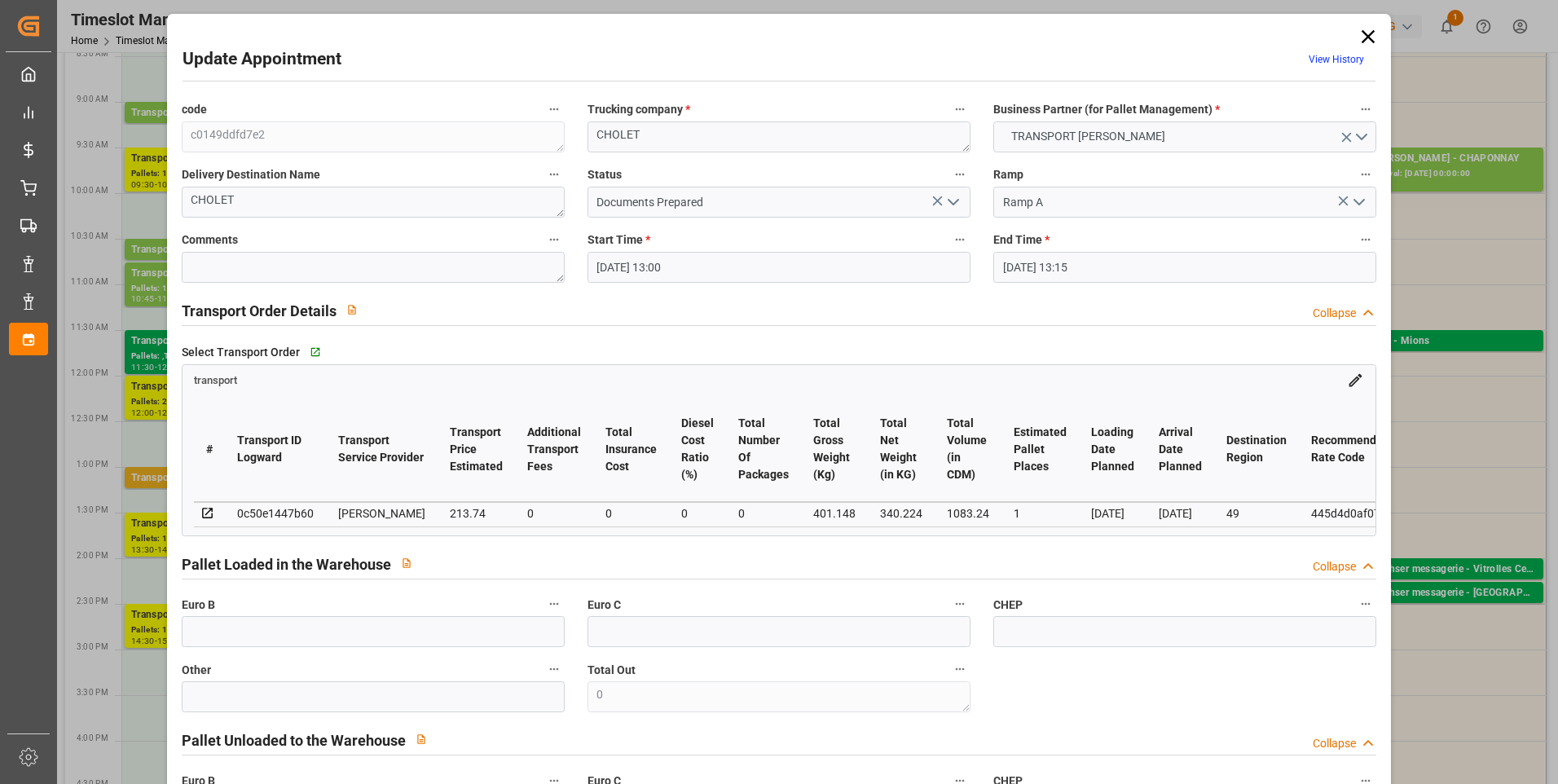
click at [948, 196] on icon "open menu" at bounding box center [954, 202] width 19 height 19
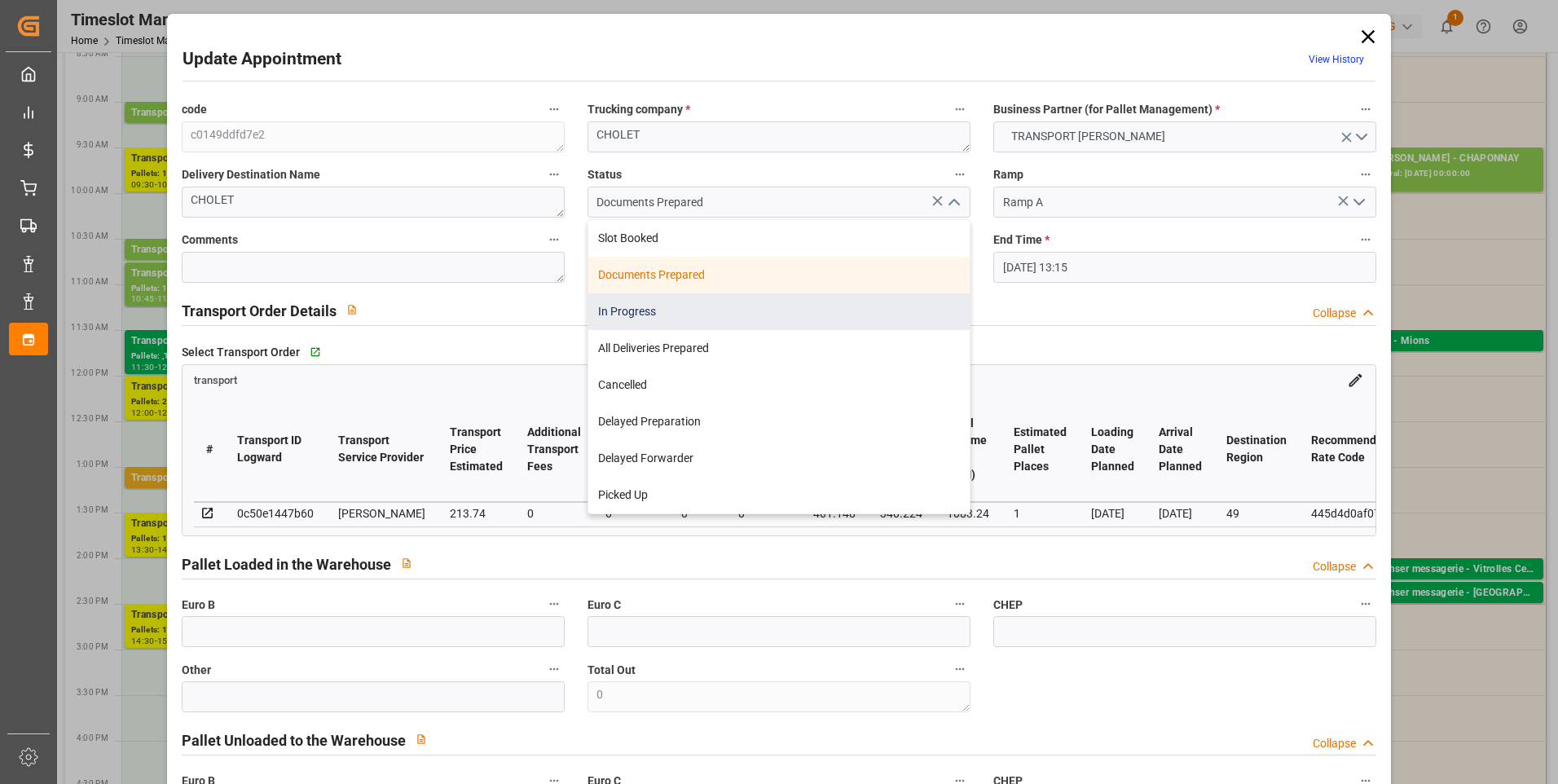
click at [628, 301] on div "In Progress" at bounding box center [779, 312] width 381 height 37
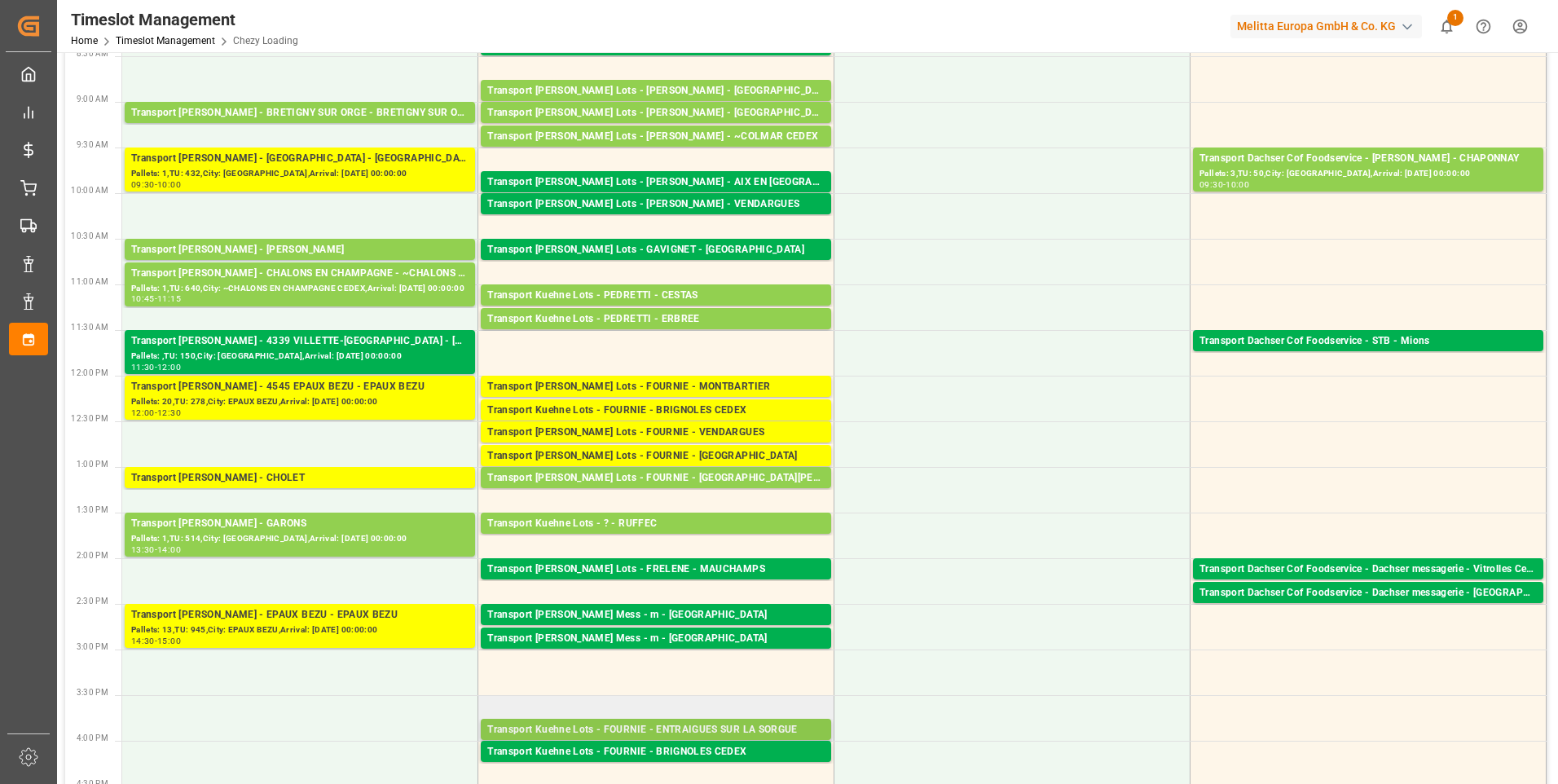
click at [704, 728] on div "Transport Kuehne Lots - FOURNIE - ENTRAIGUES SUR LA SORGUE" at bounding box center [656, 730] width 338 height 17
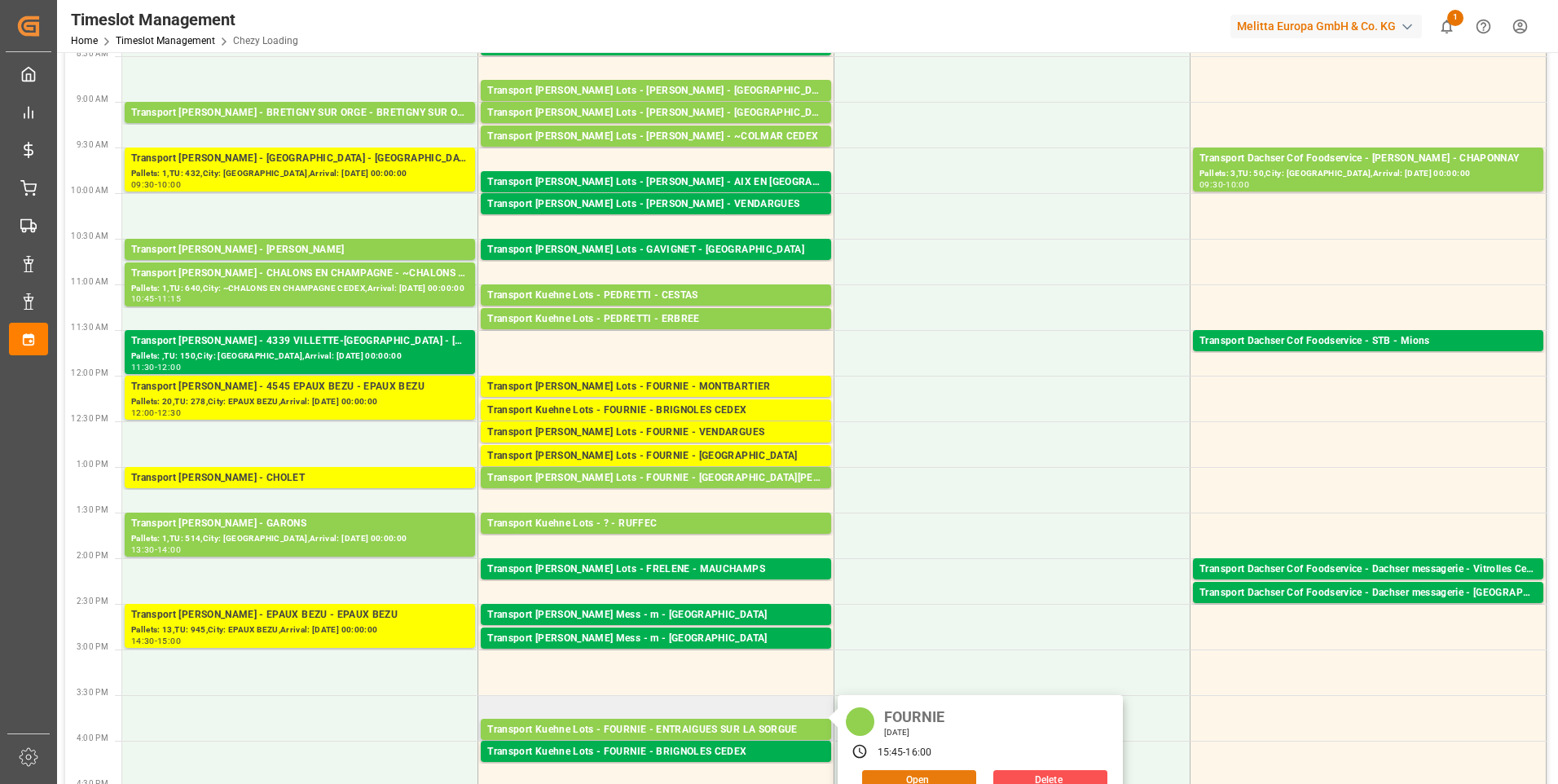
click at [910, 773] on button "Open" at bounding box center [919, 779] width 114 height 19
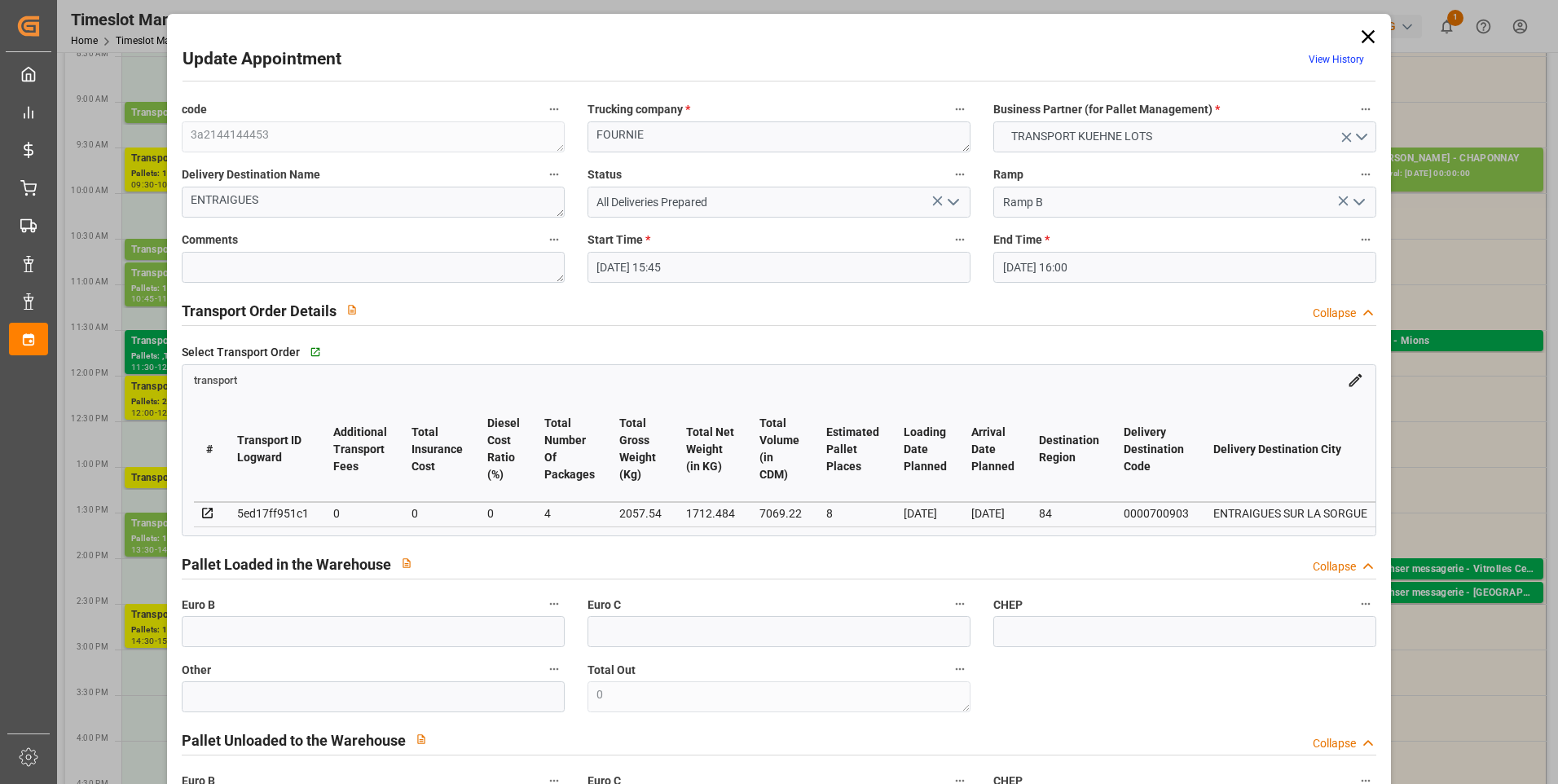
click at [952, 197] on icon "open menu" at bounding box center [954, 202] width 19 height 19
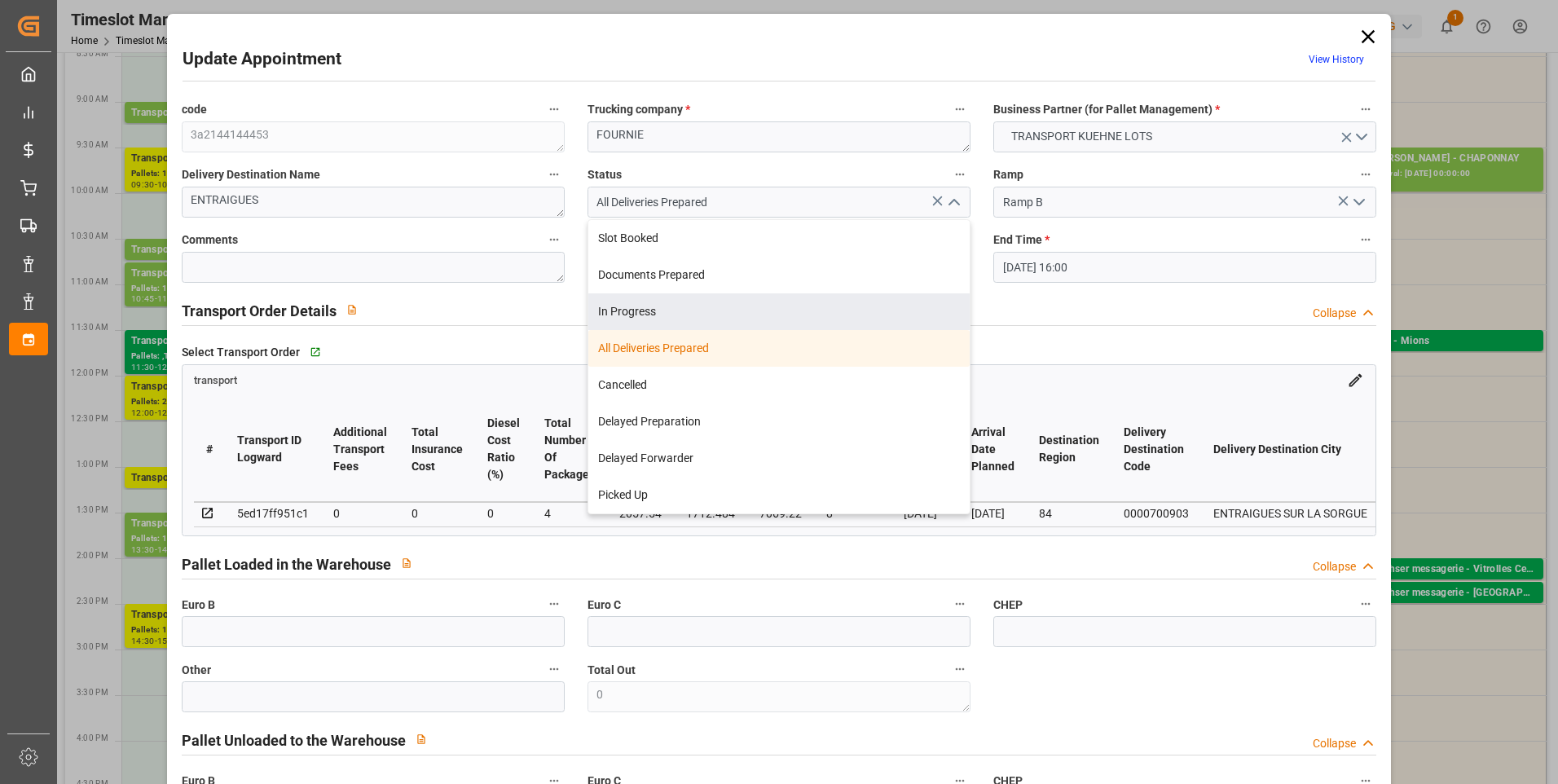
click at [1133, 311] on div "Transport Order Details Collapse" at bounding box center [779, 309] width 1196 height 31
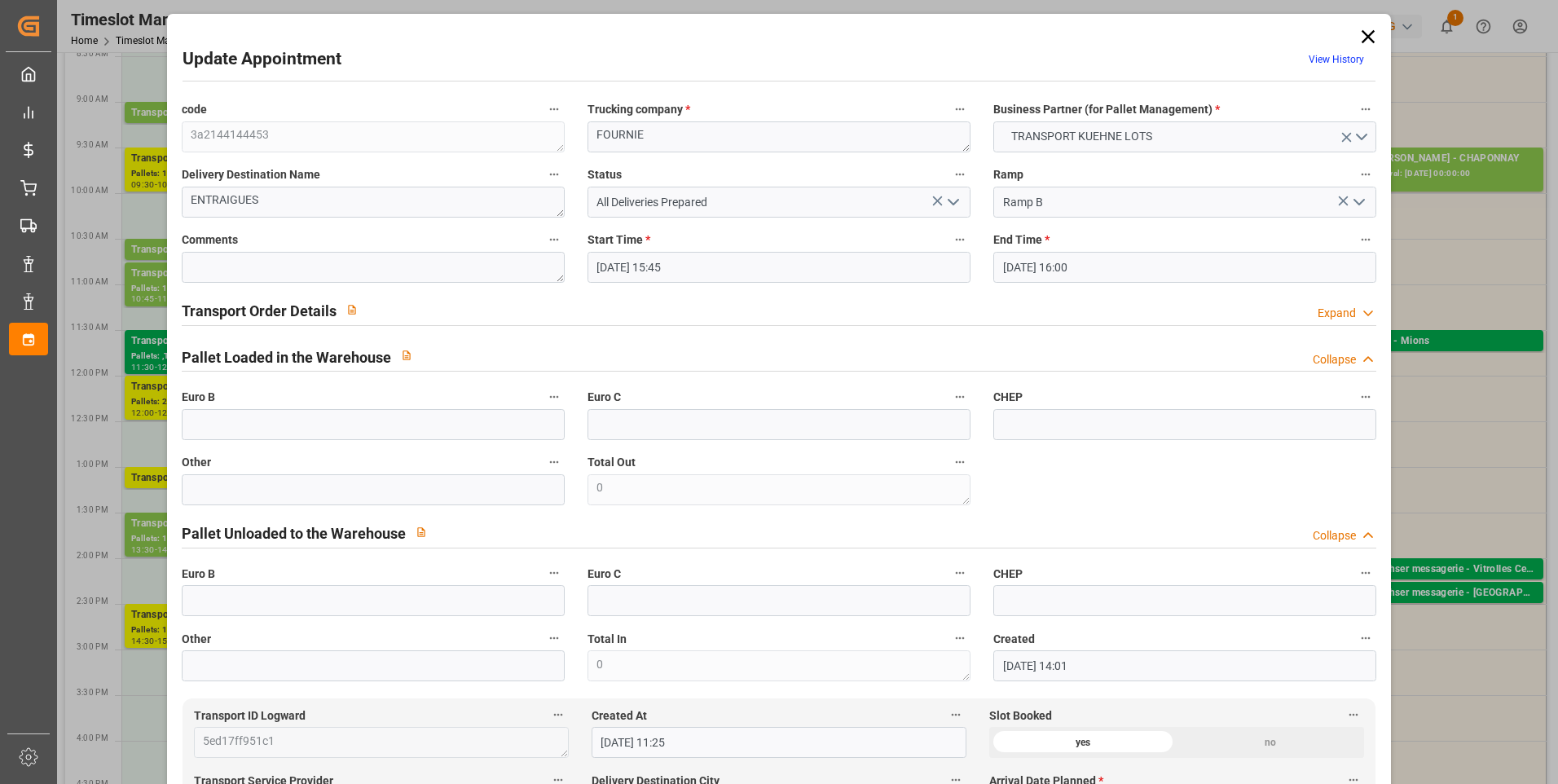
click at [832, 267] on input "08-09-2025 15:45" at bounding box center [779, 267] width 383 height 31
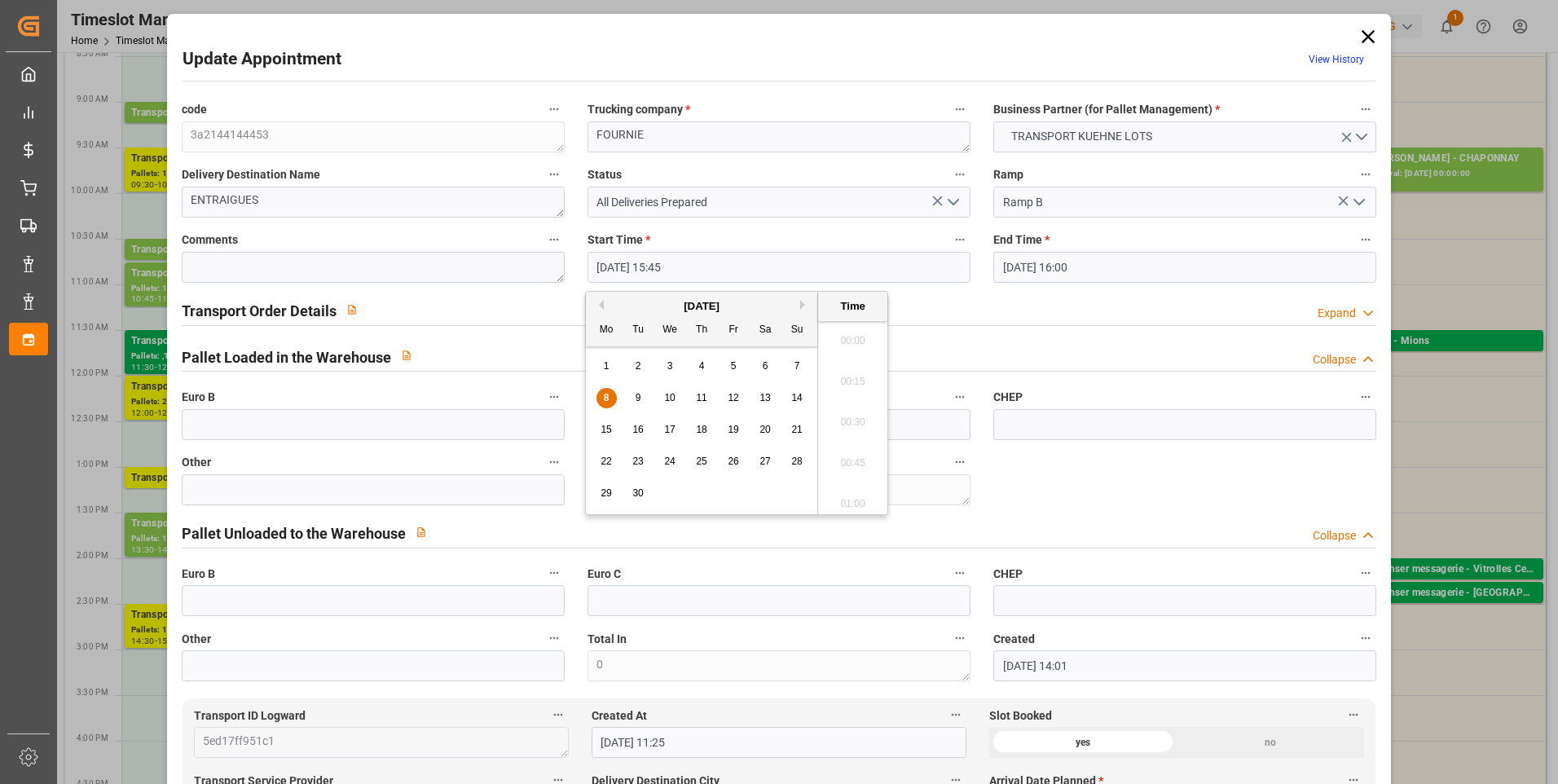
scroll to position [2490, 0]
click at [610, 389] on div "8" at bounding box center [606, 398] width 20 height 19
click at [846, 494] on li "11:45" at bounding box center [852, 499] width 69 height 41
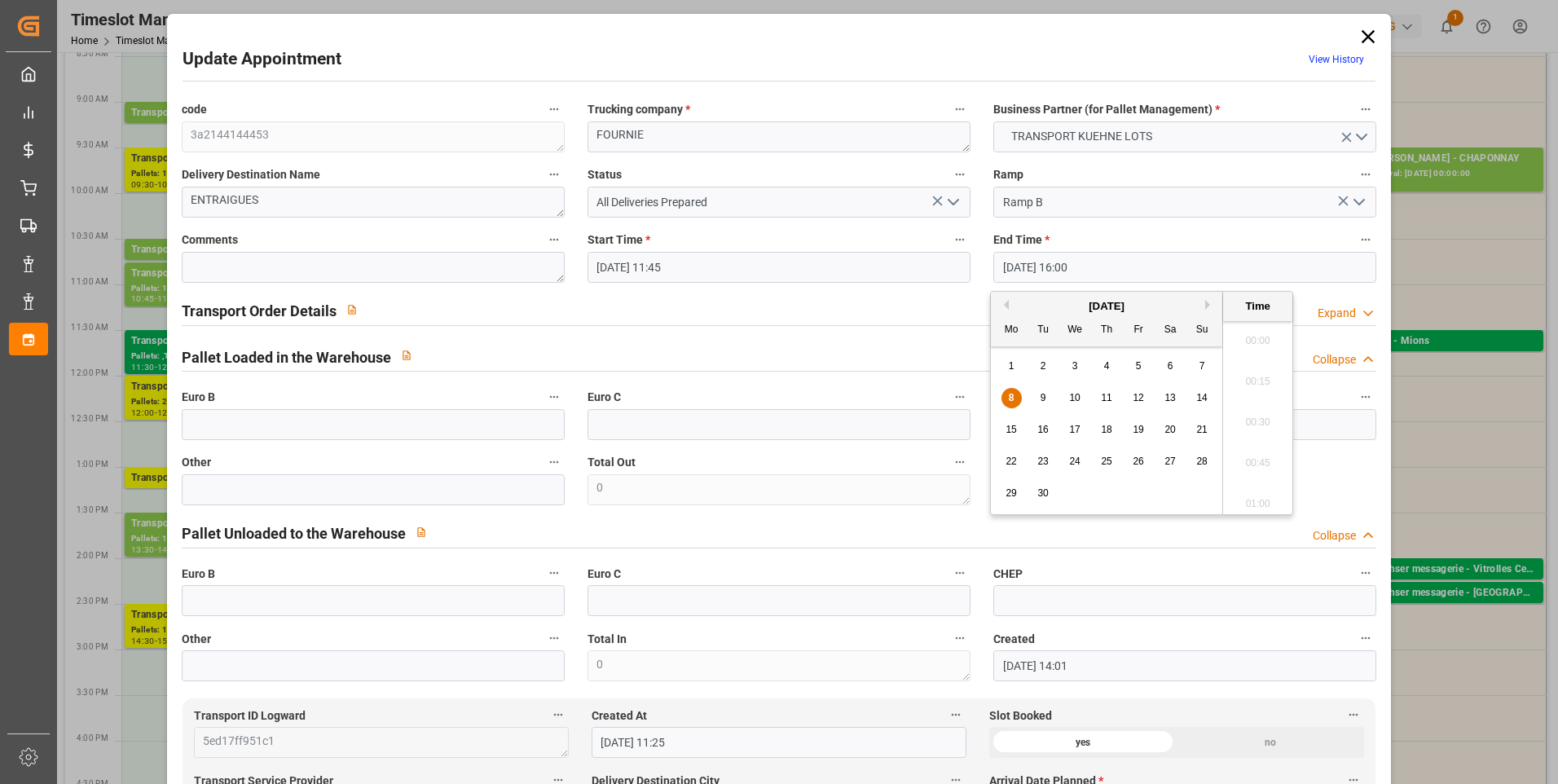
click at [1107, 272] on input "08-09-2025 16:00" at bounding box center [1185, 267] width 383 height 31
click at [1007, 401] on div "8" at bounding box center [1011, 398] width 20 height 19
click at [1252, 339] on li "12:00" at bounding box center [1257, 336] width 69 height 41
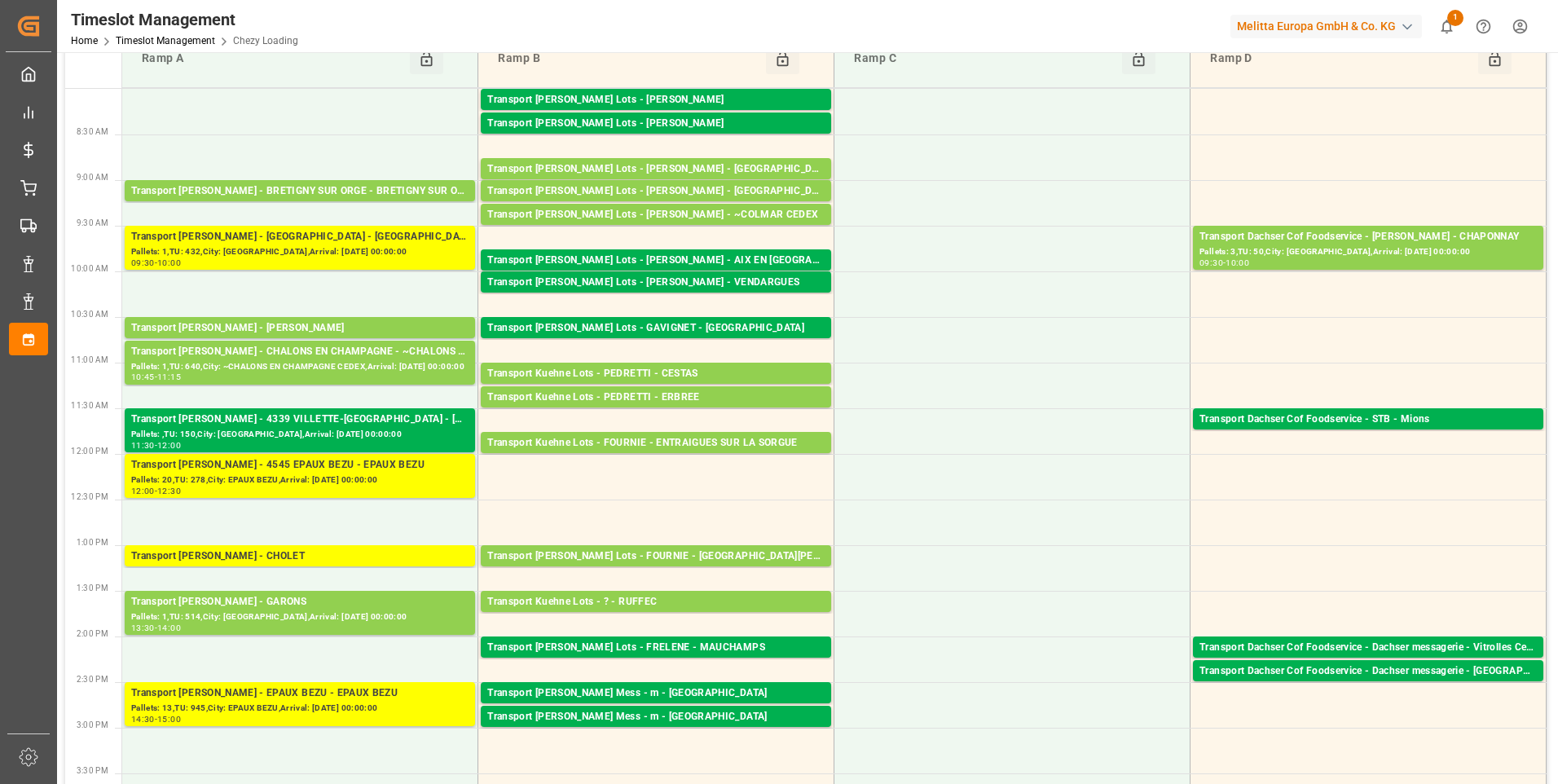
scroll to position [0, 0]
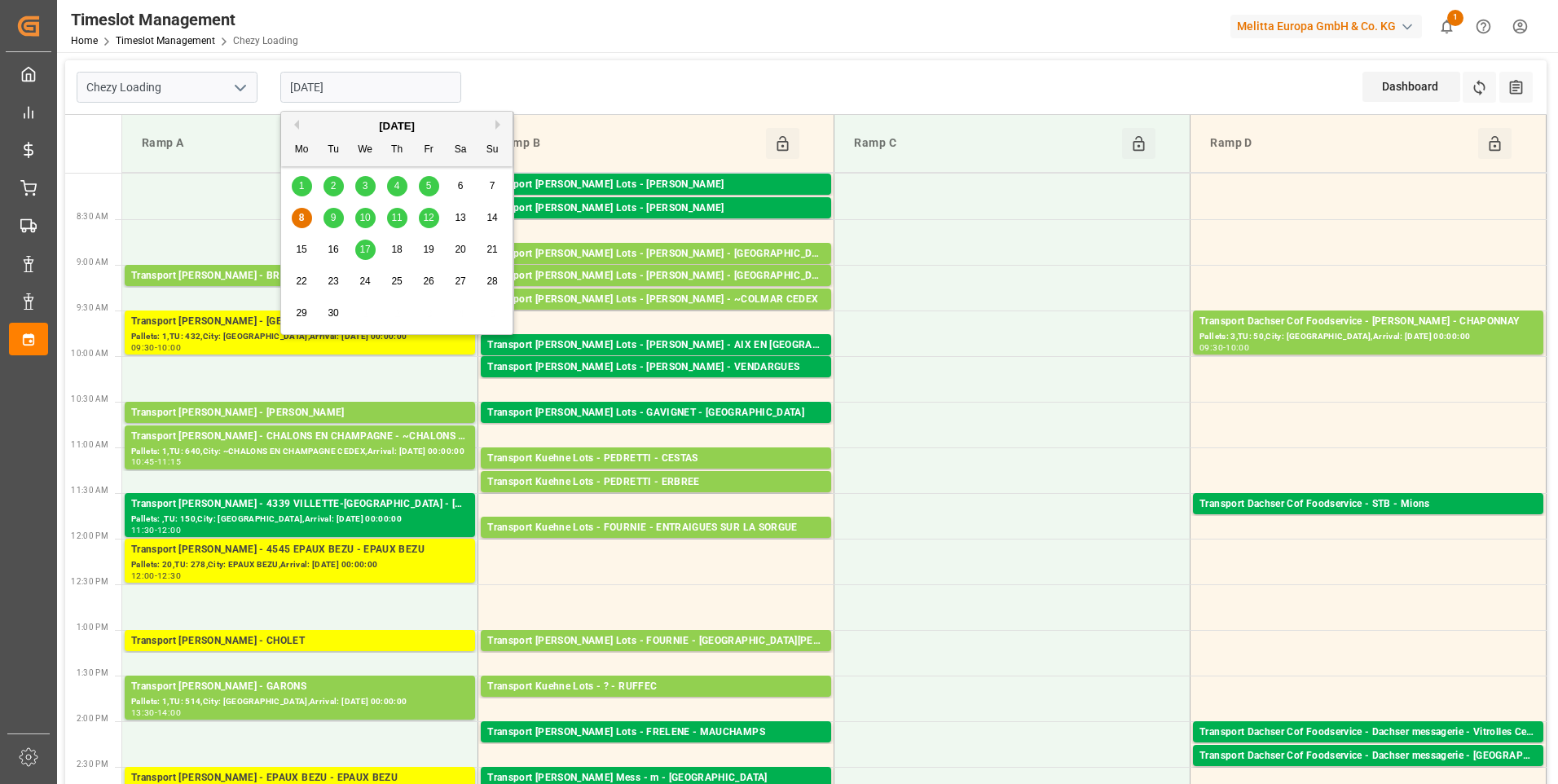
click at [350, 85] on input "[DATE]" at bounding box center [371, 88] width 181 height 31
click at [329, 219] on div "9" at bounding box center [333, 218] width 20 height 19
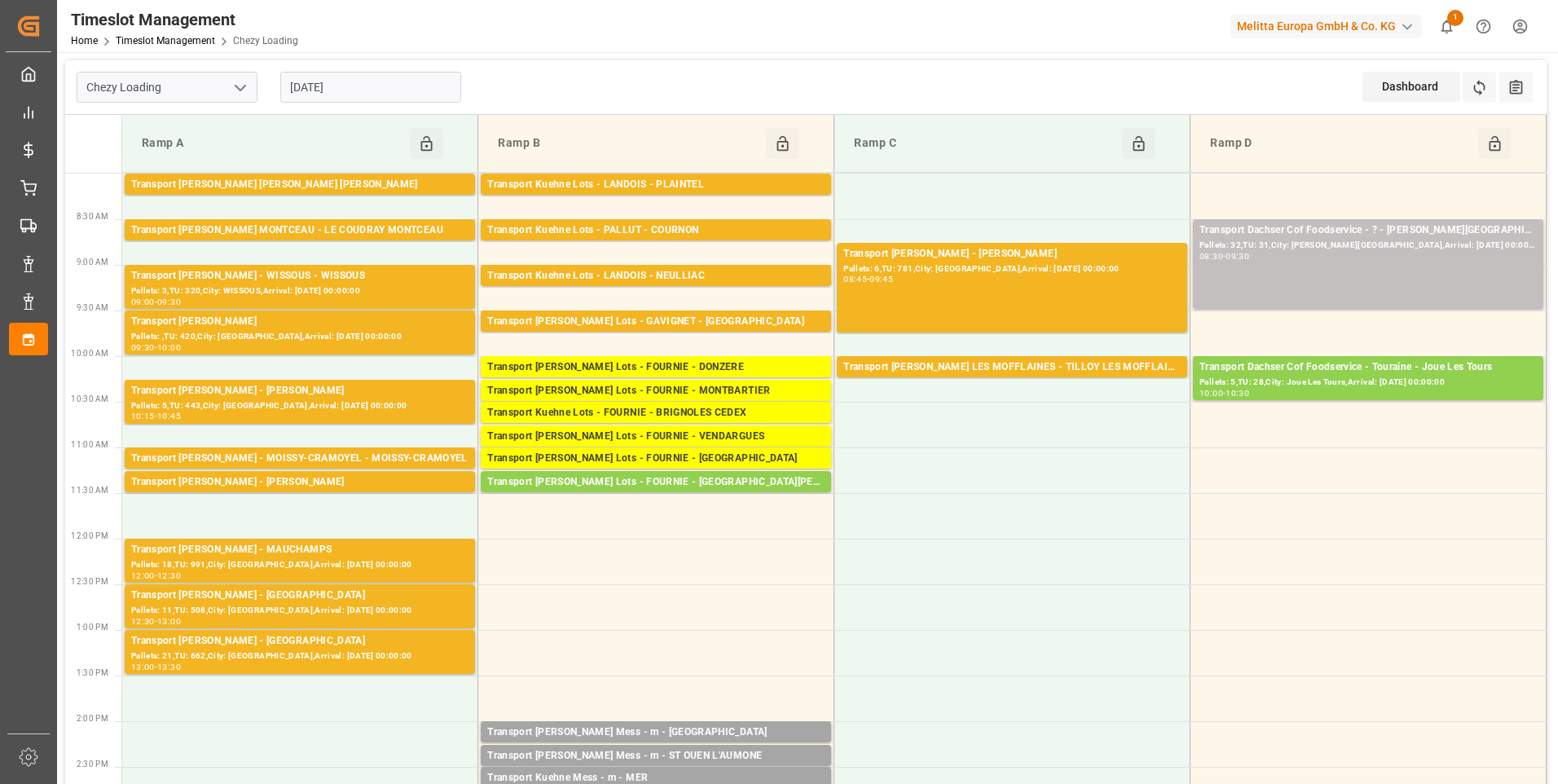
click at [359, 78] on input "[DATE]" at bounding box center [371, 88] width 181 height 31
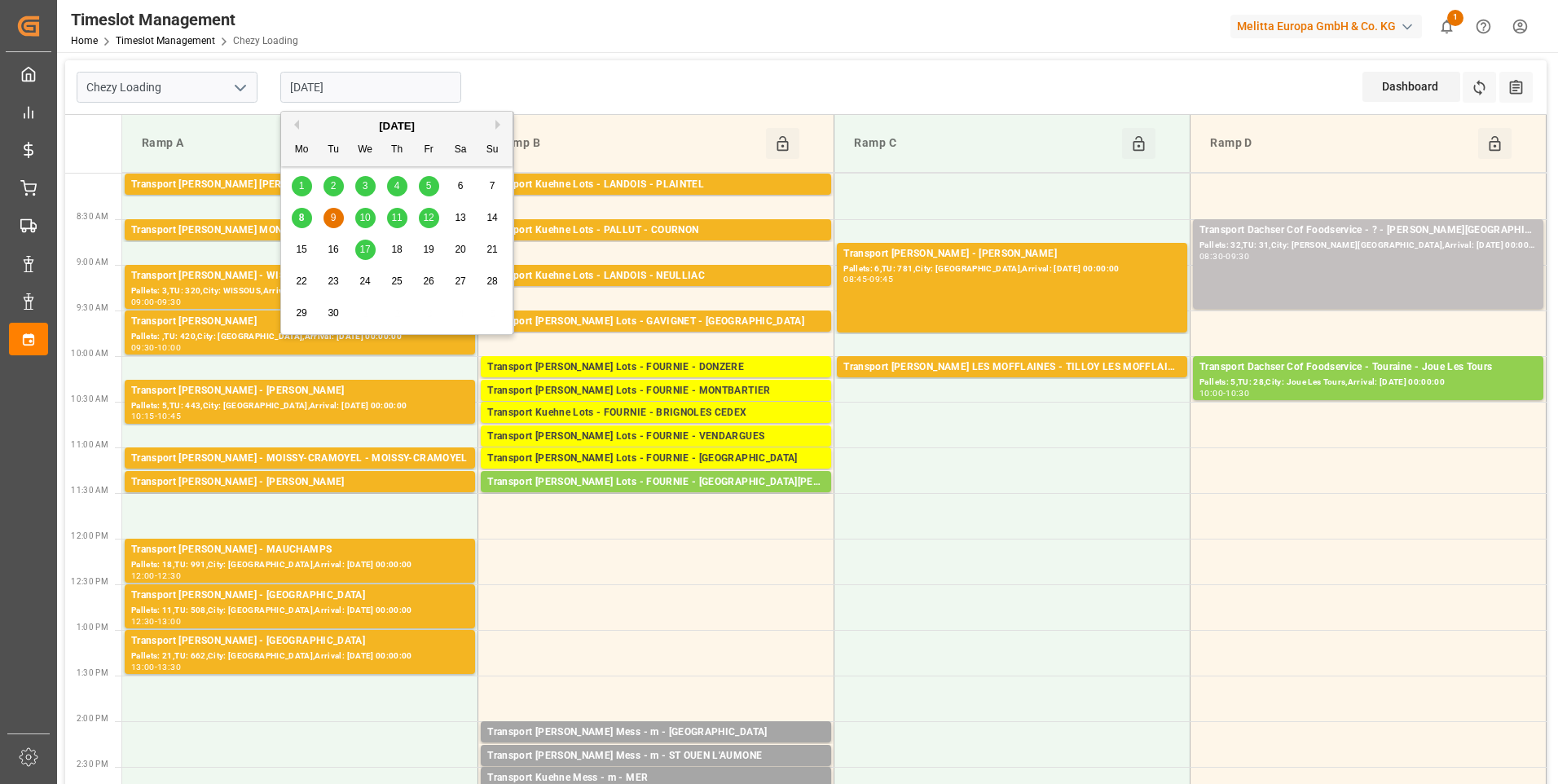
click at [499, 122] on button "Next Month" at bounding box center [500, 125] width 10 height 10
click at [298, 125] on button "Previous Month" at bounding box center [294, 125] width 10 height 10
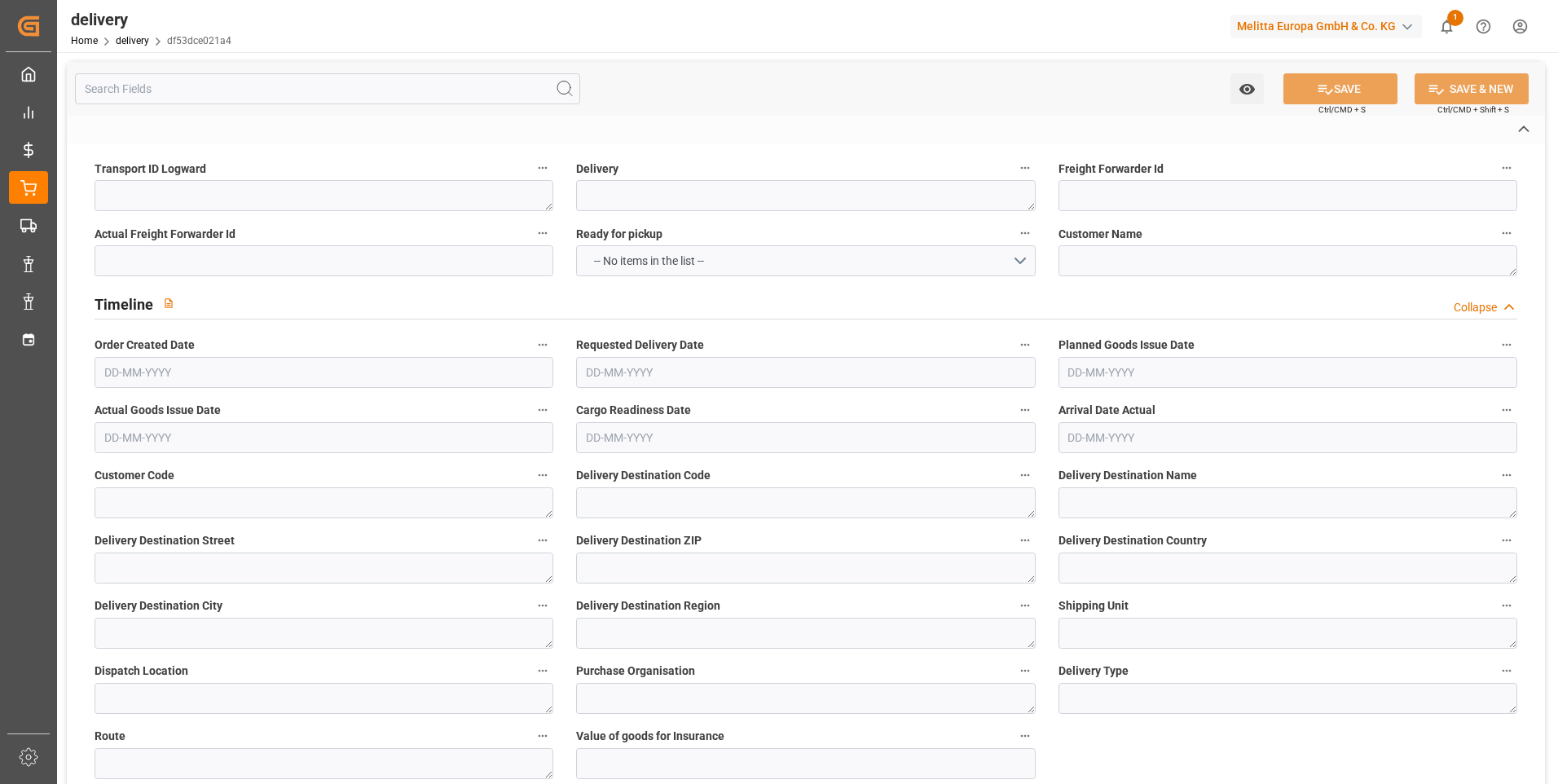
type textarea "2712cd012472"
type textarea "20377278"
type textarea "SOCARA ST.QUENTIN FALLAVIER"
type textarea "0000702884"
type textarea "0000722434"
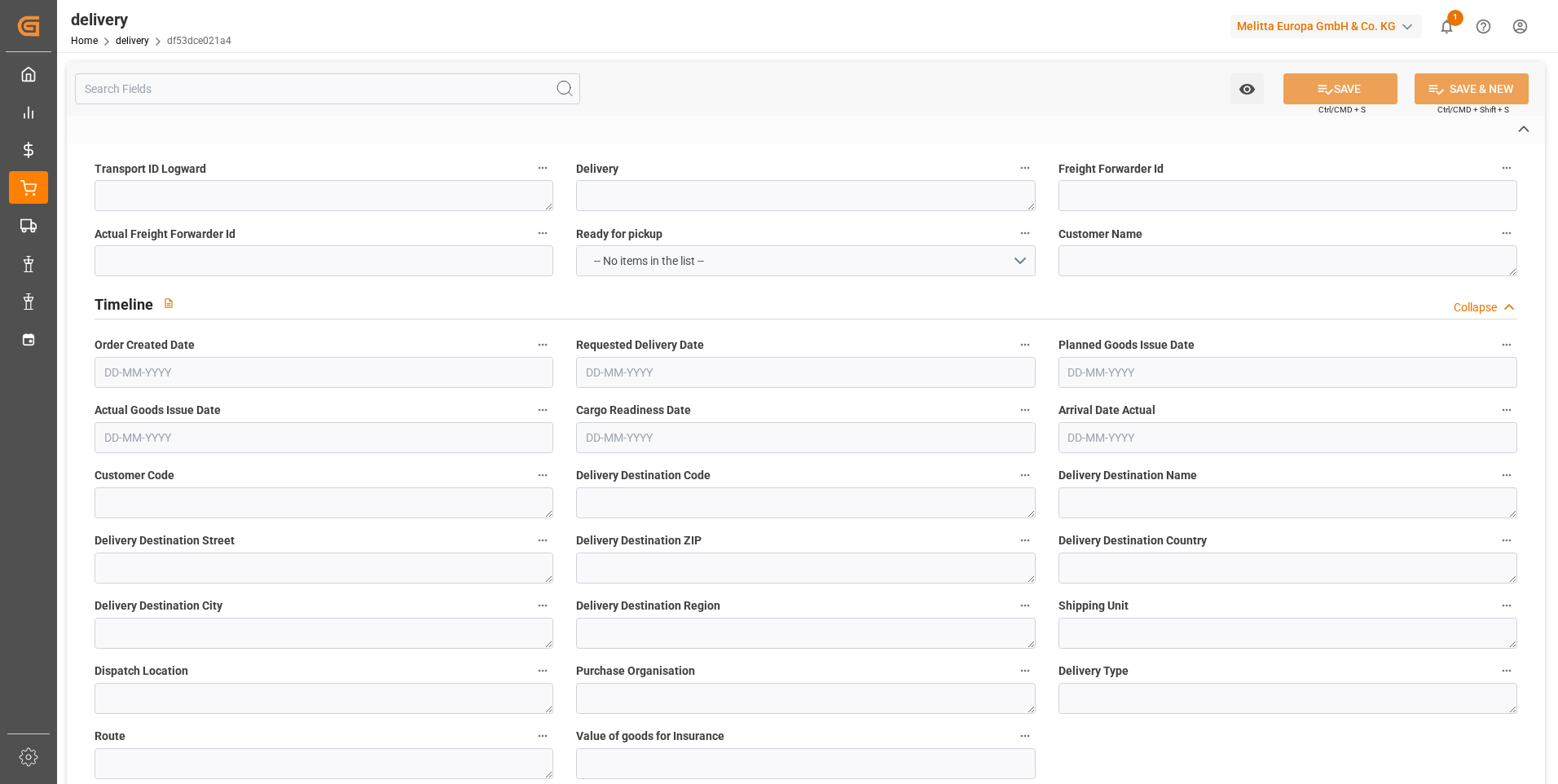
type textarea "SOCARA 19 MECANISE PGC"
type textarea "4 rue du Marais"
type textarea "38280"
type textarea "FR"
type textarea "VILLETTE-DANTHON"
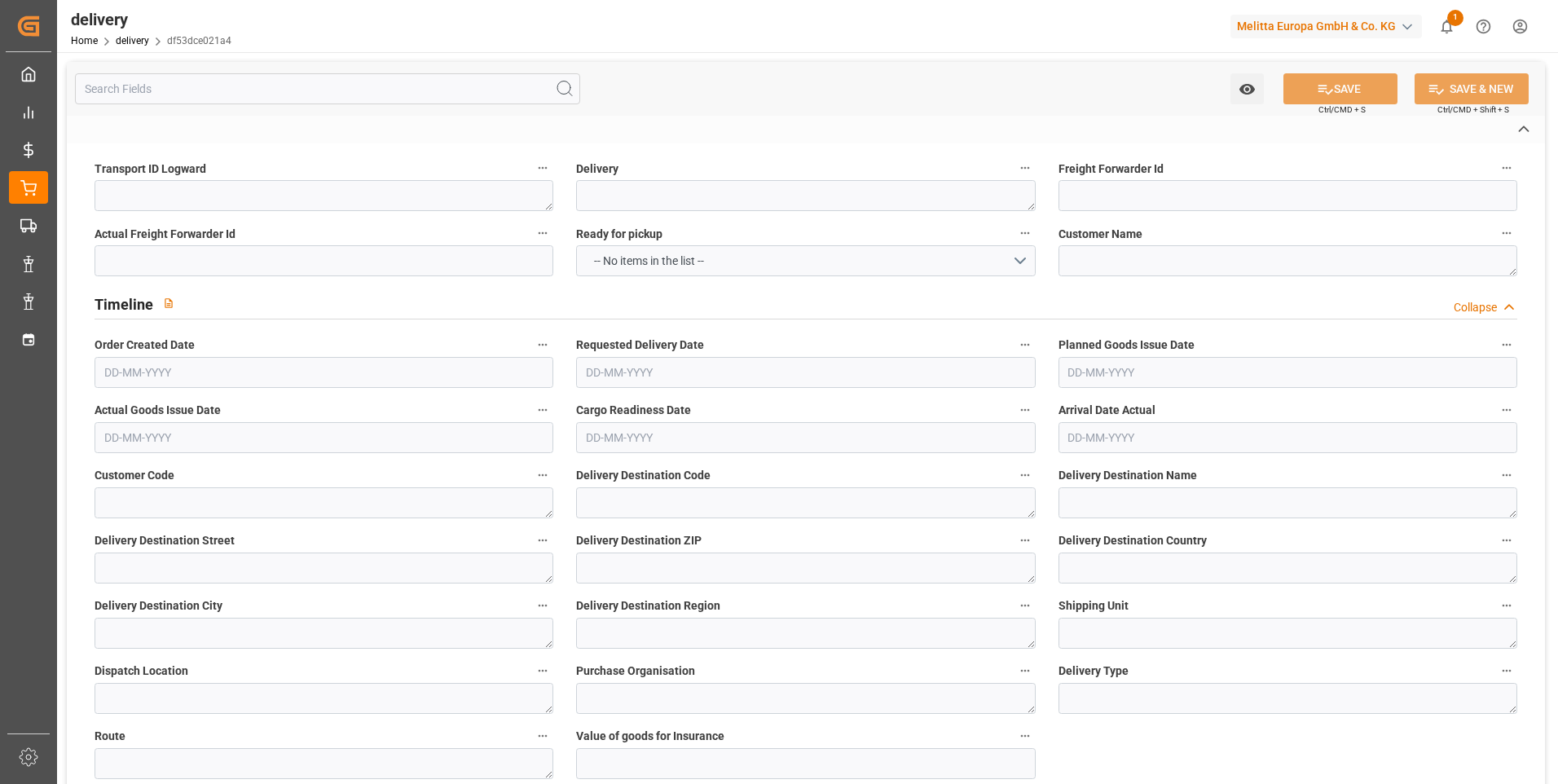
type textarea "38"
type textarea "0201"
type textarea "ZFLF"
type textarea "FR_02G"
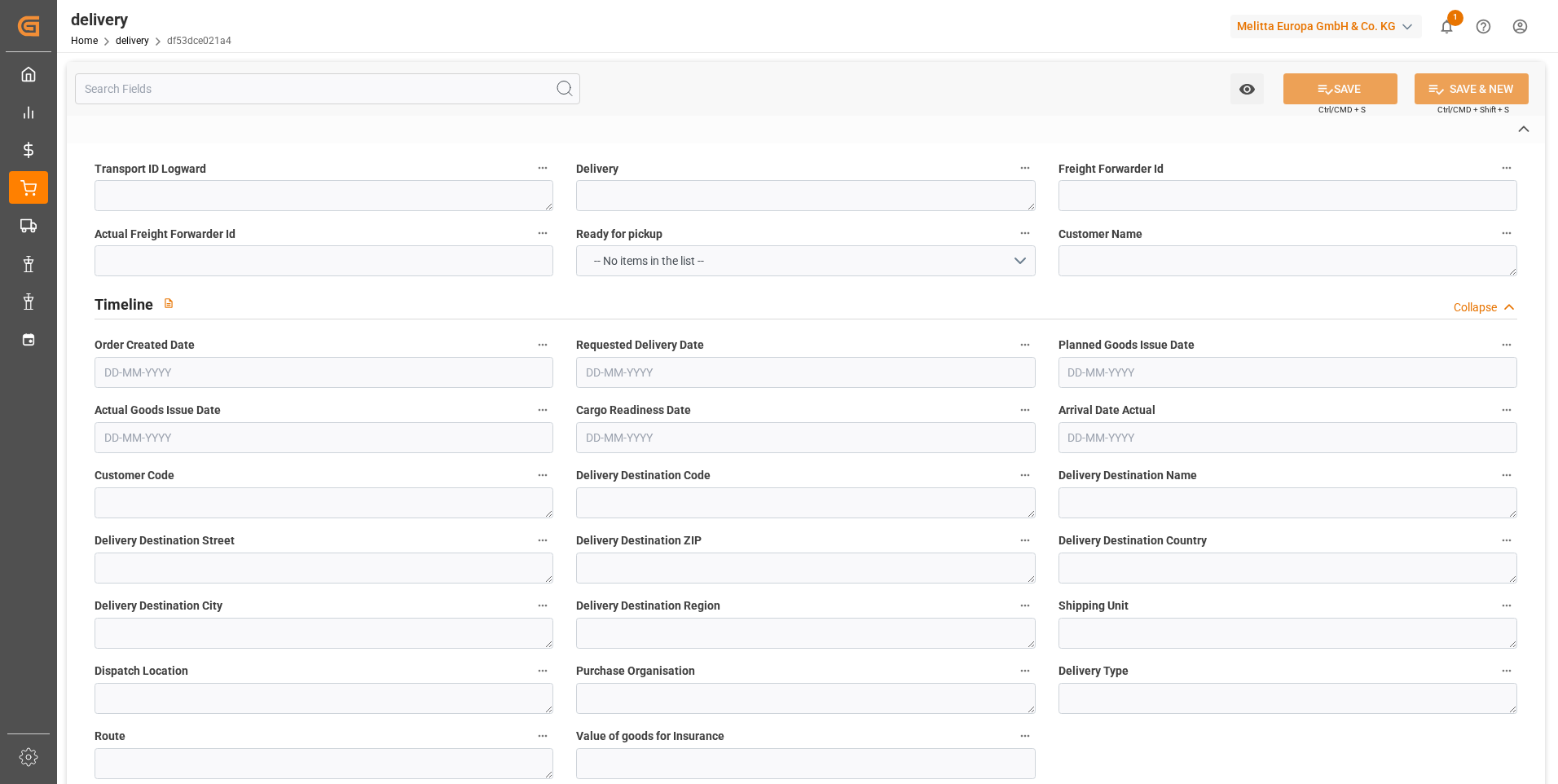
type textarea "05363453"
type input "H180"
type textarea "Hauteur max pal avec palette bois : 1,8m"
type input "FR02"
type textarea "Préparer une référence par palette, une etiquette palette par palette mono refe…"
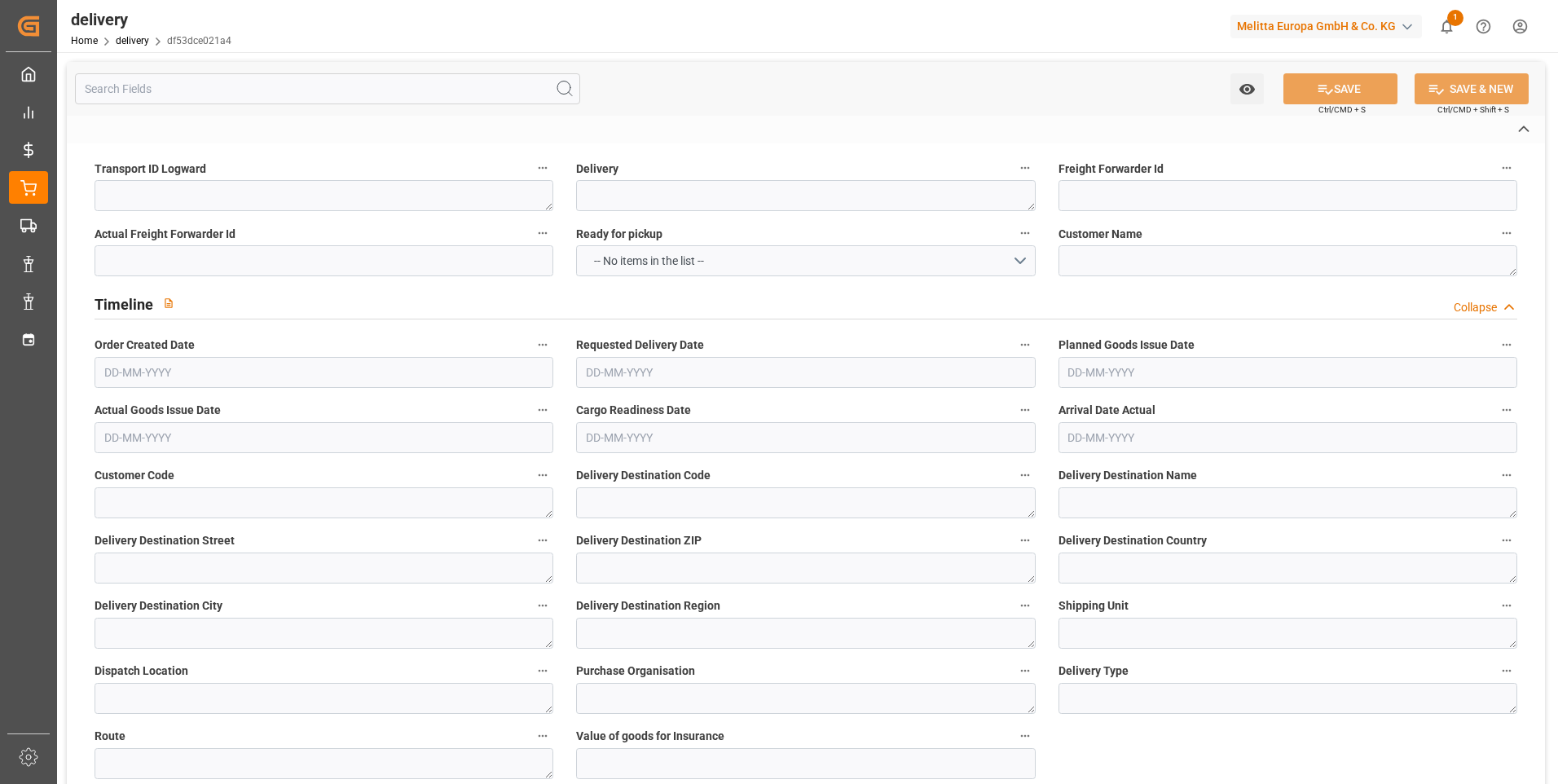
type input "UKAR"
type textarea "avec carton de sur emballage"
type input "EUQA"
type textarea "Palette EUR qualité A"
type textarea "Rendez-vous par portail web: [URL][TECHNICAL_ID]"
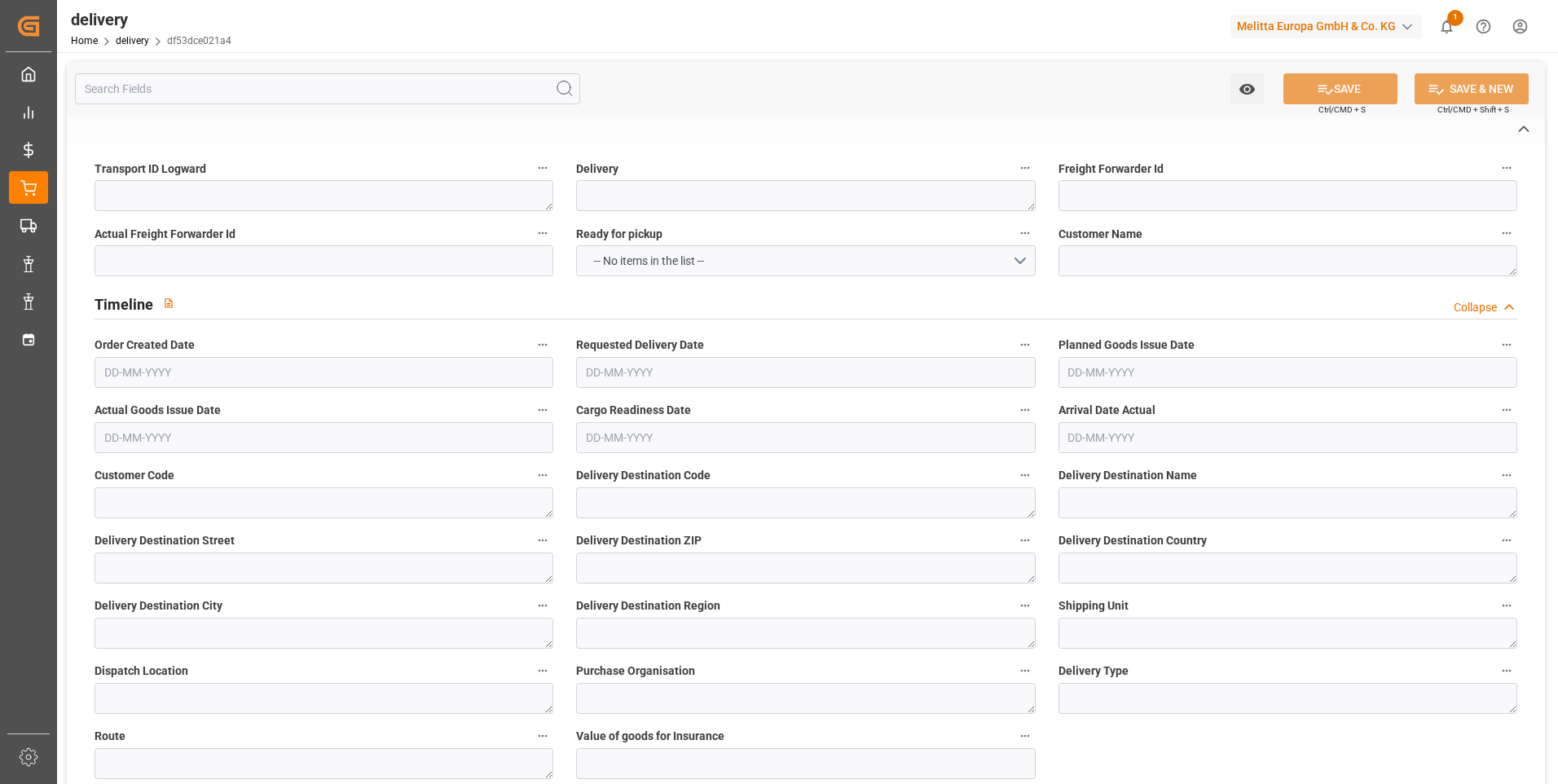
type textarea "PORT"
type textarea "Livraison le [DATE] a 00:00"
type textarea "0201"
type textarea "2712cd012472 ~ Pallet(s) ~ [DATE] 00:00:00 ~ FR_02G ~ [DATE] 00:00:00~0000722434"
type input "EUR"
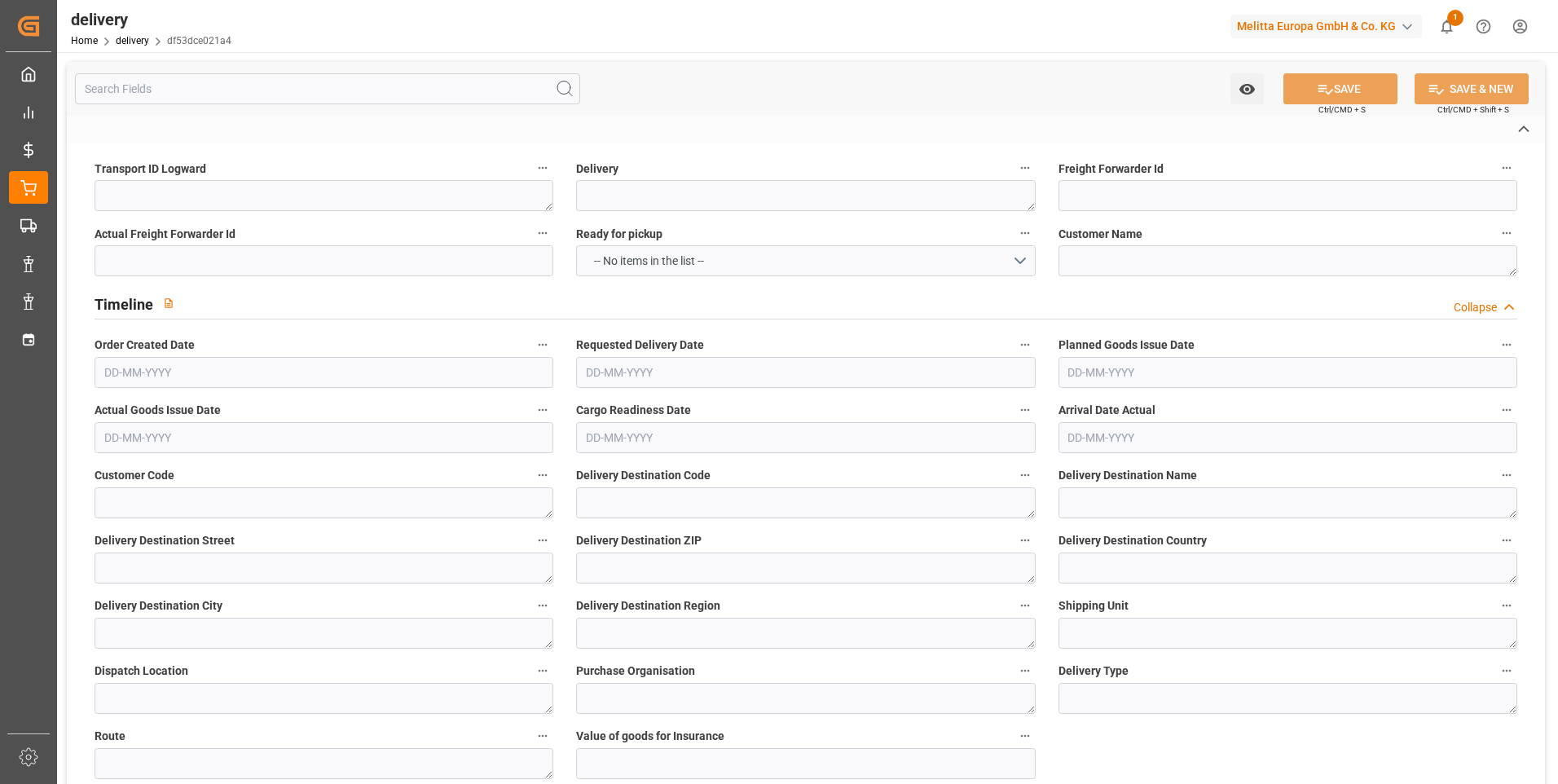
type textarea "Cofresco chez [PERSON_NAME][GEOGRAPHIC_DATA]"
type textarea "[STREET_ADDRESS]"
type textarea "Chézy sur Marne"
type textarea "02570"
type textarea "FR"
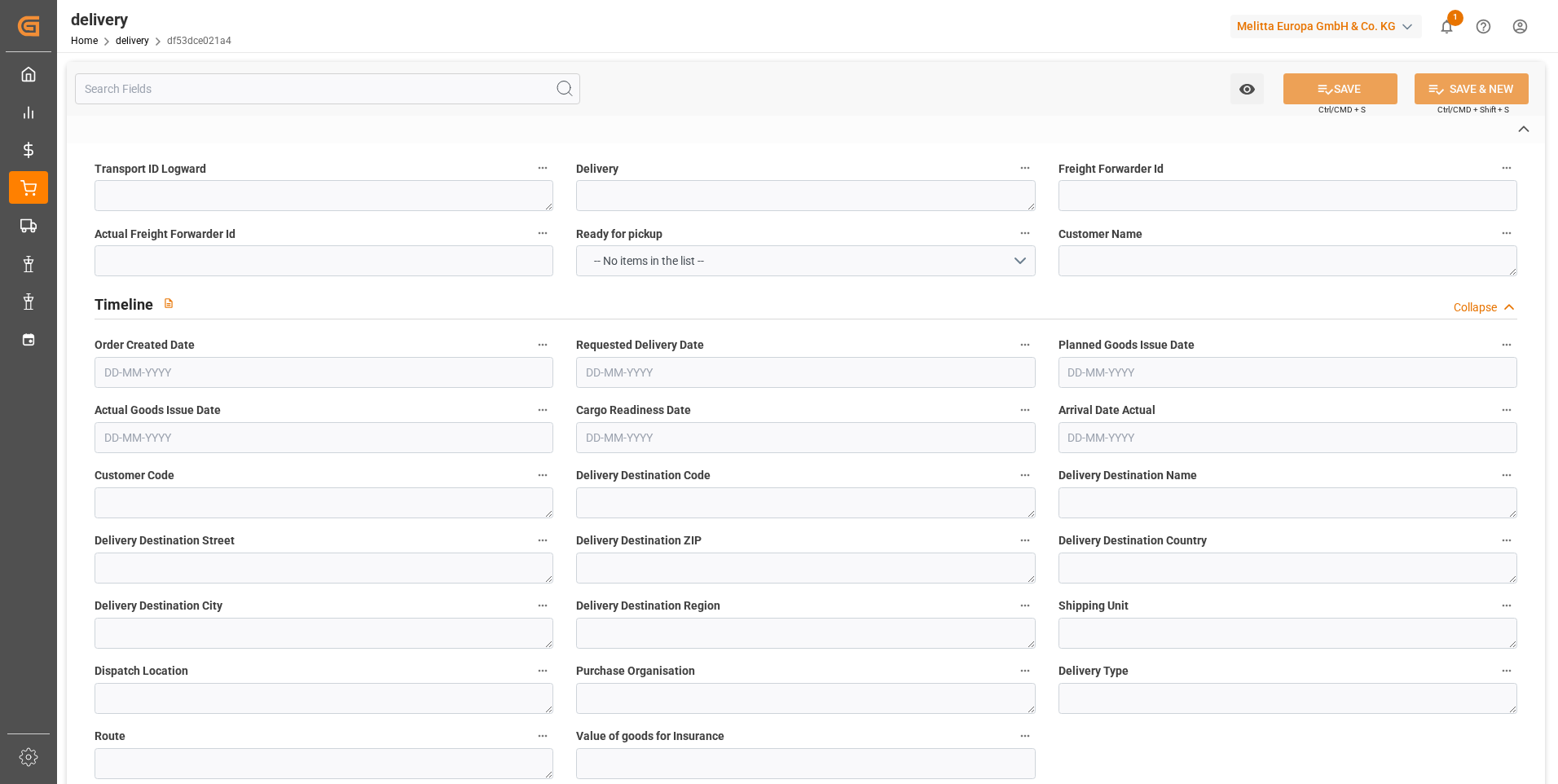
type input "DAP"
type input "54.56"
type input "122.8"
type input "285.6"
type input "20"
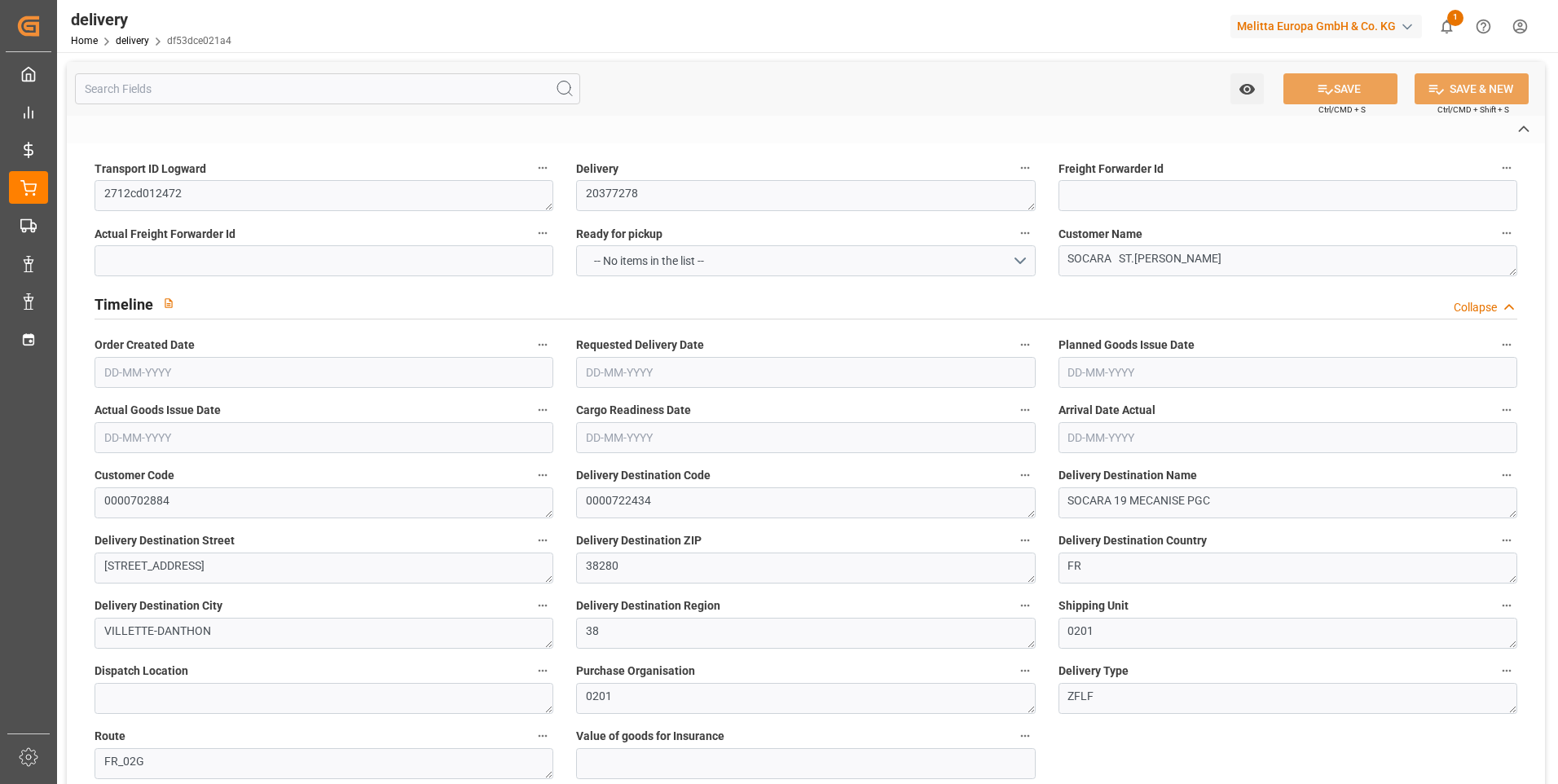
type input "2"
type input "0"
type input "1"
type input "0"
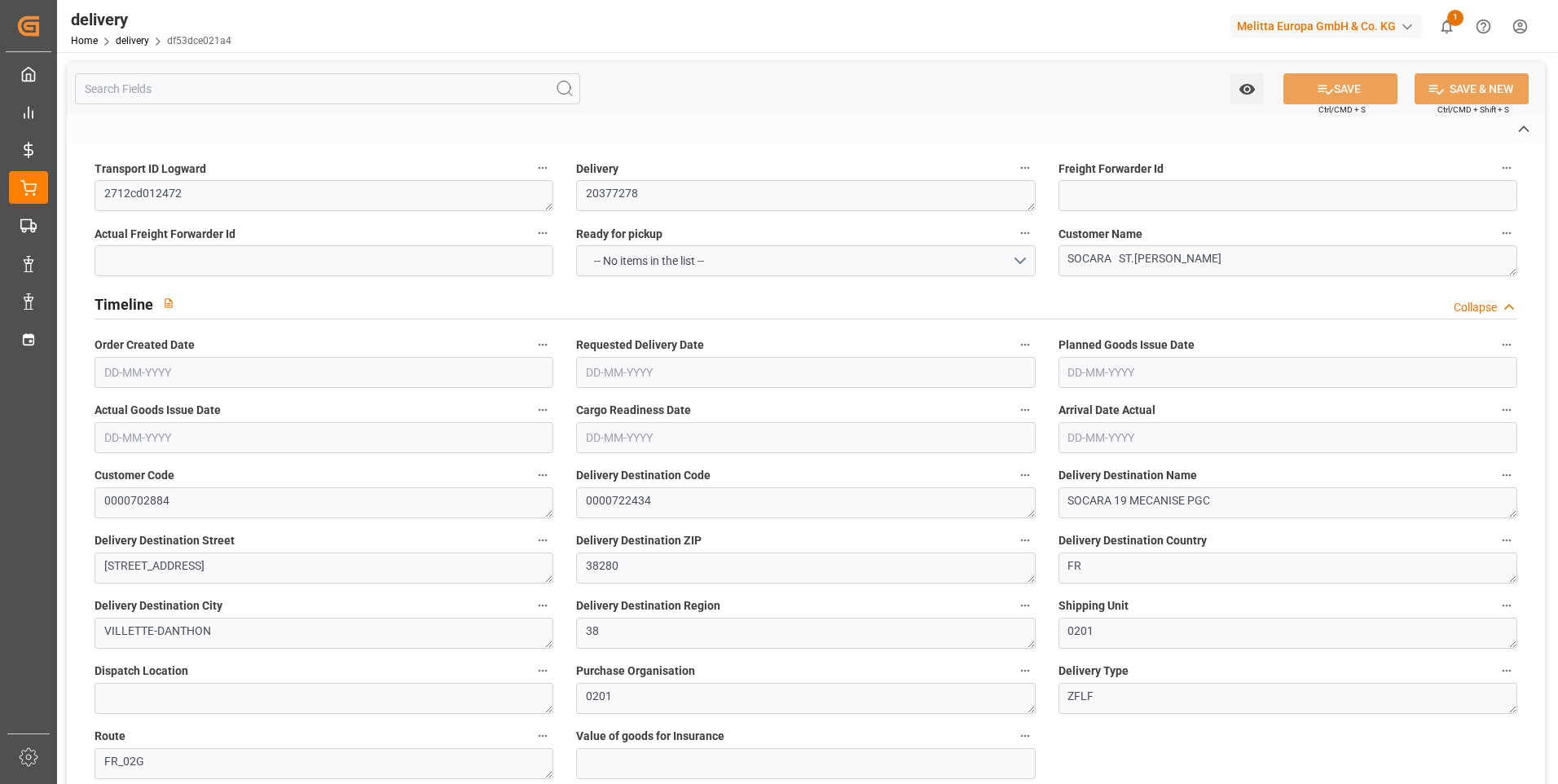
type input "-2.2548"
type input "66.71"
type input "64.4552"
type input "0"
type input "7.2"
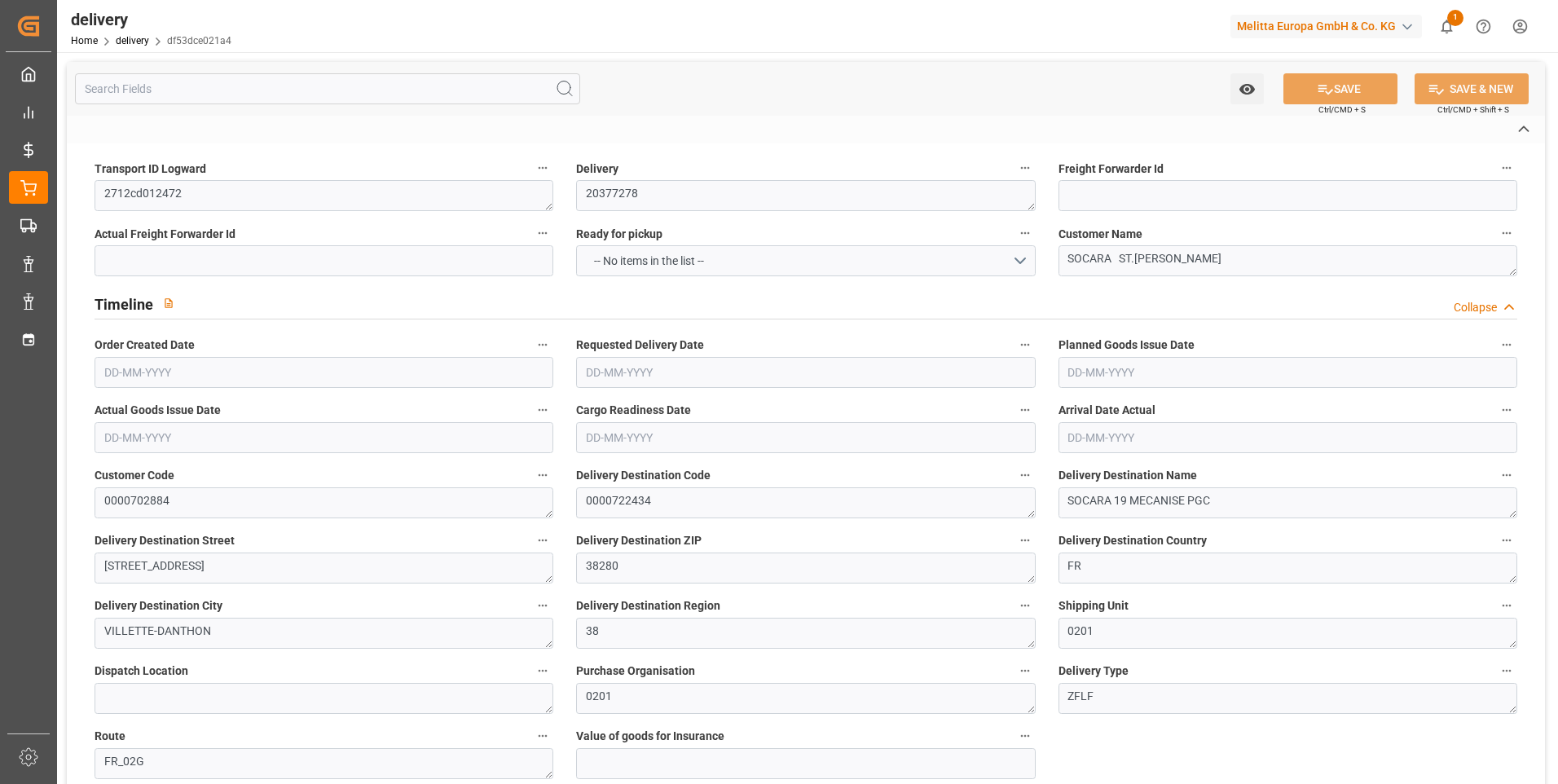
type input "1.5"
type input "1.3"
type input "0"
type input "3"
type input "76.8"
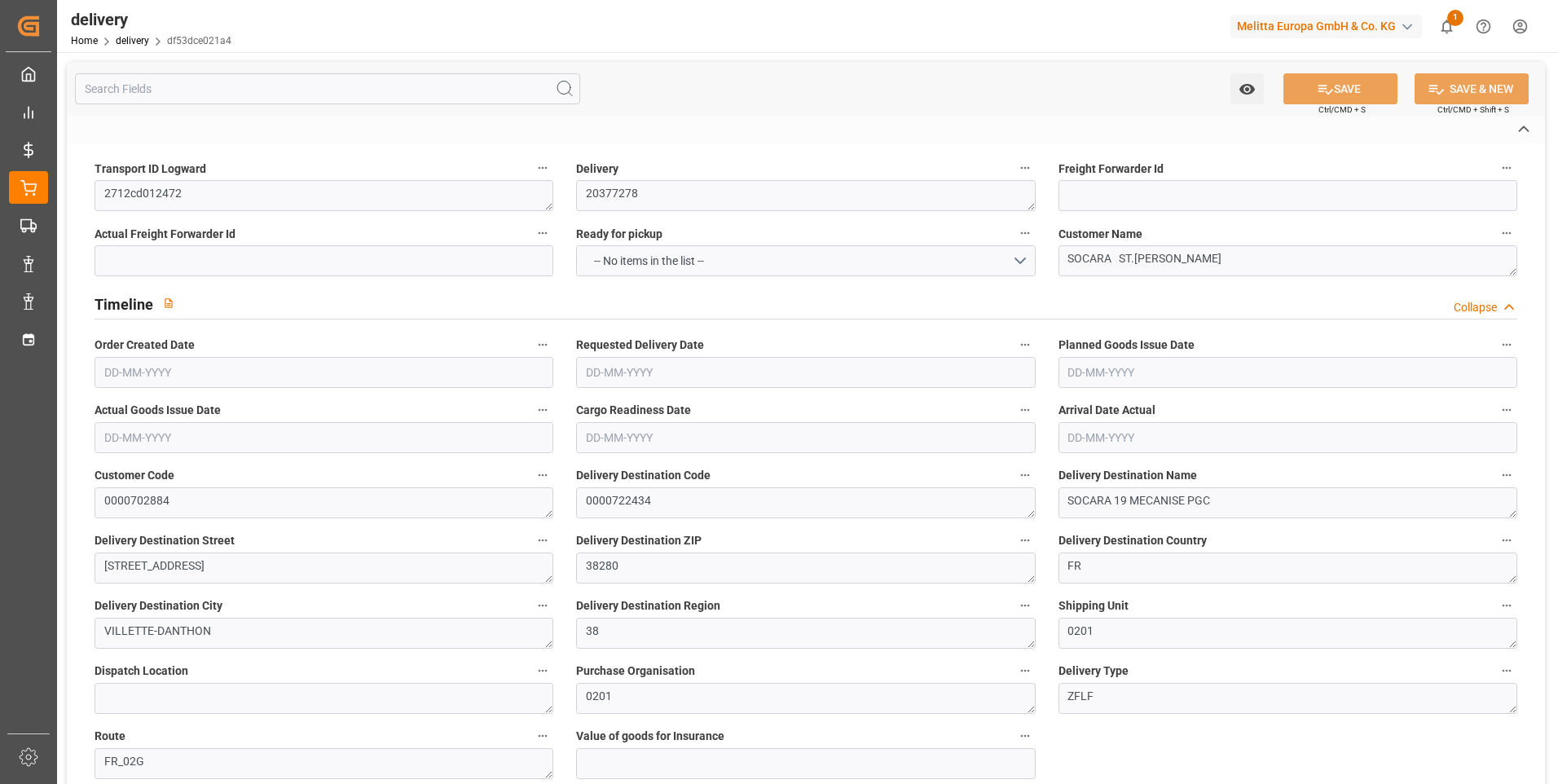
type input "101"
type input "270.5715"
type input "0.0174"
type input "0"
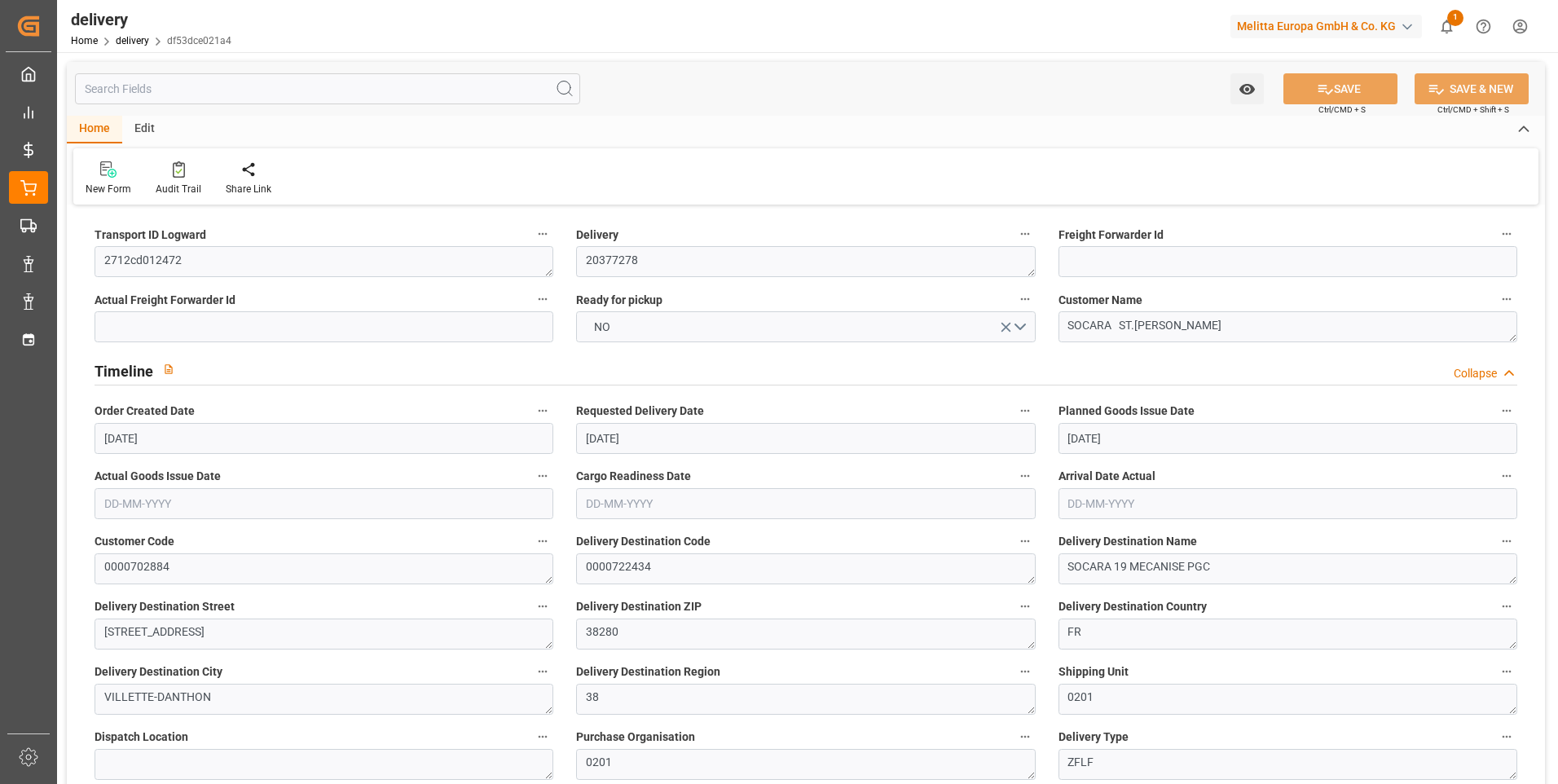
type input "02-09-2025"
type input "[DATE]"
type input "01-09-2025 11:01"
type input "54.56"
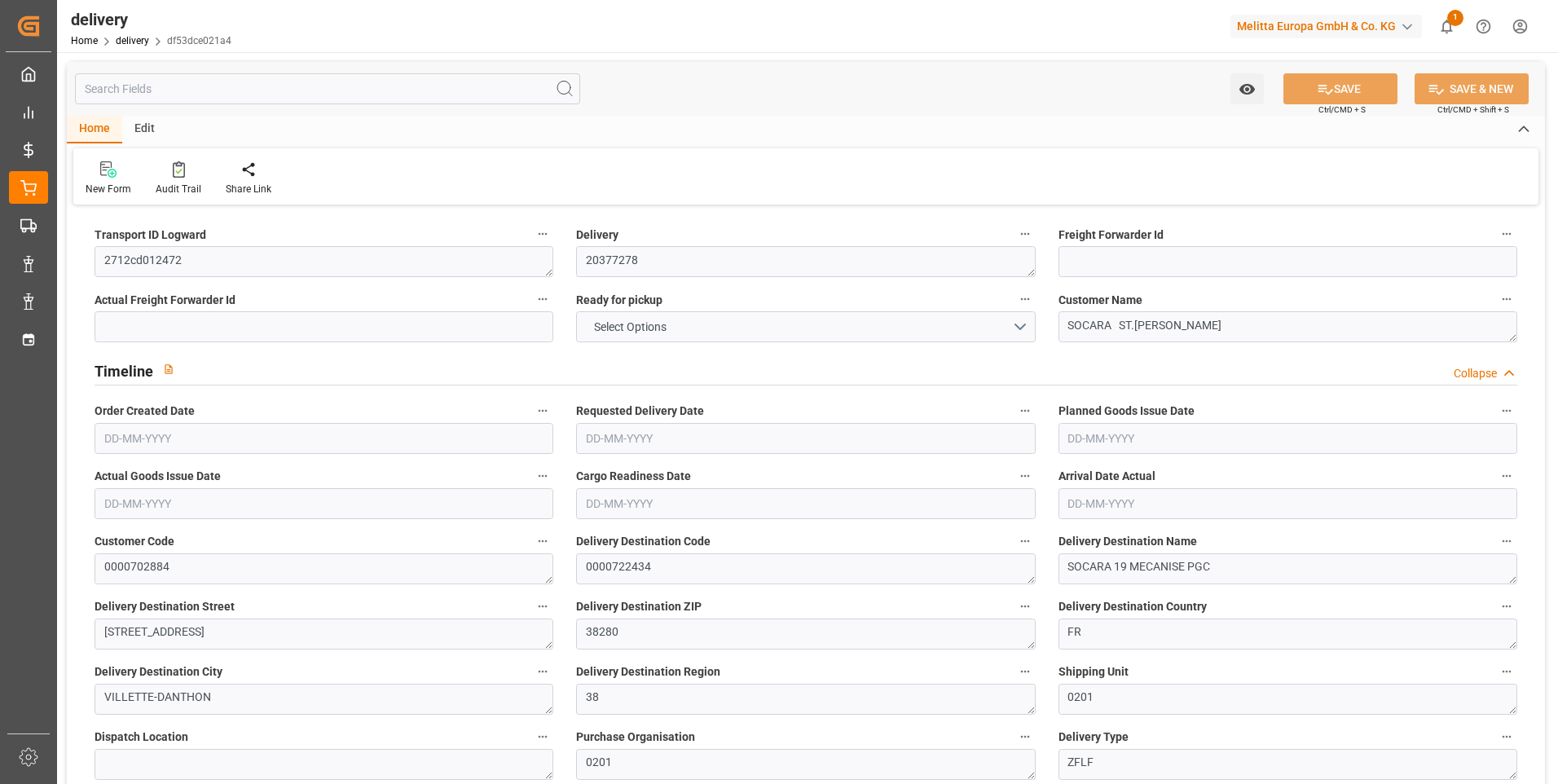
type input "122.8"
type input "285.6"
type input "20"
type input "2"
type input "0"
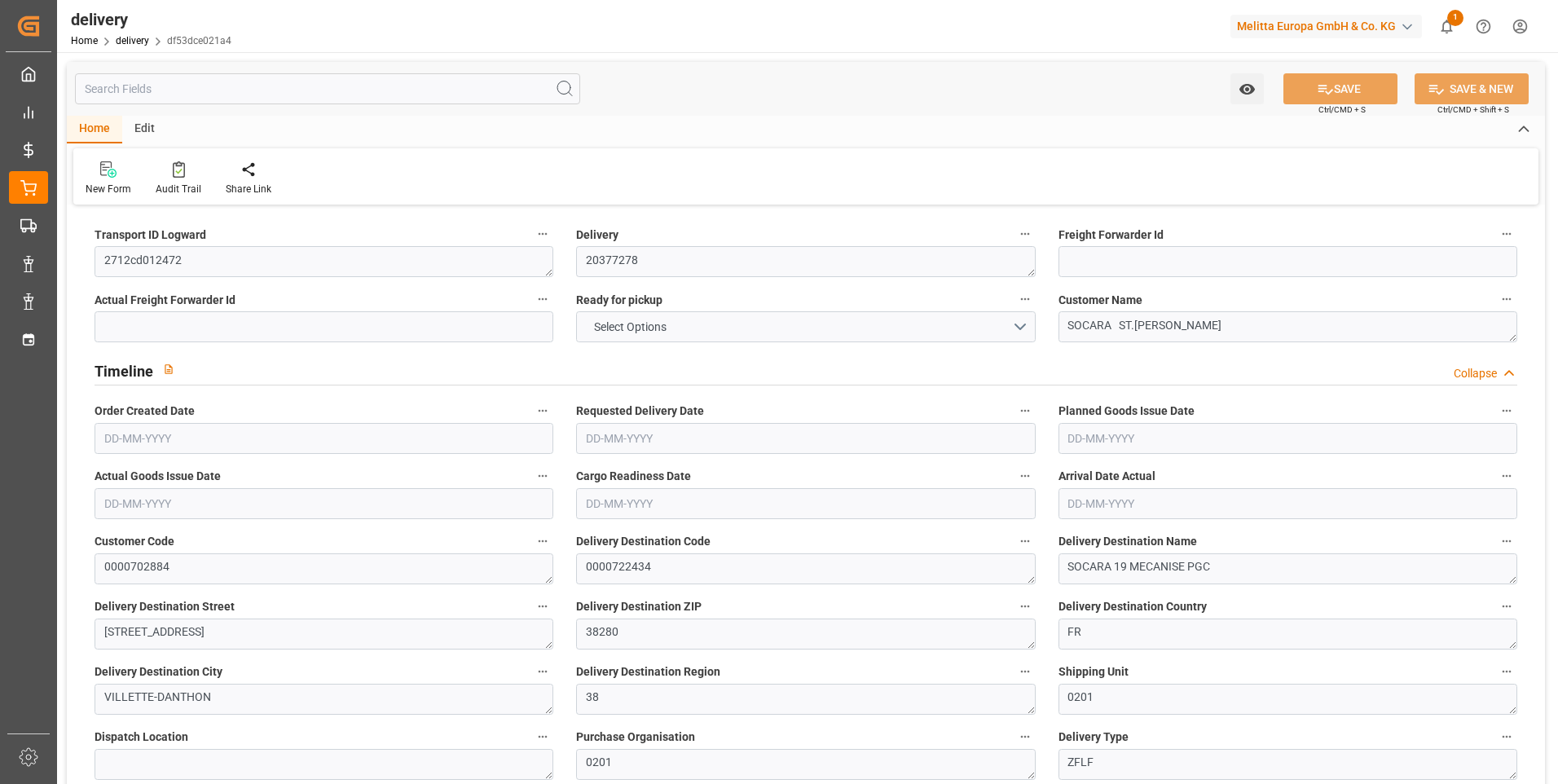
type input "1"
type input "0"
type input "-2.2548"
type input "66.71"
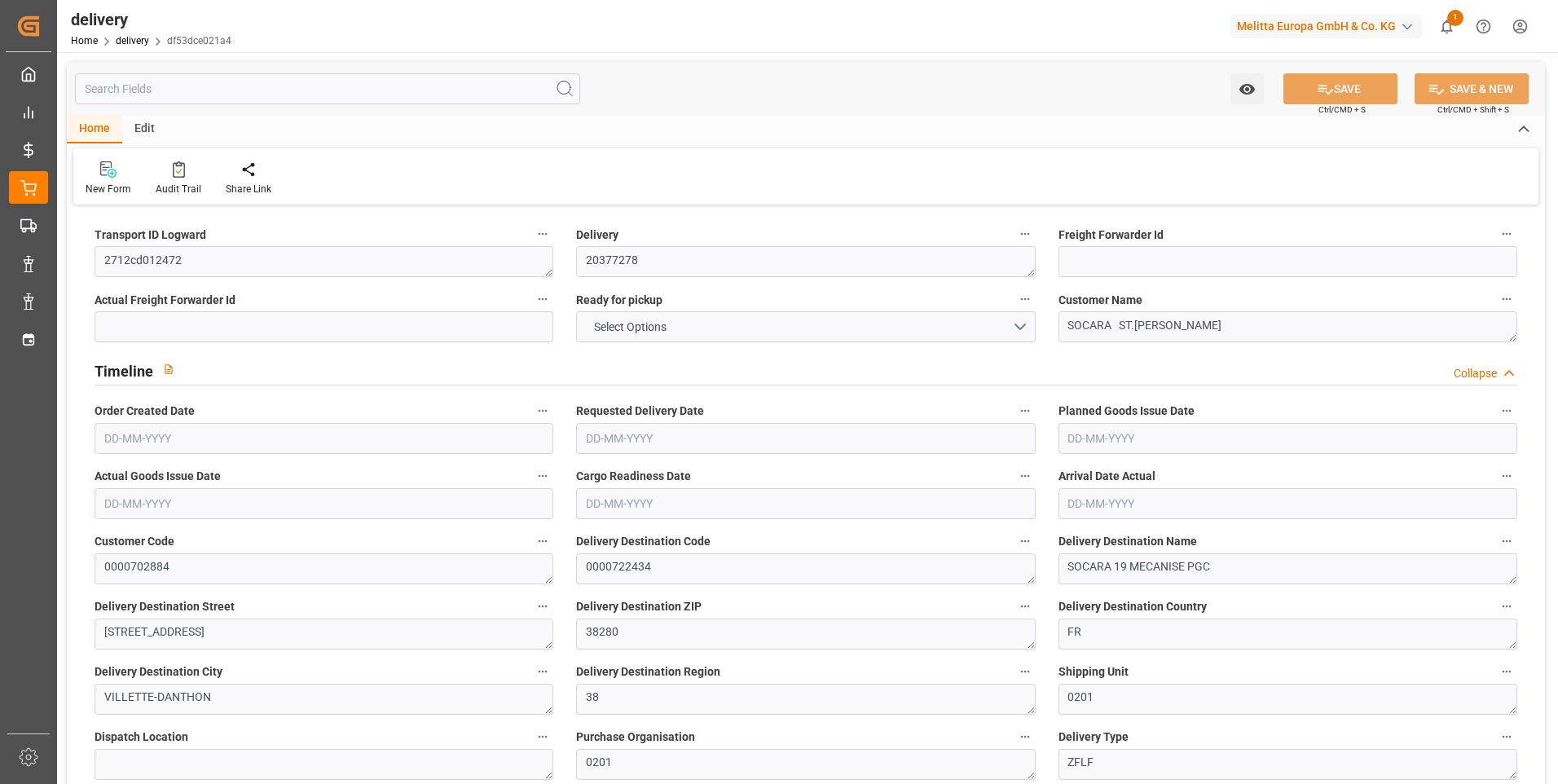
type input "64.4552"
type input "0"
type input "7.2"
type input "1.5"
type input "1.3"
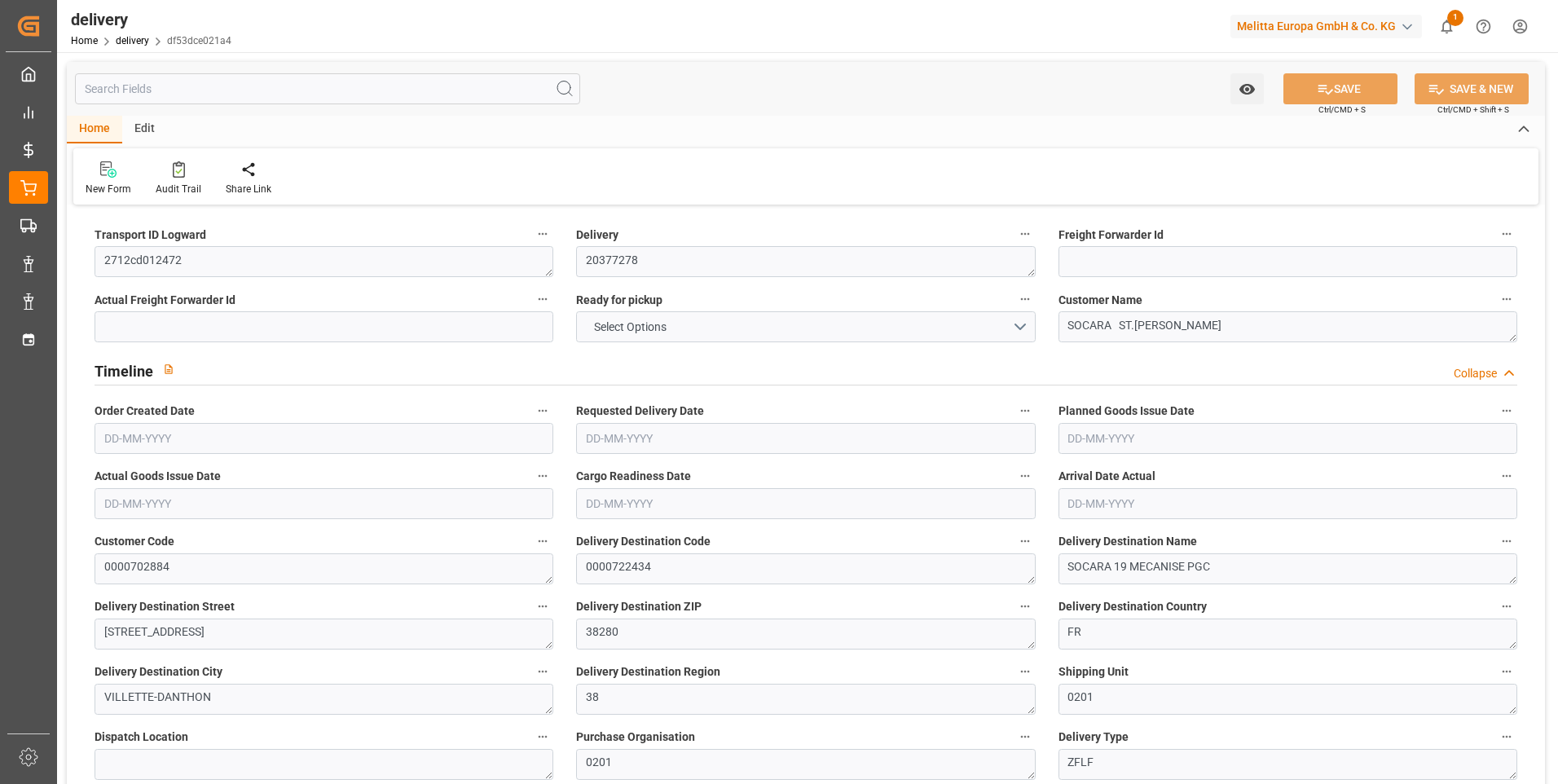
type input "0"
type input "3"
type input "76.8"
type input "101"
type input "270.5715"
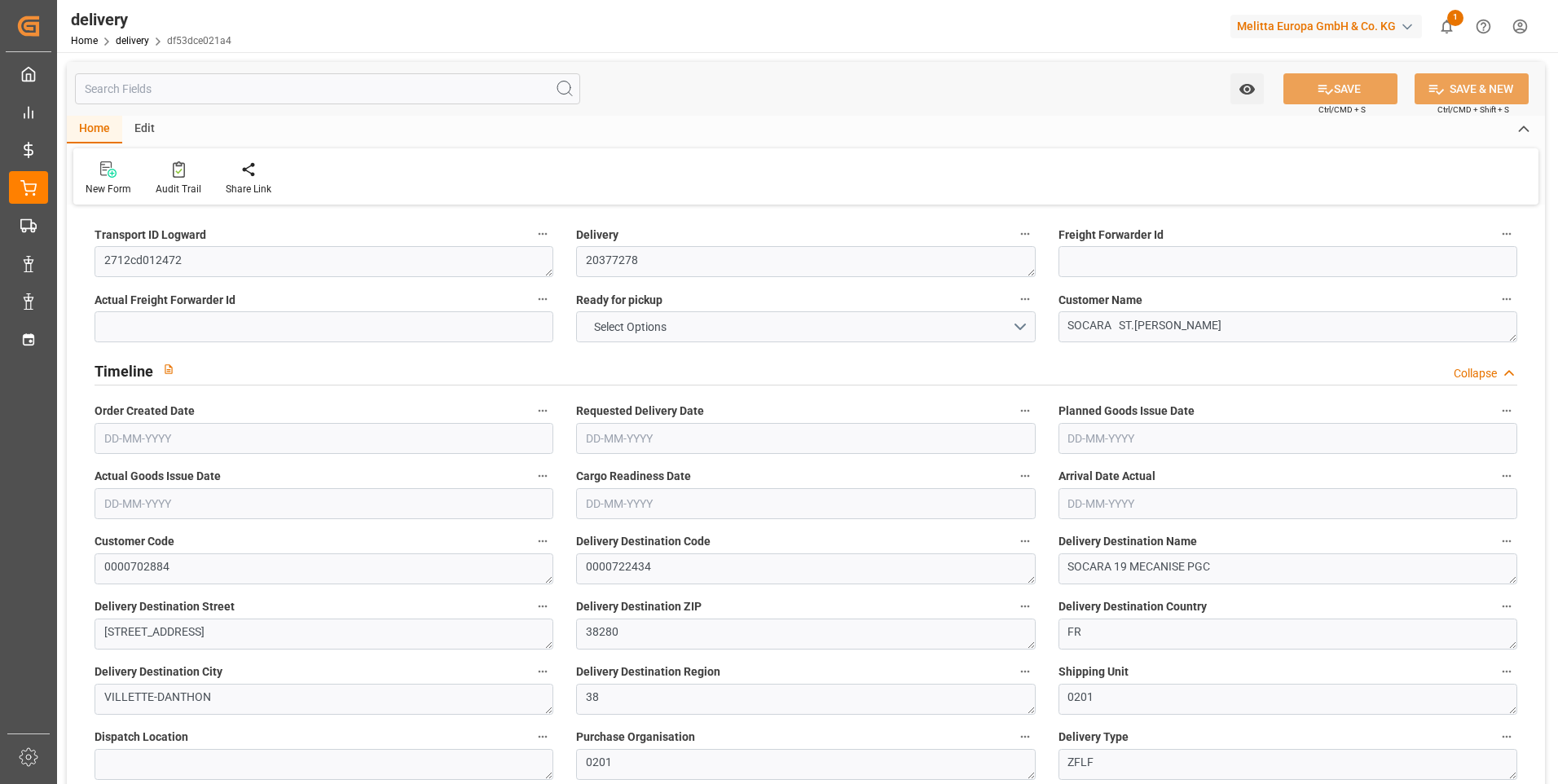
type input "0.0174"
type input "0"
type input "02-09-2025"
type input "[DATE]"
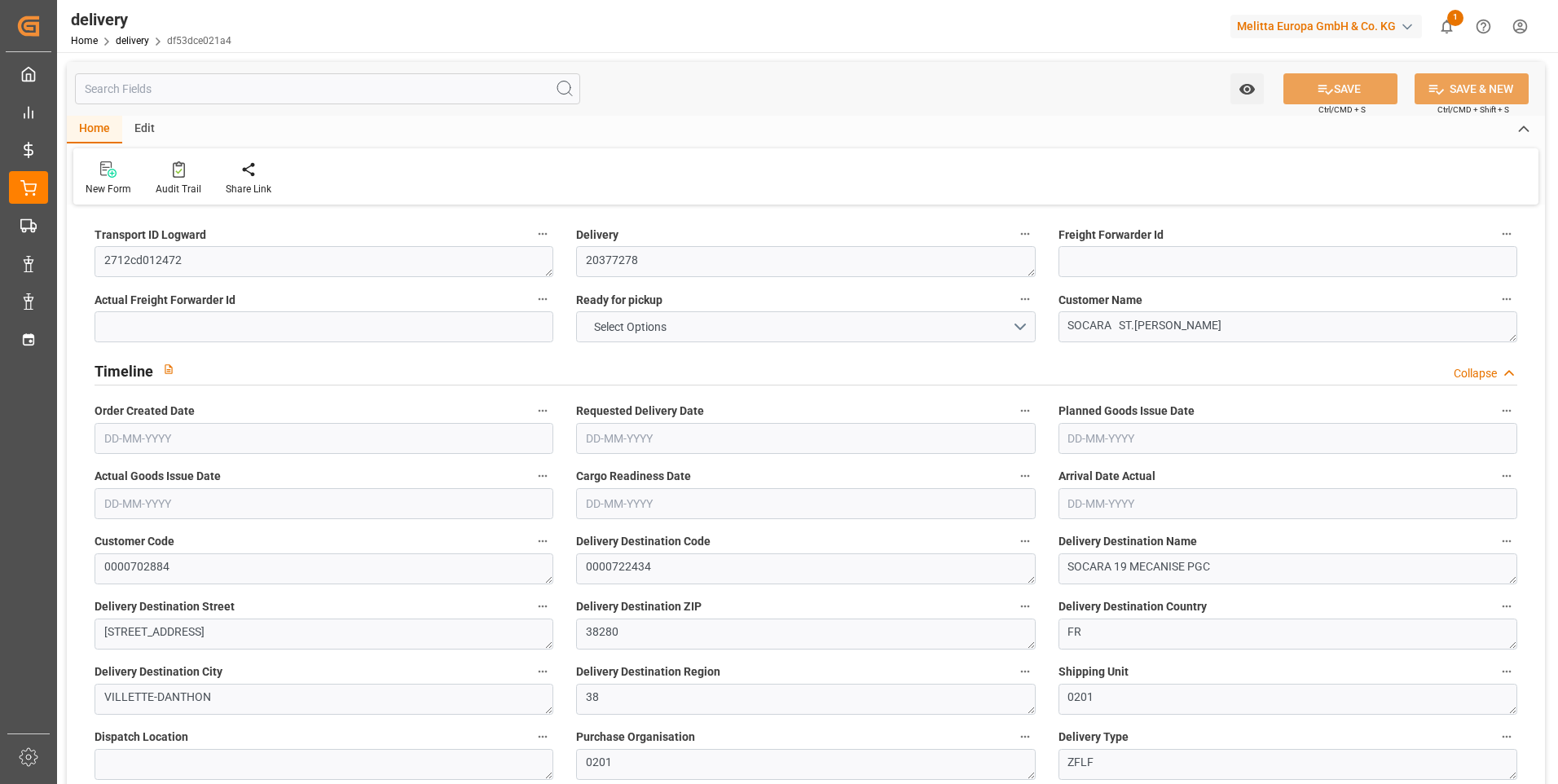
type input "01-09-2025 11:01"
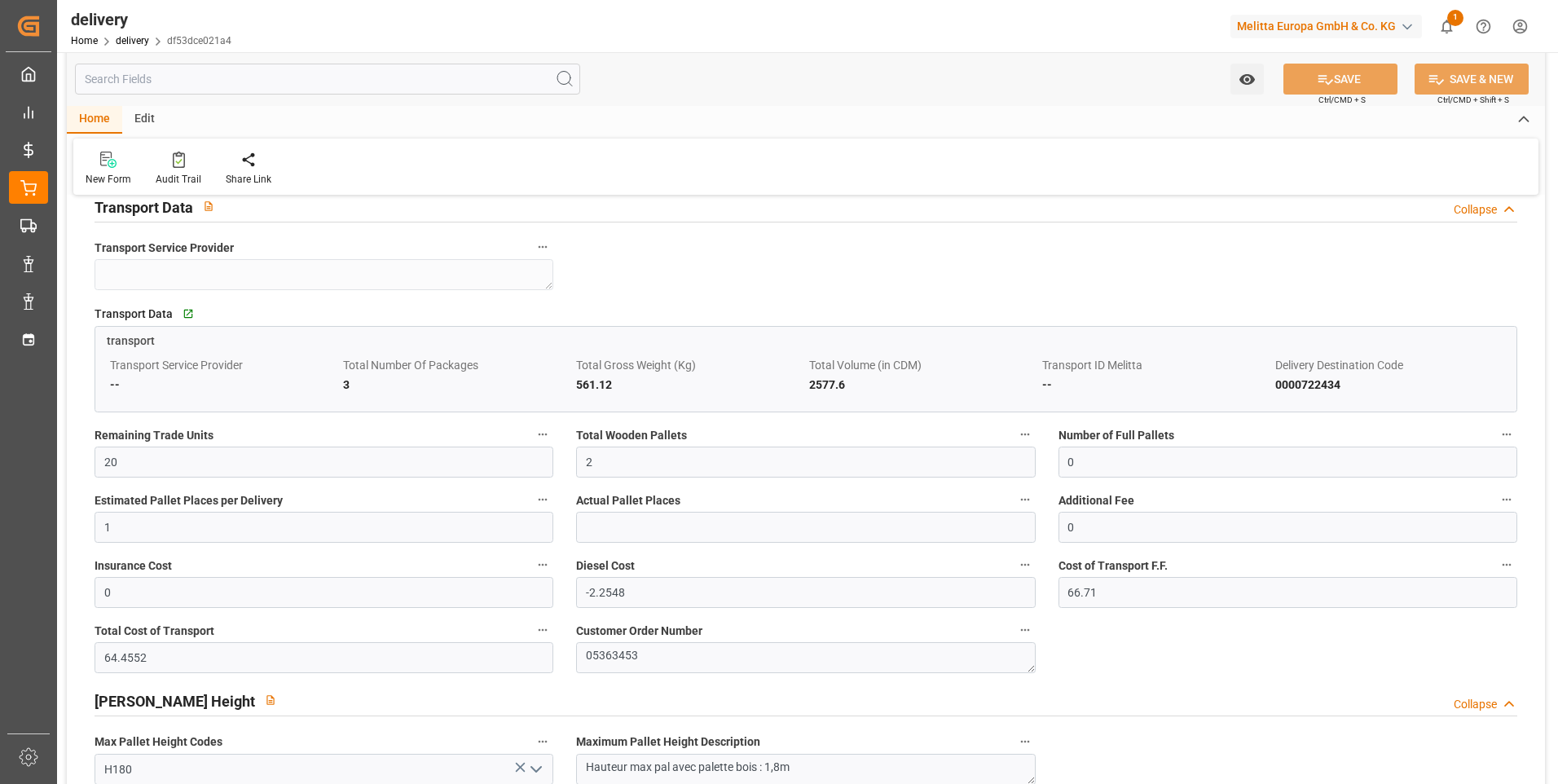
scroll to position [1059, 0]
click at [607, 475] on input "2" at bounding box center [806, 459] width 459 height 31
type input "1"
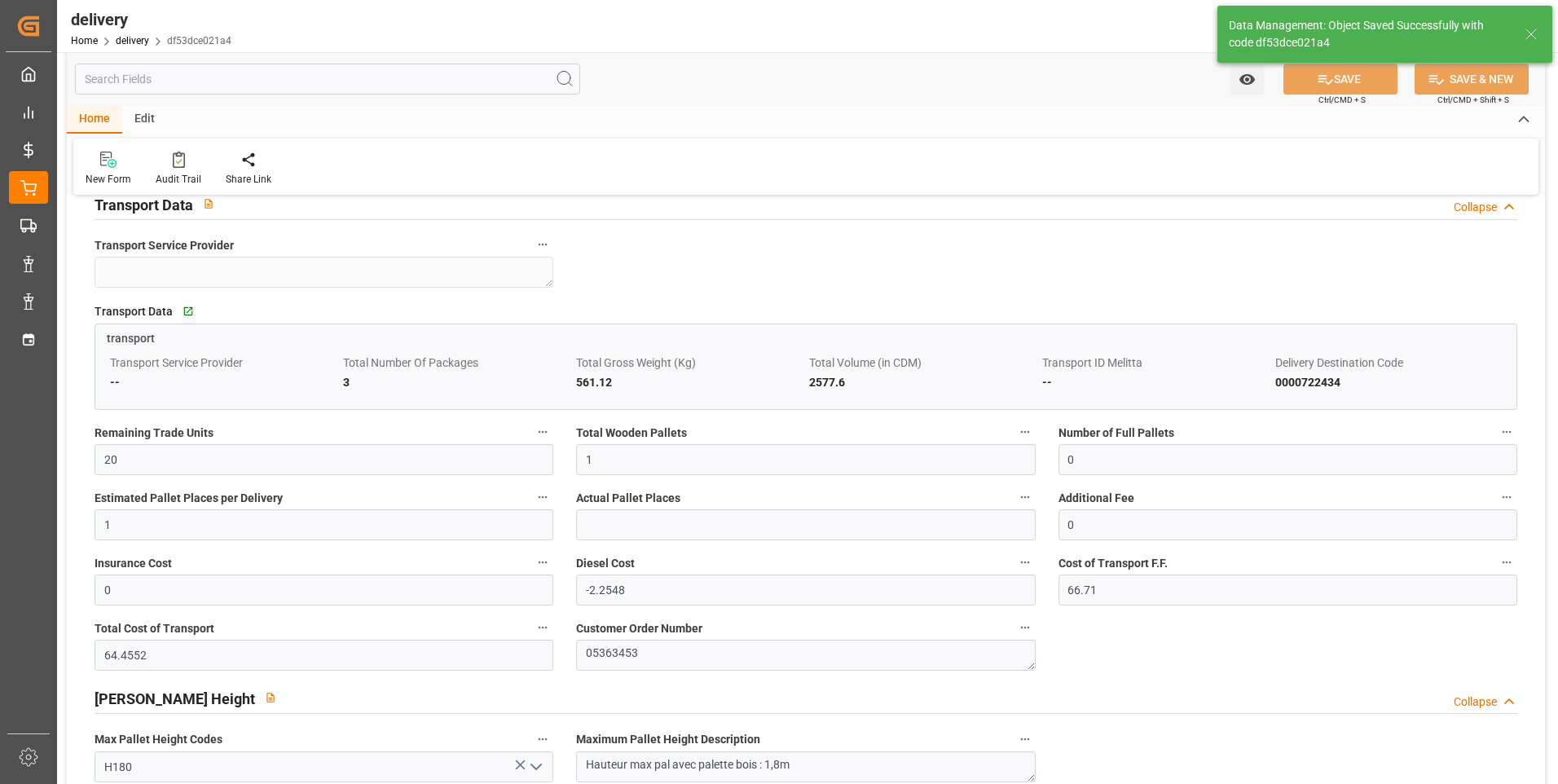
type input "1.5"
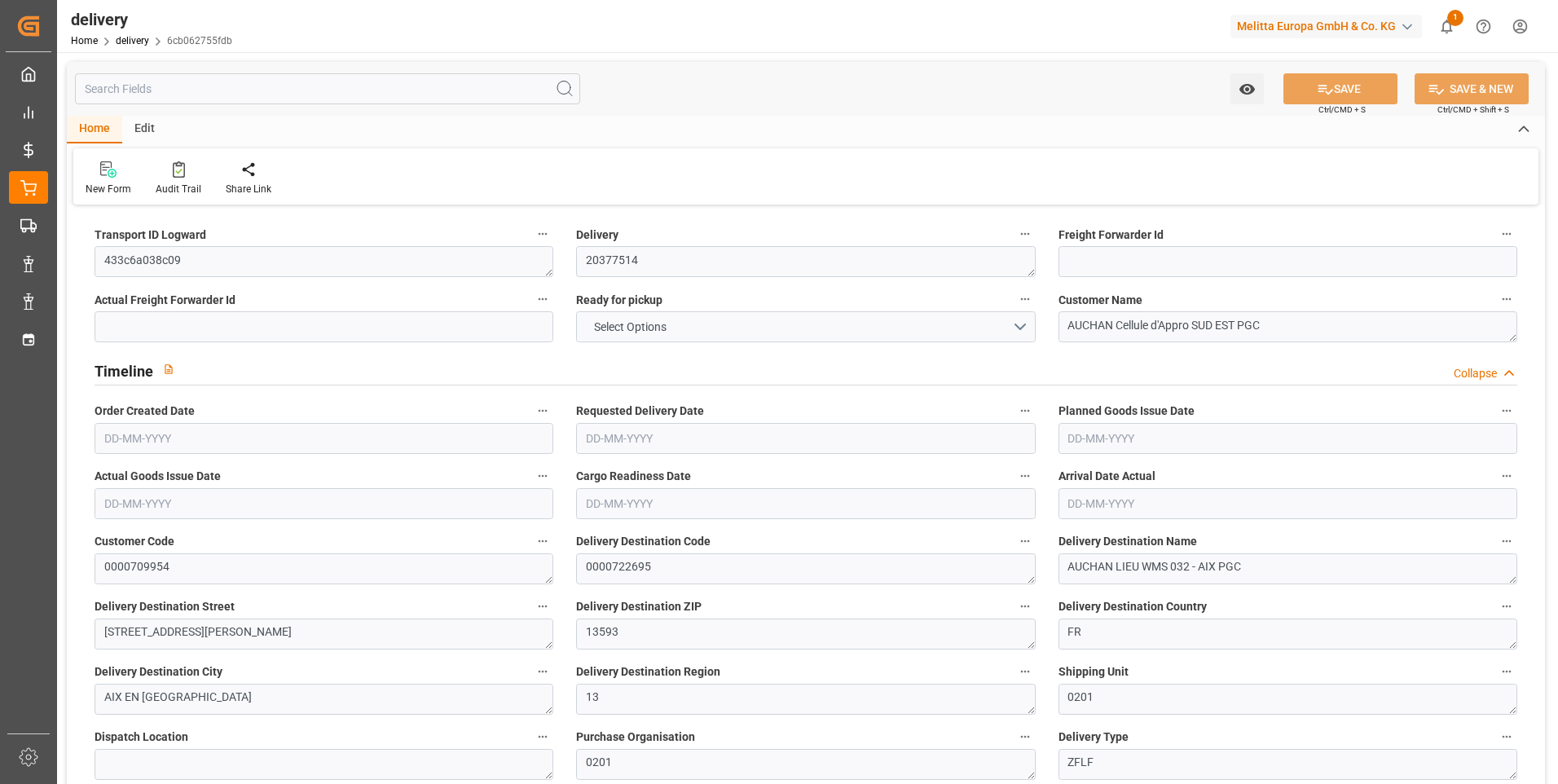
type input "1"
type input "63.306"
type input "259.734"
type input "357.596"
type input "40"
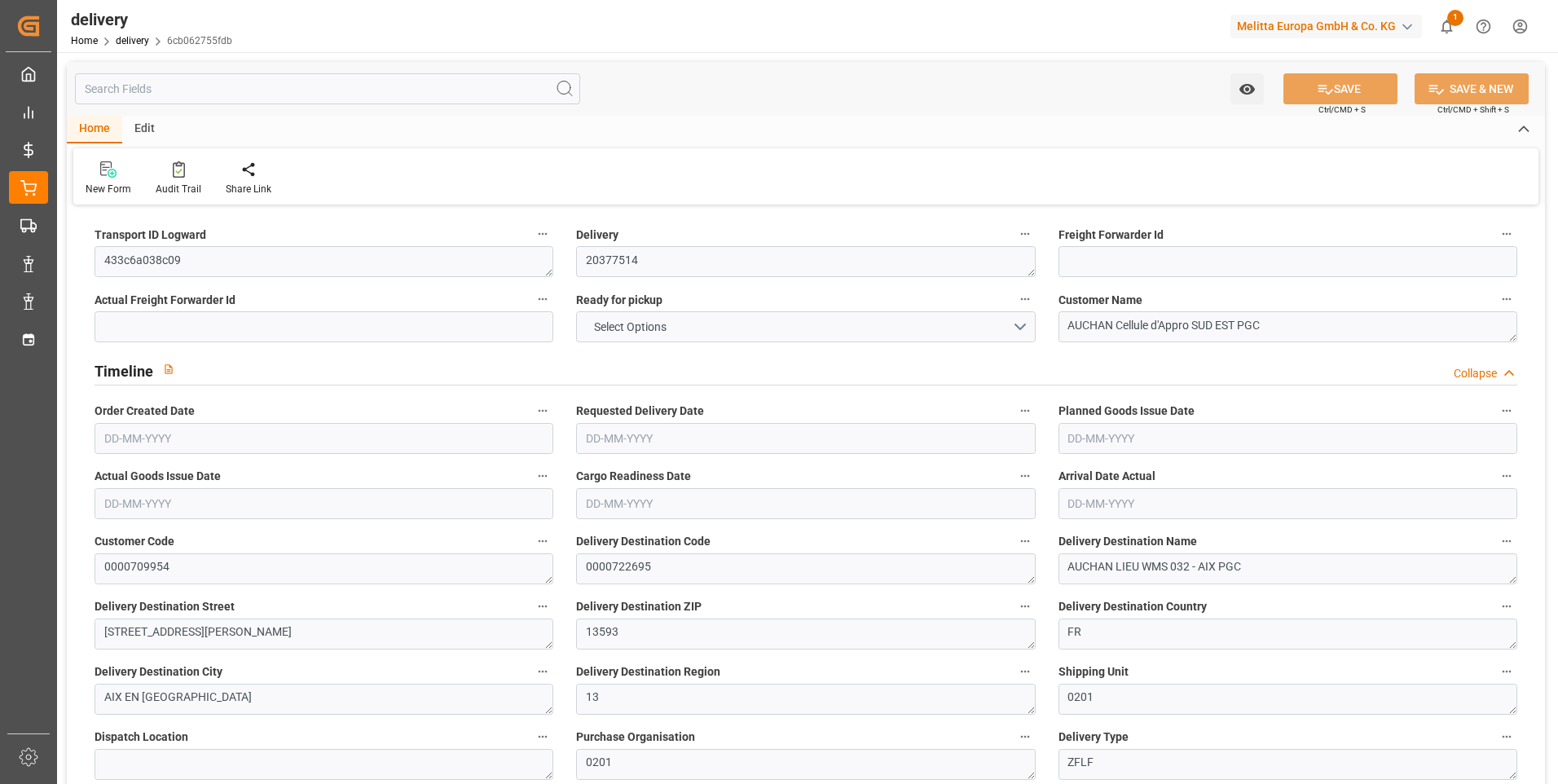
type input "8"
type input "0"
type input "2"
type input "0"
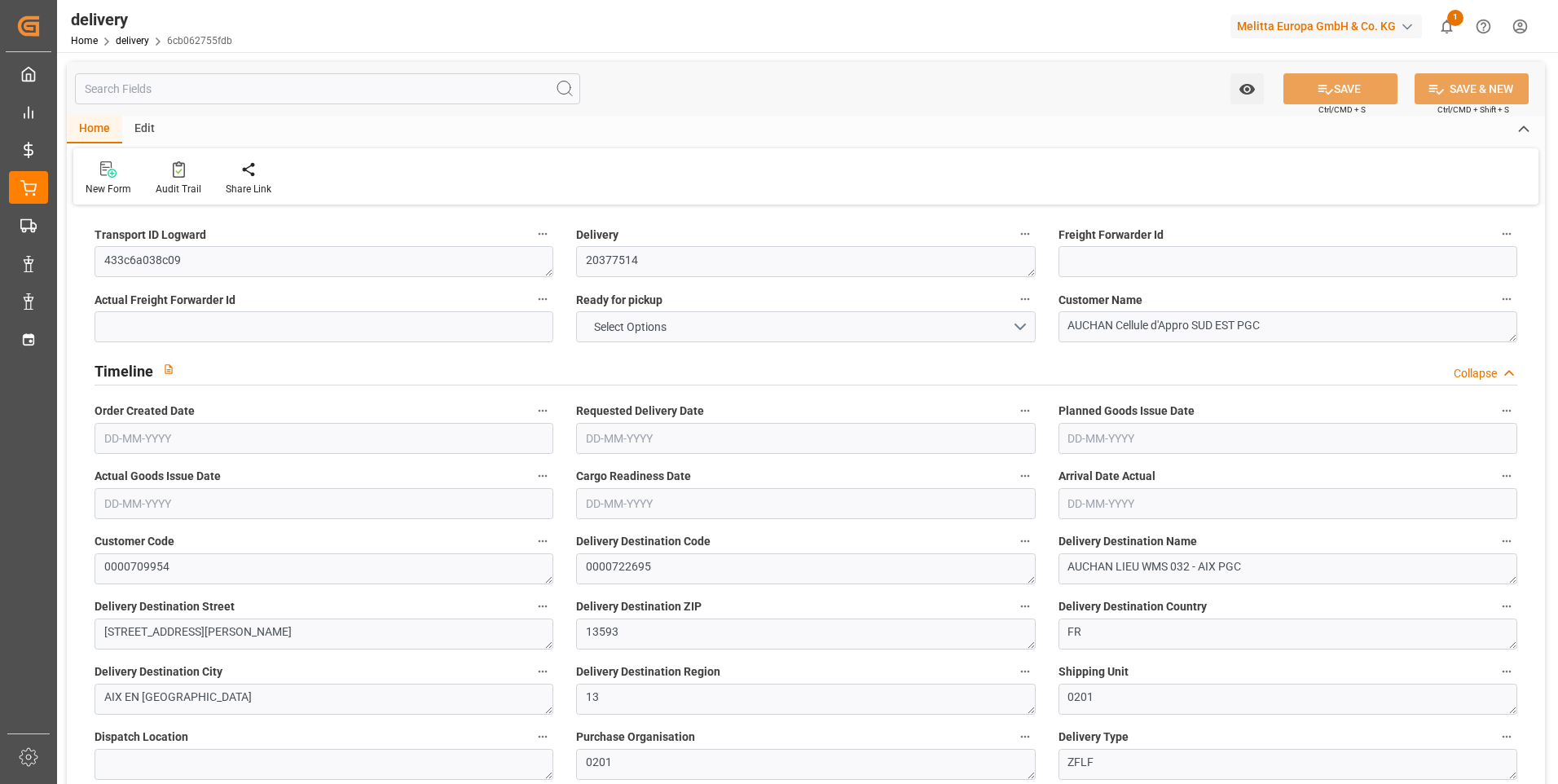
type input "0"
type input "266.83"
type input "0"
type input "14.4"
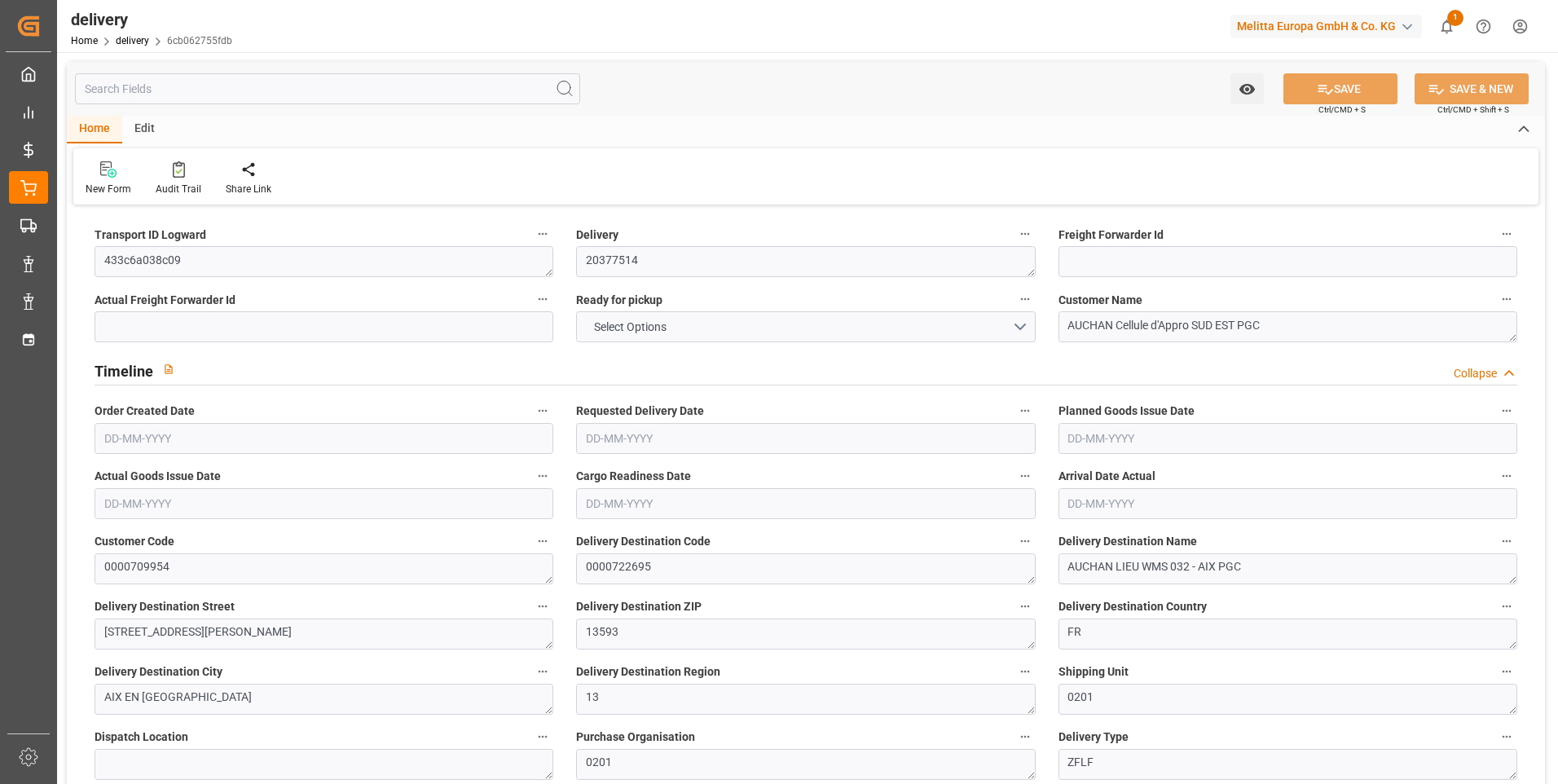
type input "1.5"
type input "1.3"
type input "0"
type input "12"
type input "75.734"
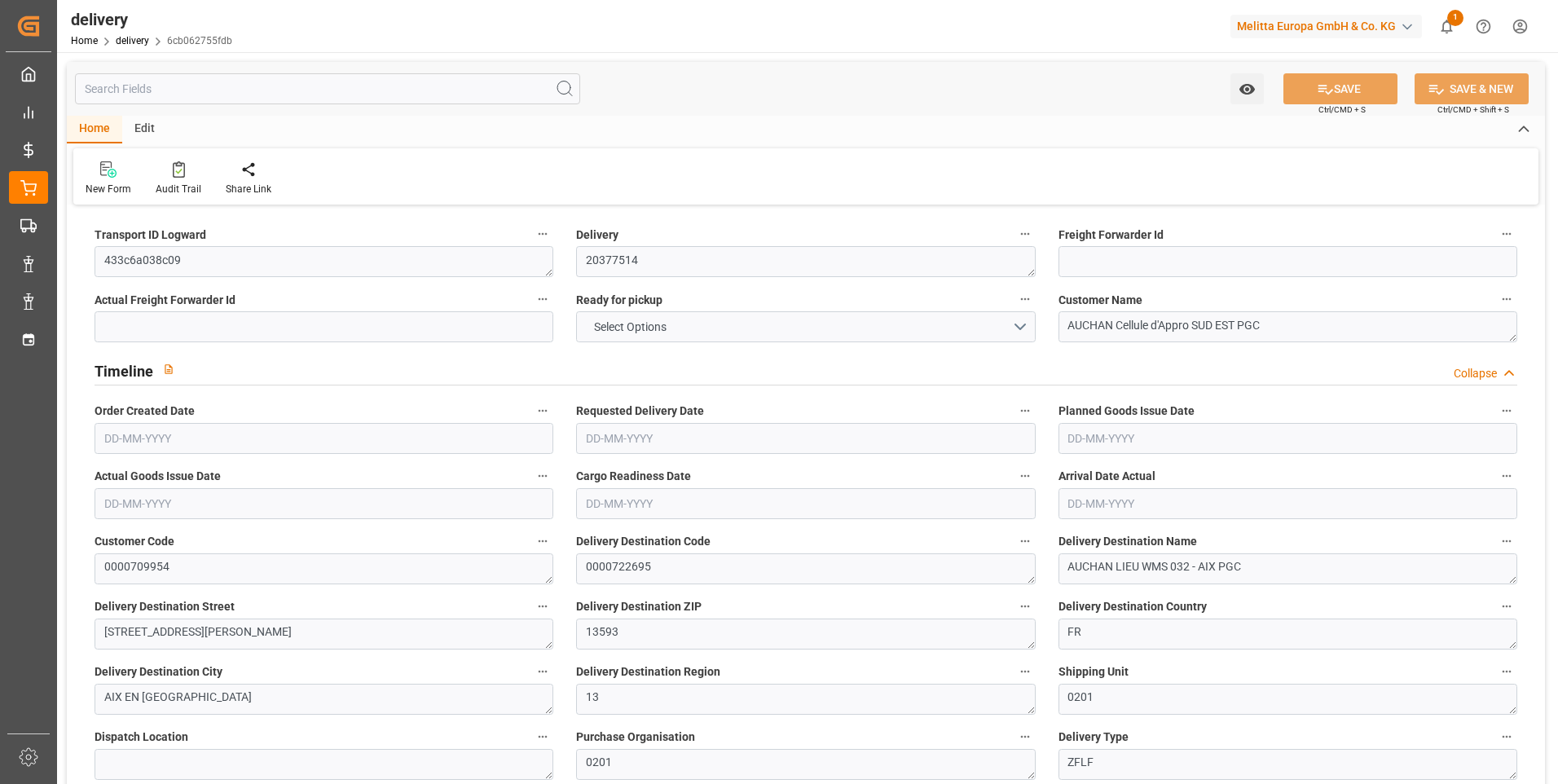
type input "101"
type input "521.311"
type input "0.0334"
type input "0"
type input "08-09-2025"
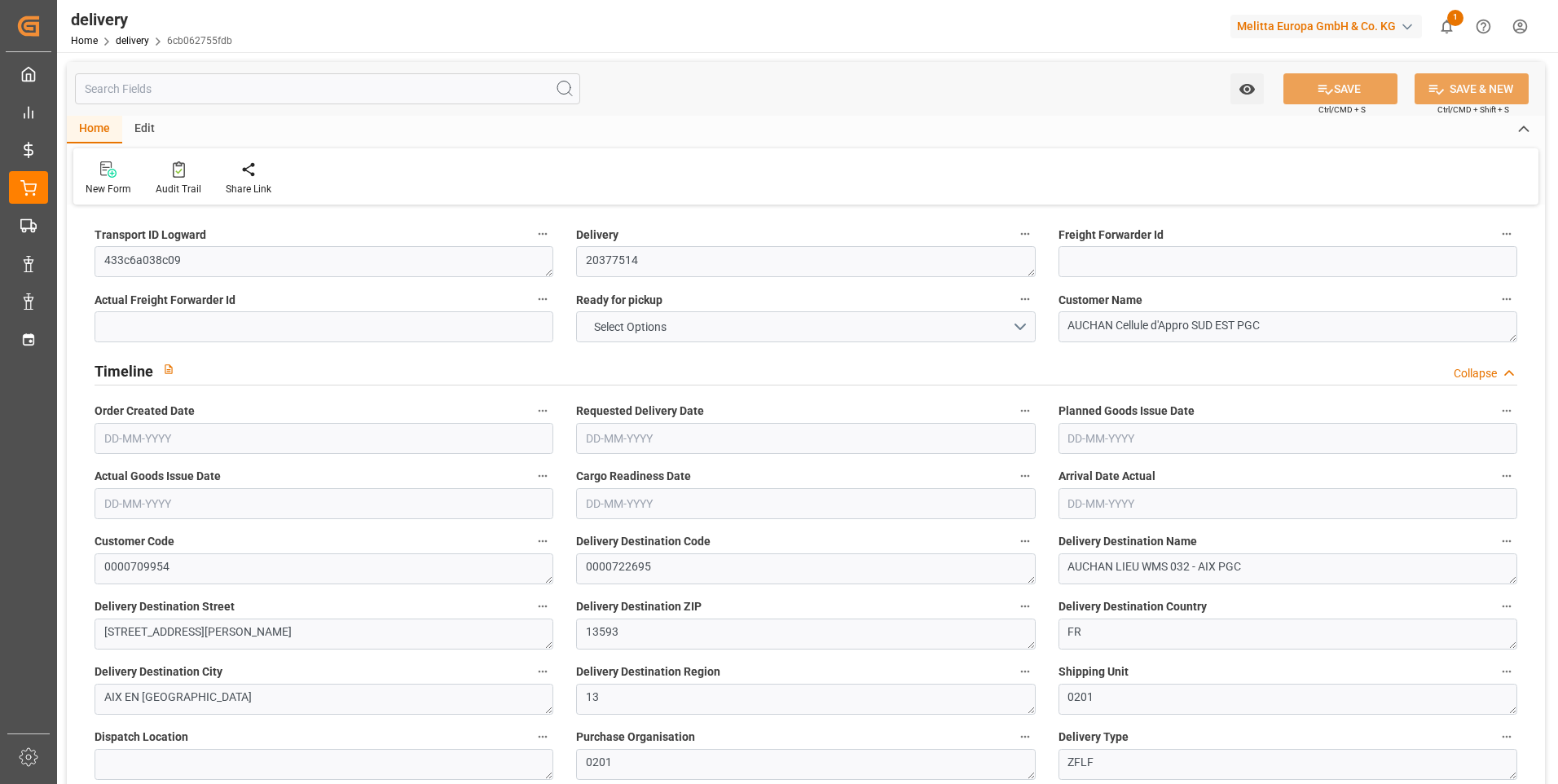
type input "[DATE]"
type input "08-09-2025"
type input "04-09-2025 11:00"
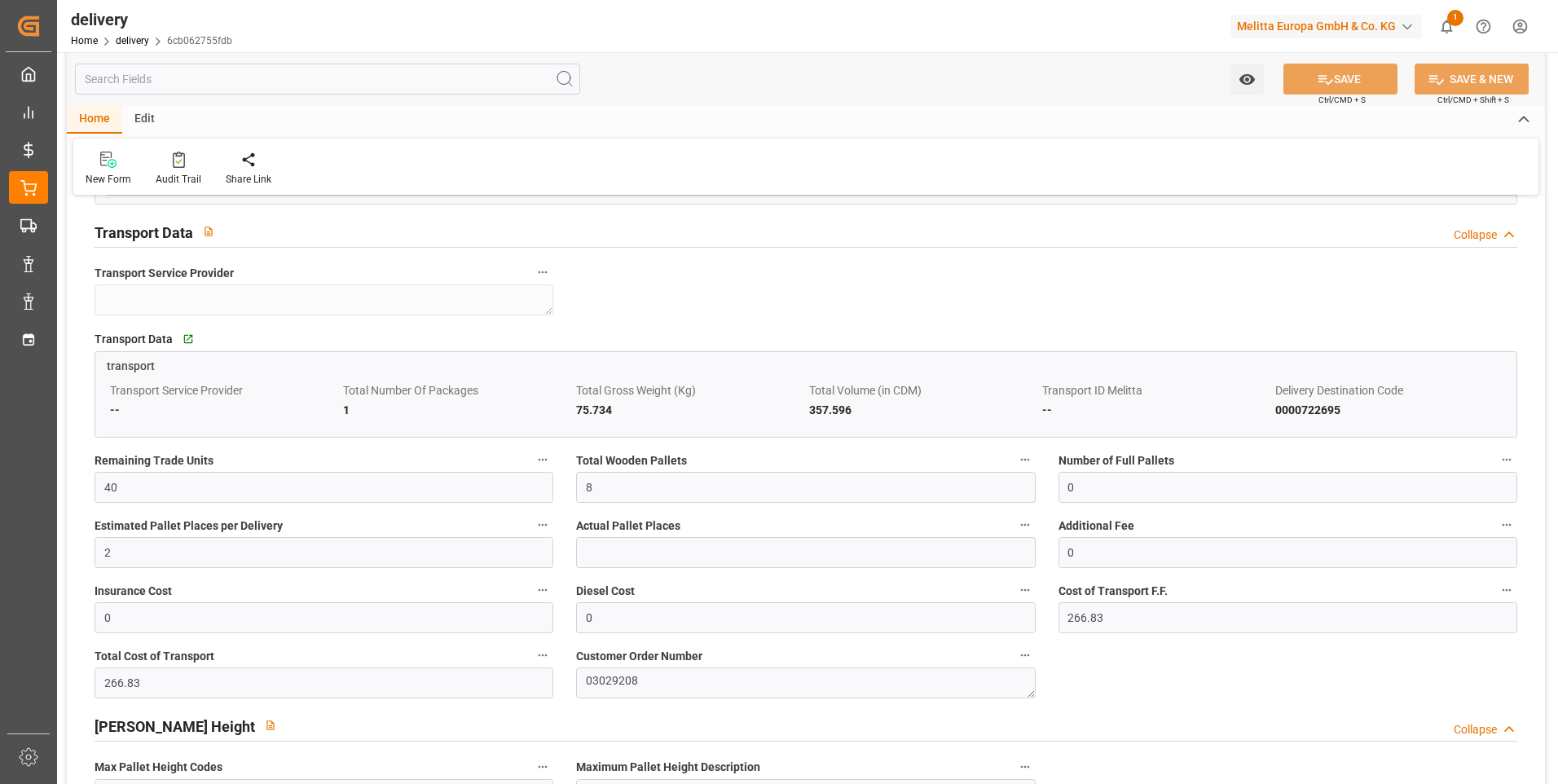
scroll to position [1222, 0]
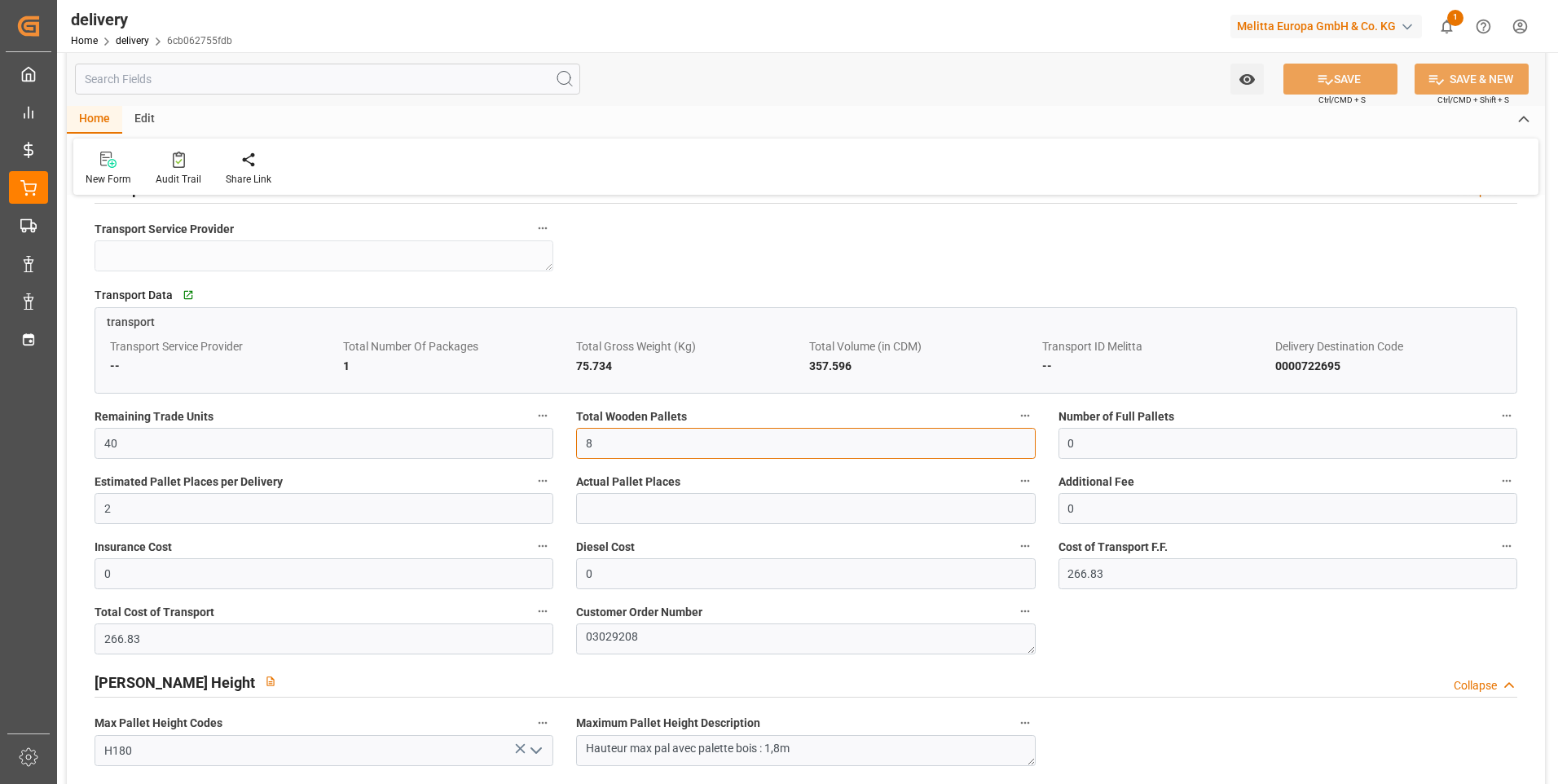
click at [612, 451] on input "8" at bounding box center [806, 444] width 459 height 31
type input "1"
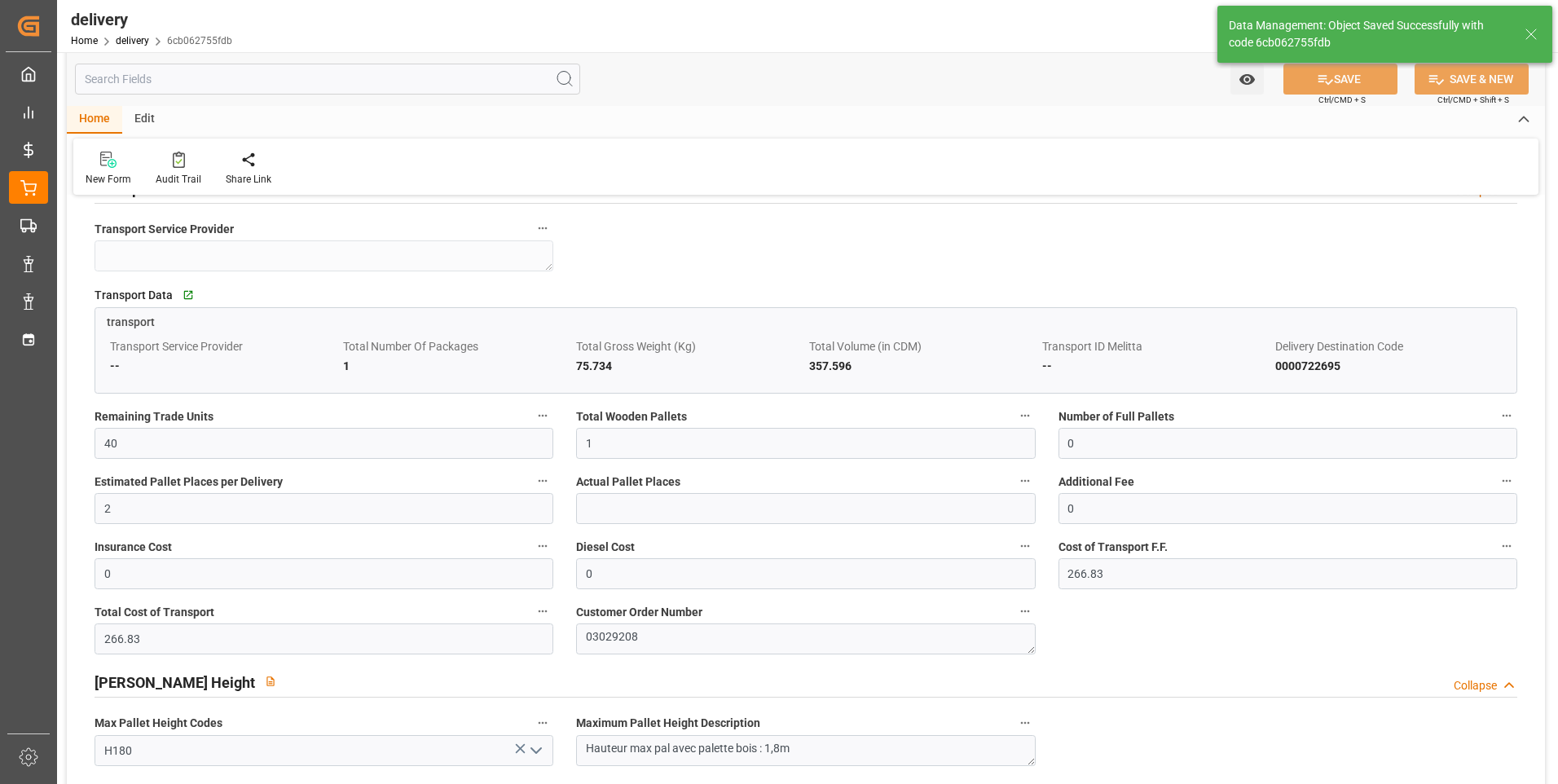
type input "1.5"
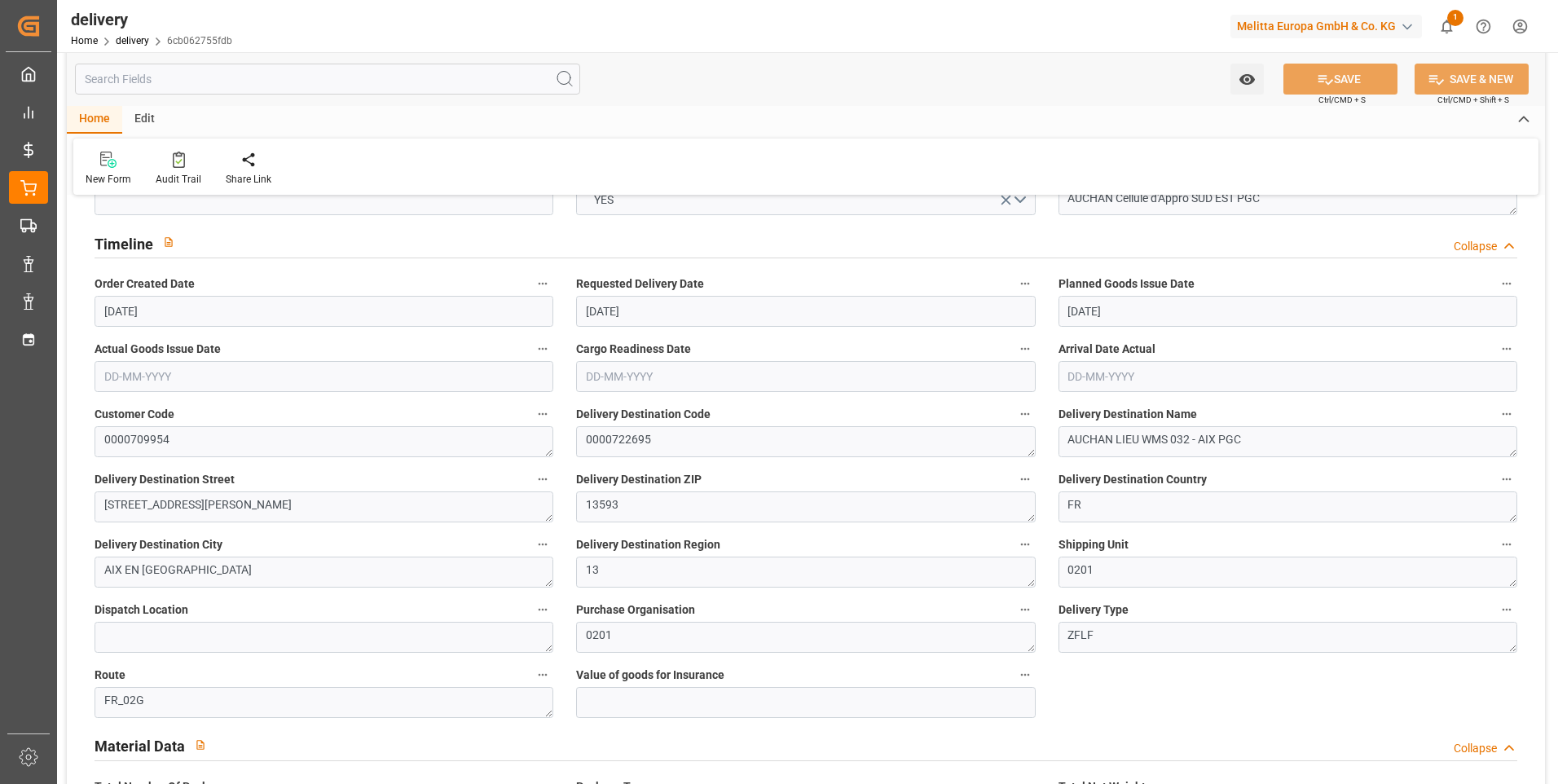
scroll to position [0, 0]
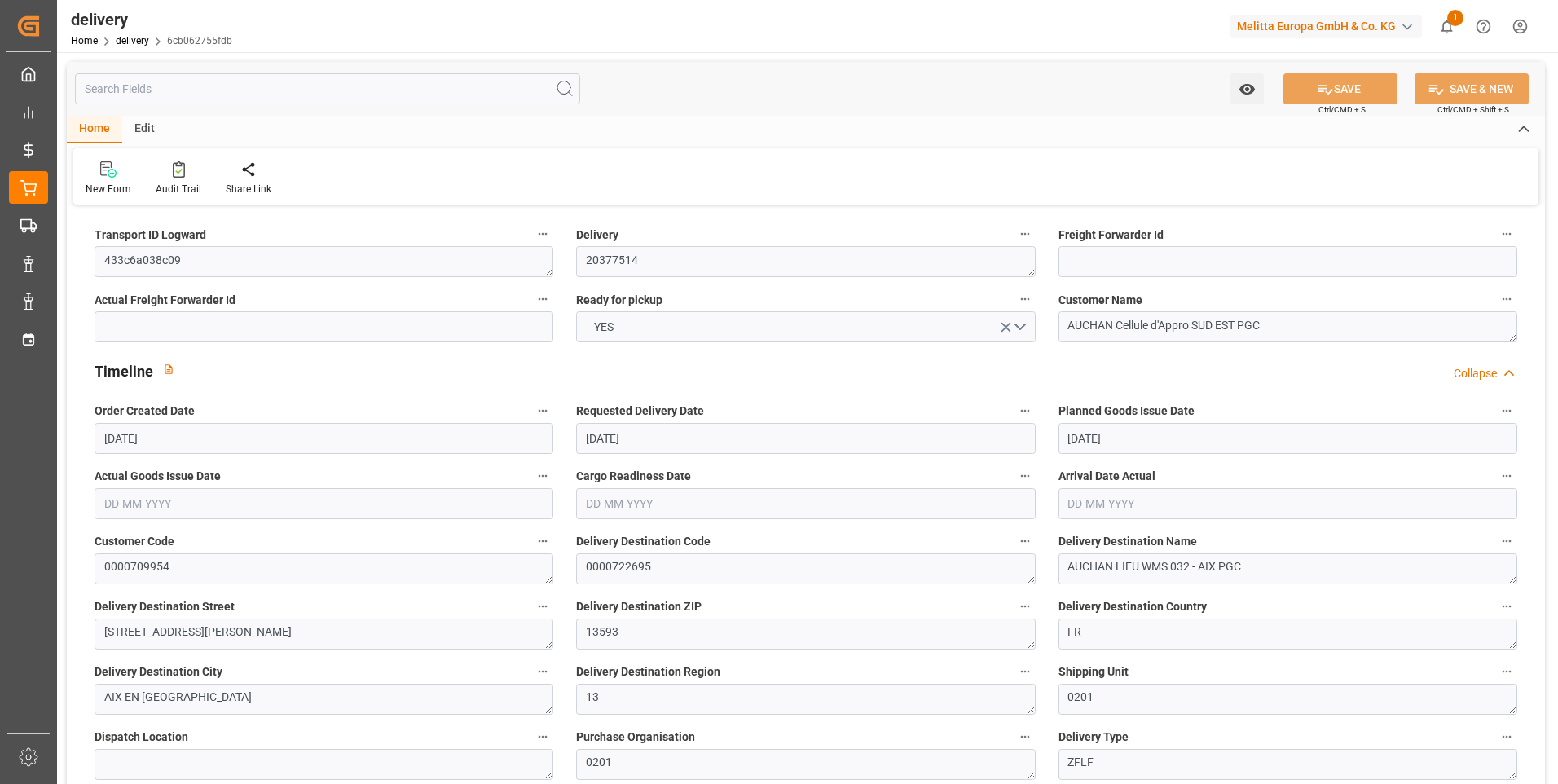
drag, startPoint x: 499, startPoint y: 455, endPoint x: 509, endPoint y: 455, distance: 10.0
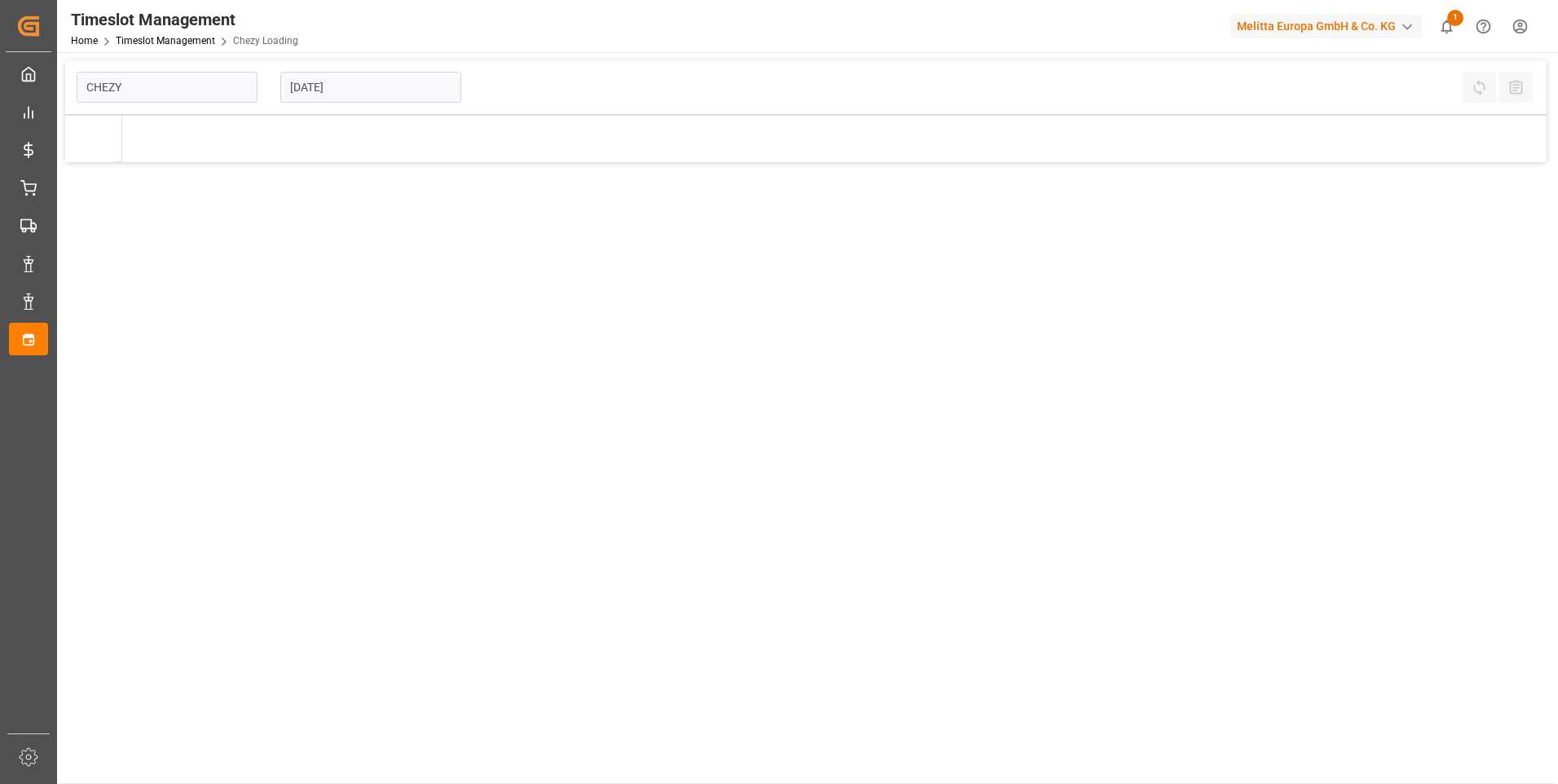
type input "Chezy Loading"
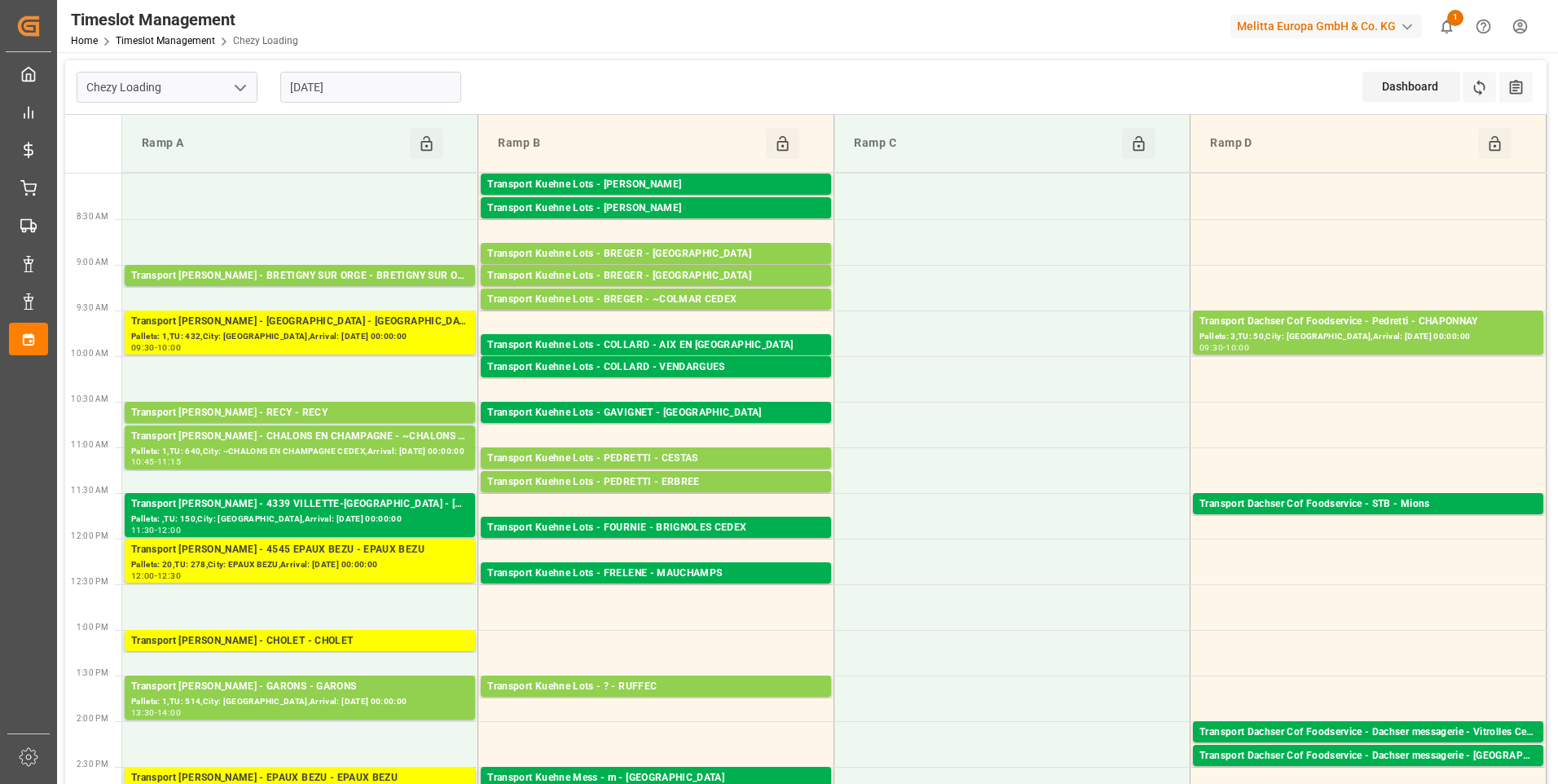
click at [359, 89] on input "[DATE]" at bounding box center [371, 88] width 181 height 31
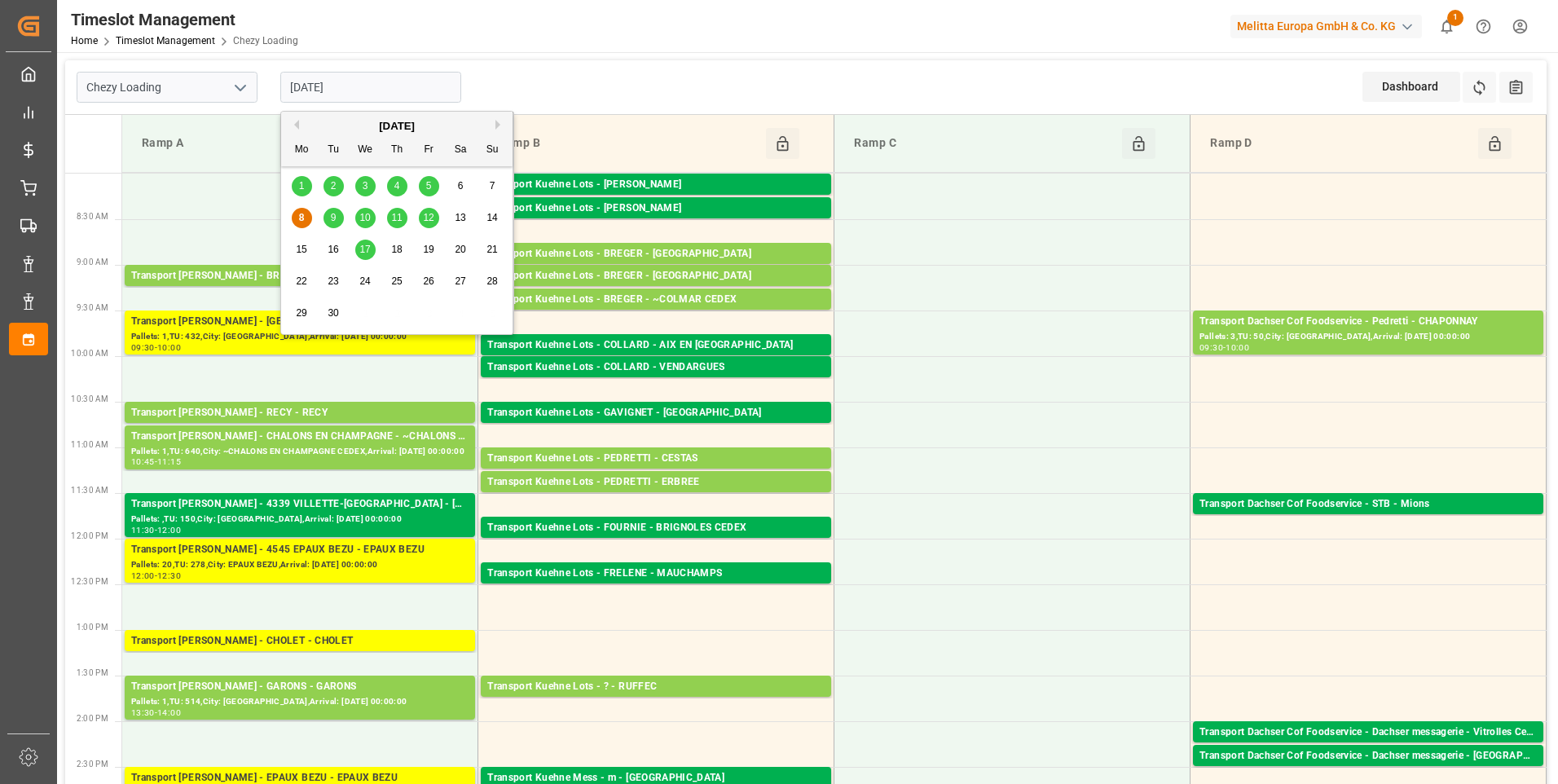
click at [335, 220] on span "9" at bounding box center [334, 218] width 6 height 12
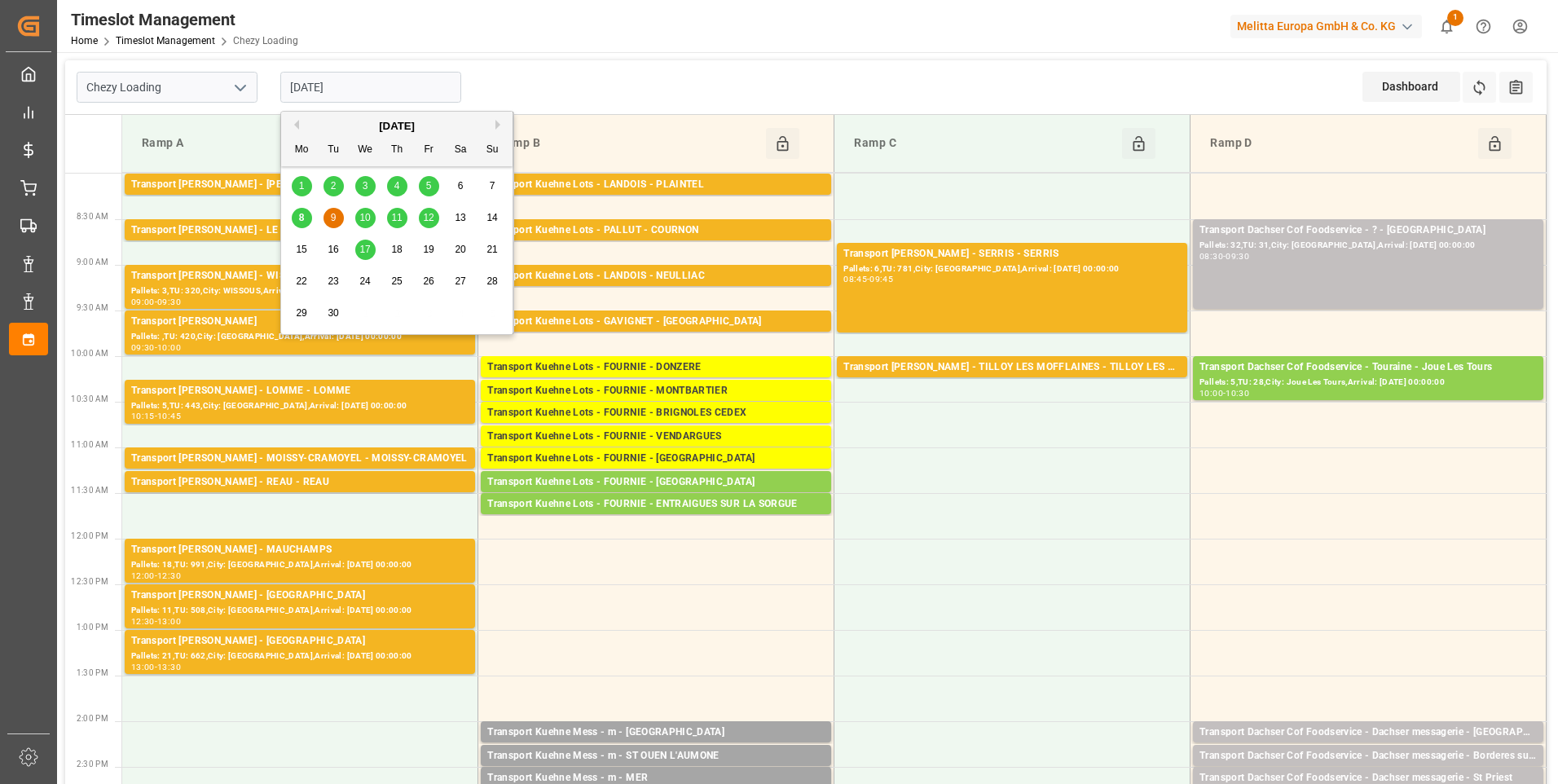
click at [453, 88] on input "[DATE]" at bounding box center [371, 88] width 181 height 31
click at [369, 218] on div "10" at bounding box center [365, 218] width 20 height 19
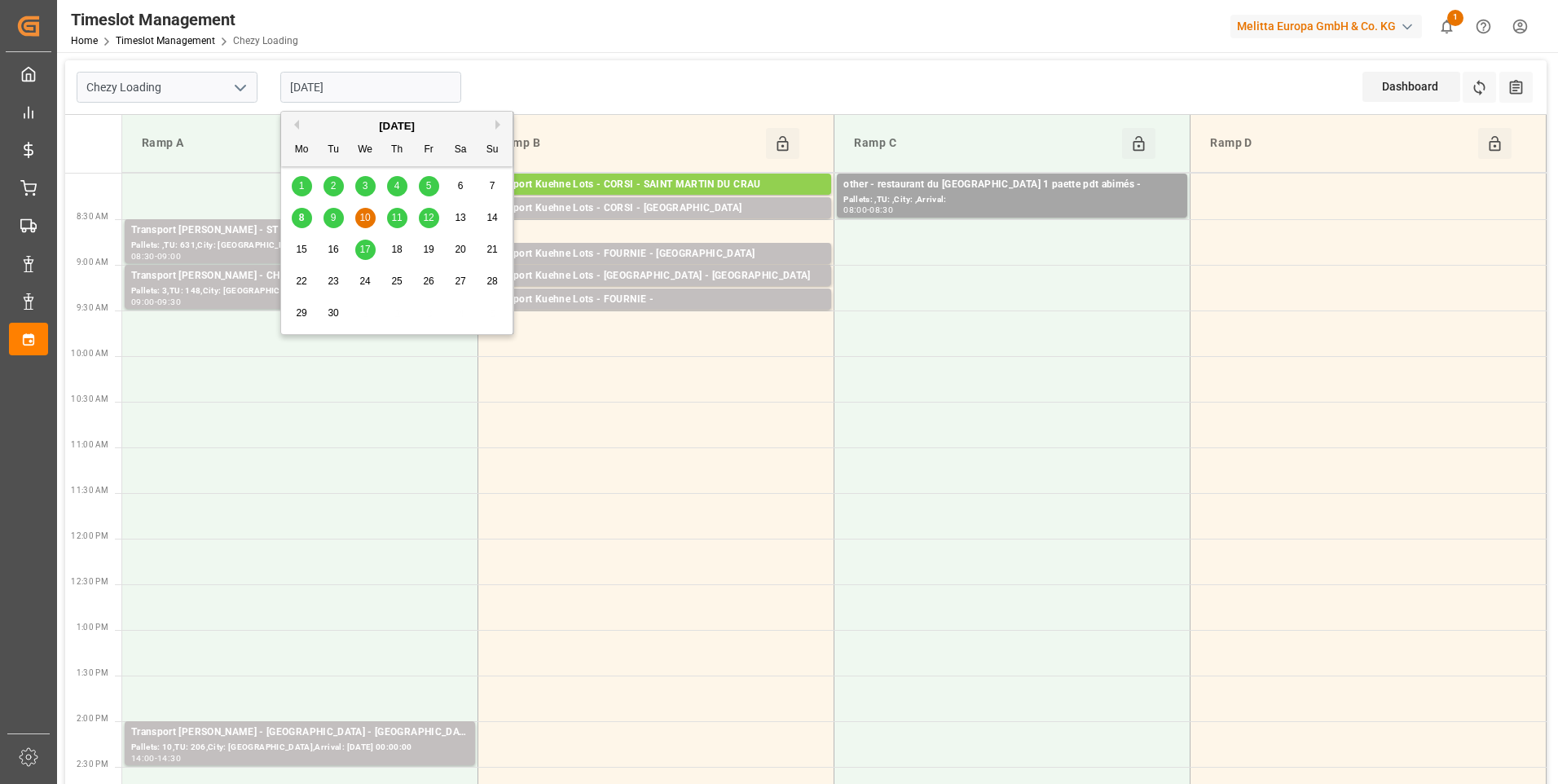
click at [381, 93] on input "[DATE]" at bounding box center [371, 88] width 181 height 31
click at [332, 220] on span "9" at bounding box center [334, 218] width 6 height 12
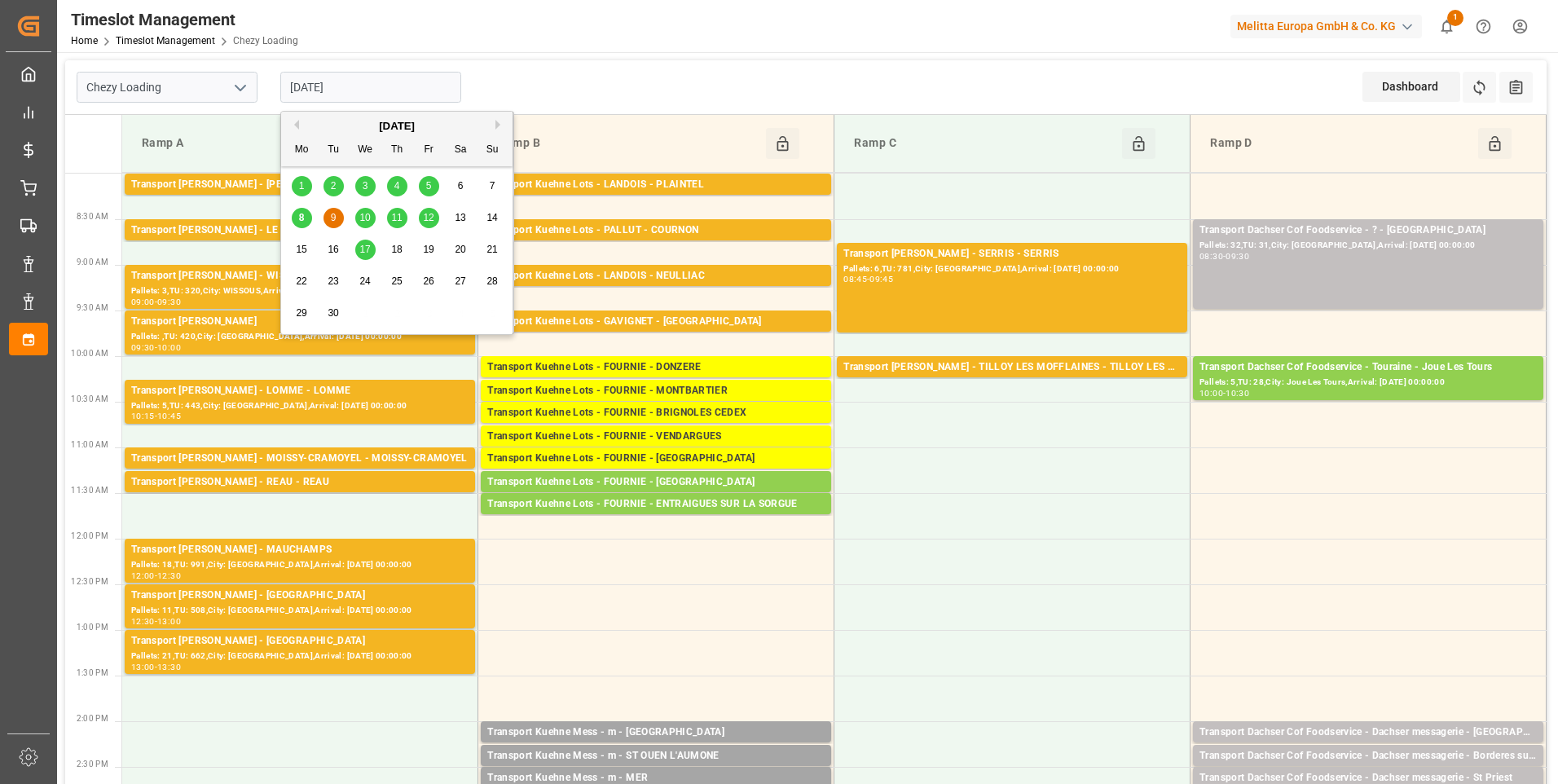
click at [375, 98] on input "[DATE]" at bounding box center [371, 88] width 181 height 31
click at [308, 217] on div "8" at bounding box center [302, 218] width 20 height 19
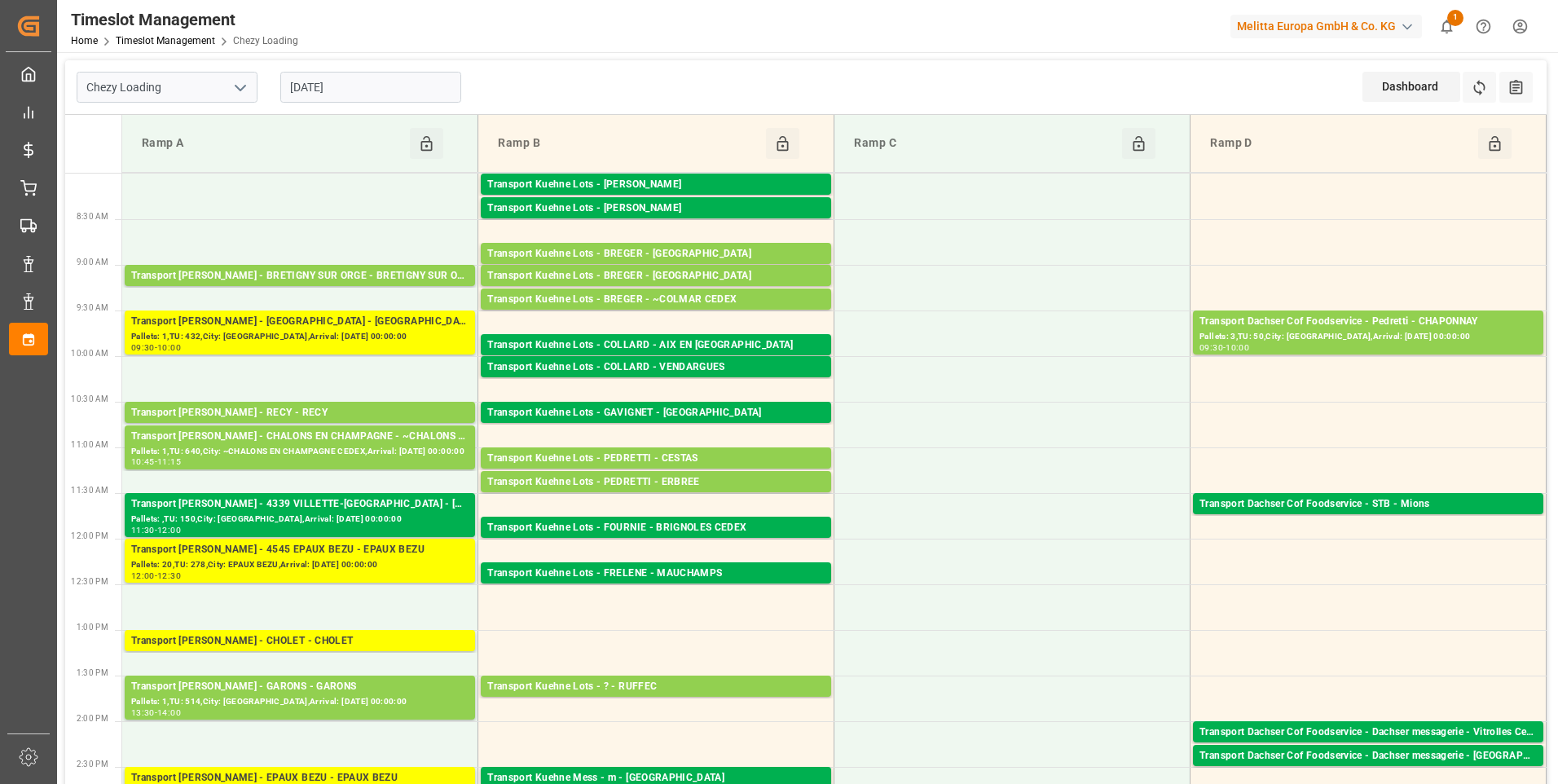
click at [364, 87] on input "[DATE]" at bounding box center [371, 88] width 181 height 31
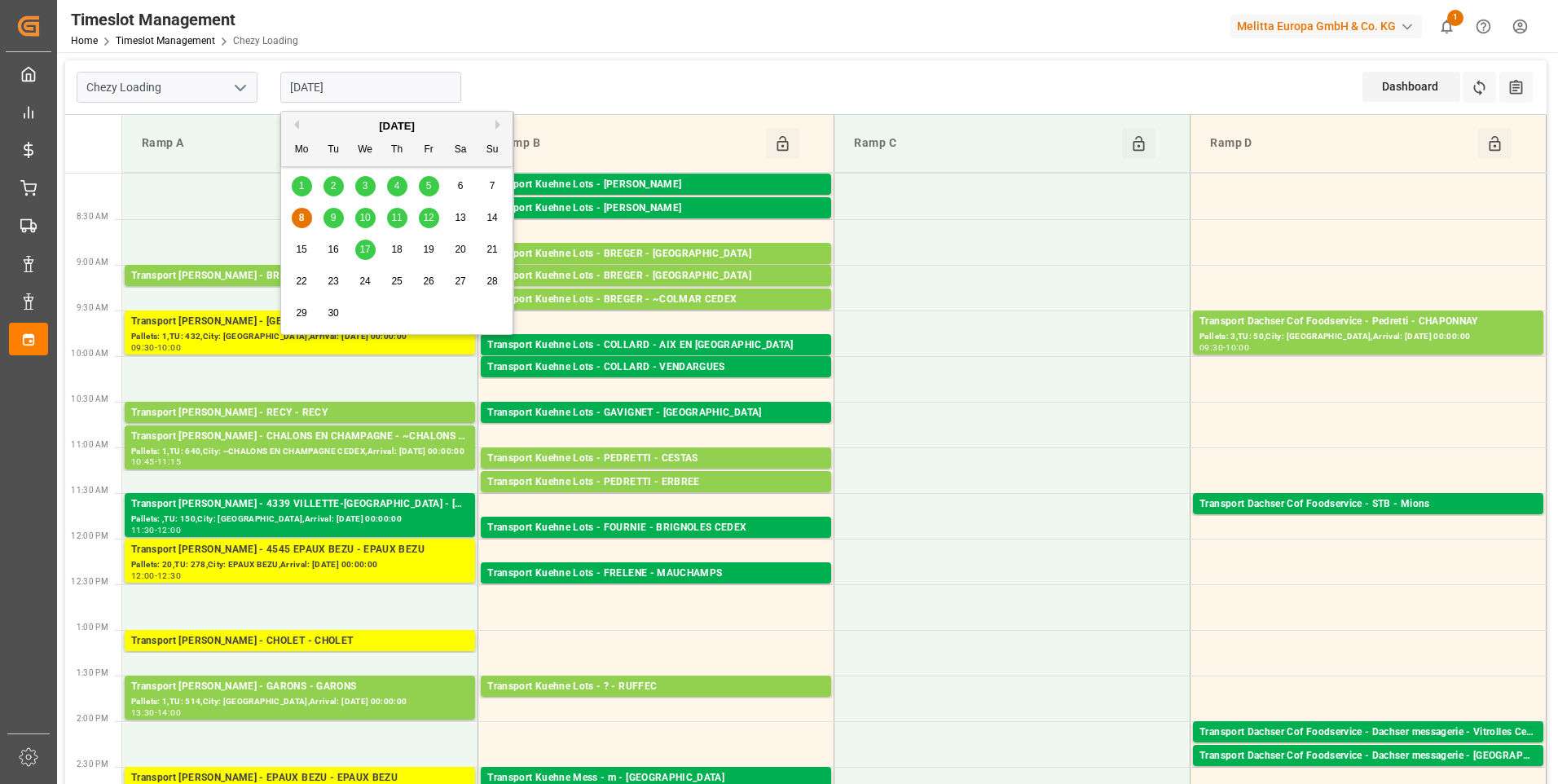
click at [399, 217] on span "11" at bounding box center [396, 218] width 11 height 12
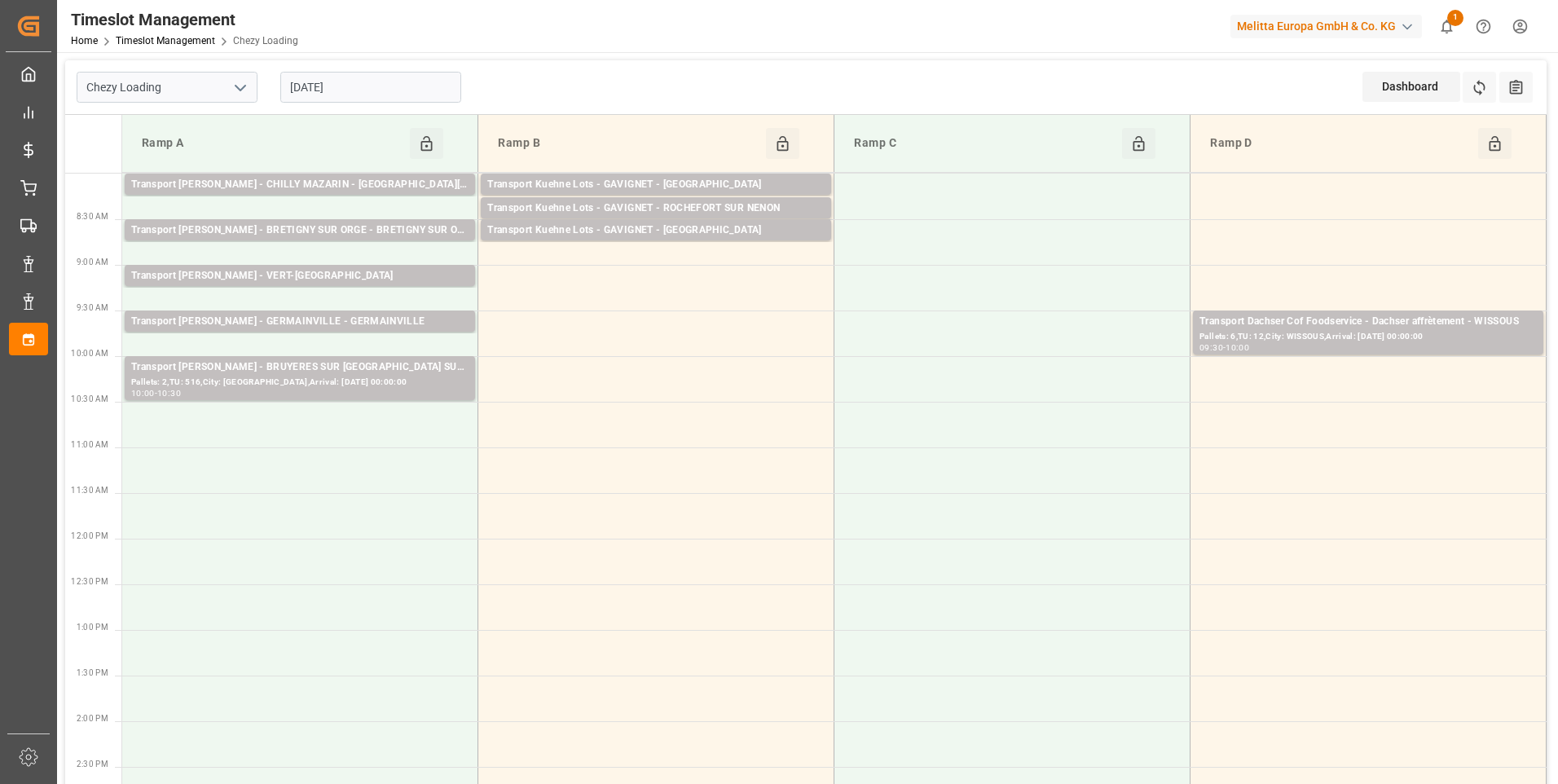
click at [403, 100] on input "[DATE]" at bounding box center [371, 88] width 181 height 31
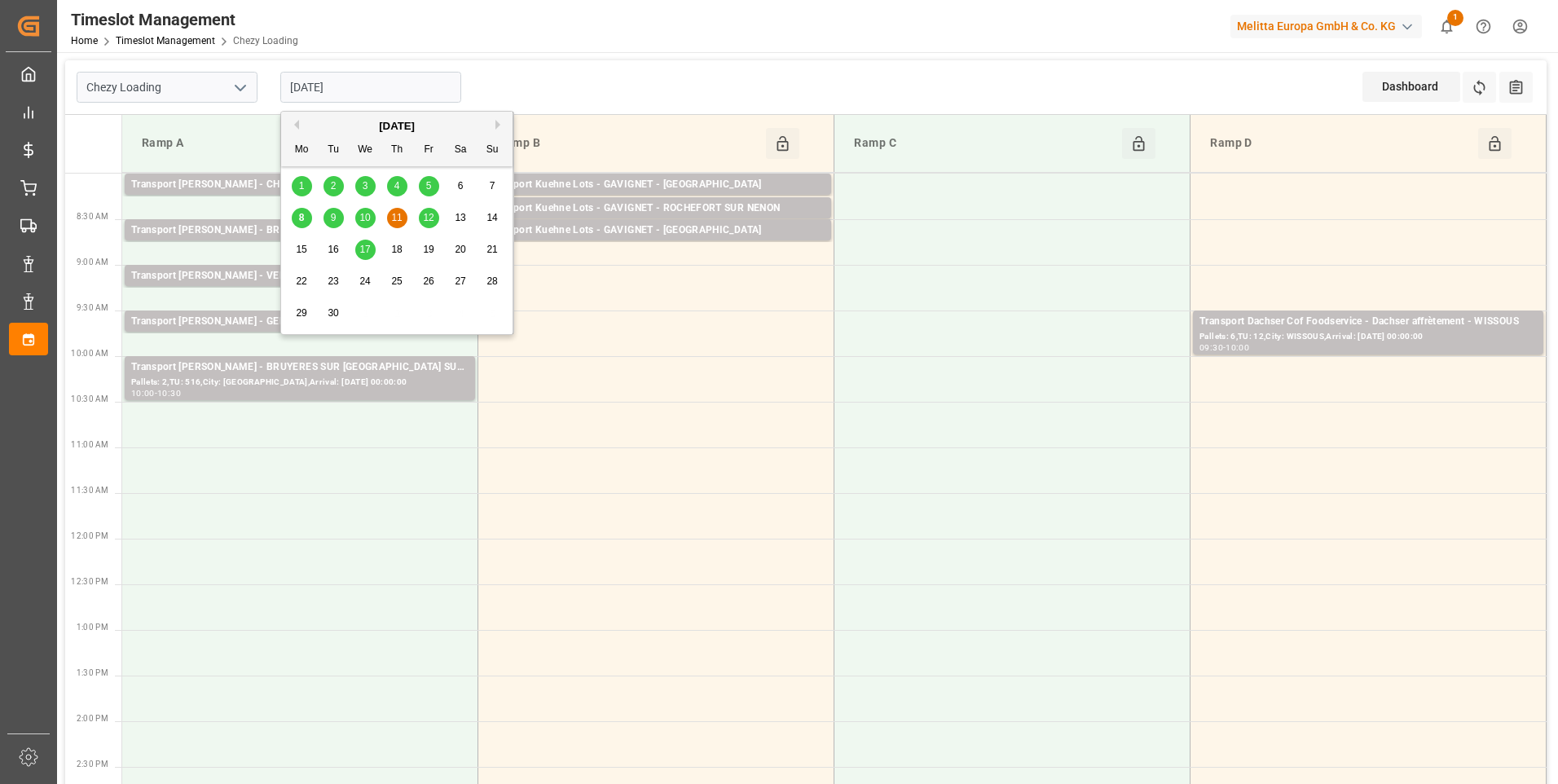
click at [368, 220] on span "10" at bounding box center [364, 218] width 11 height 12
type input "[DATE]"
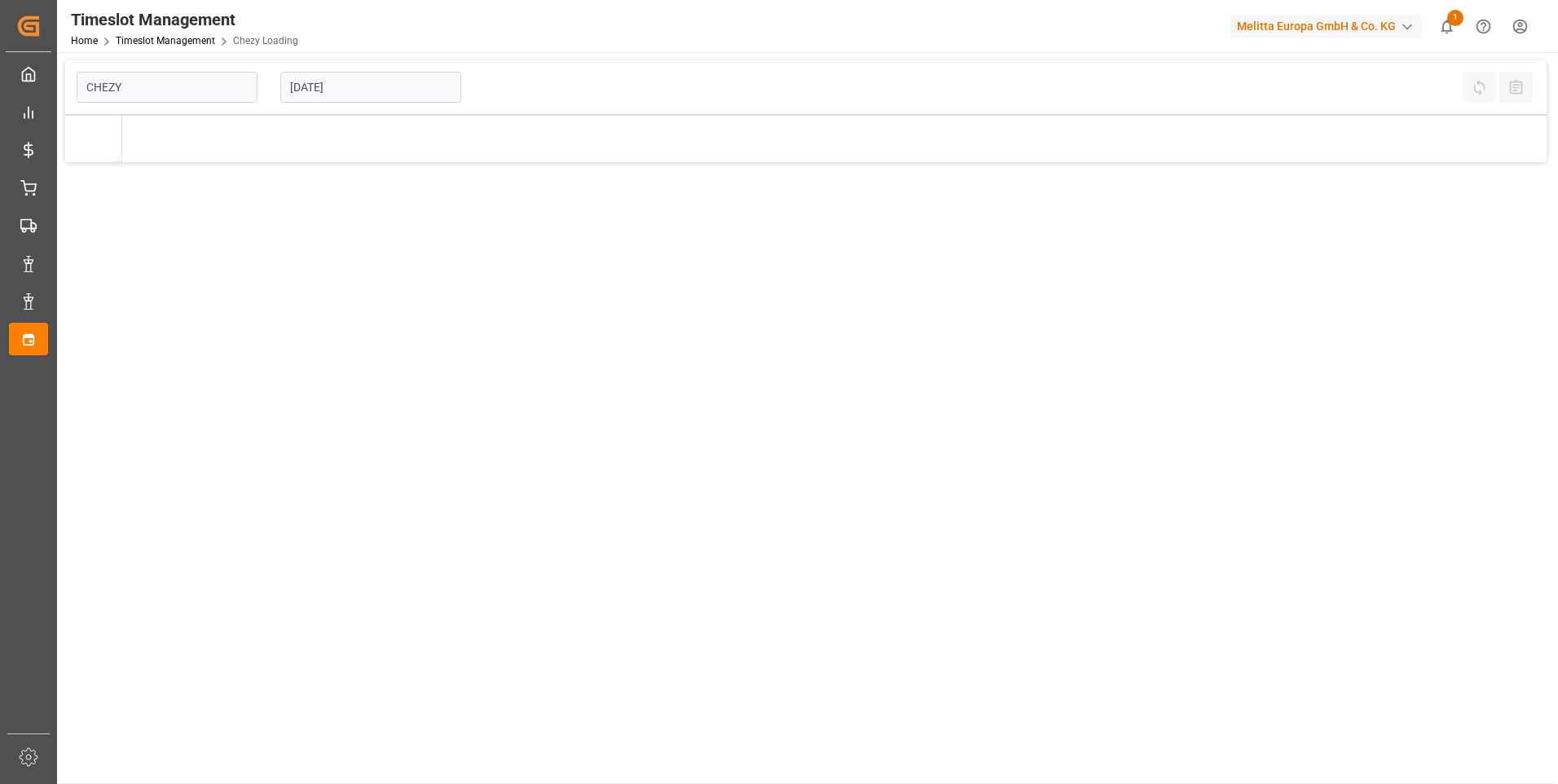
type input "Chezy Loading"
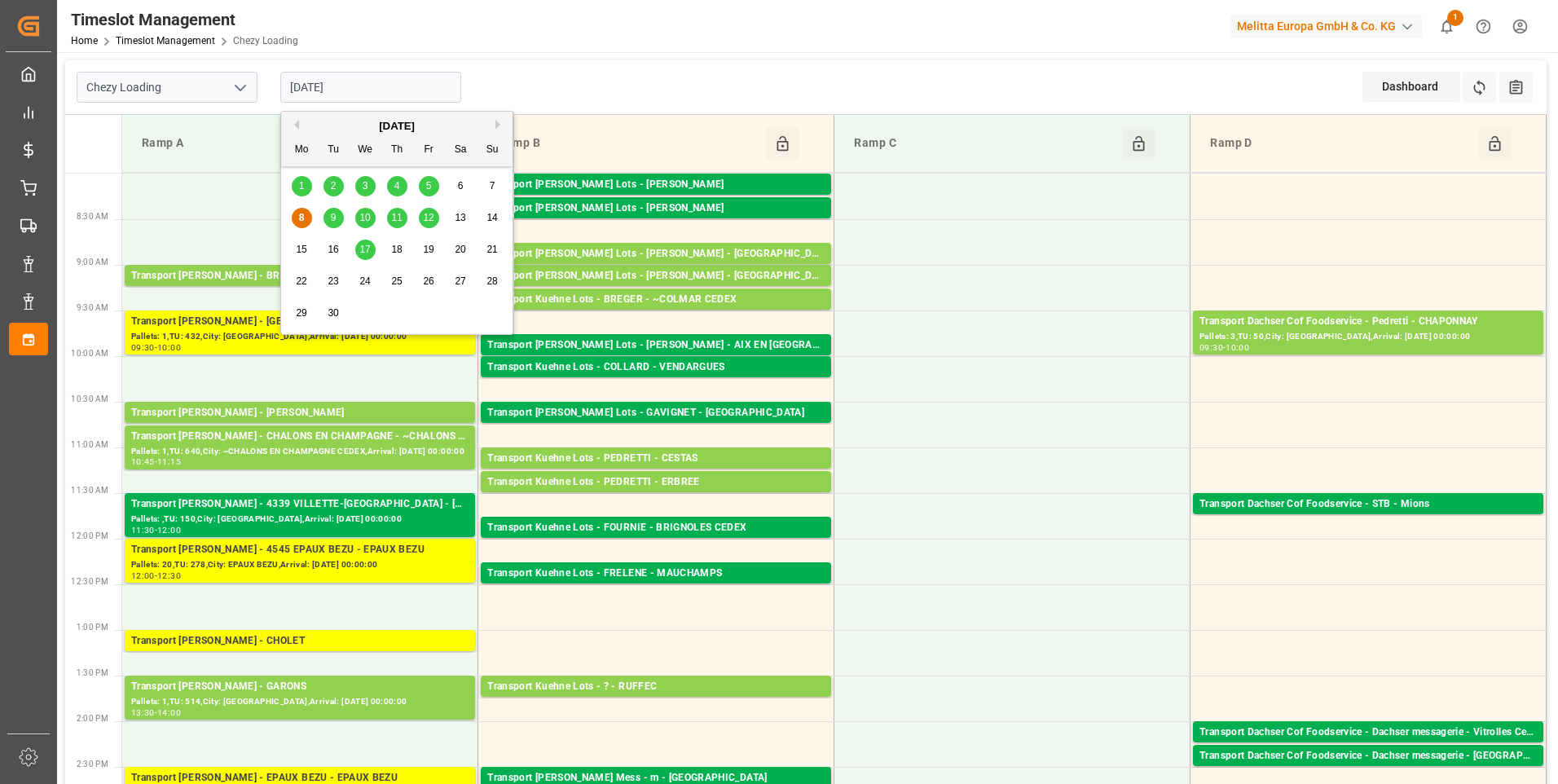
click at [365, 89] on input "[DATE]" at bounding box center [371, 88] width 181 height 31
click at [332, 216] on span "9" at bounding box center [334, 218] width 6 height 12
type input "[DATE]"
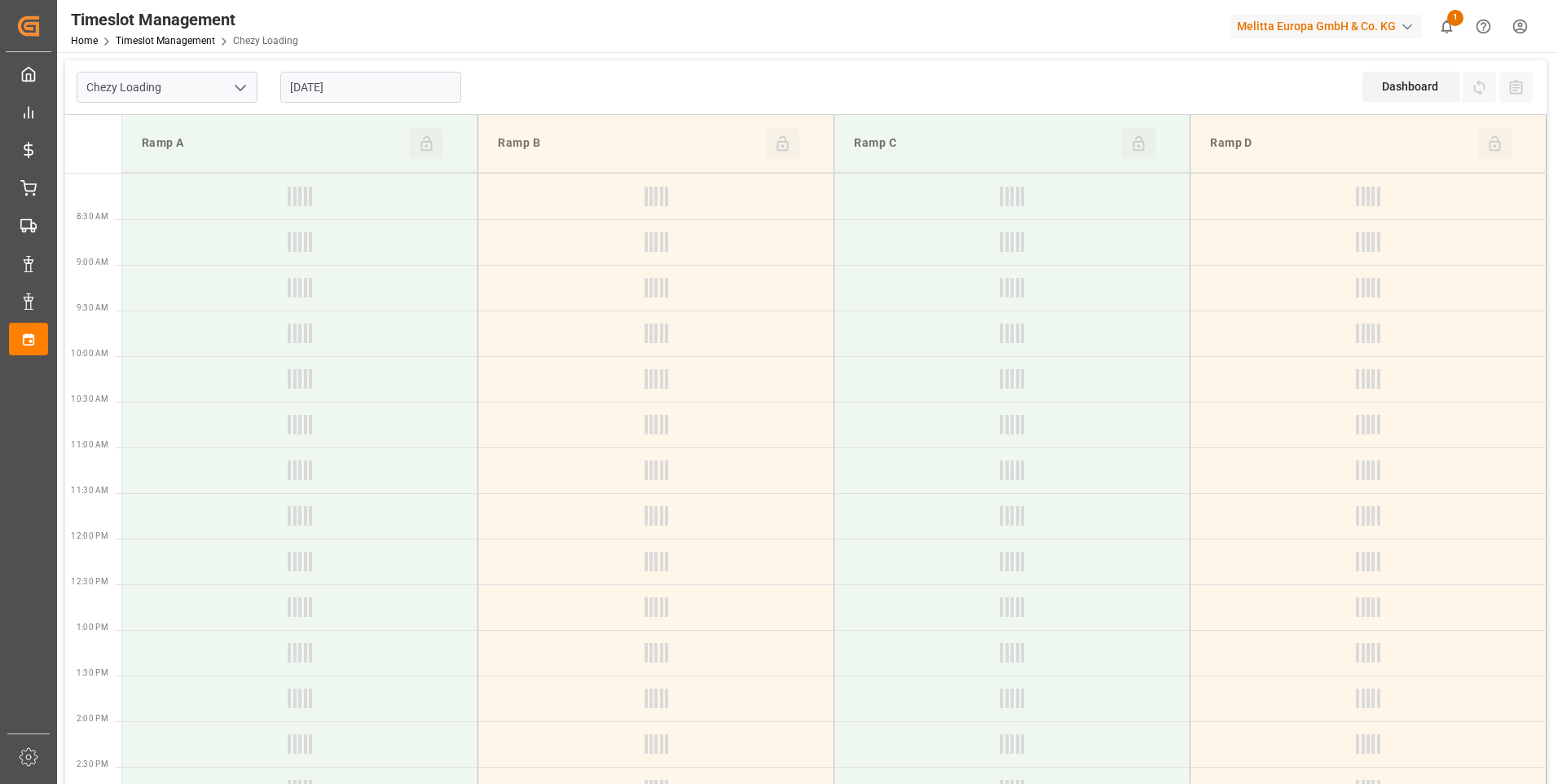
type input "Chezy Loading"
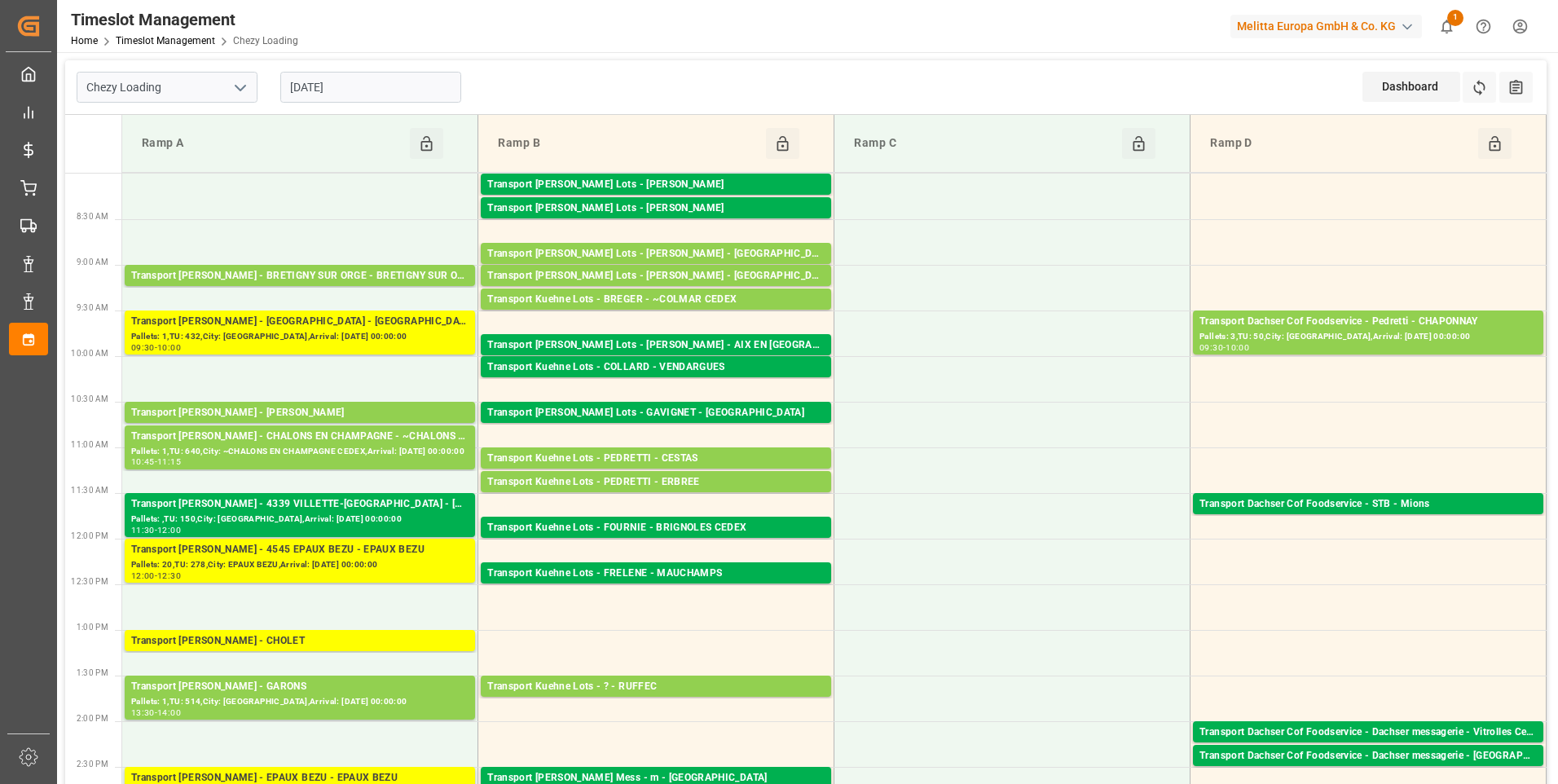
click at [386, 92] on input "[DATE]" at bounding box center [371, 88] width 181 height 31
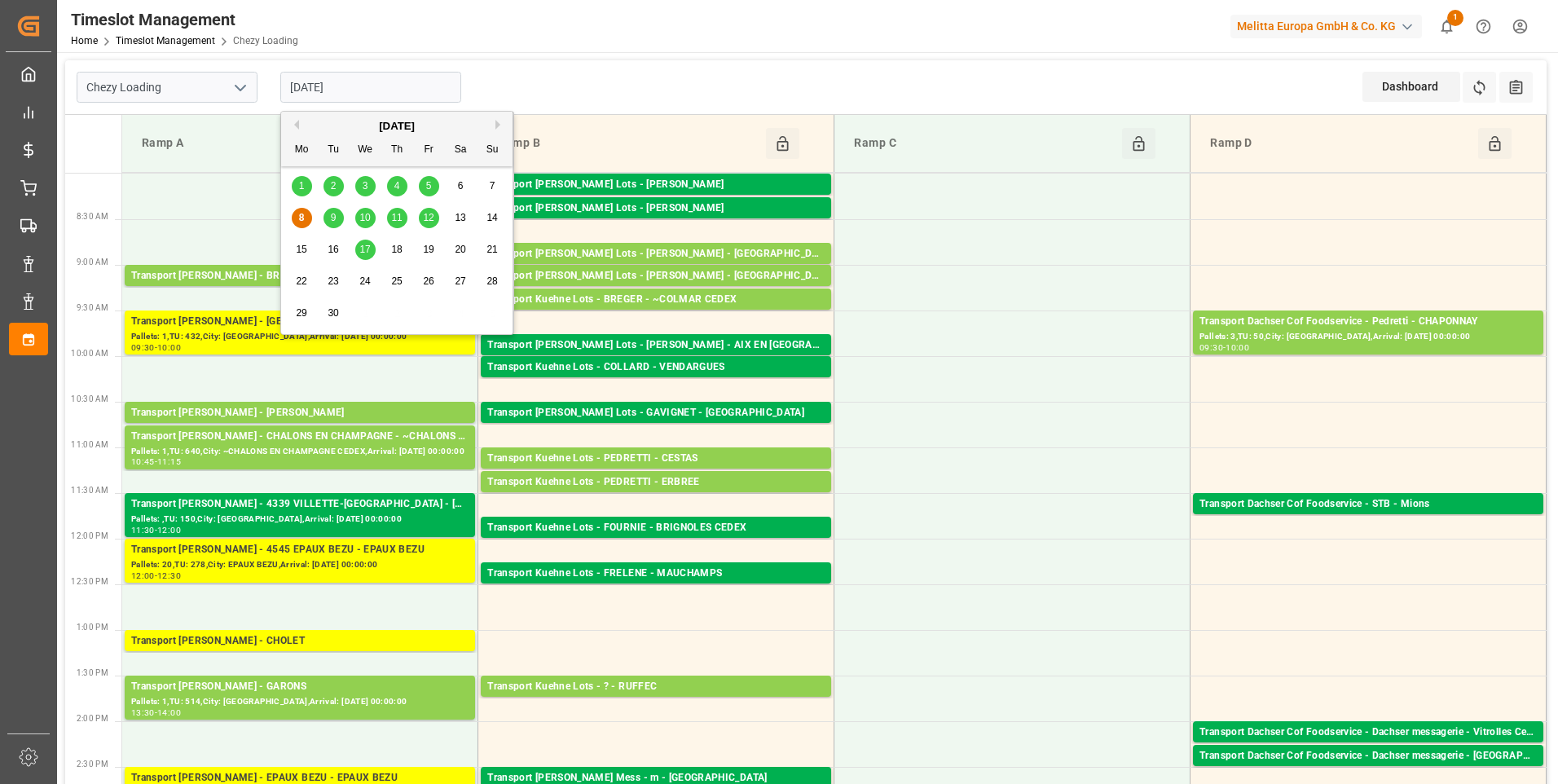
click at [338, 216] on div "9" at bounding box center [333, 218] width 20 height 19
type input "[DATE]"
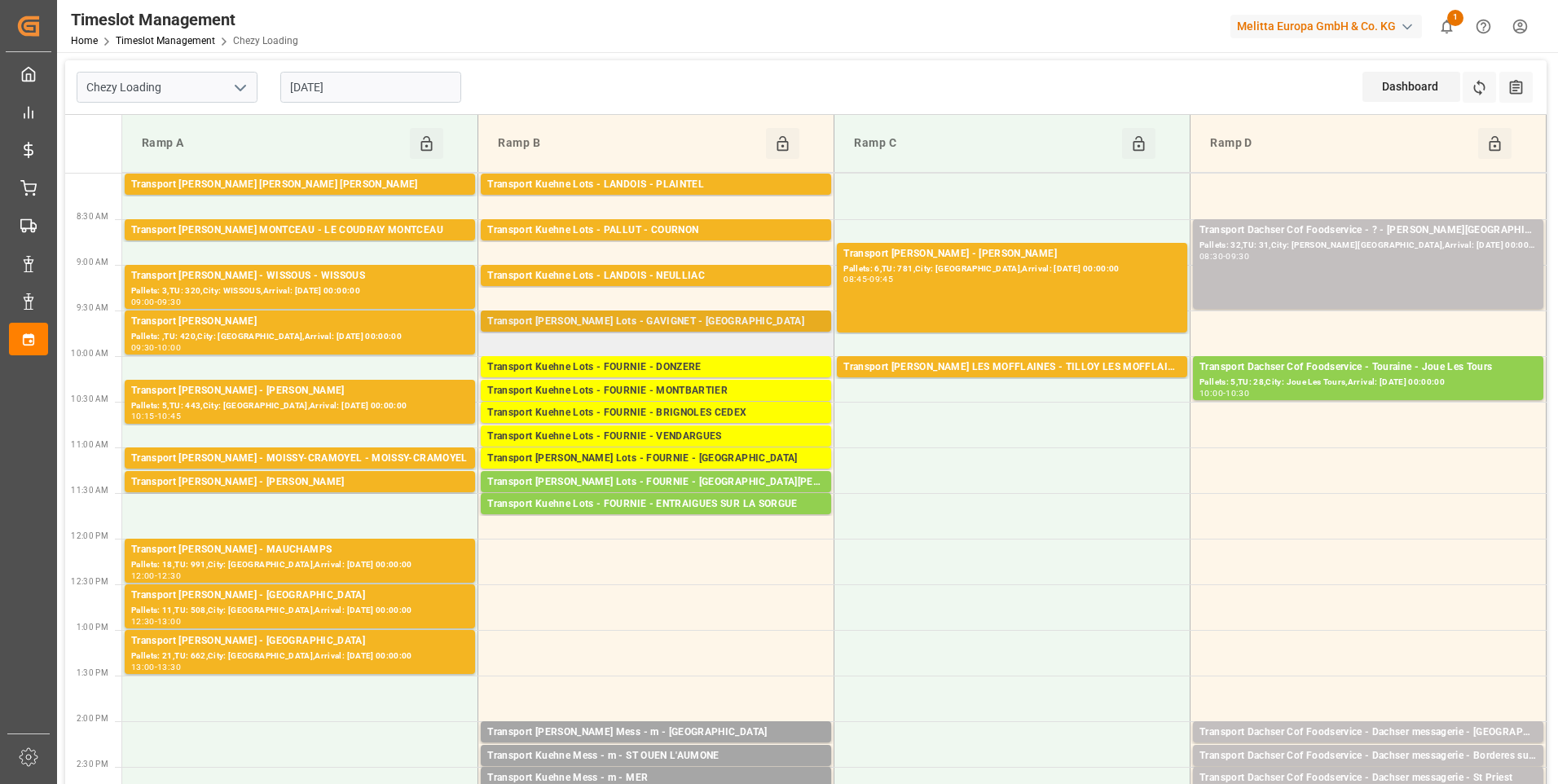
click at [597, 324] on div "Transport [PERSON_NAME] Lots - GAVIGNET - [GEOGRAPHIC_DATA]" at bounding box center [656, 321] width 338 height 17
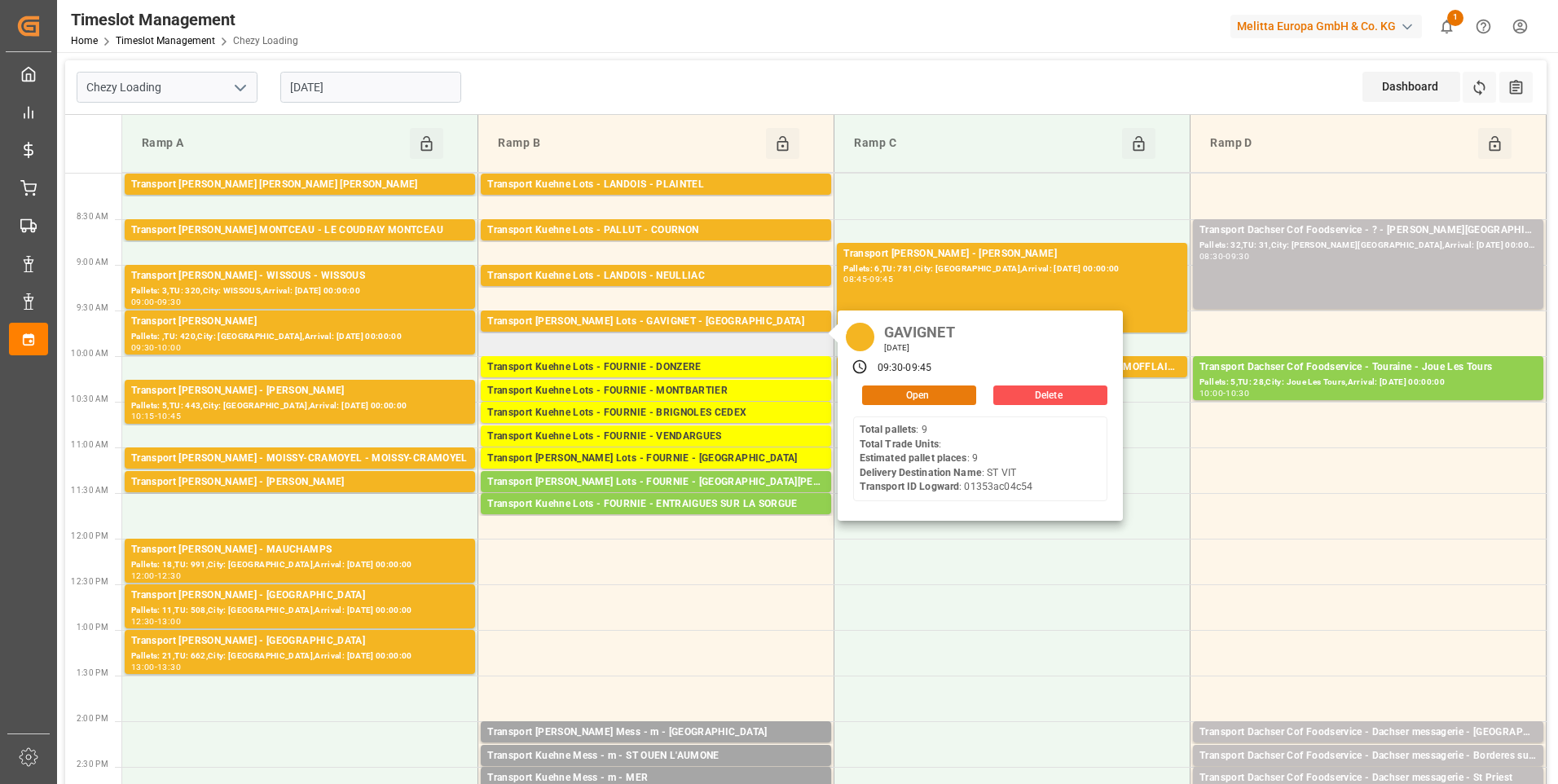
click at [912, 403] on button "Open" at bounding box center [919, 395] width 114 height 19
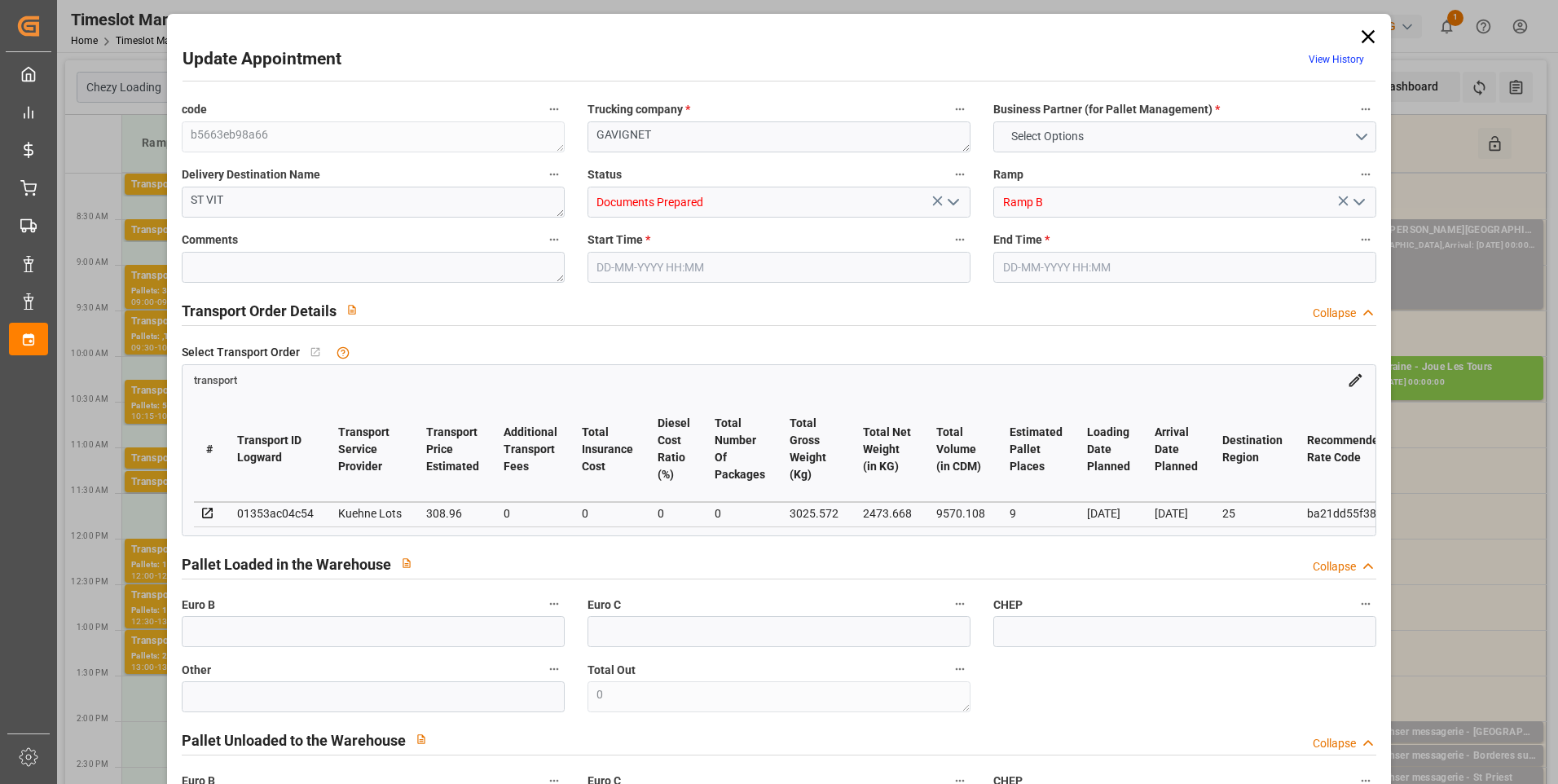
type input "9"
type input "308.96"
type input "0"
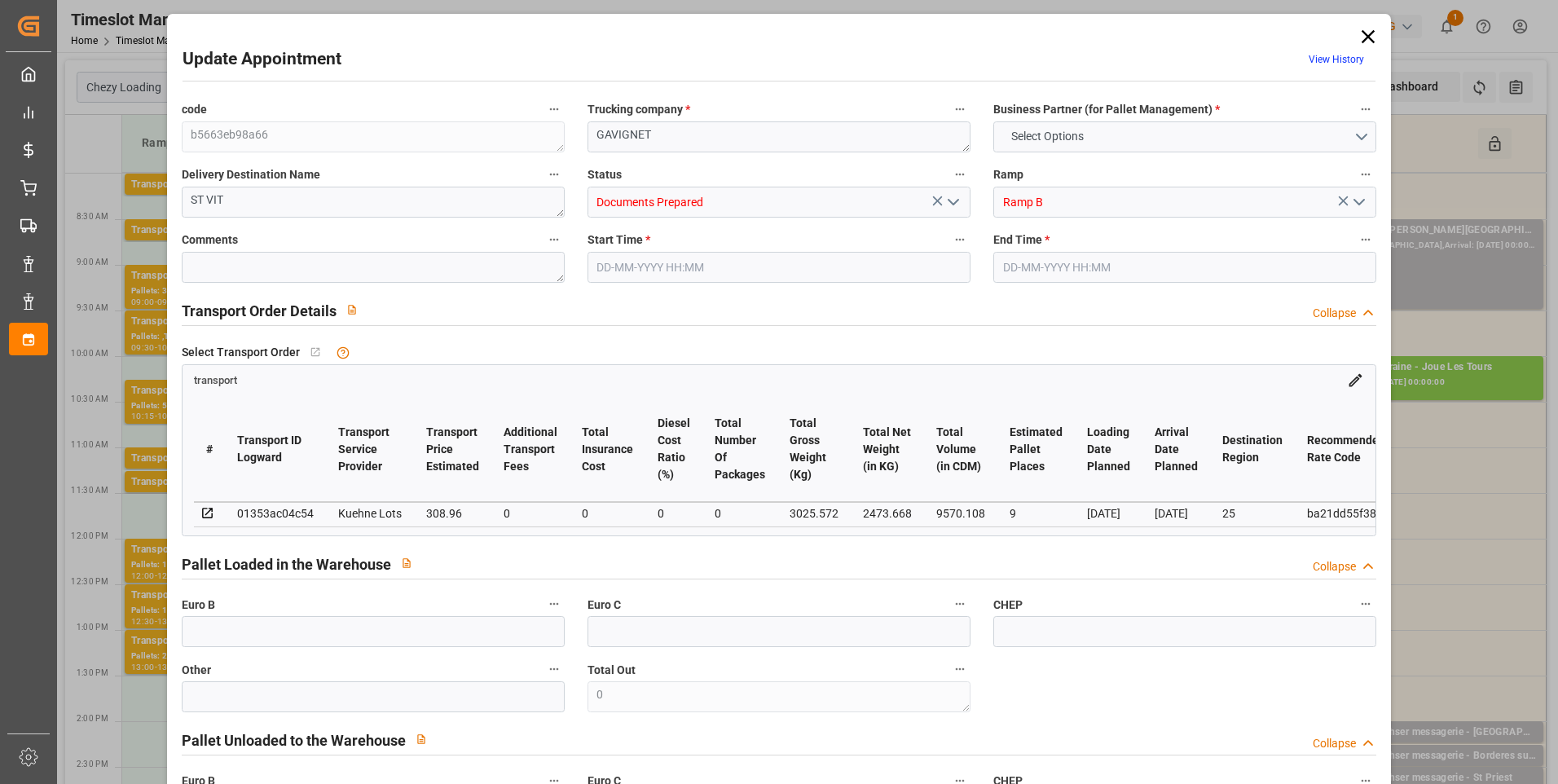
type input "308.96"
type input "0"
type input "2473.668"
type input "3421"
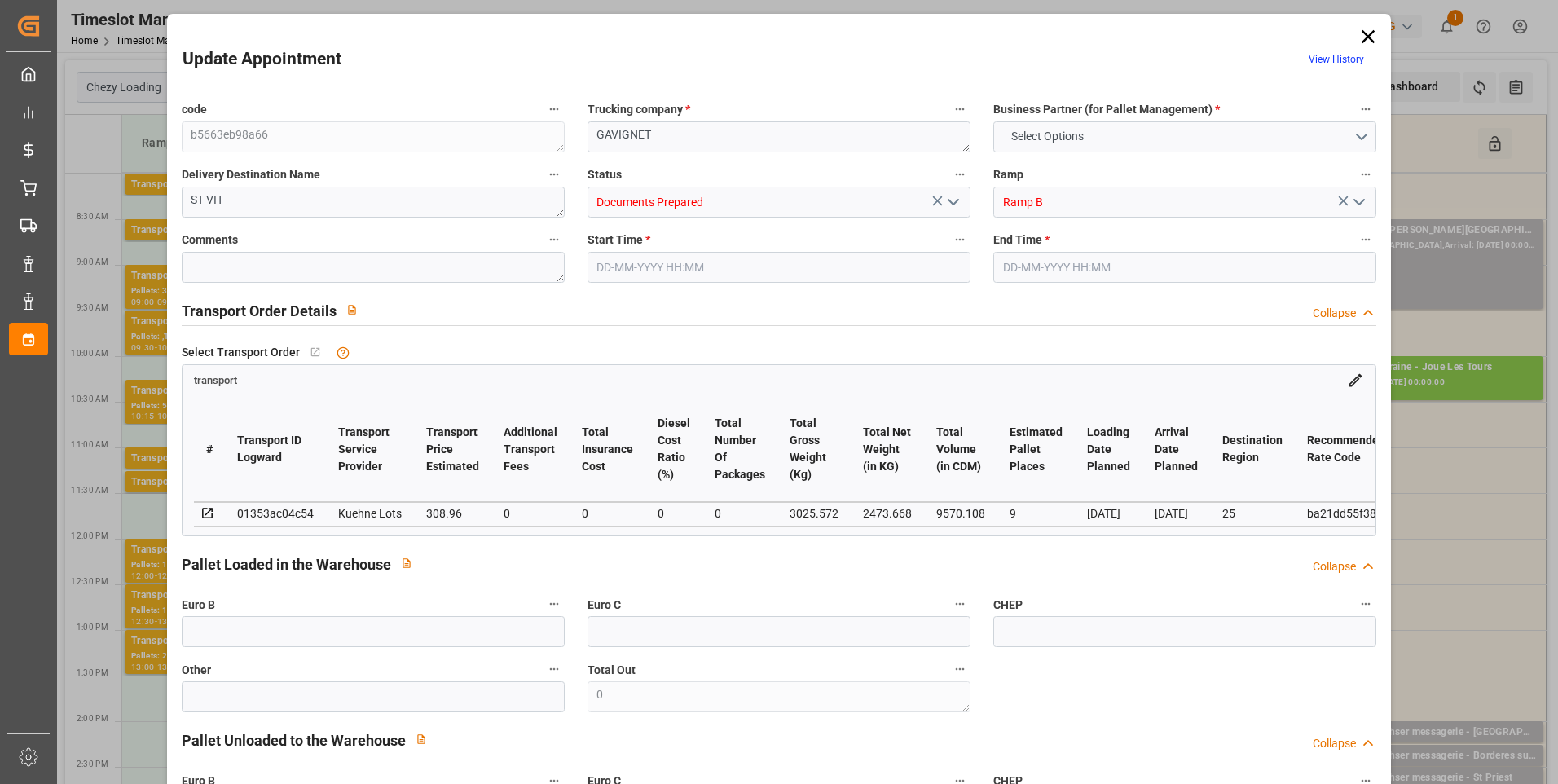
type input "9570.108"
type input "25"
type input "9"
type input "0"
type input "9"
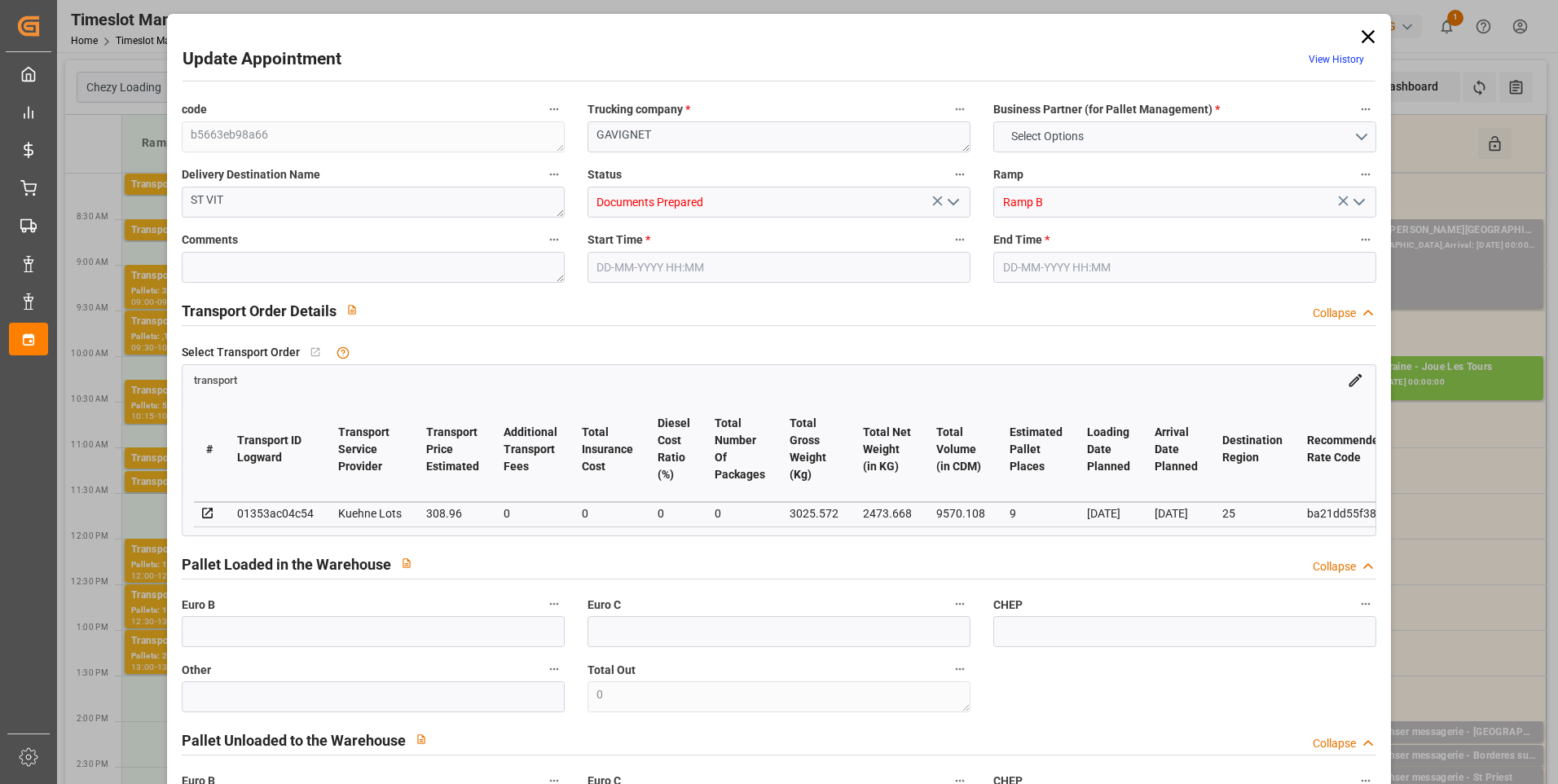
type input "101"
type input "3025.572"
type input "0"
type input "4710.8598"
type input "0"
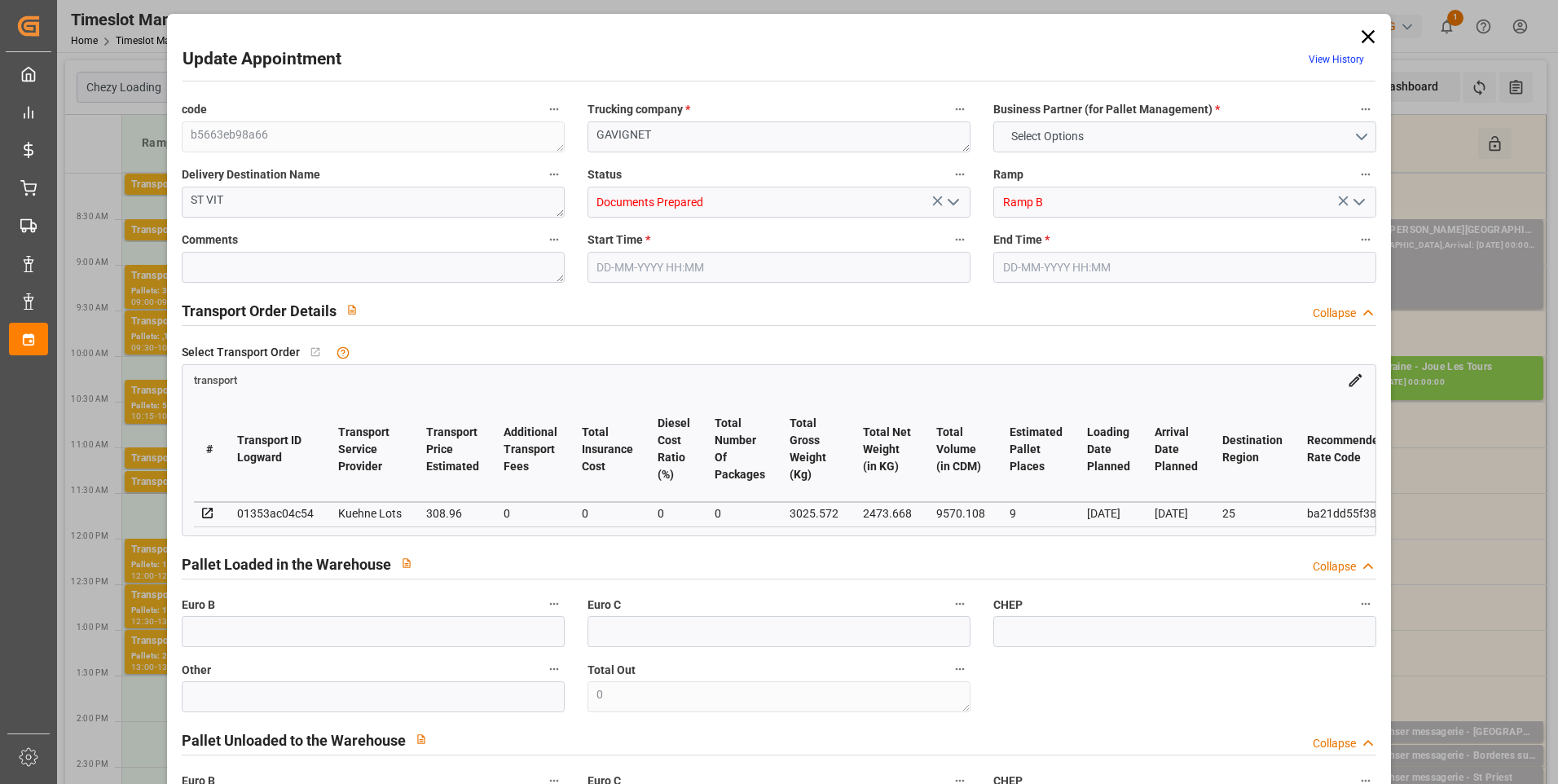
type input "0"
type input "21"
type input "35"
type input "09-09-2025 09:30"
type input "09-09-2025 09:45"
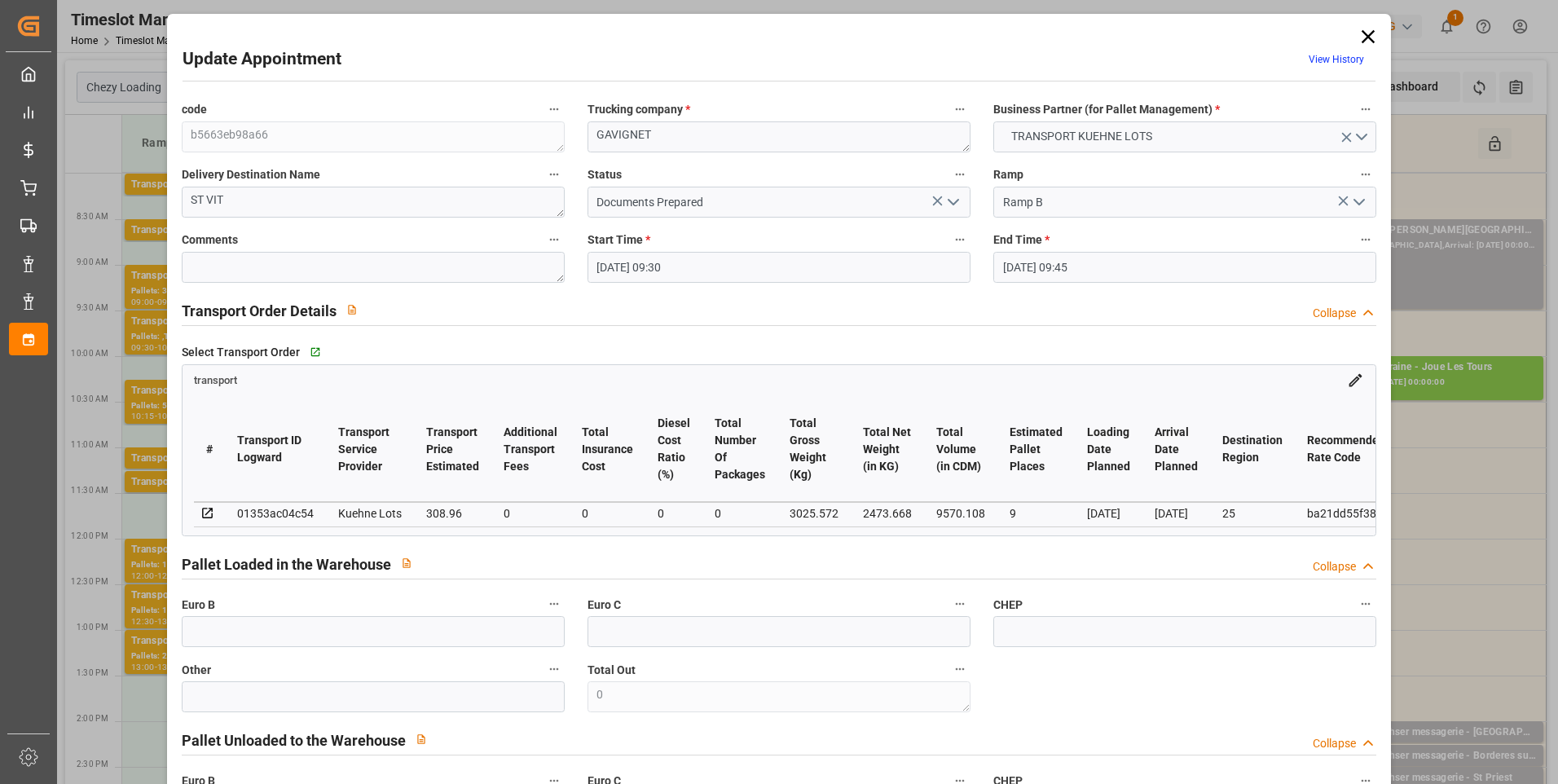
type input "05-09-2025 13:54"
type input "05-09-2025 11:18"
type input "[DATE]"
click at [955, 206] on icon "open menu" at bounding box center [954, 202] width 19 height 19
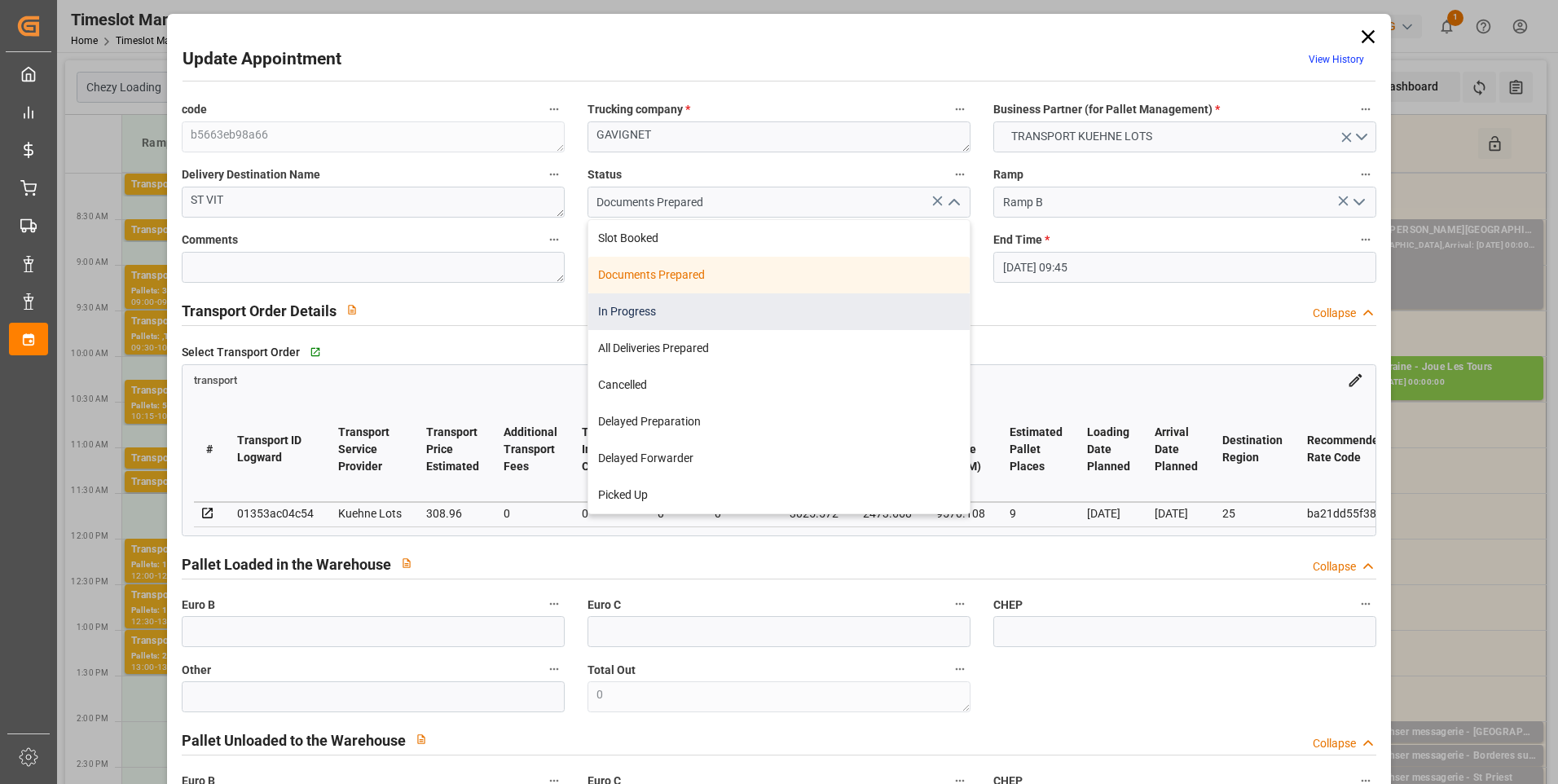
click at [634, 309] on div "In Progress" at bounding box center [779, 312] width 381 height 37
type input "In Progress"
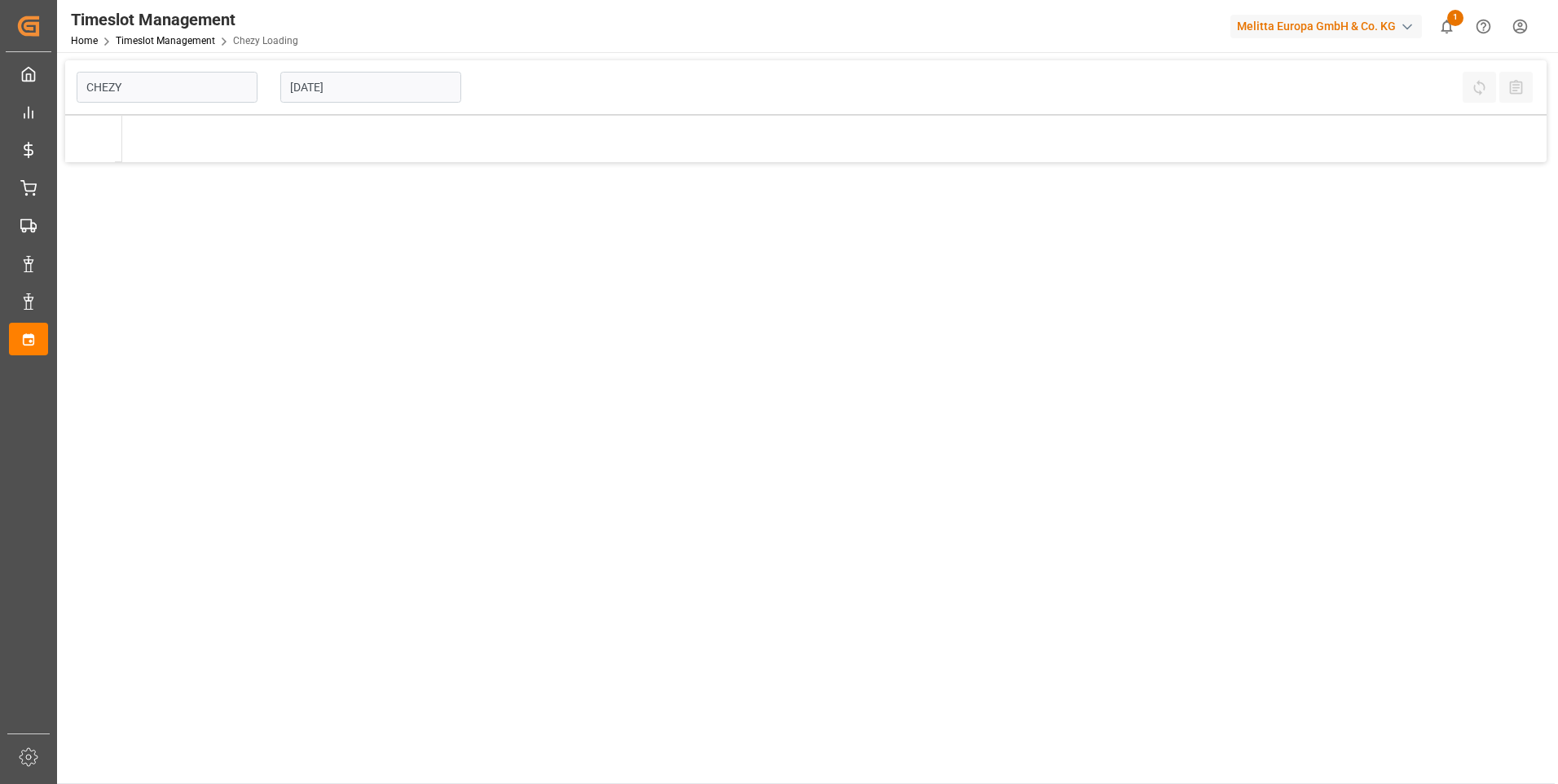
type input "Chezy Loading"
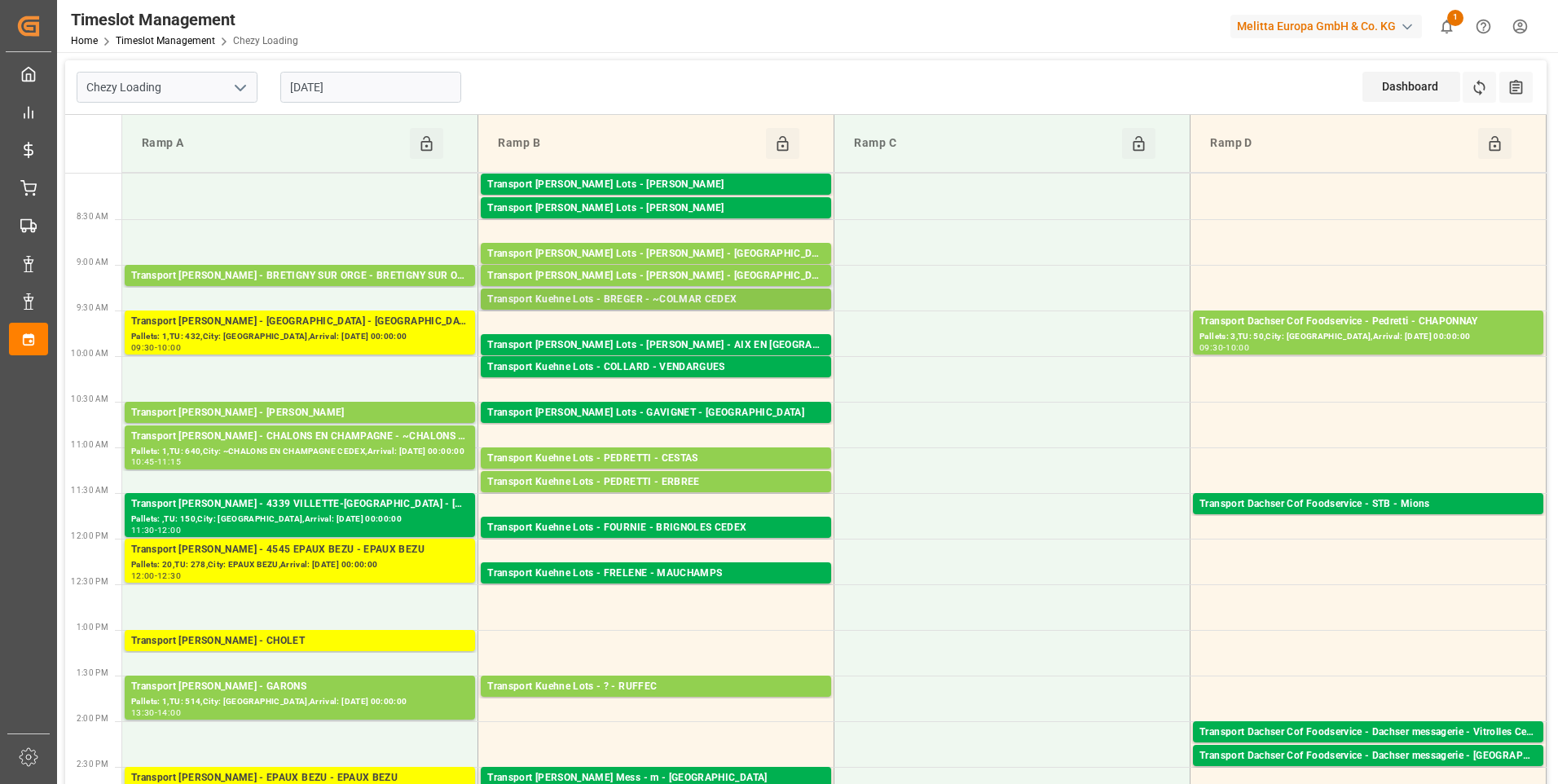
click at [744, 297] on div "Transport Kuehne Lots - BREGER - ~COLMAR CEDEX" at bounding box center [656, 300] width 338 height 17
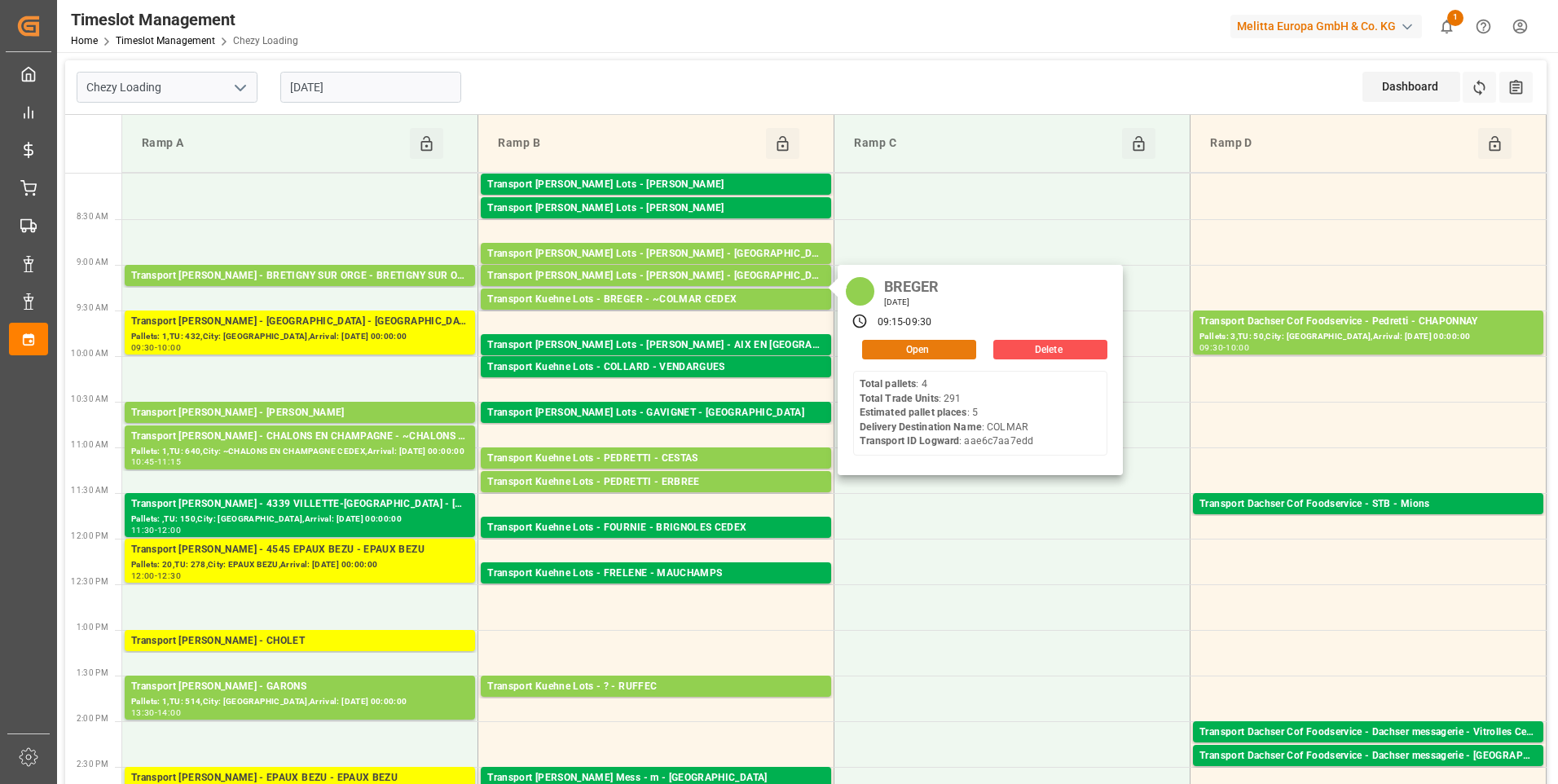
click at [888, 346] on button "Open" at bounding box center [919, 349] width 114 height 19
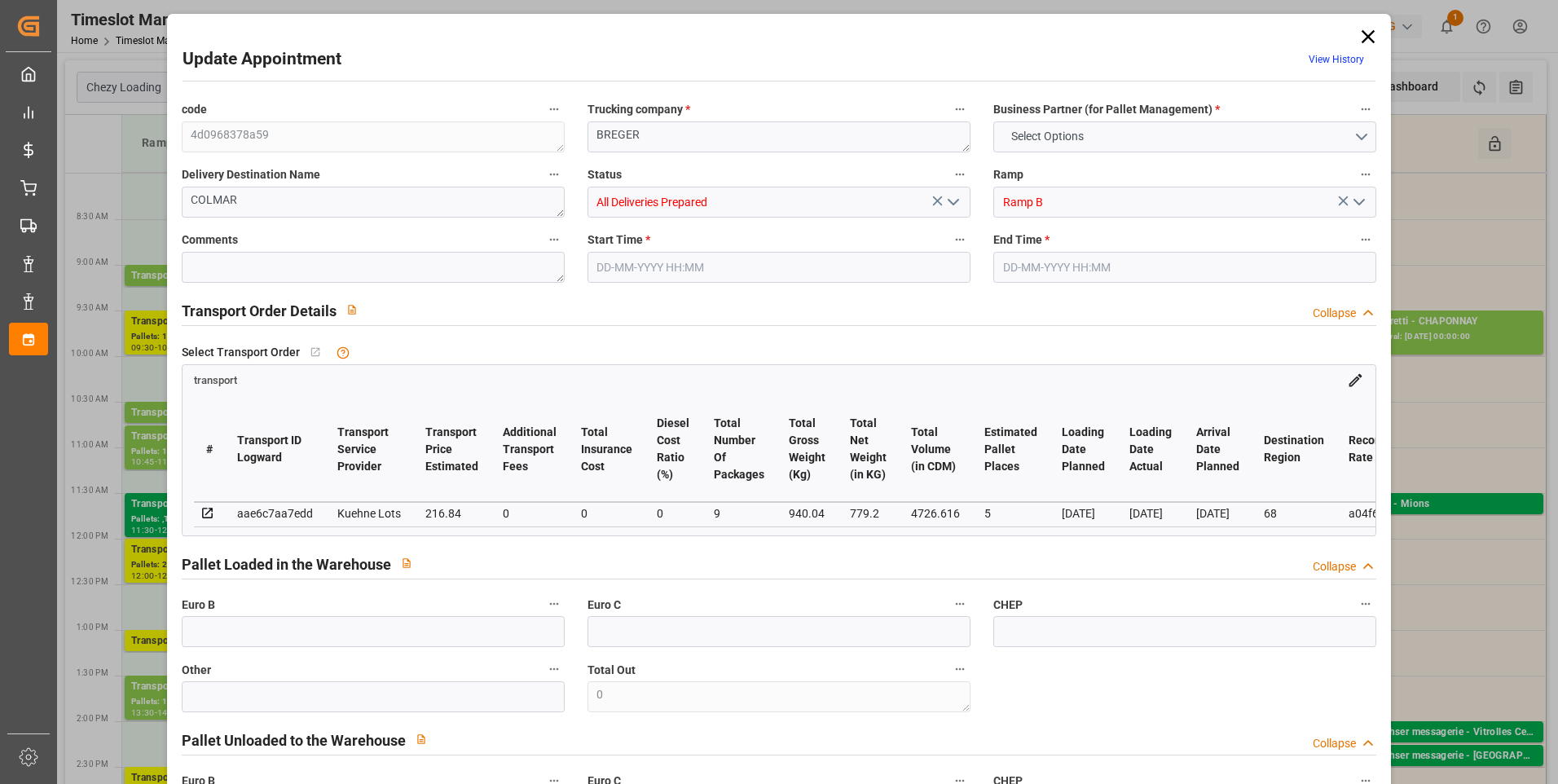
type input "5"
type input "216.84"
type input "0"
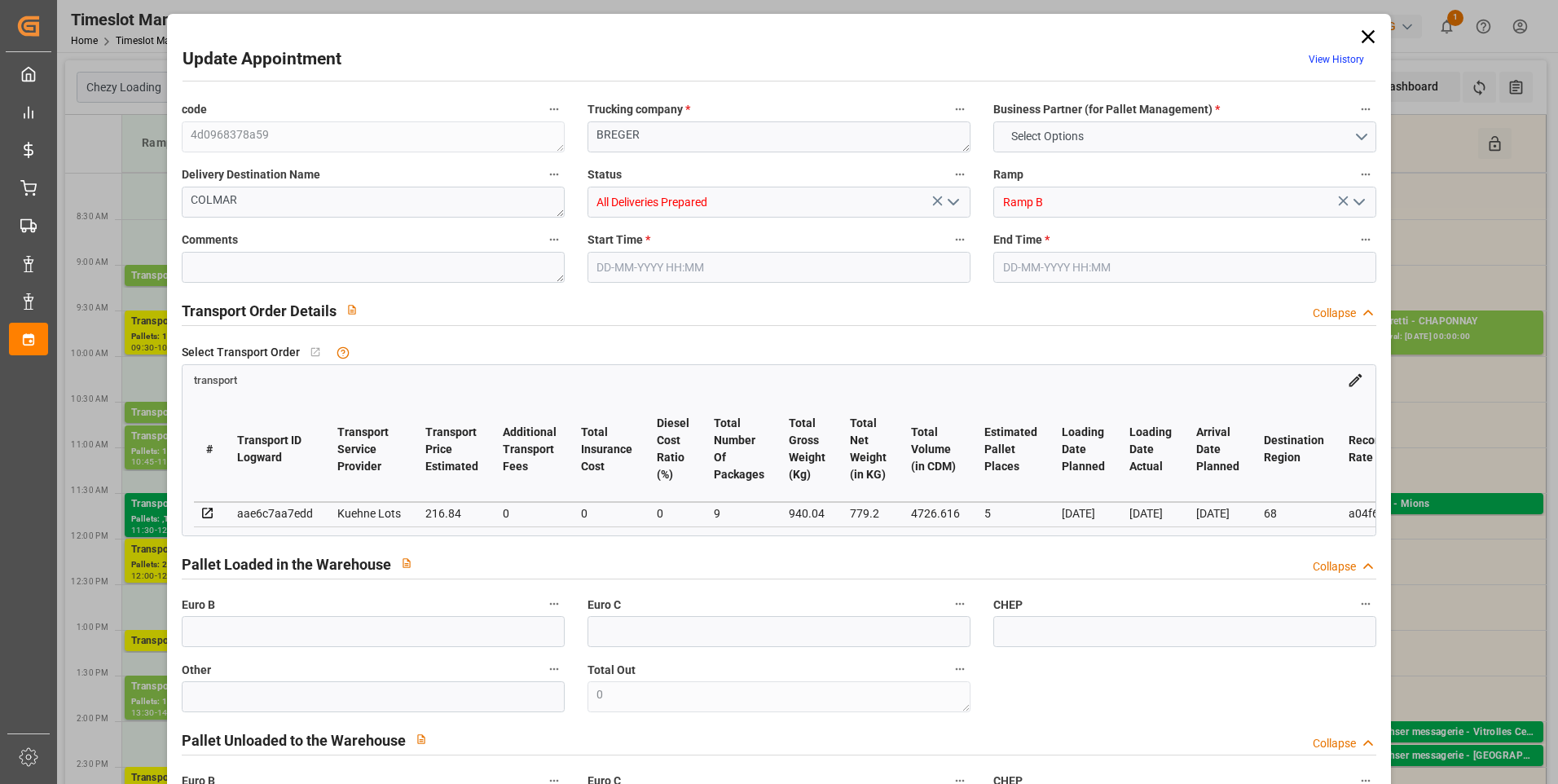
type input "216.84"
type input "0"
type input "9"
type input "779.2"
type input "1181.72"
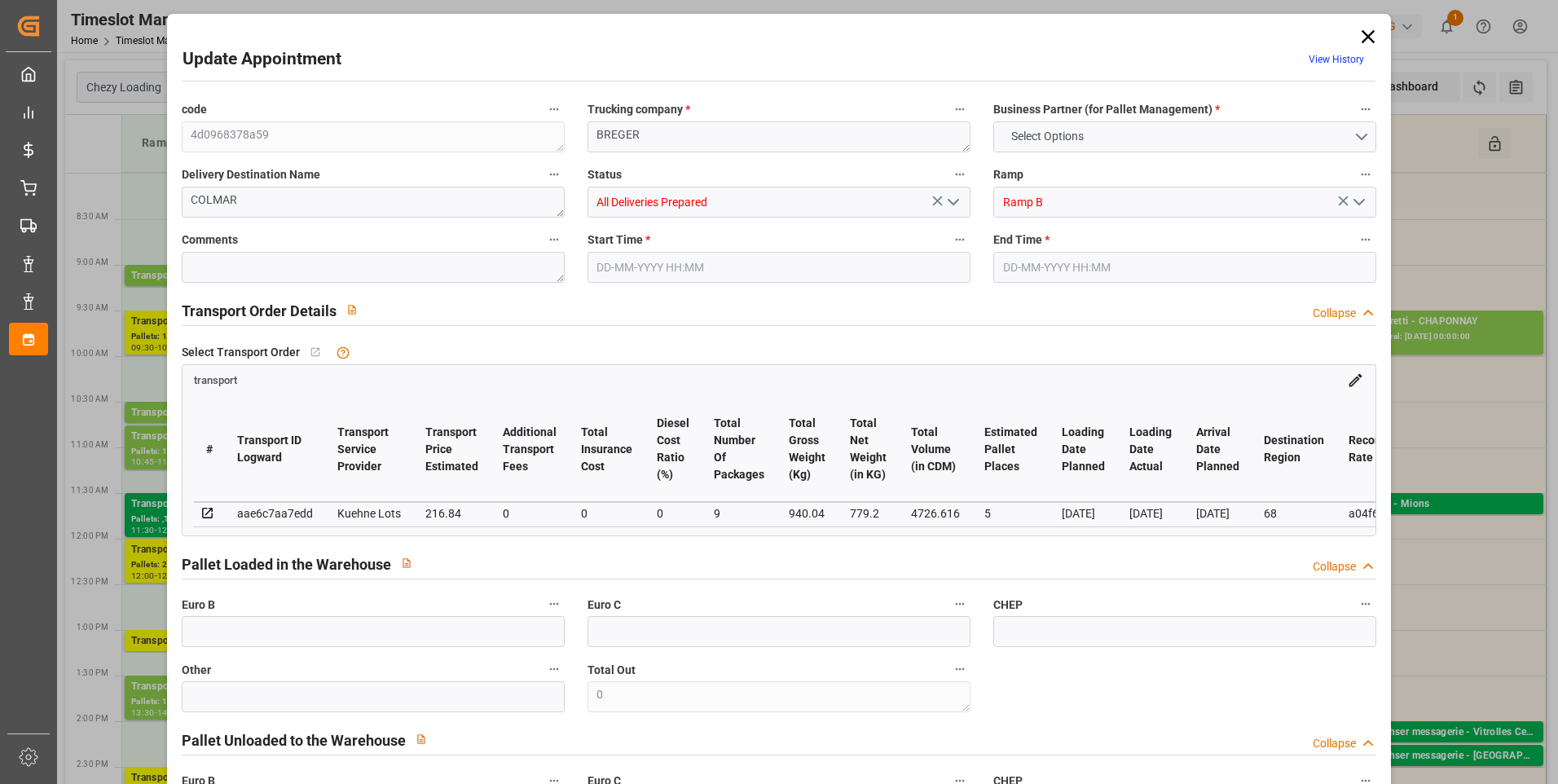
type input "4726.616"
type input "68"
type input "4"
type input "291"
type input "9"
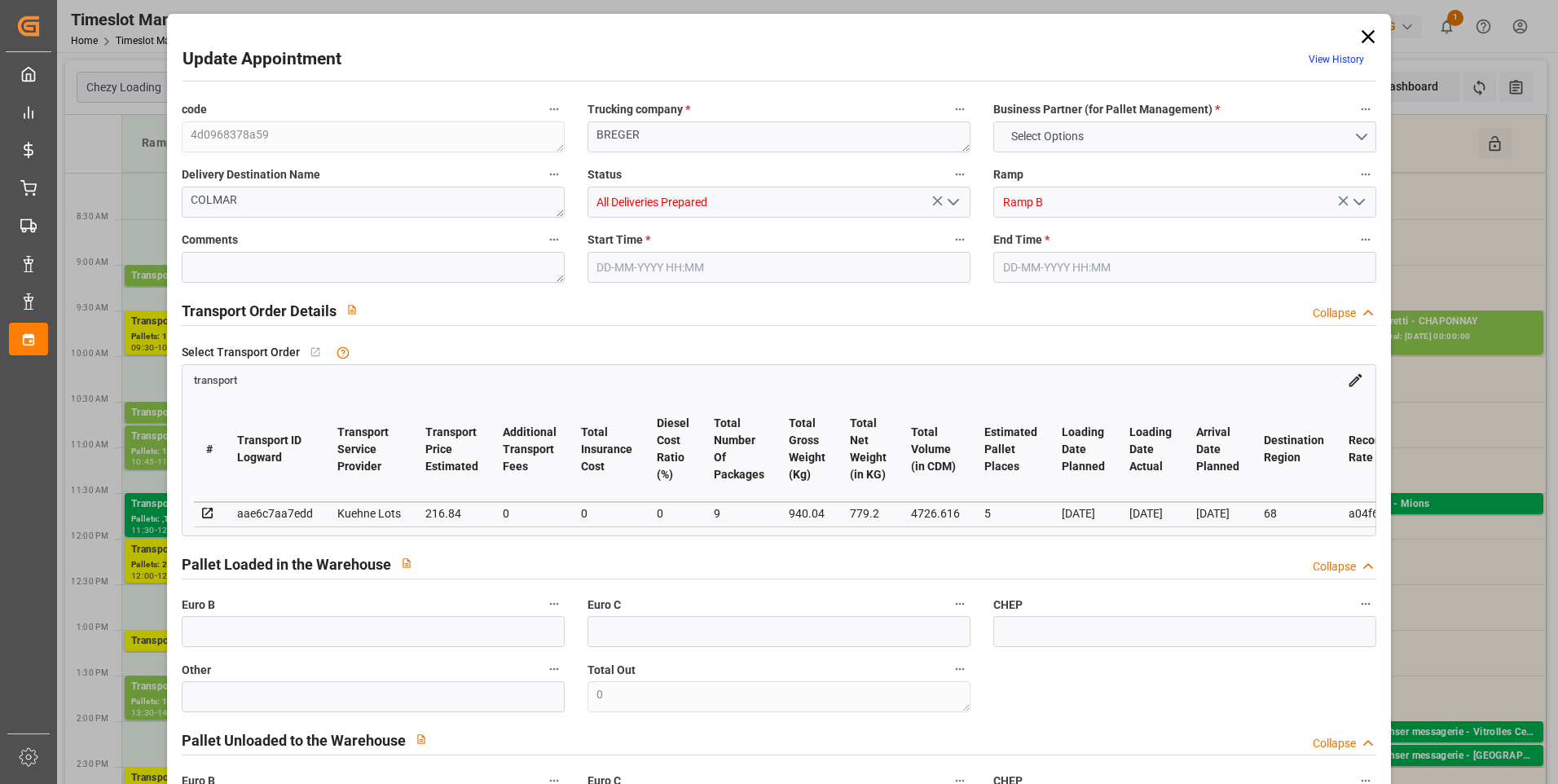
type input "101"
type input "940.04"
type input "0"
type input "4710.8598"
type input "0"
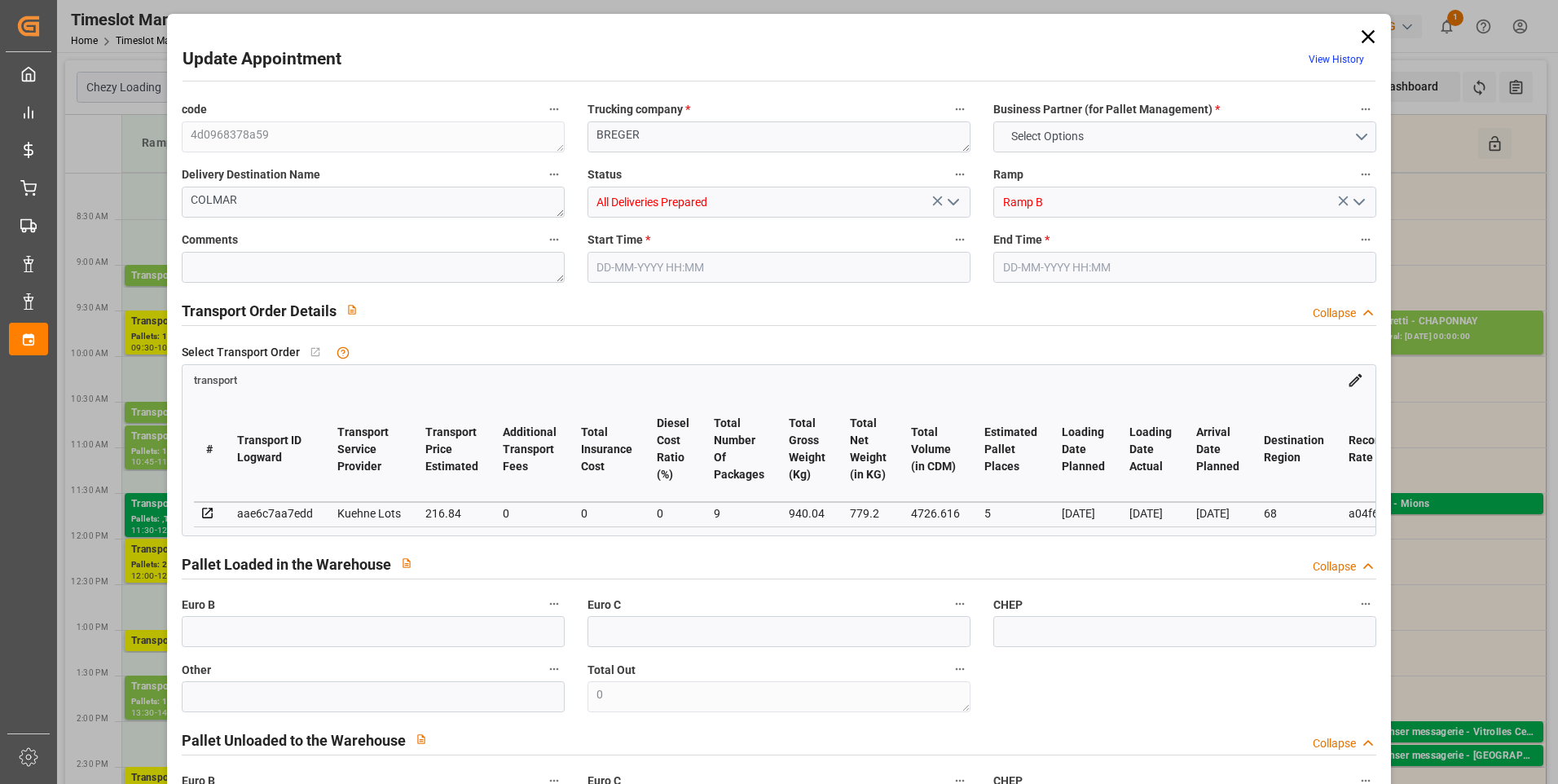
type input "0"
type input "21"
type input "35"
type input "[DATE] 09:15"
type input "[DATE] 09:30"
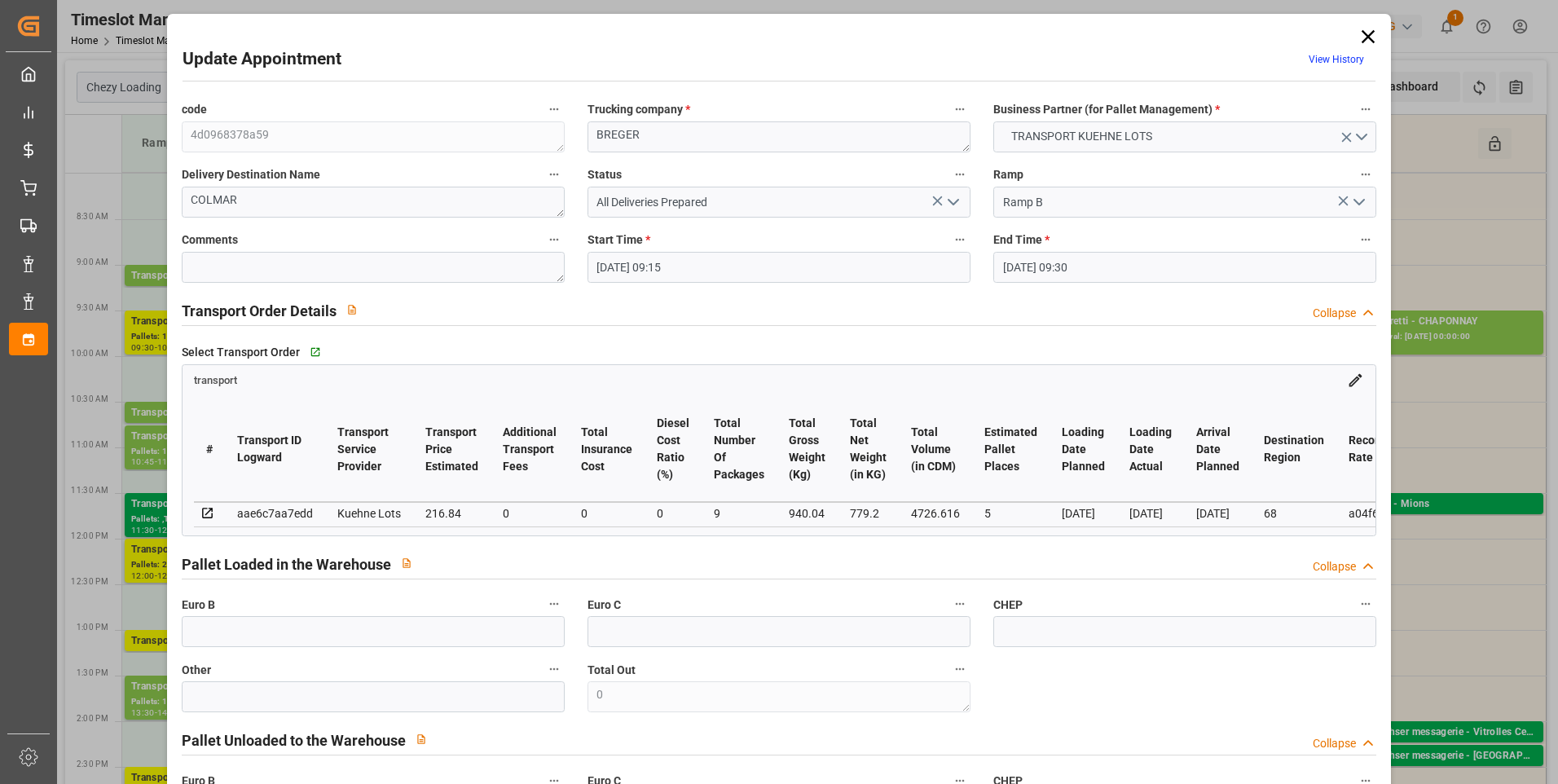
type input "04-09-2025 13:06"
type input "04-09-2025 11:32"
type input "11-09-2025"
type input "[DATE]"
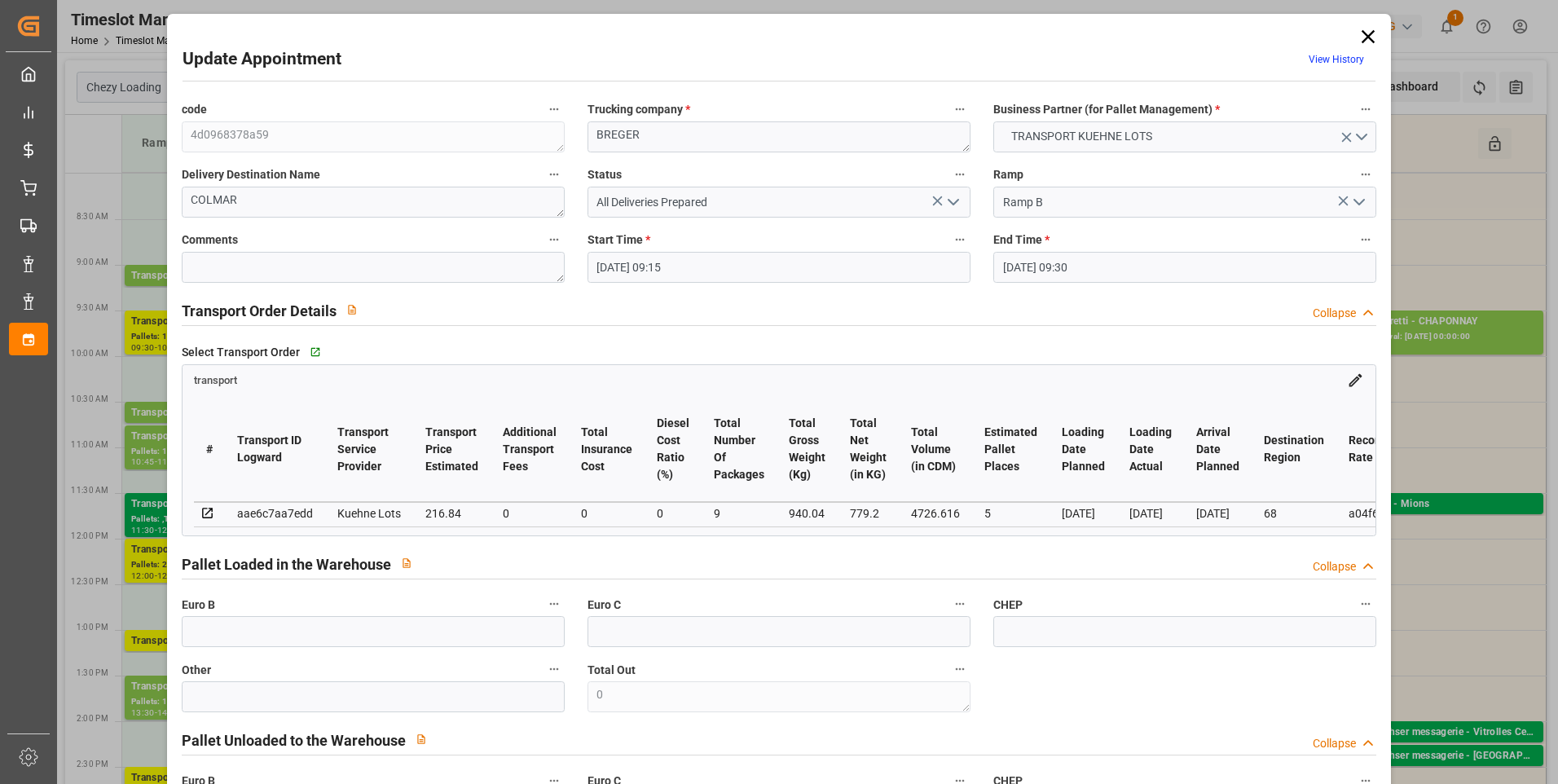
click at [953, 200] on icon "open menu" at bounding box center [954, 202] width 19 height 19
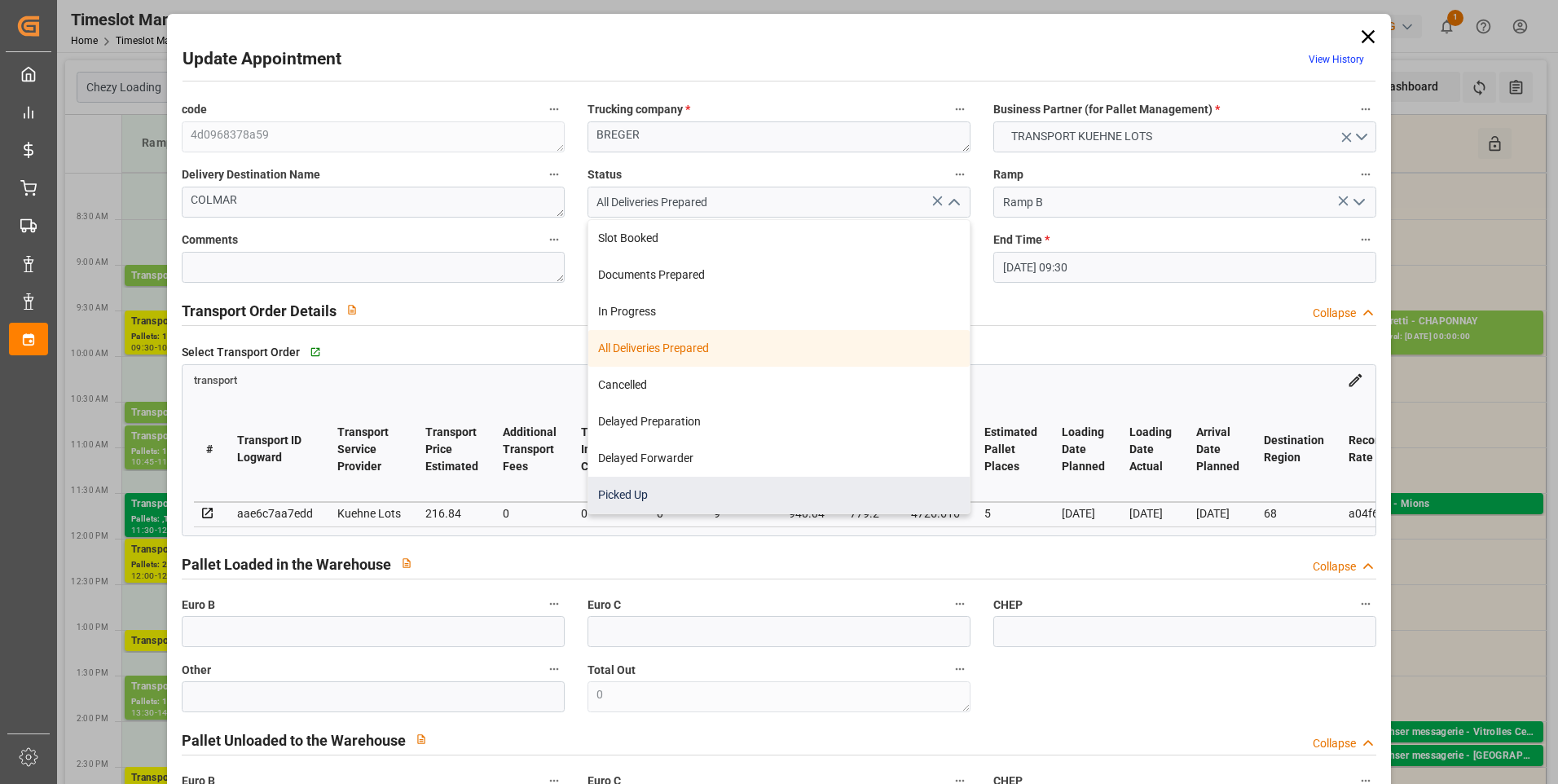
click at [624, 494] on div "Picked Up" at bounding box center [779, 495] width 381 height 37
type input "Picked Up"
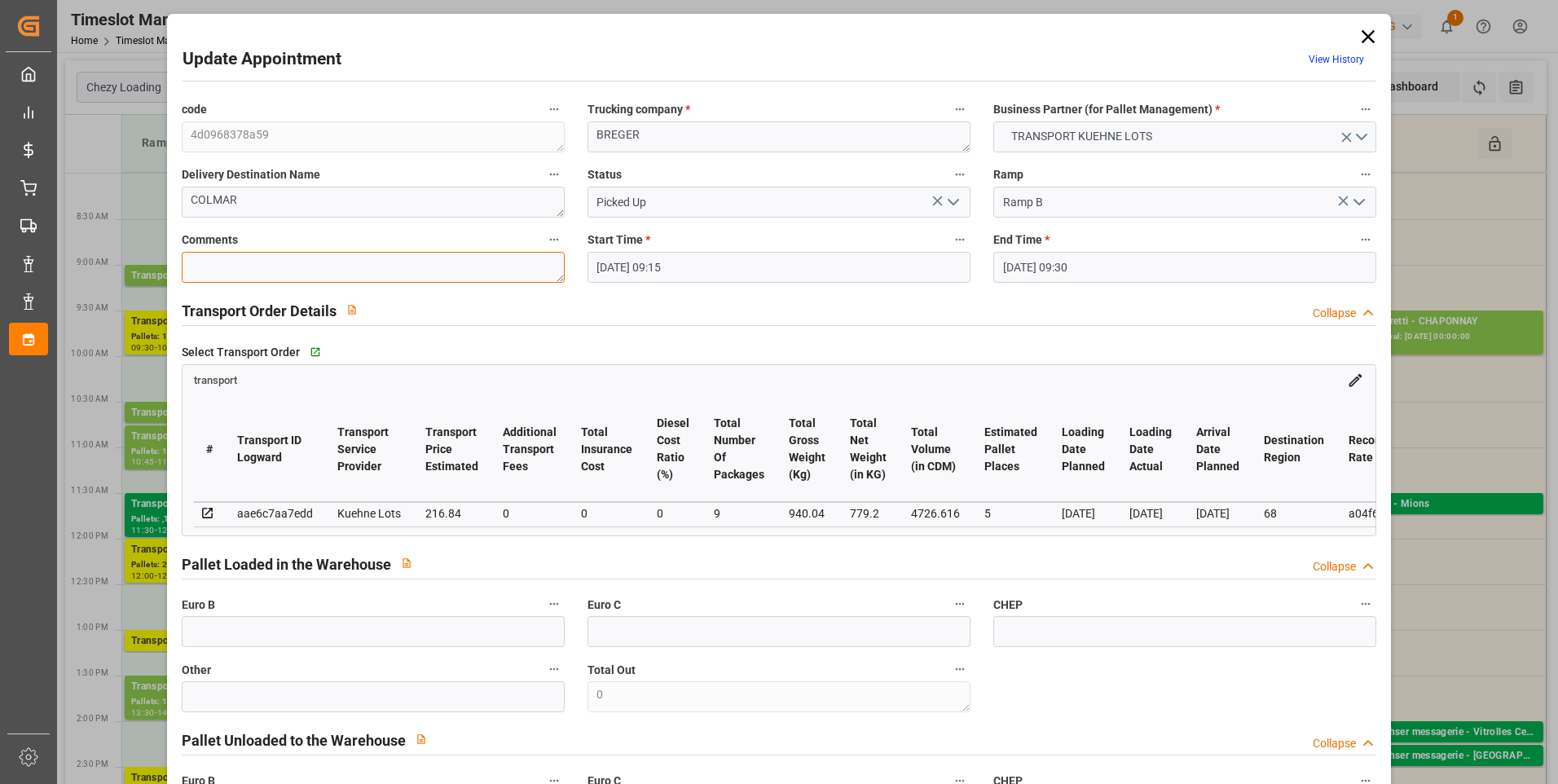
click at [224, 267] on textarea at bounding box center [374, 267] width 383 height 31
click at [220, 629] on input "text" at bounding box center [374, 631] width 383 height 31
type input "9"
click at [921, 336] on div "Select Transport Order   Go to transport Grid transport # Transport ID Logward …" at bounding box center [779, 437] width 1218 height 207
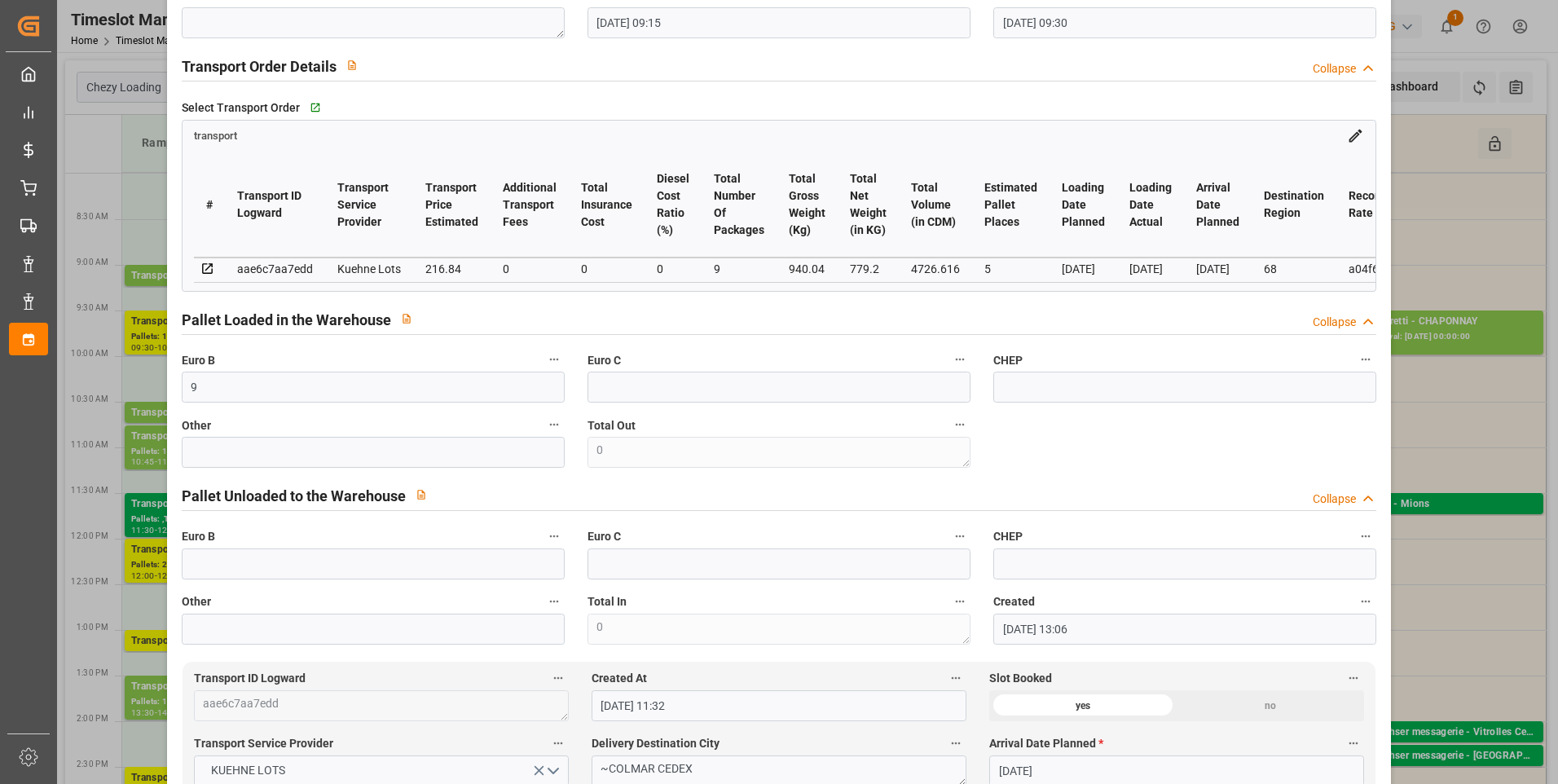
scroll to position [408, 0]
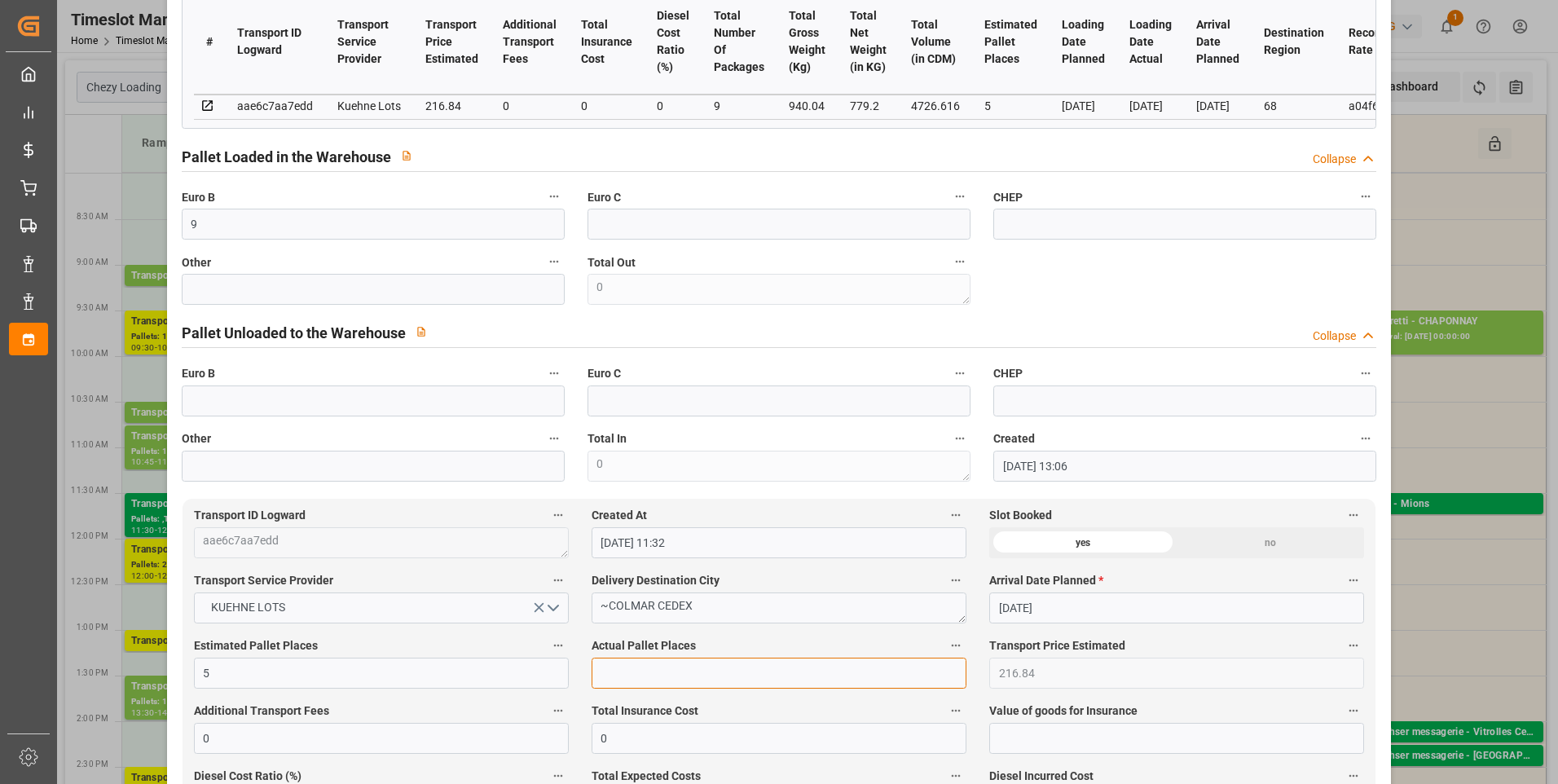
click at [618, 680] on input "text" at bounding box center [779, 673] width 375 height 31
type input "5"
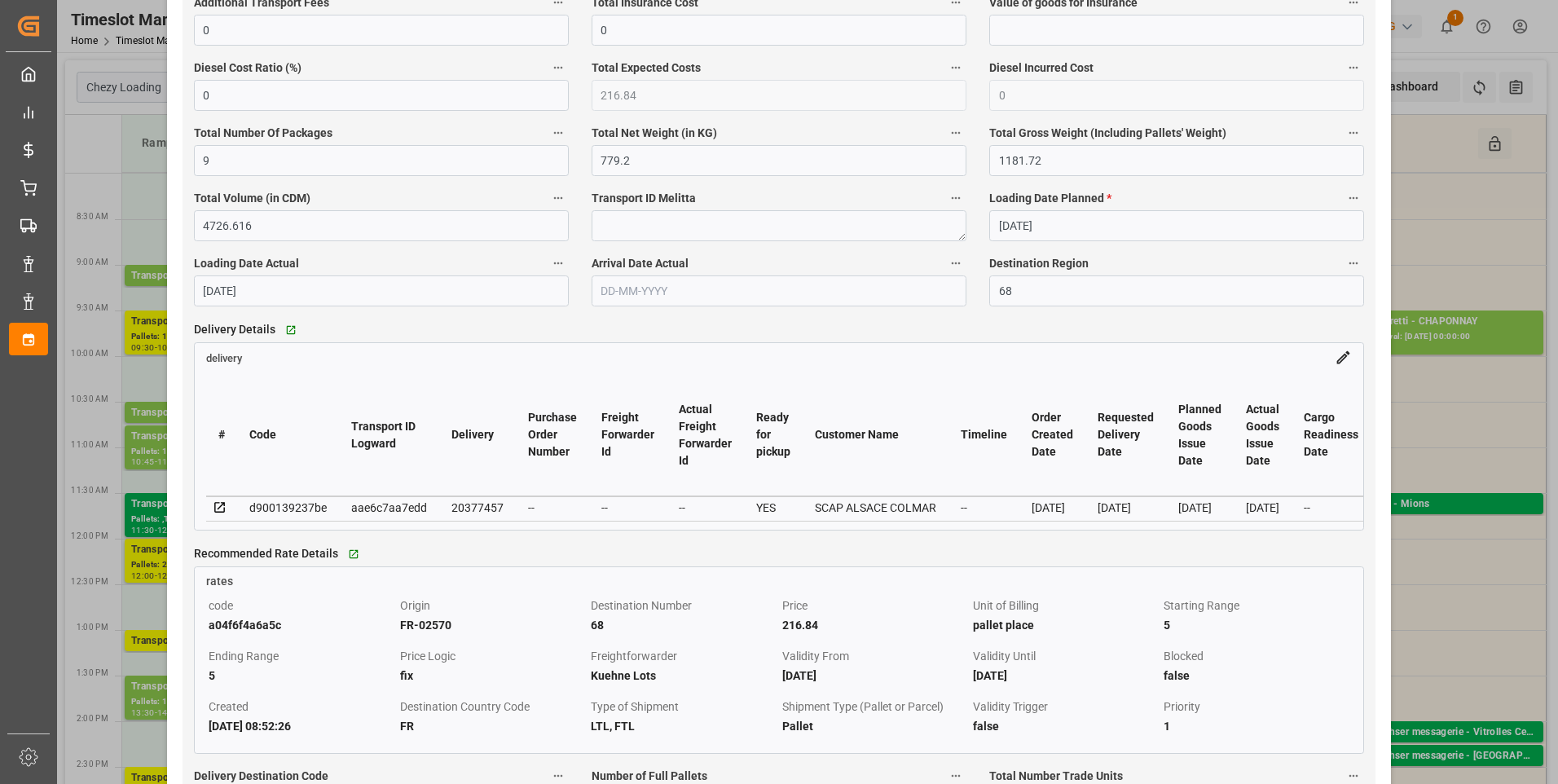
scroll to position [1303, 0]
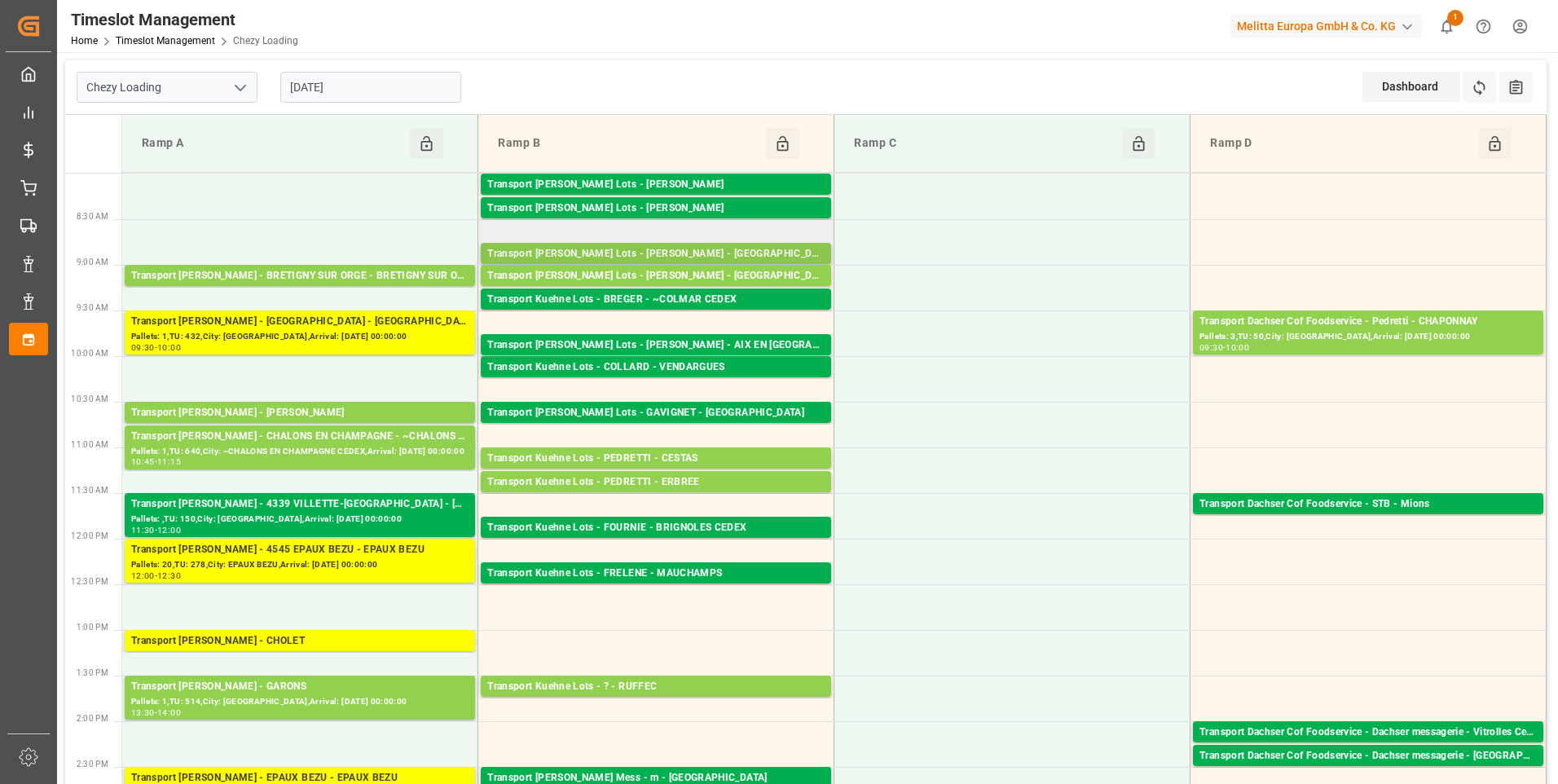
click at [717, 248] on div "Transport [PERSON_NAME] Lots - [PERSON_NAME] - [GEOGRAPHIC_DATA]" at bounding box center [656, 254] width 338 height 17
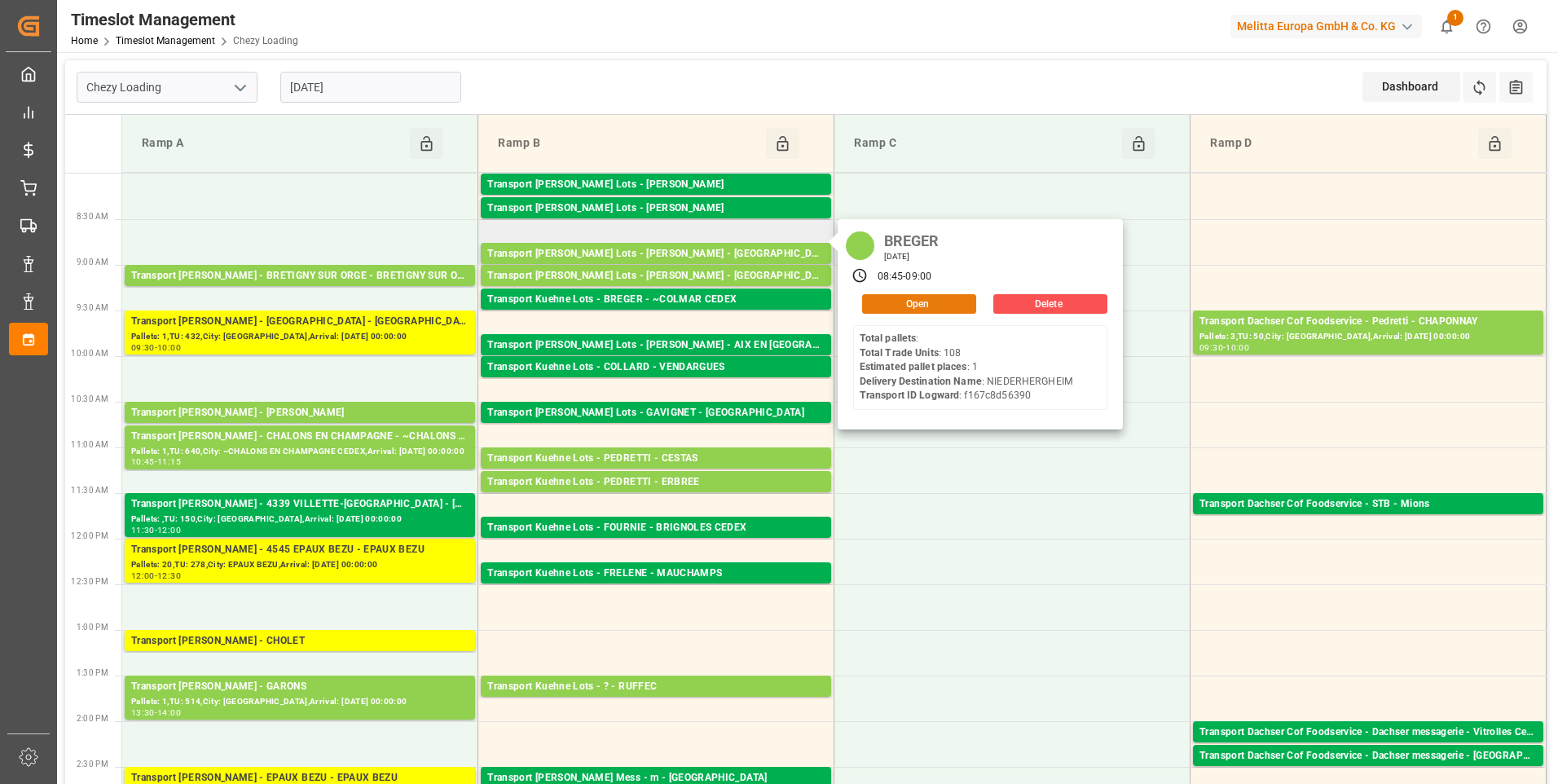
click at [893, 303] on button "Open" at bounding box center [919, 303] width 114 height 19
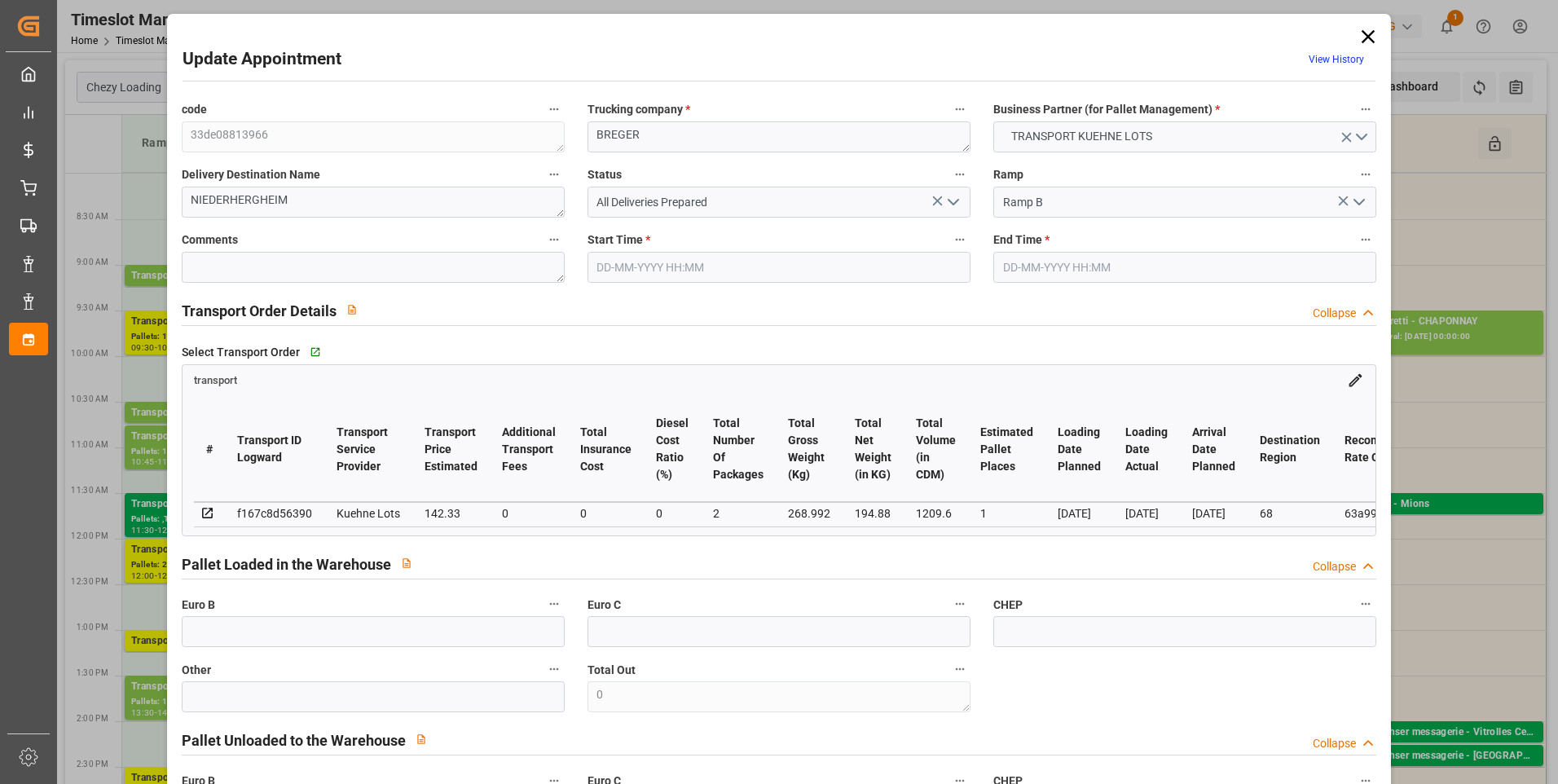
type input "1"
type input "142.33"
type input "0"
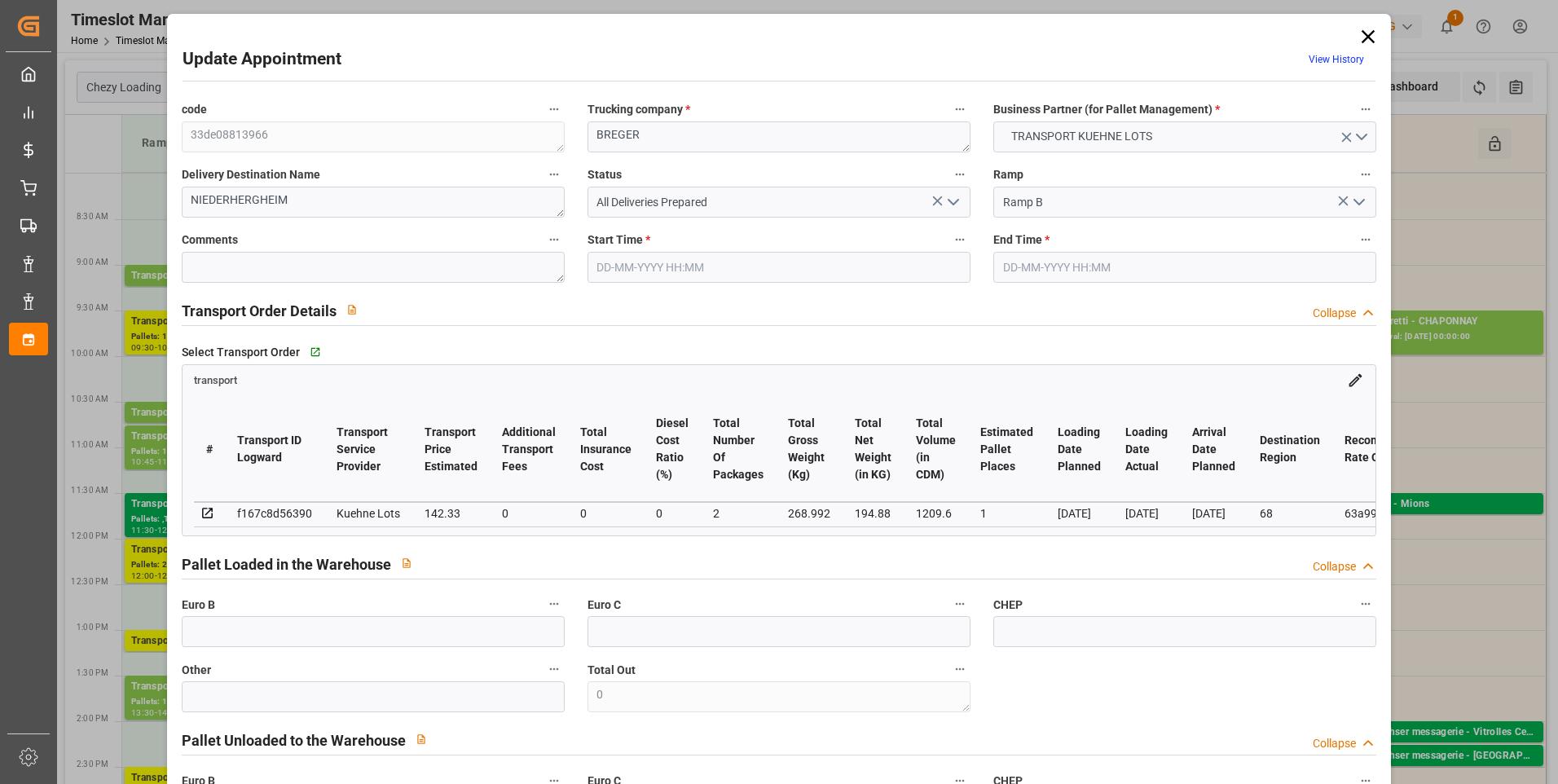
type input "142.33"
type input "0"
type input "2"
type input "194.88"
type input "314.992"
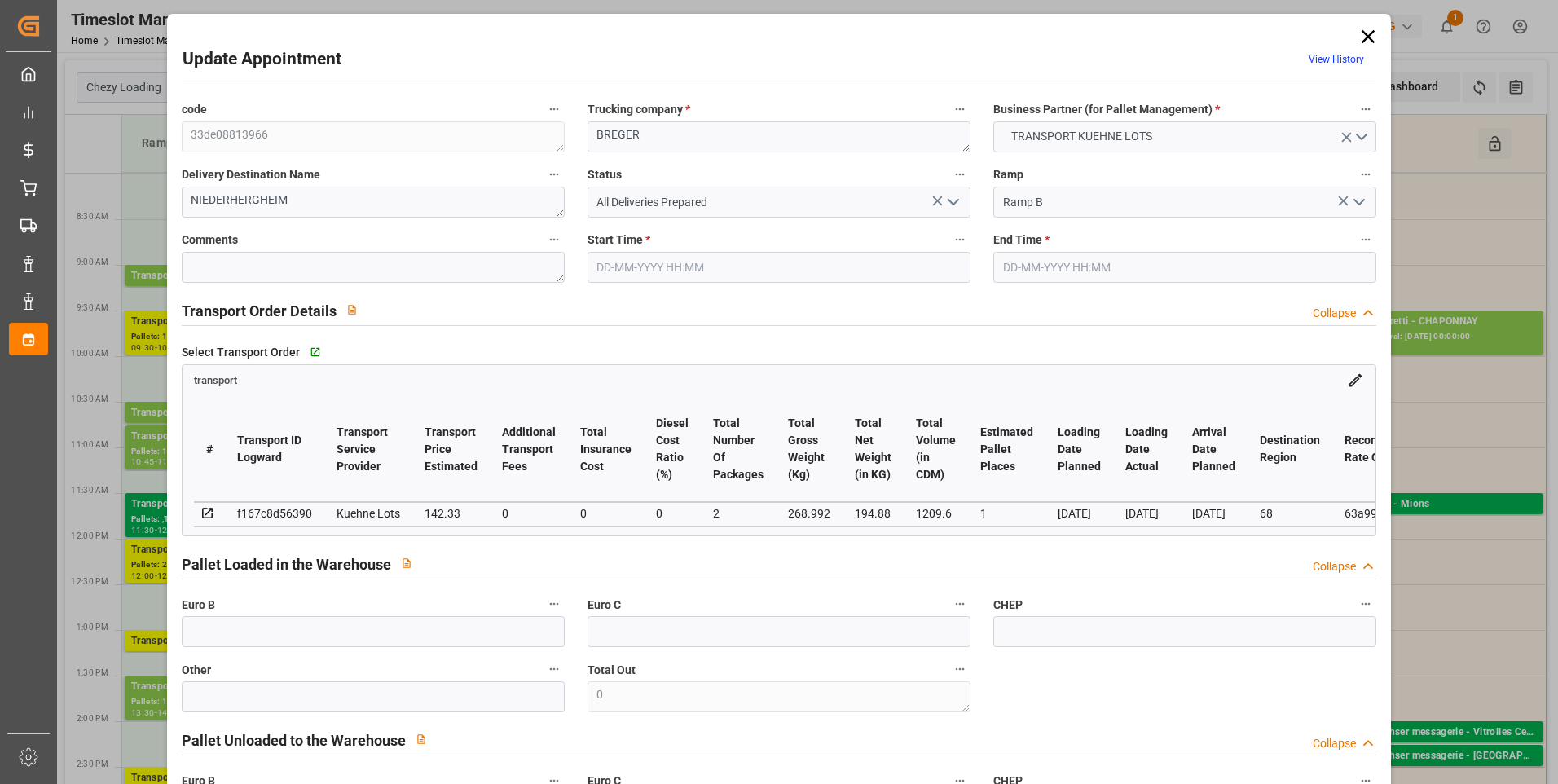
type input "1209.6"
type input "68"
type input "0"
type input "108"
type input "2"
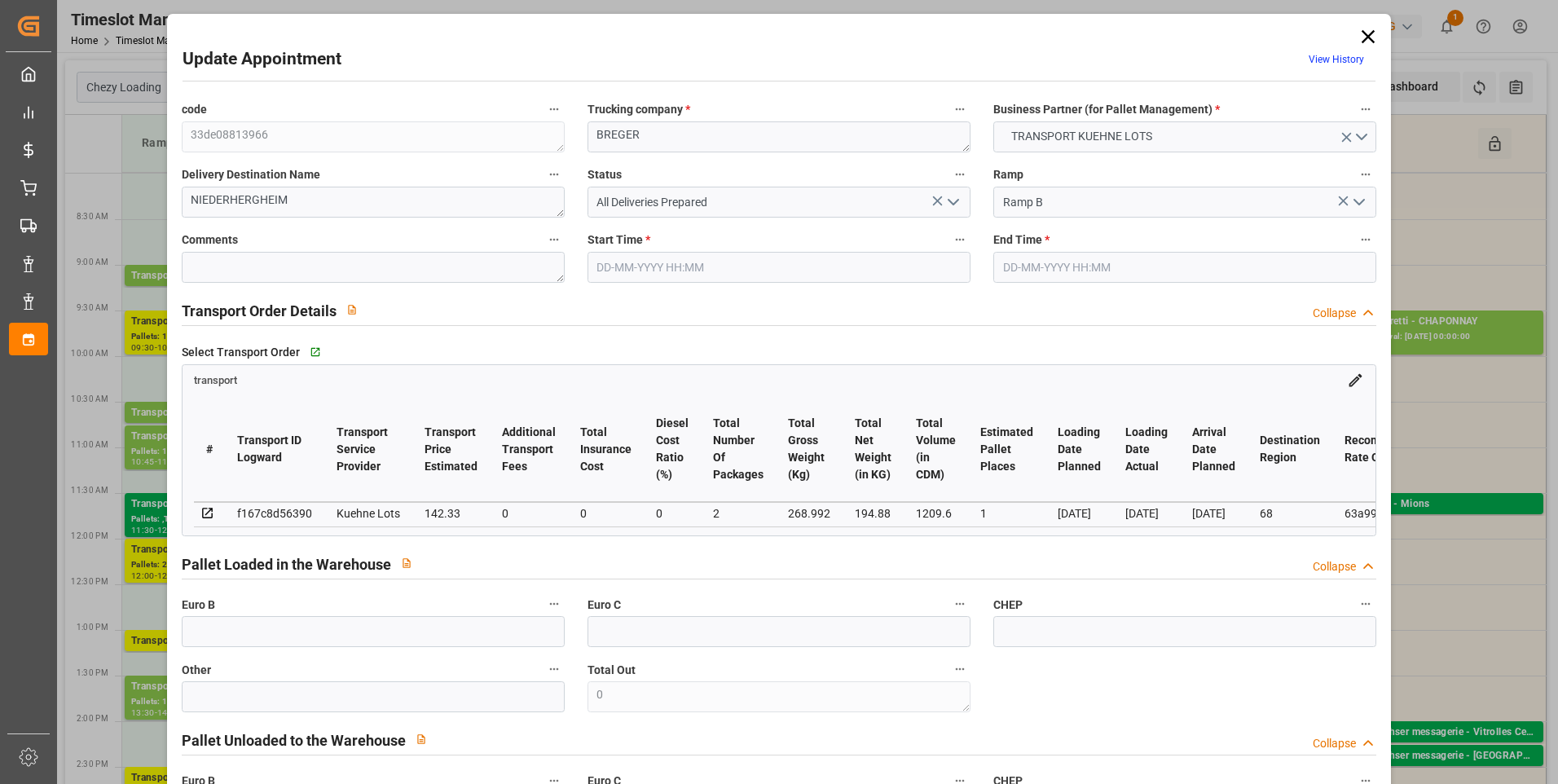
type input "101"
type input "268.992"
type input "0"
type input "4710.8598"
type input "0"
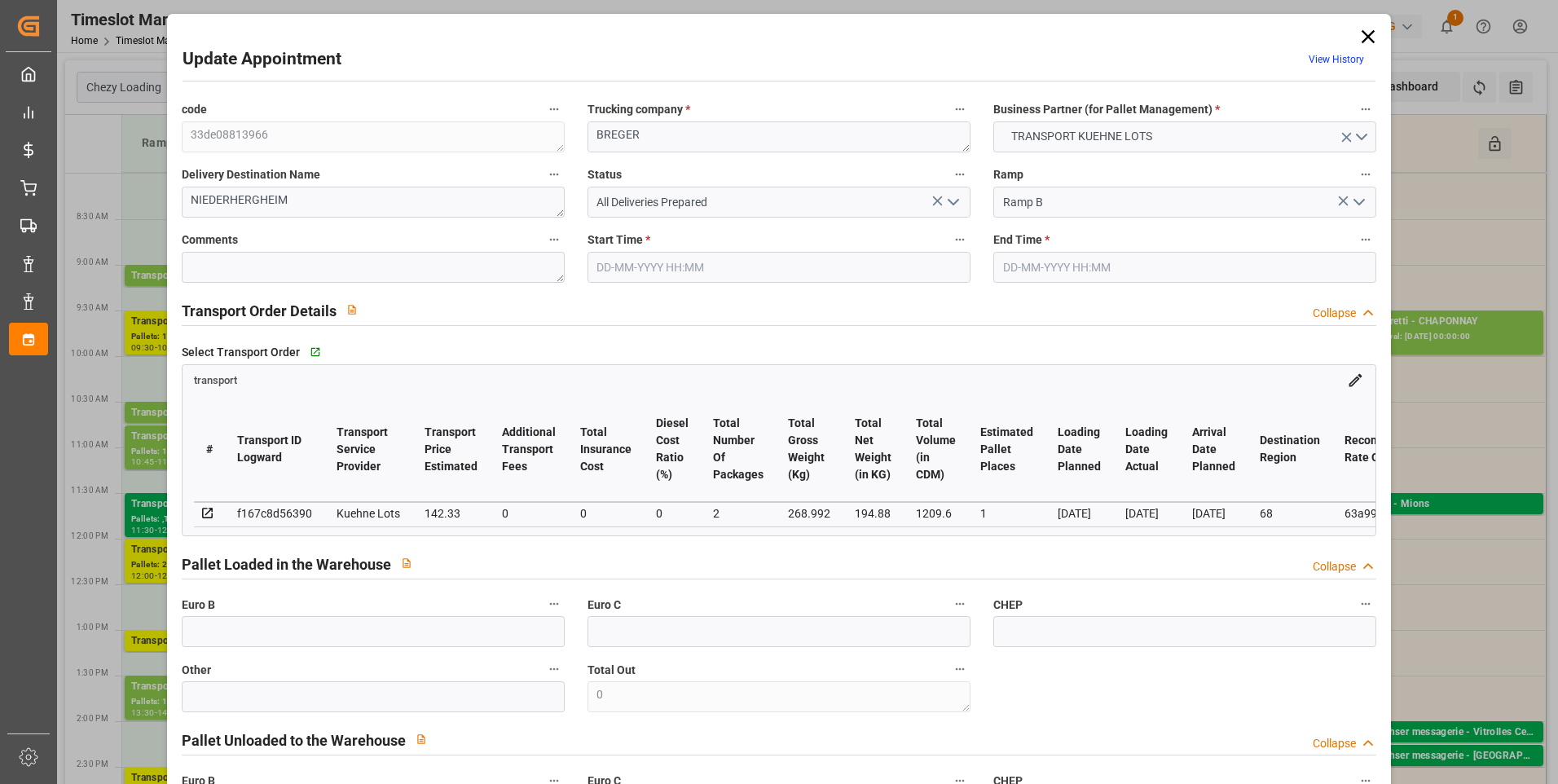
type input "0"
type input "21"
type input "35"
type input "08-09-2025 08:45"
type input "08-09-2025 09:00"
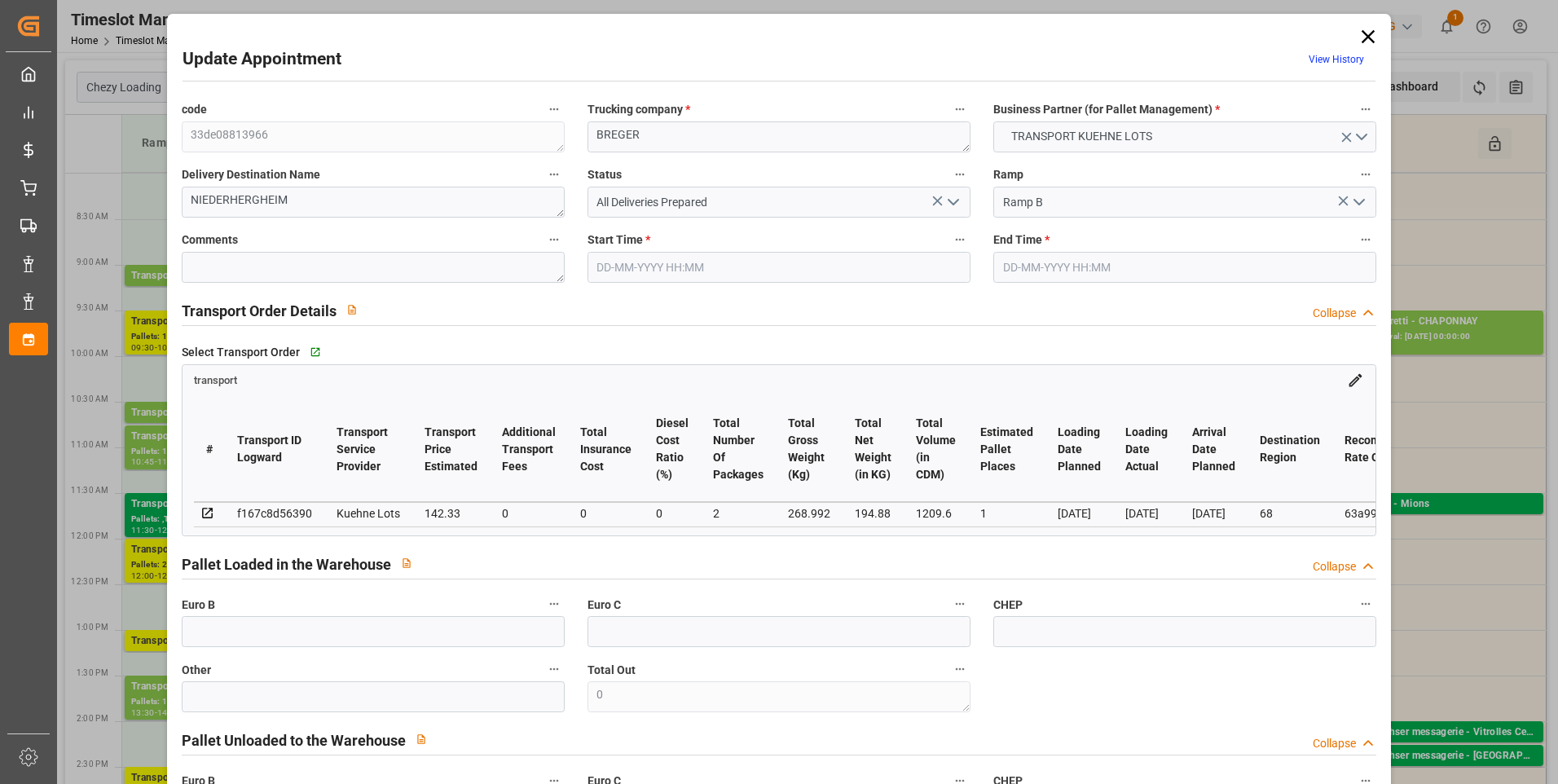
type input "04-09-2025 12:56"
type input "04-09-2025 11:30"
type input "[DATE]"
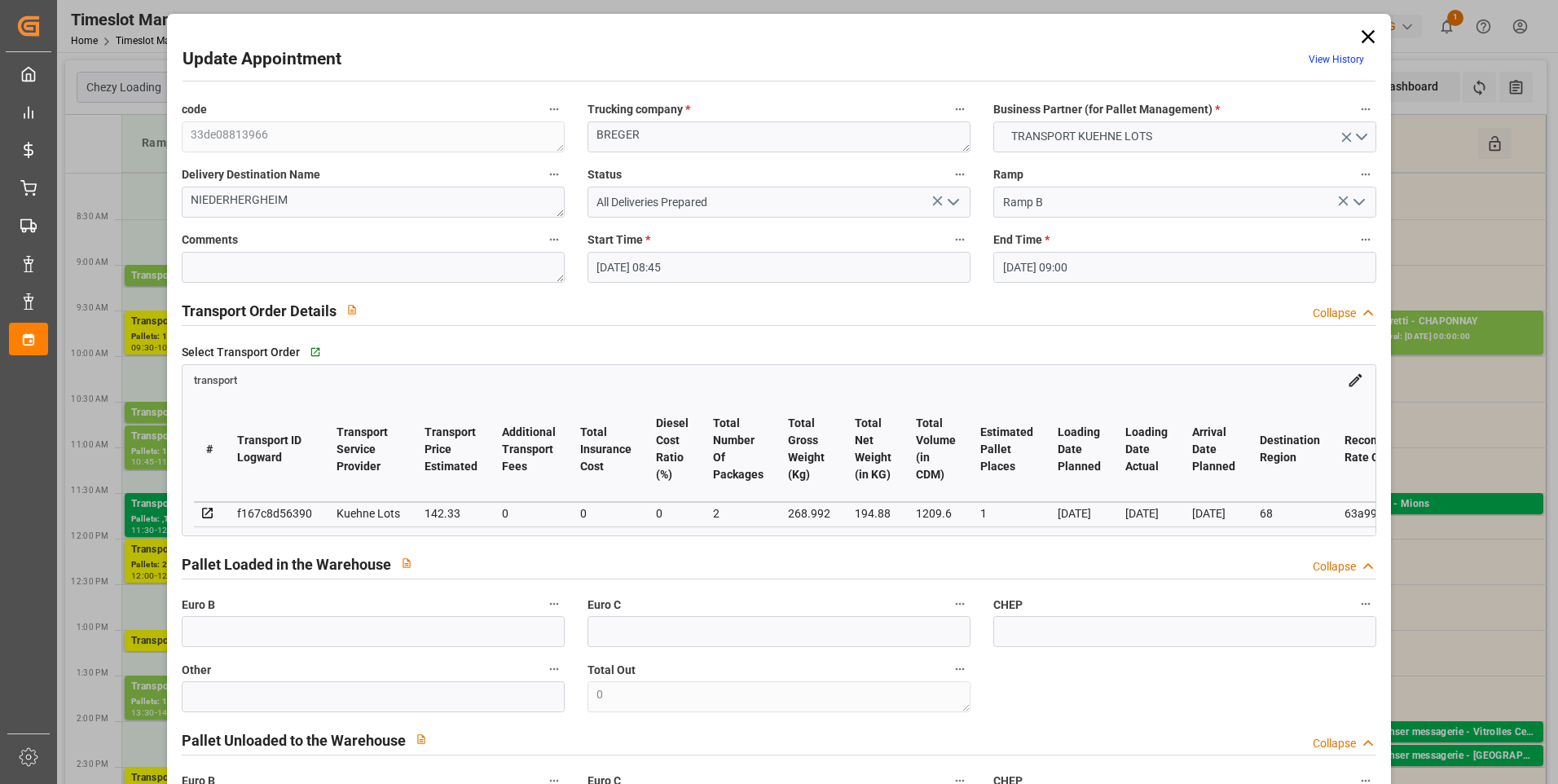
click at [955, 198] on icon "open menu" at bounding box center [954, 202] width 19 height 19
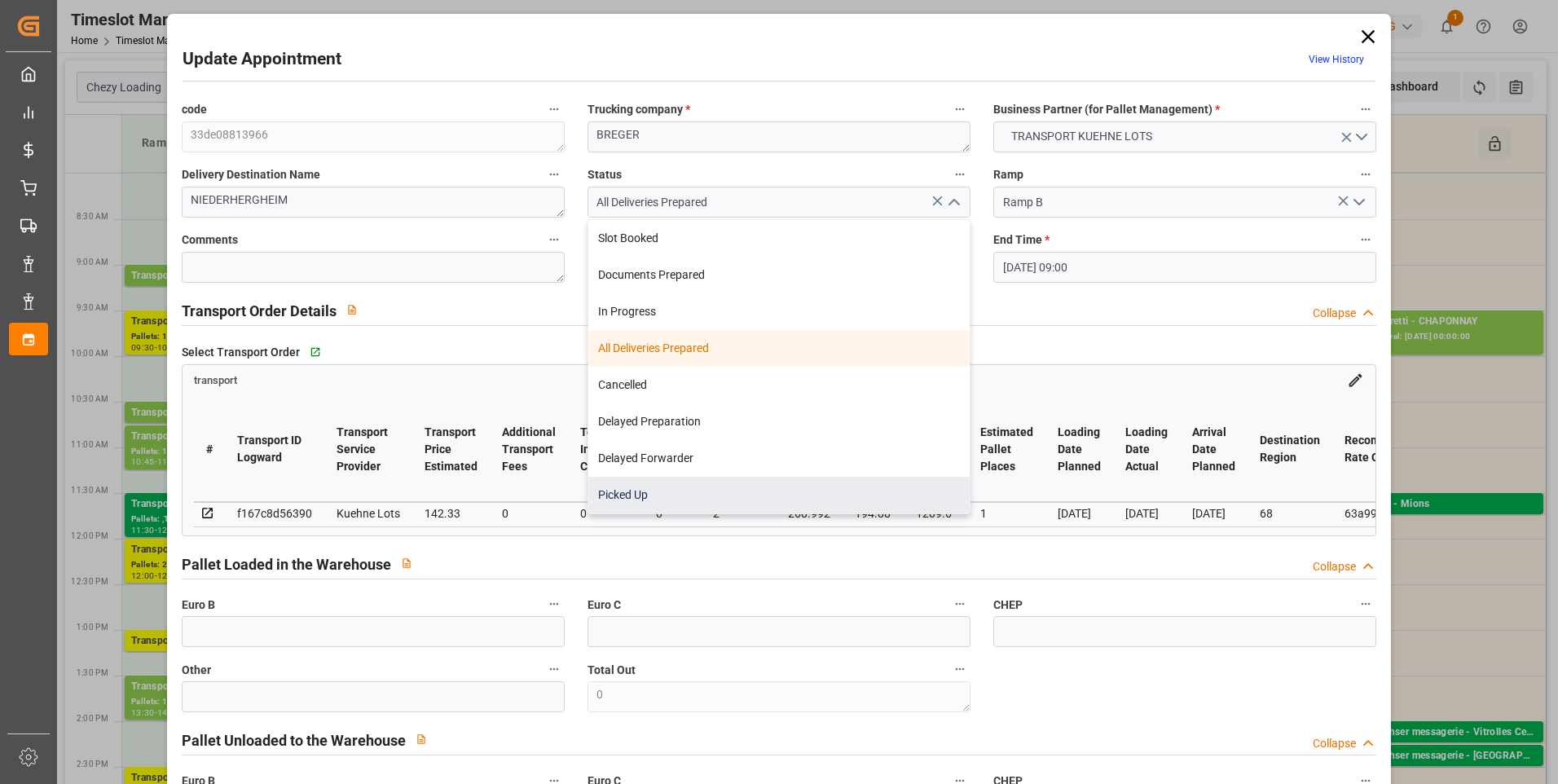
click at [639, 488] on div "Picked Up" at bounding box center [779, 495] width 381 height 37
type input "Picked Up"
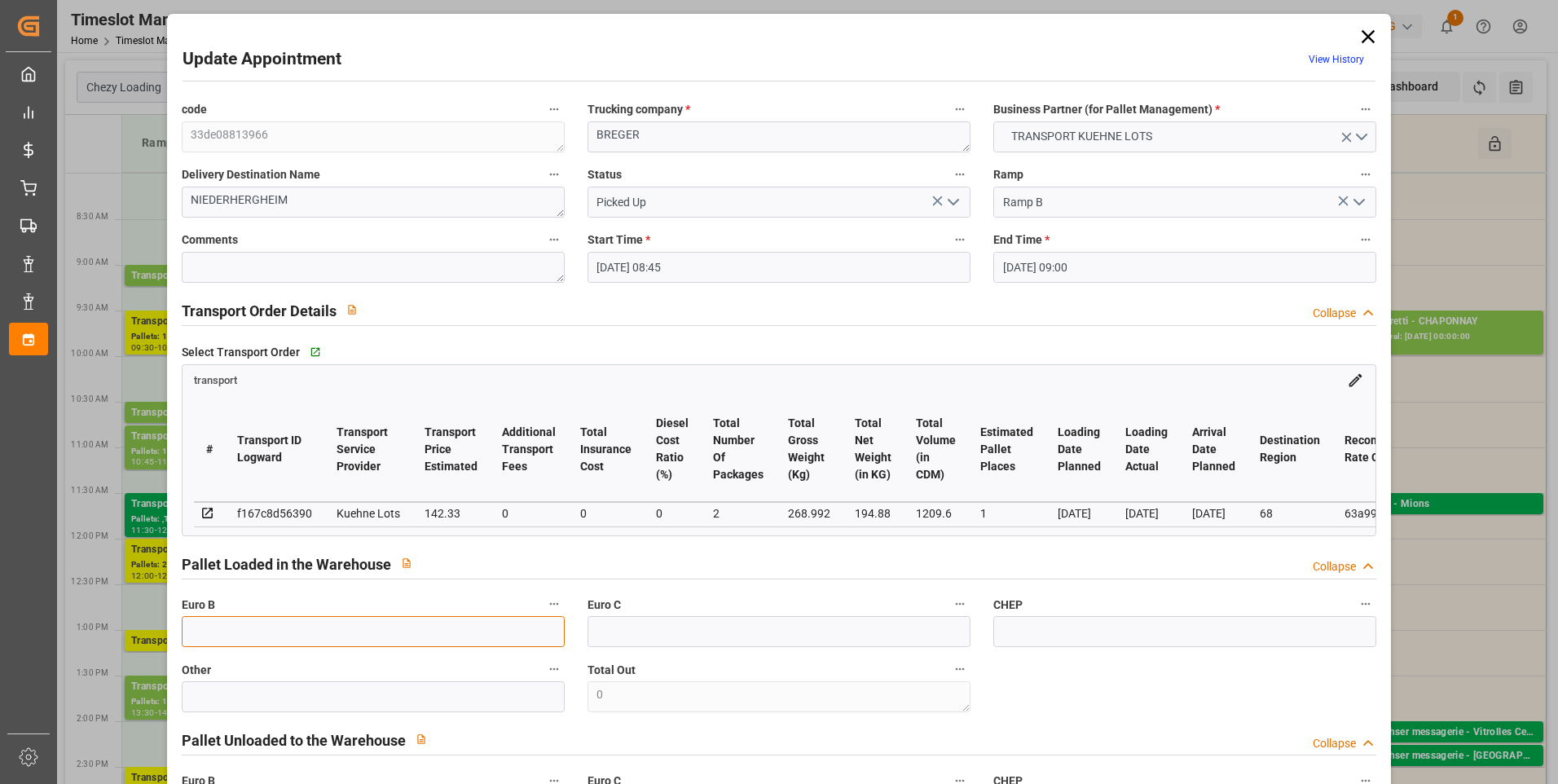
click at [210, 634] on input "text" at bounding box center [374, 631] width 383 height 31
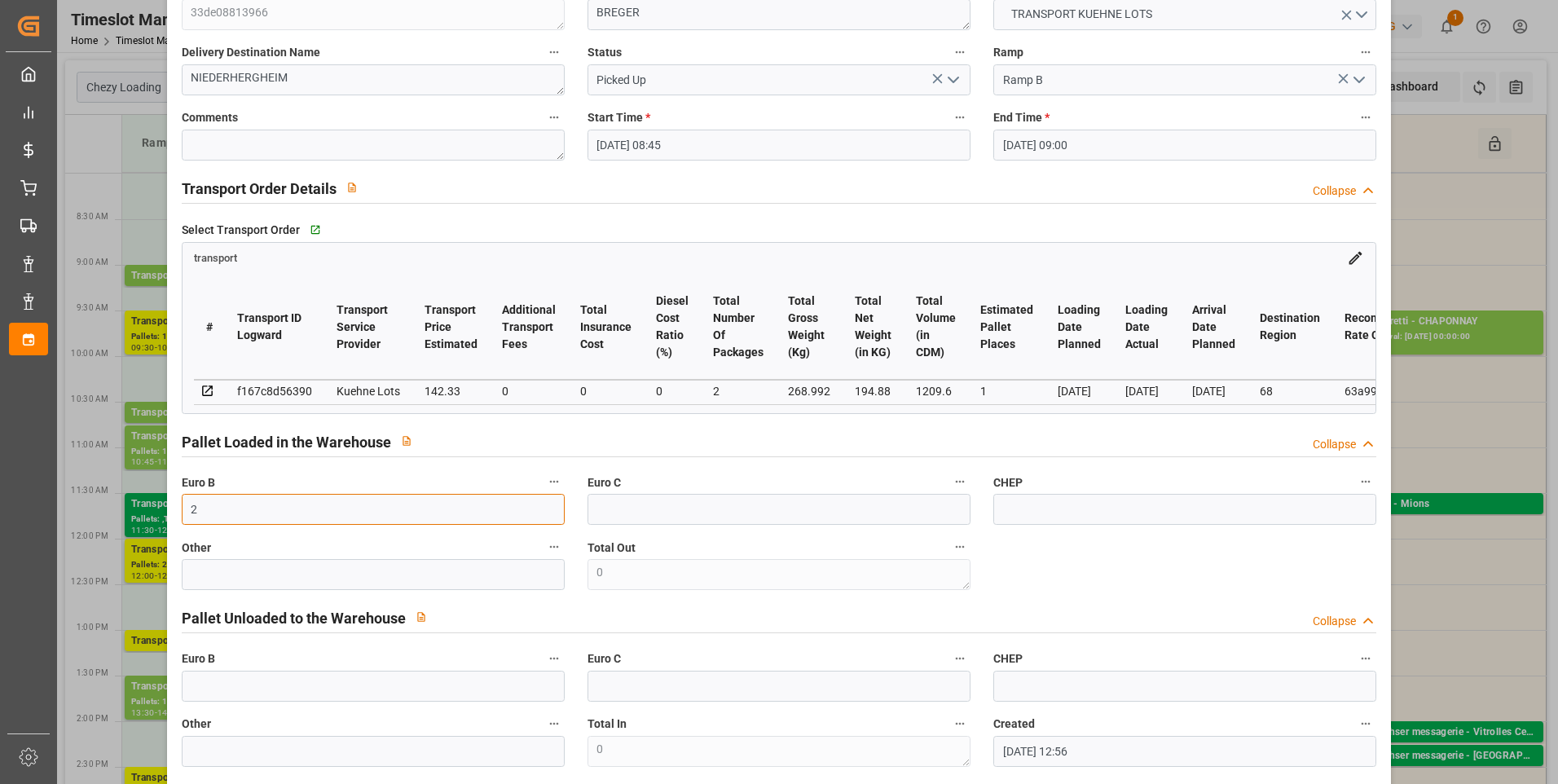
scroll to position [326, 0]
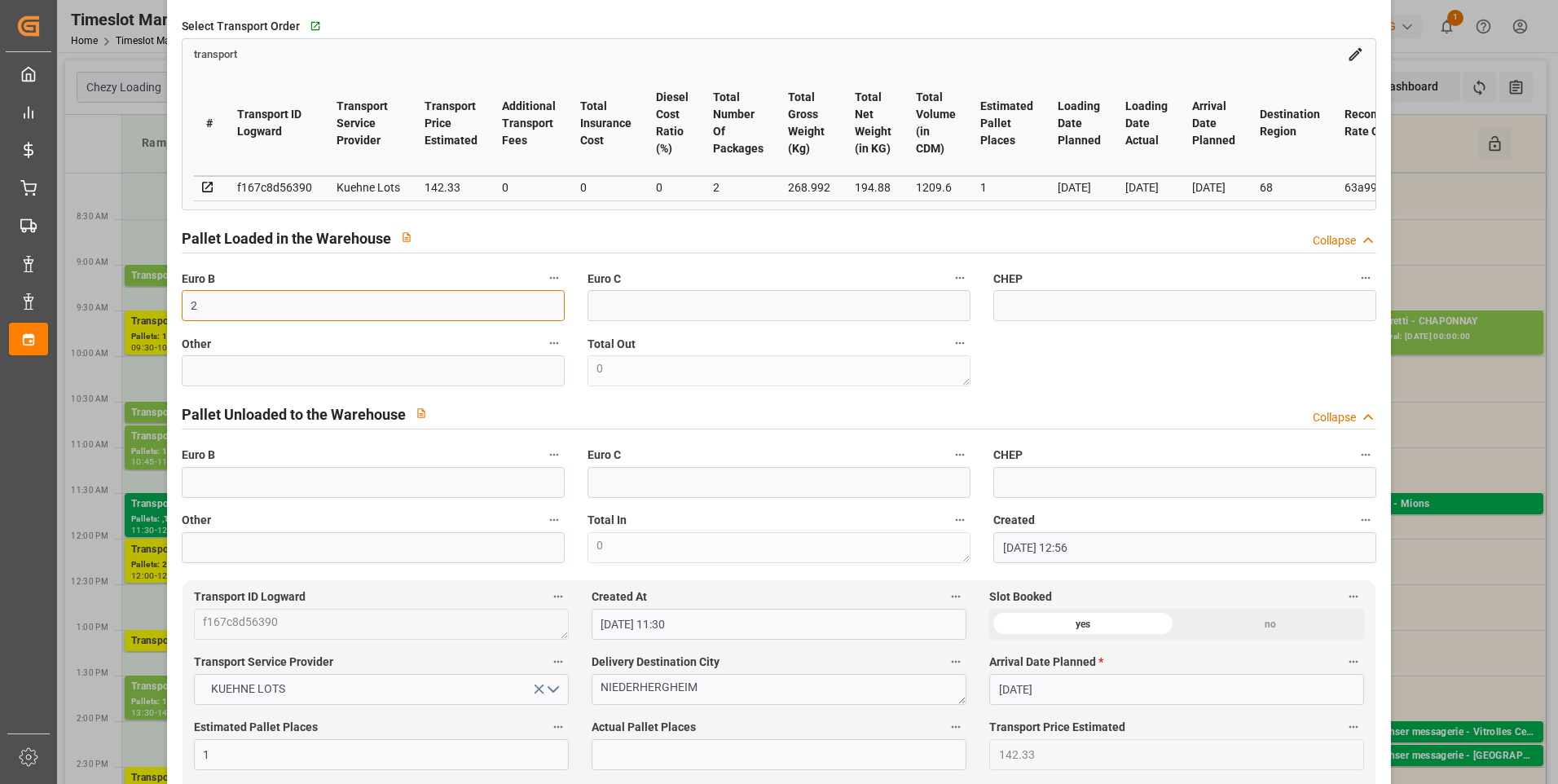
type input "2"
click at [1186, 374] on div "code 33de08813966 Trucking company * BREGER Business Partner (for Pallet Manage…" at bounding box center [779, 167] width 1218 height 802
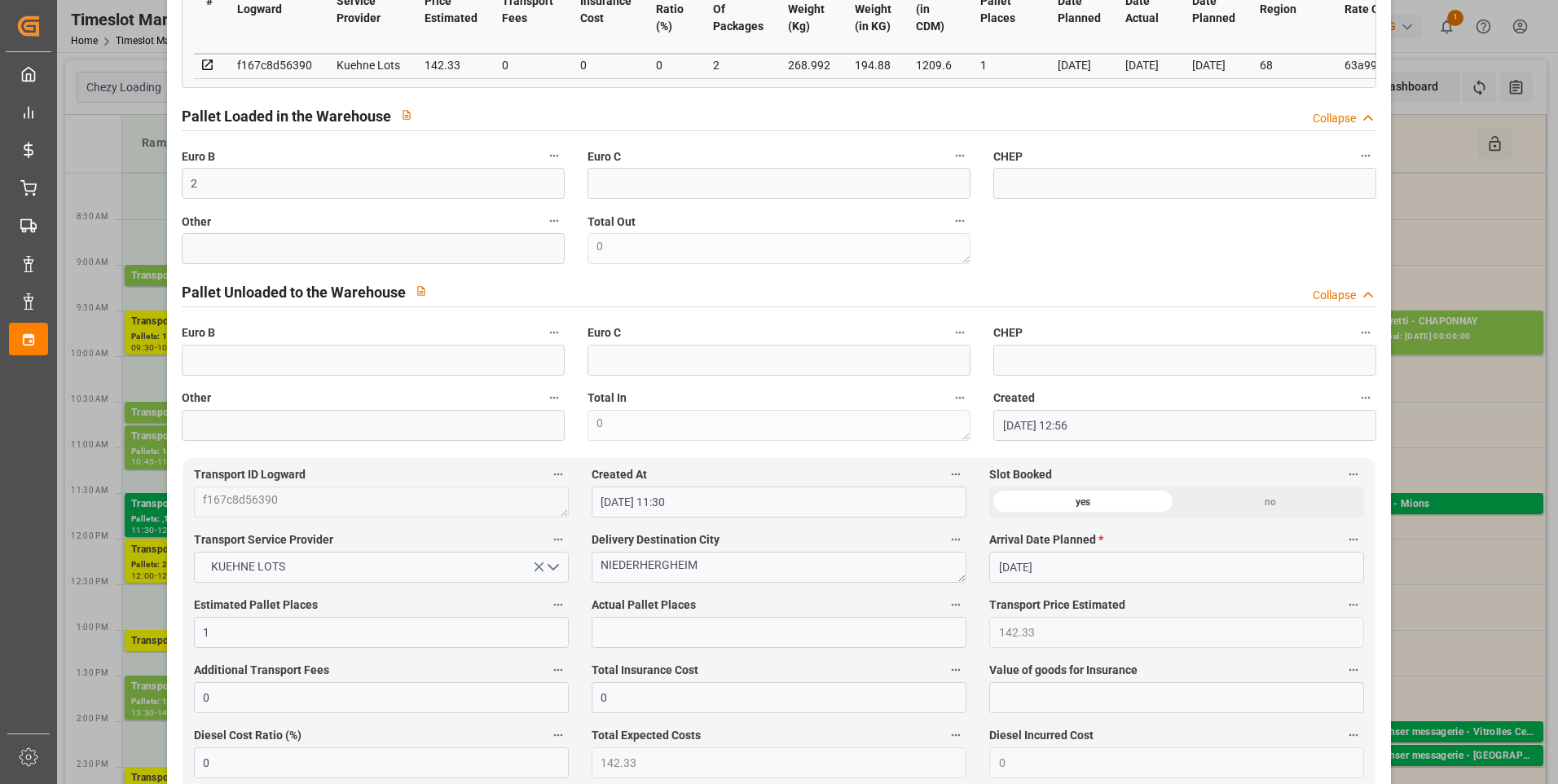
scroll to position [570, 0]
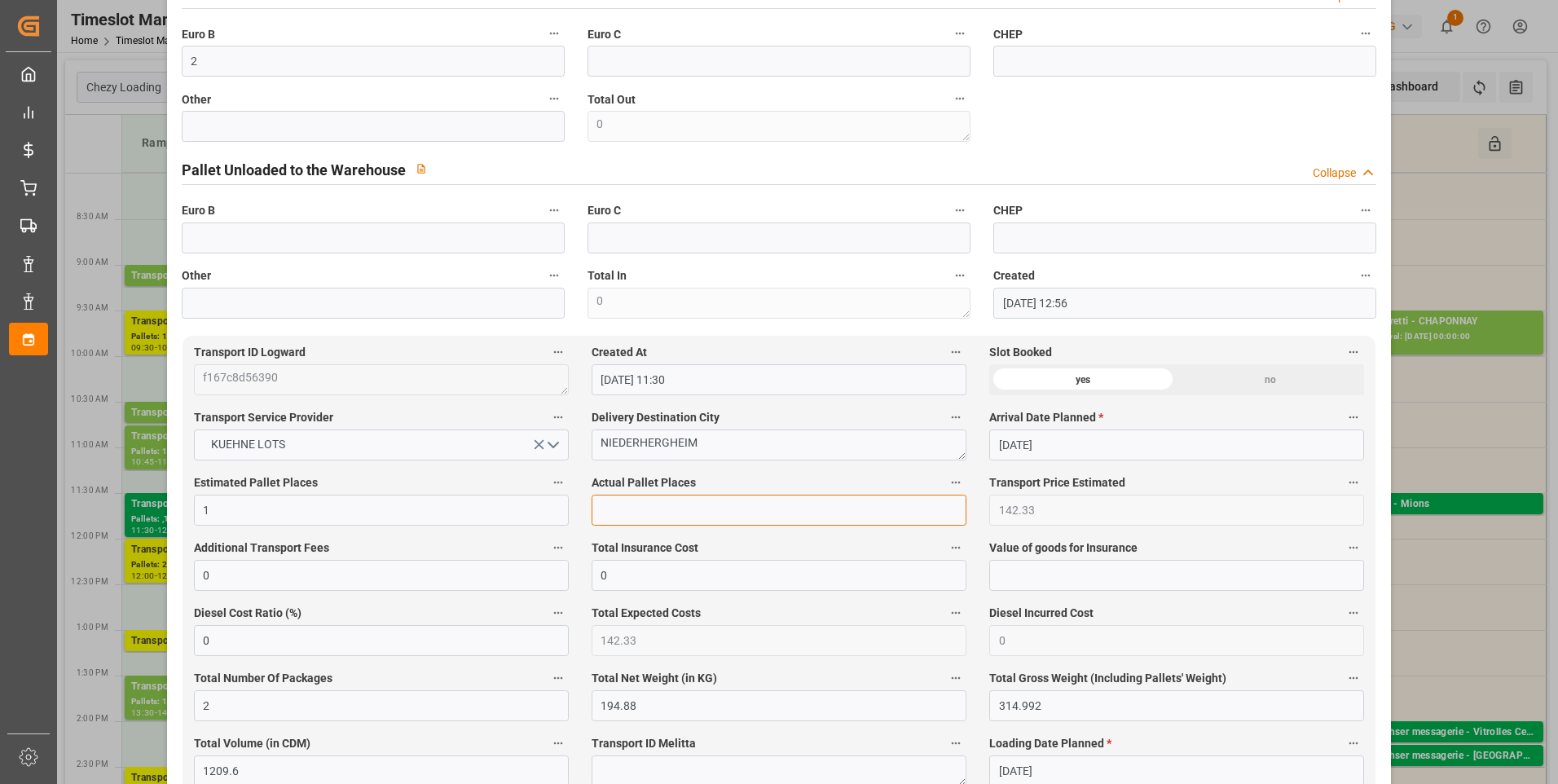
click at [622, 516] on input "text" at bounding box center [779, 510] width 375 height 31
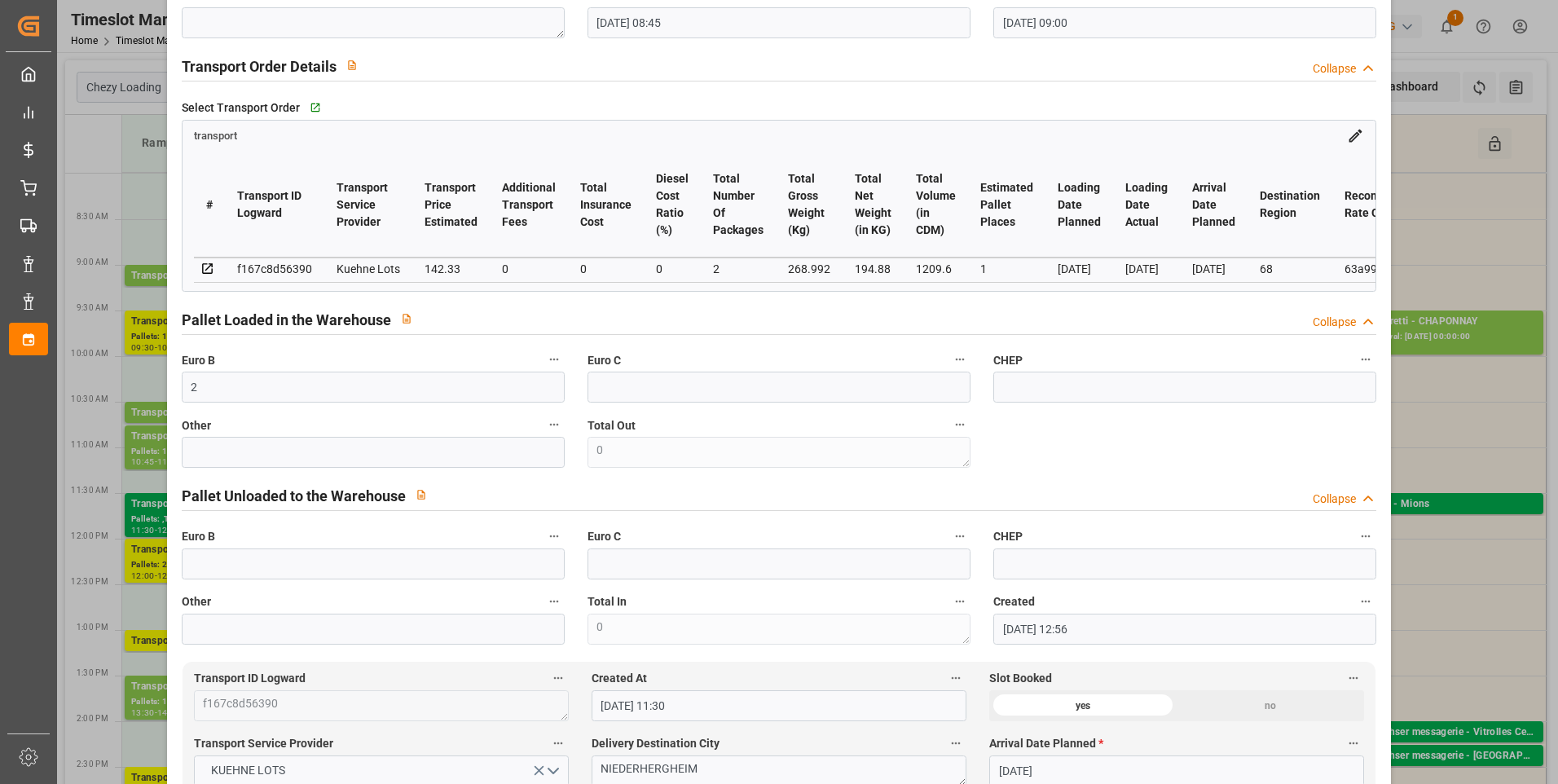
scroll to position [82, 0]
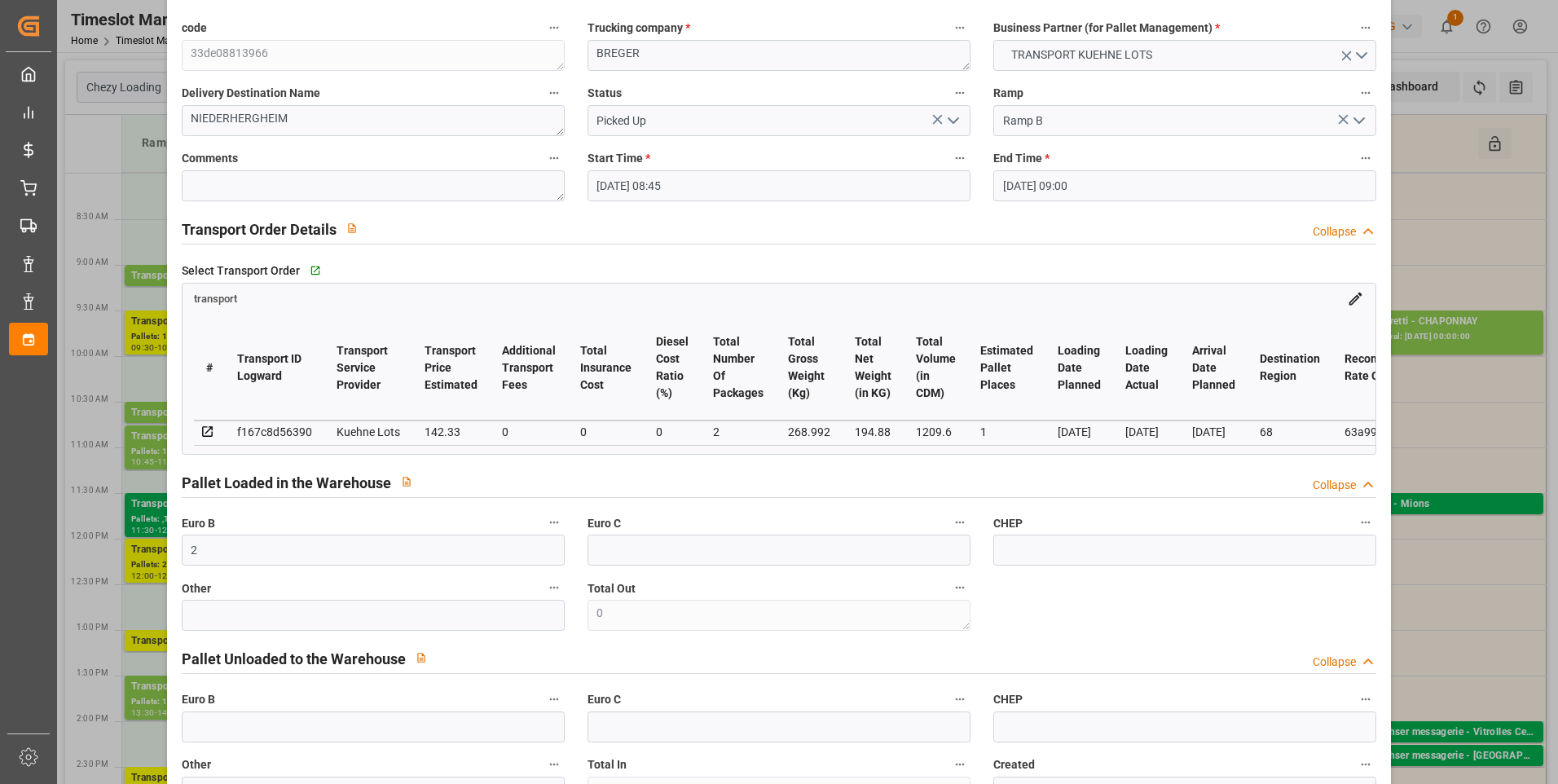
type input "1"
click at [957, 120] on icon "open menu" at bounding box center [954, 121] width 19 height 19
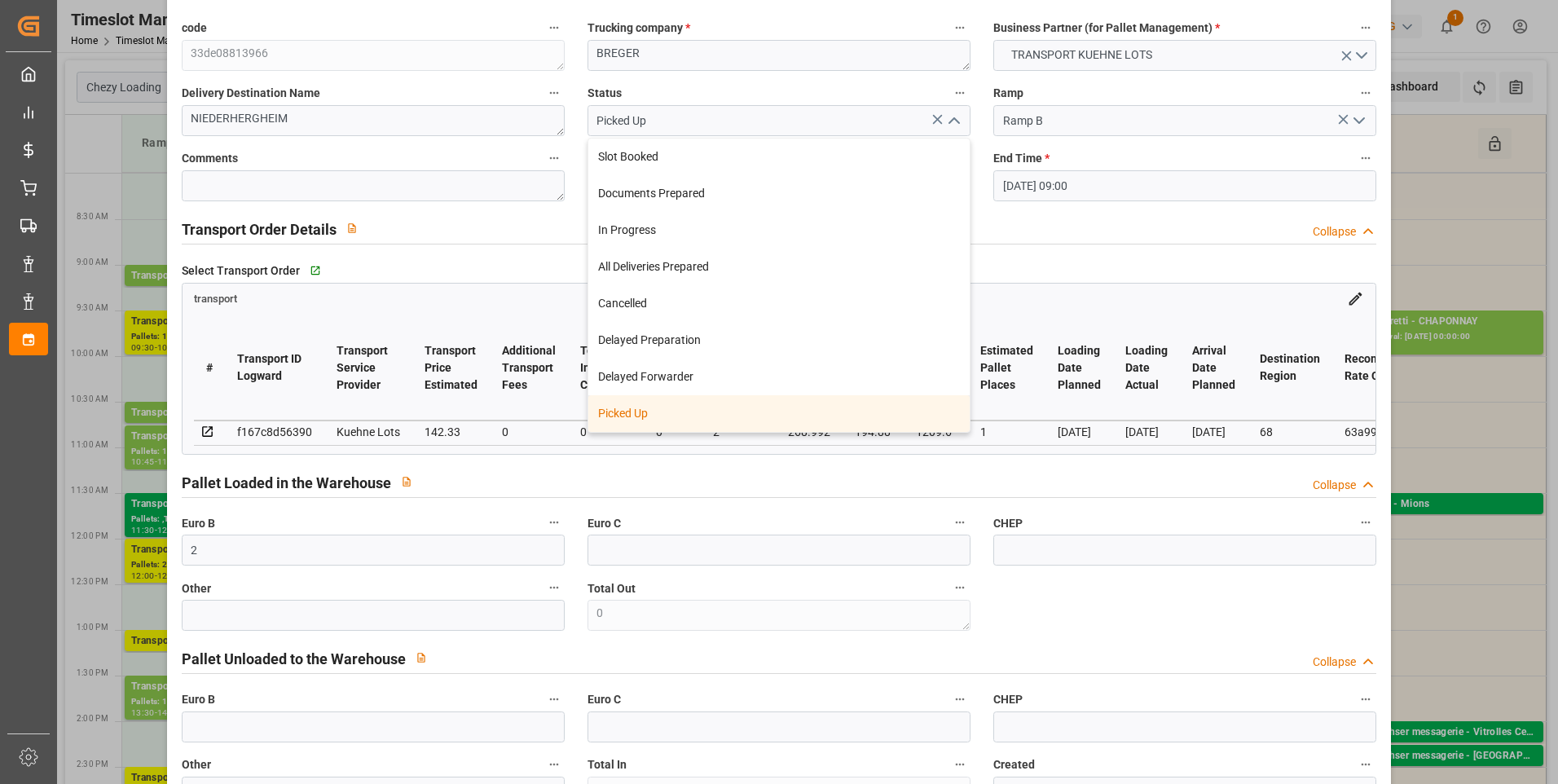
click at [659, 418] on div "Picked Up" at bounding box center [779, 413] width 381 height 37
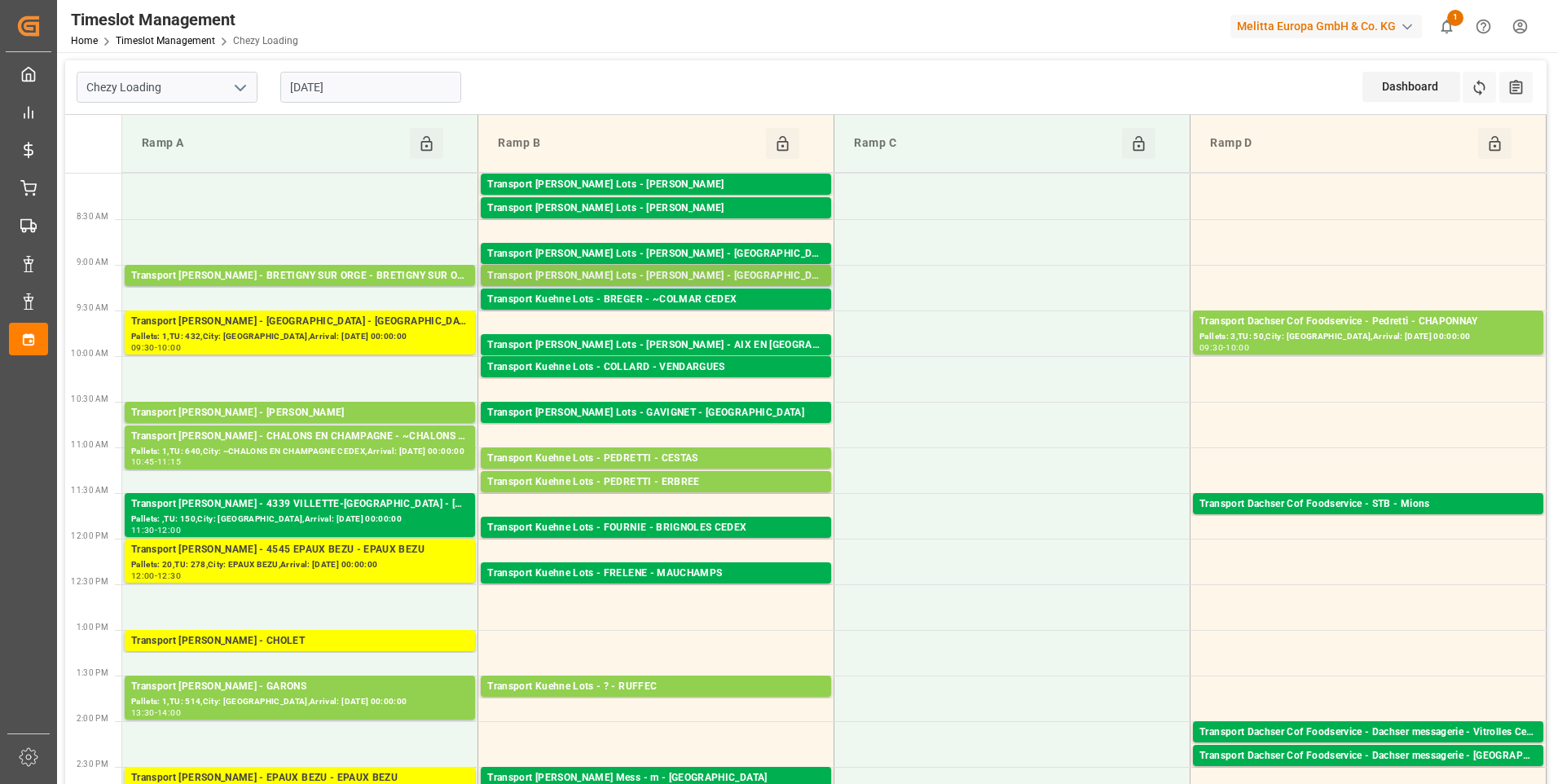
click at [708, 278] on div "Transport [PERSON_NAME] Lots - [PERSON_NAME] - [GEOGRAPHIC_DATA]" at bounding box center [656, 276] width 338 height 17
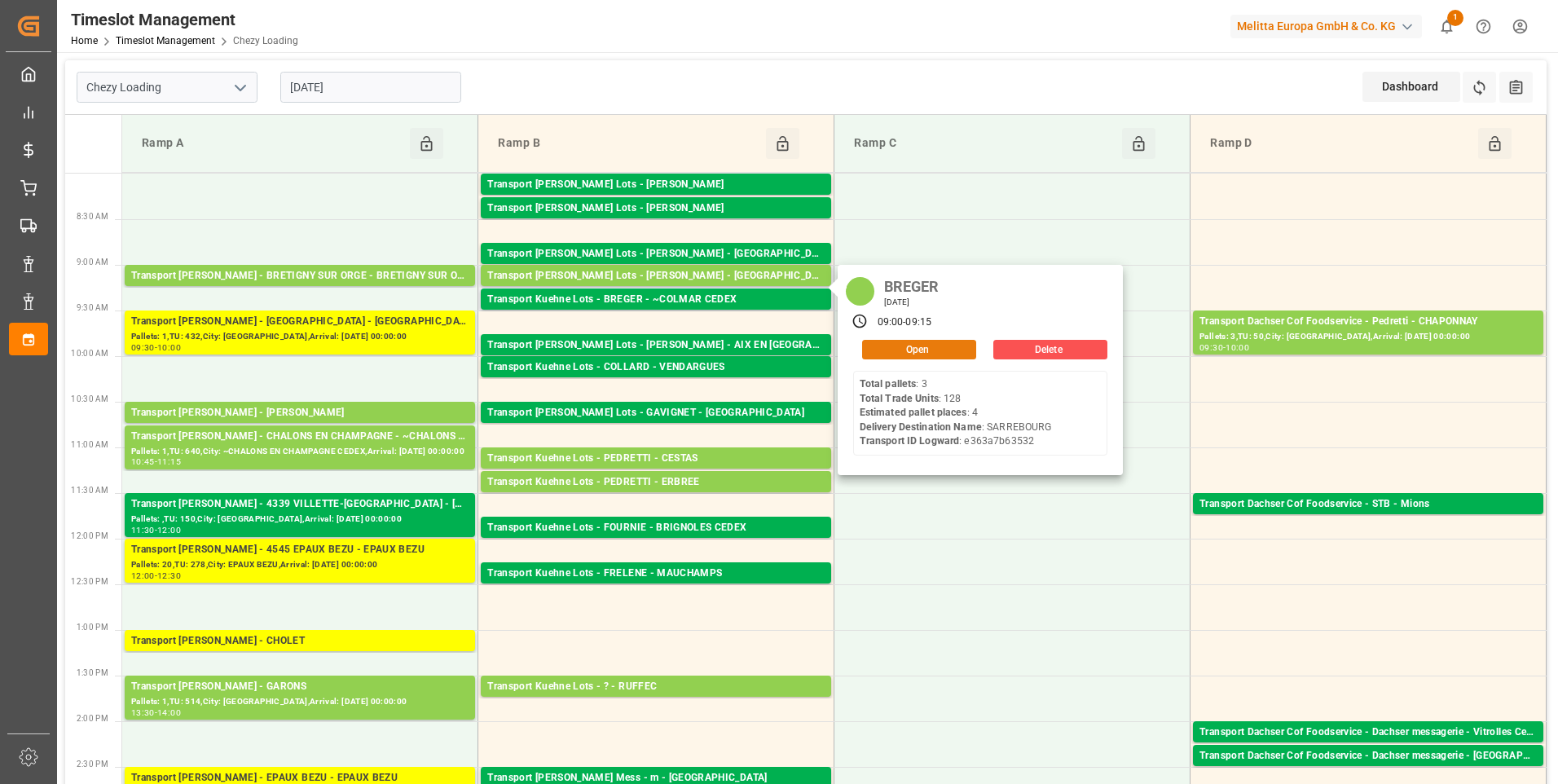
click at [927, 352] on button "Open" at bounding box center [919, 349] width 114 height 19
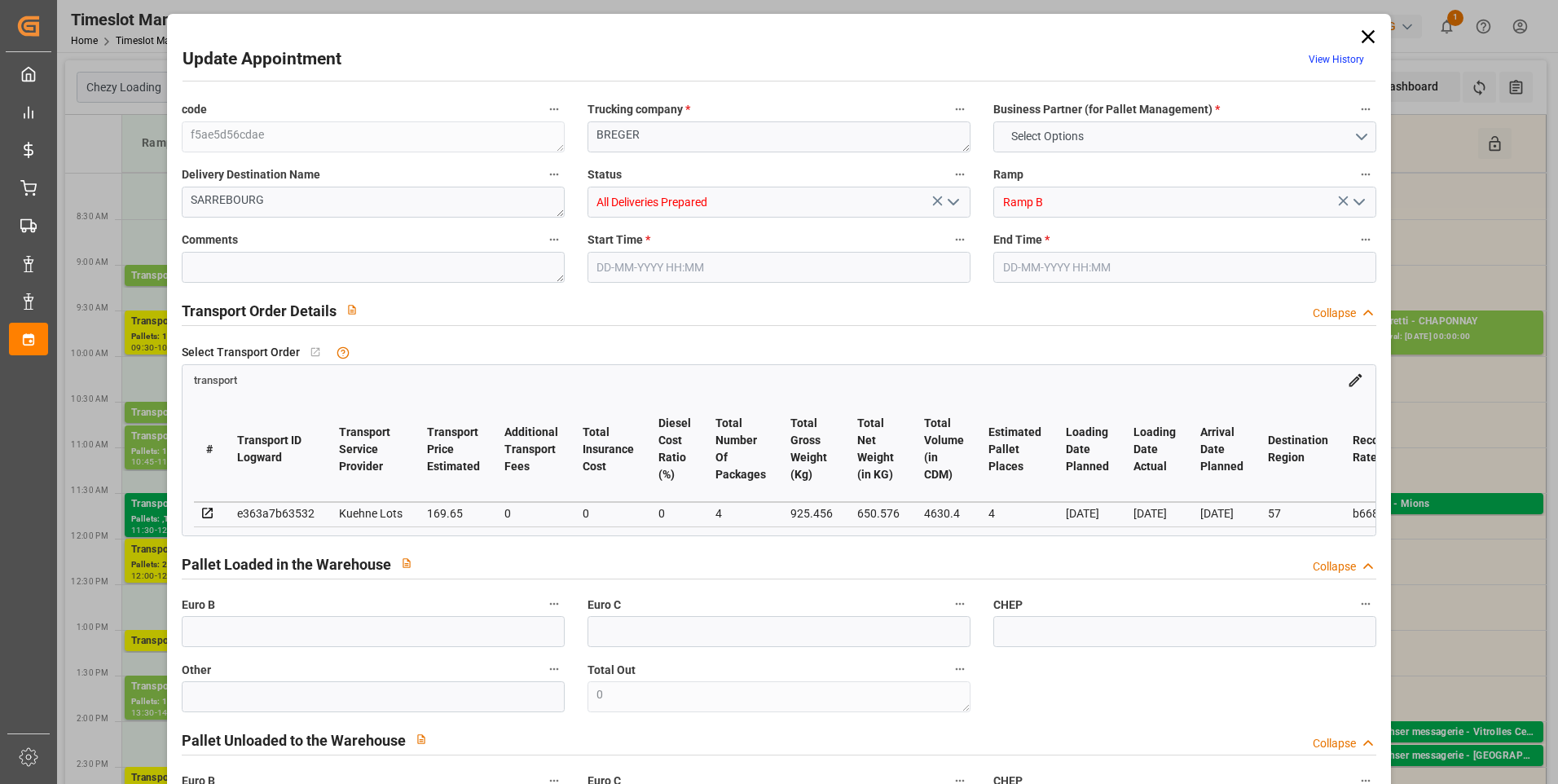
type input "4"
type input "169.65"
type input "0"
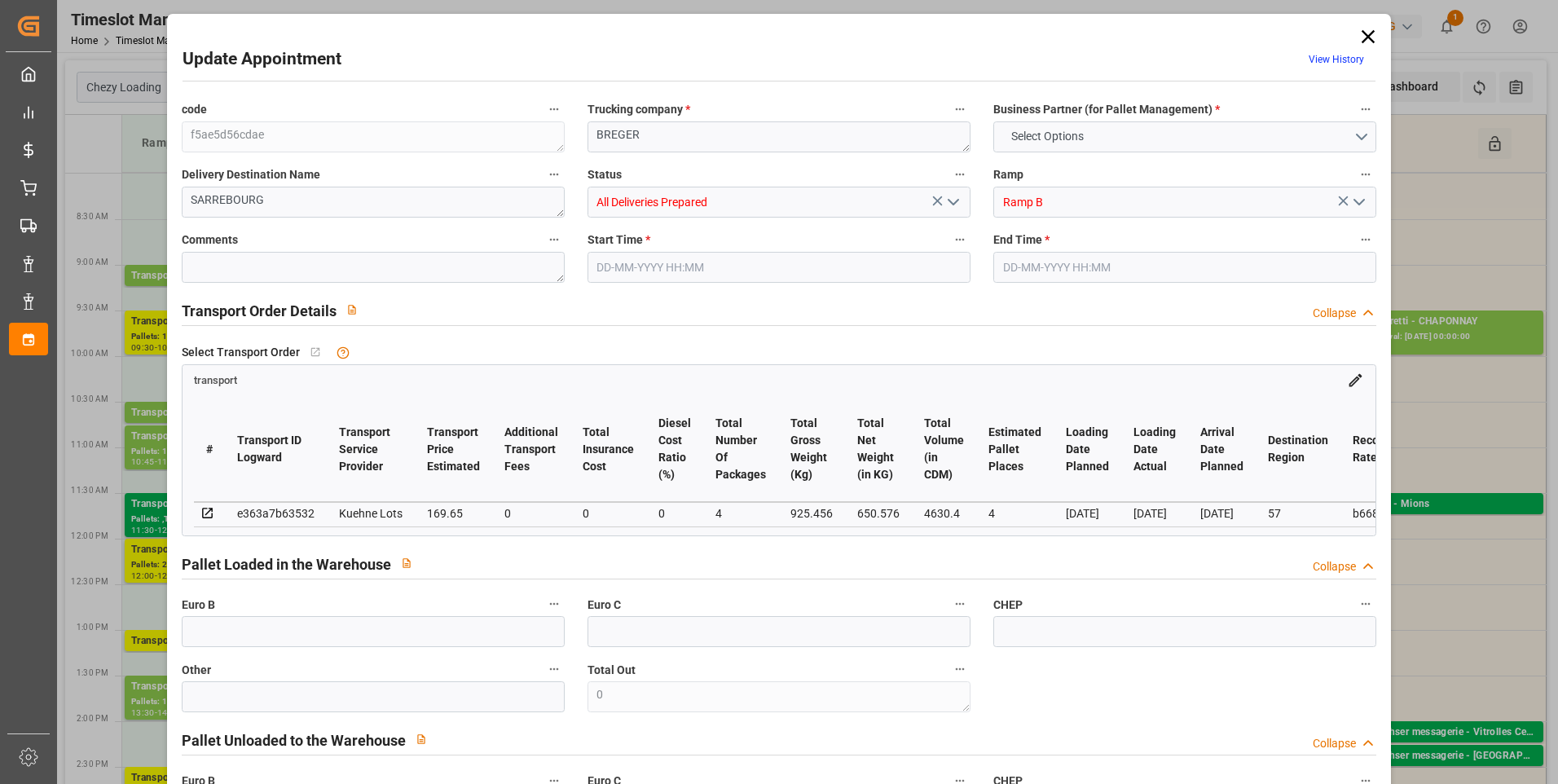
type input "169.65"
type input "0"
type input "4"
type input "650.576"
type input "1088"
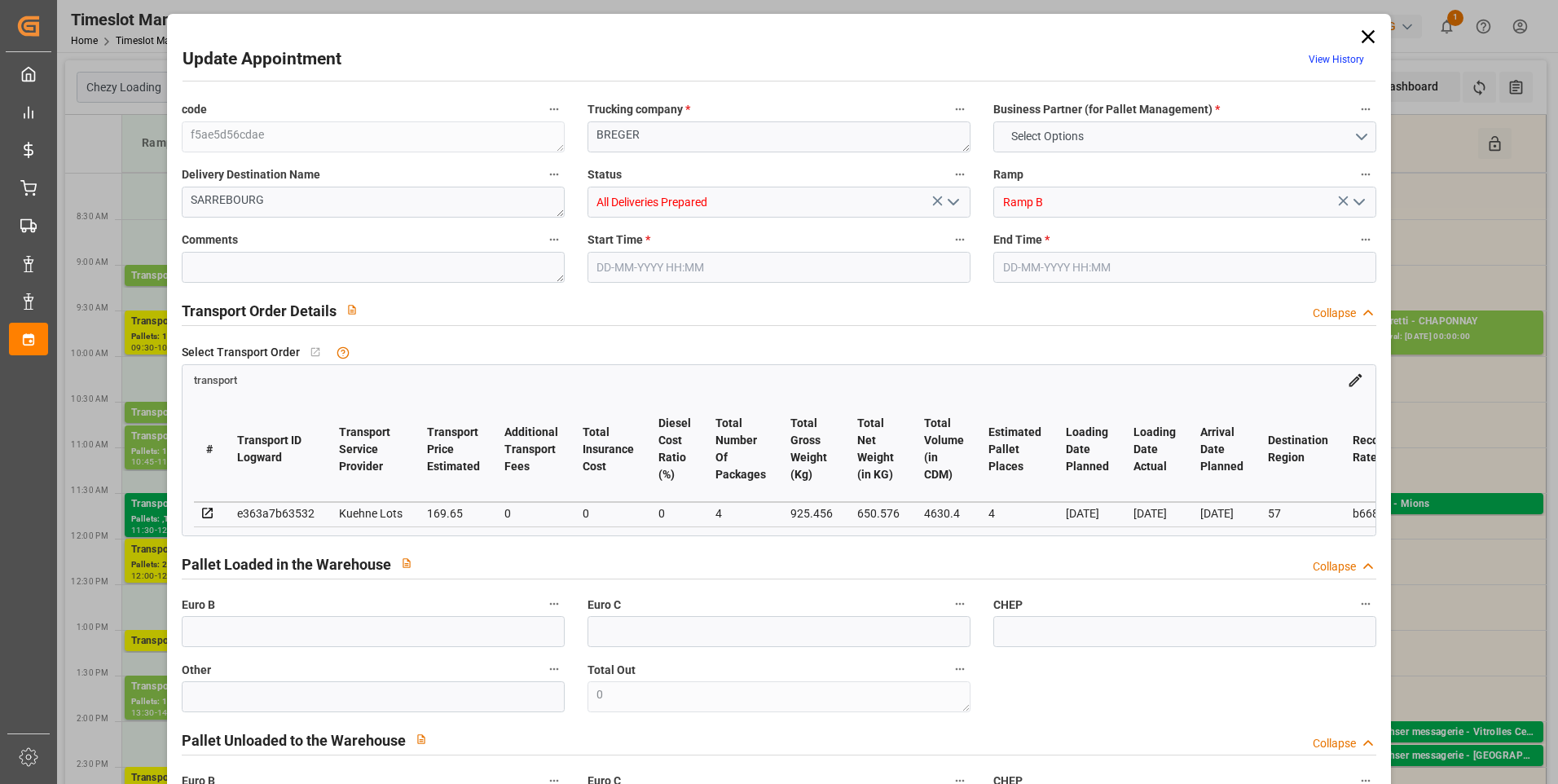
type input "4630.4"
type input "57"
type input "3"
type input "128"
type input "4"
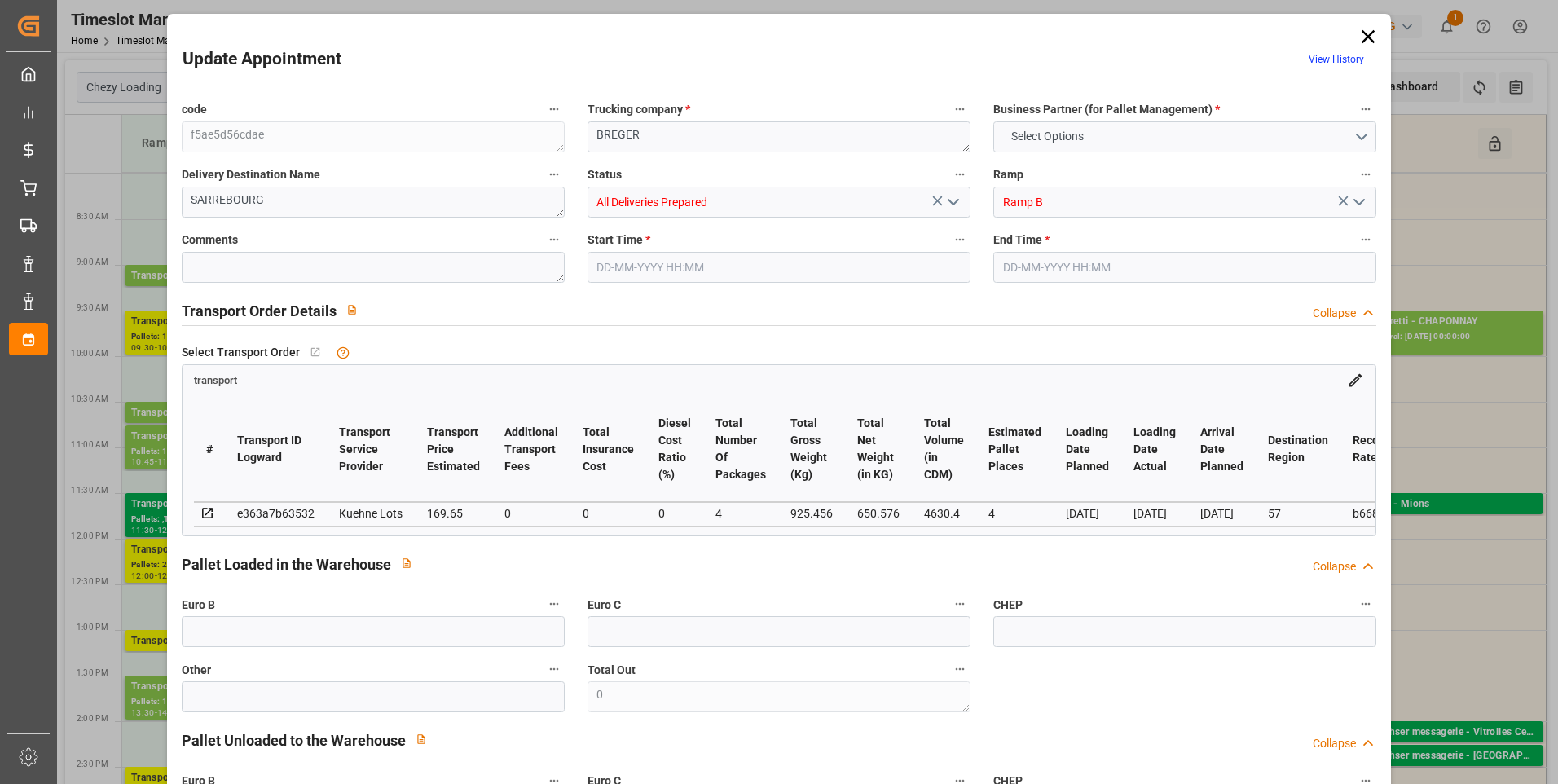
type input "101"
type input "925.456"
type input "0"
type input "4710.8598"
type input "0"
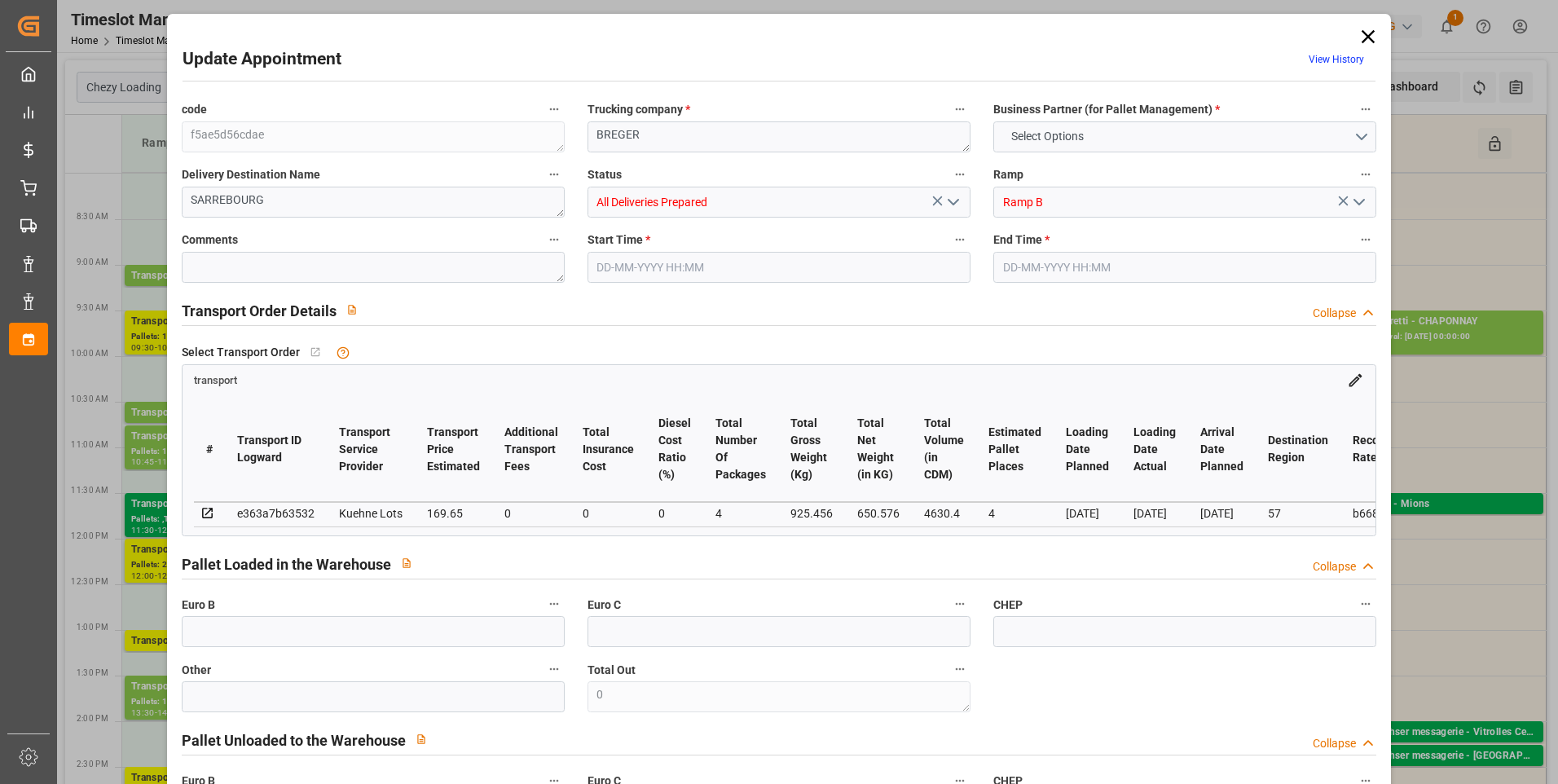
type input "0"
type input "21"
type input "35"
type input "08-09-2025 09:00"
type input "08-09-2025 09:15"
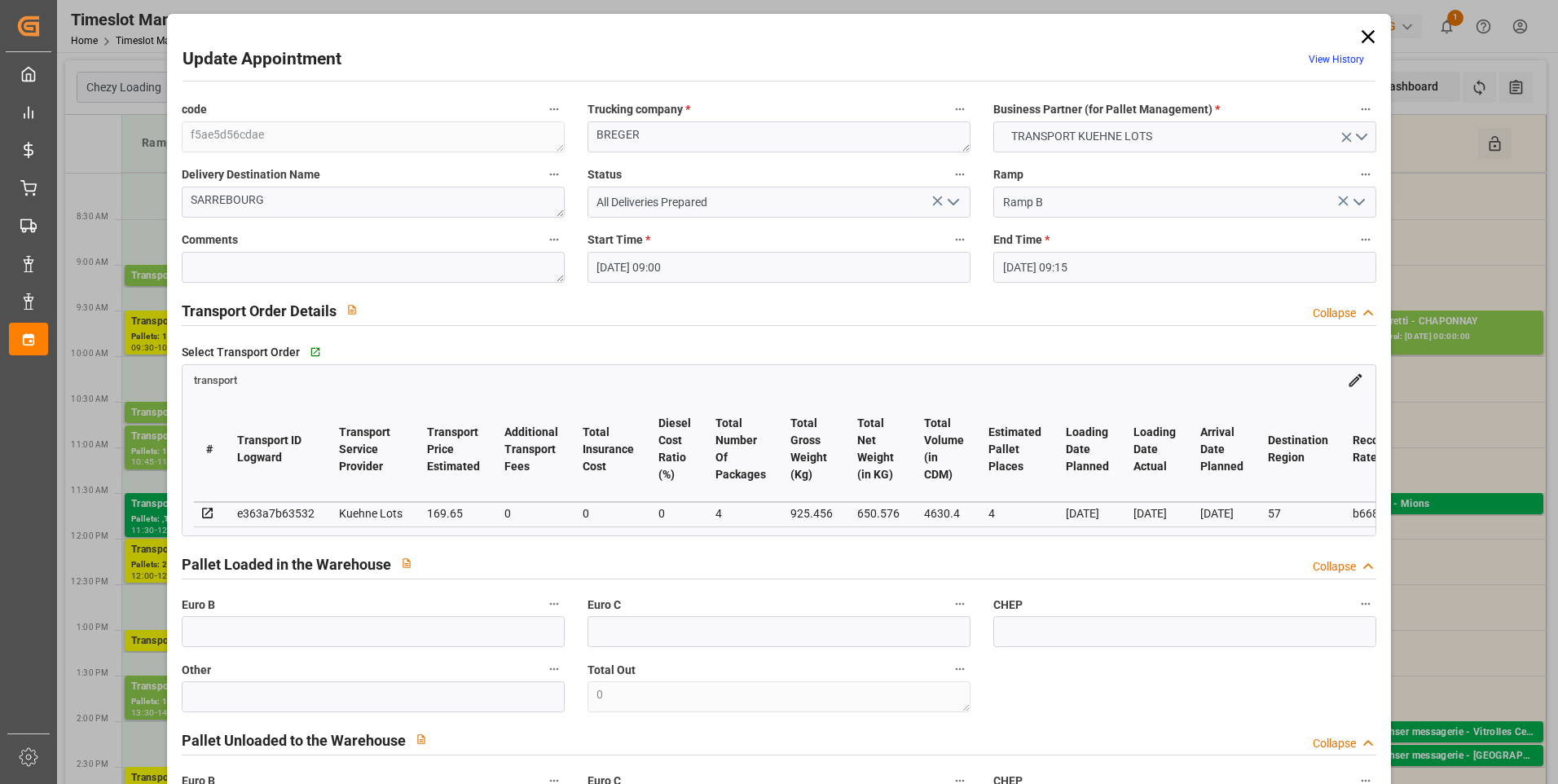
type input "04-09-2025 13:05"
type input "04-09-2025 11:31"
type input "[DATE]"
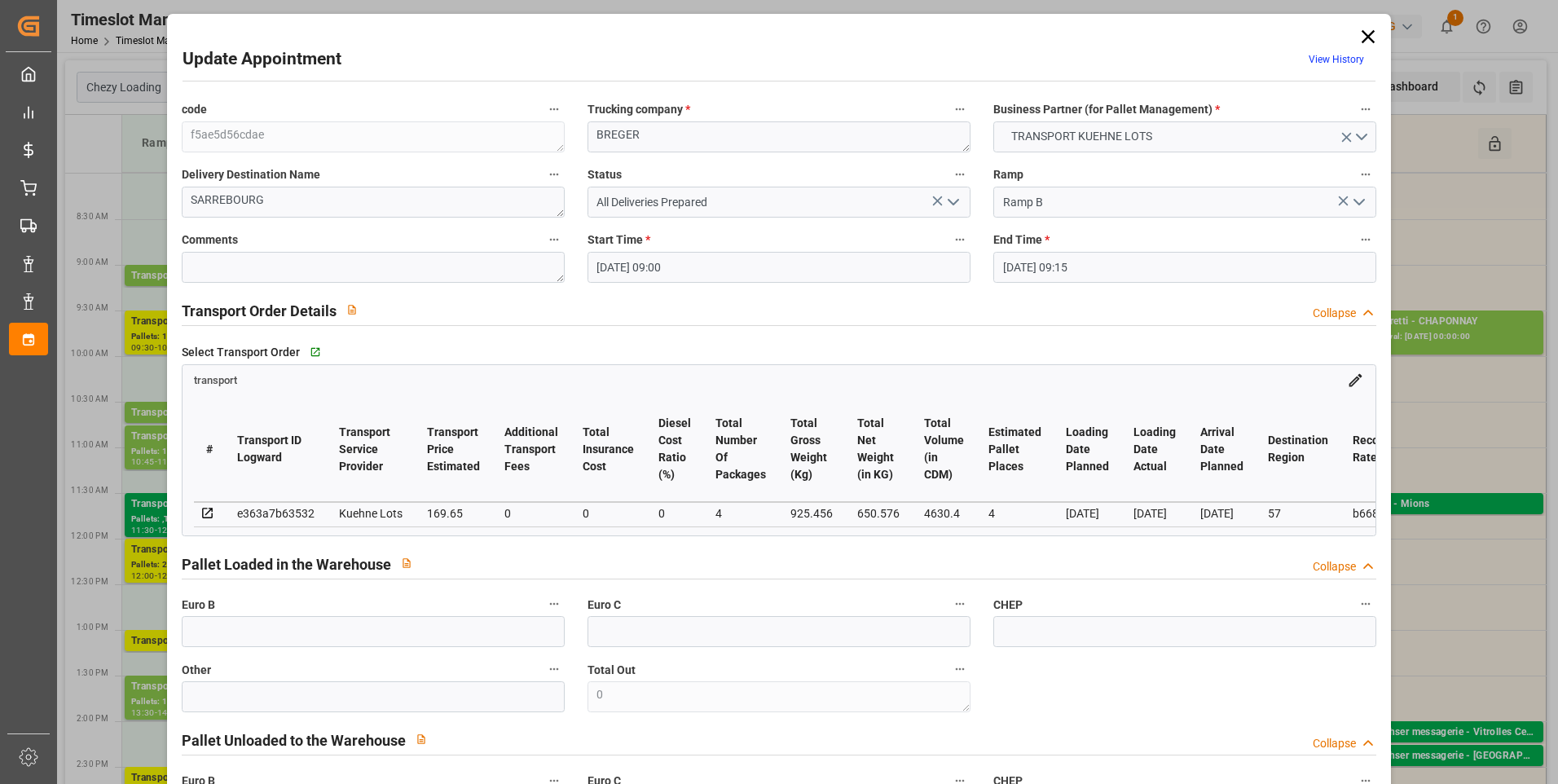
click at [953, 198] on icon "open menu" at bounding box center [954, 202] width 19 height 19
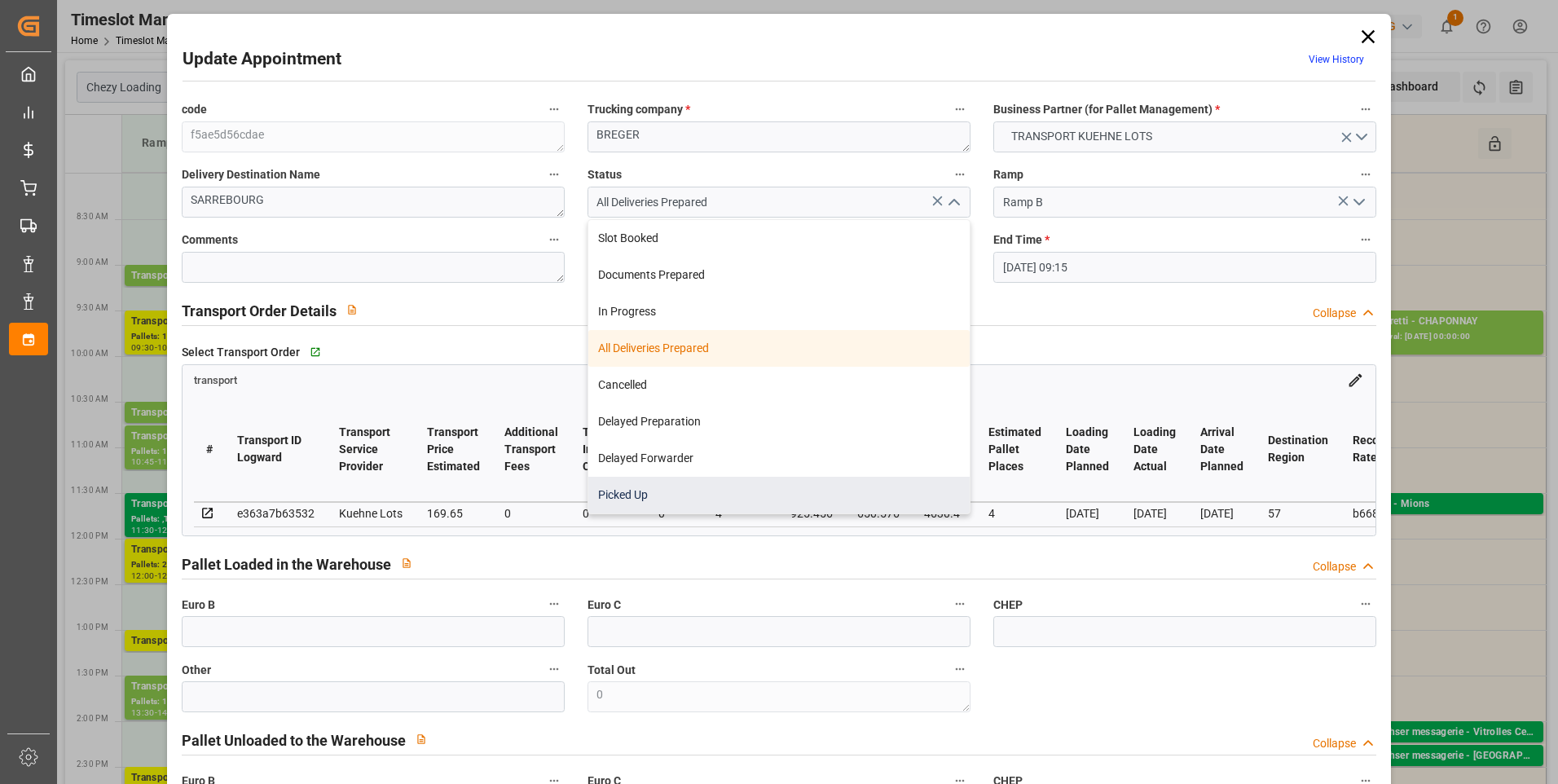
click at [627, 502] on div "Picked Up" at bounding box center [779, 495] width 381 height 37
type input "Picked Up"
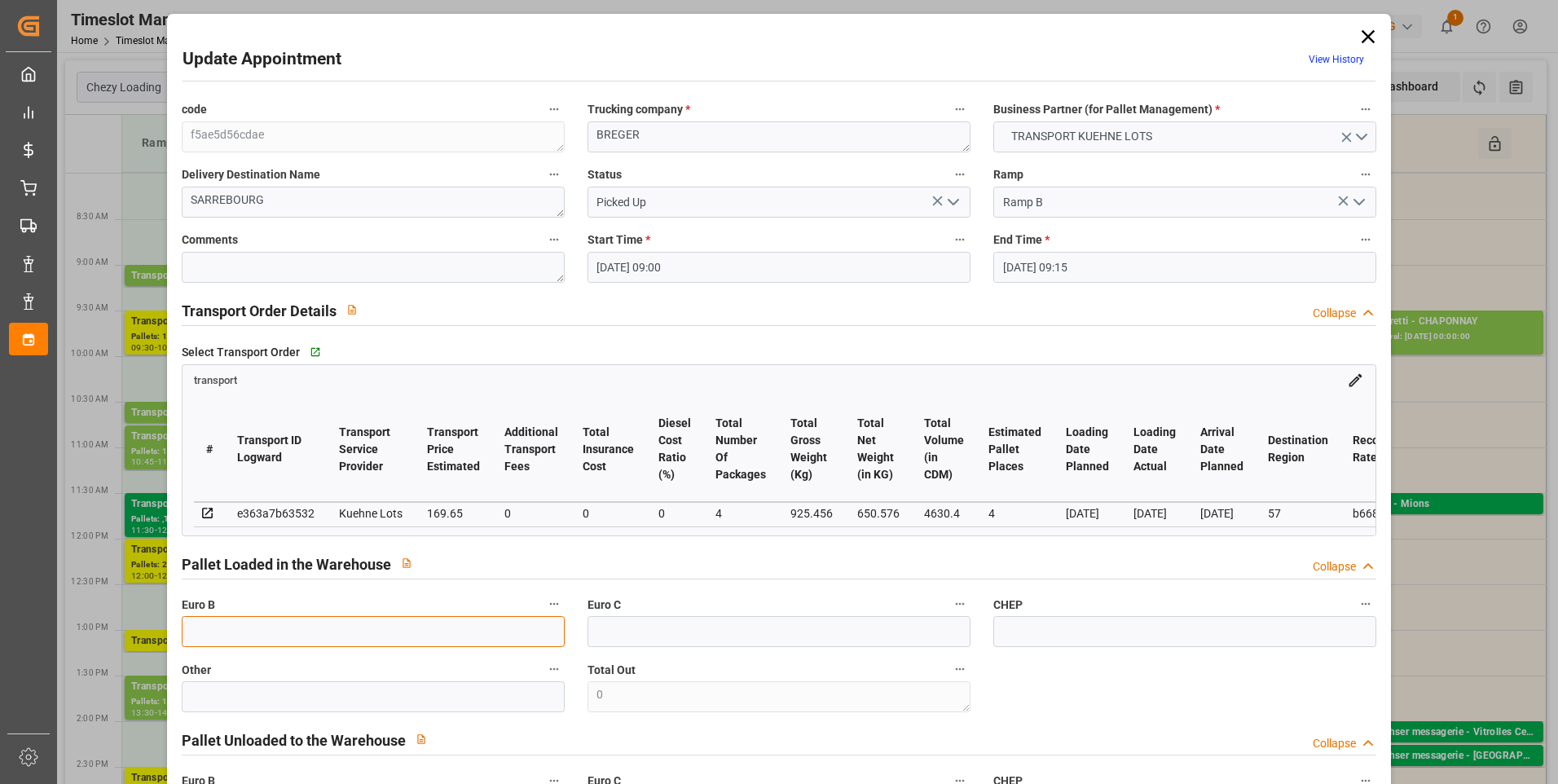
click at [231, 642] on input "text" at bounding box center [374, 631] width 383 height 31
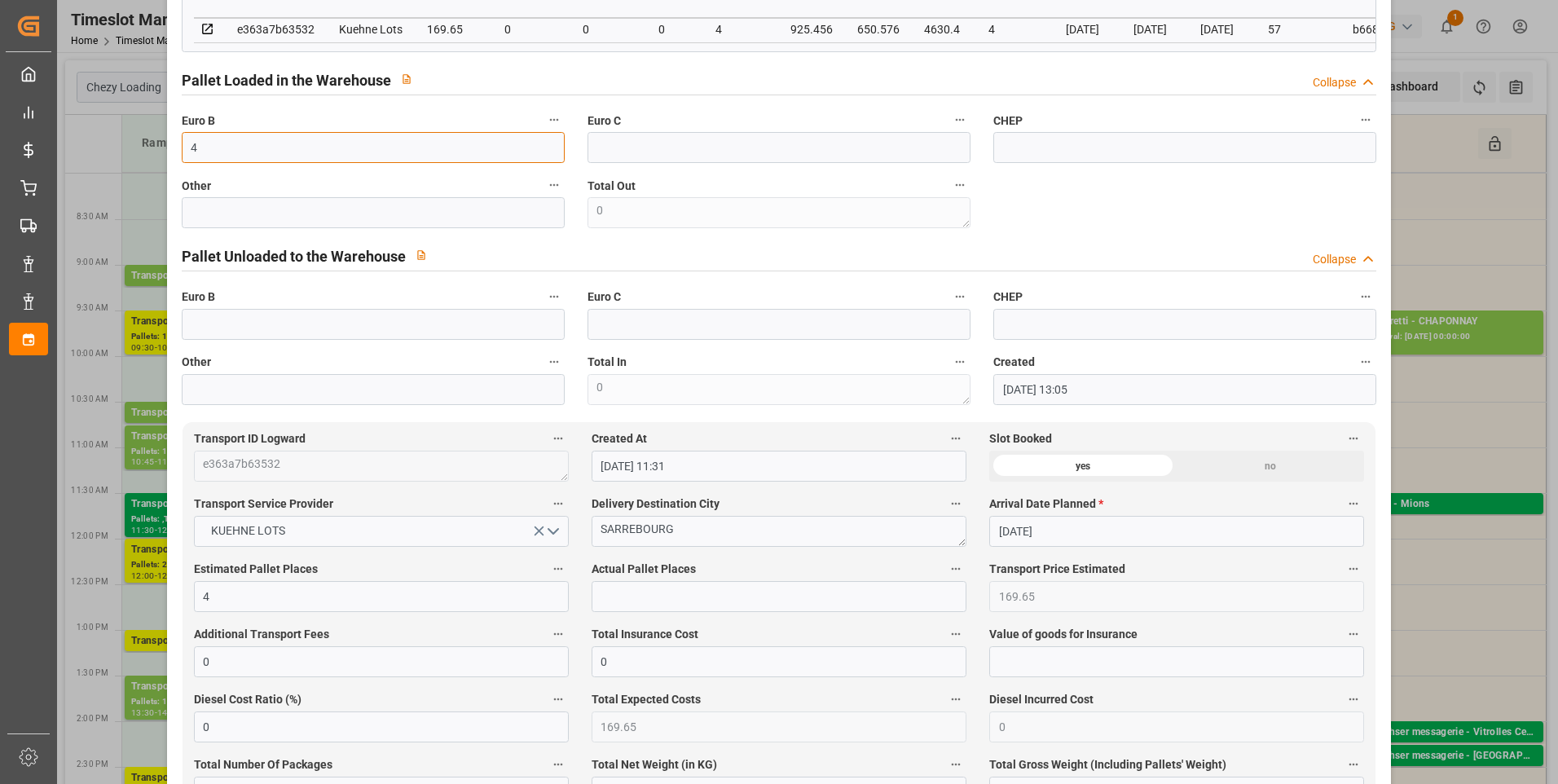
scroll to position [489, 0]
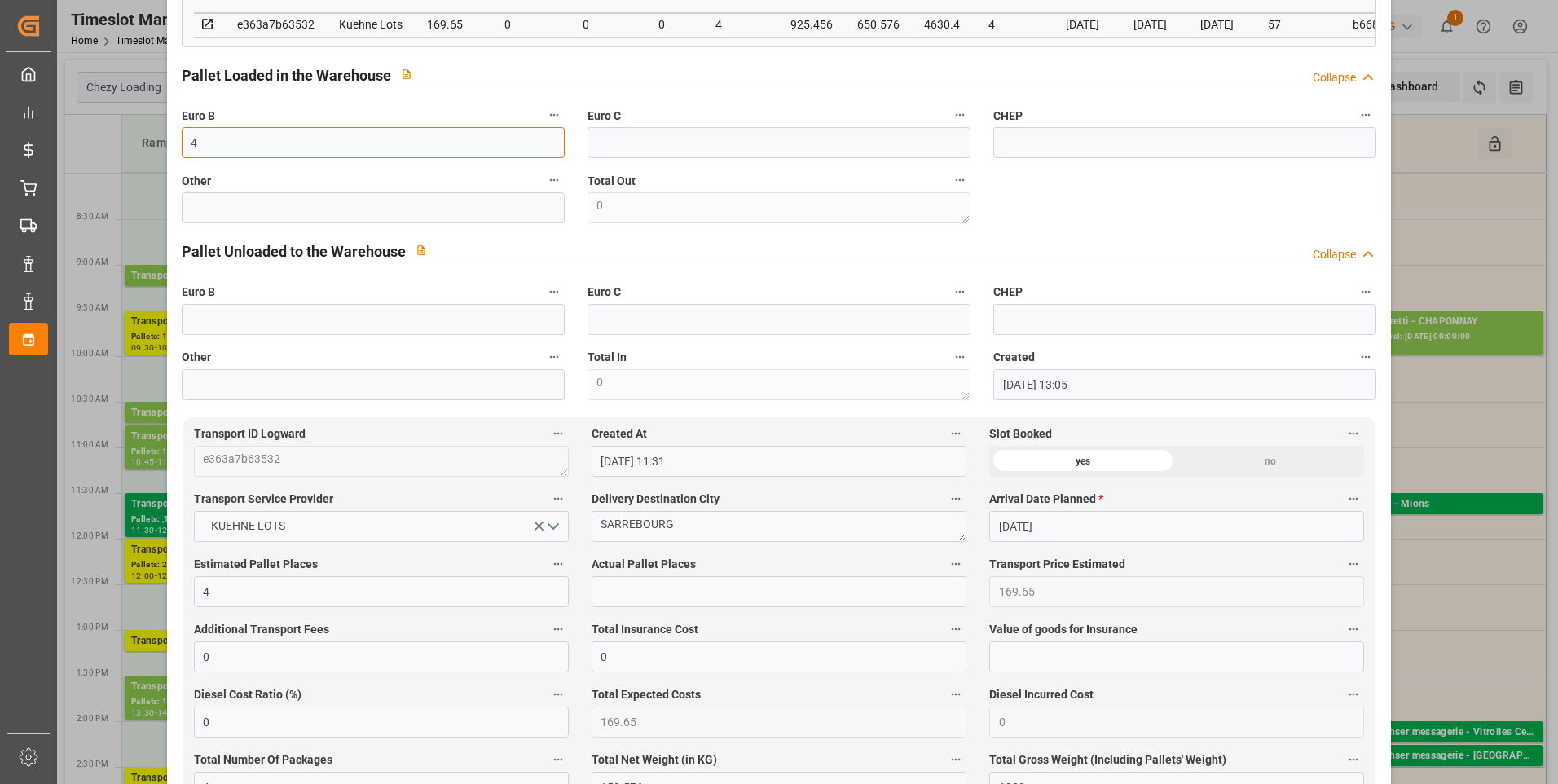
type input "4"
click at [656, 601] on input "text" at bounding box center [779, 591] width 375 height 31
type input "4"
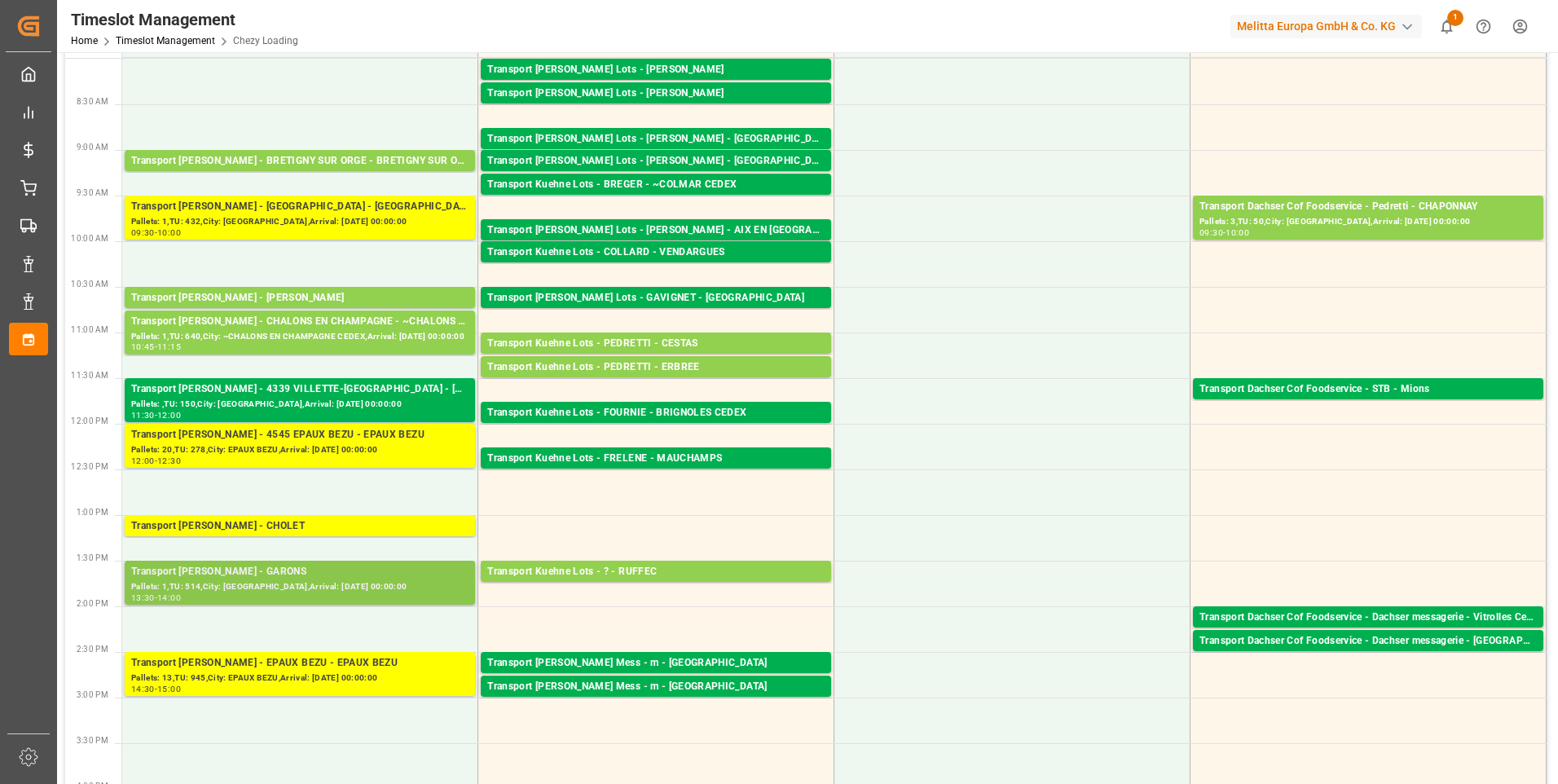
scroll to position [82, 0]
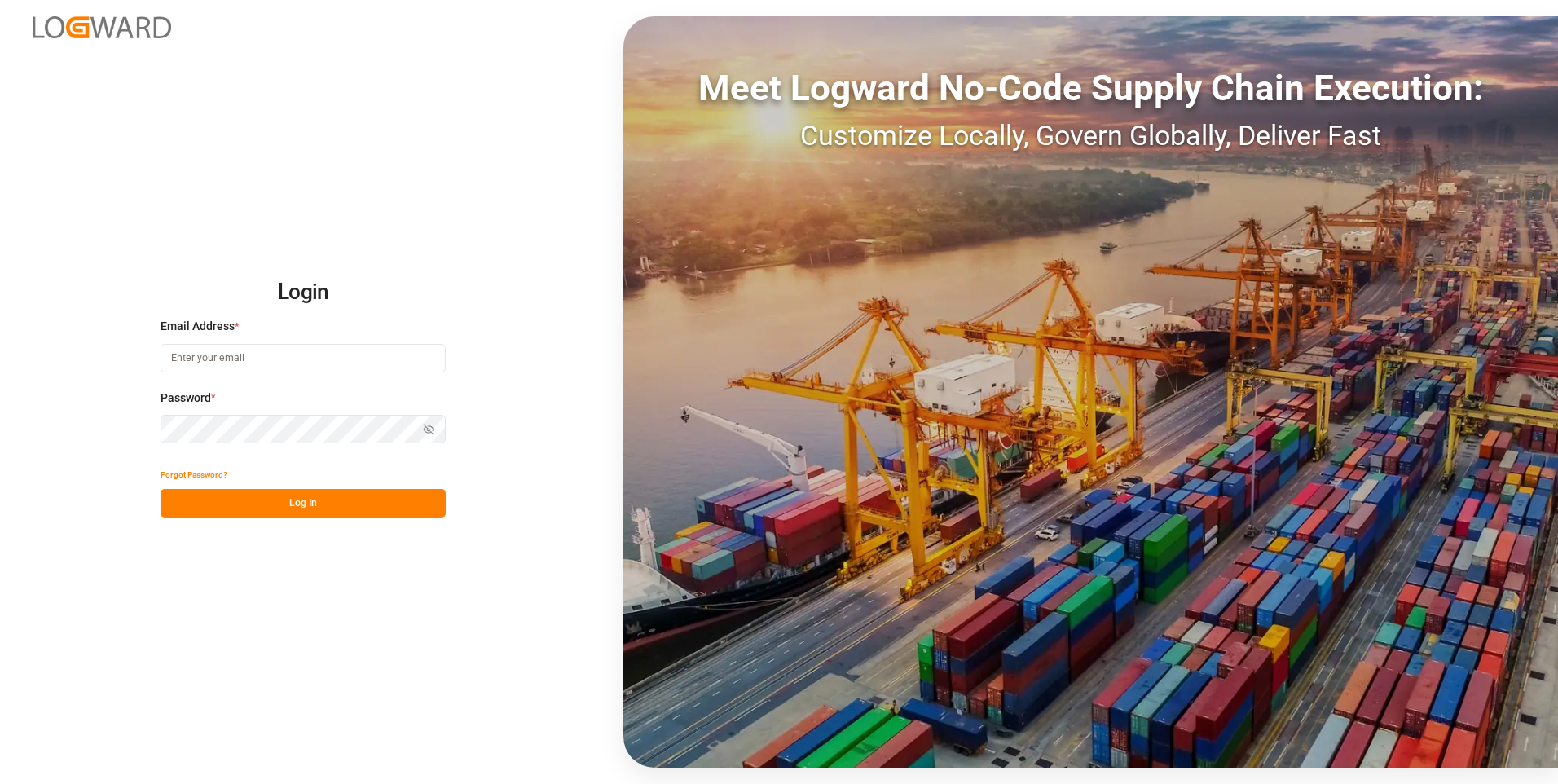
type input "[EMAIL_ADDRESS][DOMAIN_NAME]"
click at [338, 508] on button "Log In" at bounding box center [303, 503] width 285 height 28
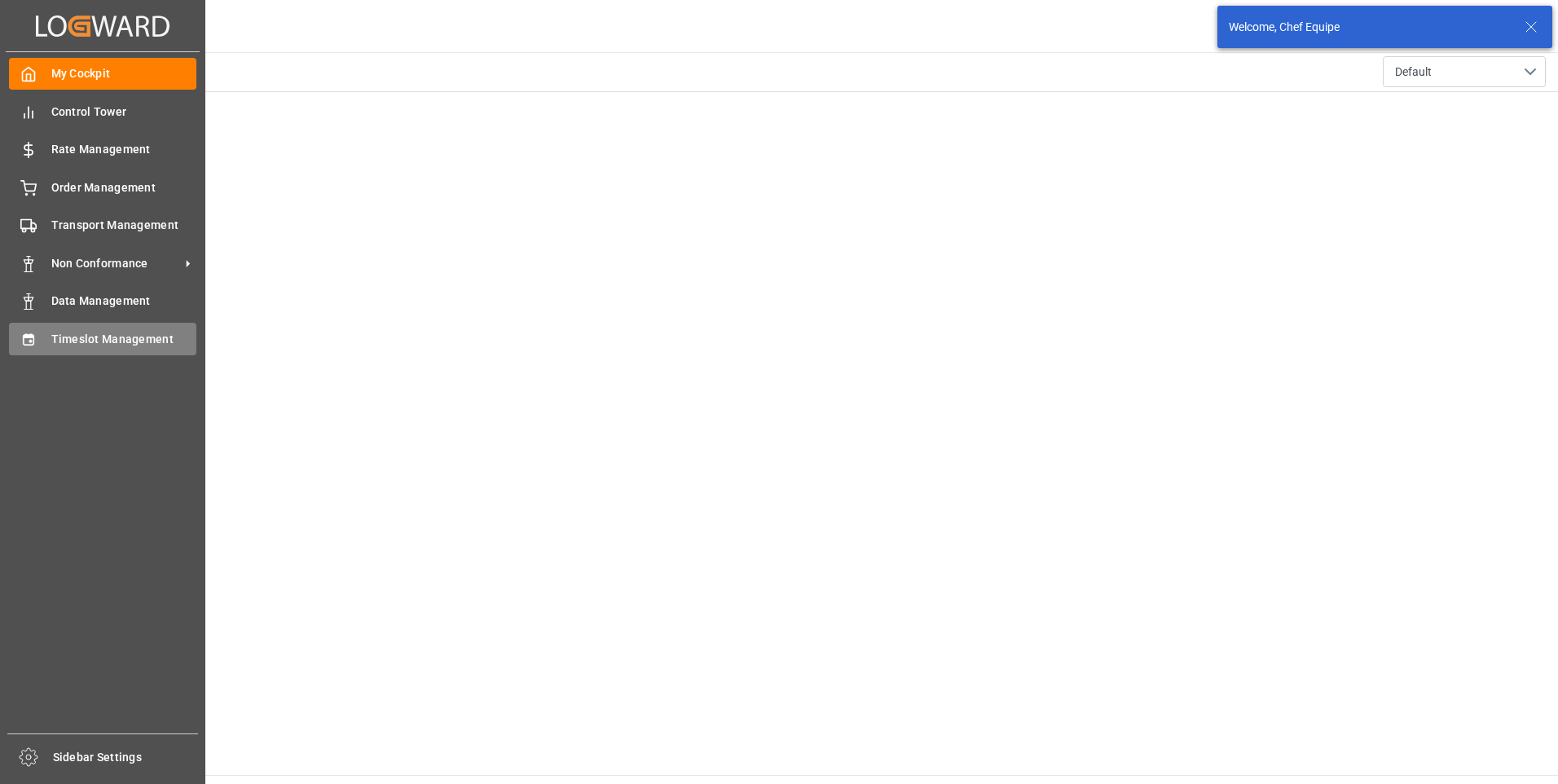
click at [115, 329] on div "Timeslot Management Timeslot Management" at bounding box center [102, 339] width 188 height 32
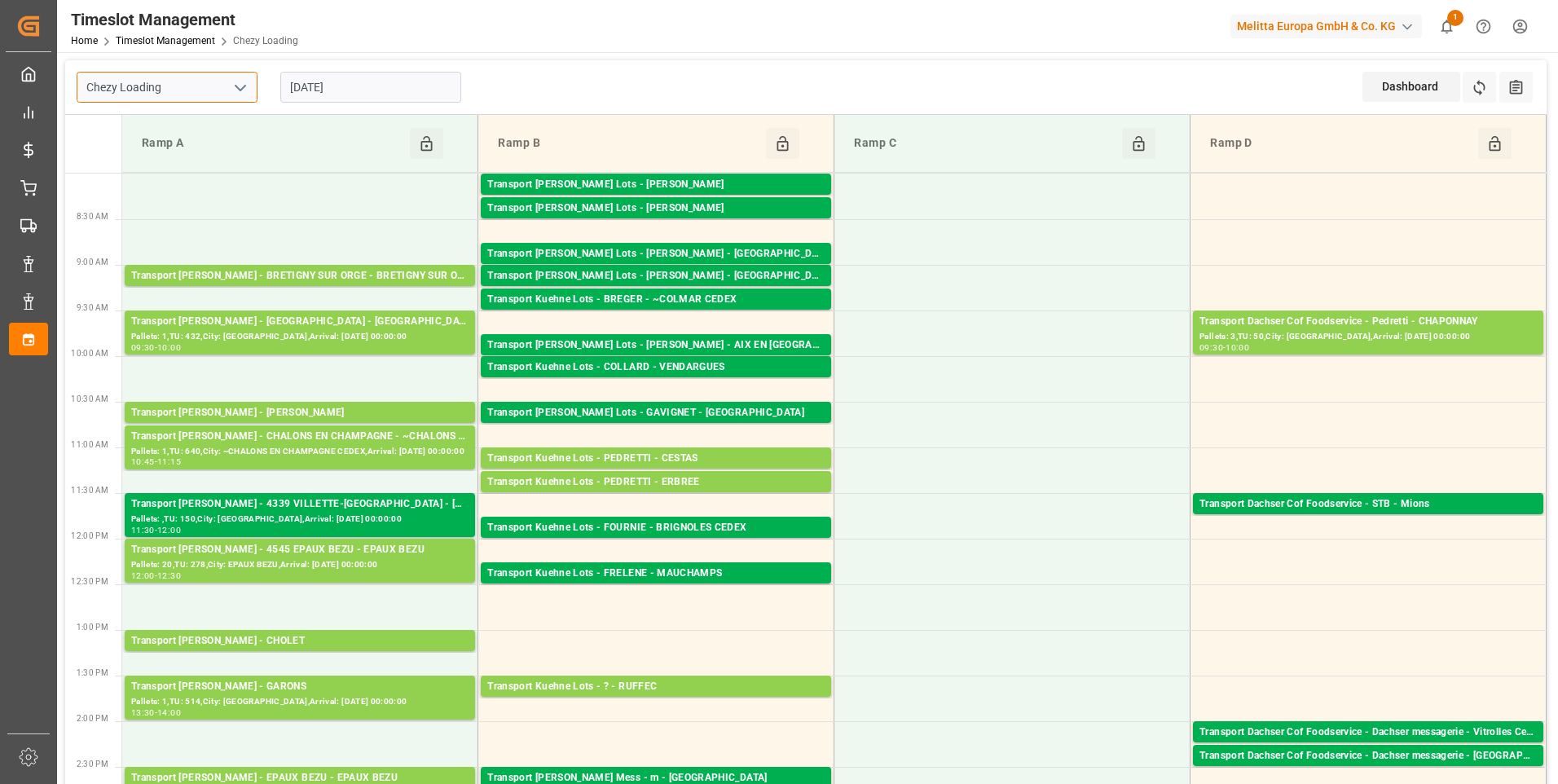
click at [218, 87] on input "Chezy Loading" at bounding box center [167, 88] width 181 height 31
click at [237, 92] on icon "open menu" at bounding box center [240, 88] width 19 height 19
click at [161, 159] on div "Chezy Unloading" at bounding box center [167, 160] width 179 height 37
type input "Chezy Unloading"
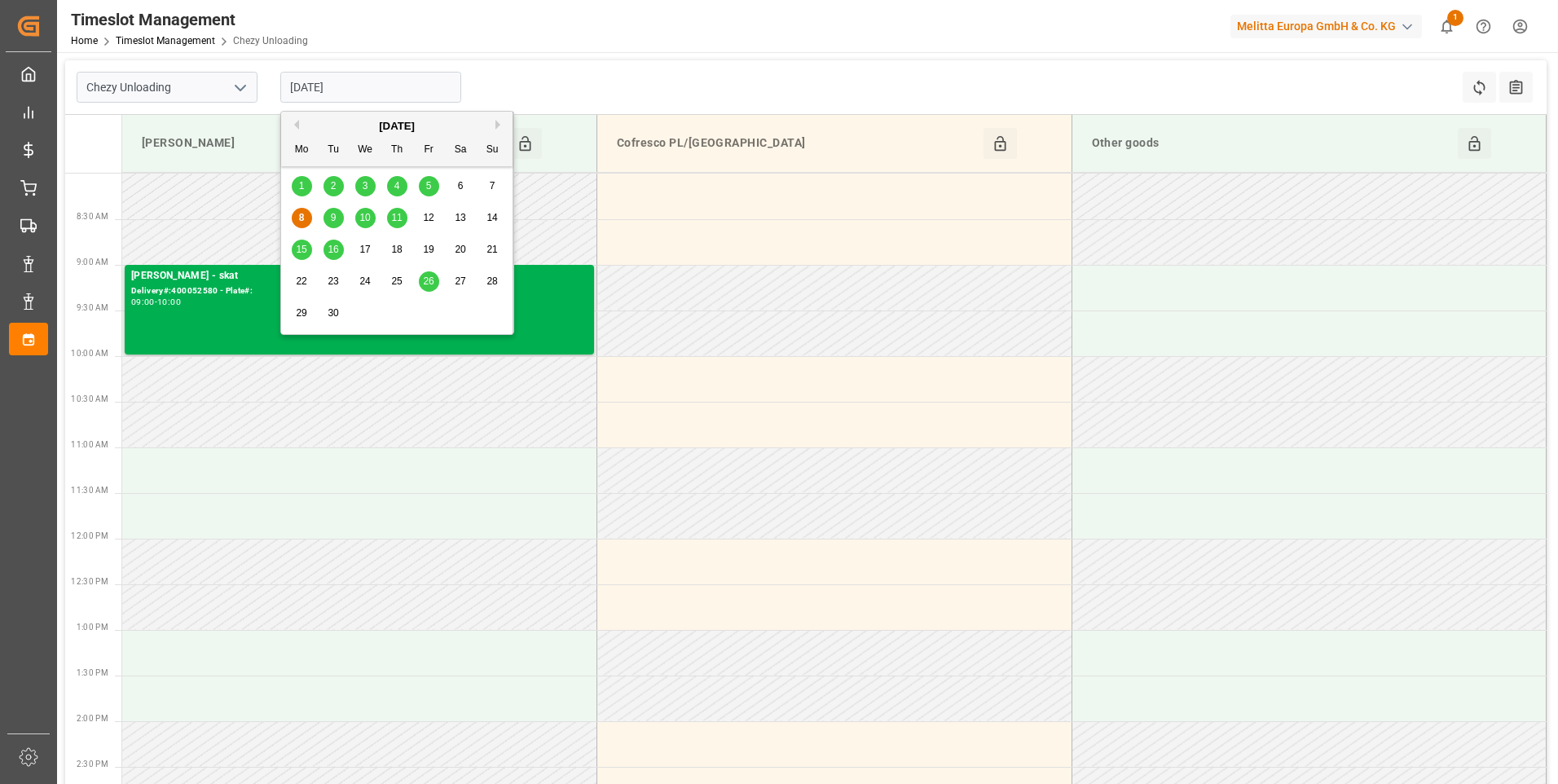
click at [390, 96] on input "[DATE]" at bounding box center [371, 88] width 181 height 31
click at [332, 218] on span "9" at bounding box center [334, 218] width 6 height 12
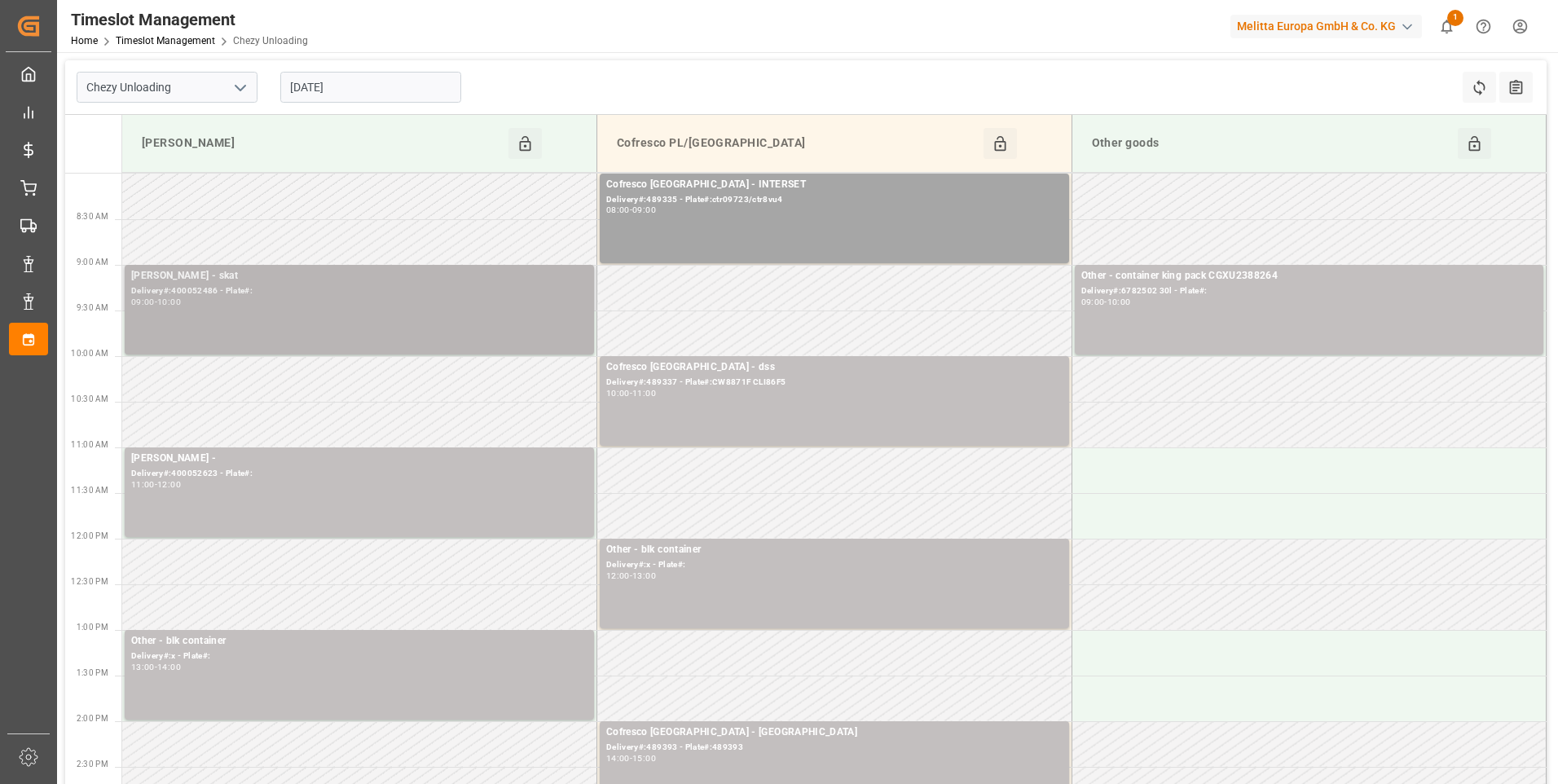
click at [249, 303] on div "09:00 - 10:00" at bounding box center [359, 303] width 456 height 9
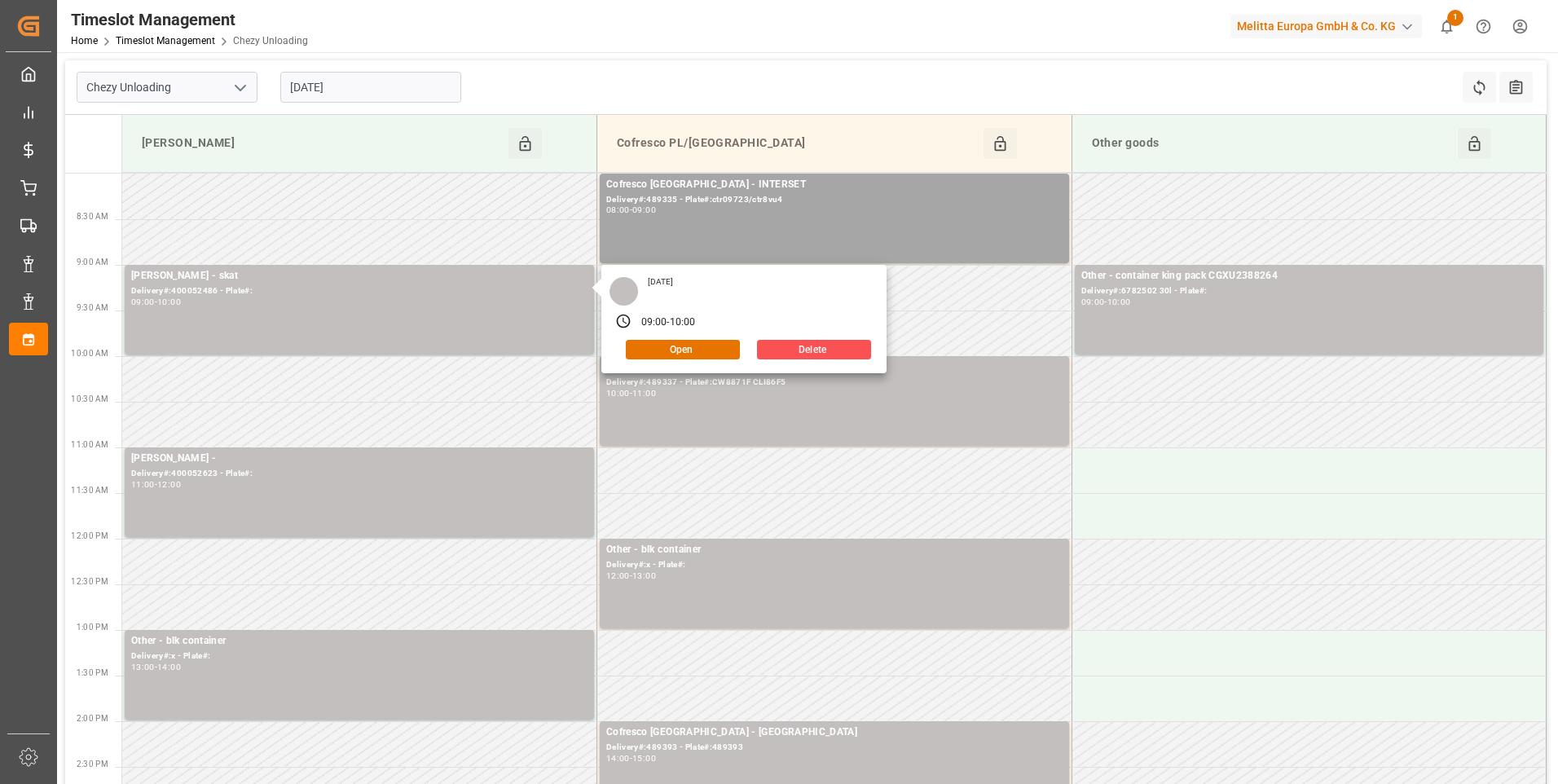
click at [353, 91] on input "[DATE]" at bounding box center [371, 88] width 181 height 31
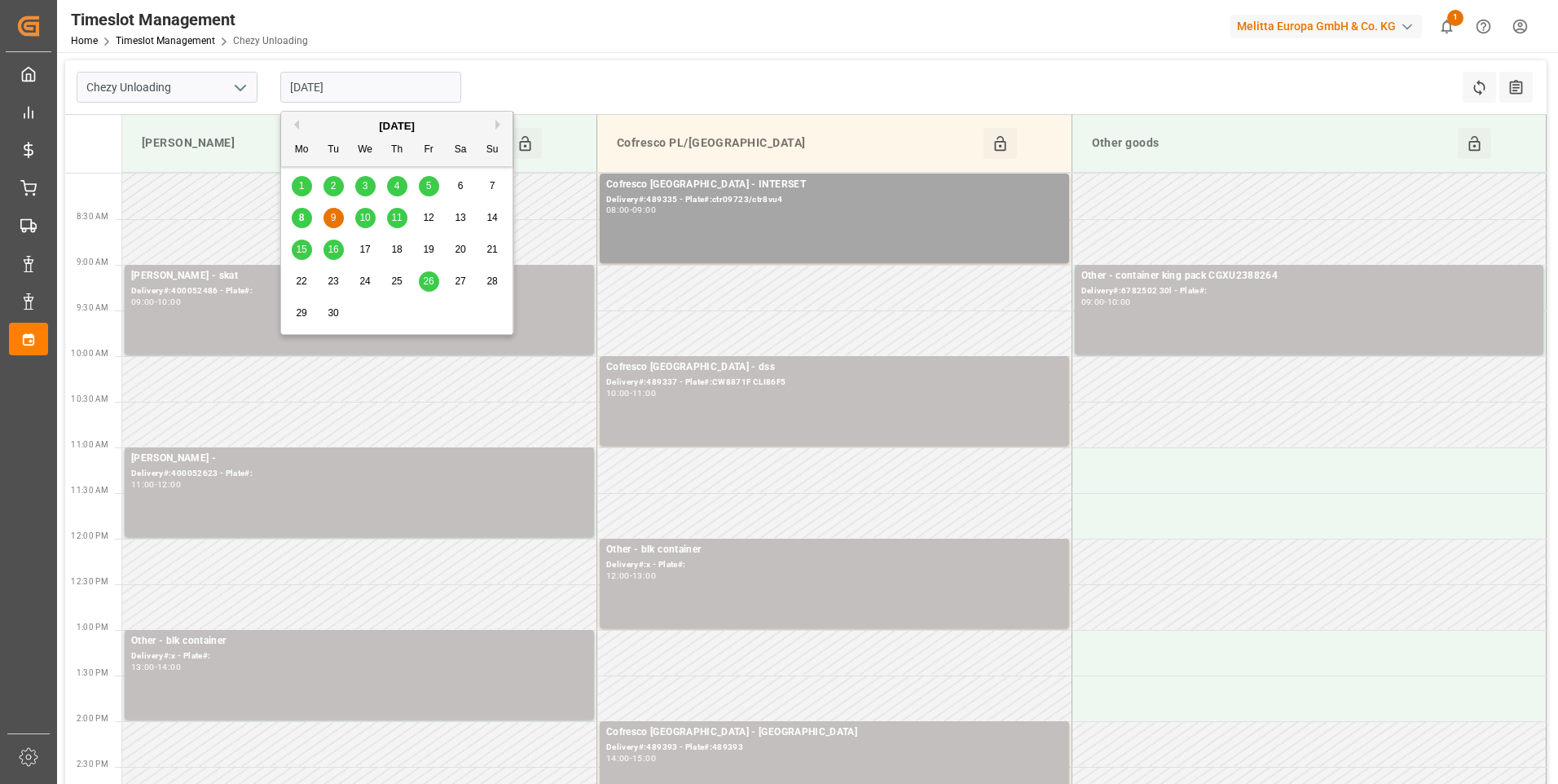
click at [365, 212] on span "10" at bounding box center [364, 218] width 11 height 12
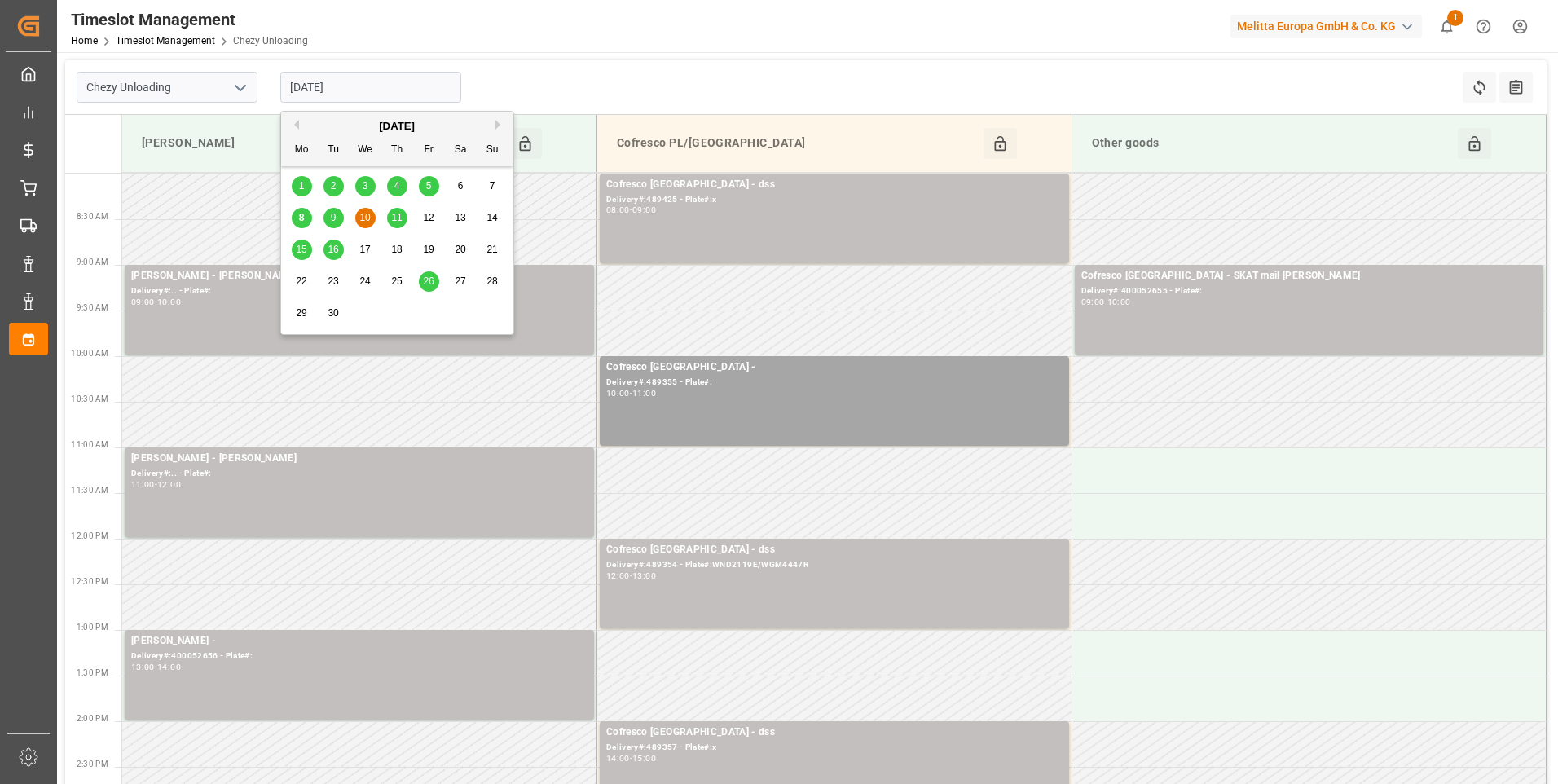
click at [389, 89] on input "[DATE]" at bounding box center [371, 88] width 181 height 31
click at [338, 218] on div "9" at bounding box center [333, 218] width 20 height 19
type input "[DATE]"
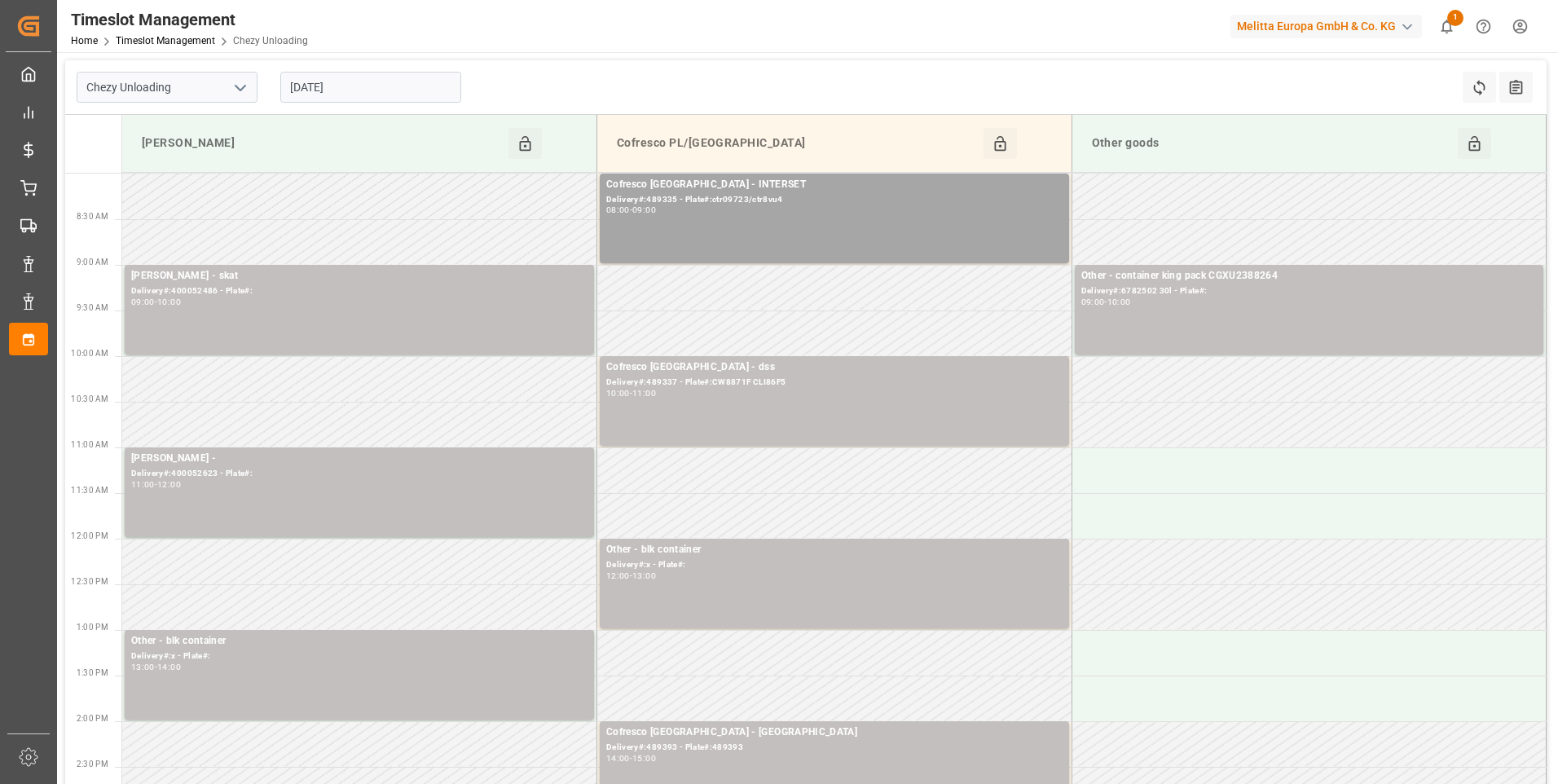
click at [243, 75] on button "open menu" at bounding box center [239, 88] width 24 height 25
click at [180, 128] on div "Chezy Loading" at bounding box center [167, 124] width 179 height 37
type input "Chezy Loading"
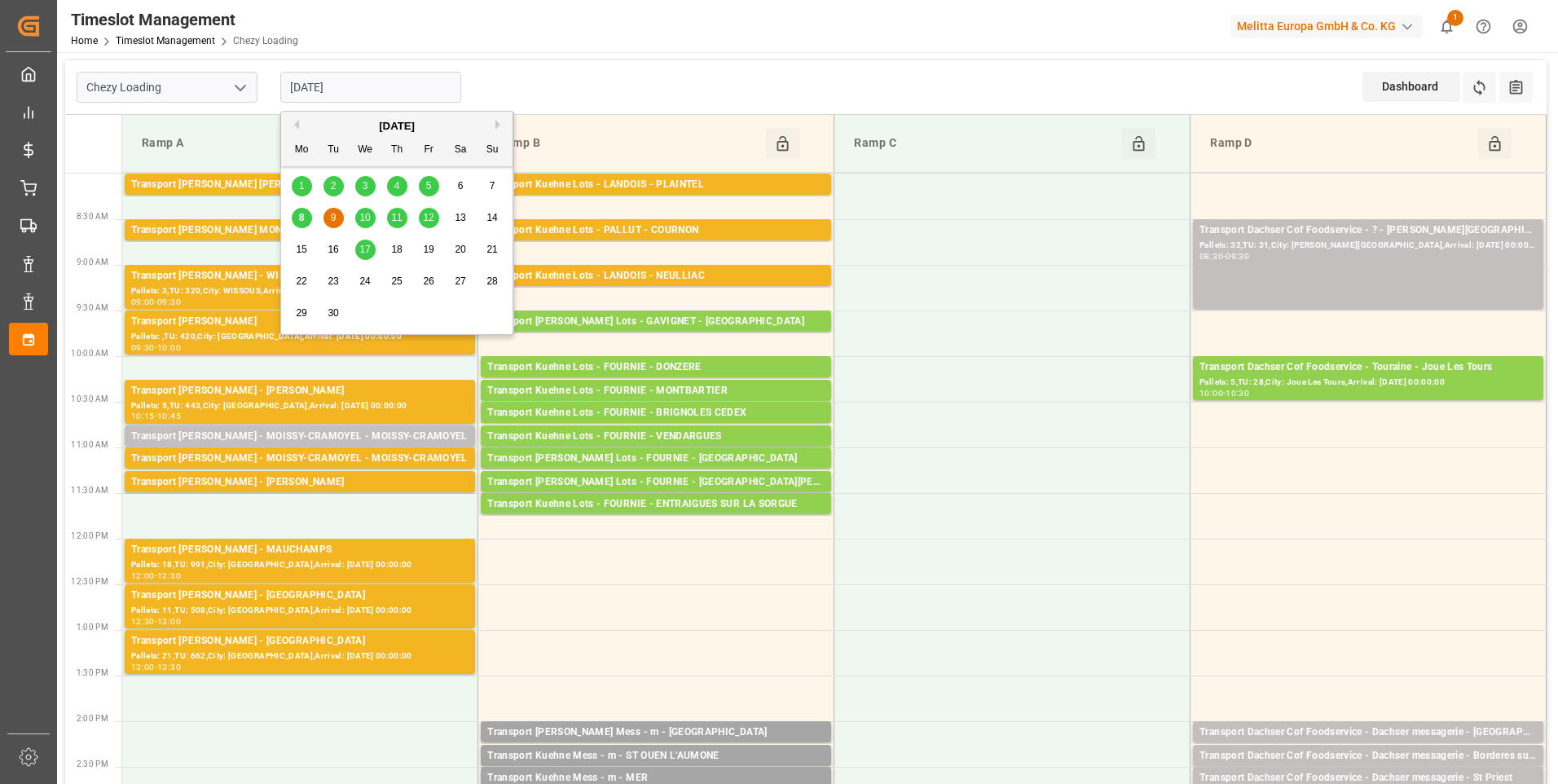
click at [415, 80] on input "[DATE]" at bounding box center [371, 88] width 181 height 31
click at [300, 218] on span "8" at bounding box center [302, 218] width 6 height 12
type input "[DATE]"
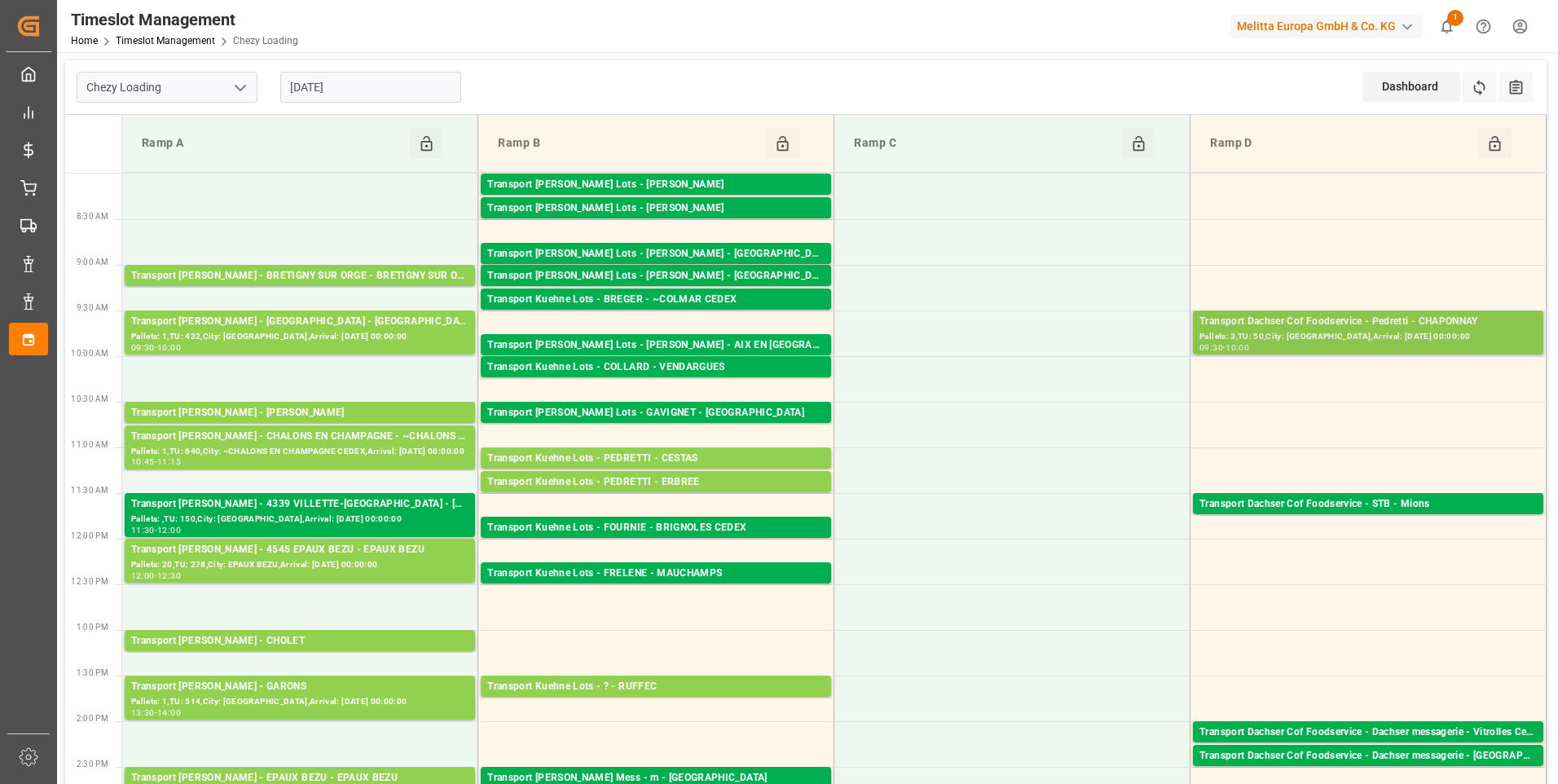
click at [1315, 331] on div "Pallets: 3,TU: 50,City: [GEOGRAPHIC_DATA],Arrival: [DATE] 00:00:00" at bounding box center [1368, 337] width 338 height 14
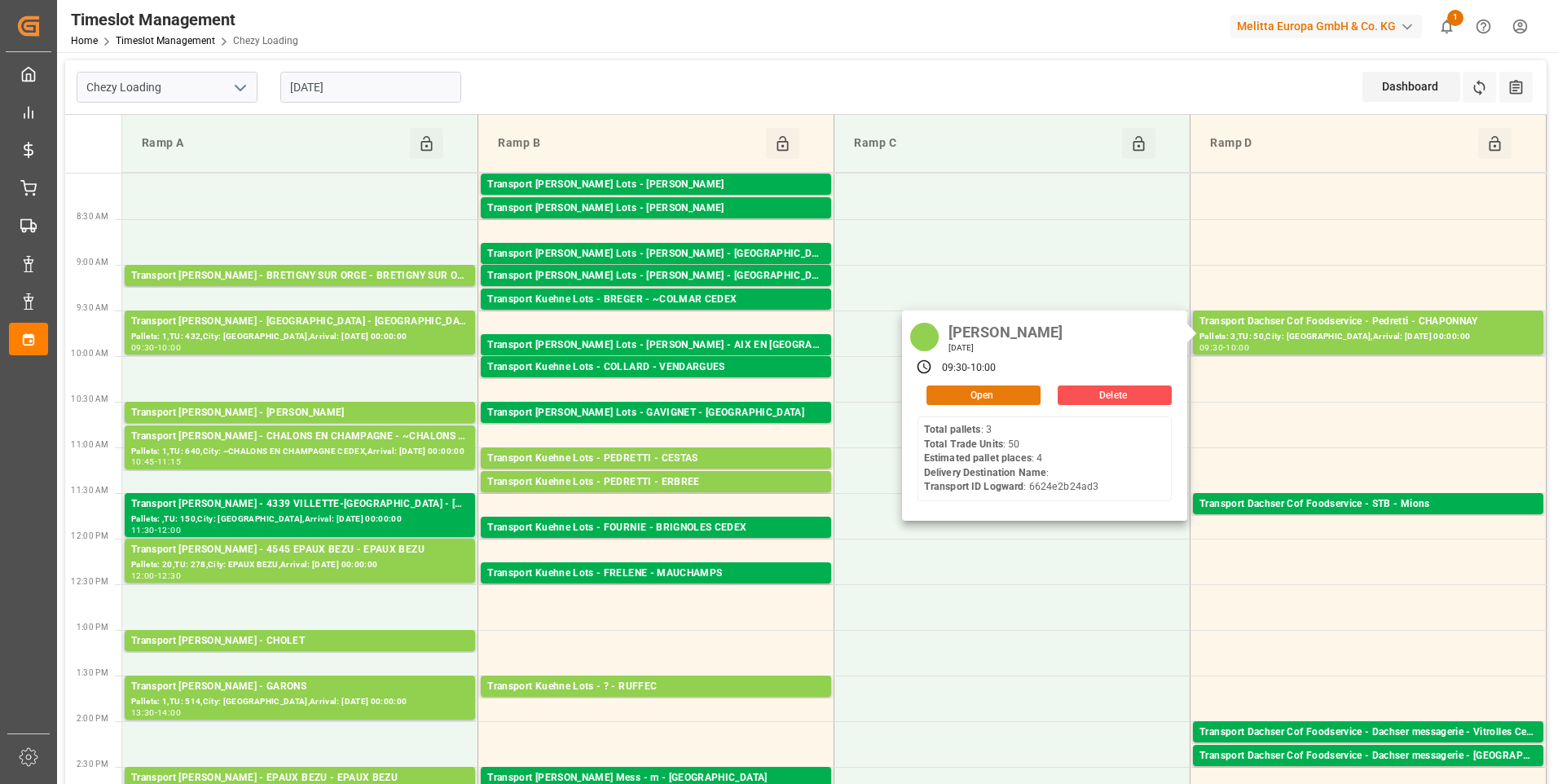
click at [1000, 393] on button "Open" at bounding box center [983, 395] width 114 height 19
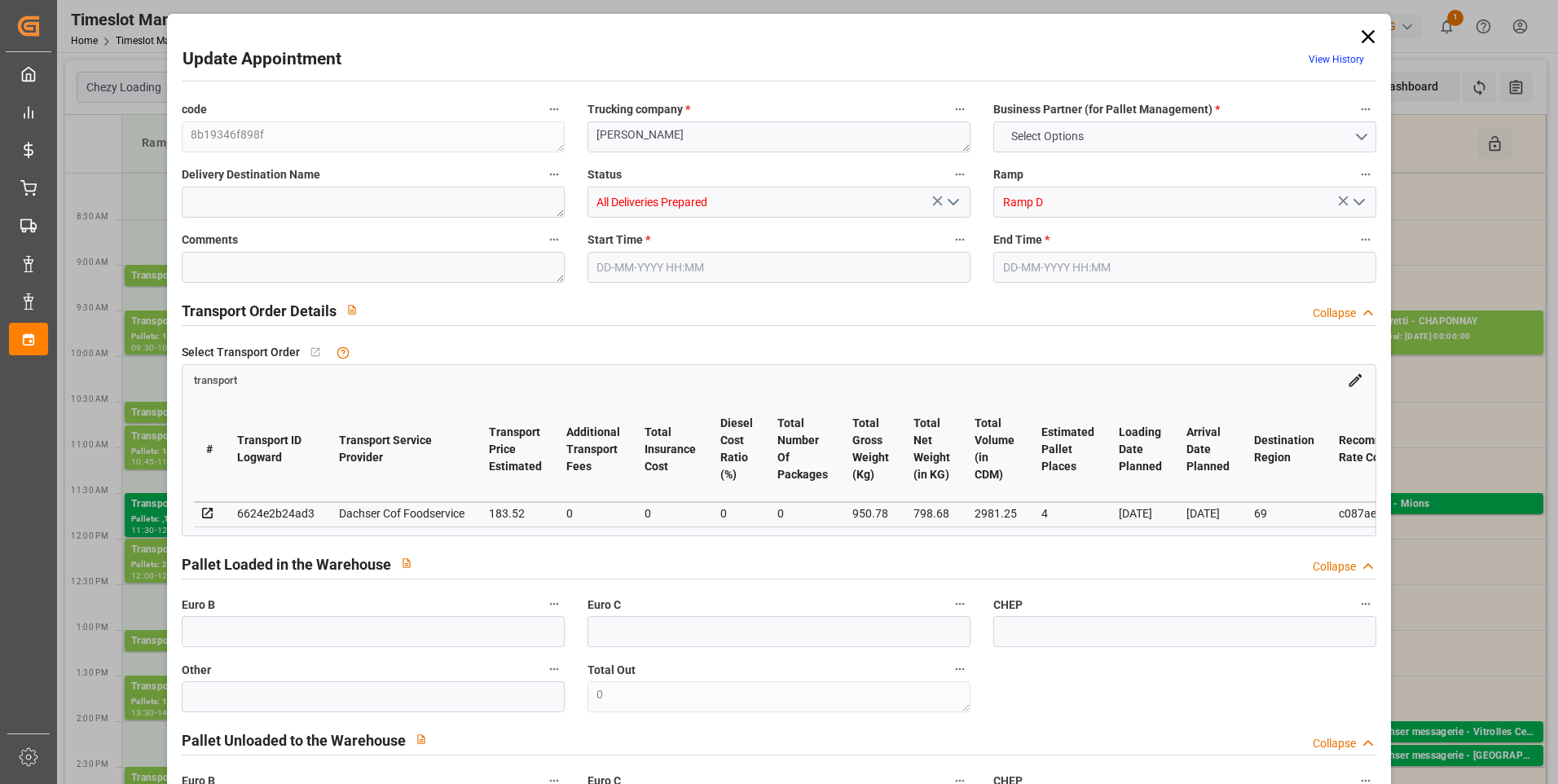
type input "4"
type input "183.52"
type input "0"
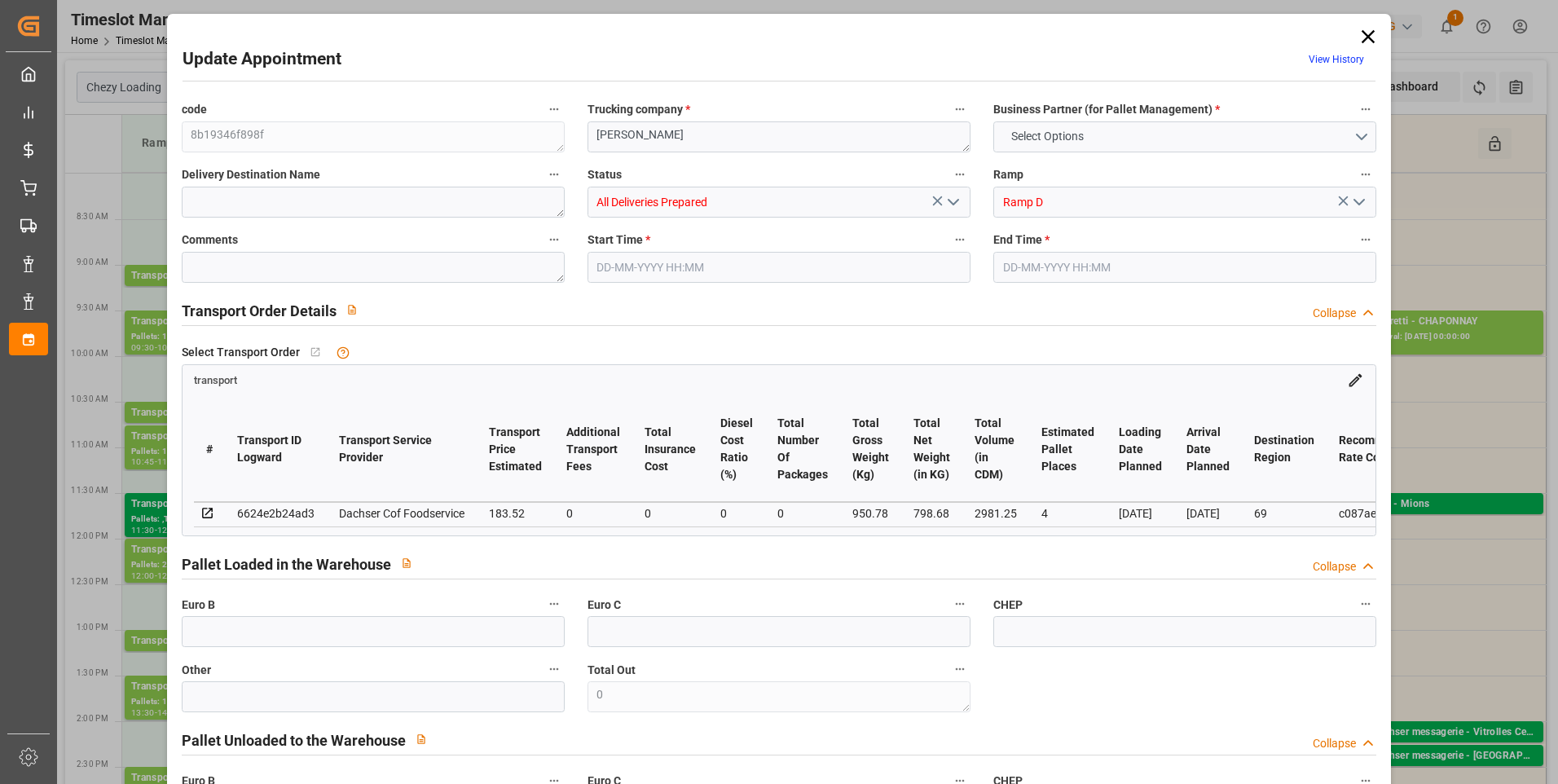
type input "180.29"
type input "-3.23"
type input "0"
type input "798.68"
type input "1049.45"
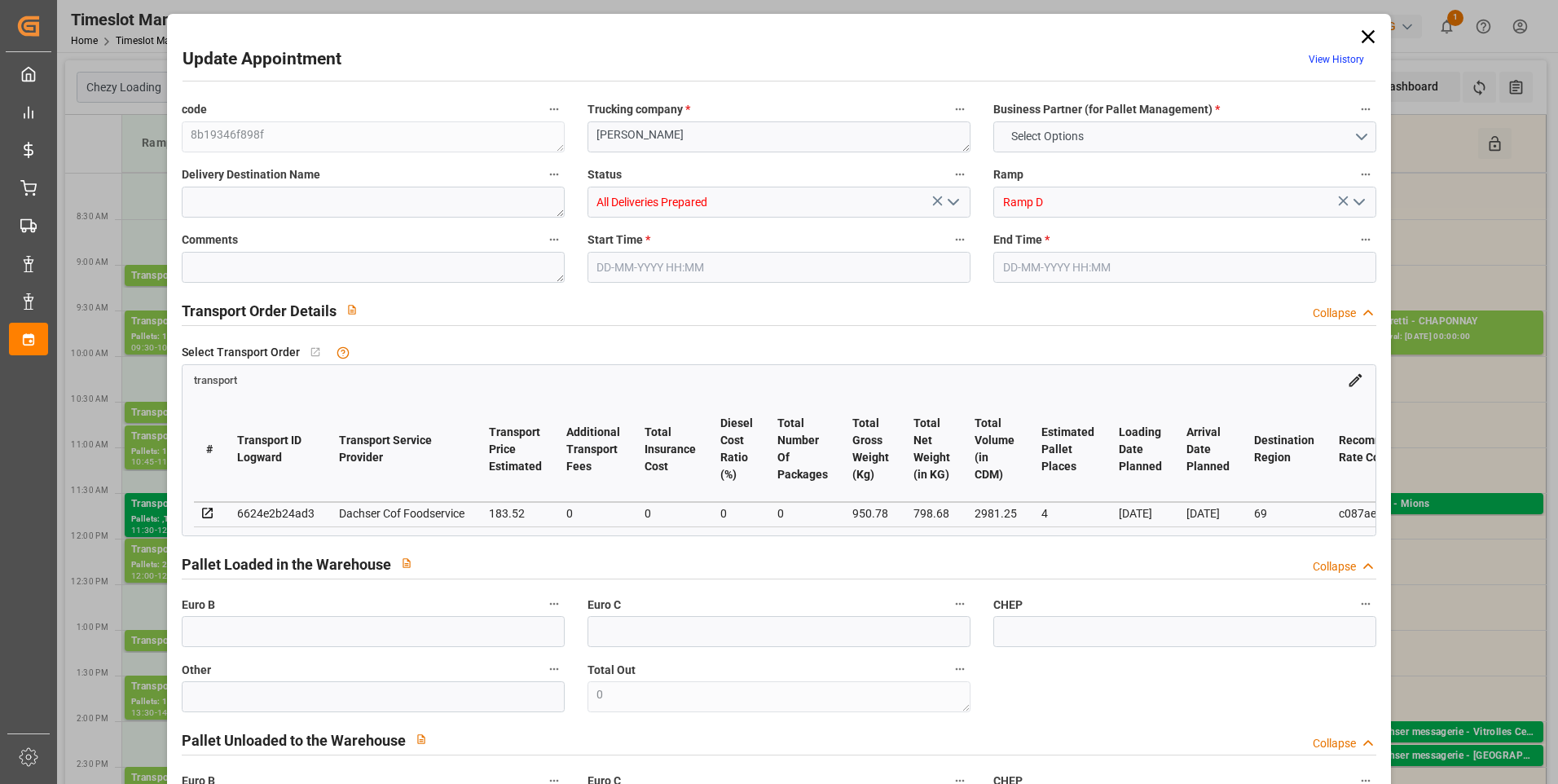
type input "2981.25"
type input "69"
type input "3"
type input "50"
type input "4"
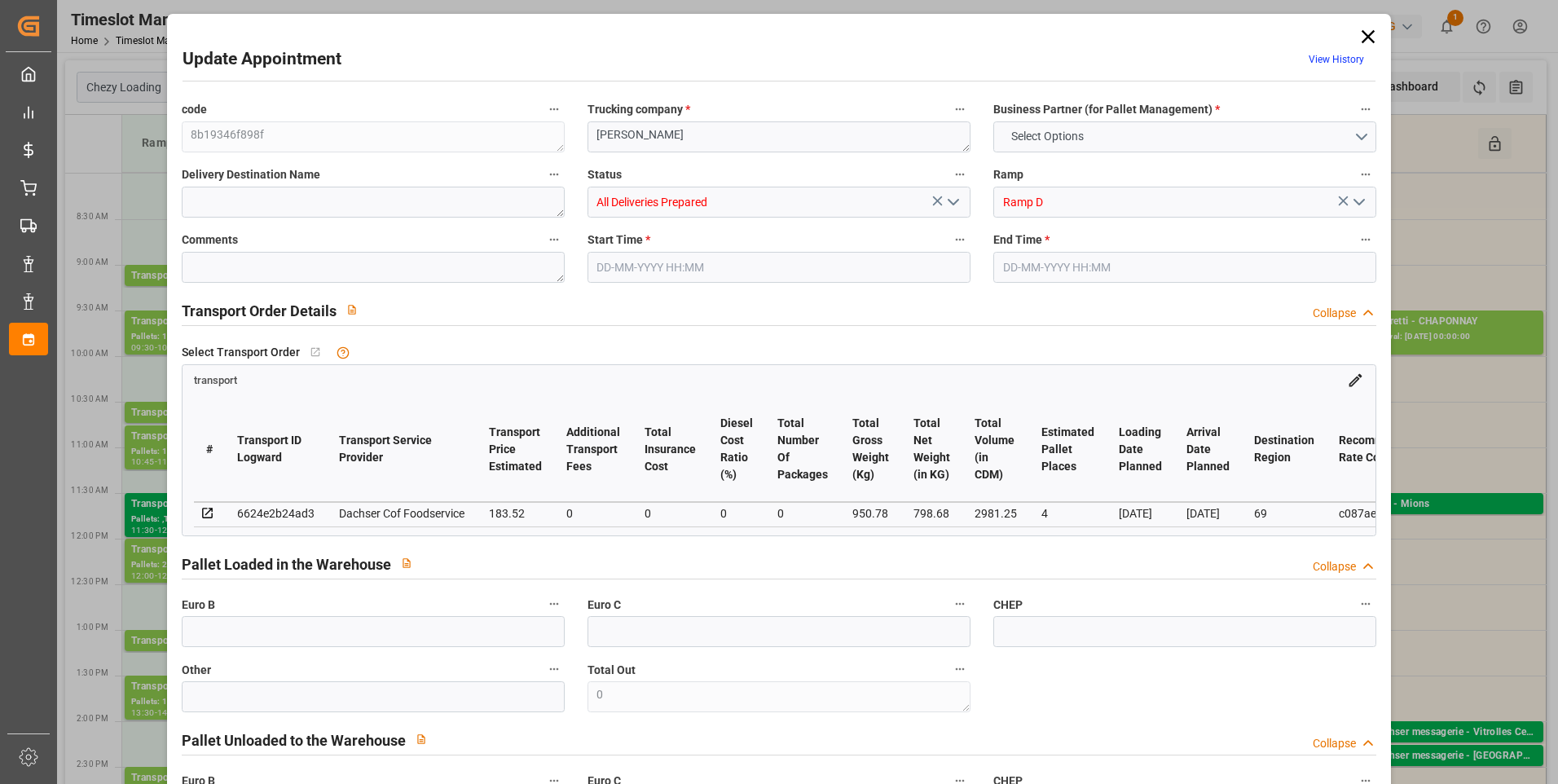
type input "101"
type input "950.78"
type input "0"
type input "4710.8598"
type input "0"
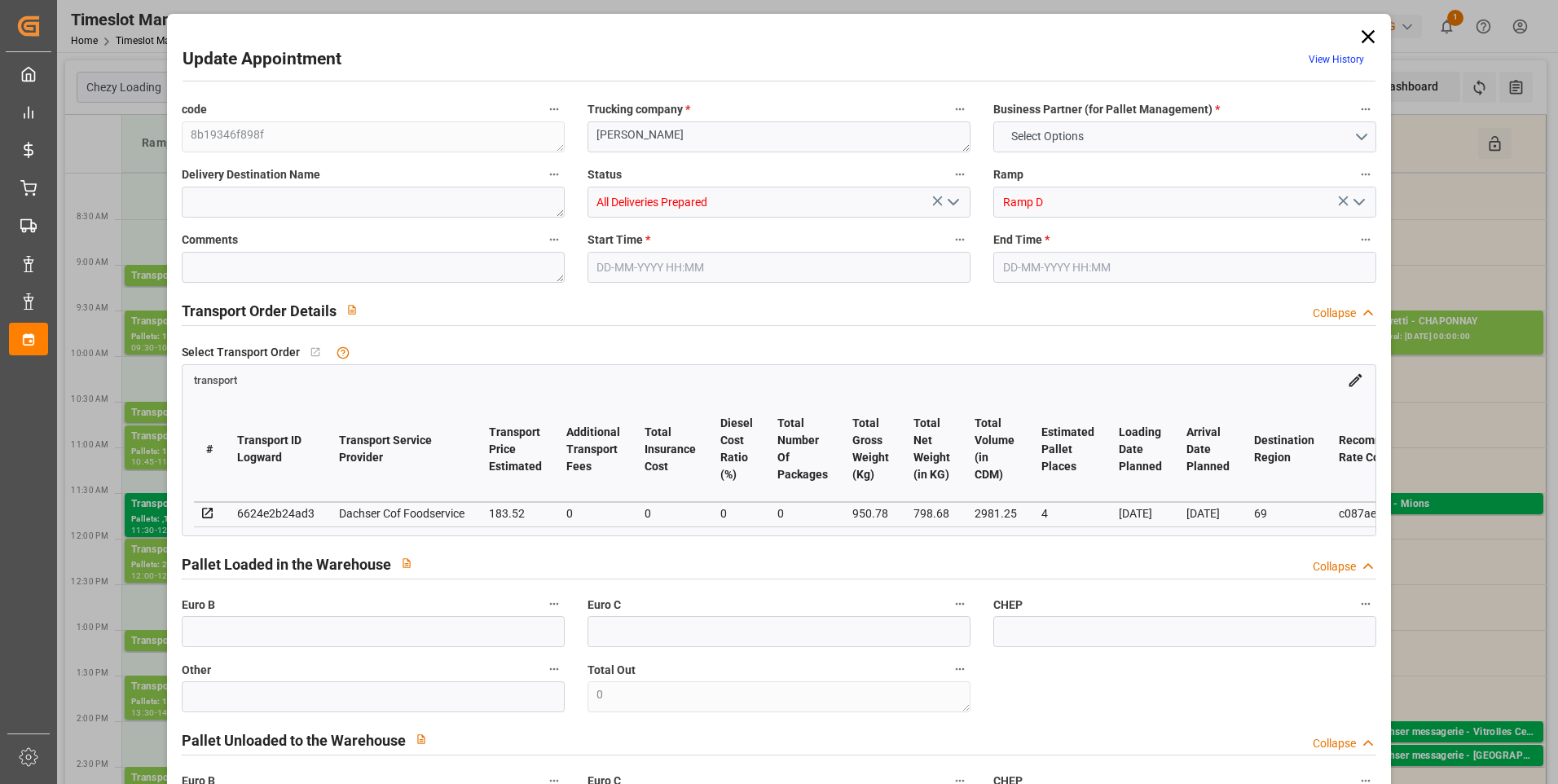
type input "0"
type input "21"
type input "35"
type input "[DATE] 09:30"
type input "[DATE] 10:00"
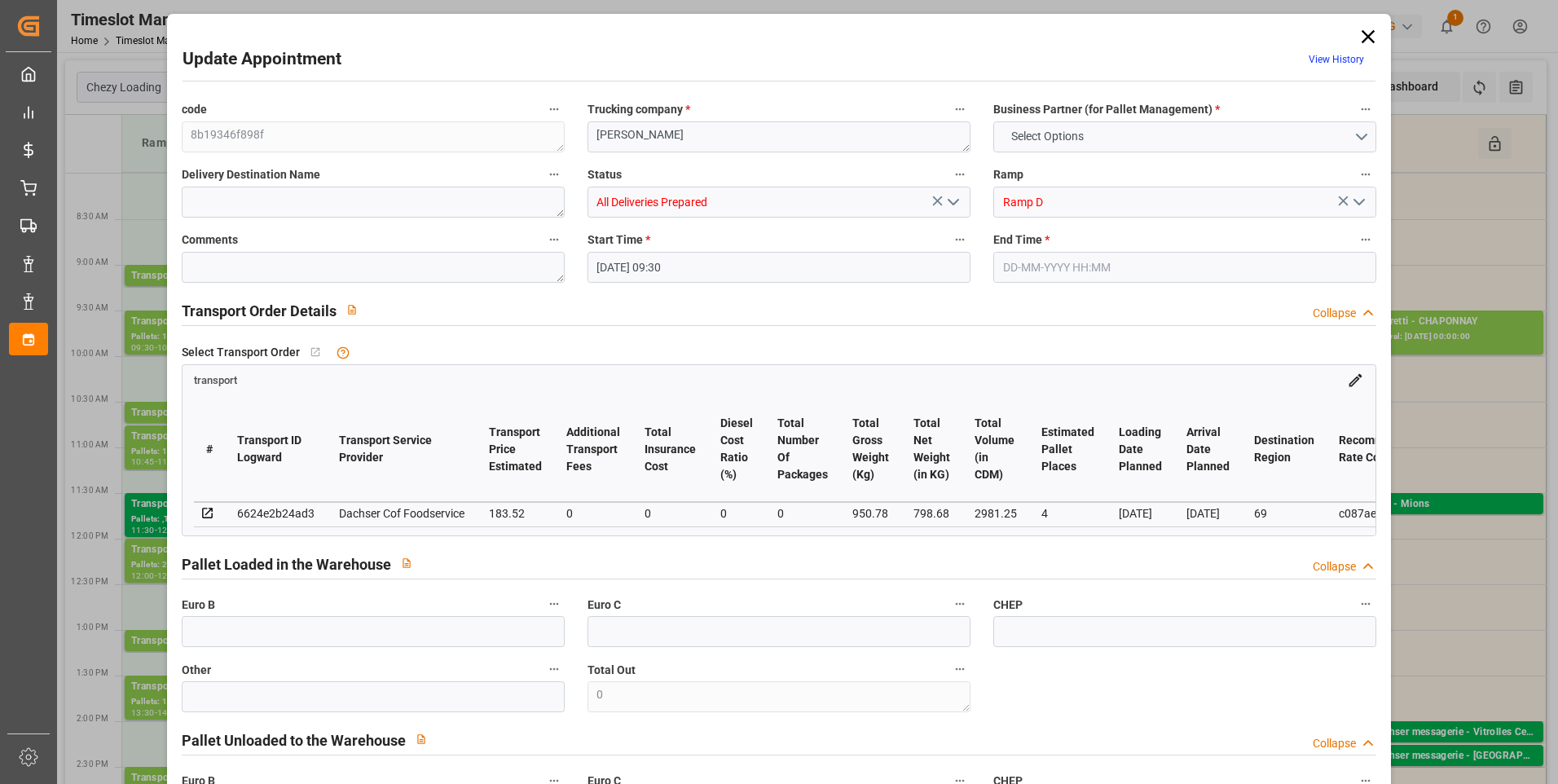
type input "[DATE] 12:56"
type input "[DATE] 11:29"
type input "[DATE]"
click at [951, 200] on icon "open menu" at bounding box center [954, 202] width 19 height 19
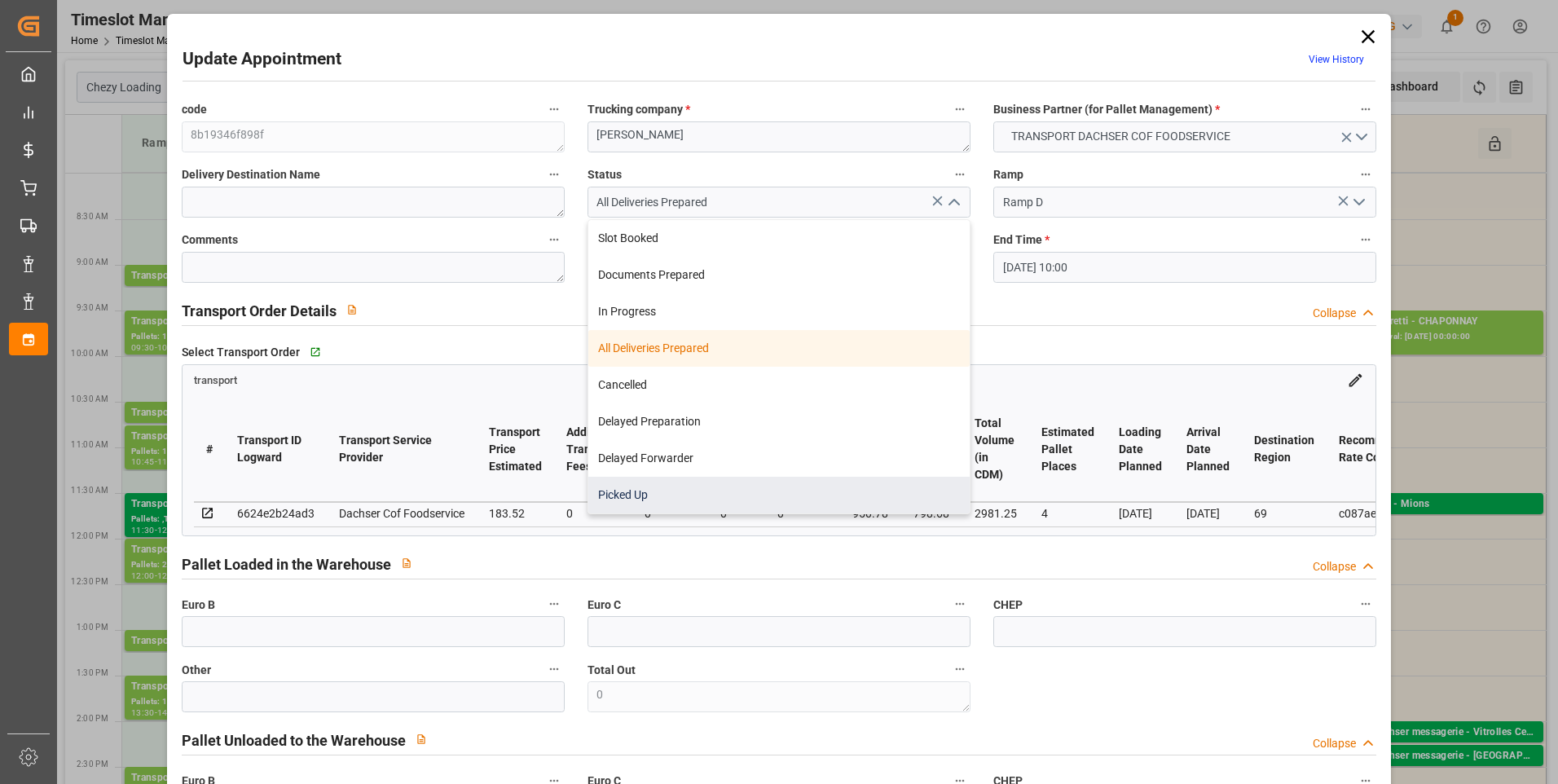
click at [651, 494] on div "Picked Up" at bounding box center [779, 495] width 381 height 37
type input "Picked Up"
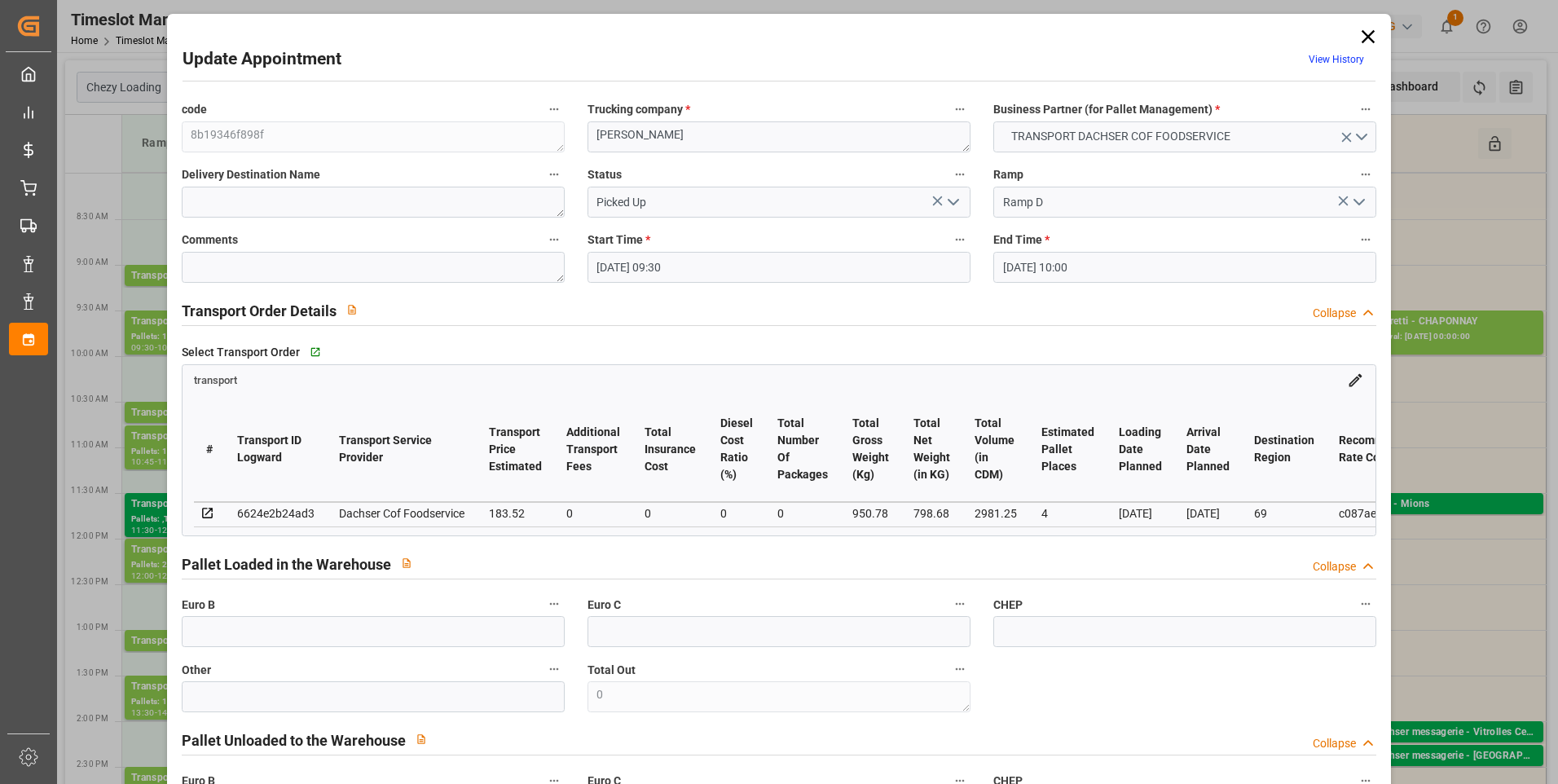
click at [956, 201] on icon "open menu" at bounding box center [954, 202] width 19 height 19
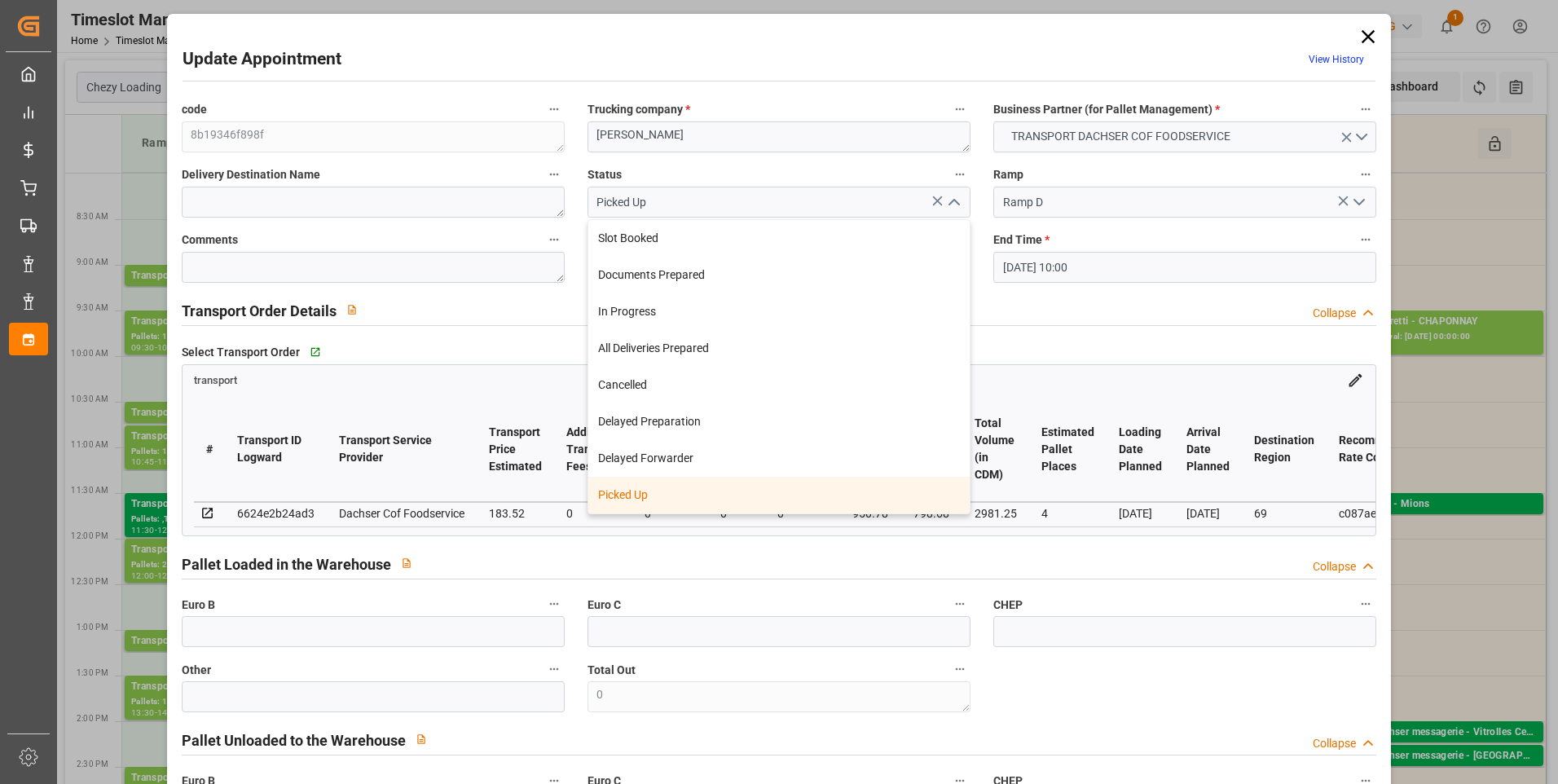
click at [624, 497] on div "Picked Up" at bounding box center [779, 495] width 381 height 37
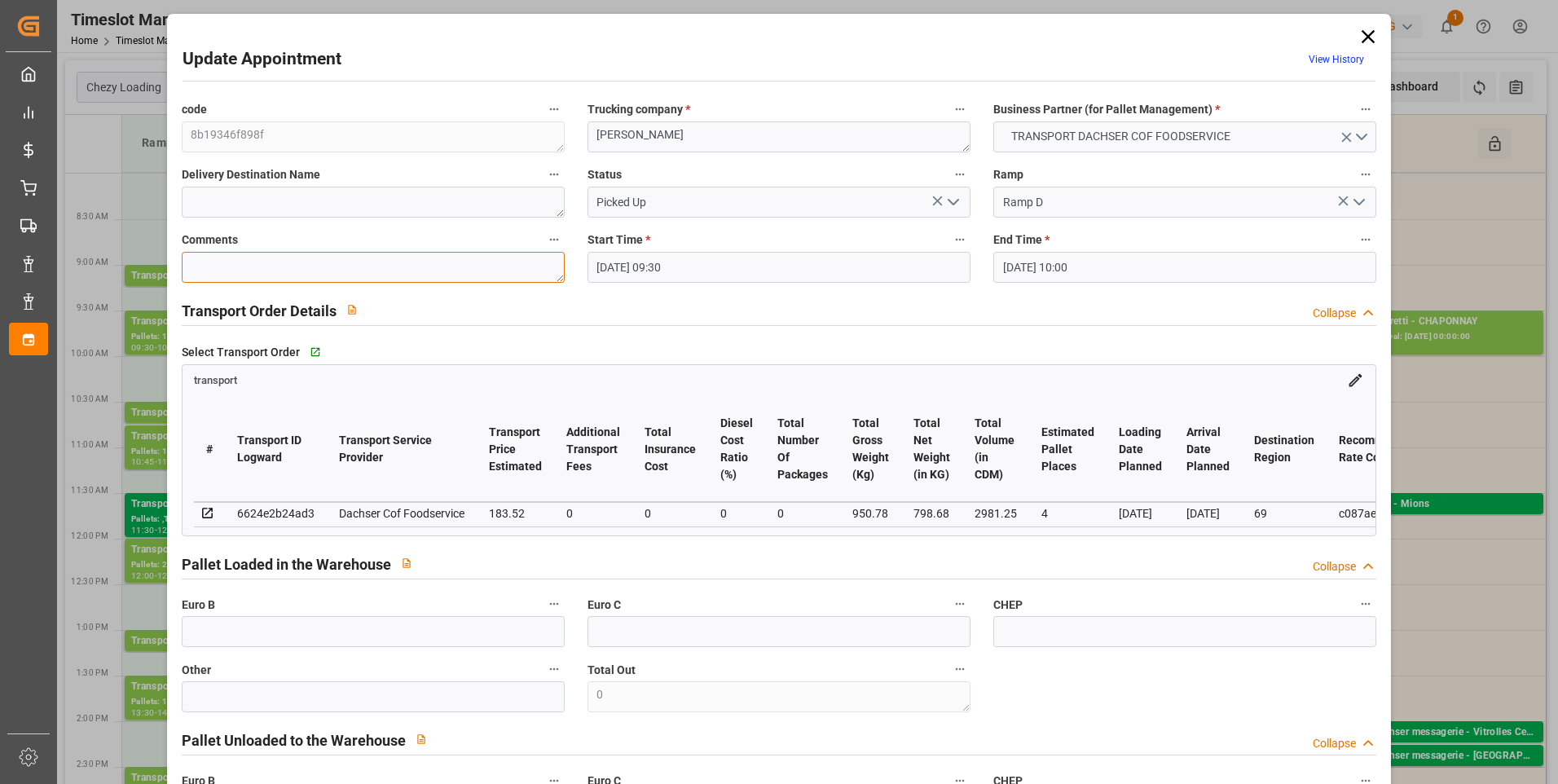
click at [248, 270] on textarea at bounding box center [374, 267] width 383 height 31
type textarea "TOF 4"
click at [259, 645] on input "text" at bounding box center [374, 631] width 383 height 31
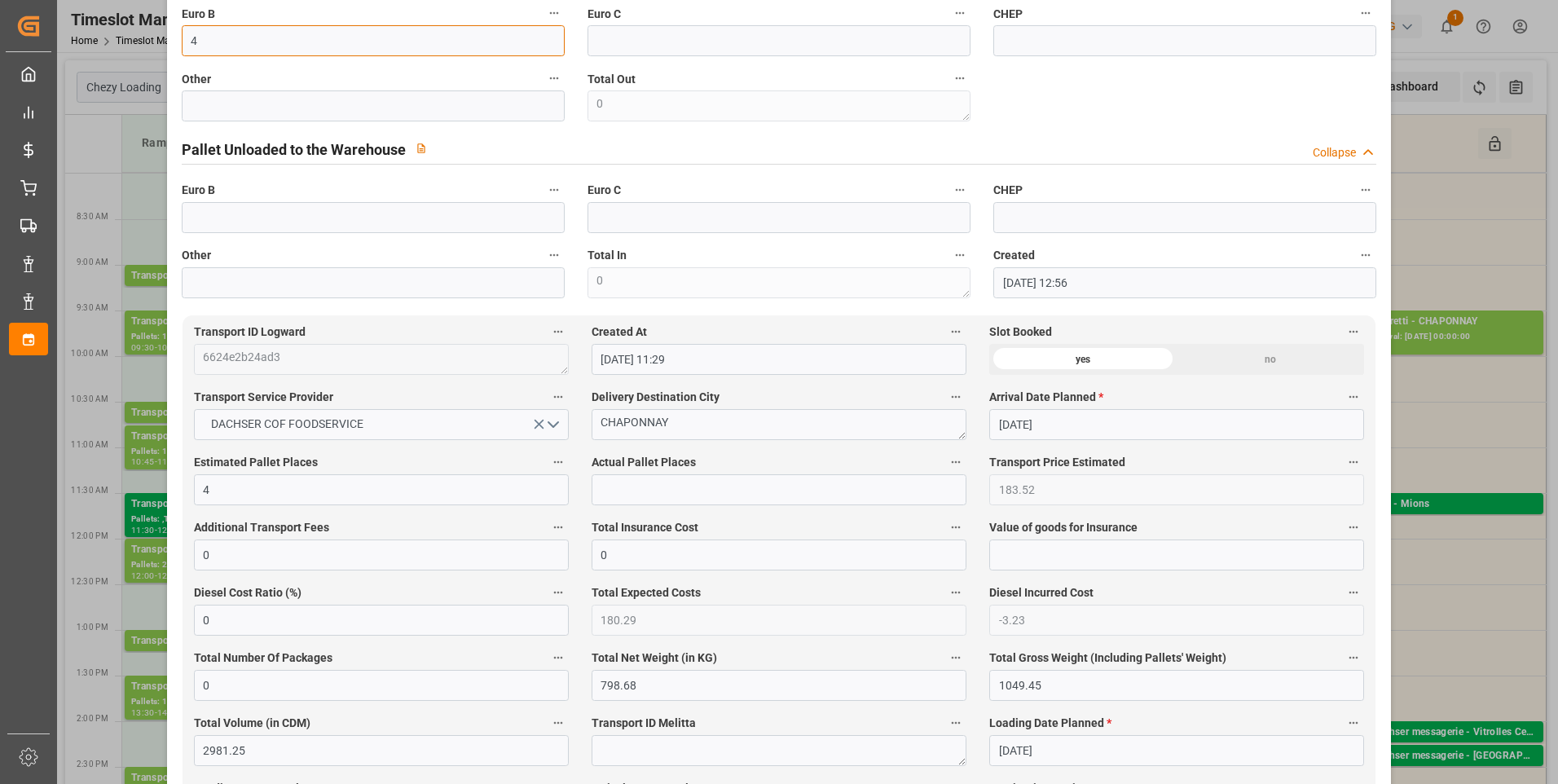
scroll to position [652, 0]
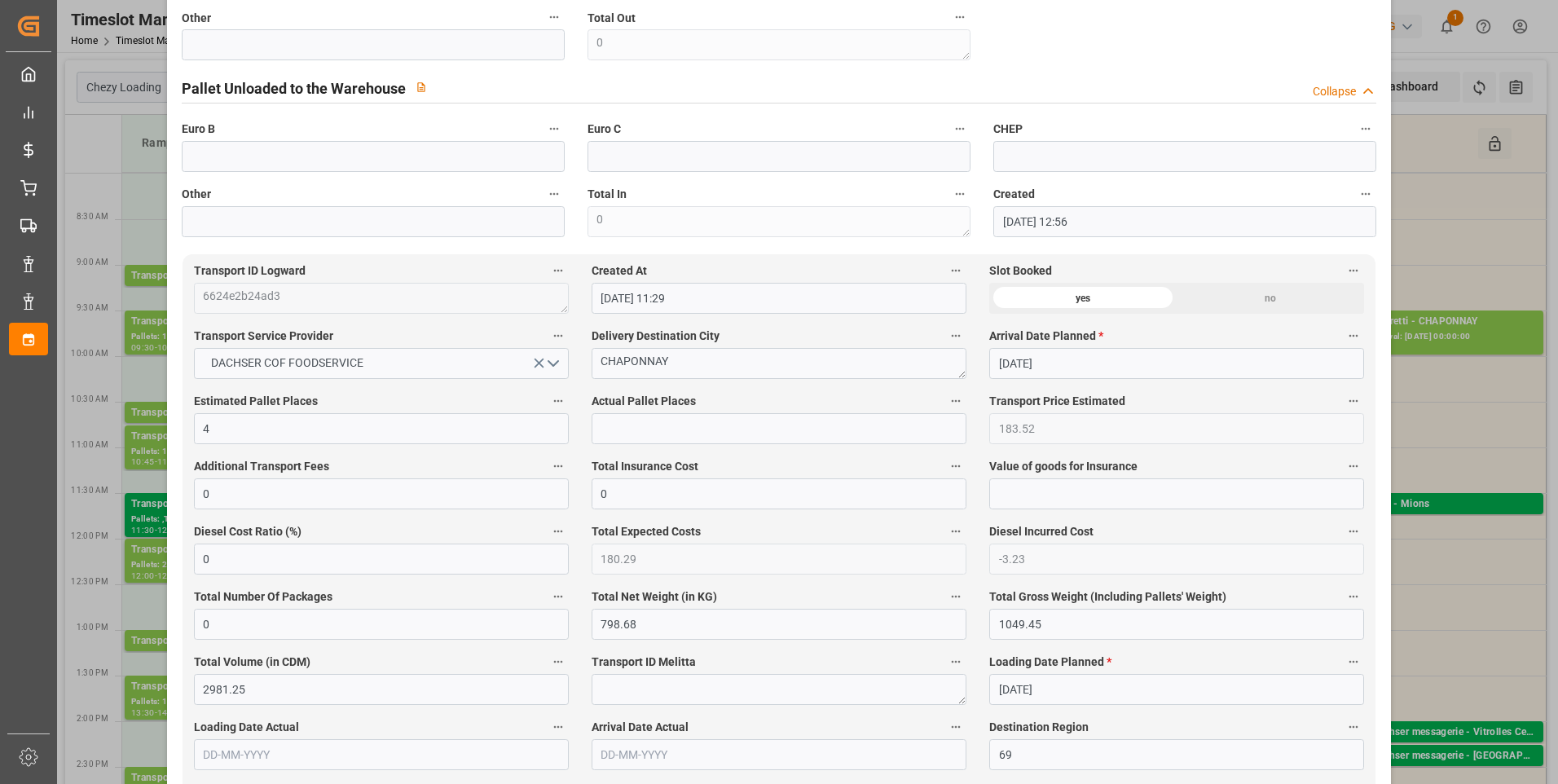
type input "4"
click at [647, 434] on input "text" at bounding box center [779, 429] width 375 height 31
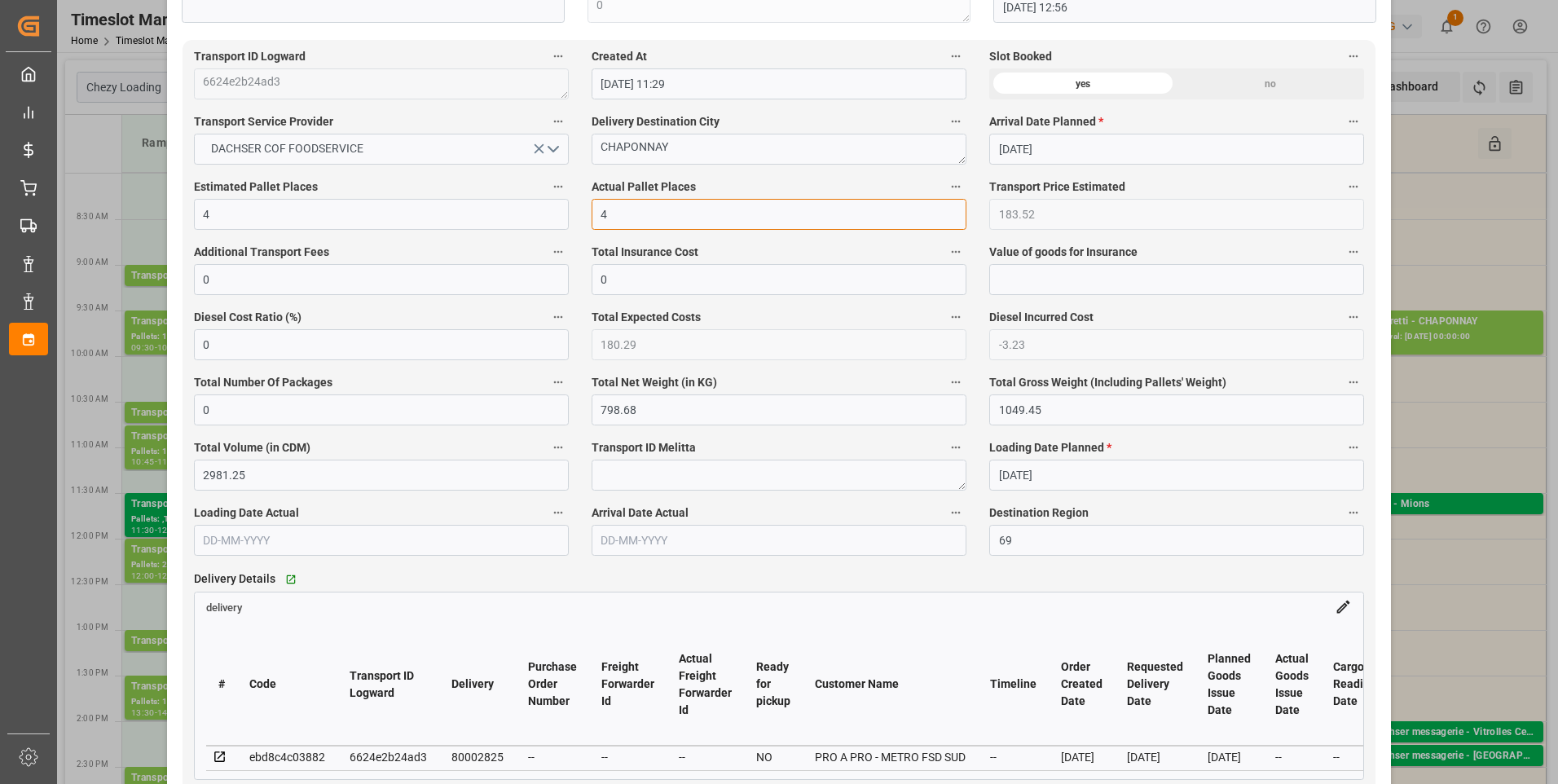
scroll to position [896, 0]
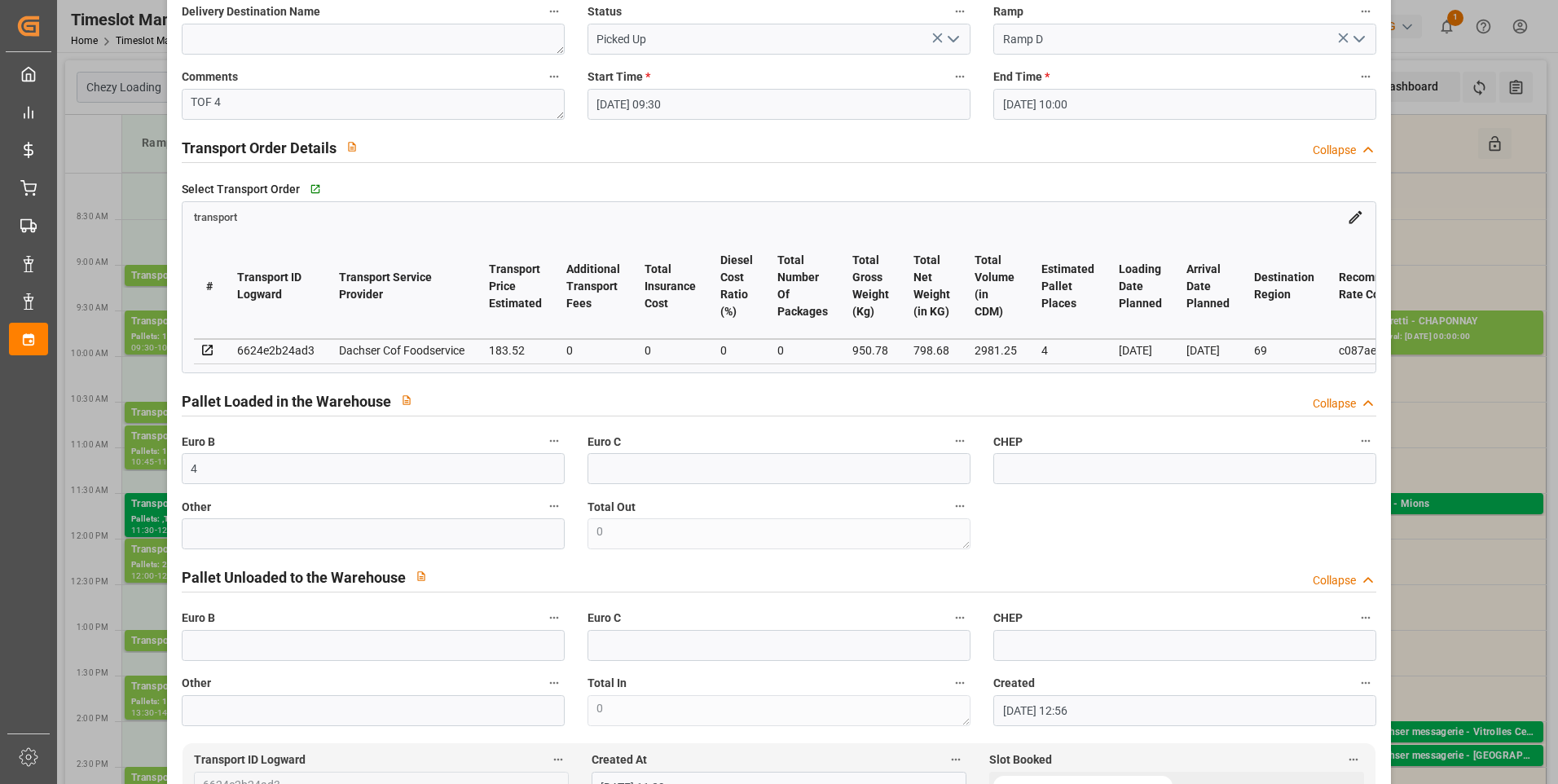
type input "4"
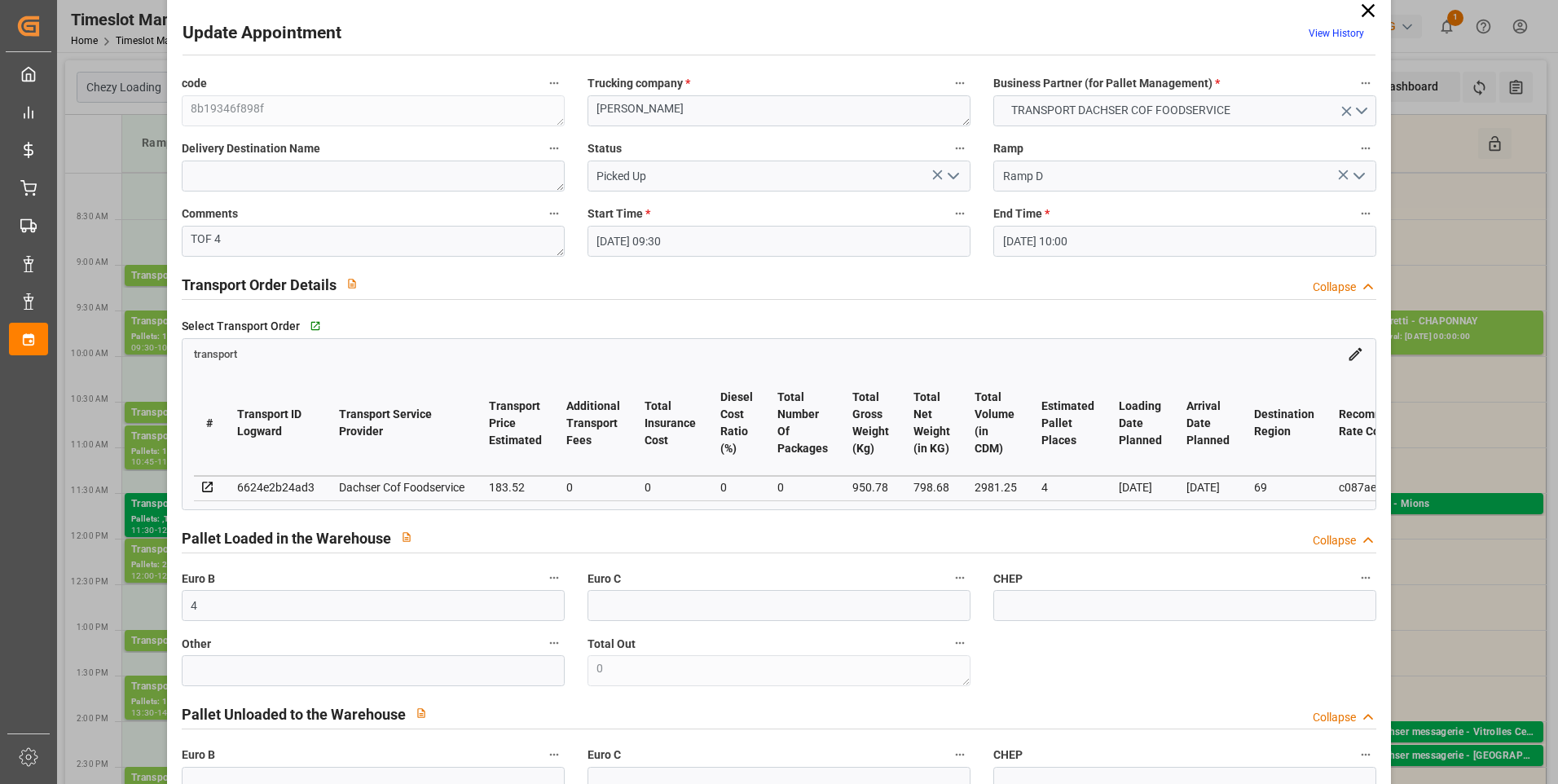
scroll to position [0, 0]
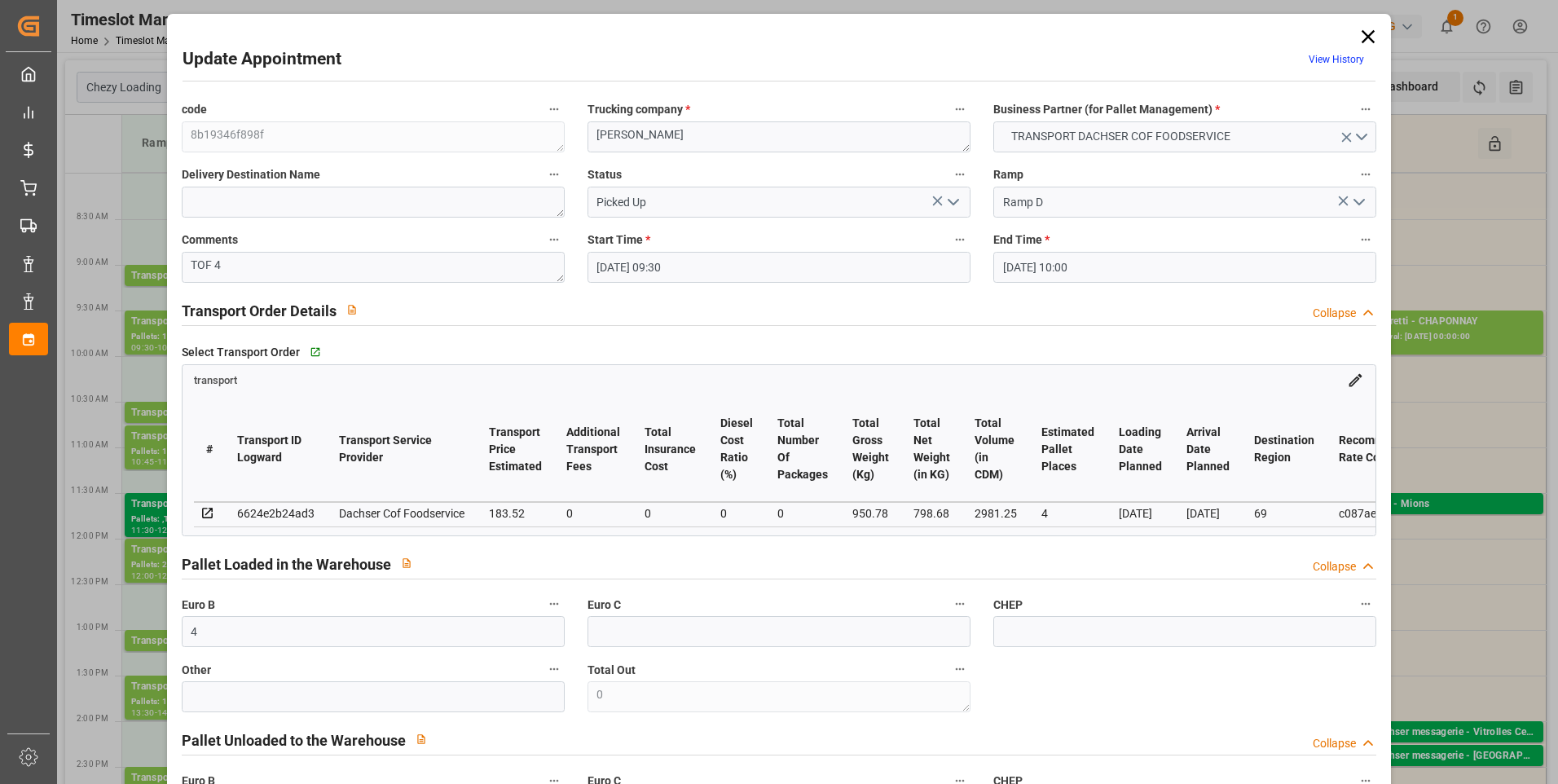
click at [957, 204] on icon "open menu" at bounding box center [954, 202] width 19 height 19
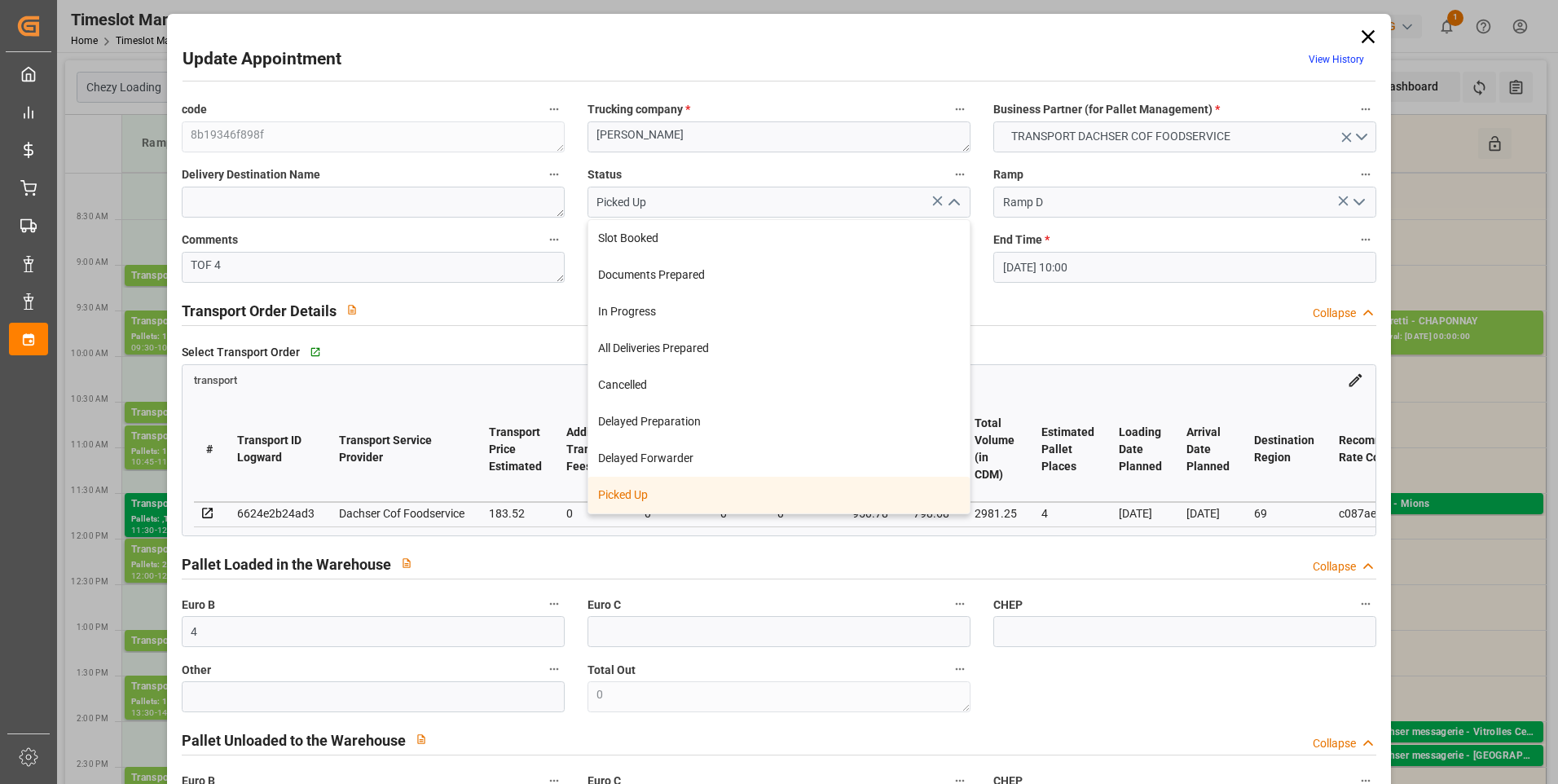
click at [949, 200] on polyline "close menu" at bounding box center [954, 201] width 10 height 5
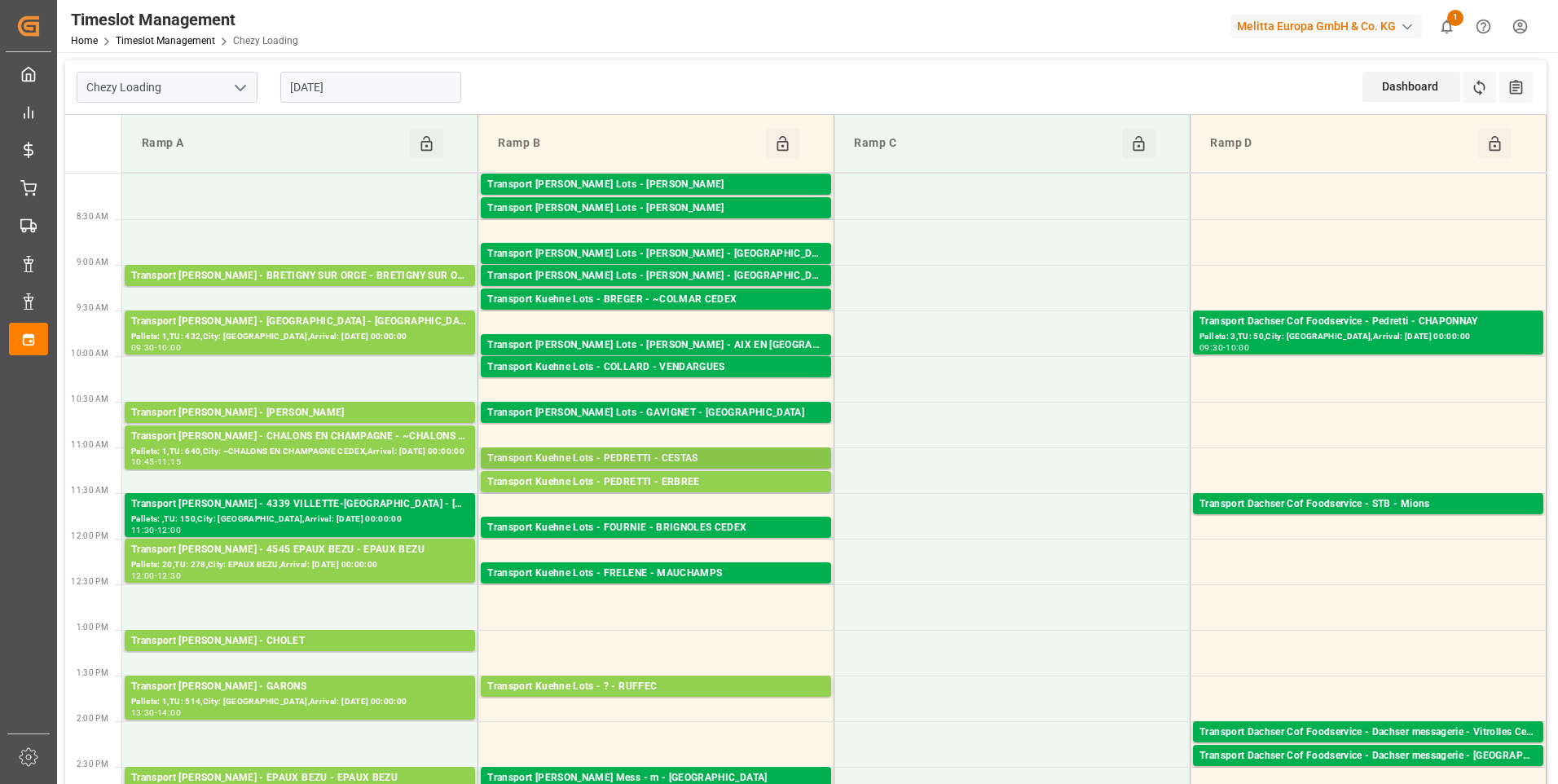
click at [657, 456] on div "Transport Kuehne Lots - PEDRETTI - CESTAS" at bounding box center [656, 458] width 338 height 17
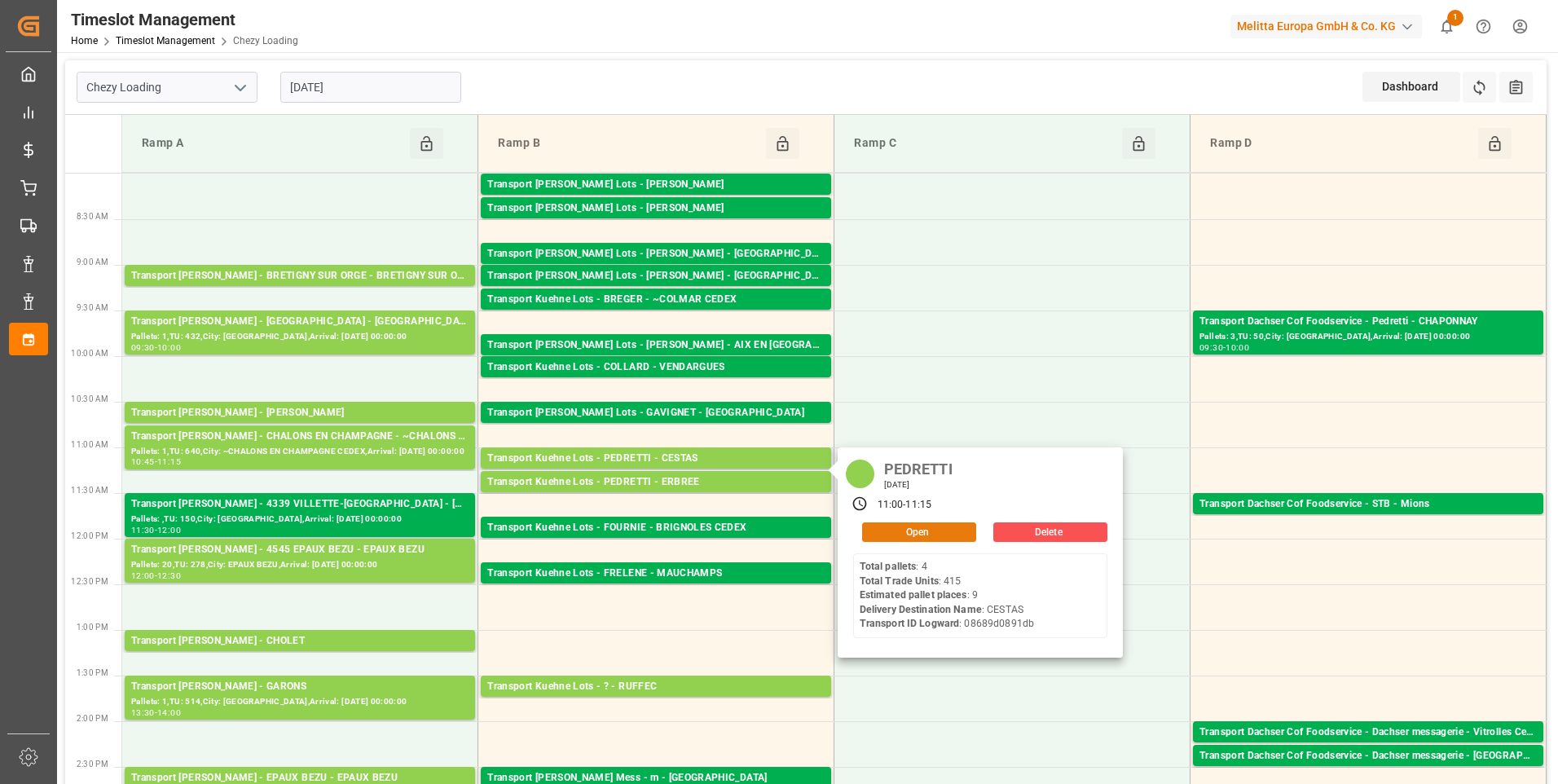
click at [891, 531] on button "Open" at bounding box center [919, 532] width 114 height 19
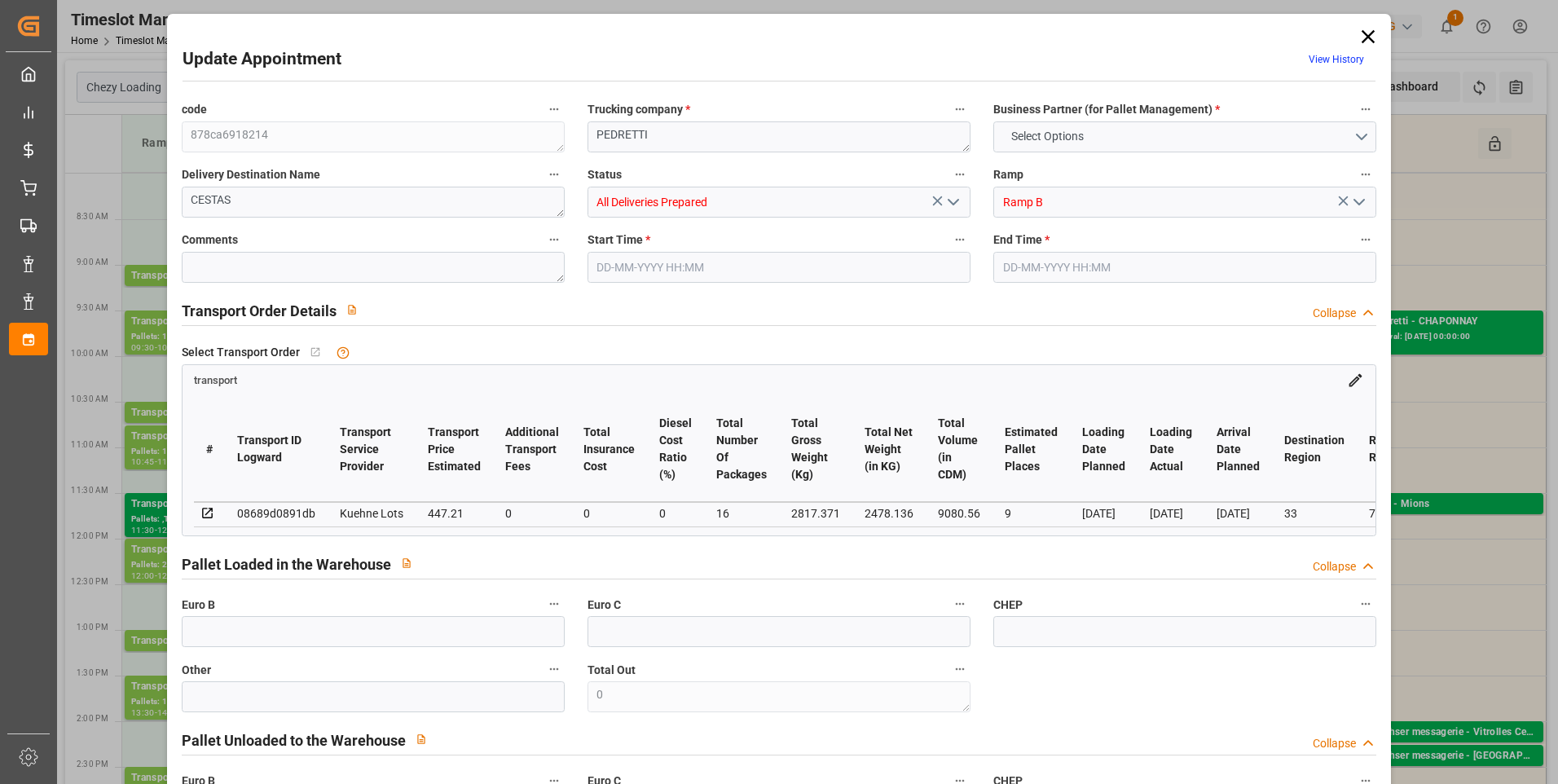
type input "9"
type input "447.21"
type input "0"
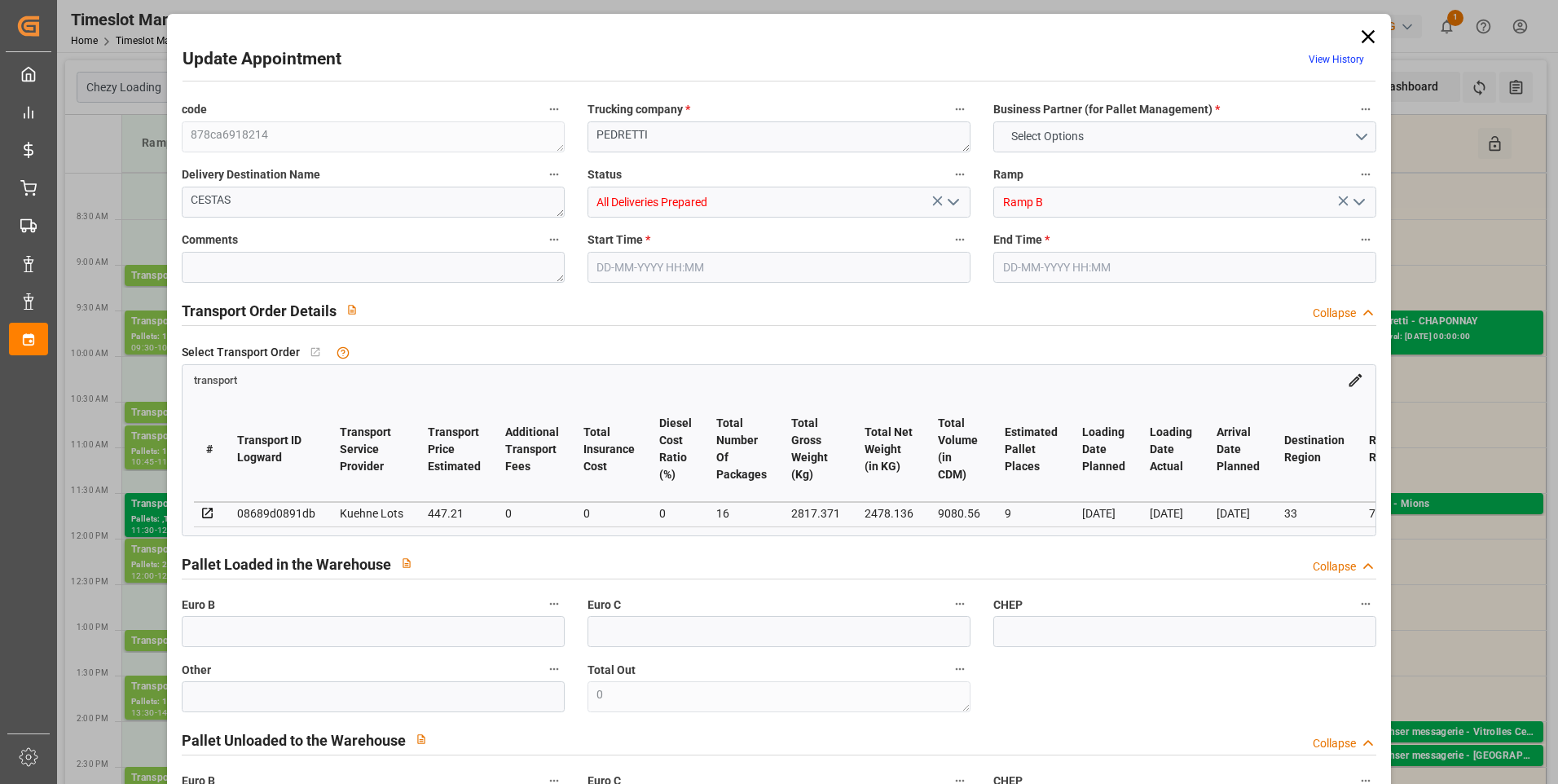
type input "447.21"
type input "0"
type input "16"
type input "2478.136"
type input "3273.072"
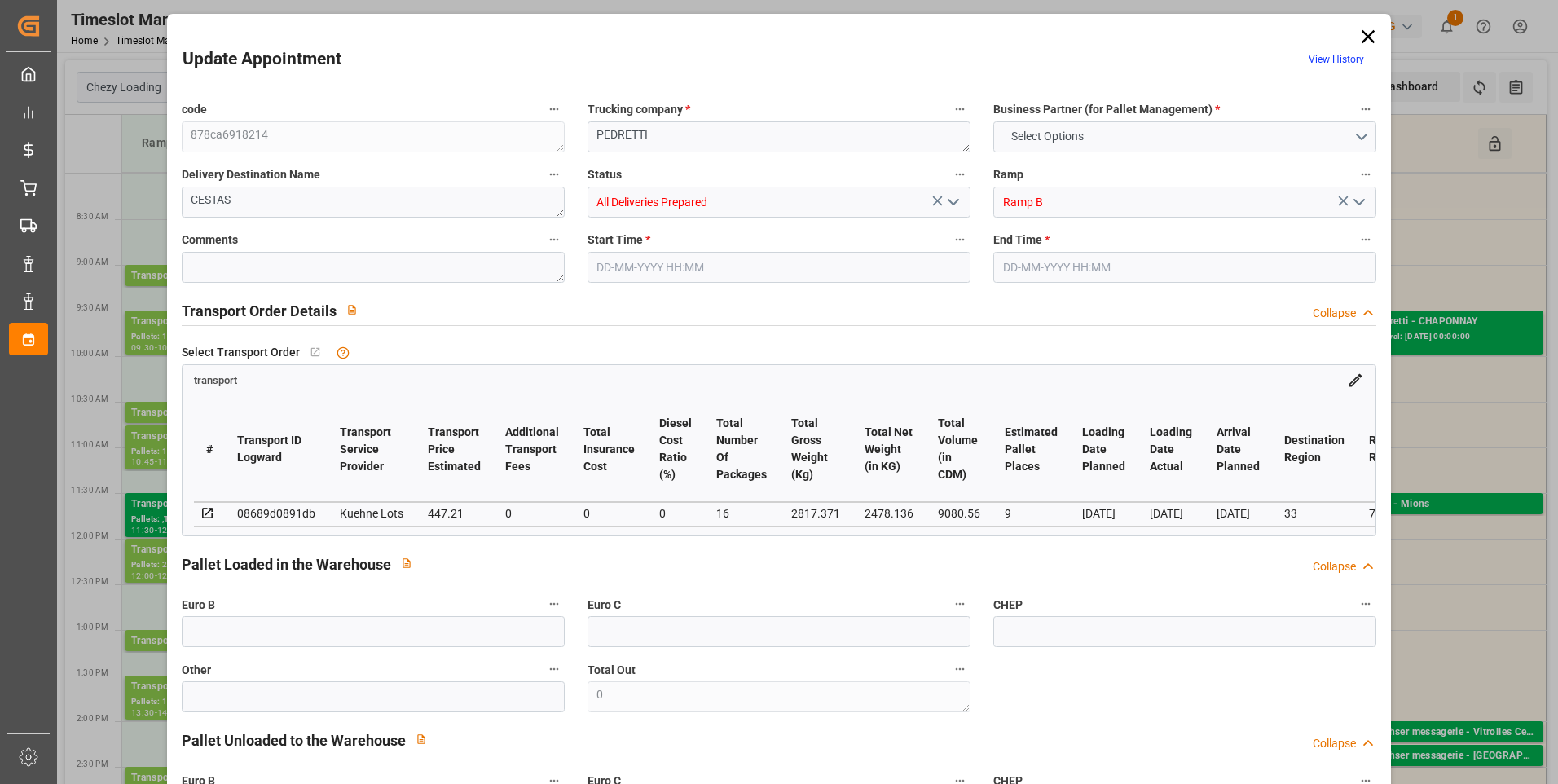
type input "9080.56"
type input "33"
type input "4"
type input "415"
type input "16"
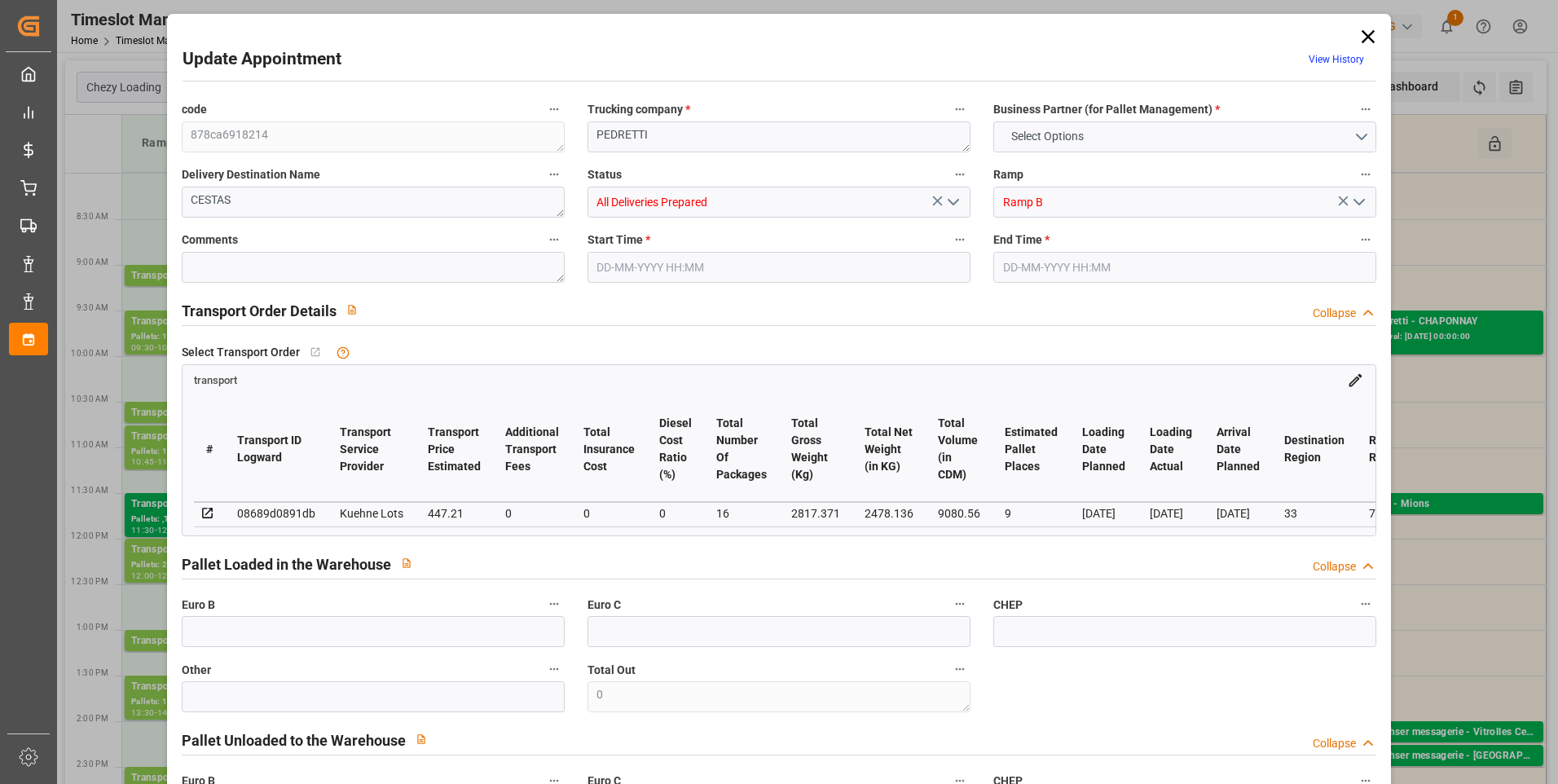
type input "101"
type input "2817.371"
type input "0"
type input "4710.8598"
type input "0"
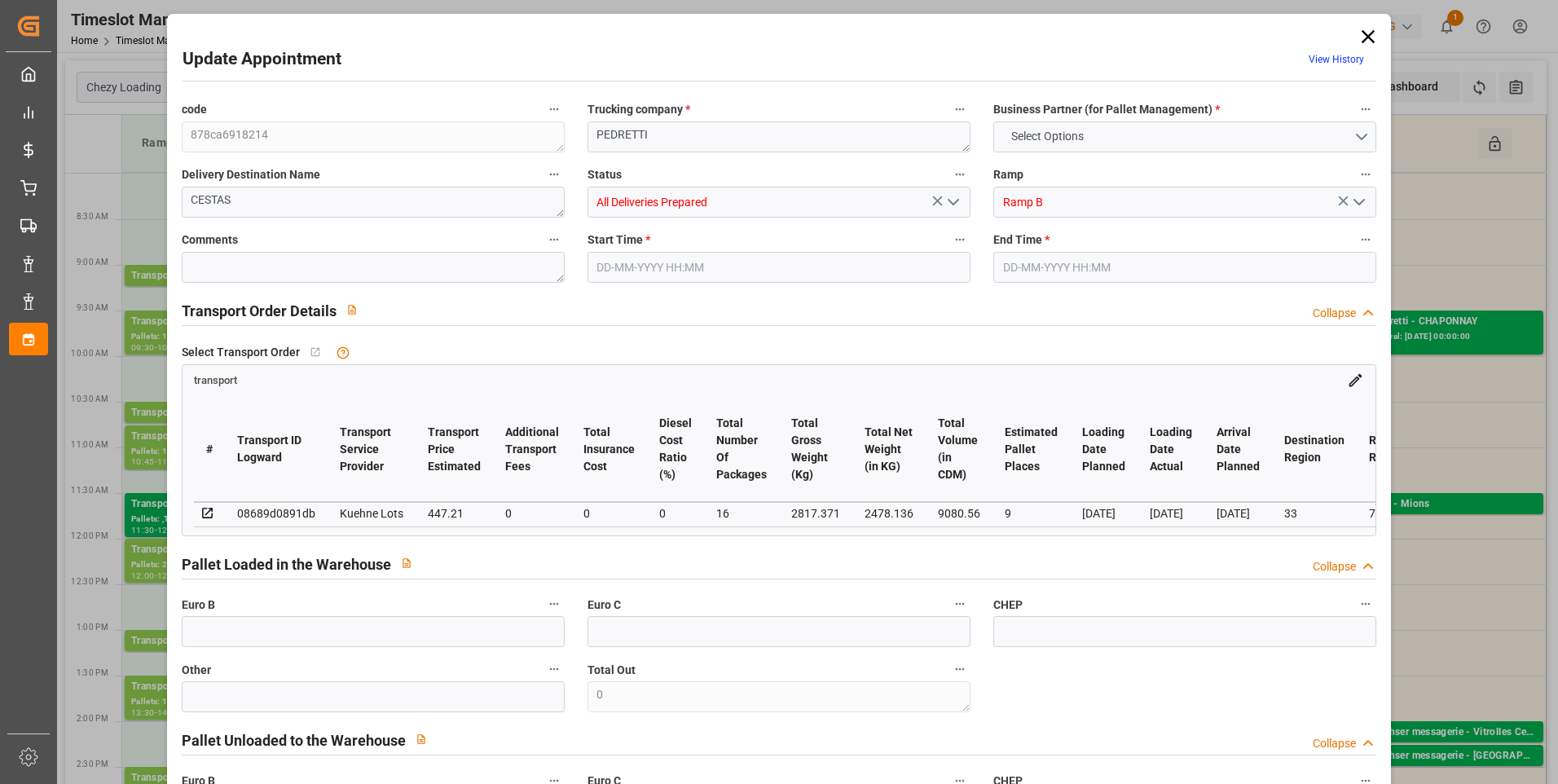
type input "0"
type input "21"
type input "35"
type input "[DATE] 11:00"
type input "[DATE] 11:15"
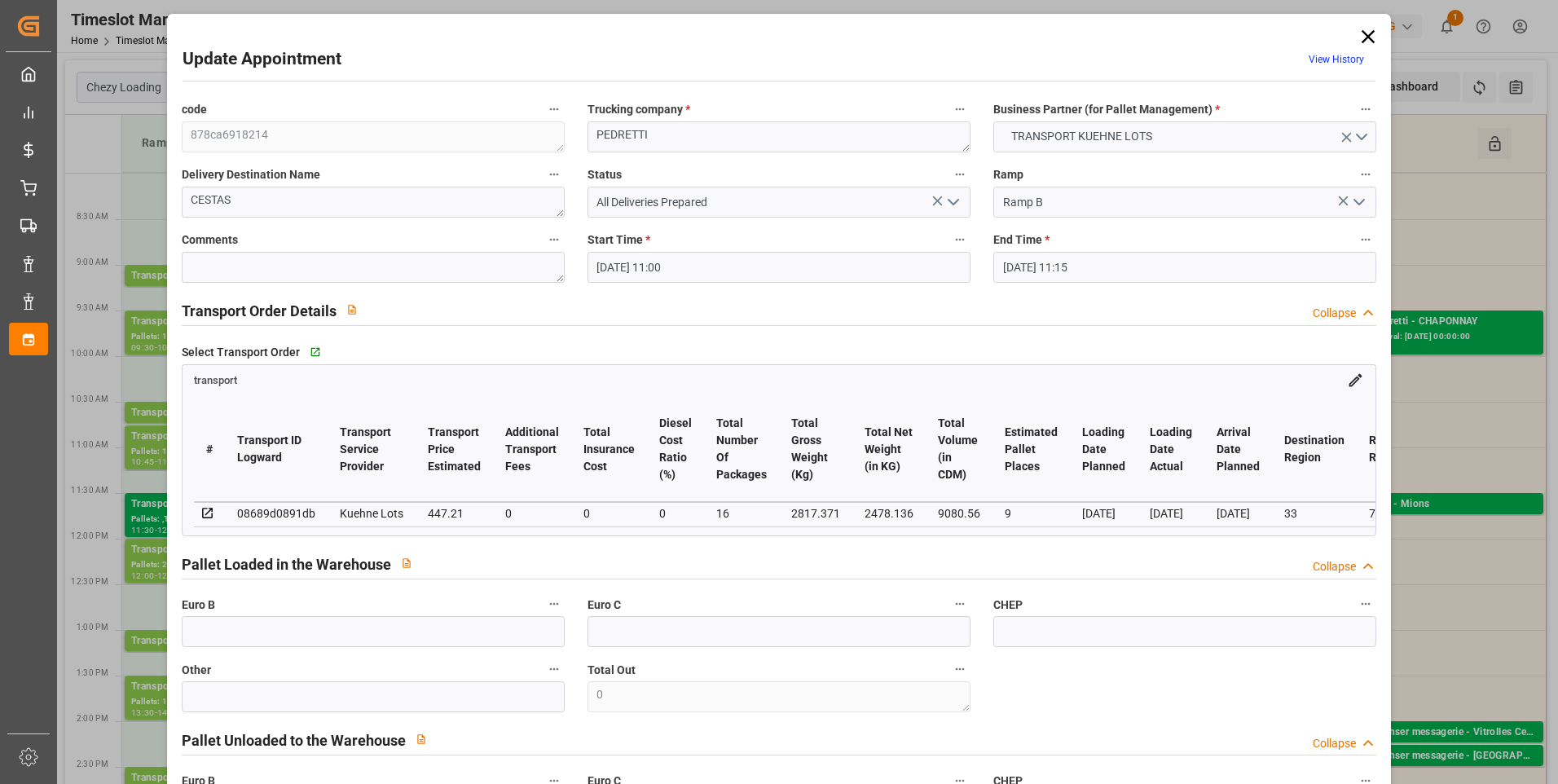
type input "[DATE] 13:01"
type input "[DATE] 11:17"
type input "[DATE]"
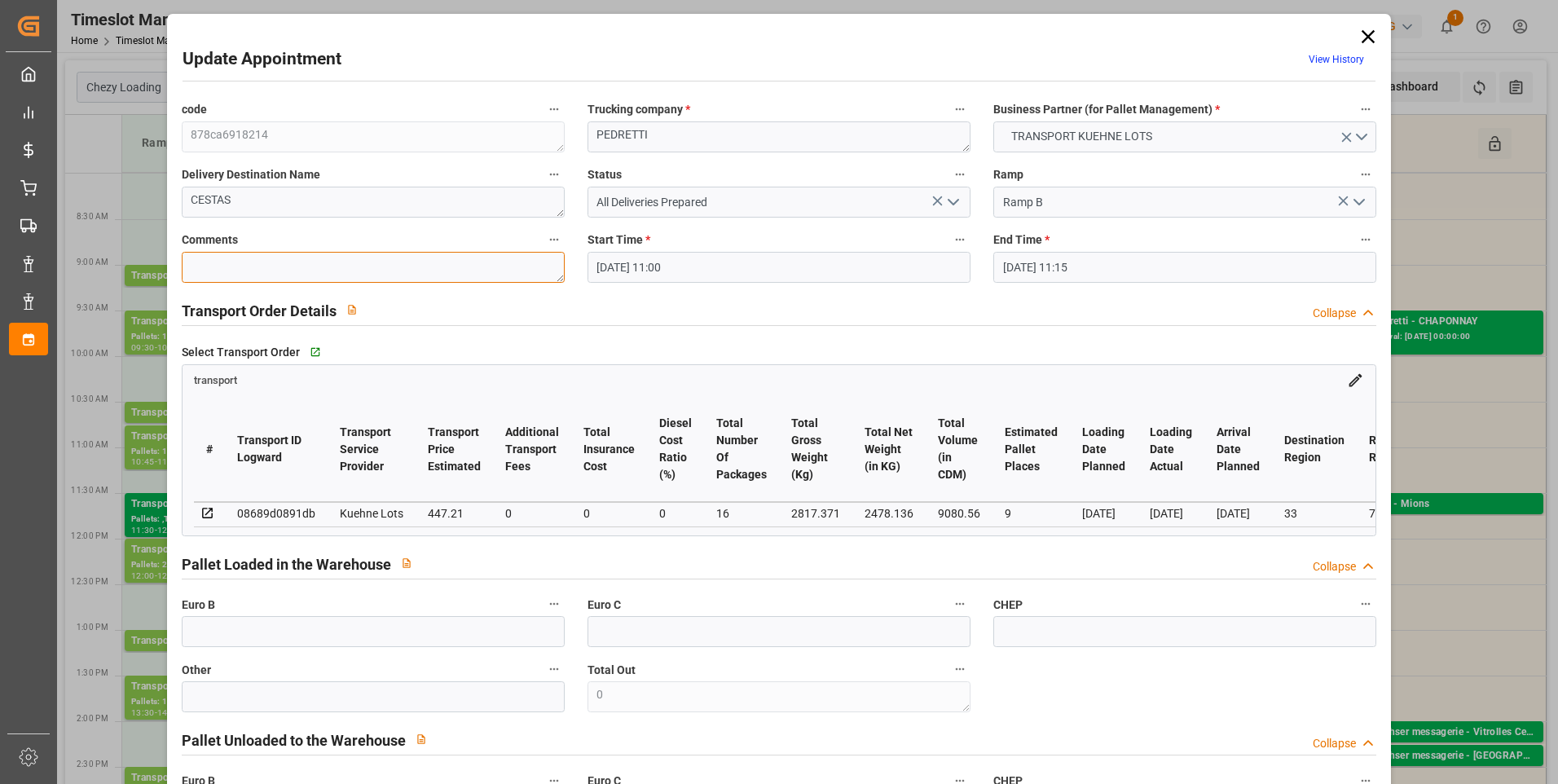
click at [231, 271] on textarea at bounding box center [374, 267] width 383 height 31
type textarea "JN 8"
click at [262, 627] on input "text" at bounding box center [374, 631] width 383 height 31
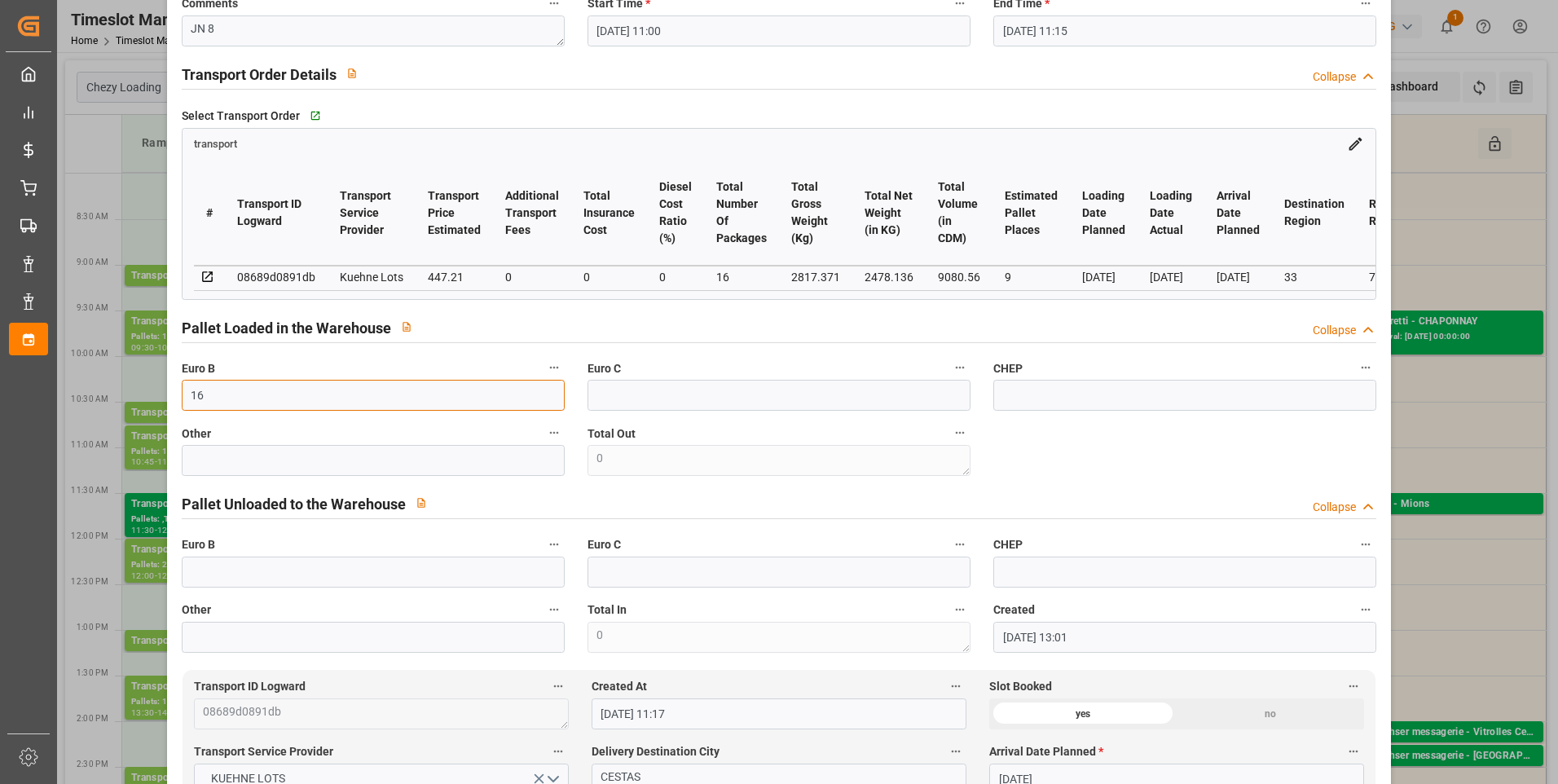
scroll to position [652, 0]
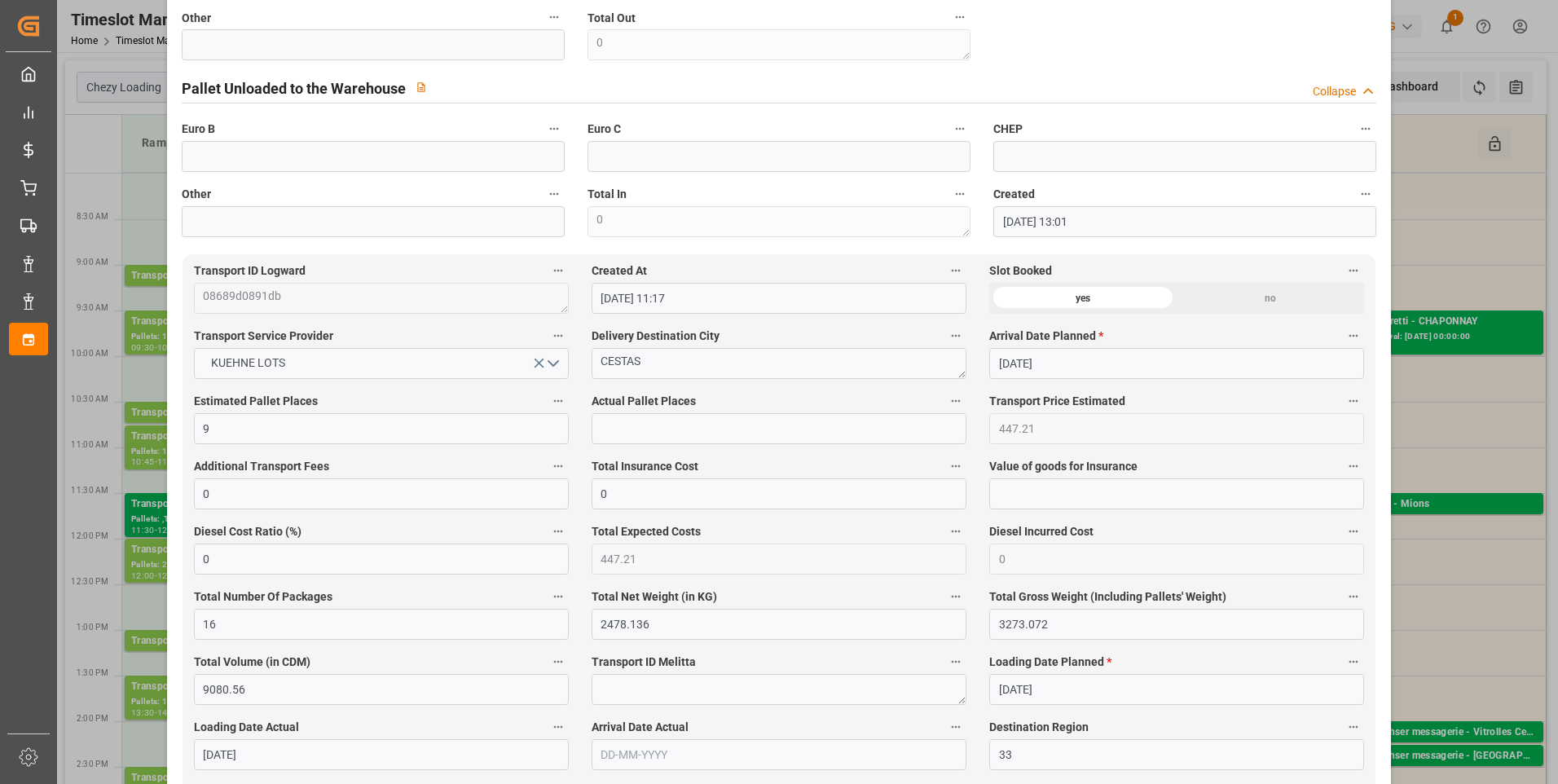
type input "16"
click at [652, 427] on input "text" at bounding box center [779, 429] width 375 height 31
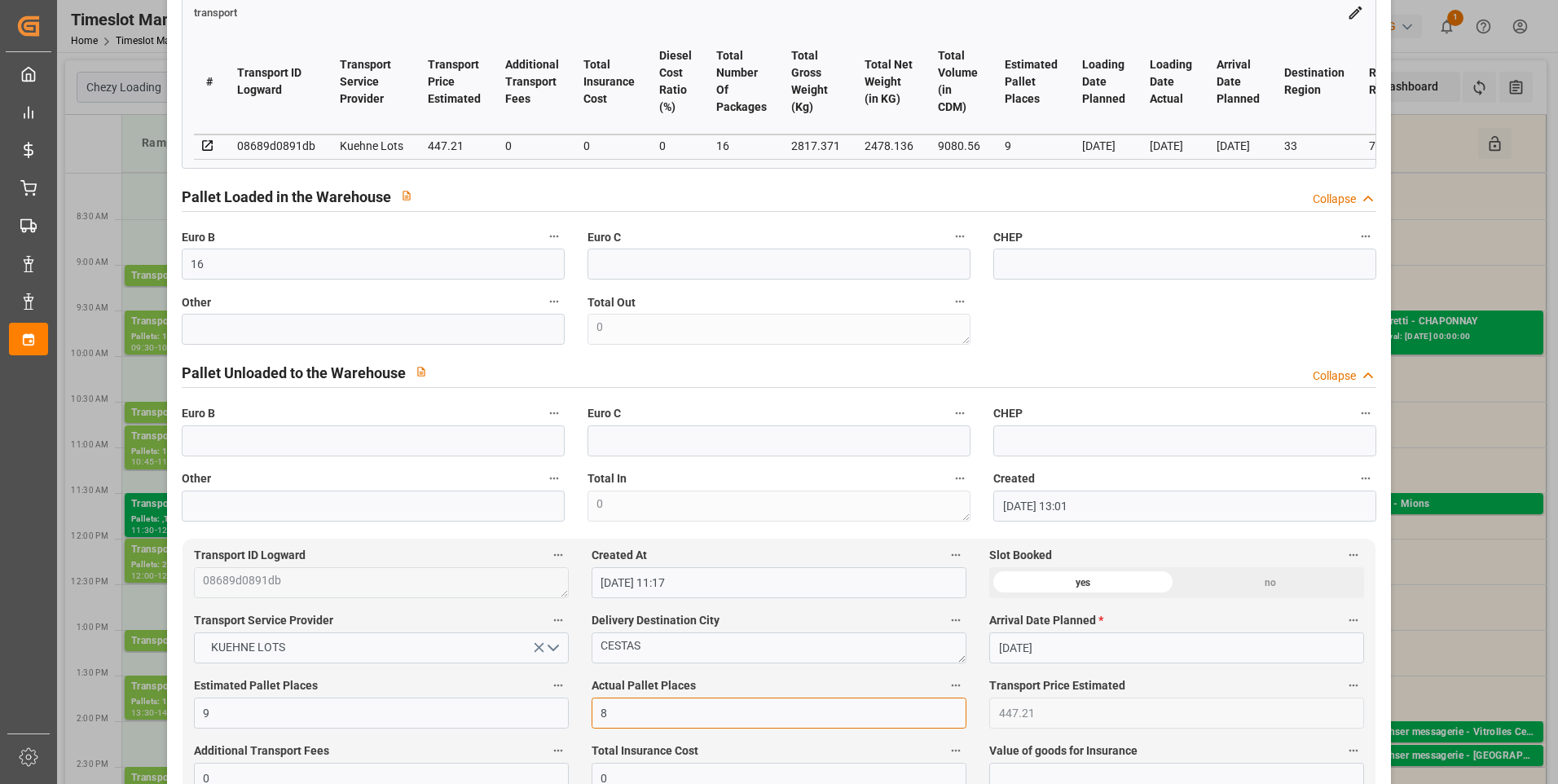
scroll to position [0, 0]
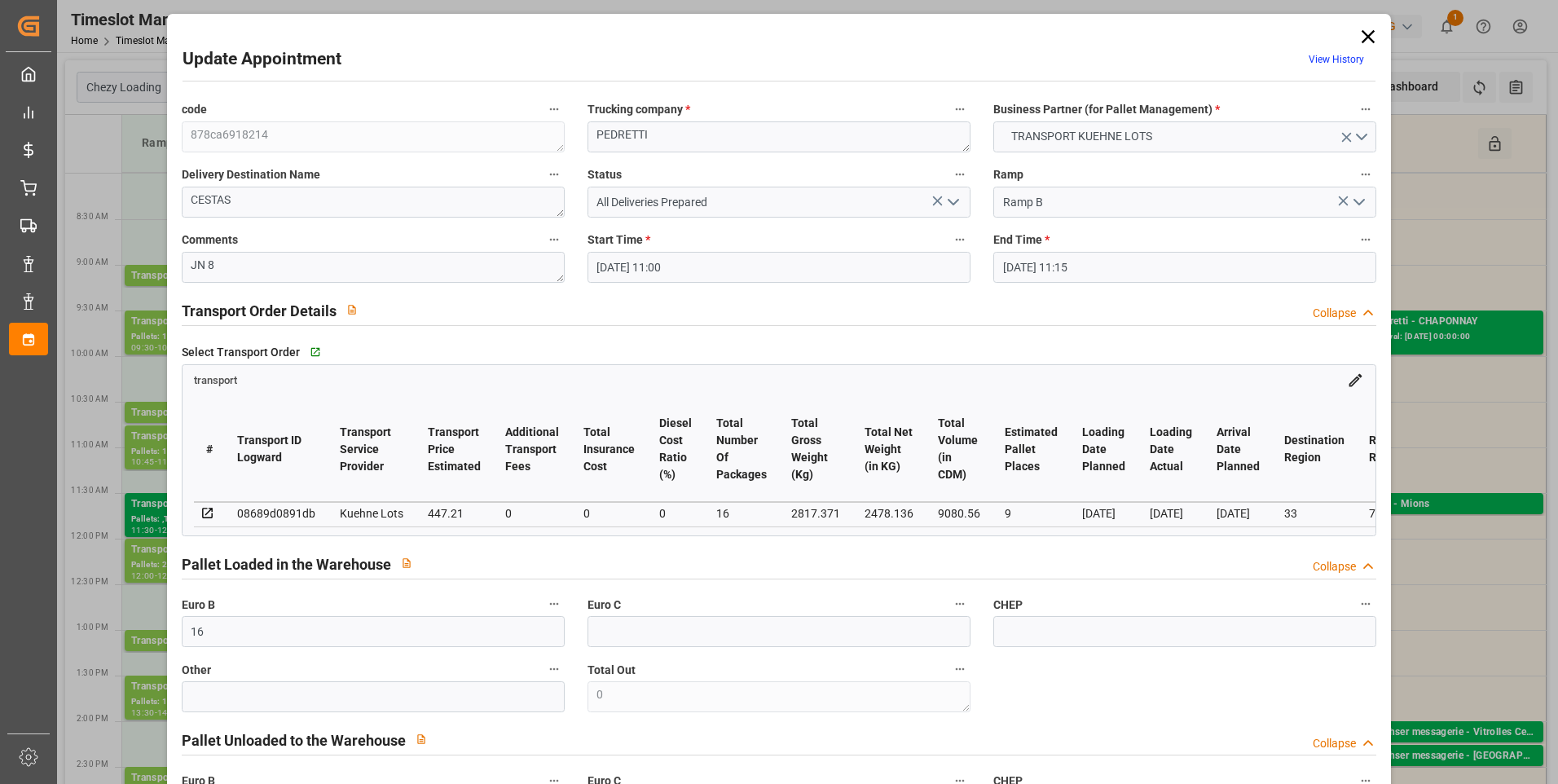
type input "8"
click at [948, 194] on icon "open menu" at bounding box center [954, 202] width 19 height 19
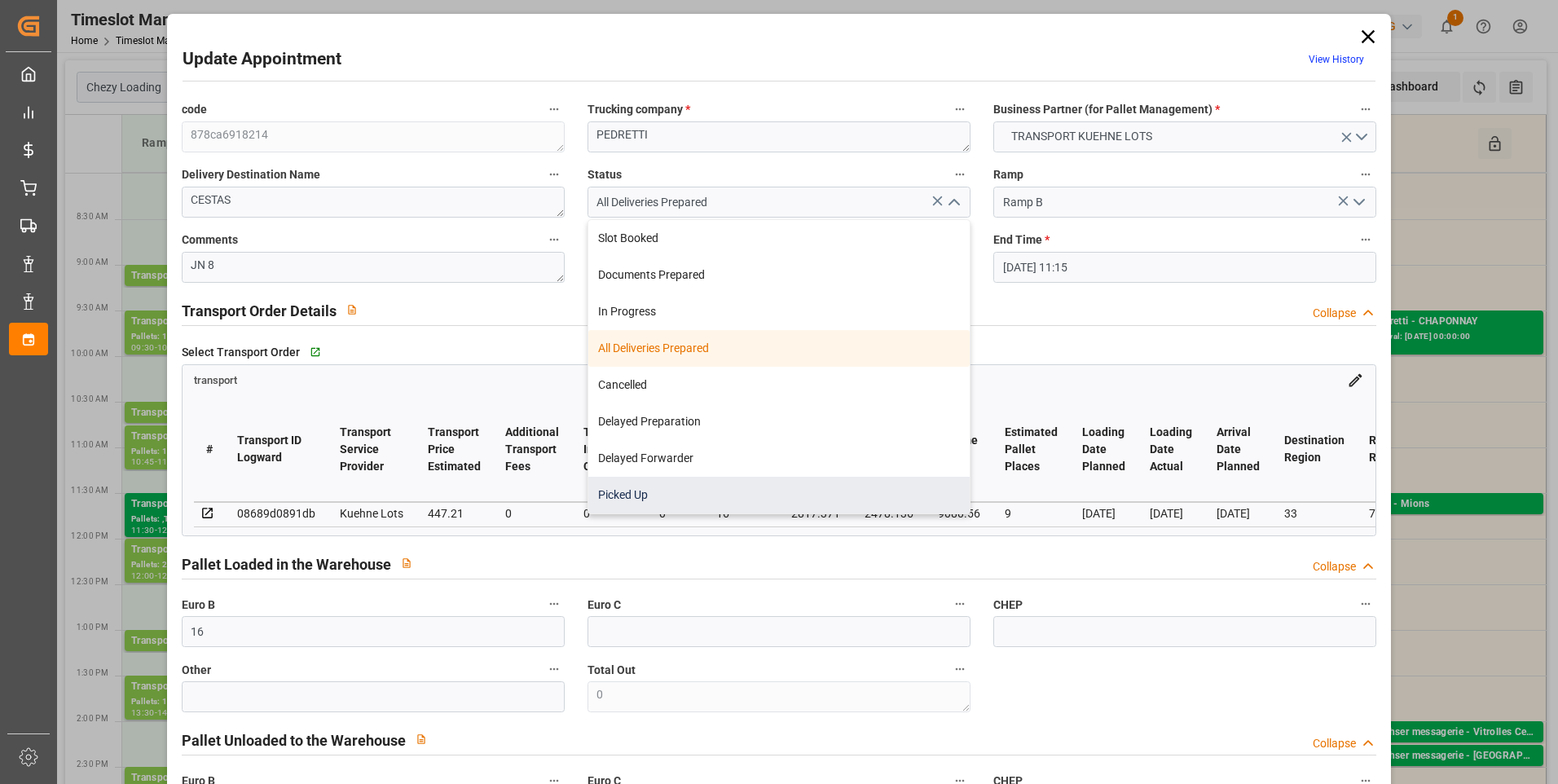
click at [608, 489] on div "Picked Up" at bounding box center [779, 495] width 381 height 37
type input "Picked Up"
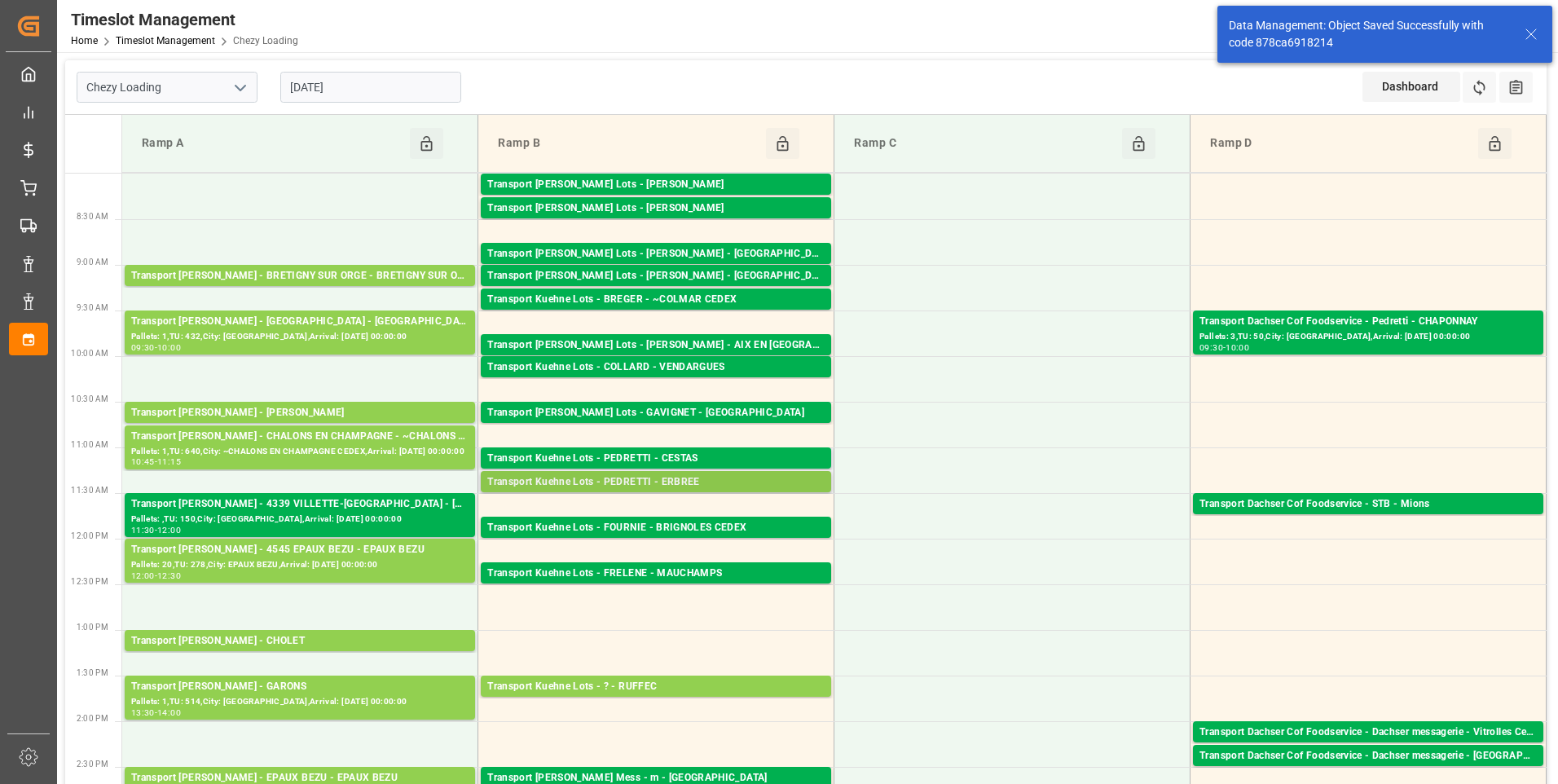
click at [705, 486] on div "Transport Kuehne Lots - PEDRETTI - ERBREE" at bounding box center [656, 481] width 338 height 17
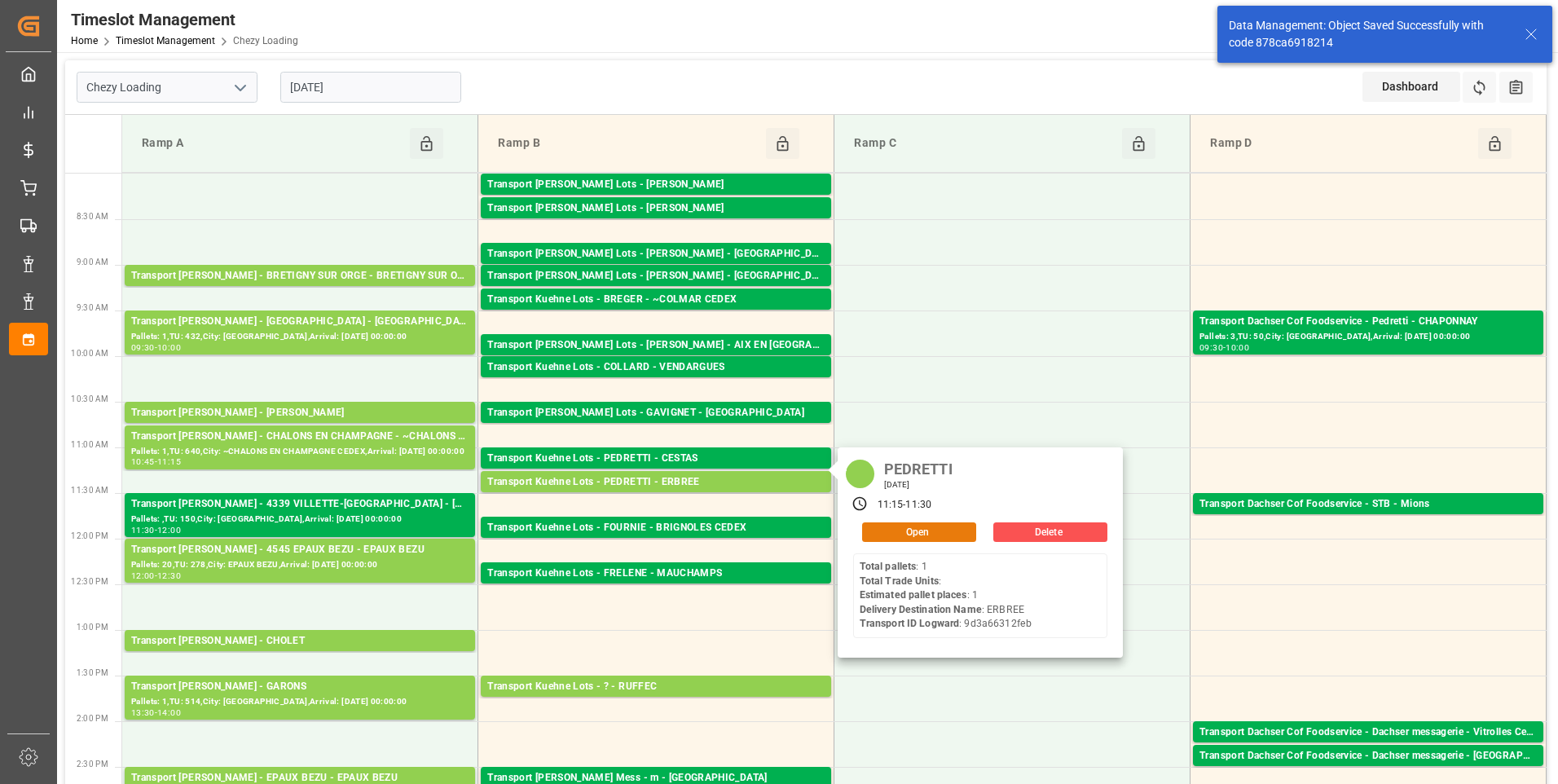
click at [915, 530] on button "Open" at bounding box center [919, 532] width 114 height 19
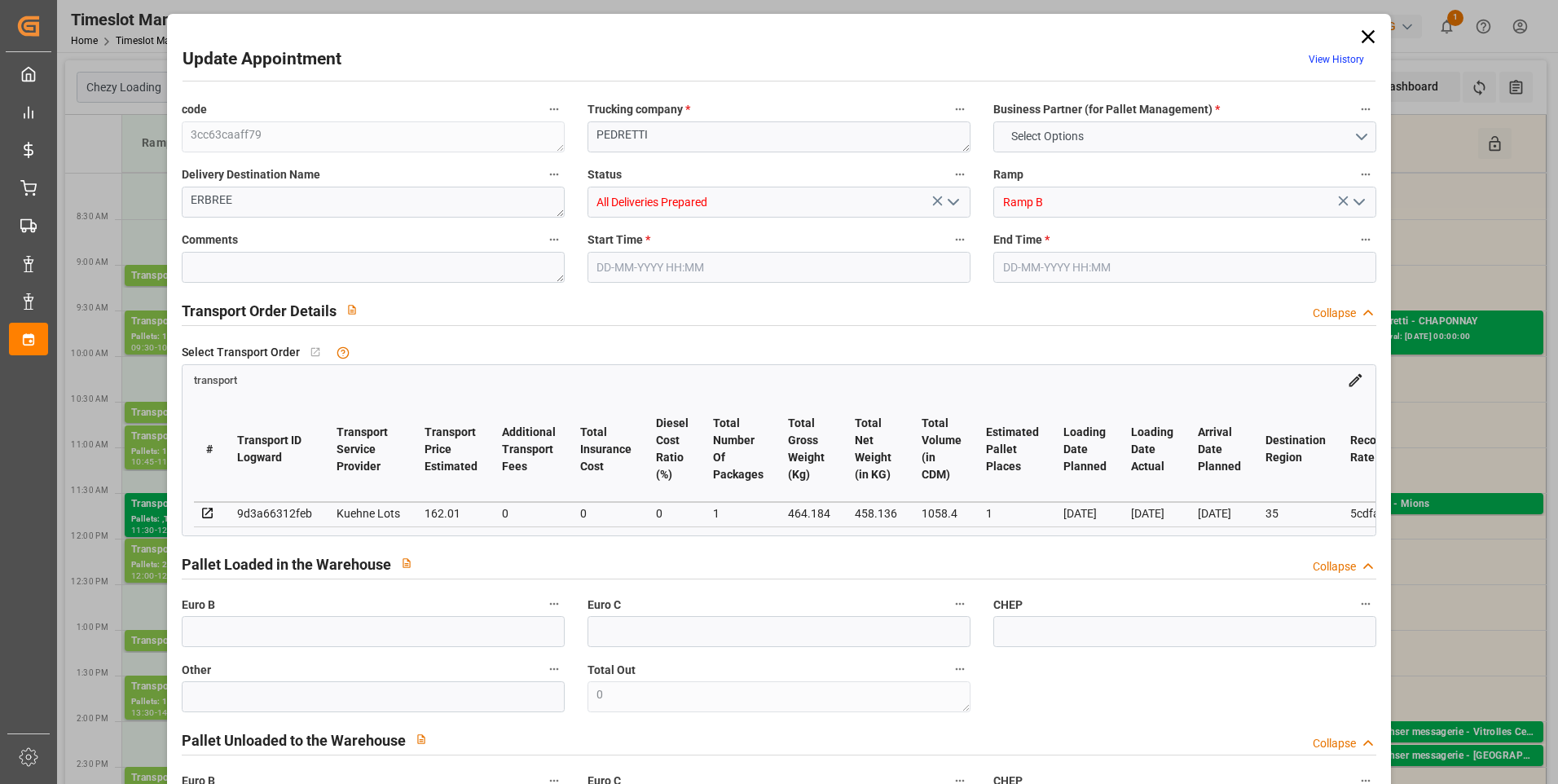
type input "1"
type input "162.01"
type input "0"
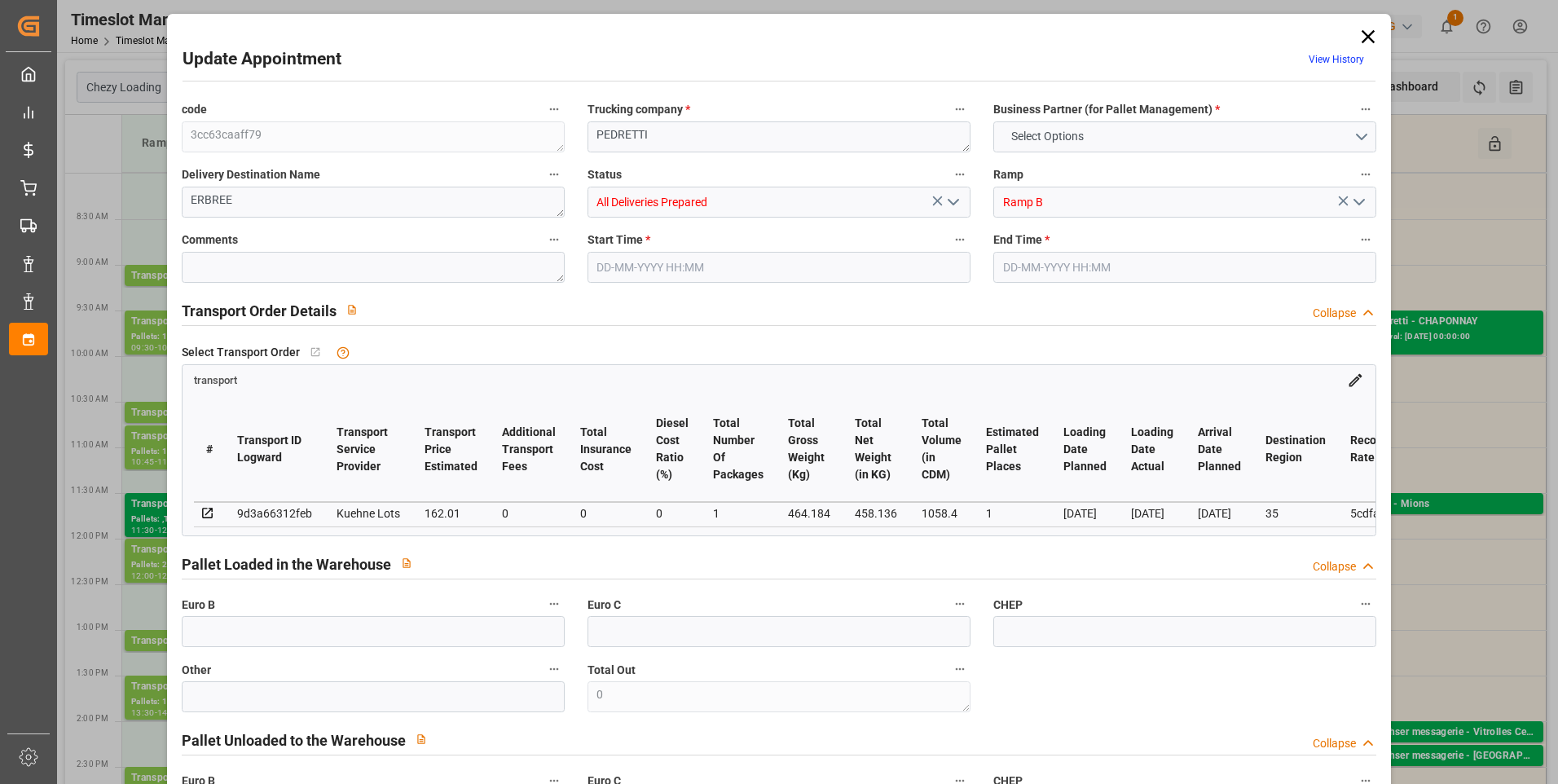
type input "162.01"
type input "0"
type input "1"
type input "458.136"
type input "512"
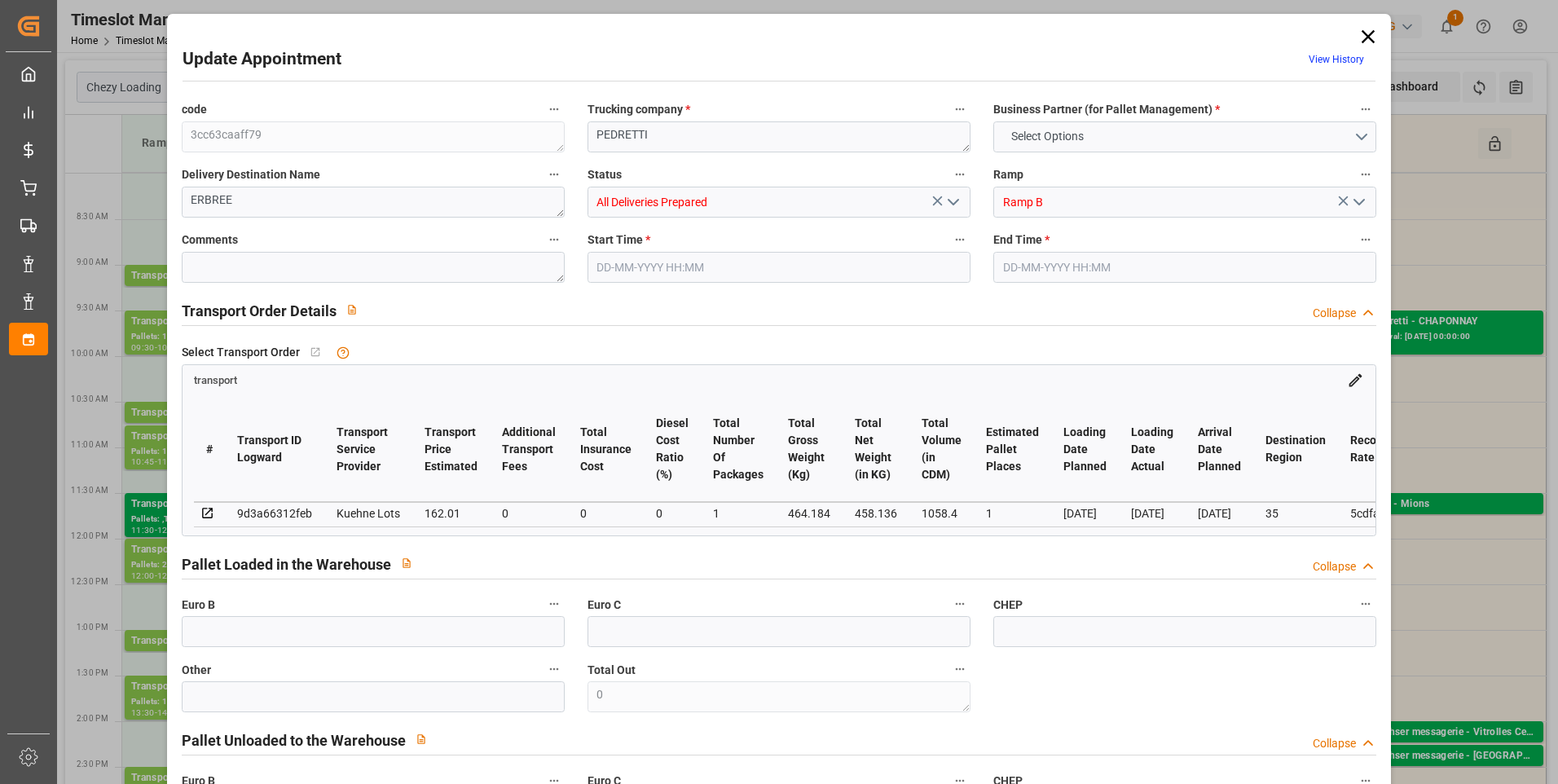
type input "1058.4"
type input "35"
type input "1"
type input "0"
type input "1"
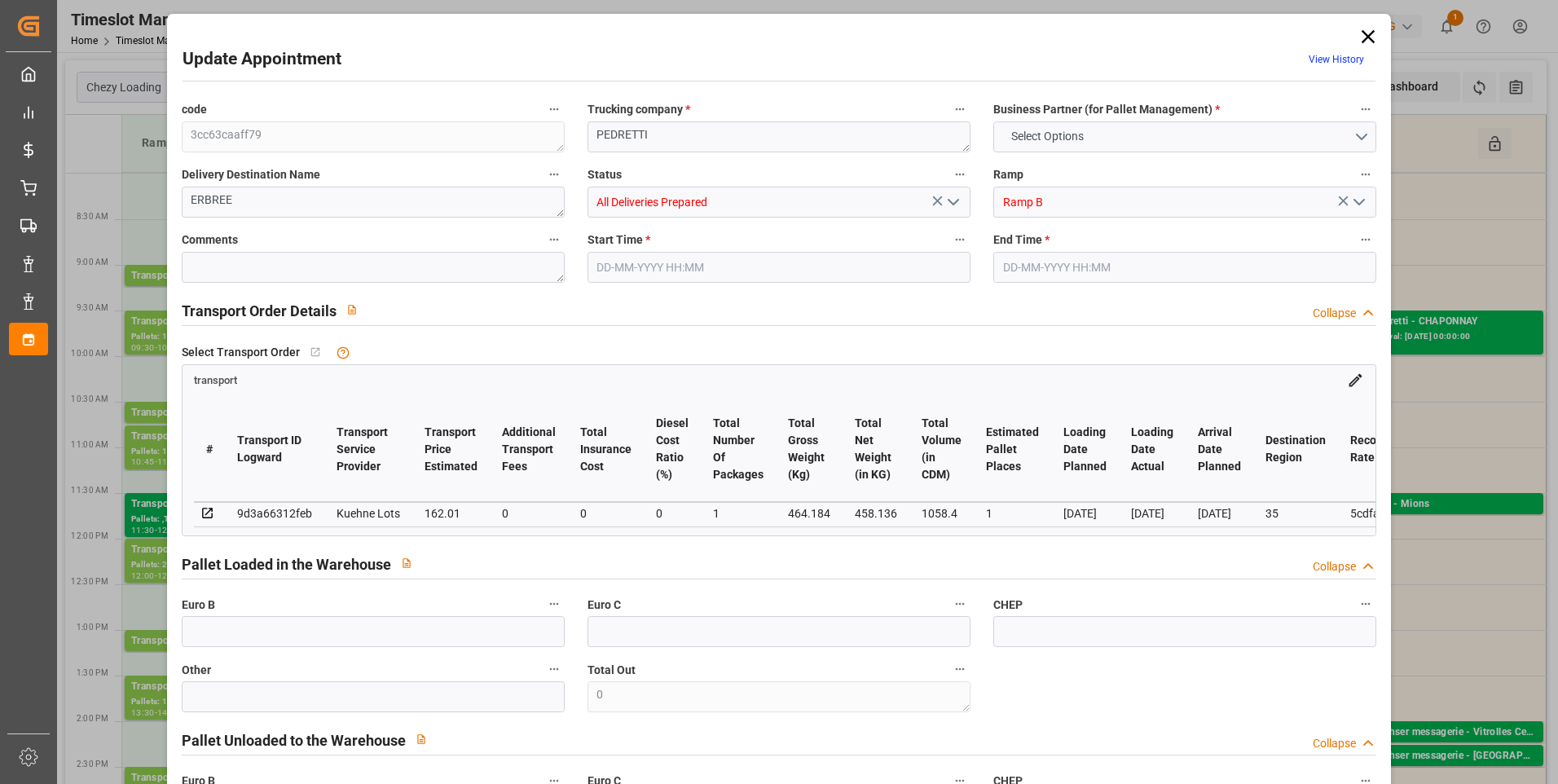
type input "101"
type input "464.184"
type input "0"
type input "4710.8598"
type input "0"
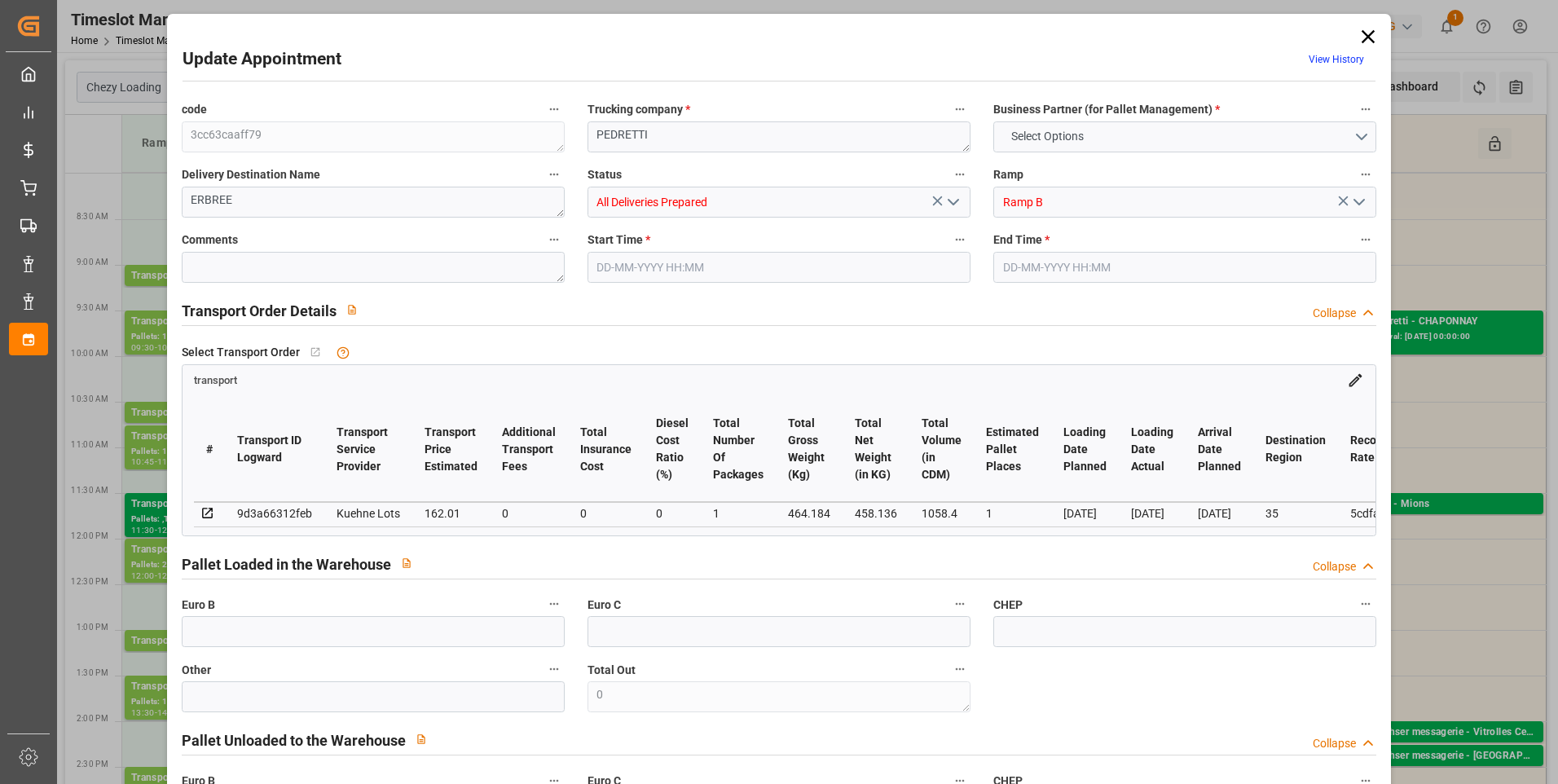
type input "0"
type input "21"
type input "35"
type input "[DATE] 11:15"
type input "[DATE] 11:30"
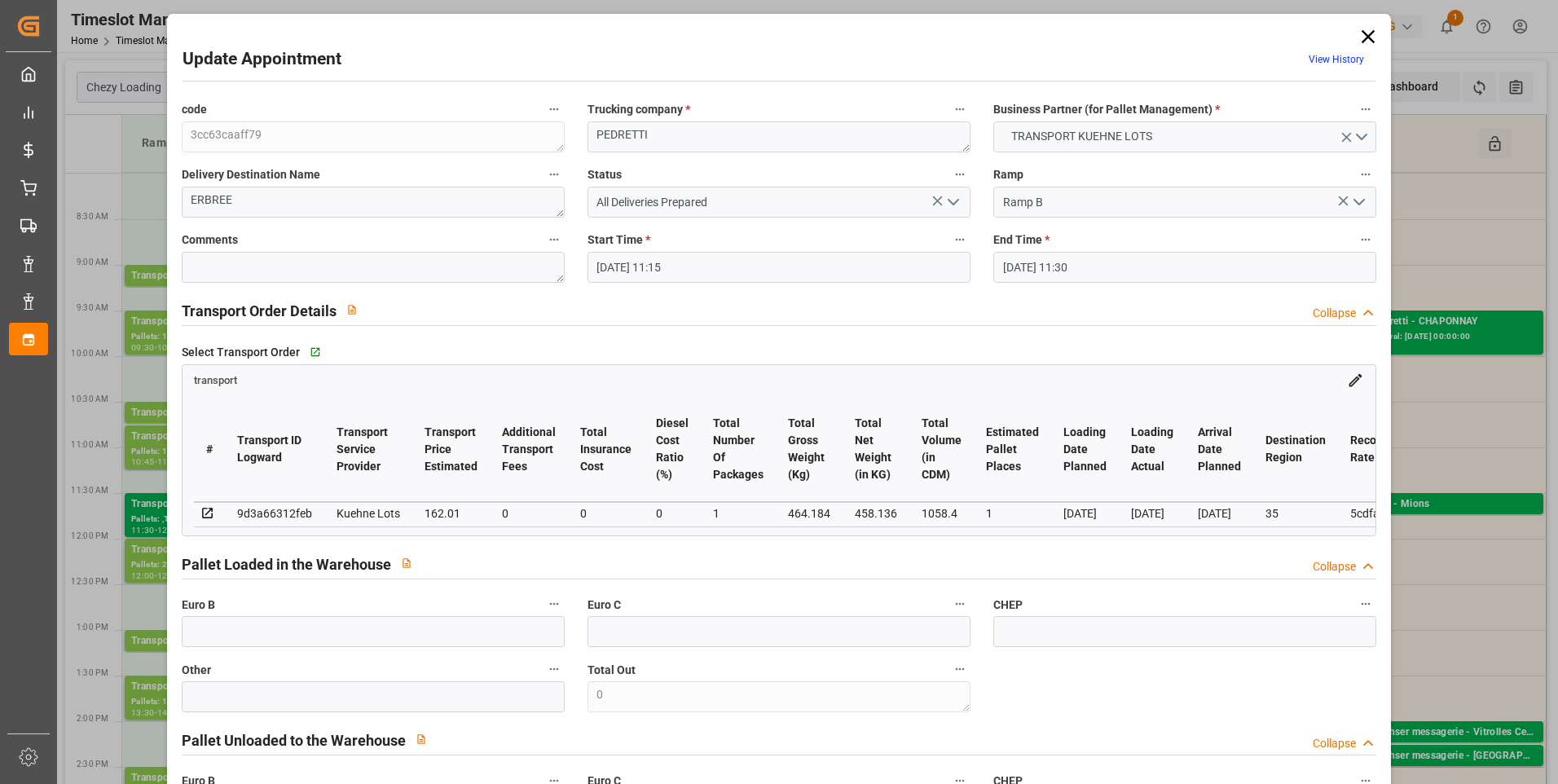
type input "[DATE] 13:01"
type input "[DATE] 11:18"
type input "[DATE]"
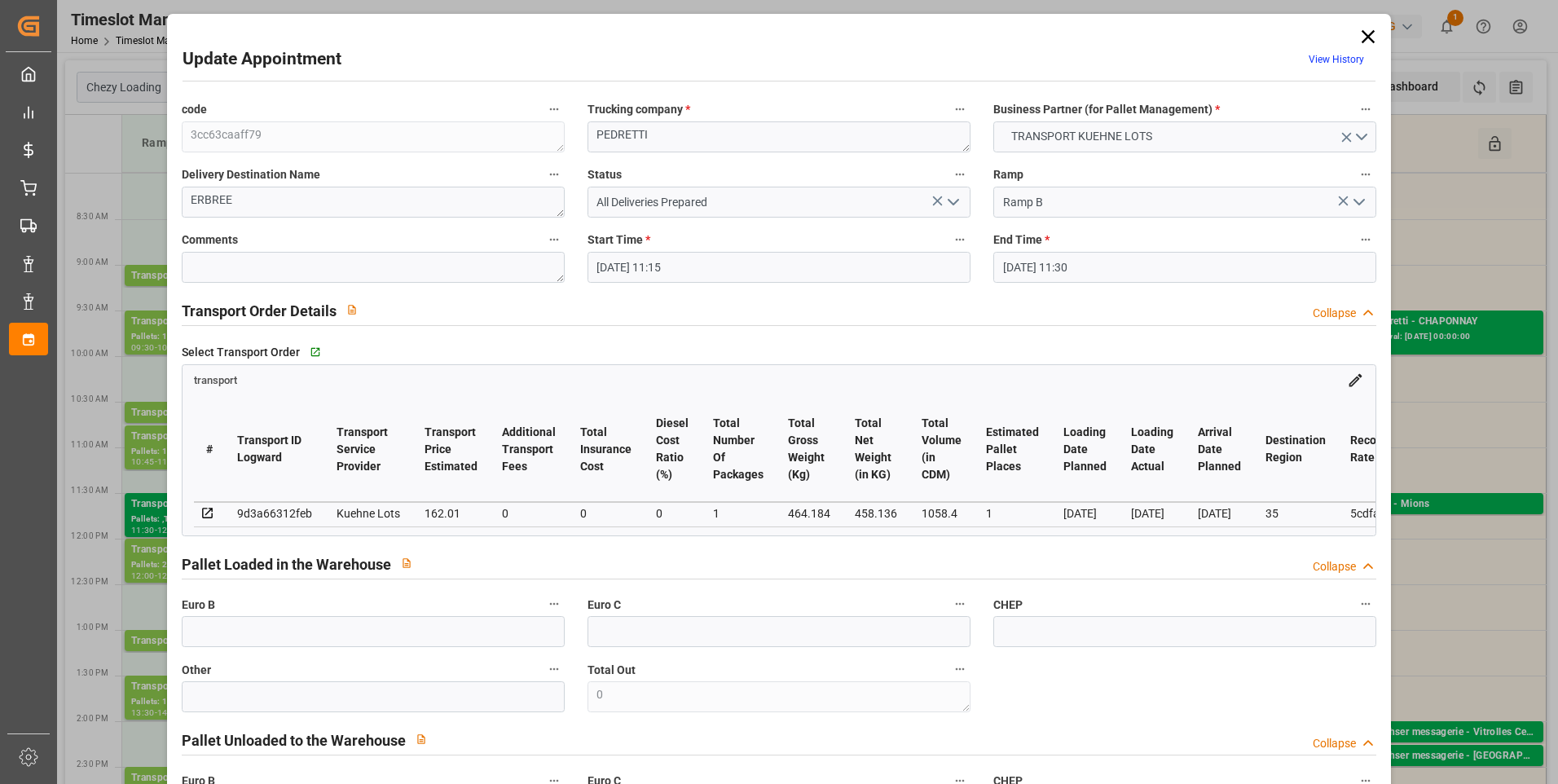
click at [955, 207] on icon "open menu" at bounding box center [954, 202] width 19 height 19
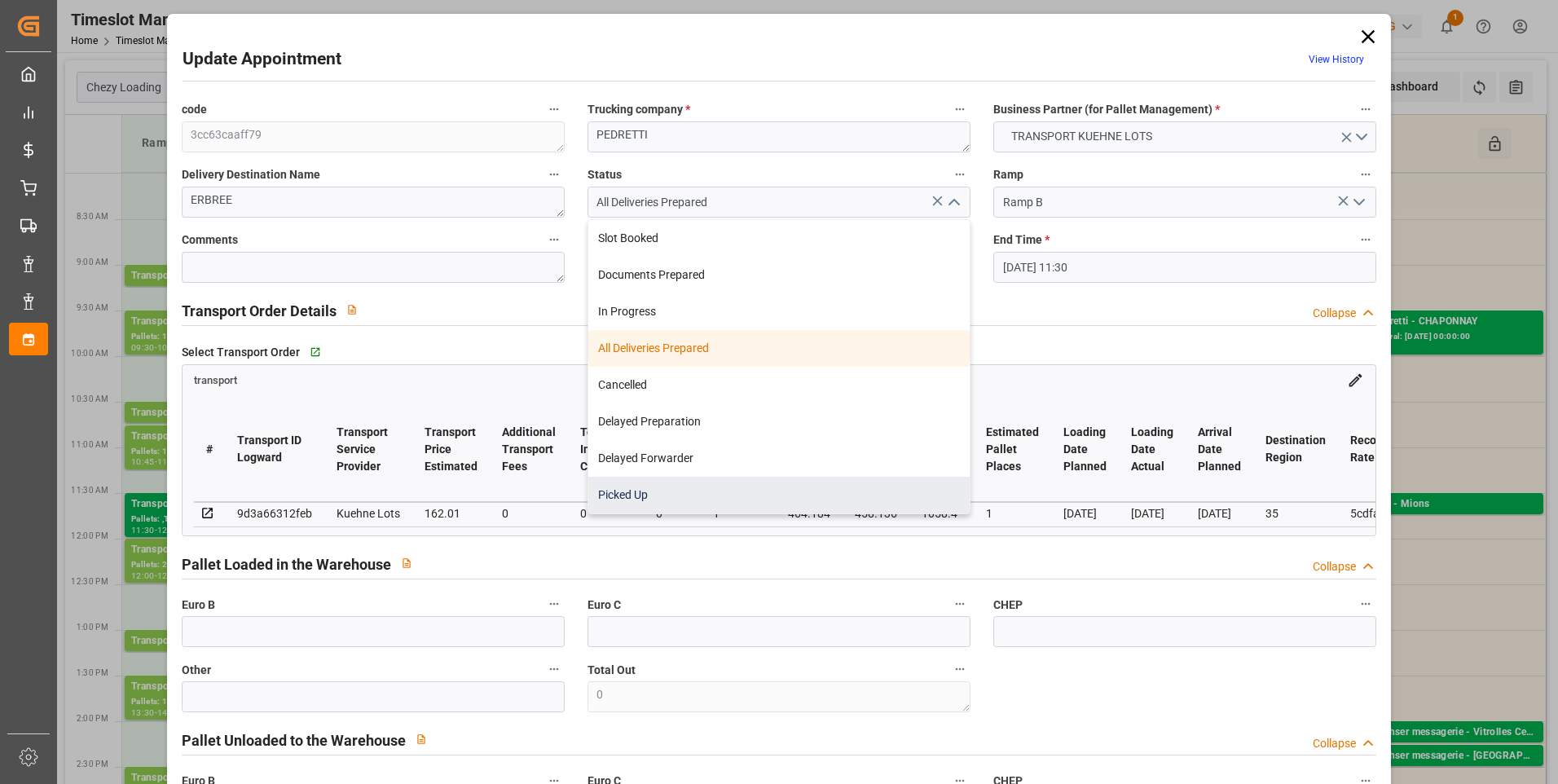
click at [628, 491] on div "Picked Up" at bounding box center [779, 495] width 381 height 37
type input "Picked Up"
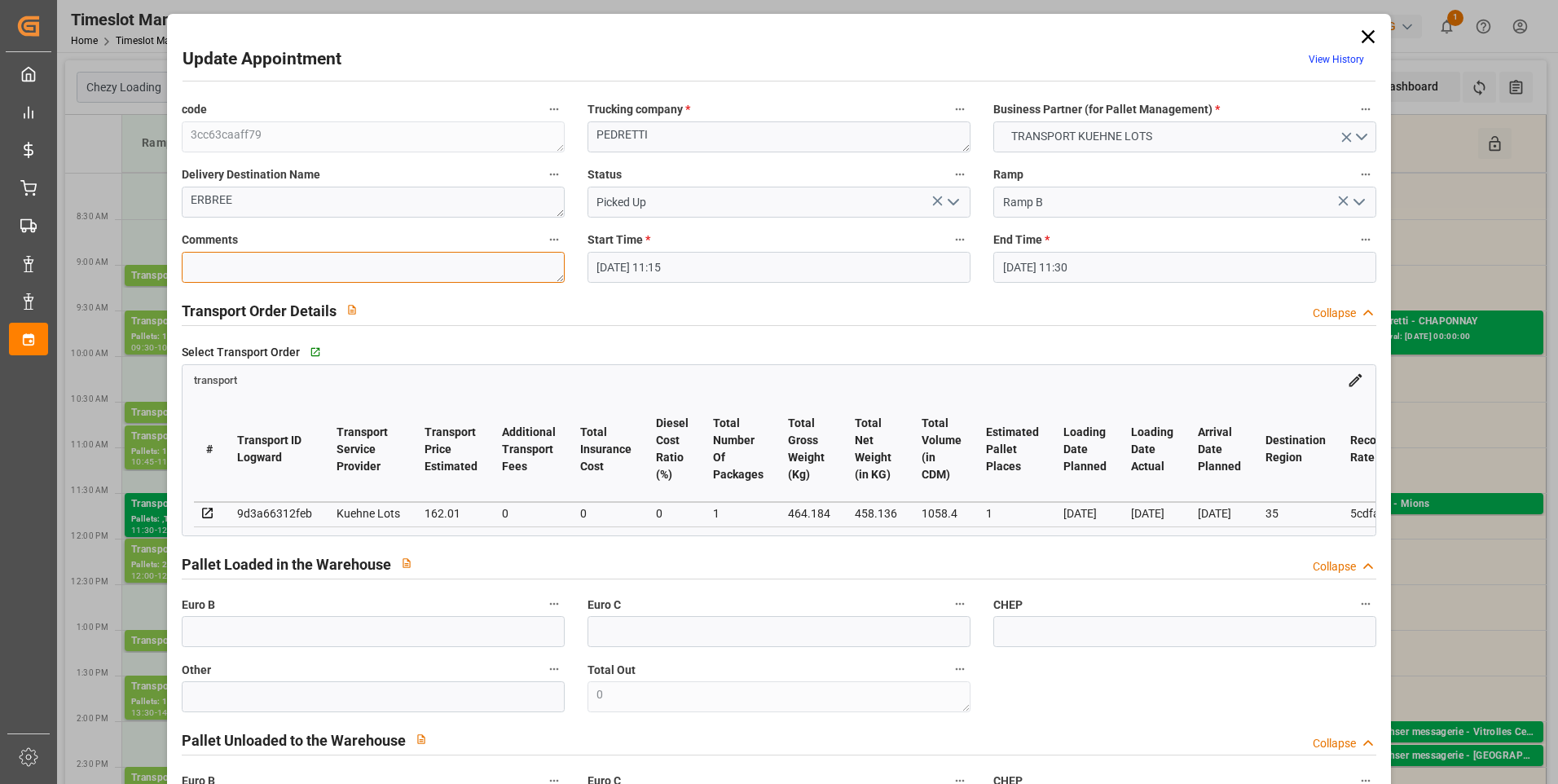
click at [262, 266] on textarea at bounding box center [374, 267] width 383 height 31
type textarea "JN 1"
click at [291, 639] on input "text" at bounding box center [374, 631] width 383 height 31
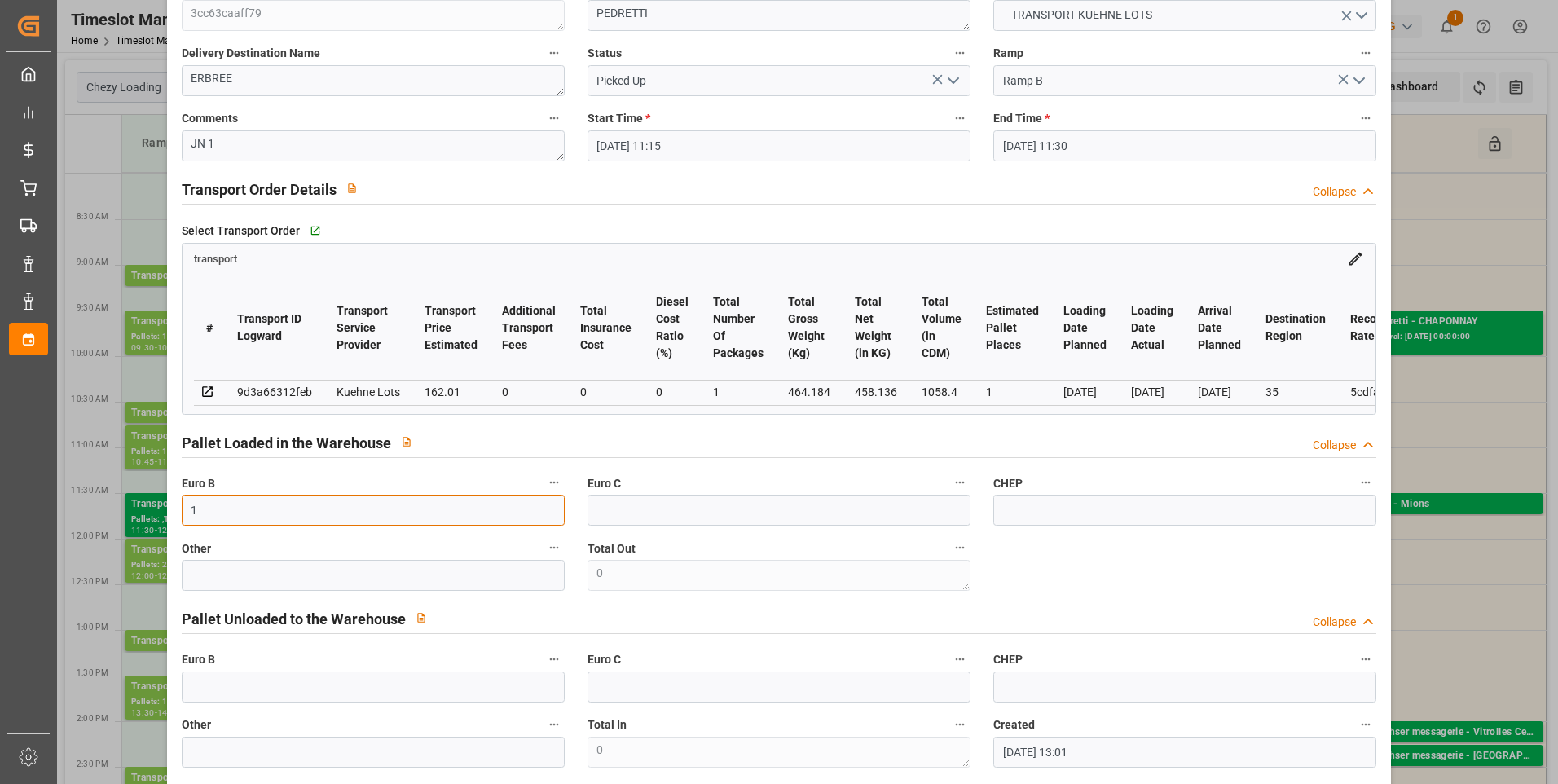
scroll to position [489, 0]
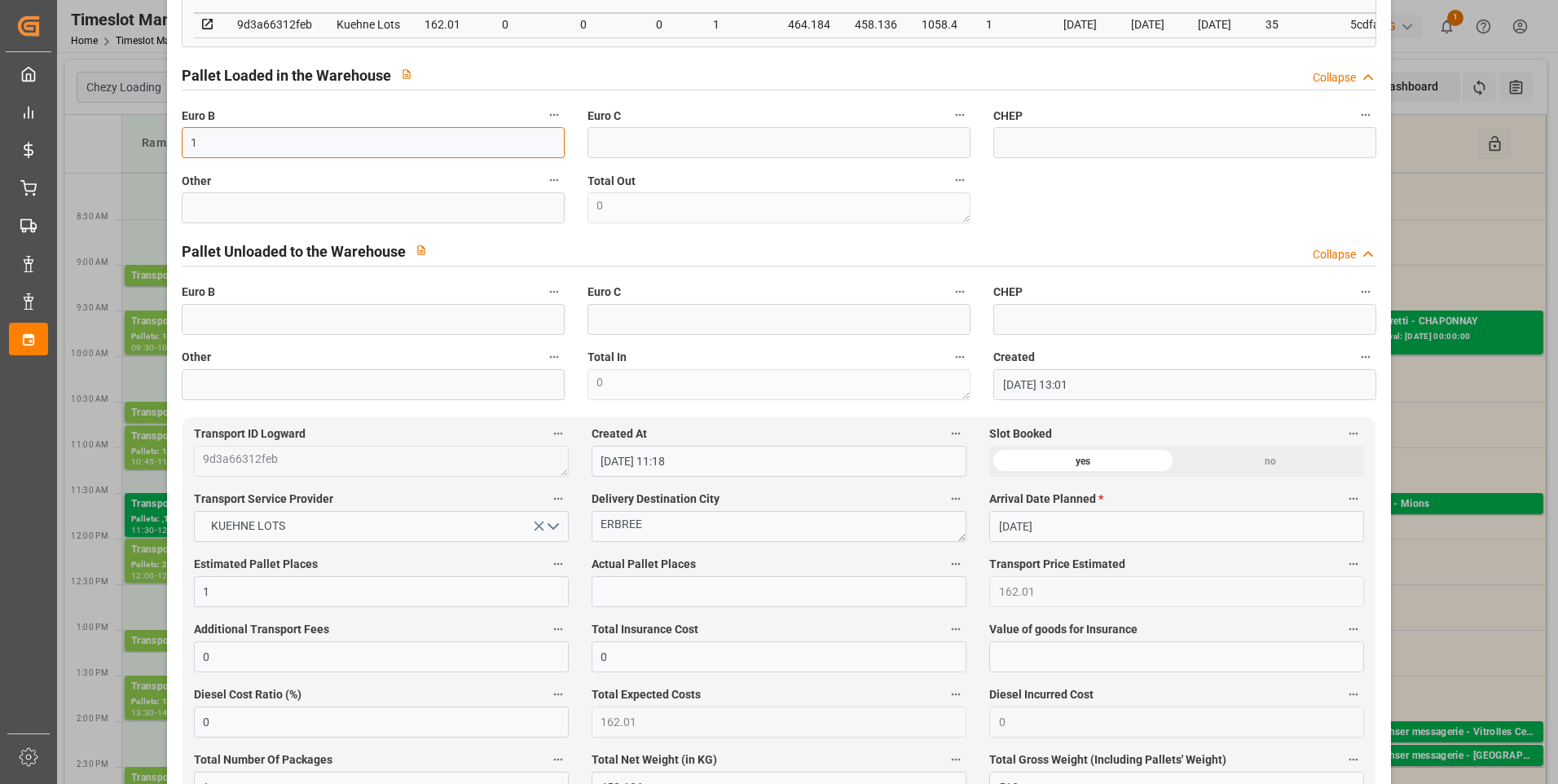
type input "1"
drag, startPoint x: 636, startPoint y: 604, endPoint x: 627, endPoint y: 600, distance: 9.8
click at [636, 604] on input "text" at bounding box center [779, 591] width 375 height 31
type input "1"
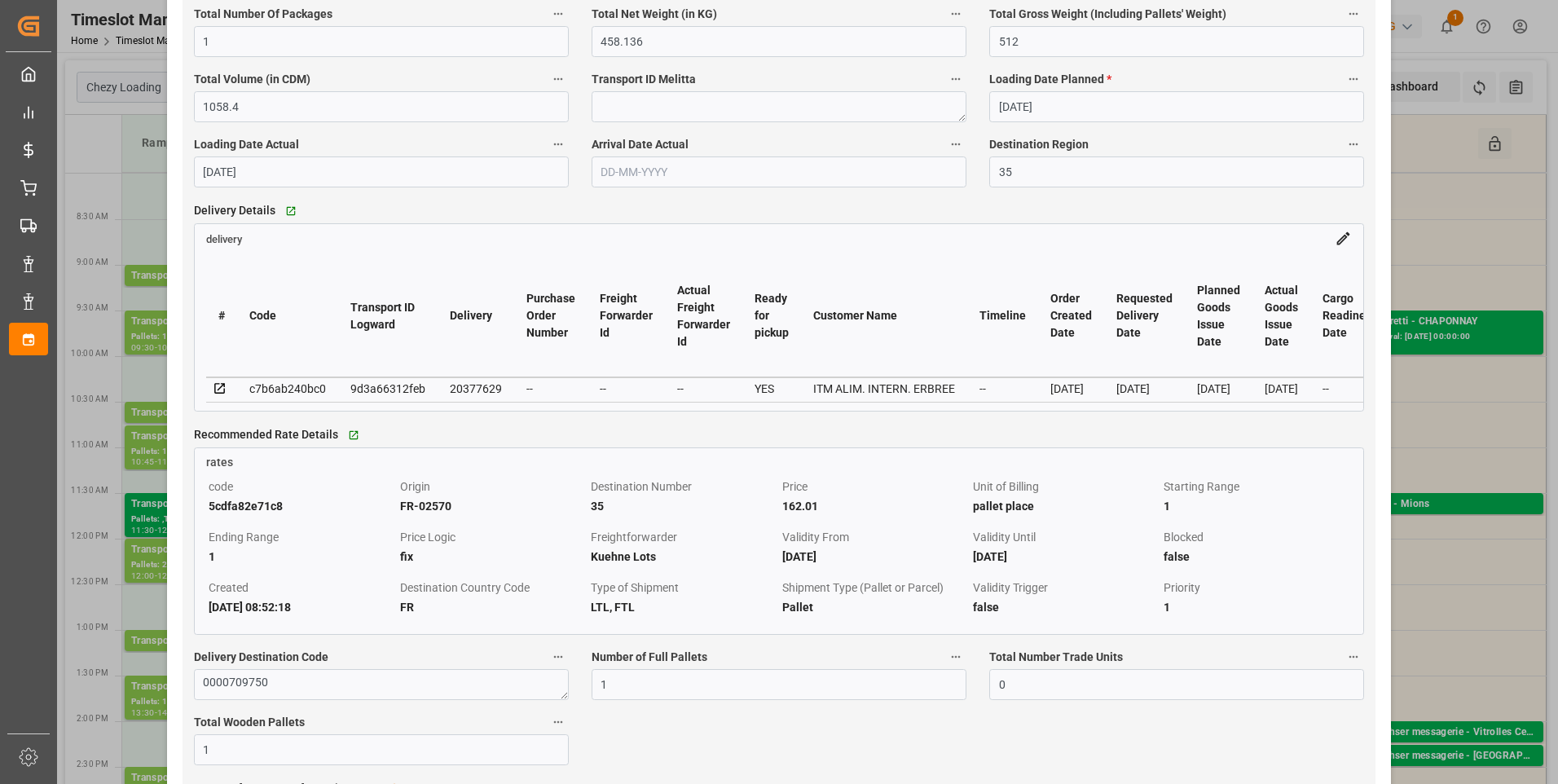
scroll to position [1385, 0]
